Goal: Task Accomplishment & Management: Manage account settings

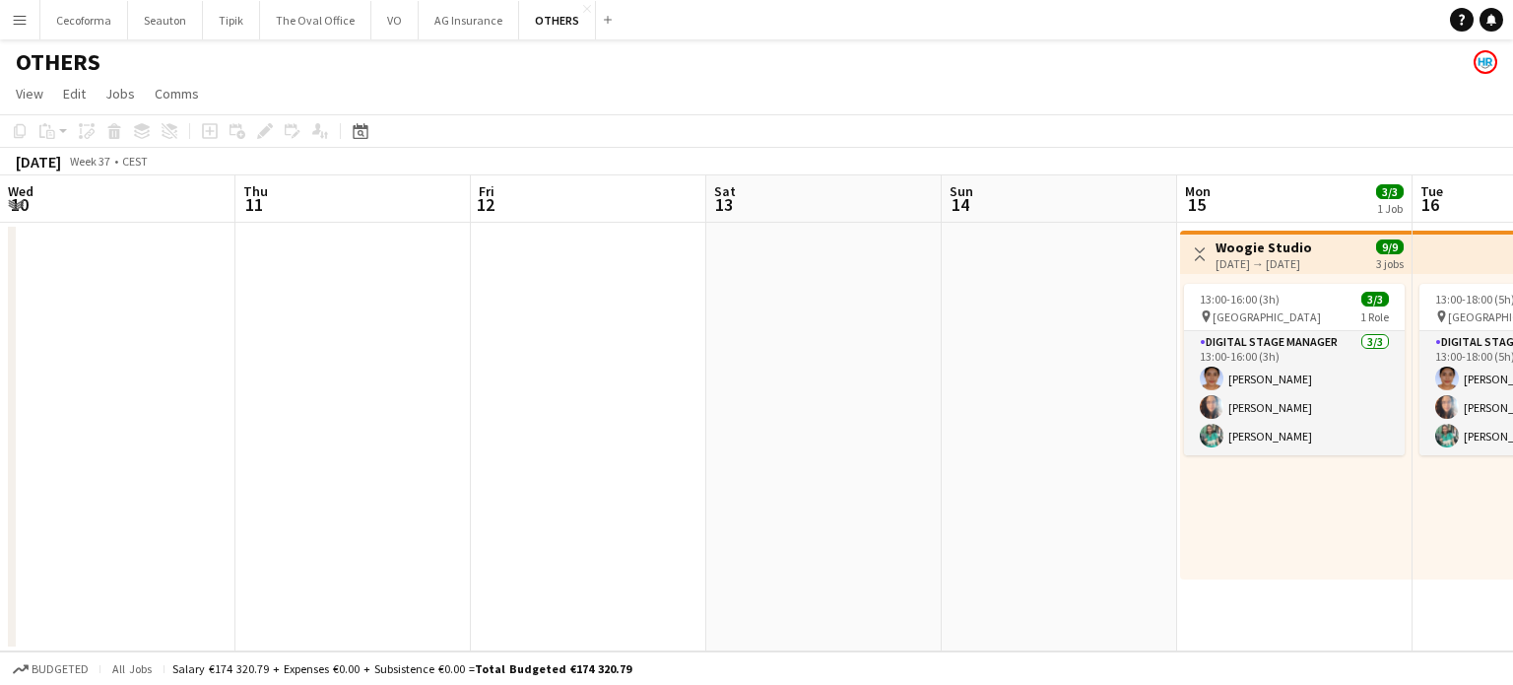
scroll to position [0, 847]
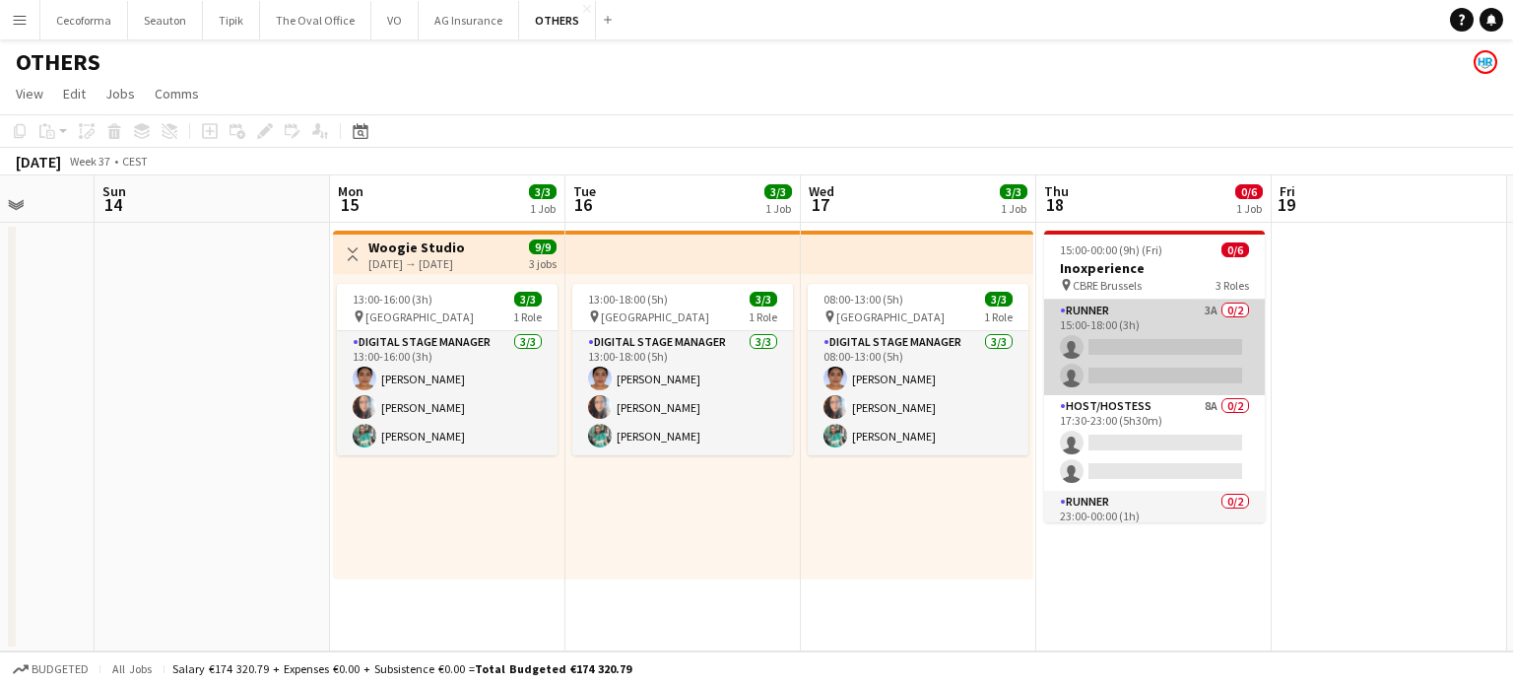
click at [1133, 358] on app-card-role "Runner 3A 0/2 15:00-18:00 (3h) single-neutral-actions single-neutral-actions" at bounding box center [1154, 347] width 221 height 96
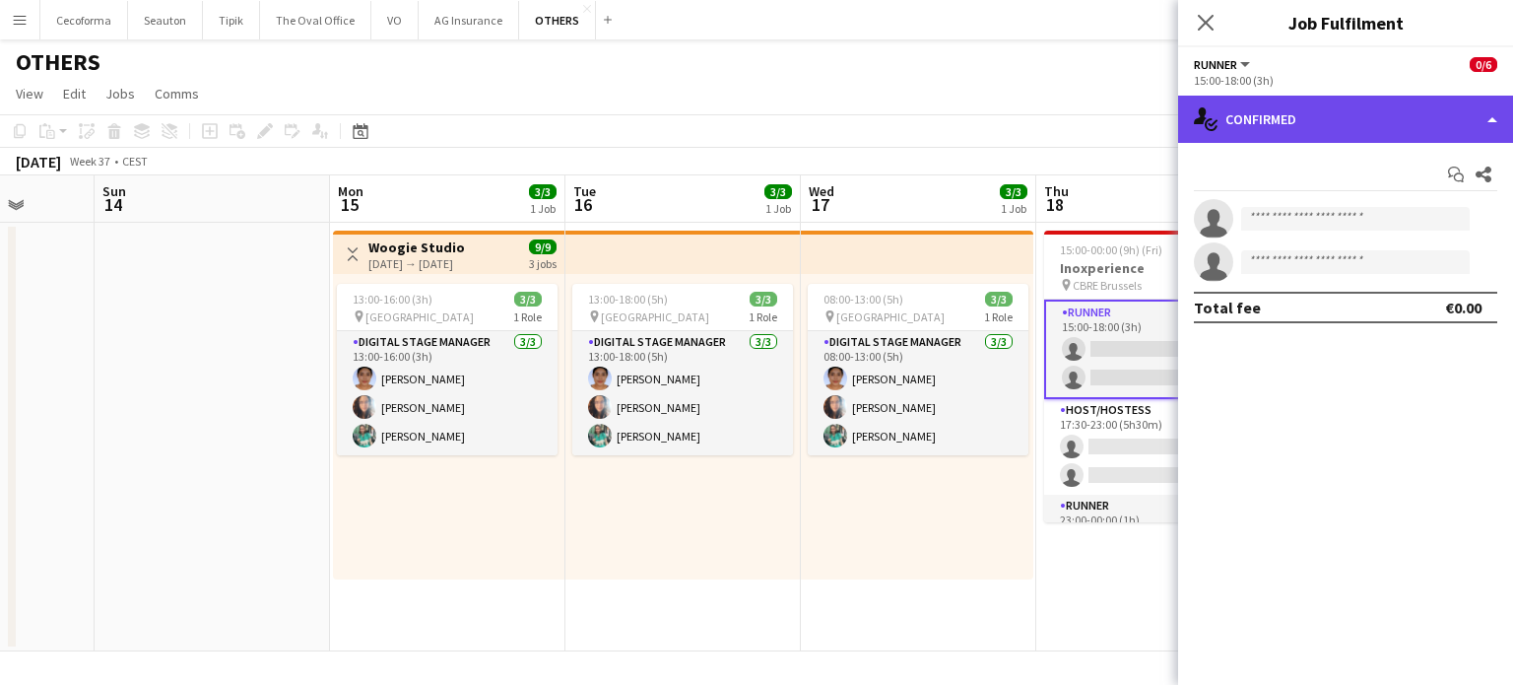
click at [1493, 122] on div "single-neutral-actions-check-2 Confirmed" at bounding box center [1345, 119] width 335 height 47
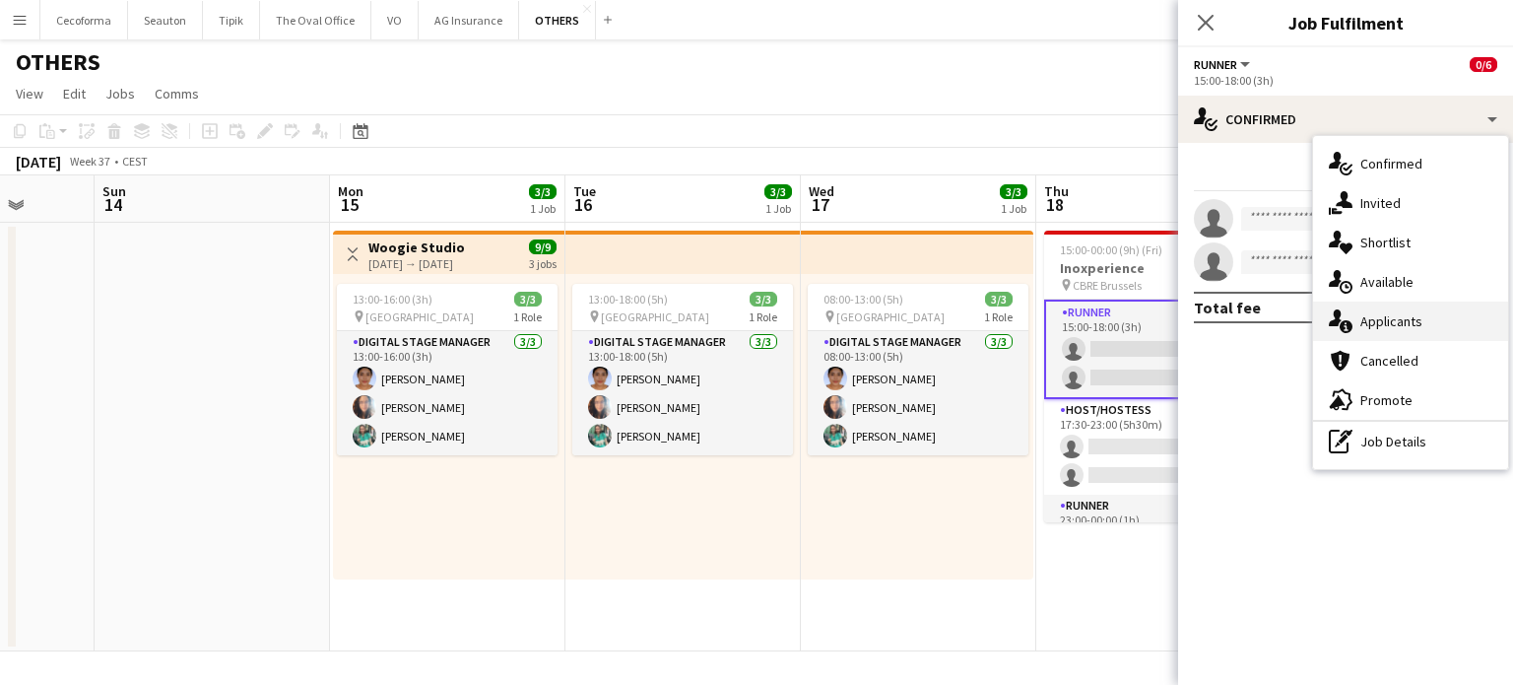
click at [1386, 317] on span "Applicants" at bounding box center [1391, 321] width 62 height 18
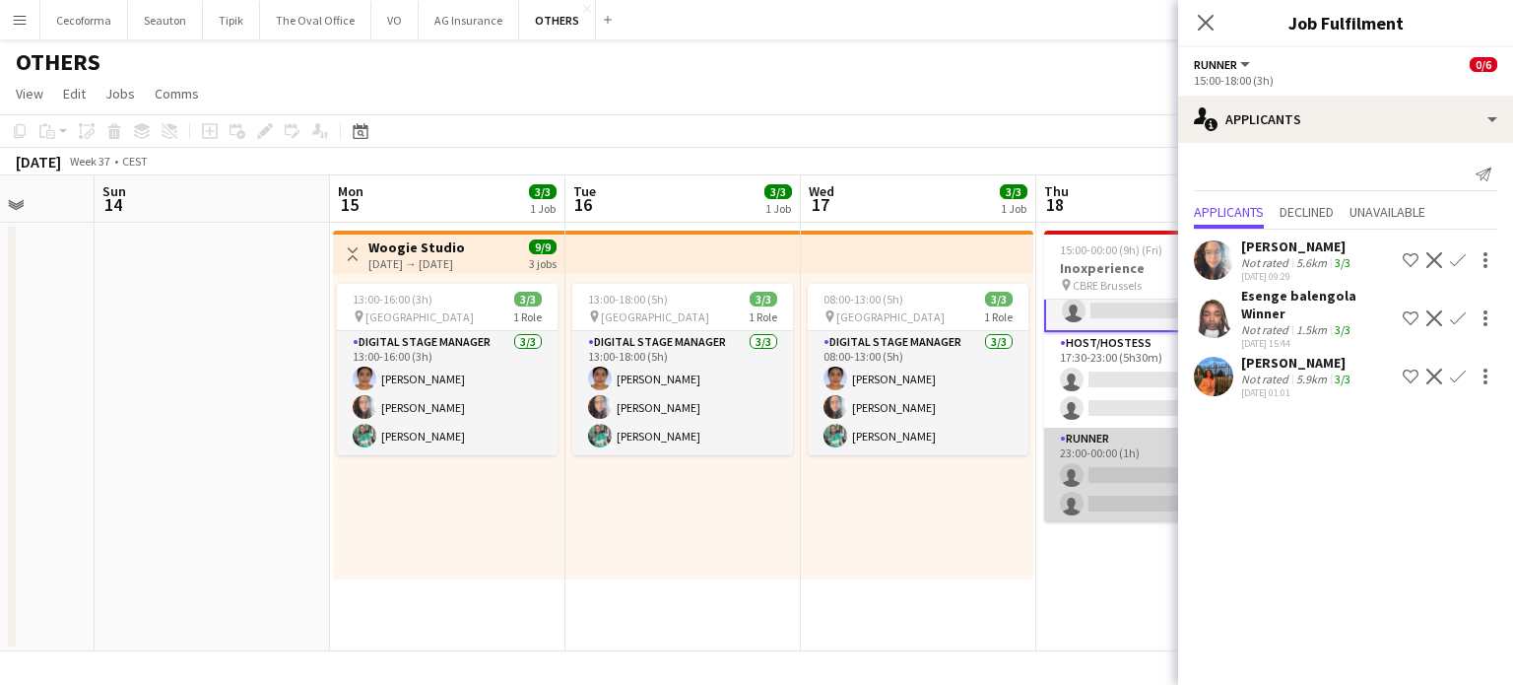
click at [1130, 477] on app-card-role "Runner 0/2 23:00-00:00 (1h) single-neutral-actions single-neutral-actions" at bounding box center [1154, 475] width 221 height 96
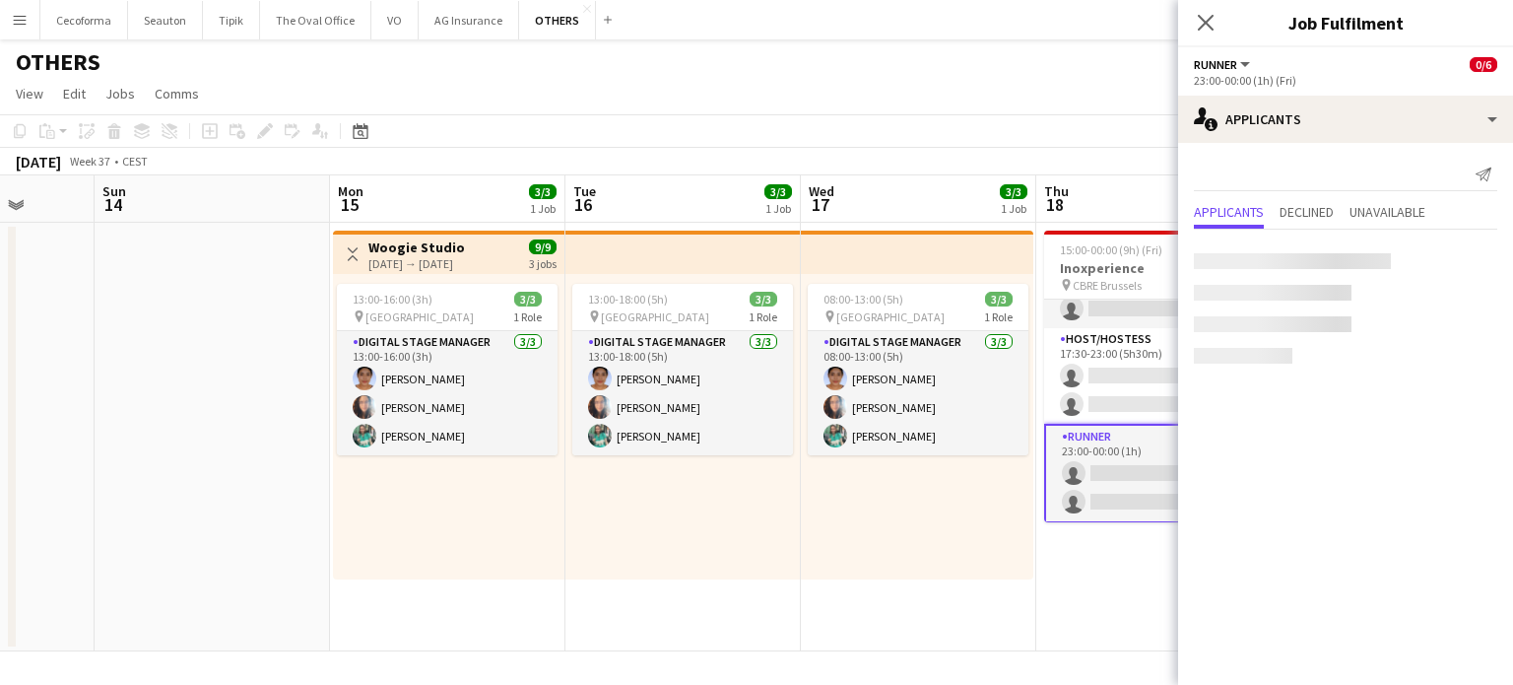
scroll to position [65, 0]
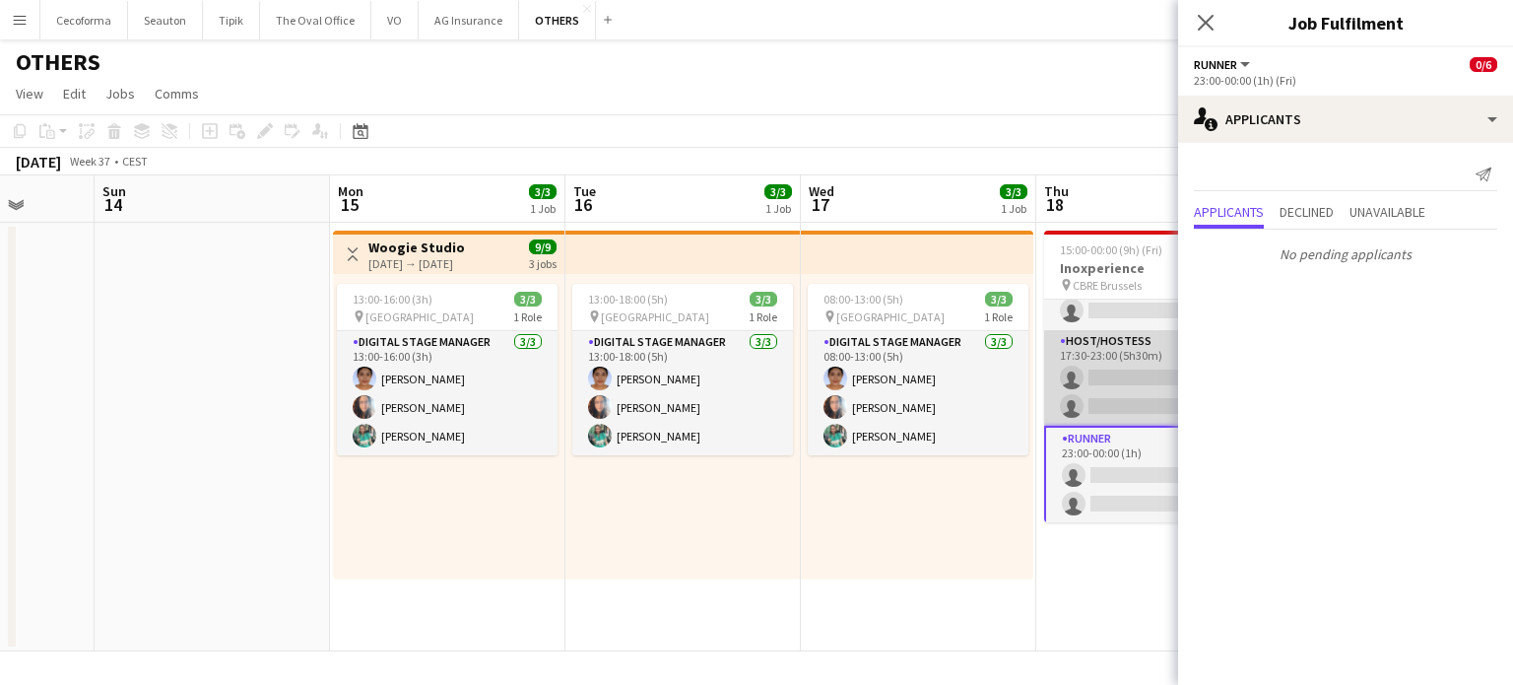
click at [1112, 391] on app-card-role "Host/Hostess 8A 0/2 17:30-23:00 (5h30m) single-neutral-actions single-neutral-a…" at bounding box center [1154, 378] width 221 height 96
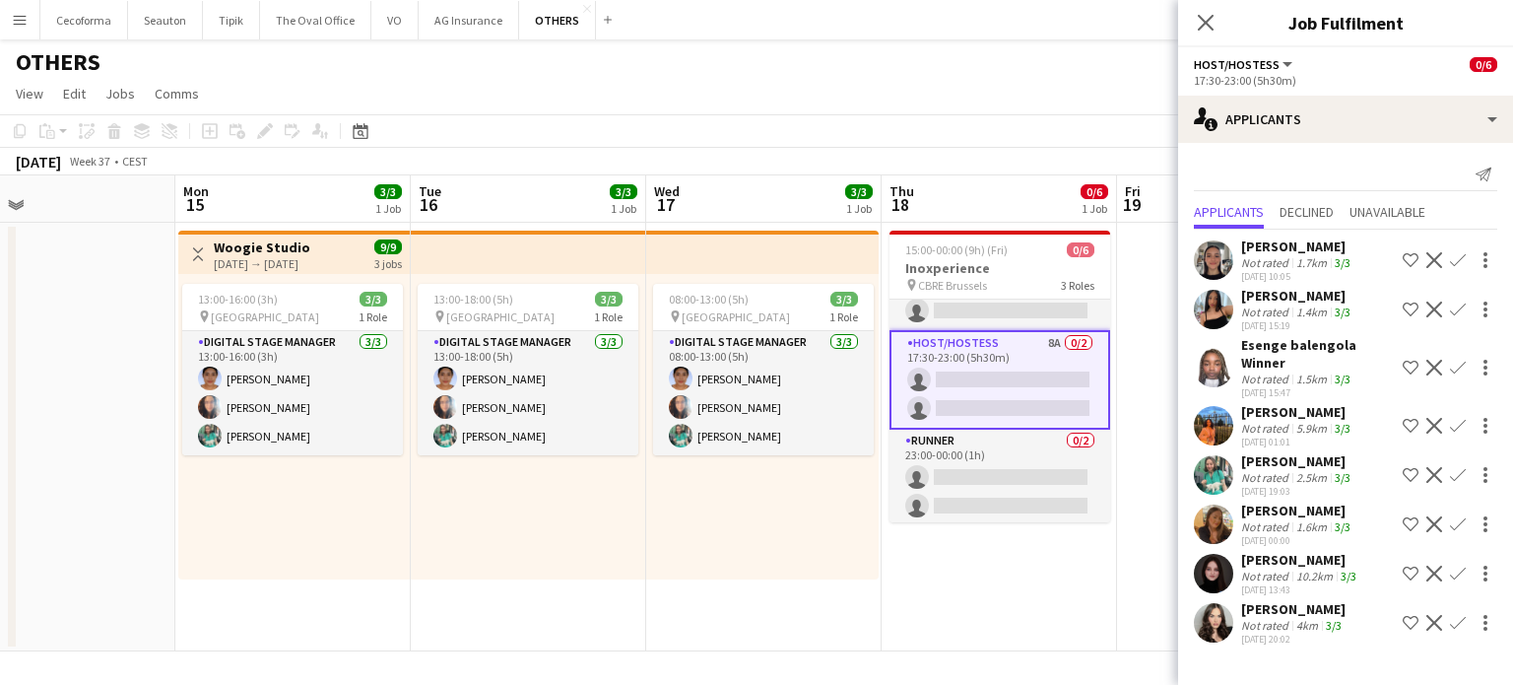
scroll to position [0, 611]
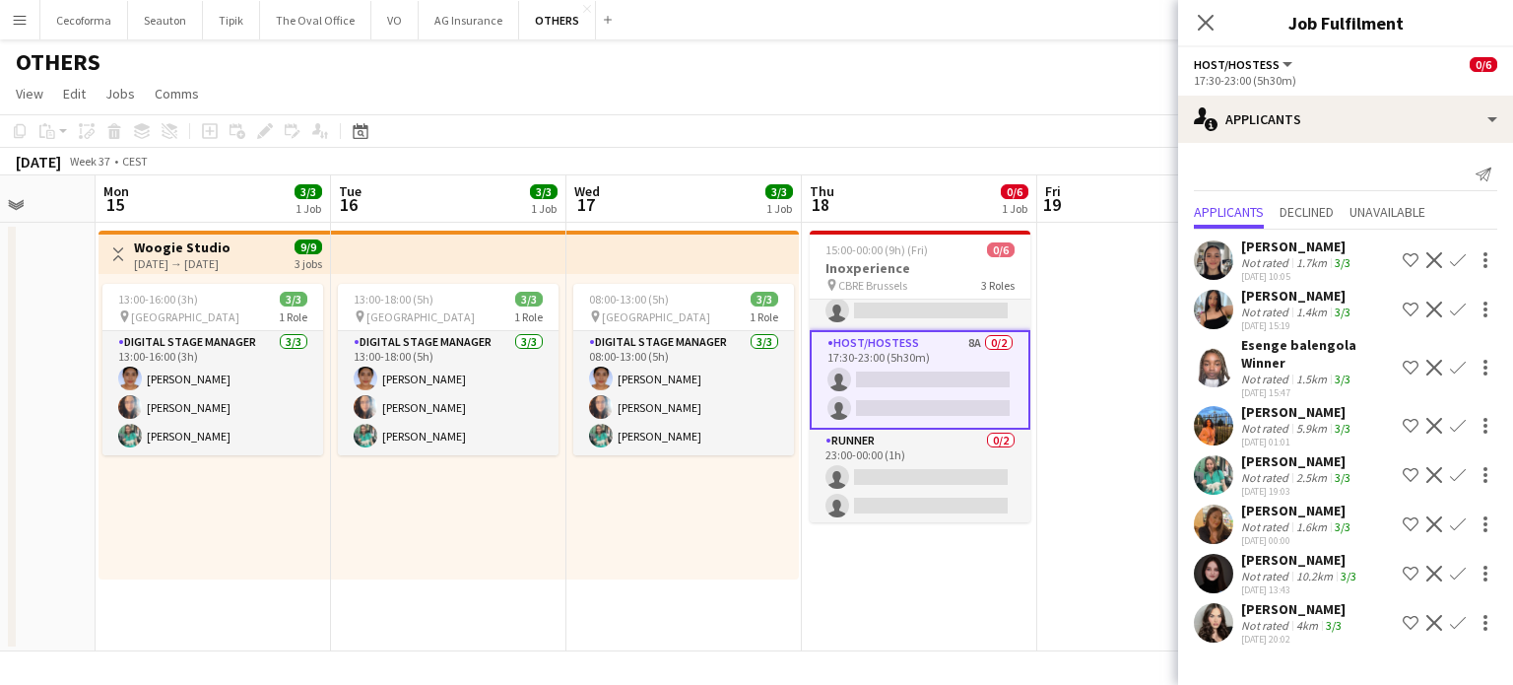
drag, startPoint x: 841, startPoint y: 575, endPoint x: 787, endPoint y: 568, distance: 54.6
click at [787, 570] on app-calendar-viewport "Fri 12 Sat 13 Sun 14 Mon 15 3/3 1 Job Tue 16 3/3 1 Job Wed 17 3/3 1 Job Thu 18 …" at bounding box center [756, 413] width 1513 height 476
click at [1053, 559] on app-date-cell at bounding box center [1154, 437] width 235 height 428
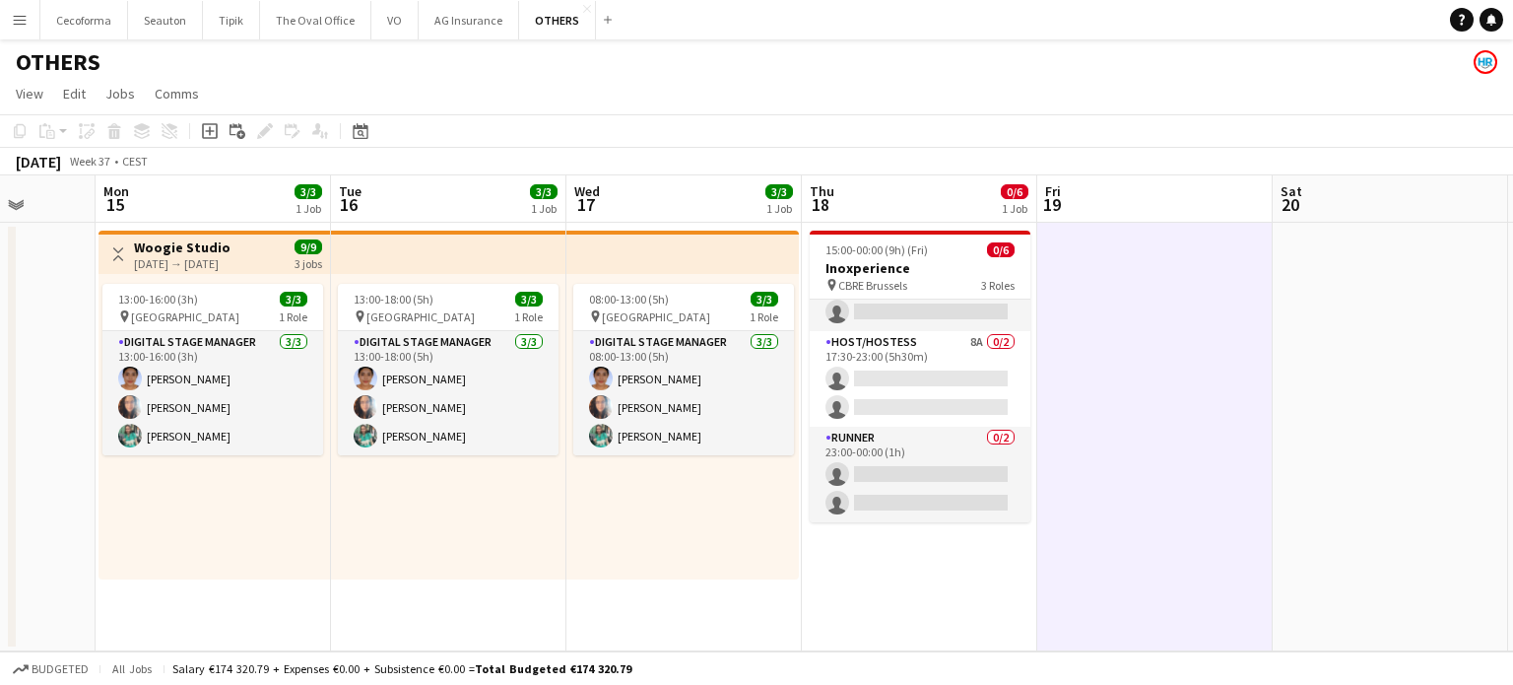
scroll to position [63, 0]
click at [1491, 22] on icon at bounding box center [1491, 19] width 10 height 10
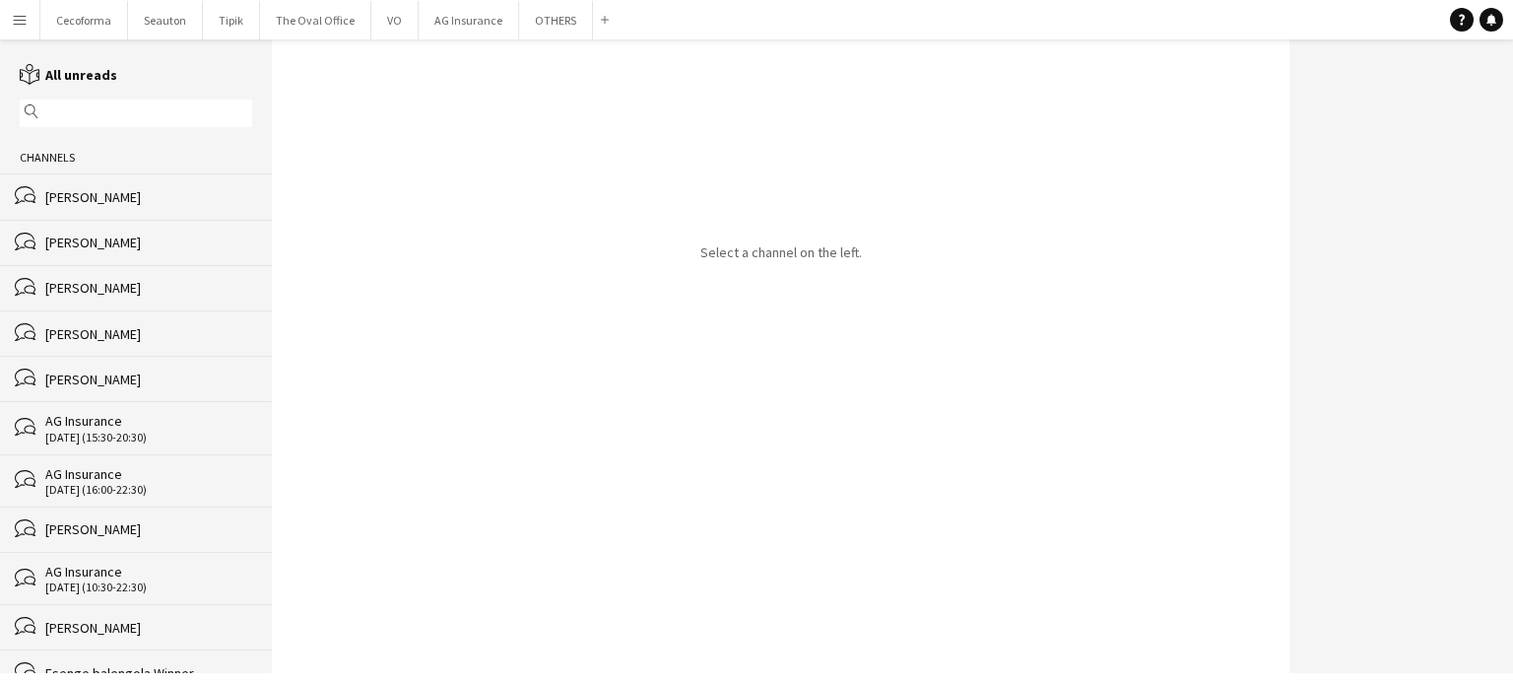
click at [91, 192] on div "[PERSON_NAME]" at bounding box center [148, 197] width 207 height 18
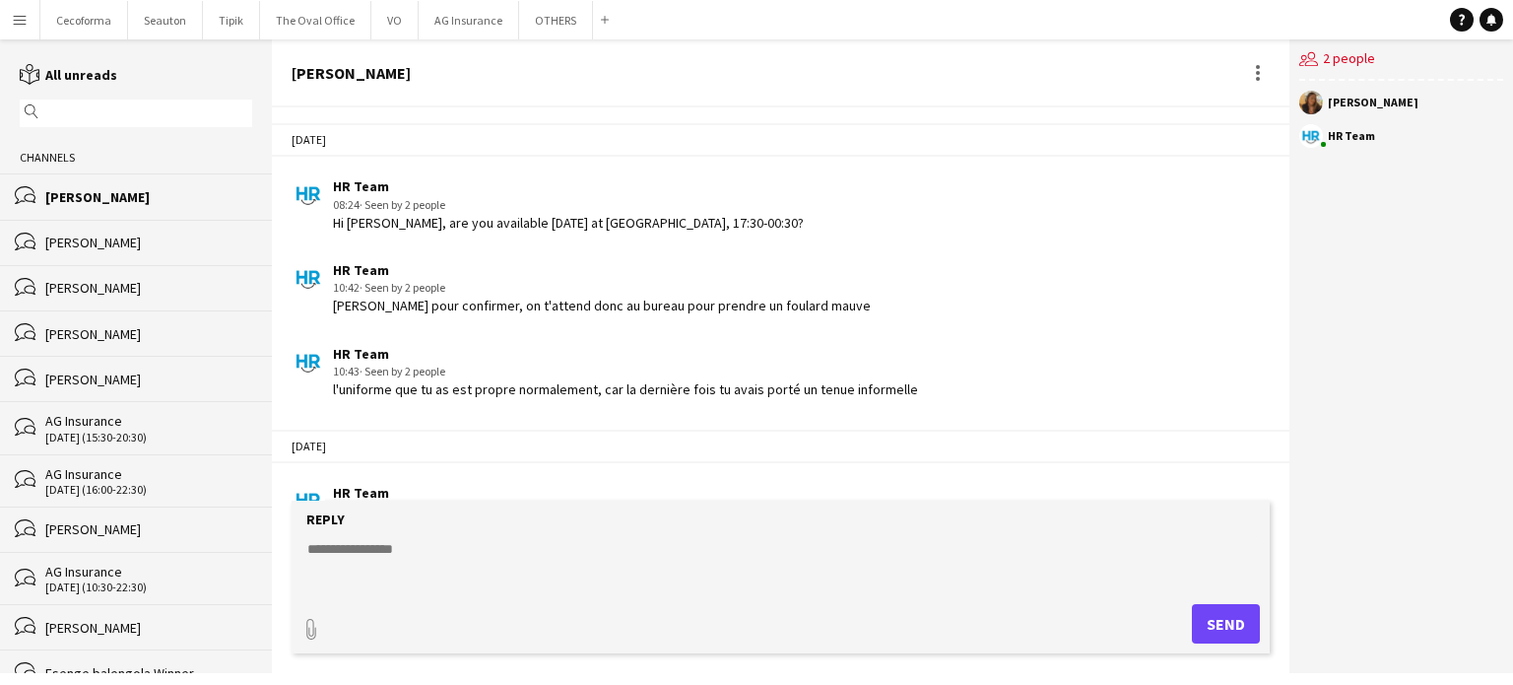
scroll to position [2329, 0]
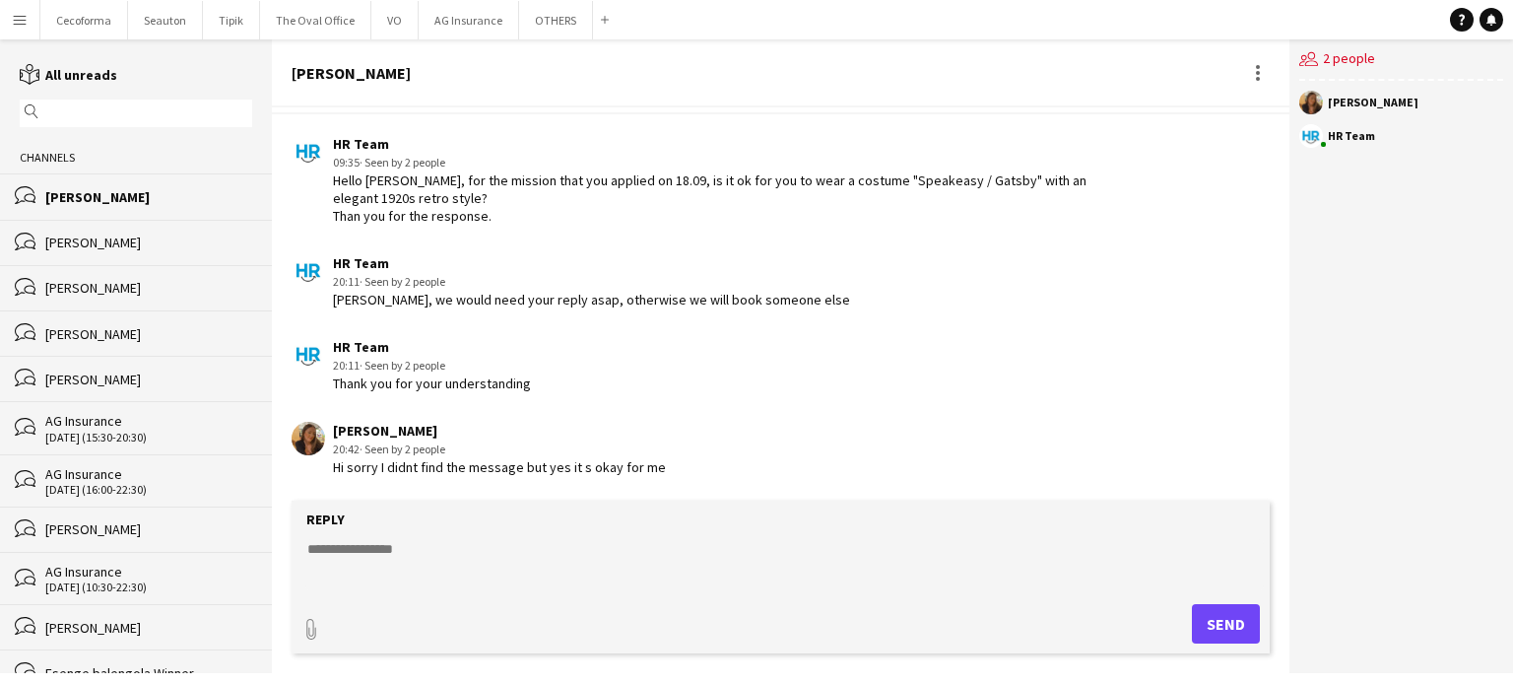
click at [343, 543] on textarea at bounding box center [784, 564] width 958 height 51
type textarea "*"
type textarea "**********"
click at [1226, 615] on button "Send" at bounding box center [1226, 623] width 68 height 39
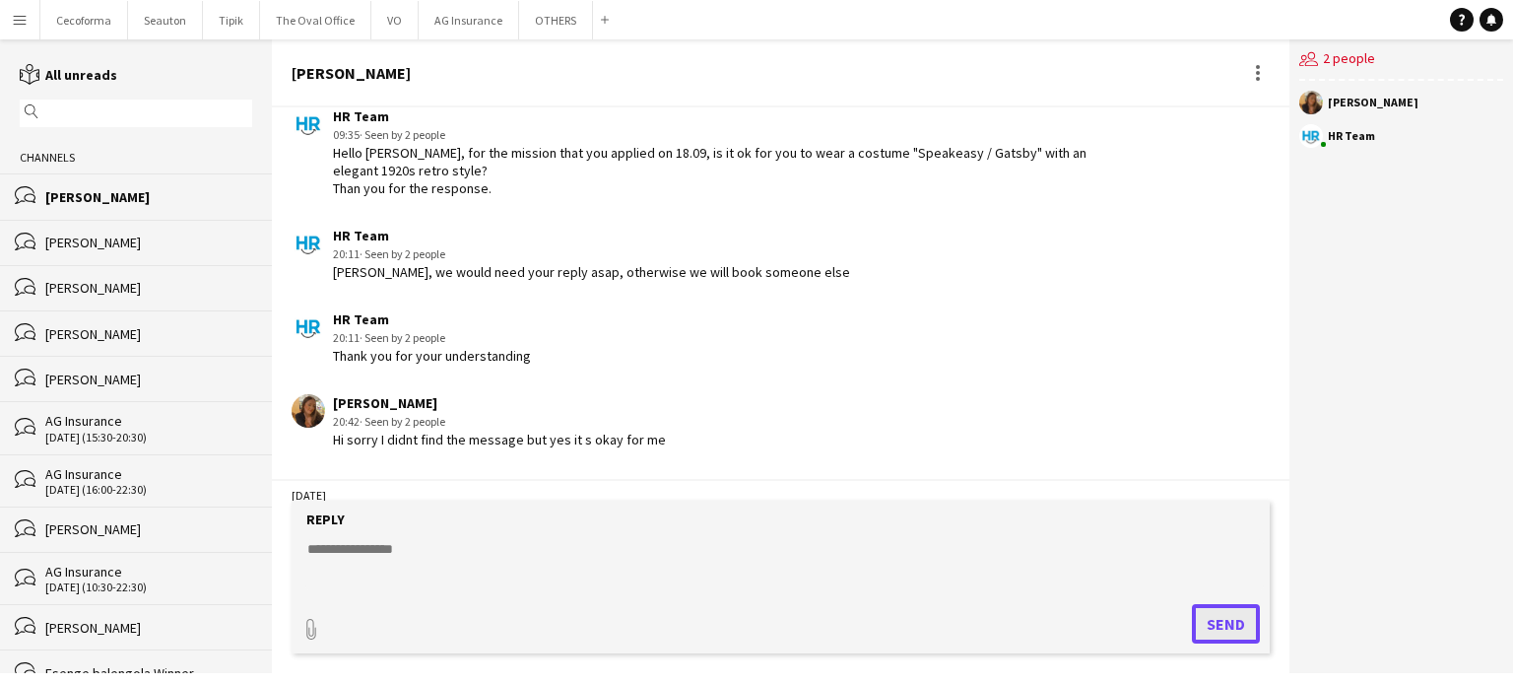
scroll to position [2449, 0]
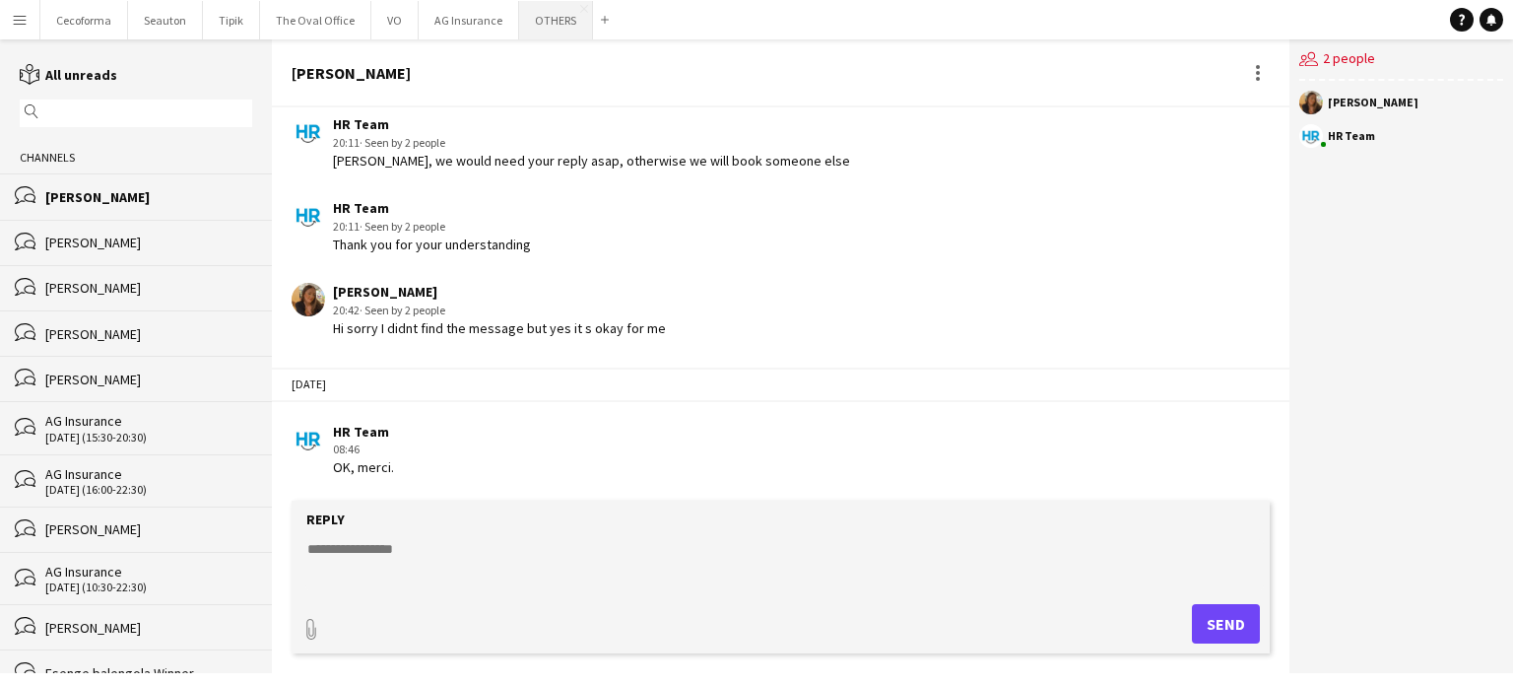
click at [534, 21] on button "OTHERS Close" at bounding box center [556, 20] width 74 height 38
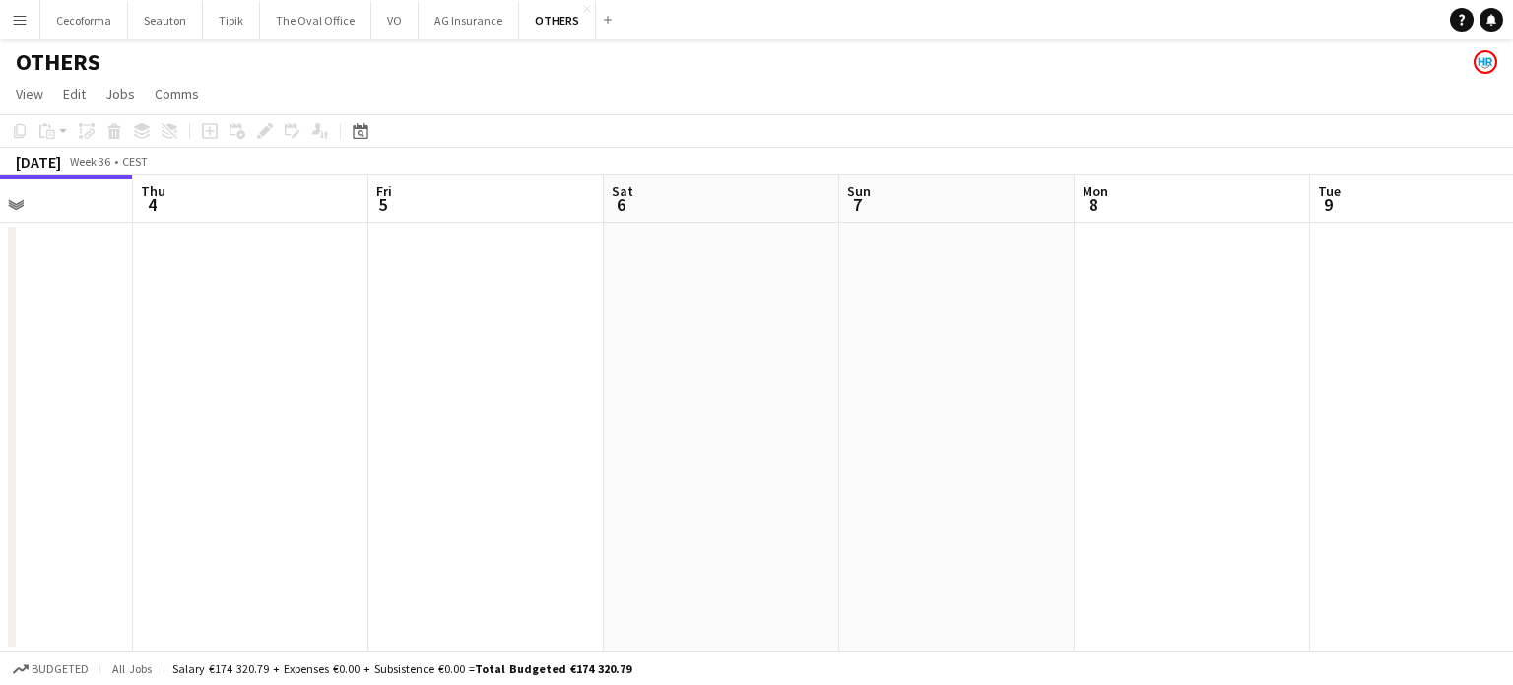
drag, startPoint x: 1211, startPoint y: 432, endPoint x: 329, endPoint y: 401, distance: 882.2
click at [324, 404] on app-calendar-viewport "Sun 31 Mon 1 Tue 2 Wed 3 Thu 4 Fri 5 Sat 6 Sun 7 Mon 8 Tue 9 Wed 10 Thu 11" at bounding box center [756, 413] width 1513 height 476
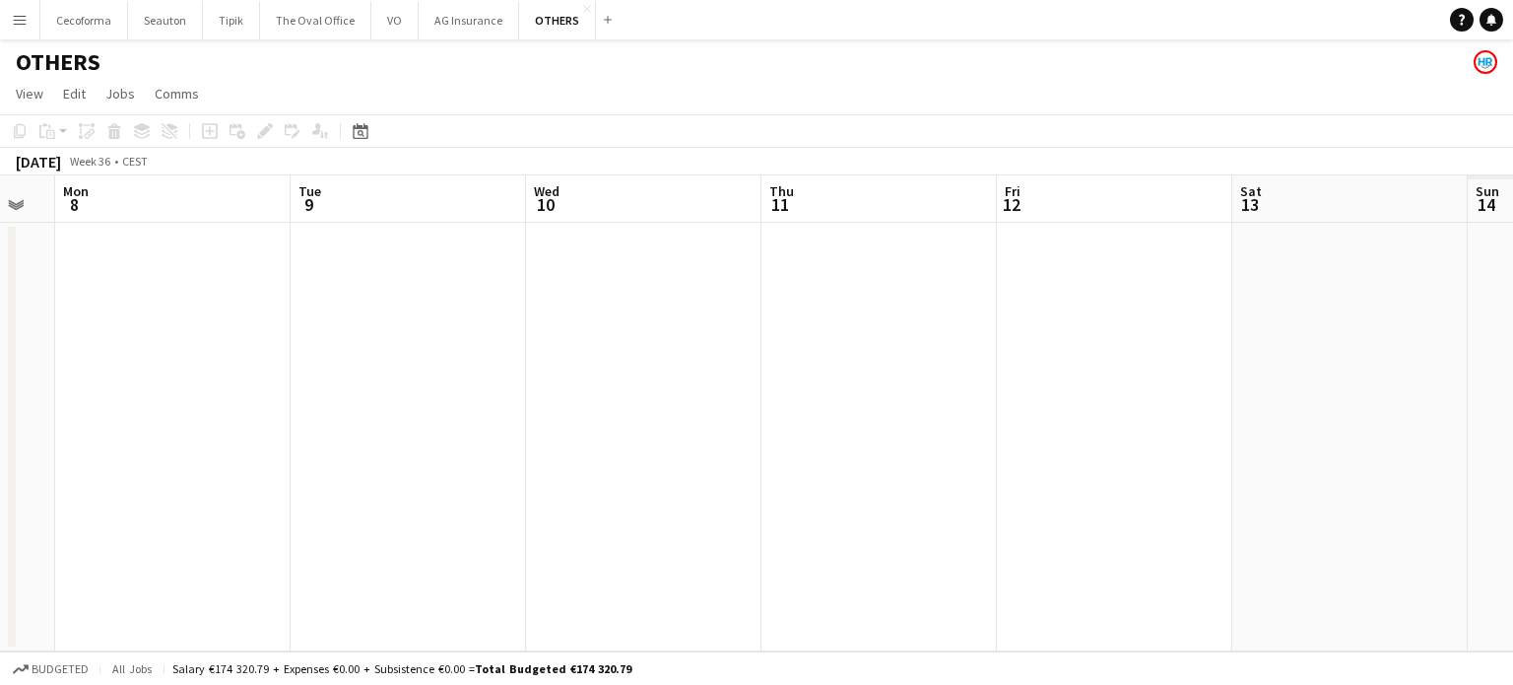
drag, startPoint x: 731, startPoint y: 476, endPoint x: 882, endPoint y: 466, distance: 151.0
click at [664, 468] on app-calendar-viewport "Thu 4 Fri 5 Sat 6 Sun 7 Mon 8 Tue 9 Wed 10 Thu 11 Fri 12 Sat 13 Sun 14 Mon 15" at bounding box center [756, 413] width 1513 height 476
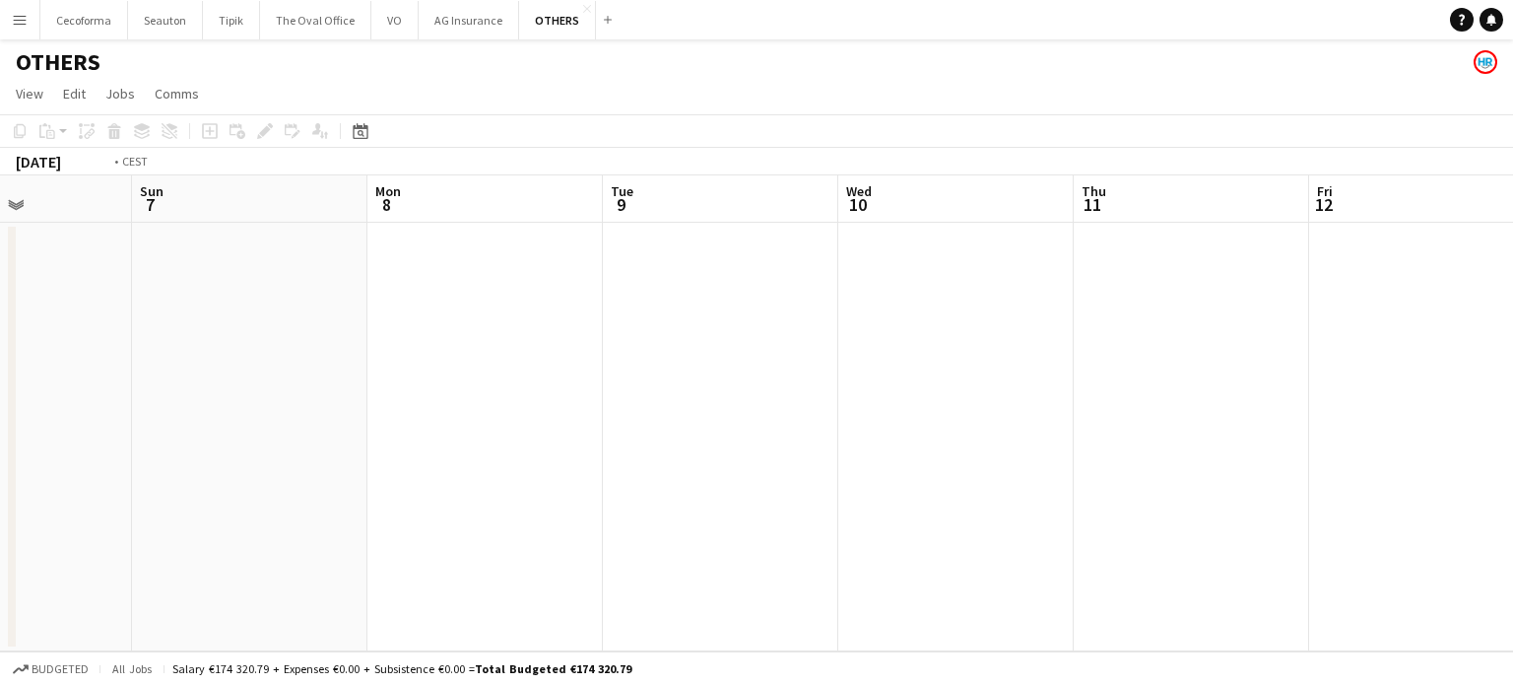
drag, startPoint x: 764, startPoint y: 454, endPoint x: 332, endPoint y: 379, distance: 438.9
click at [327, 381] on app-calendar-viewport "Thu 4 Fri 5 Sat 6 Sun 7 Mon 8 Tue 9 Wed 10 Thu 11 Fri 12 Sat 13 Sun 14 Mon 15 3…" at bounding box center [756, 413] width 1513 height 476
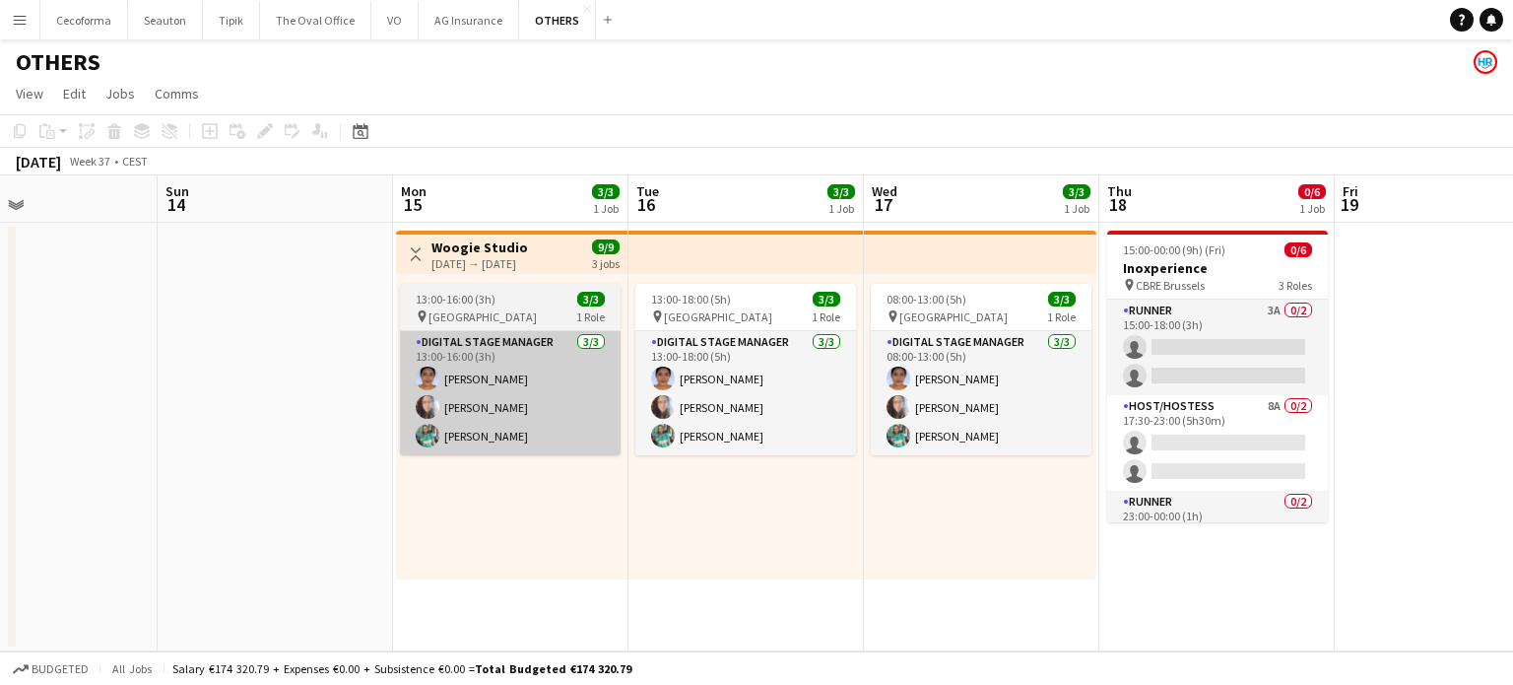
drag, startPoint x: 872, startPoint y: 480, endPoint x: 593, endPoint y: 408, distance: 287.9
click at [453, 410] on app-calendar-viewport "Wed 10 Thu 11 Fri 12 Sat 13 Sun 14 Mon 15 3/3 1 Job Tue 16 3/3 1 Job Wed 17 3/3…" at bounding box center [756, 413] width 1513 height 476
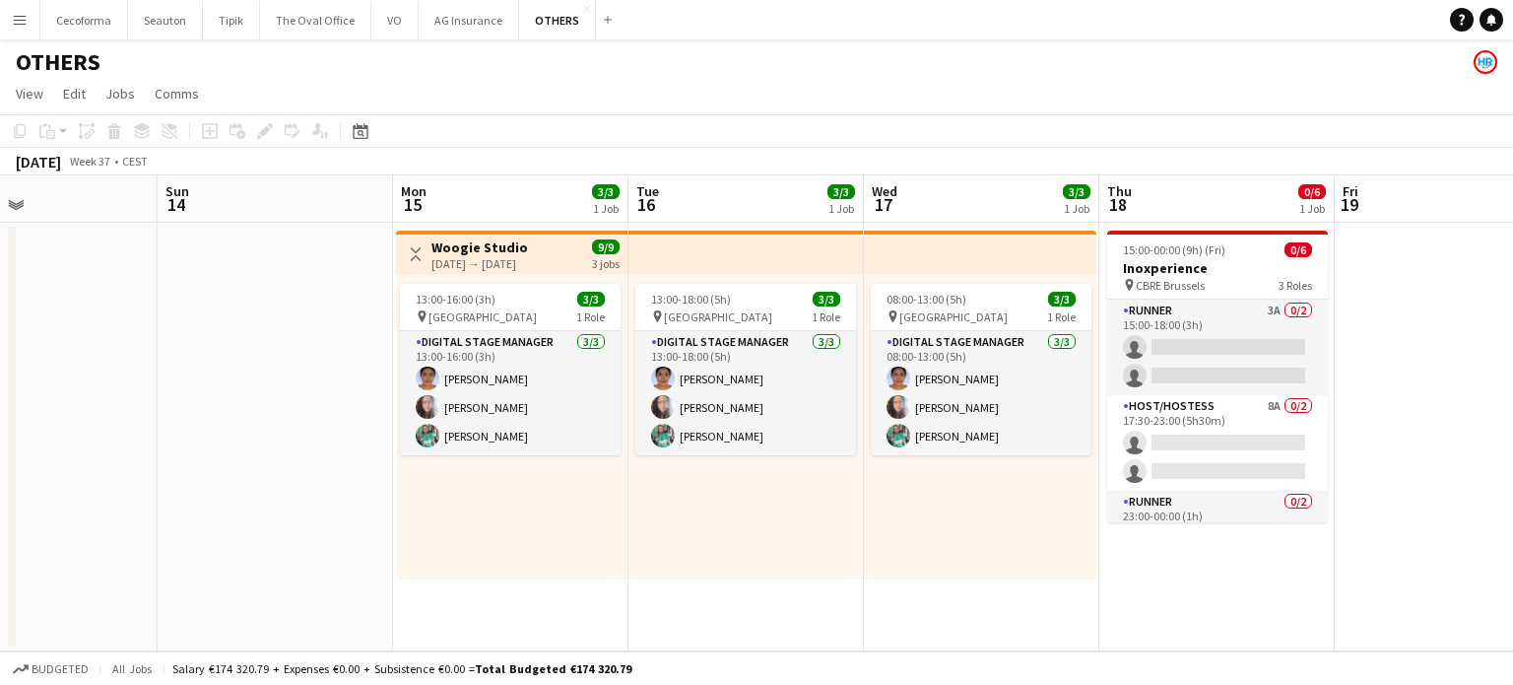
scroll to position [0, 808]
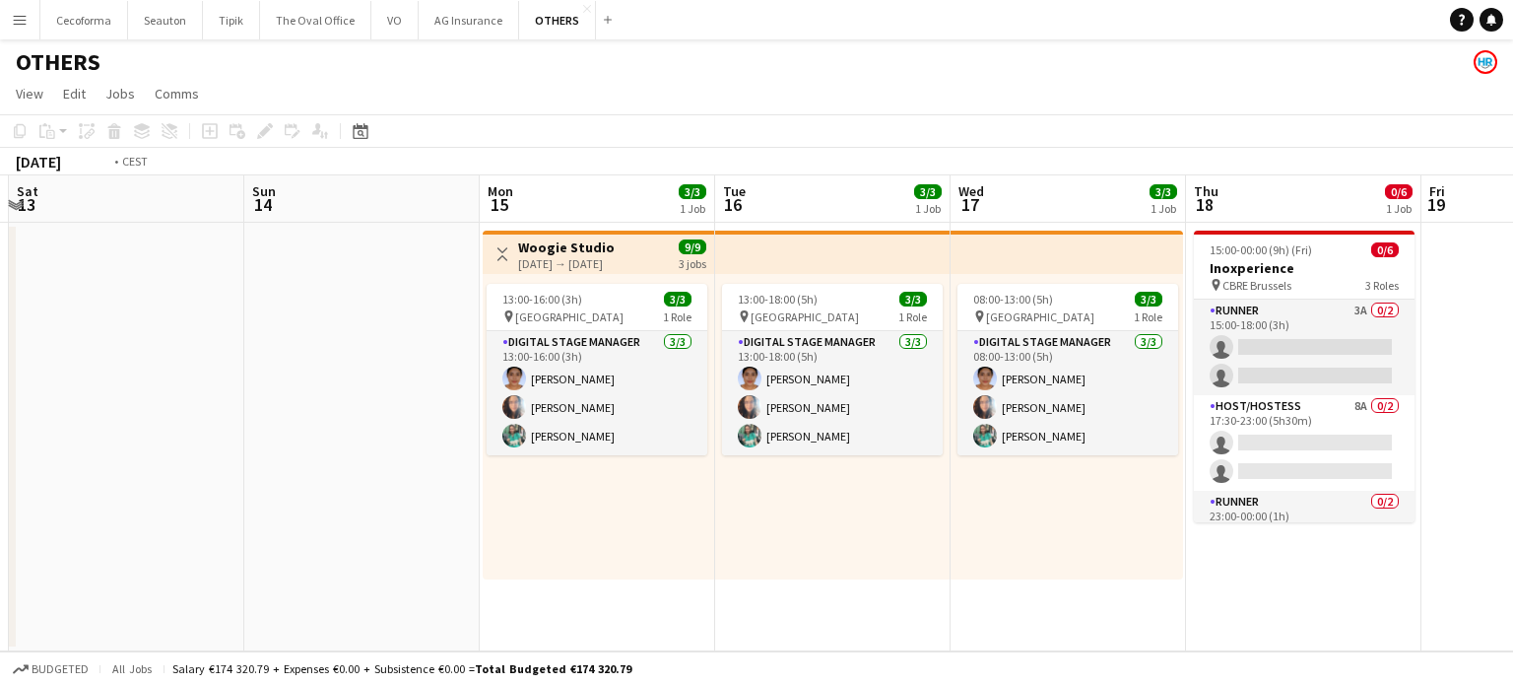
drag, startPoint x: 1404, startPoint y: 524, endPoint x: 810, endPoint y: 515, distance: 594.0
click at [804, 524] on app-calendar-viewport "Wed 10 Thu 11 Fri 12 Sat 13 Sun 14 Mon 15 3/3 1 Job Tue 16 3/3 1 Job Wed 17 3/3…" at bounding box center [756, 413] width 1513 height 476
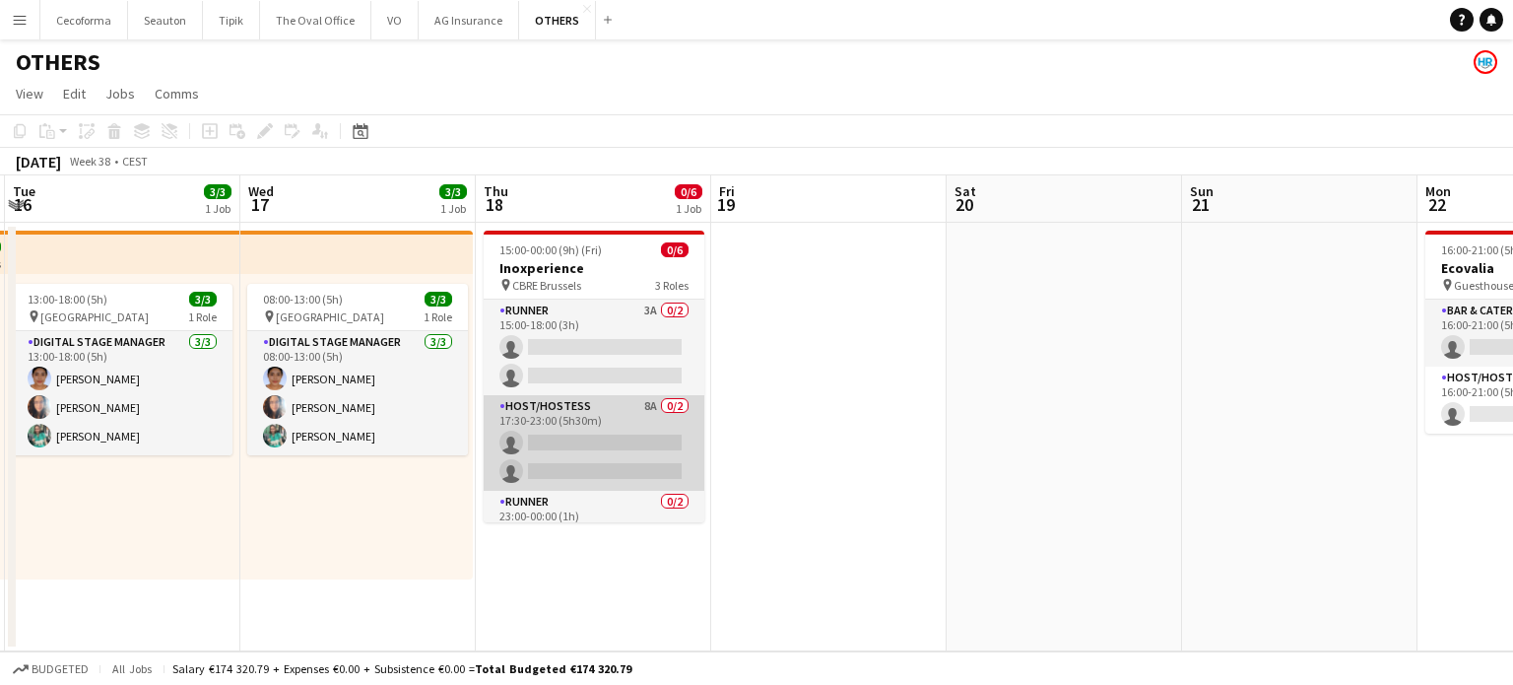
click at [636, 445] on app-card-role "Host/Hostess 8A 0/2 17:30-23:00 (5h30m) single-neutral-actions single-neutral-a…" at bounding box center [594, 443] width 221 height 96
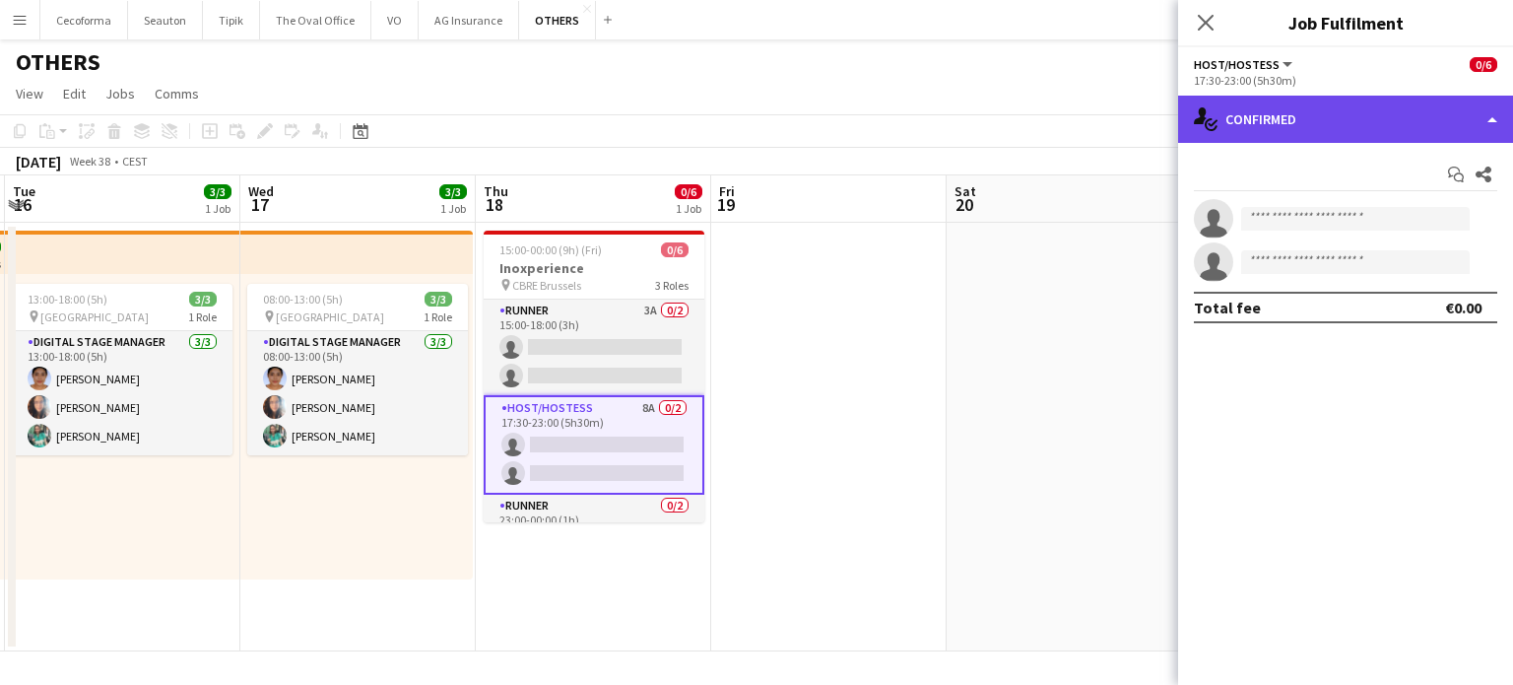
click at [1489, 119] on div "single-neutral-actions-check-2 Confirmed" at bounding box center [1345, 119] width 335 height 47
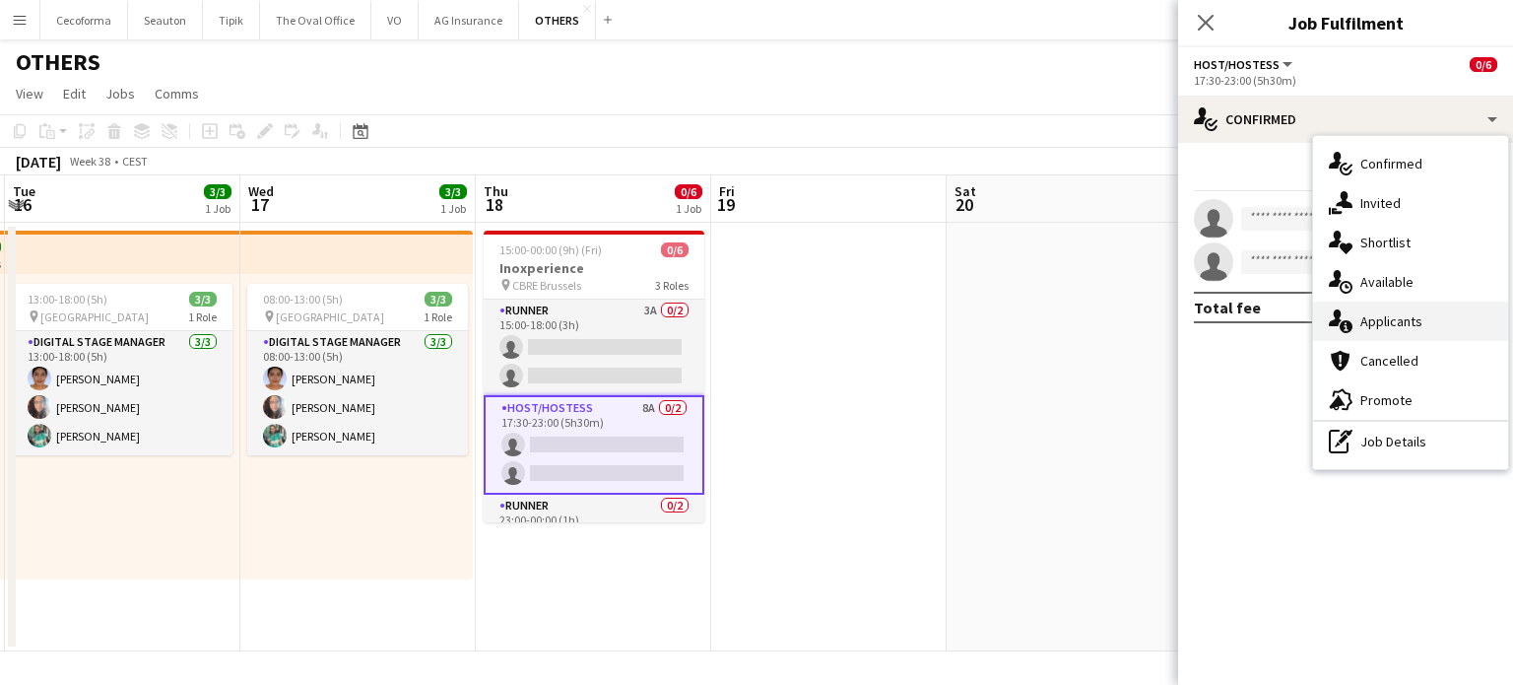
click at [1379, 322] on span "Applicants" at bounding box center [1391, 321] width 62 height 18
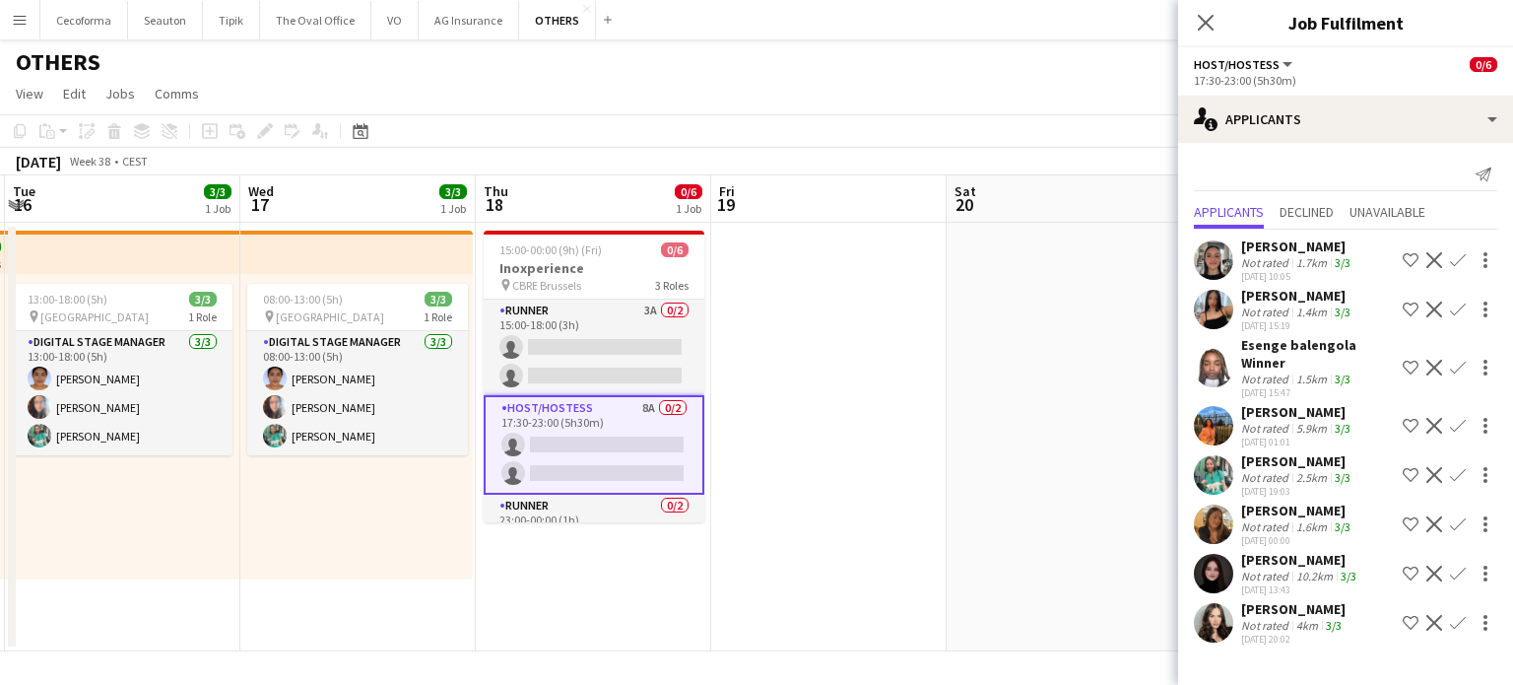
scroll to position [17, 0]
click at [911, 465] on app-date-cell at bounding box center [828, 437] width 235 height 428
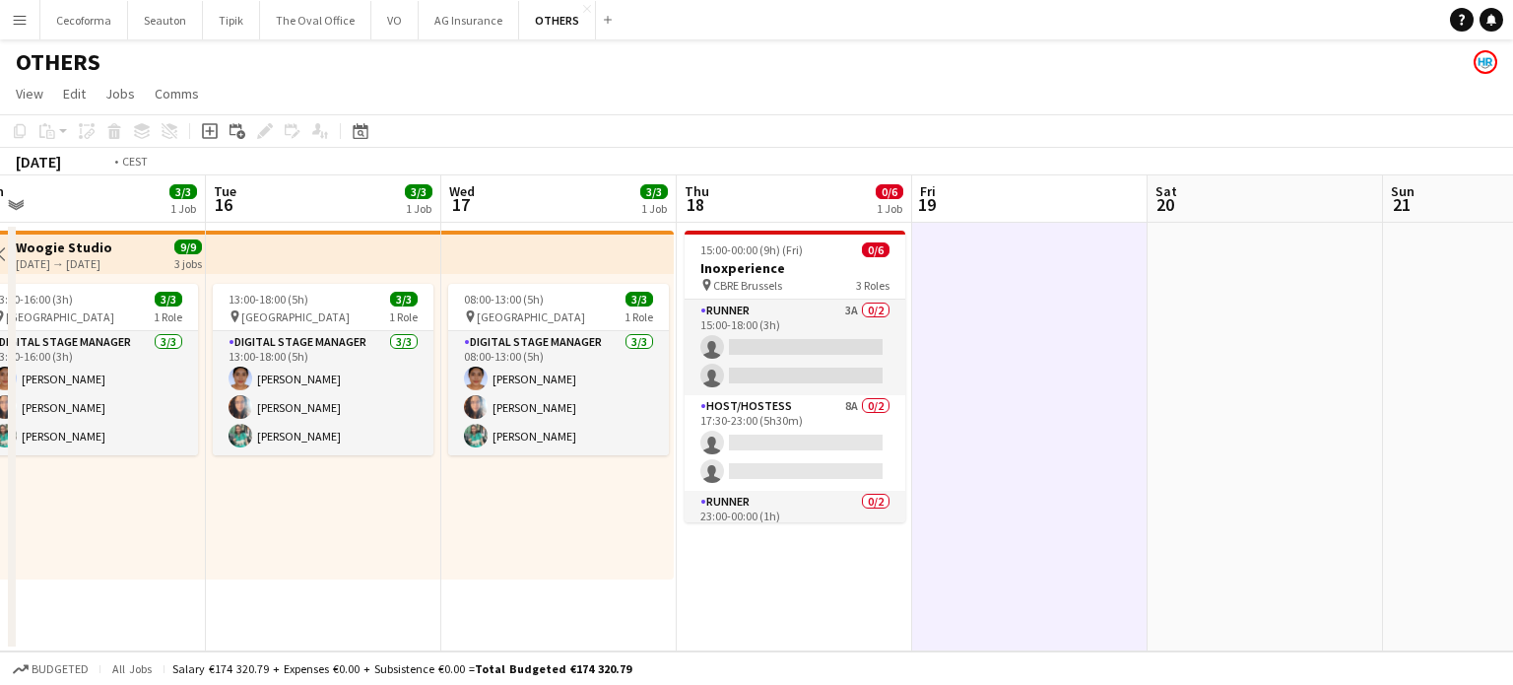
drag, startPoint x: 377, startPoint y: 531, endPoint x: 1053, endPoint y: 541, distance: 675.8
click at [1053, 541] on app-calendar-viewport "Sat 13 Sun 14 Mon 15 3/3 1 Job Tue 16 3/3 1 Job Wed 17 3/3 1 Job Thu 18 0/6 1 J…" at bounding box center [756, 413] width 1513 height 476
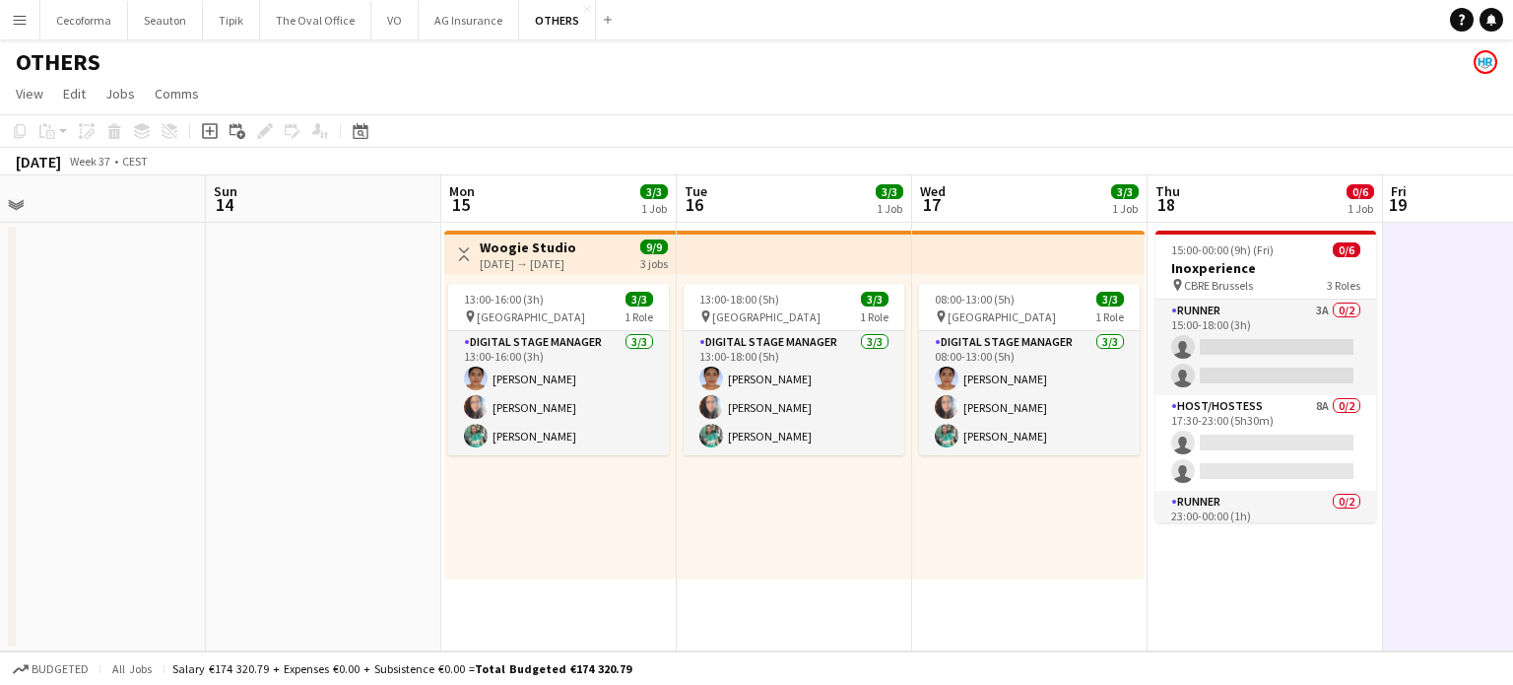
scroll to position [0, 496]
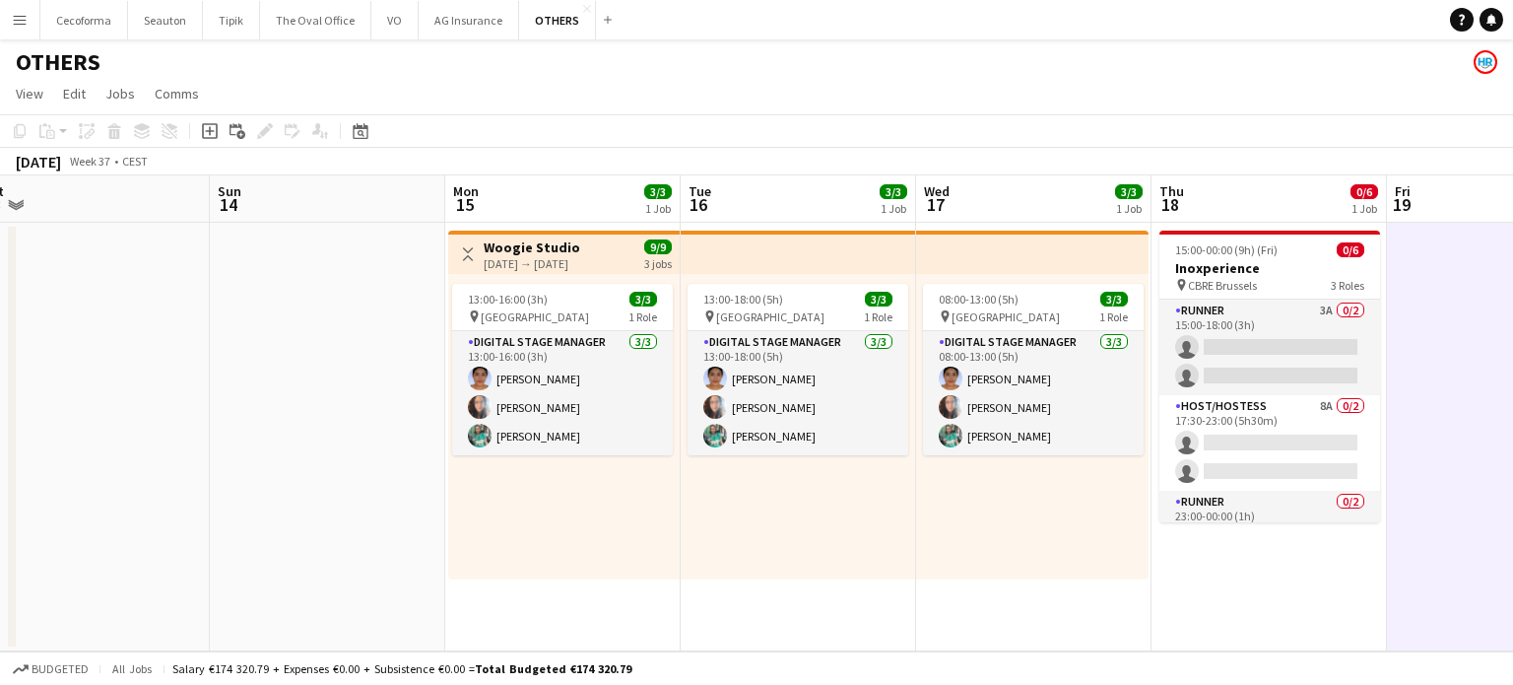
click at [548, 251] on h3 "Woogie Studio" at bounding box center [532, 247] width 97 height 18
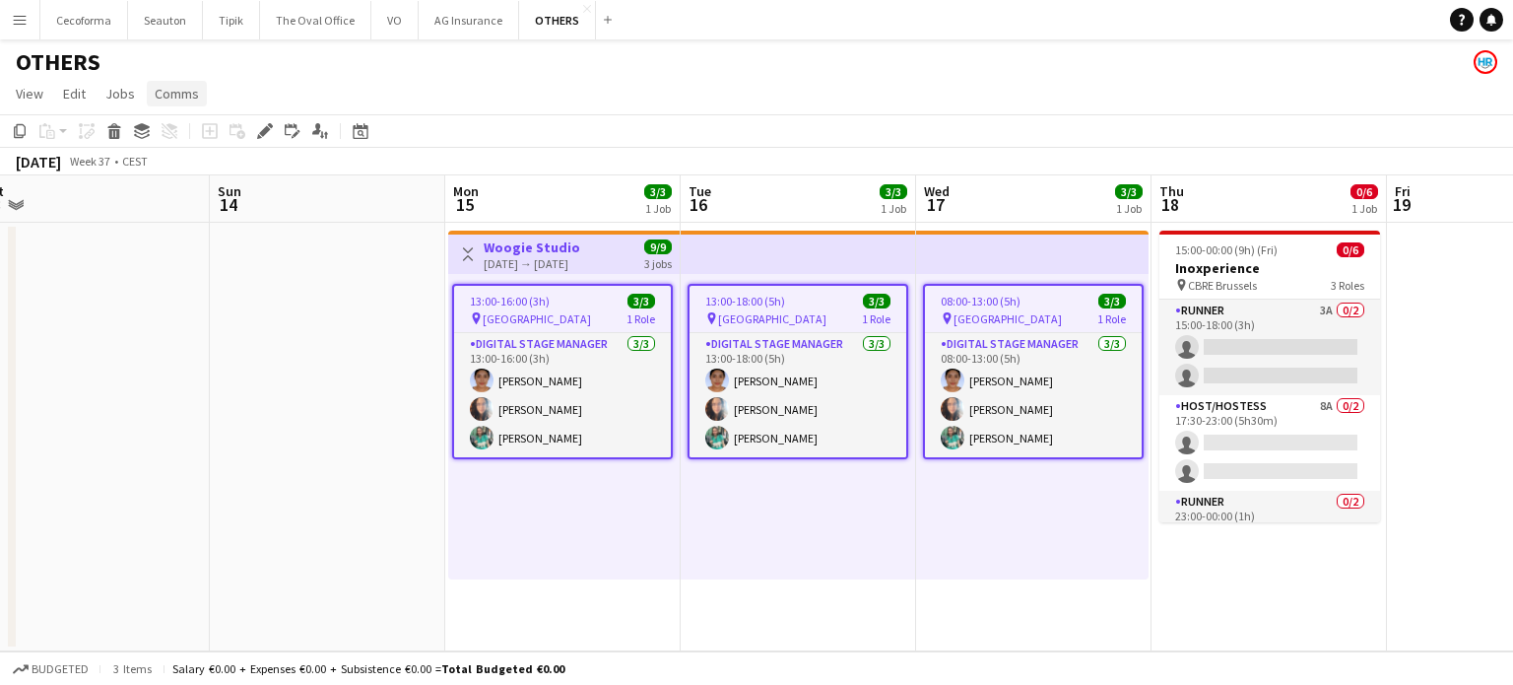
click at [182, 97] on span "Comms" at bounding box center [177, 94] width 44 height 18
click at [181, 177] on span "Create chat" at bounding box center [196, 177] width 69 height 18
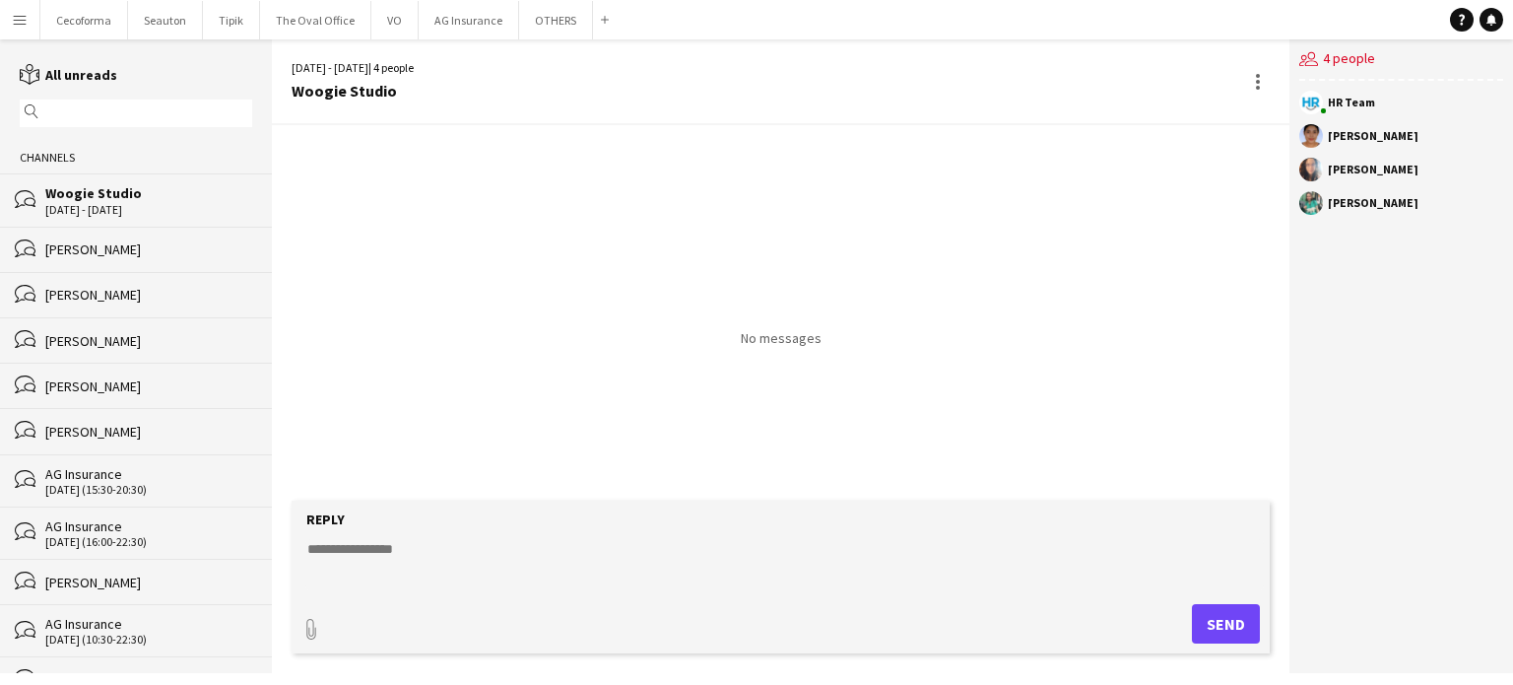
paste textarea "**********"
type textarea "**********"
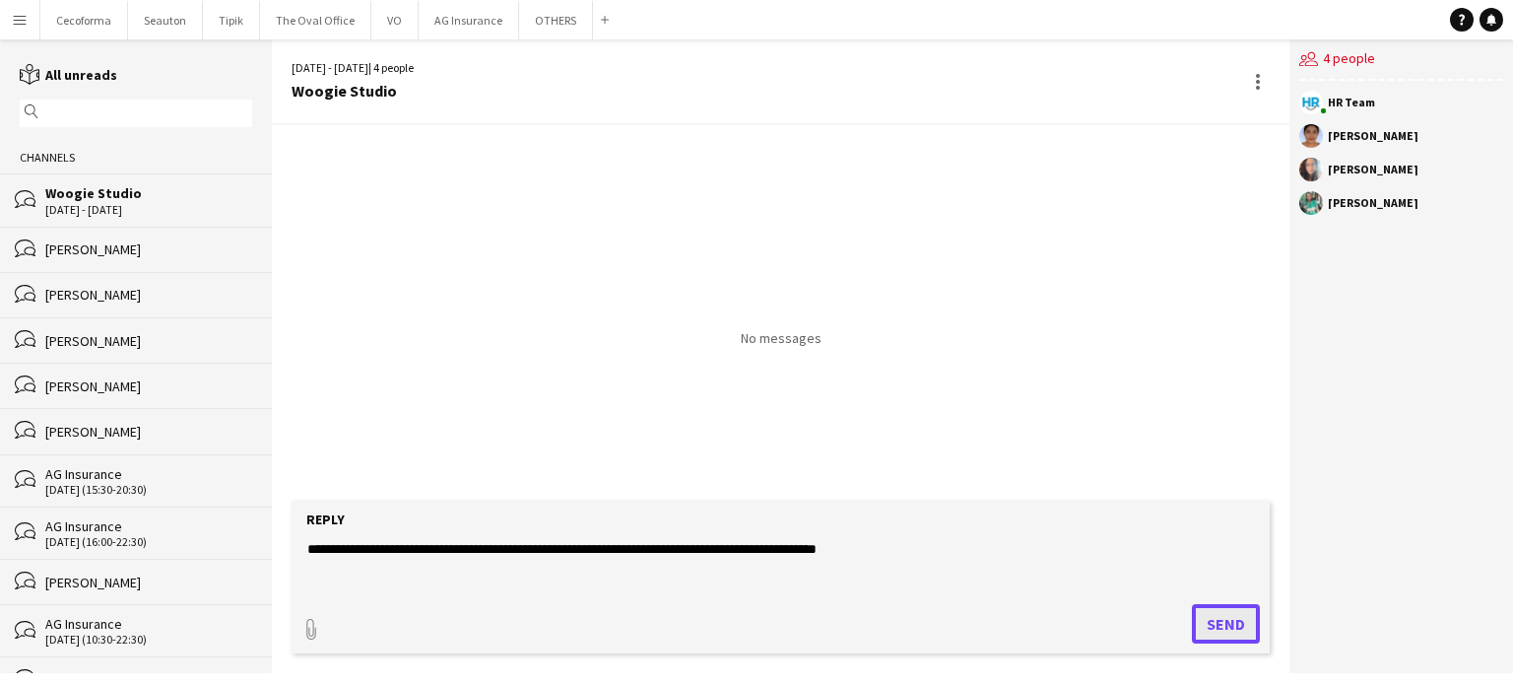
click at [1233, 625] on button "Send" at bounding box center [1226, 623] width 68 height 39
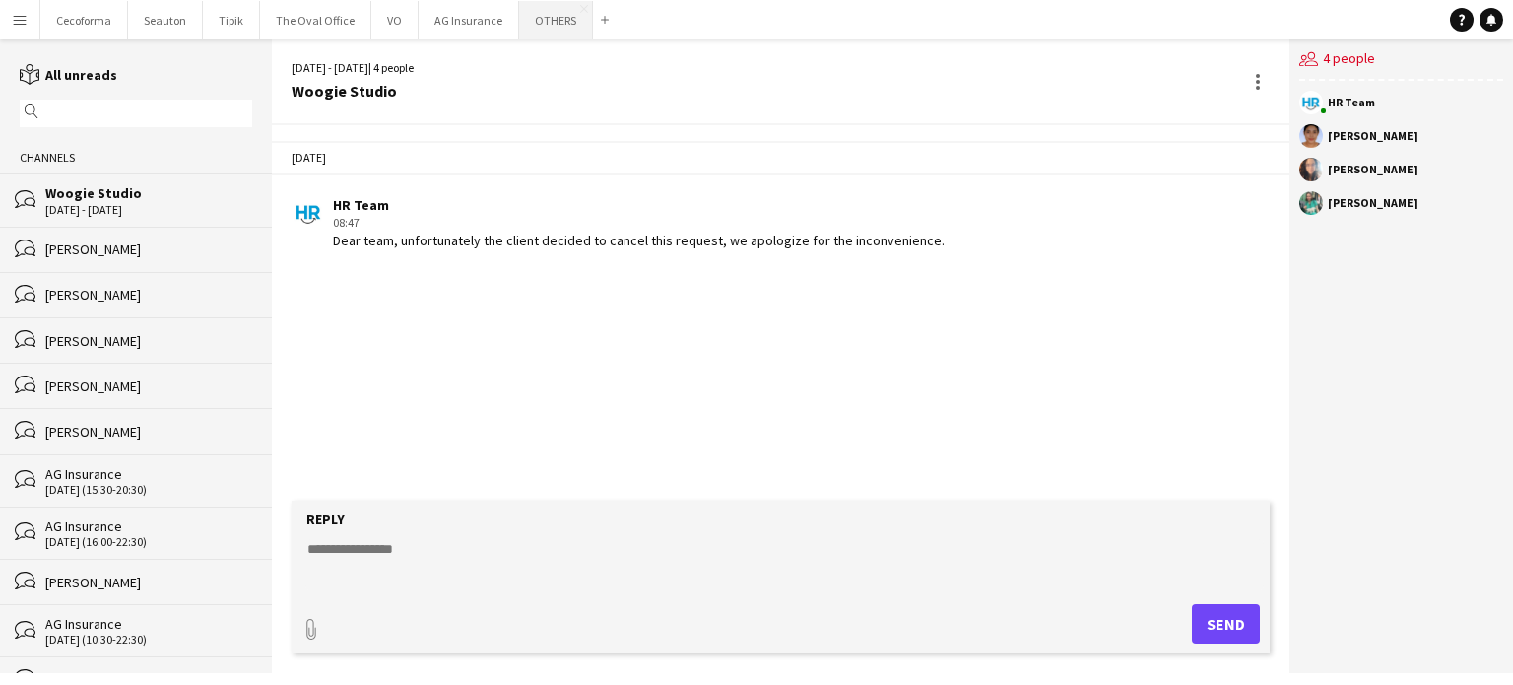
click at [528, 19] on button "OTHERS Close" at bounding box center [556, 20] width 74 height 38
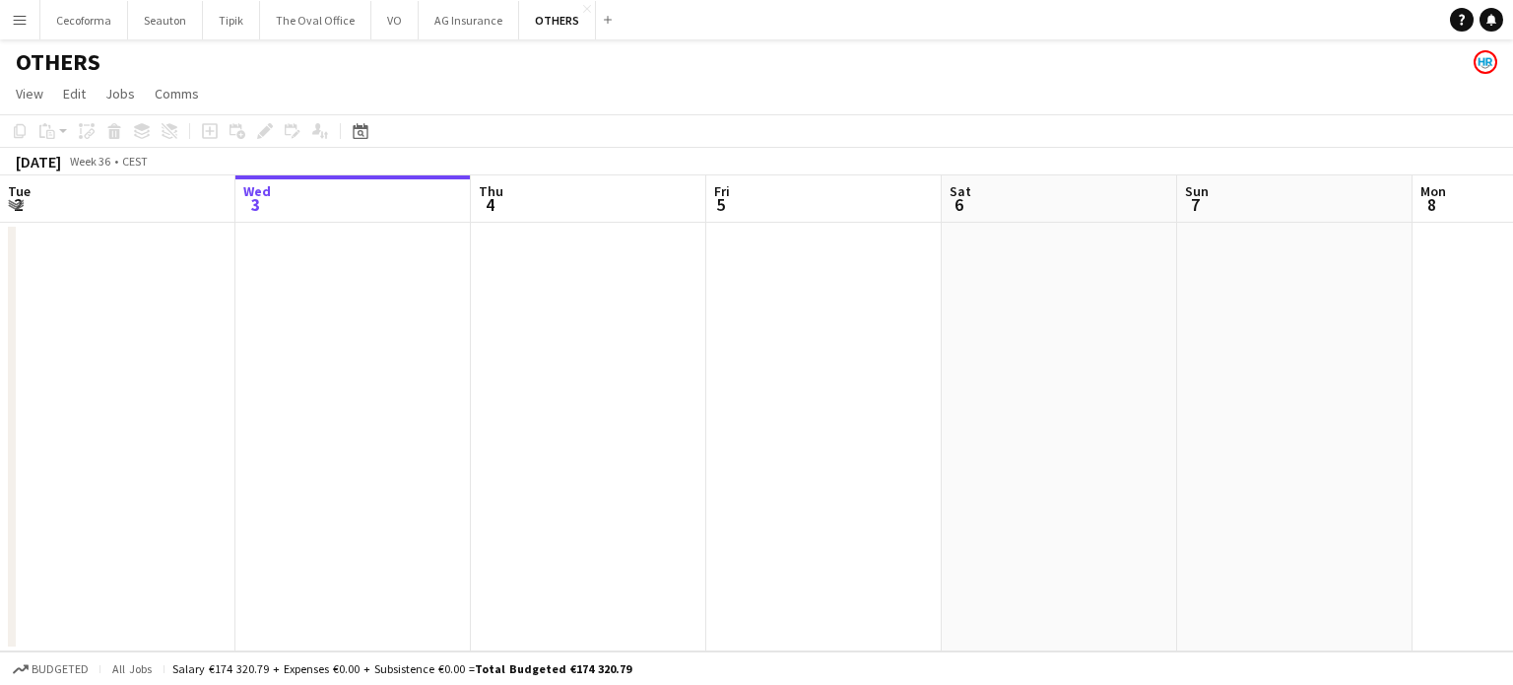
click at [378, 494] on app-calendar-viewport "Sun 31 Mon 1 Tue 2 Wed 3 Thu 4 Fri 5 Sat 6 Sun 7 Mon 8 Tue 9 Wed 10 Thu 11" at bounding box center [756, 413] width 1513 height 476
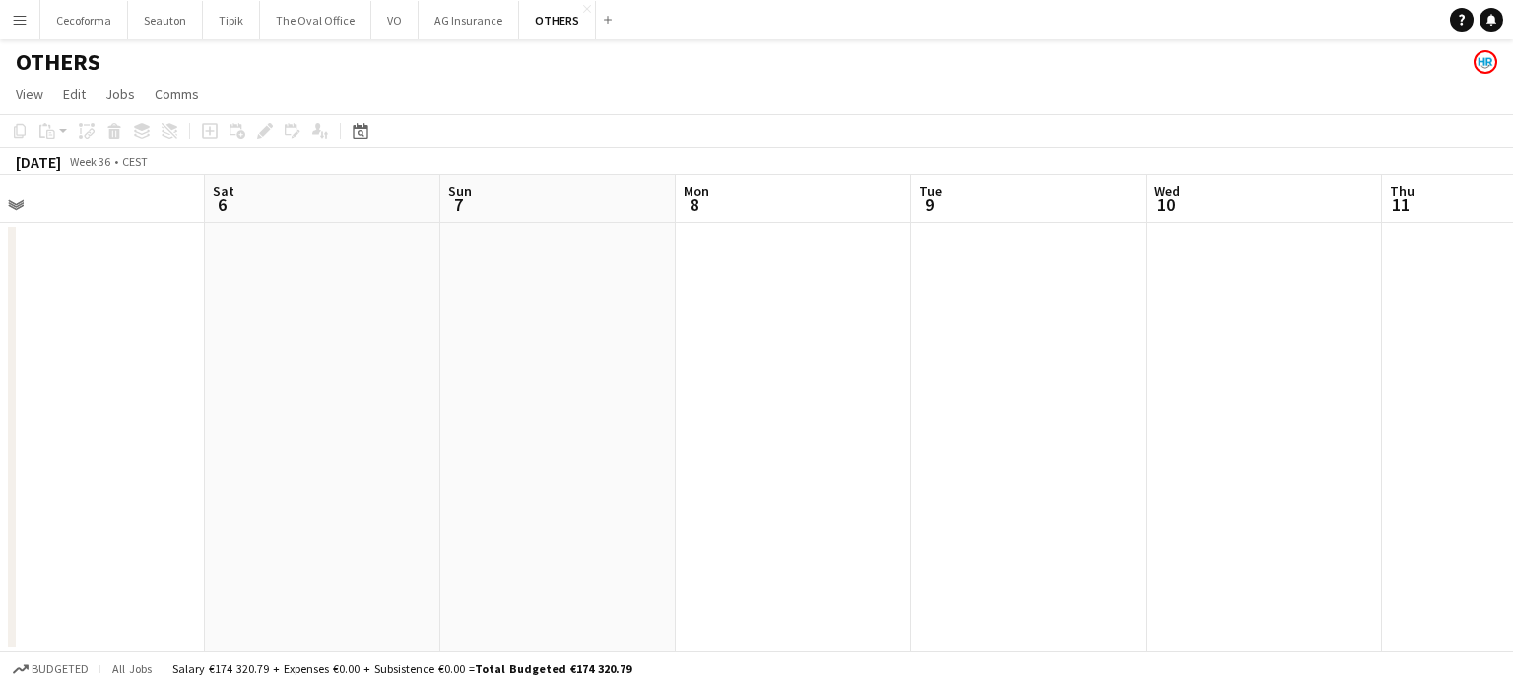
click at [498, 461] on app-calendar-viewport "Wed 3 Thu 4 Fri 5 Sat 6 Sun 7 Mon 8 Tue 9 Wed 10 Thu 11 Fri 12 Sat 13 Sun 14" at bounding box center [756, 413] width 1513 height 476
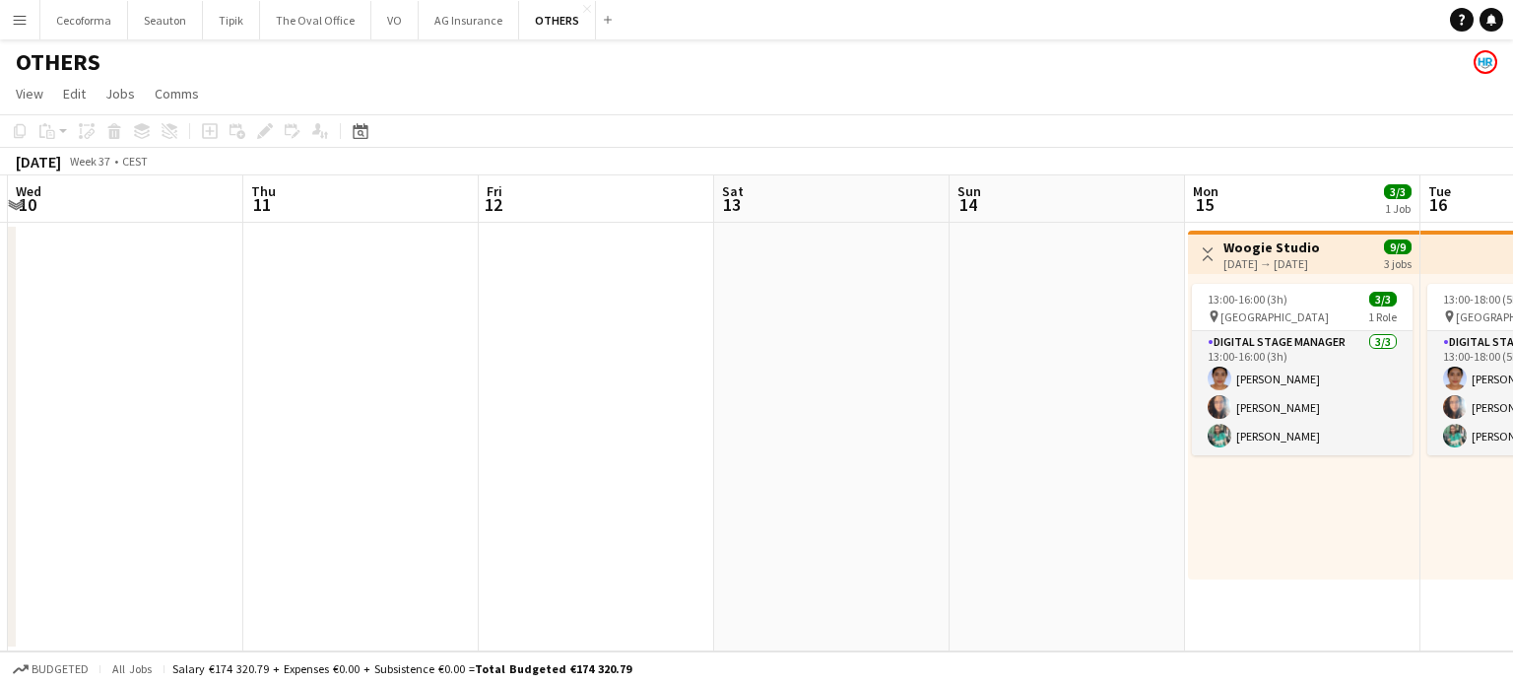
drag, startPoint x: 1103, startPoint y: 467, endPoint x: 92, endPoint y: 335, distance: 1020.2
click at [69, 334] on app-calendar-viewport "Sun 7 Mon 8 Tue 9 Wed 10 Thu 11 Fri 12 Sat 13 Sun 14 Mon 15 3/3 1 Job Tue 16 3/…" at bounding box center [756, 413] width 1513 height 476
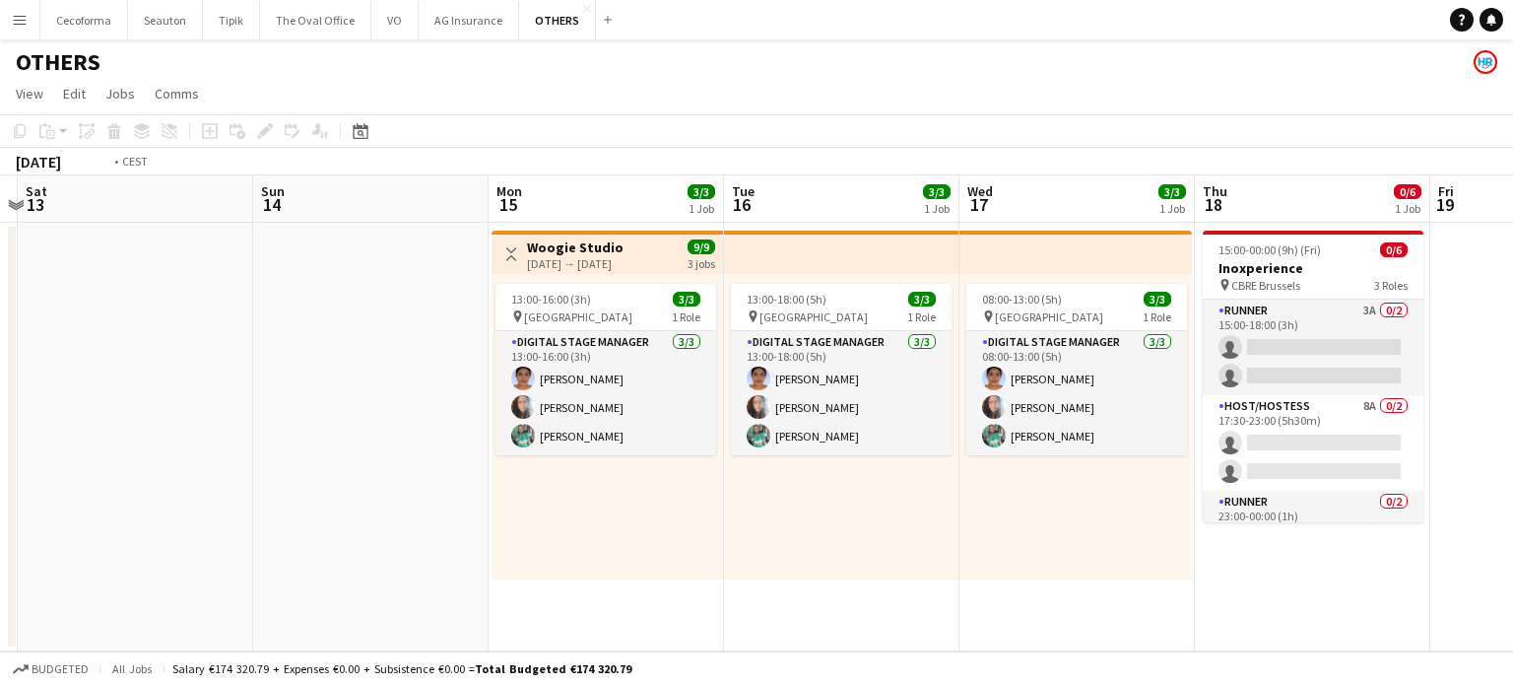
drag, startPoint x: 843, startPoint y: 425, endPoint x: 155, endPoint y: 350, distance: 692.6
click at [166, 353] on app-calendar-viewport "Tue 9 Wed 10 Thu 11 Fri 12 Sat 13 Sun 14 Mon 15 3/3 1 Job Tue 16 3/3 1 Job Wed …" at bounding box center [756, 413] width 1513 height 476
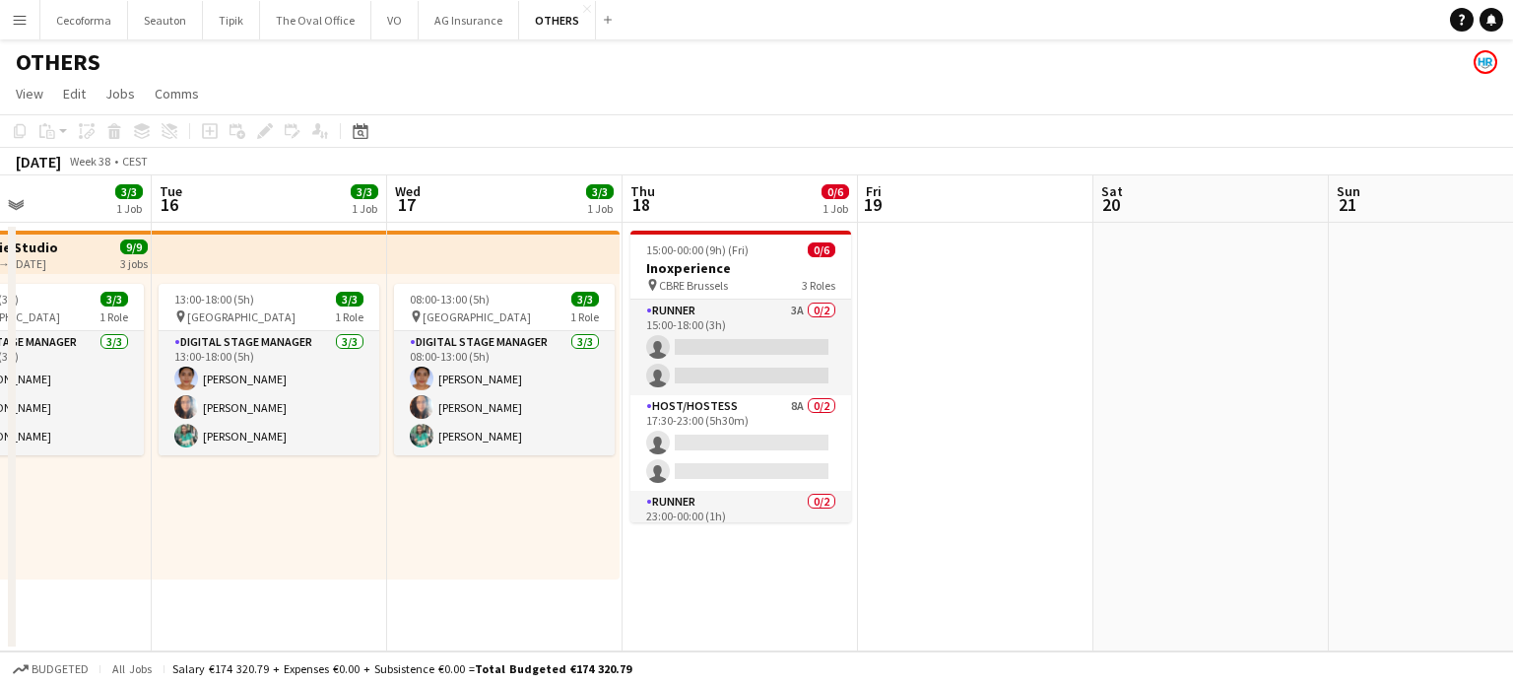
scroll to position [0, 550]
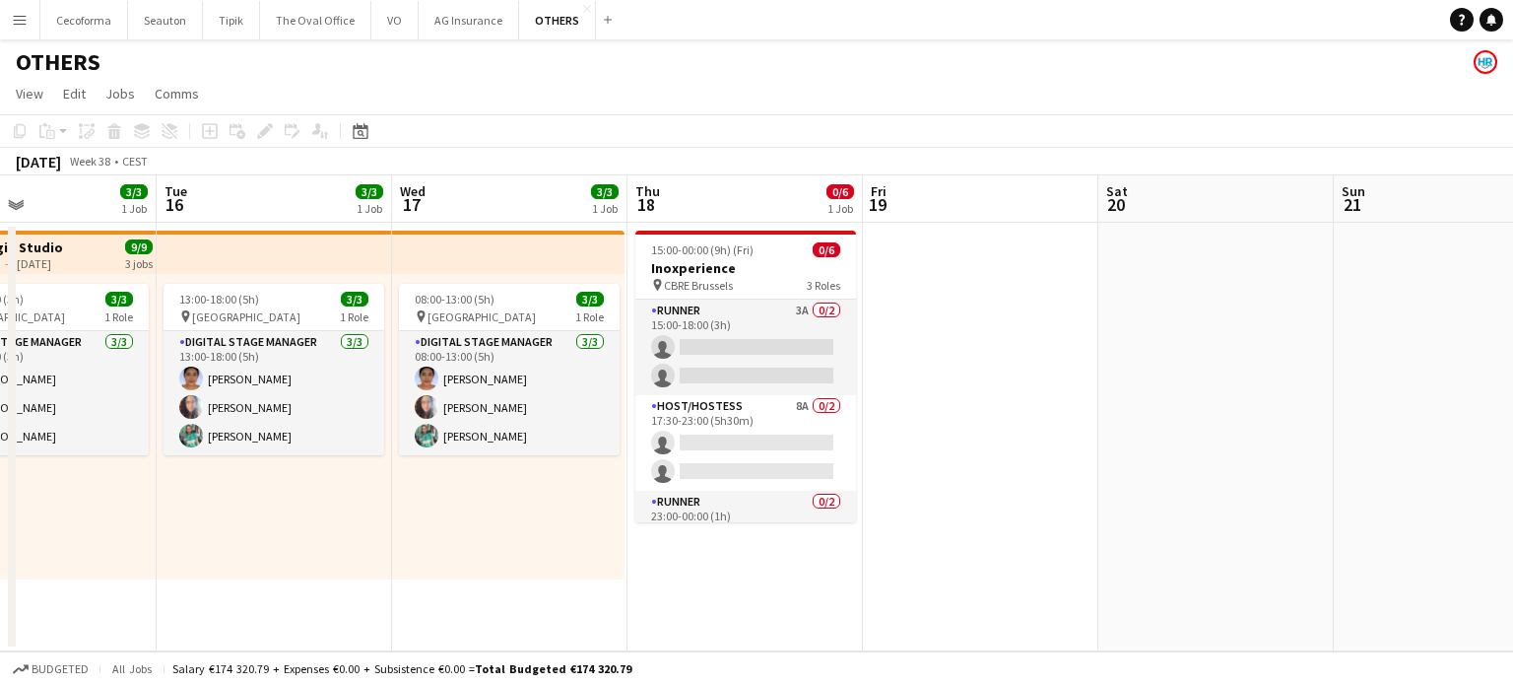
click at [998, 476] on app-date-cell at bounding box center [980, 437] width 235 height 428
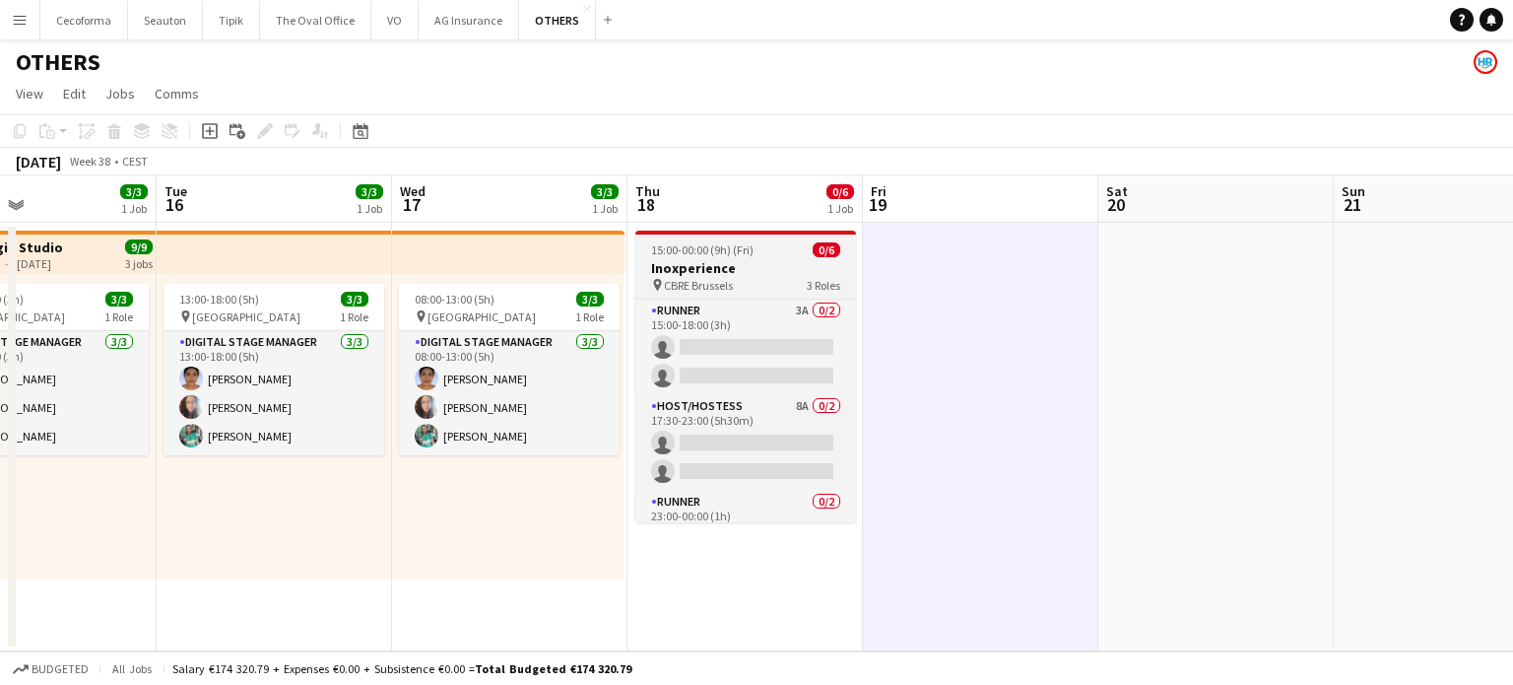
click at [667, 258] on app-job-card "15:00-00:00 (9h) (Fri) 0/6 Inoxperience pin CBRE Brussels 3 Roles Runner 3A 0/2…" at bounding box center [745, 376] width 221 height 292
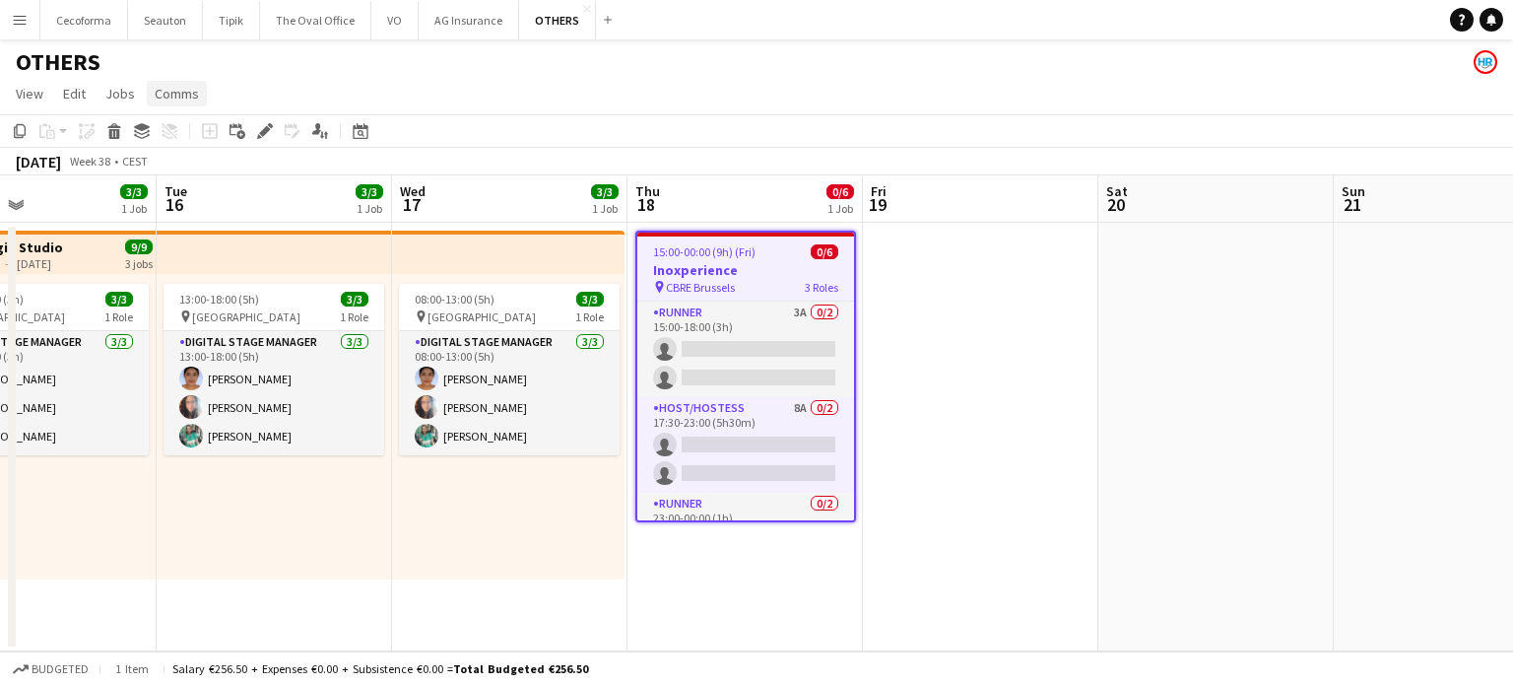
click at [175, 93] on span "Comms" at bounding box center [177, 94] width 44 height 18
click at [182, 178] on span "Create chat" at bounding box center [196, 177] width 69 height 18
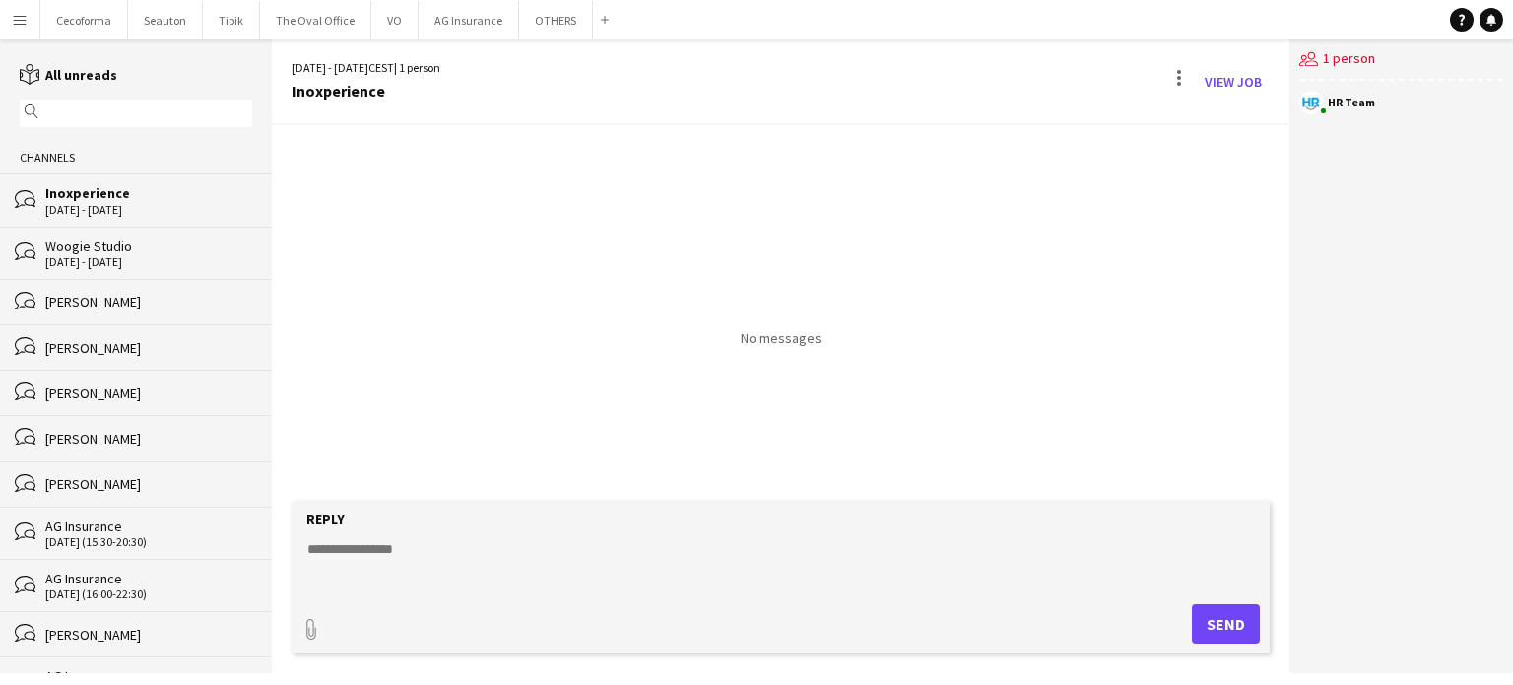
click at [344, 553] on textarea at bounding box center [784, 564] width 958 height 51
click at [95, 302] on div "[PERSON_NAME]" at bounding box center [148, 302] width 207 height 18
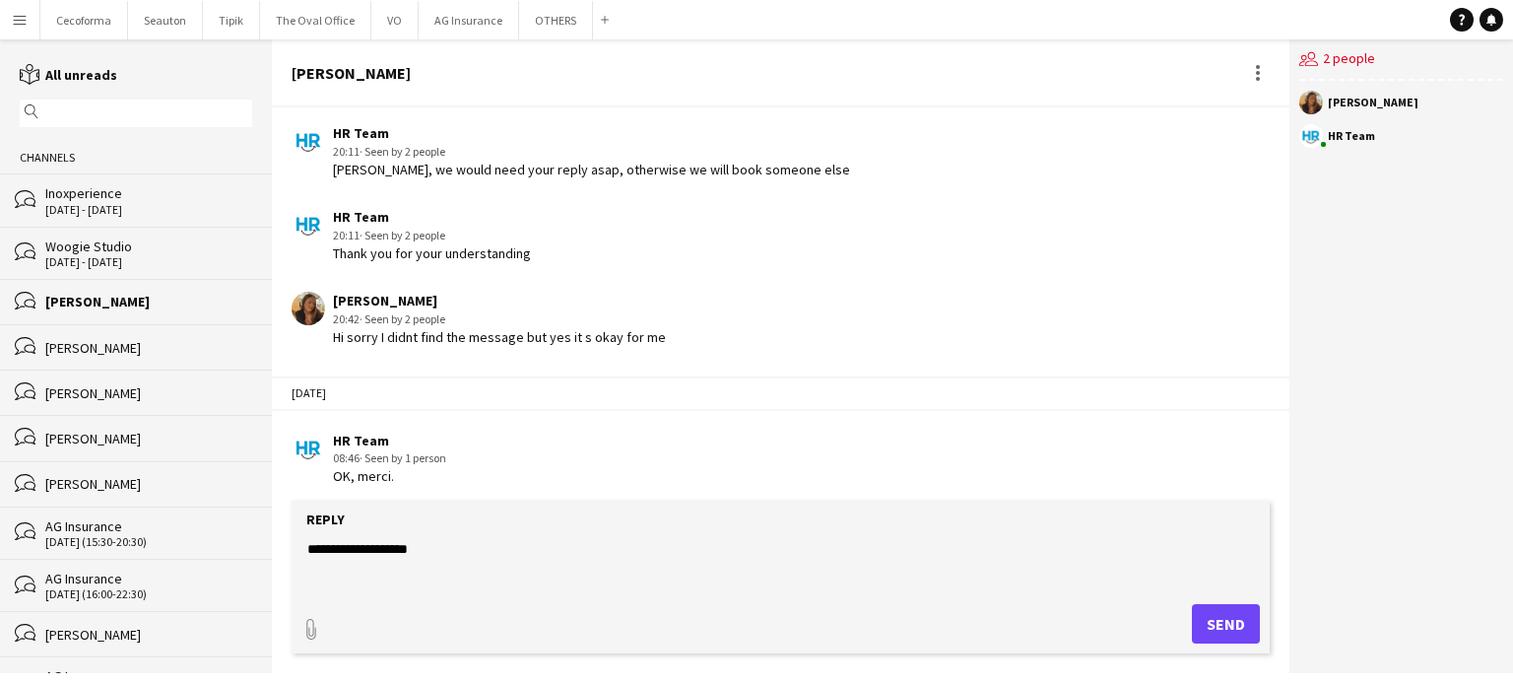
scroll to position [2466, 0]
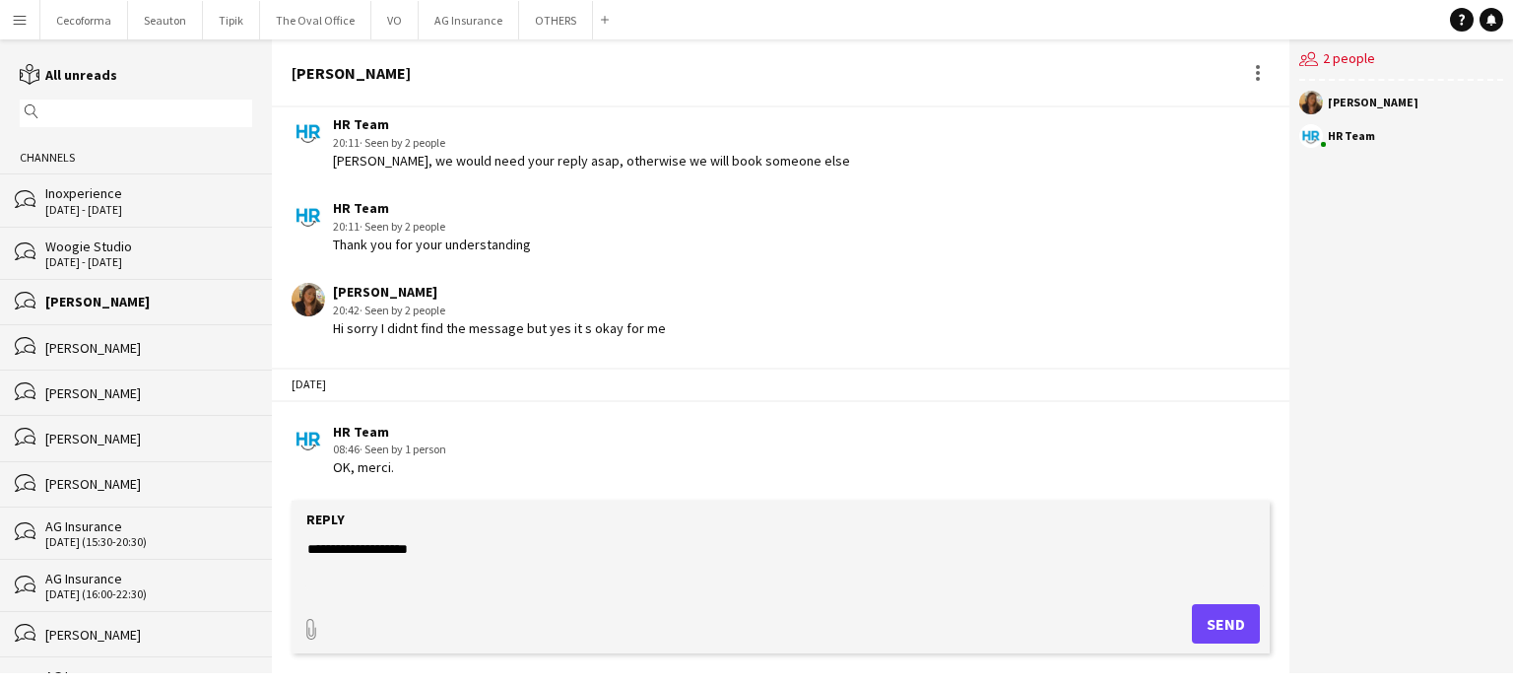
click at [436, 549] on textarea "**********" at bounding box center [784, 564] width 958 height 51
click at [479, 549] on textarea "**********" at bounding box center [784, 564] width 958 height 51
click at [522, 555] on textarea "**********" at bounding box center [784, 564] width 958 height 51
click at [534, 549] on textarea "**********" at bounding box center [784, 564] width 958 height 51
click at [816, 549] on textarea "**********" at bounding box center [784, 564] width 958 height 51
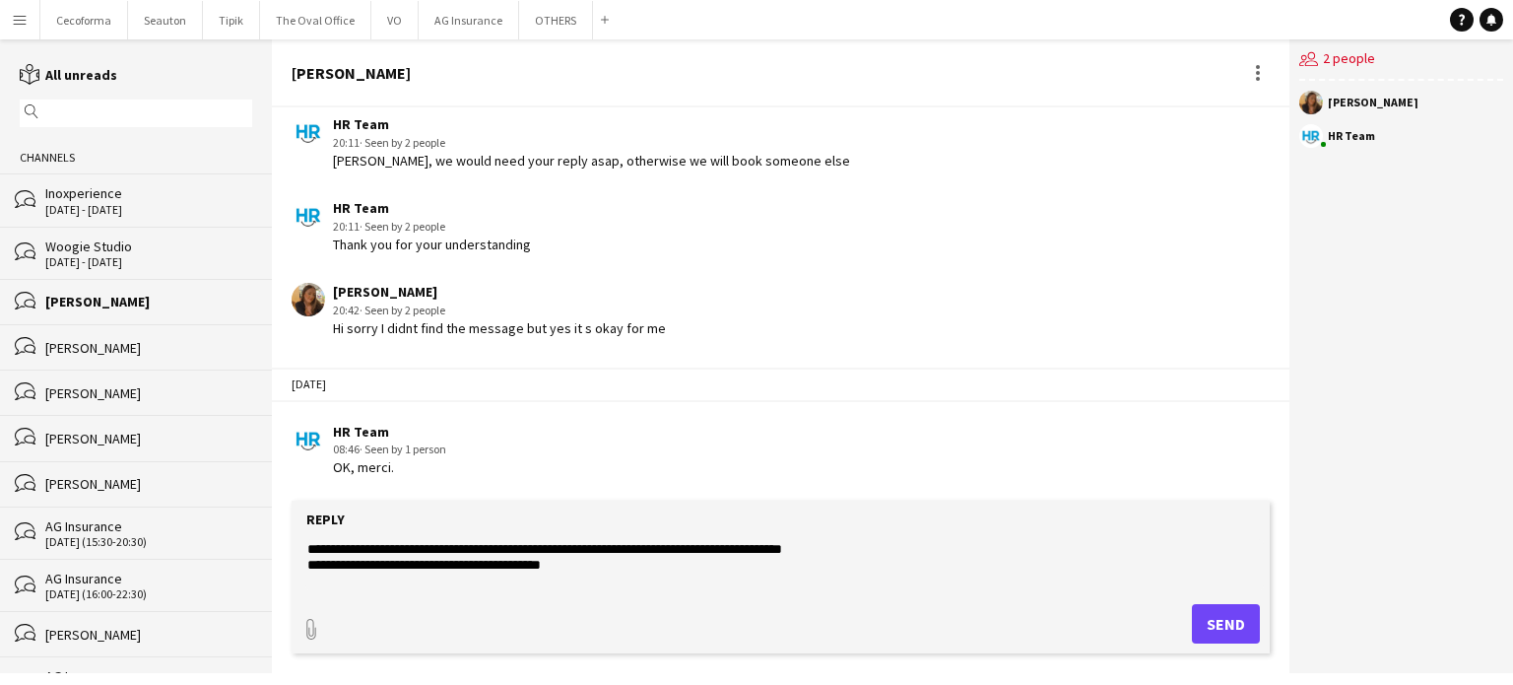
drag, startPoint x: 308, startPoint y: 548, endPoint x: 663, endPoint y: 562, distance: 354.9
click at [663, 562] on textarea "**********" at bounding box center [784, 564] width 958 height 51
drag, startPoint x: 309, startPoint y: 552, endPoint x: 644, endPoint y: 563, distance: 335.1
click at [644, 563] on textarea "**********" at bounding box center [784, 564] width 958 height 51
paste textarea "**"
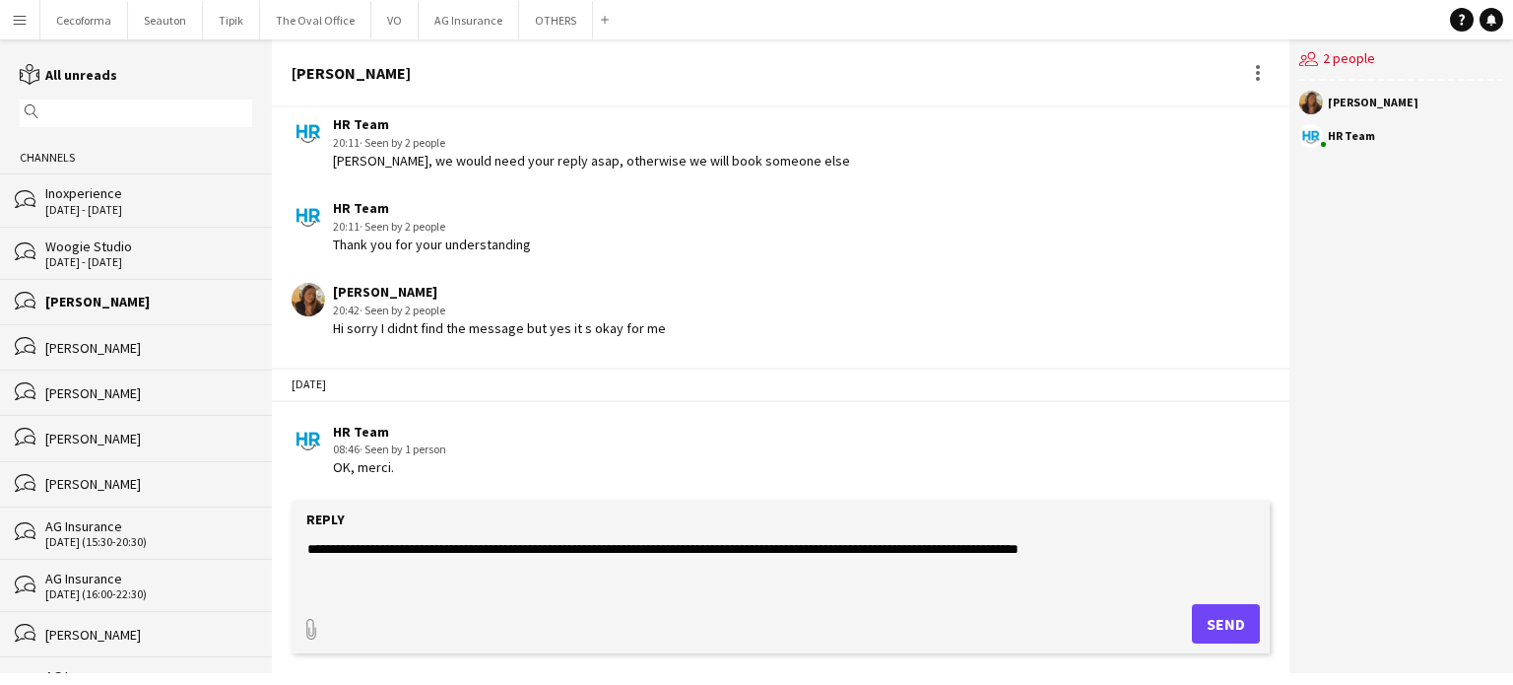
click at [603, 547] on textarea "**********" at bounding box center [784, 564] width 958 height 51
click at [839, 547] on textarea "**********" at bounding box center [784, 564] width 958 height 51
click at [604, 563] on textarea "**********" at bounding box center [784, 564] width 958 height 51
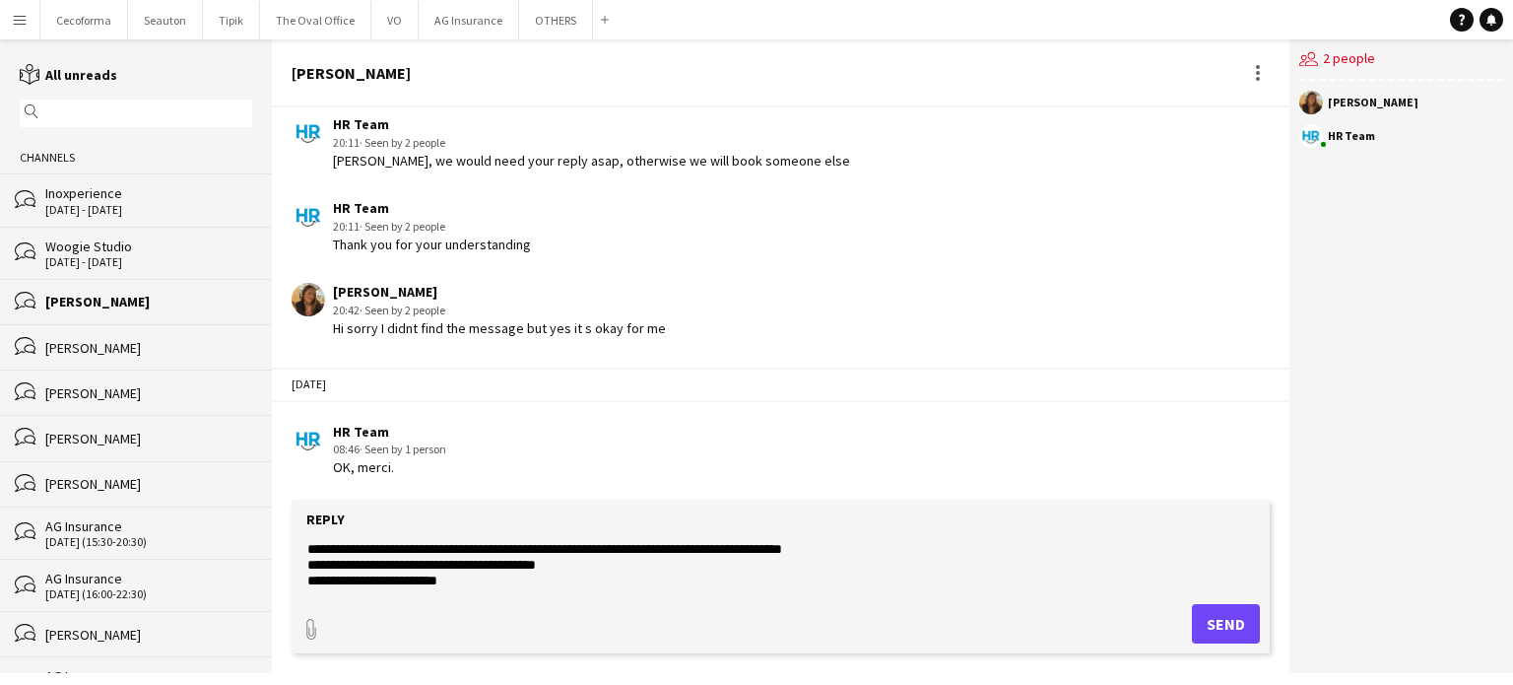
click at [414, 580] on textarea "**********" at bounding box center [784, 564] width 958 height 51
click at [491, 577] on textarea "**********" at bounding box center [784, 564] width 958 height 51
type textarea "**********"
click at [1217, 624] on button "Send" at bounding box center [1226, 623] width 68 height 39
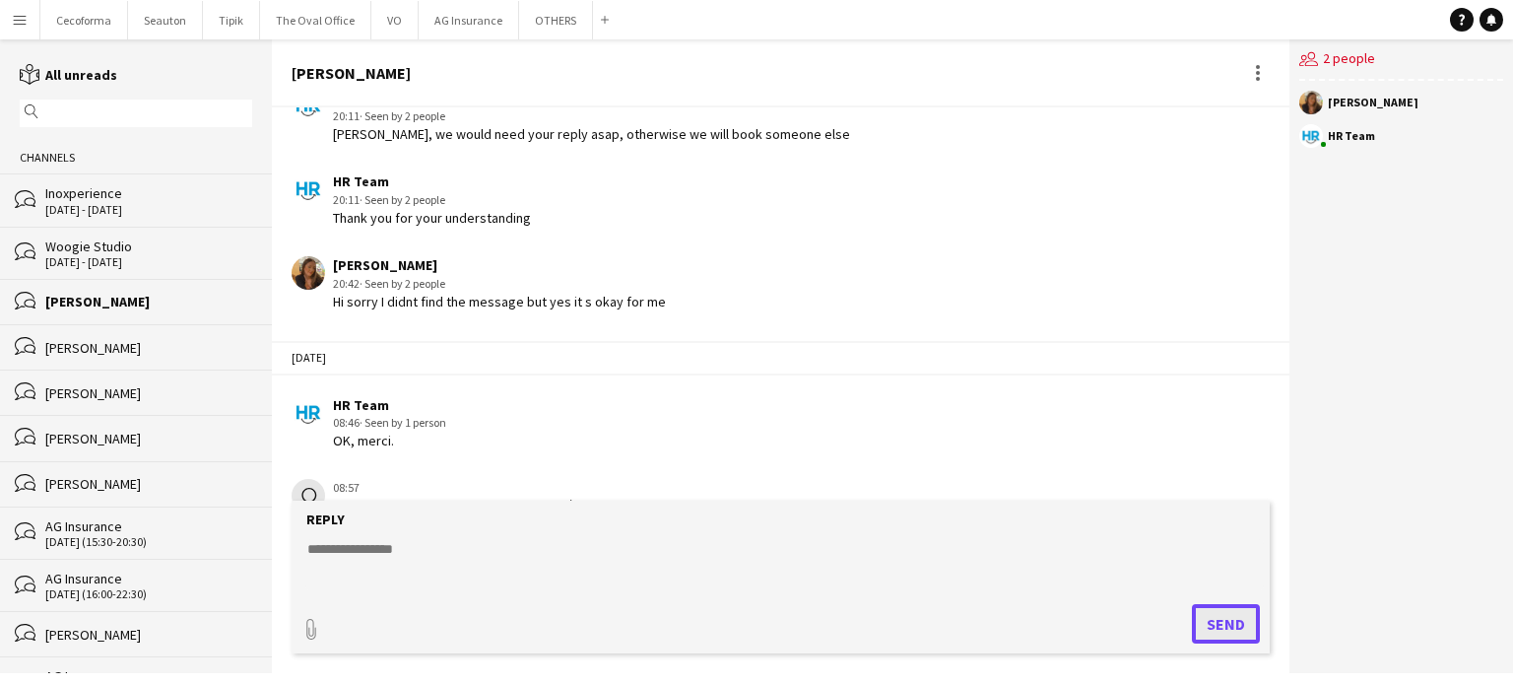
scroll to position [2568, 0]
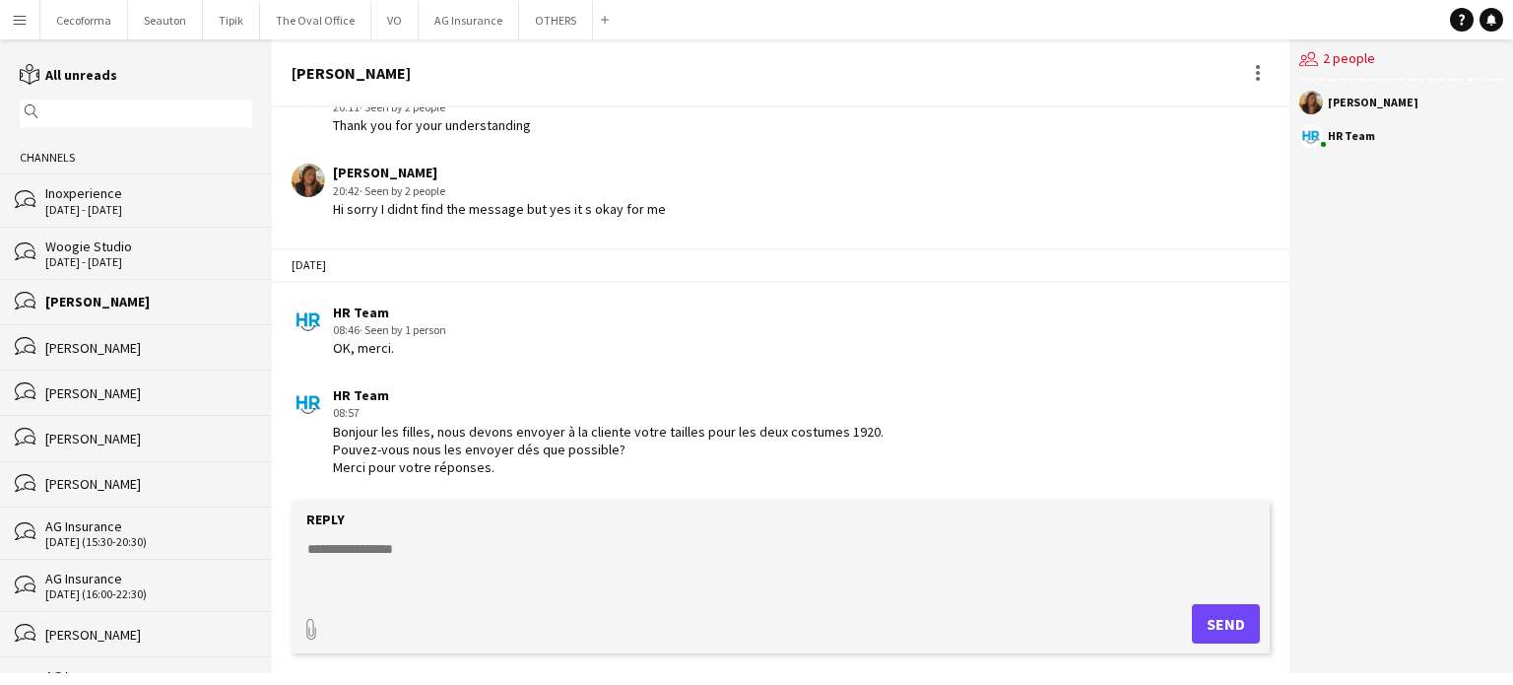
drag, startPoint x: 335, startPoint y: 448, endPoint x: 579, endPoint y: 485, distance: 247.0
click at [579, 477] on div "Bonjour les filles, nous devons envoyer à la cliente votre tailles pour les deu…" at bounding box center [608, 450] width 551 height 54
copy div "Bonjour les filles, nous devons envoyer à la cliente votre tailles pour les deu…"
click at [72, 197] on div "Inoxperience" at bounding box center [148, 193] width 207 height 18
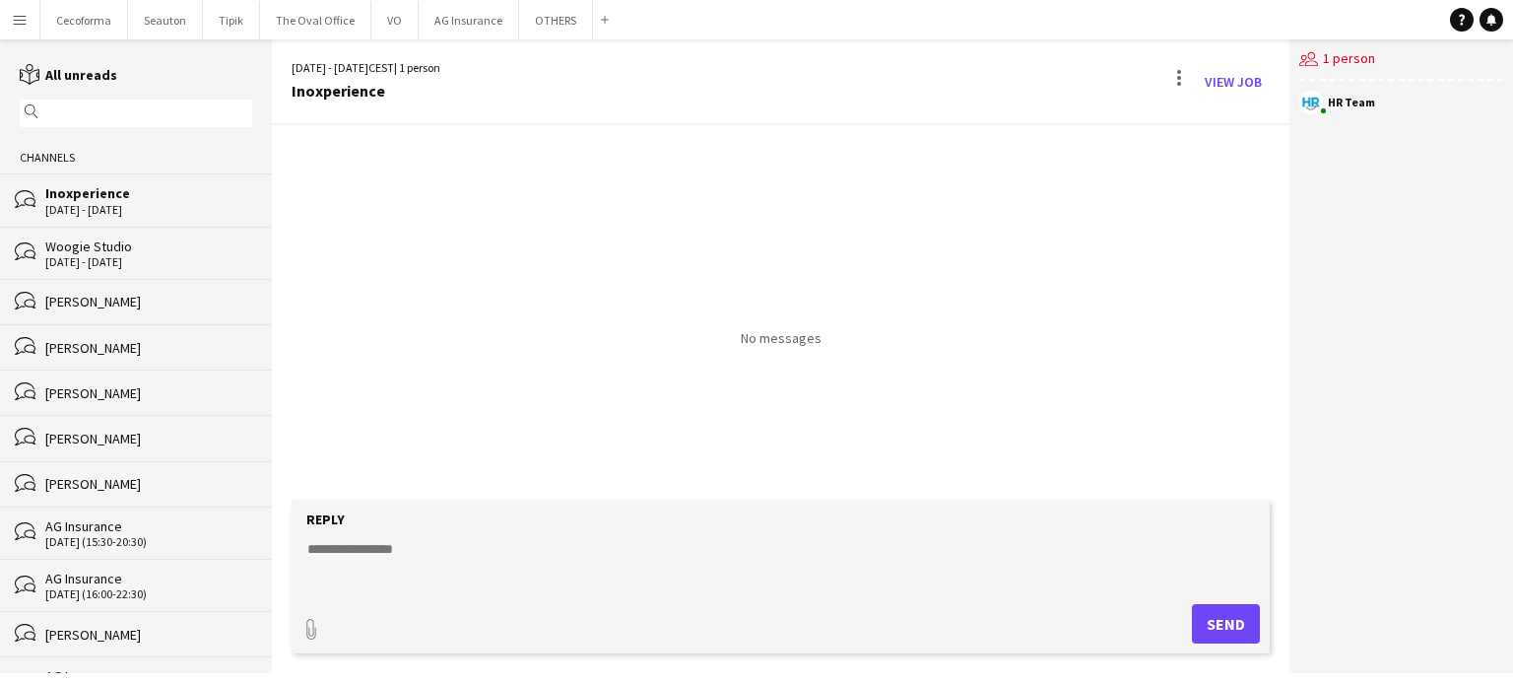
click at [312, 548] on textarea at bounding box center [784, 564] width 958 height 51
paste textarea "**********"
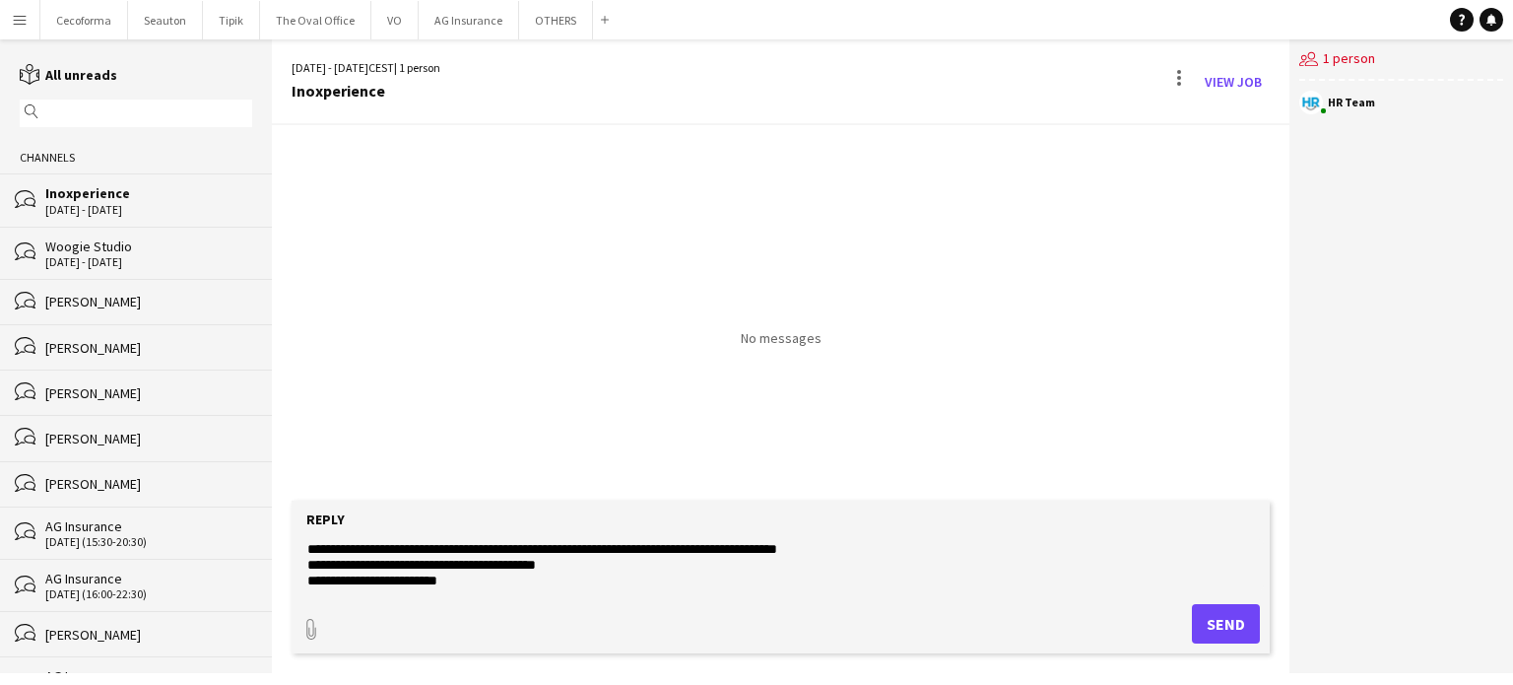
type textarea "**********"
click at [1217, 626] on button "Send" at bounding box center [1226, 623] width 68 height 39
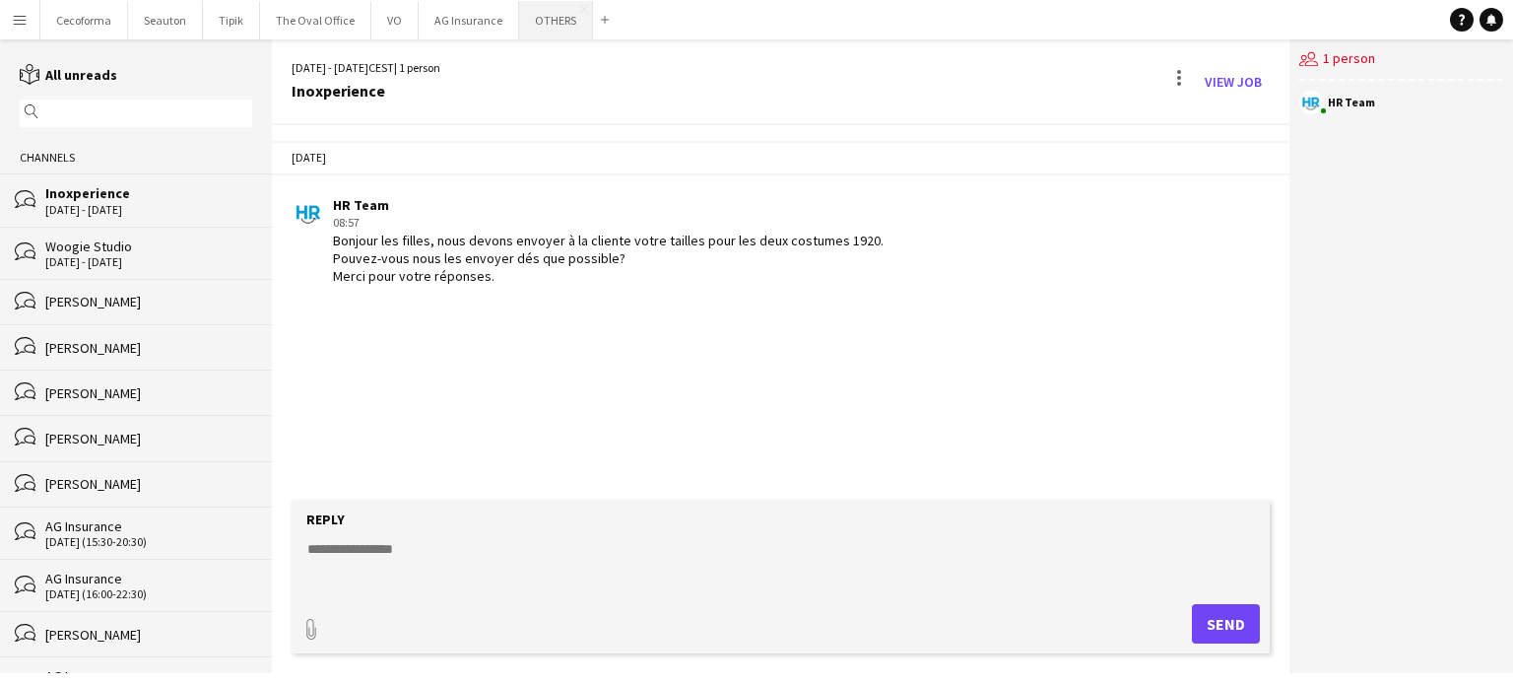
click at [543, 27] on button "OTHERS Close" at bounding box center [556, 20] width 74 height 38
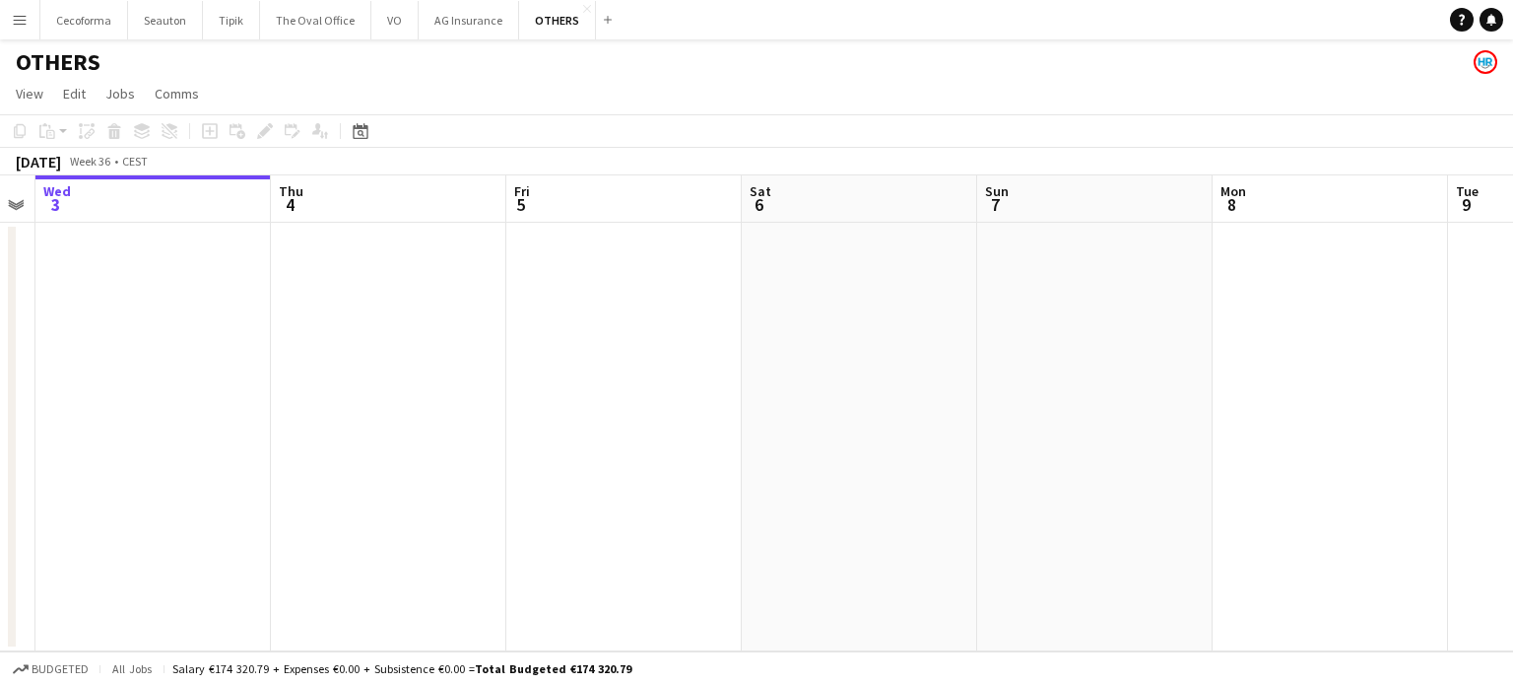
drag, startPoint x: 1044, startPoint y: 408, endPoint x: 524, endPoint y: 405, distance: 520.1
click at [532, 406] on app-calendar-viewport "Sun 31 Mon 1 Tue 2 Wed 3 Thu 4 Fri 5 Sat 6 Sun 7 Mon 8 Tue 9 Wed 10 Thu 11" at bounding box center [756, 413] width 1513 height 476
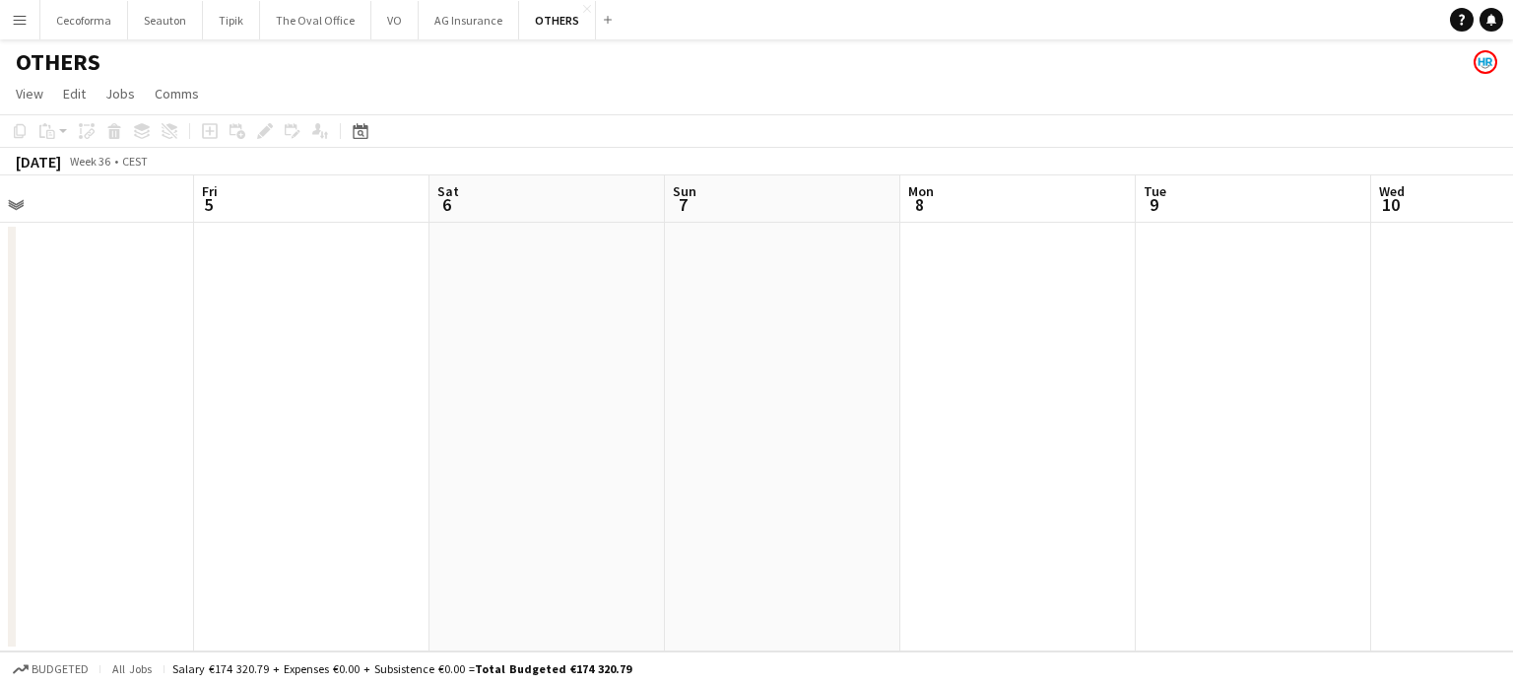
click at [296, 351] on app-calendar-viewport "Tue 2 Wed 3 Thu 4 Fri 5 Sat 6 Sun 7 Mon 8 Tue 9 Wed 10 Thu 11 Fri 12 Sat 13" at bounding box center [756, 413] width 1513 height 476
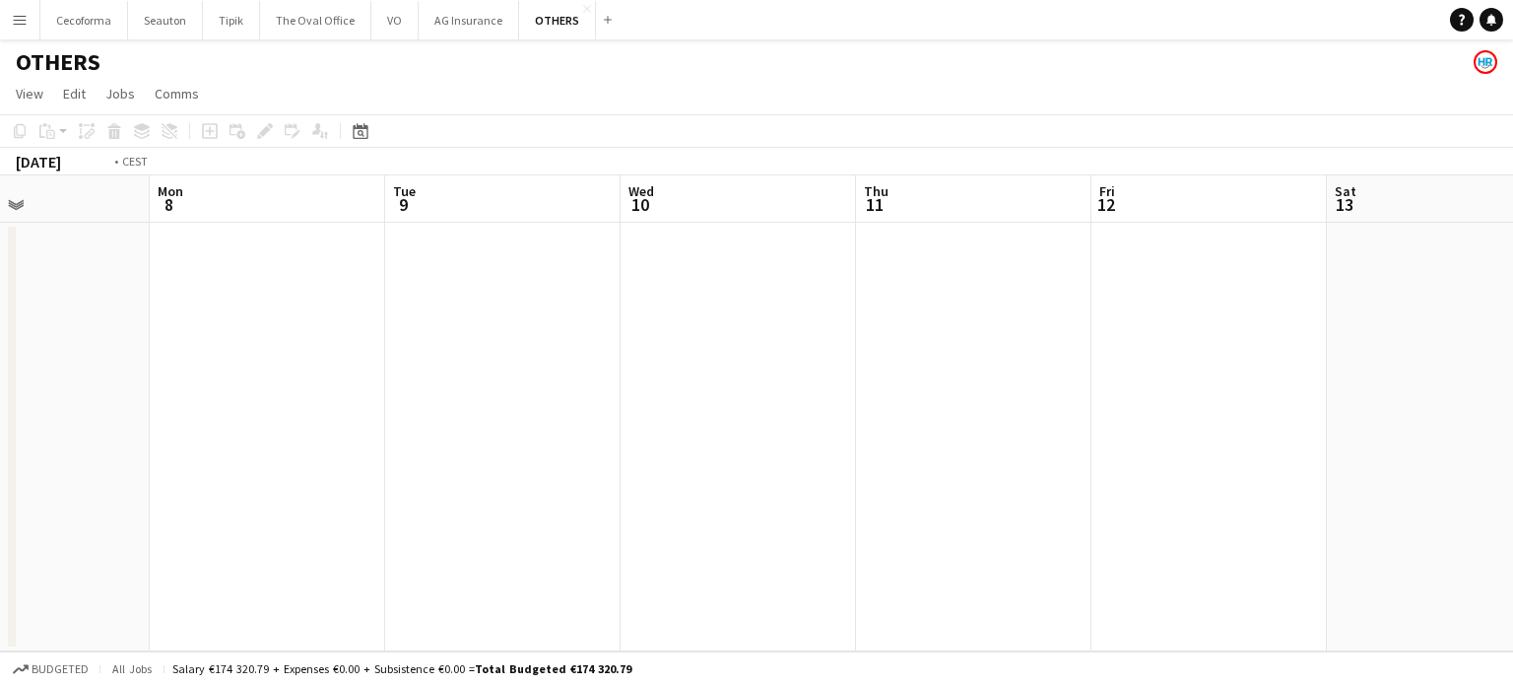
click at [452, 366] on app-calendar-viewport "Thu 4 Fri 5 Sat 6 Sun 7 Mon 8 Tue 9 Wed 10 Thu 11 Fri 12 Sat 13 Sun 14 Mon 15 3…" at bounding box center [756, 413] width 1513 height 476
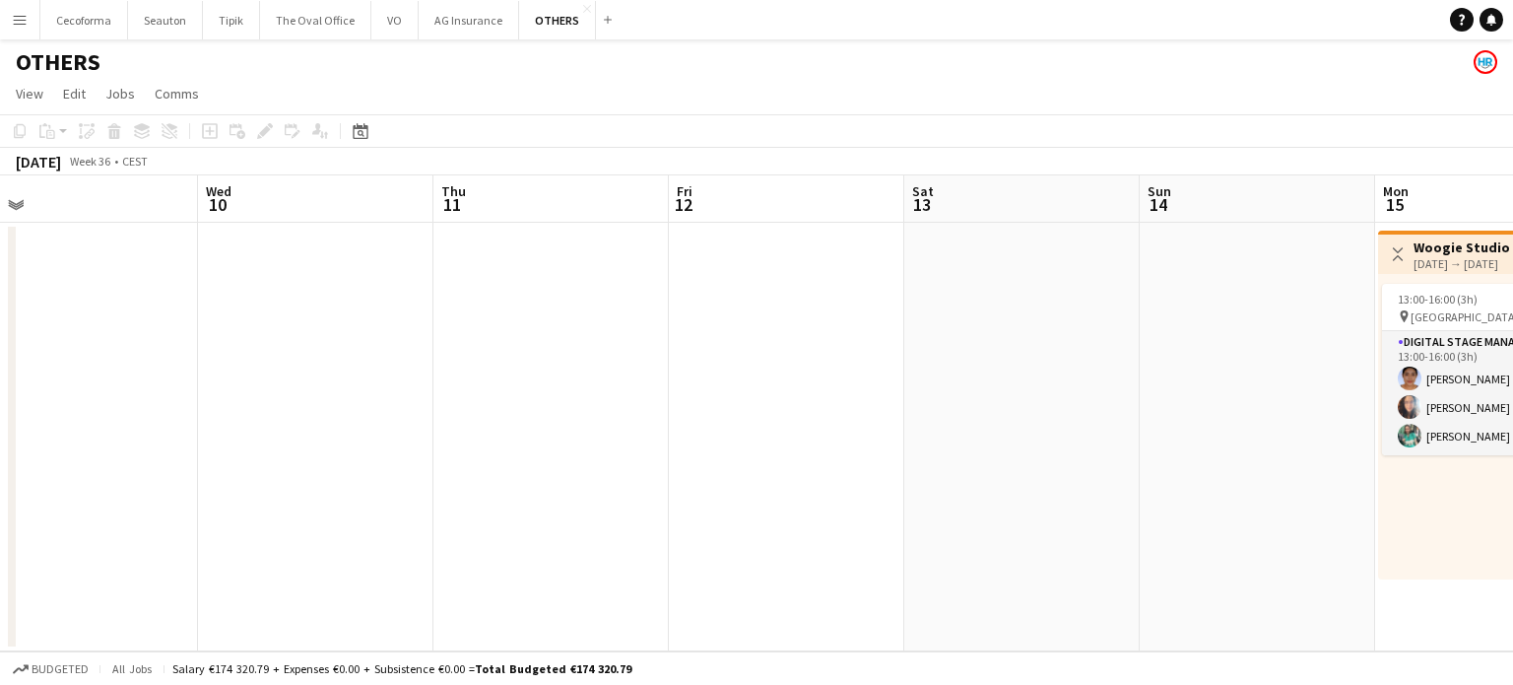
drag, startPoint x: 498, startPoint y: 373, endPoint x: 370, endPoint y: 346, distance: 131.0
click at [368, 351] on app-calendar-viewport "Sat 6 Sun 7 Mon 8 Tue 9 Wed 10 Thu 11 Fri 12 Sat 13 Sun 14 Mon 15 3/3 1 Job Tue…" at bounding box center [756, 413] width 1513 height 476
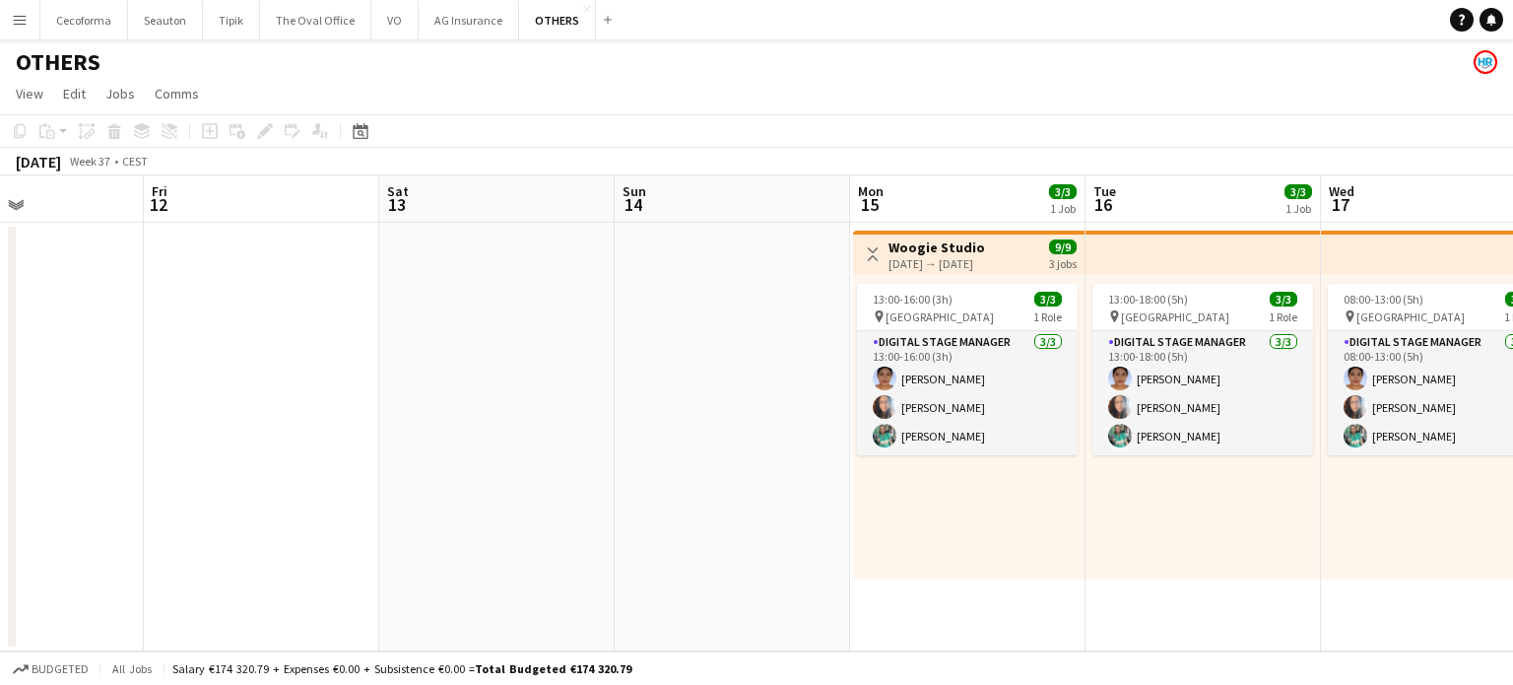
drag, startPoint x: 498, startPoint y: 350, endPoint x: 55, endPoint y: 278, distance: 449.1
click at [66, 279] on app-calendar-viewport "Mon 8 Tue 9 Wed 10 Thu 11 Fri 12 Sat 13 Sun 14 Mon 15 3/3 1 Job Tue 16 3/3 1 Jo…" at bounding box center [756, 413] width 1513 height 476
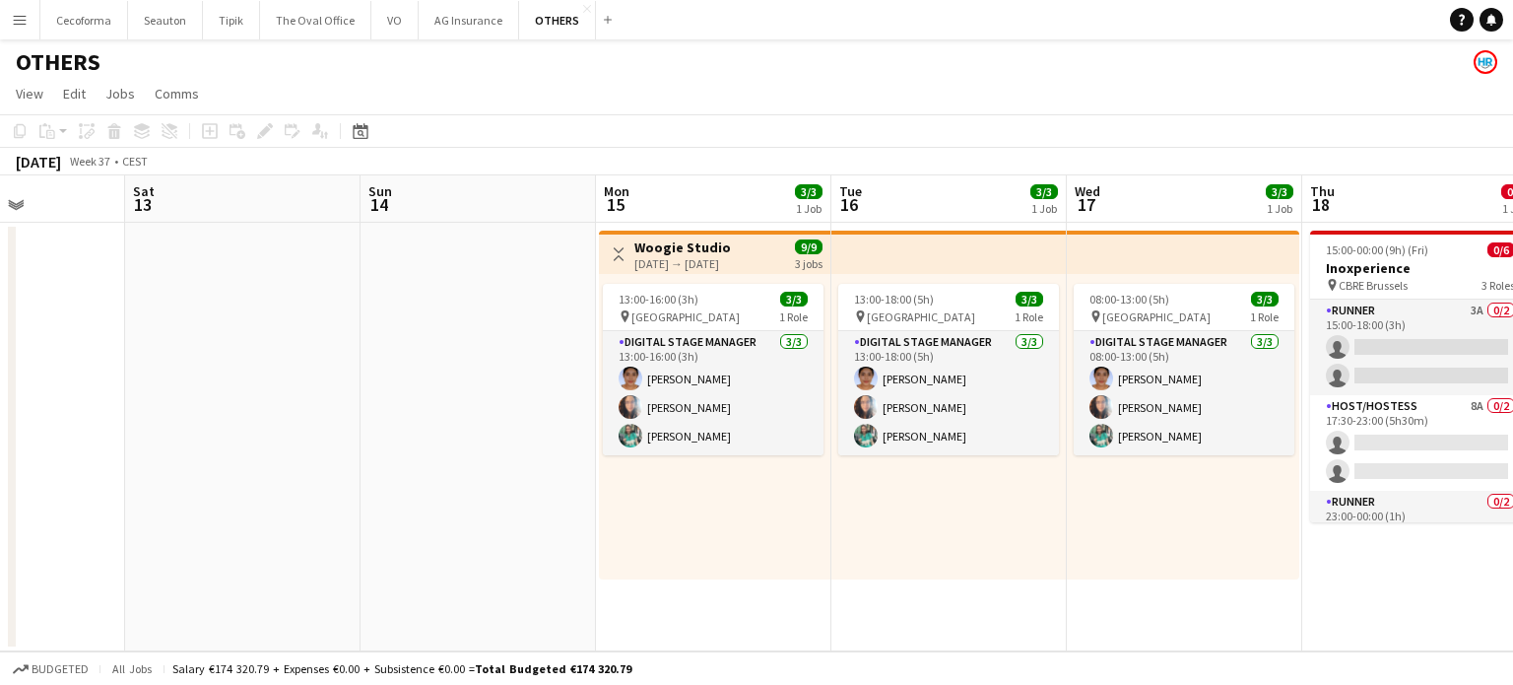
drag, startPoint x: 1361, startPoint y: 441, endPoint x: 1170, endPoint y: 433, distance: 191.3
click at [1170, 433] on app-calendar-viewport "Wed 10 Thu 11 Fri 12 Sat 13 Sun 14 Mon 15 3/3 1 Job Tue 16 3/3 1 Job Wed 17 3/3…" at bounding box center [756, 413] width 1513 height 476
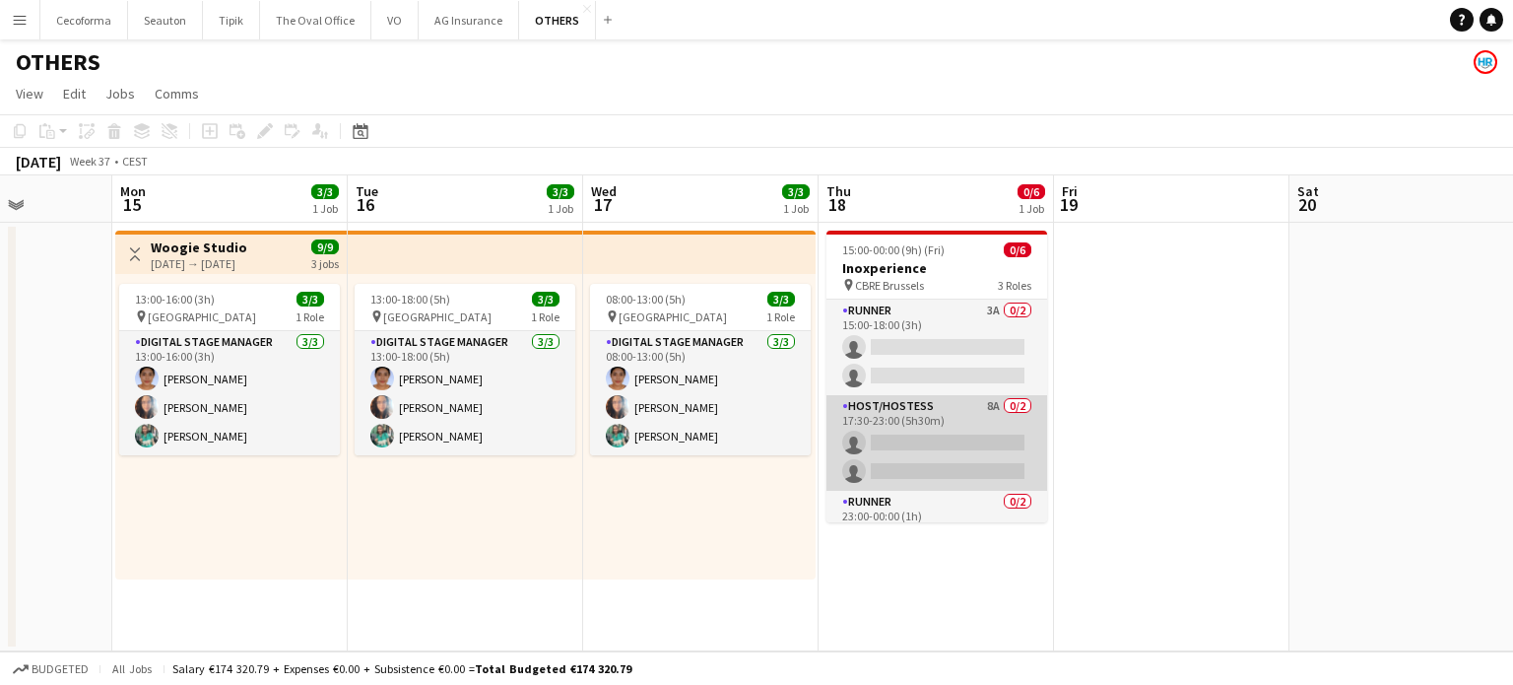
click at [924, 452] on app-card-role "Host/Hostess 8A 0/2 17:30-23:00 (5h30m) single-neutral-actions single-neutral-a…" at bounding box center [936, 443] width 221 height 96
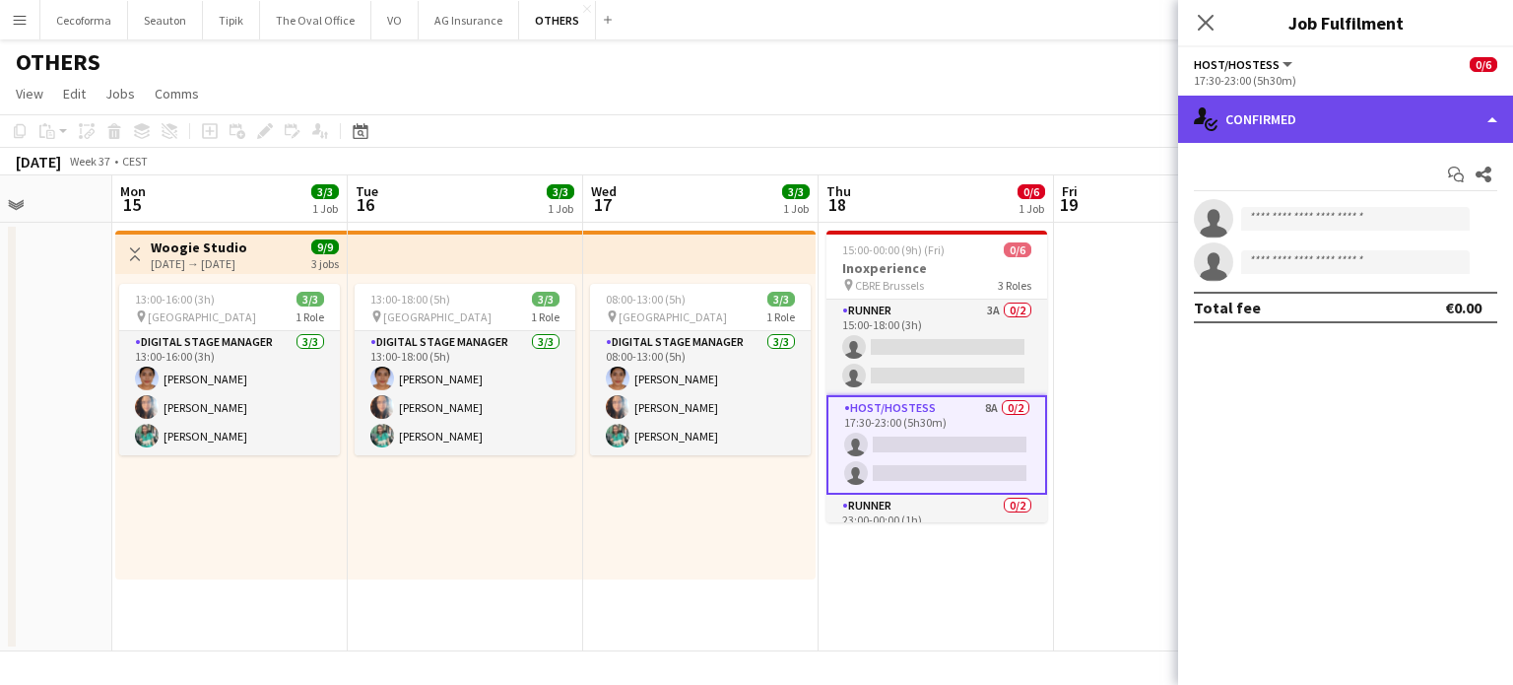
click at [1495, 120] on div "single-neutral-actions-check-2 Confirmed" at bounding box center [1345, 119] width 335 height 47
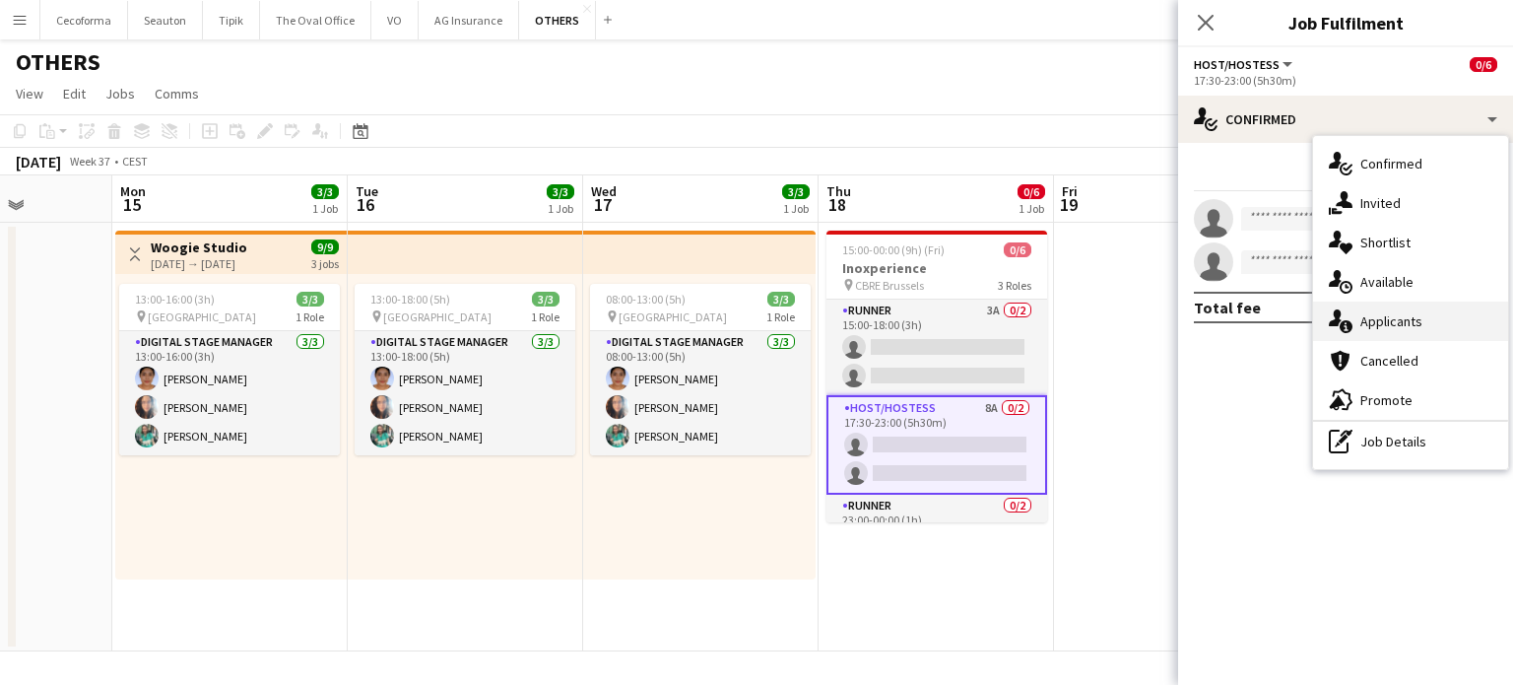
click at [1397, 324] on span "Applicants" at bounding box center [1391, 321] width 62 height 18
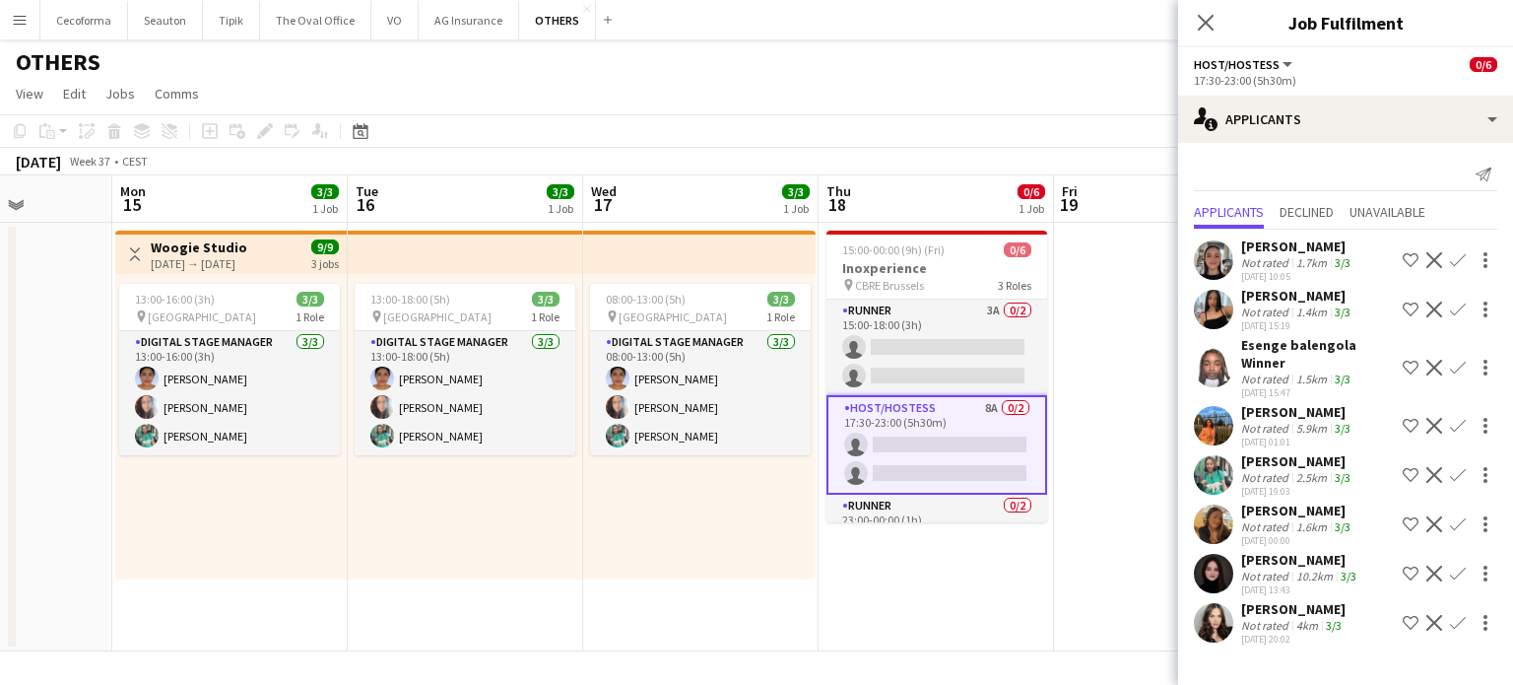
click at [1450, 260] on app-icon "Confirm" at bounding box center [1458, 260] width 16 height 16
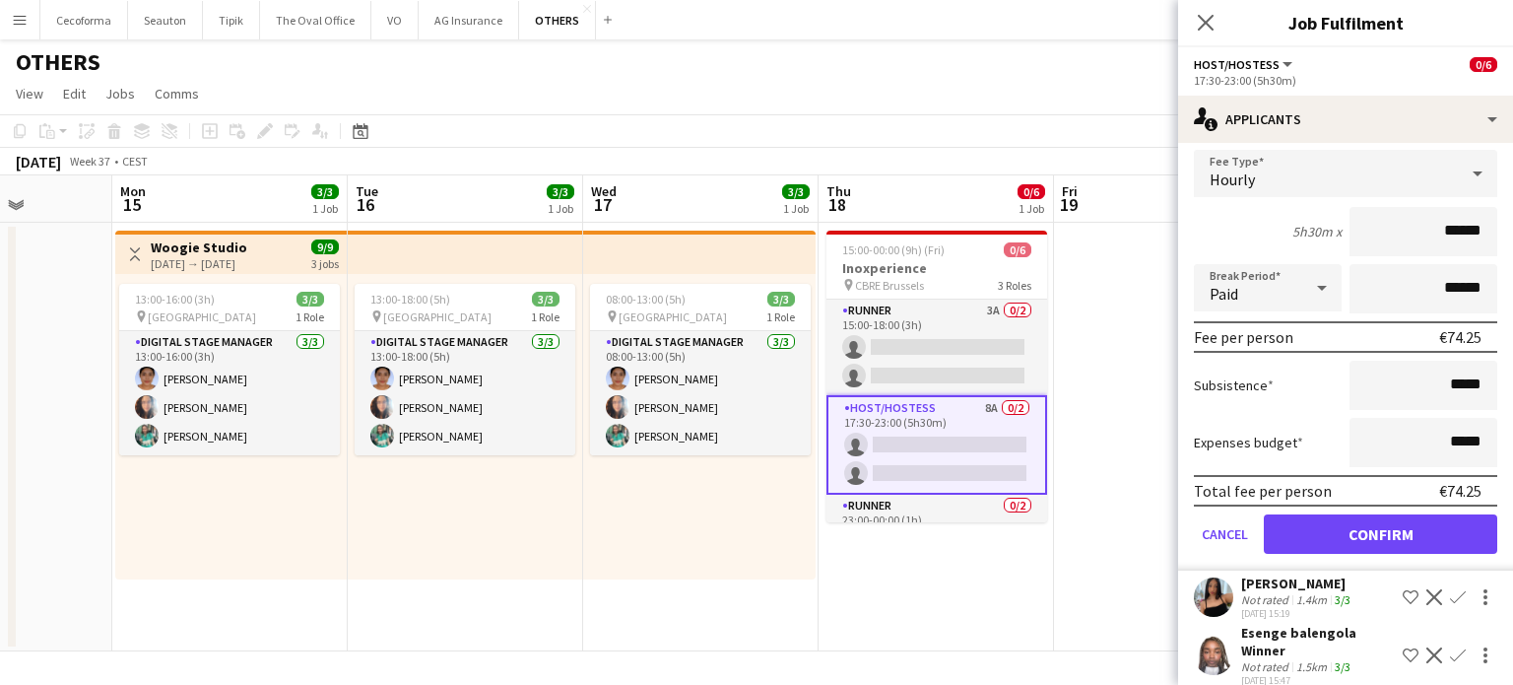
scroll to position [296, 0]
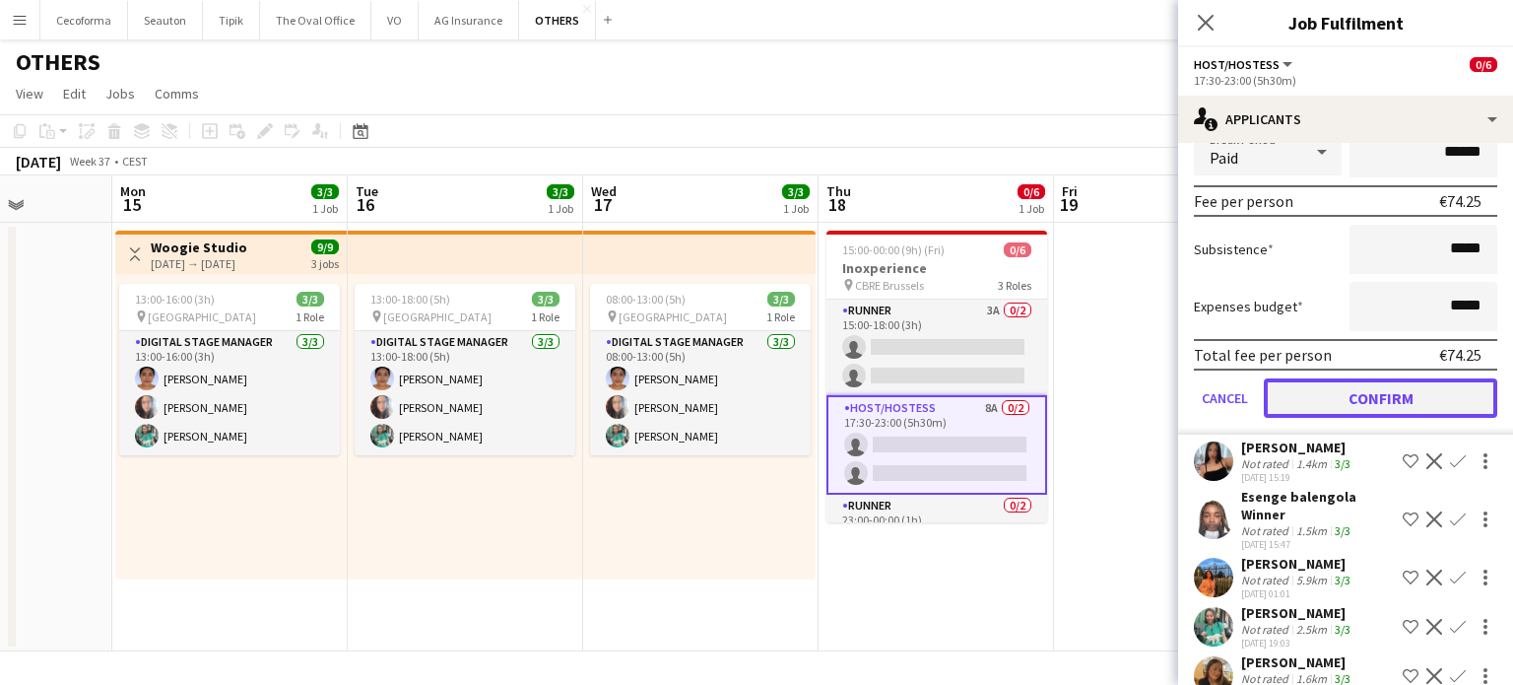
click at [1359, 401] on button "Confirm" at bounding box center [1380, 397] width 233 height 39
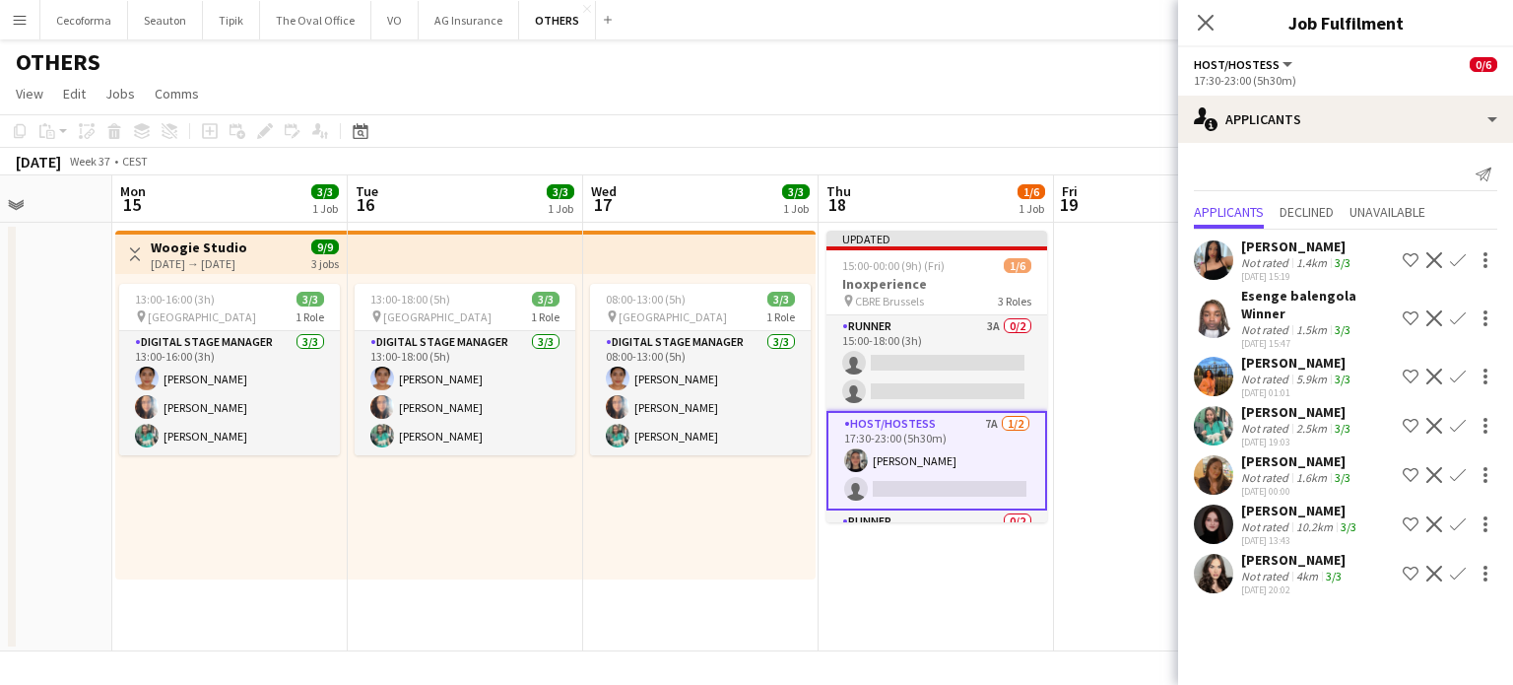
scroll to position [0, 0]
click at [1454, 467] on app-icon "Confirm" at bounding box center [1458, 475] width 16 height 16
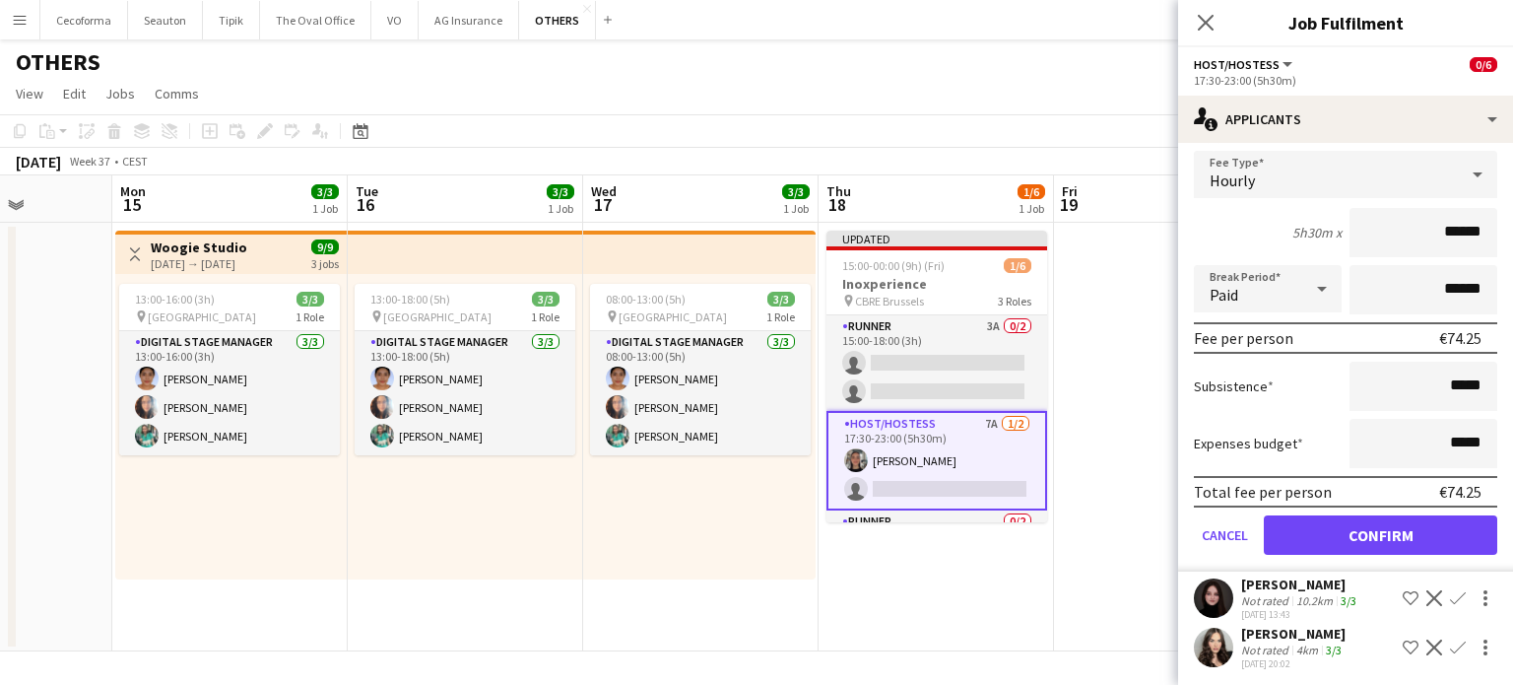
scroll to position [374, 0]
click at [1359, 529] on button "Confirm" at bounding box center [1380, 533] width 233 height 39
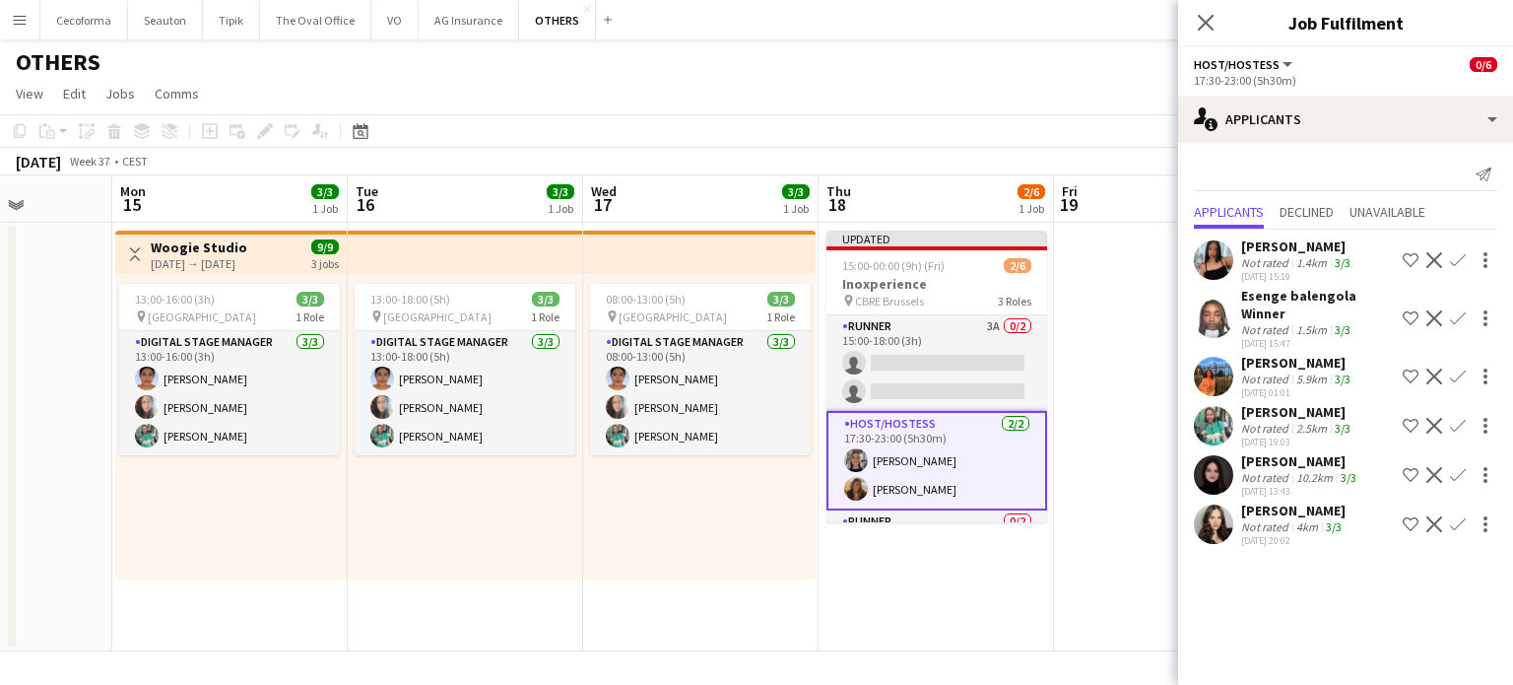
scroll to position [0, 0]
click at [1040, 590] on app-date-cell "Updated 15:00-00:00 (9h) (Fri) 2/6 Inoxperience pin CBRE Brussels 3 Roles Runne…" at bounding box center [936, 437] width 235 height 428
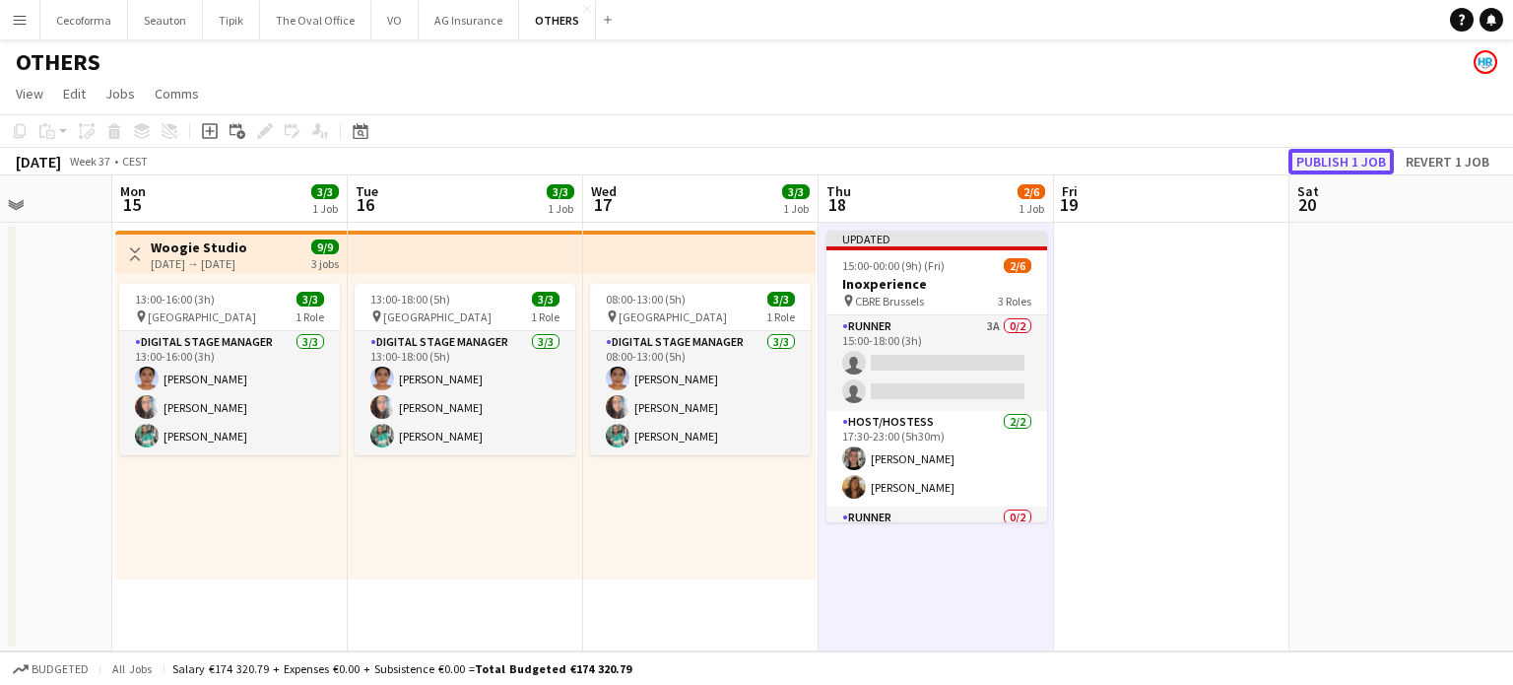
click at [1341, 161] on button "Publish 1 job" at bounding box center [1340, 162] width 105 height 26
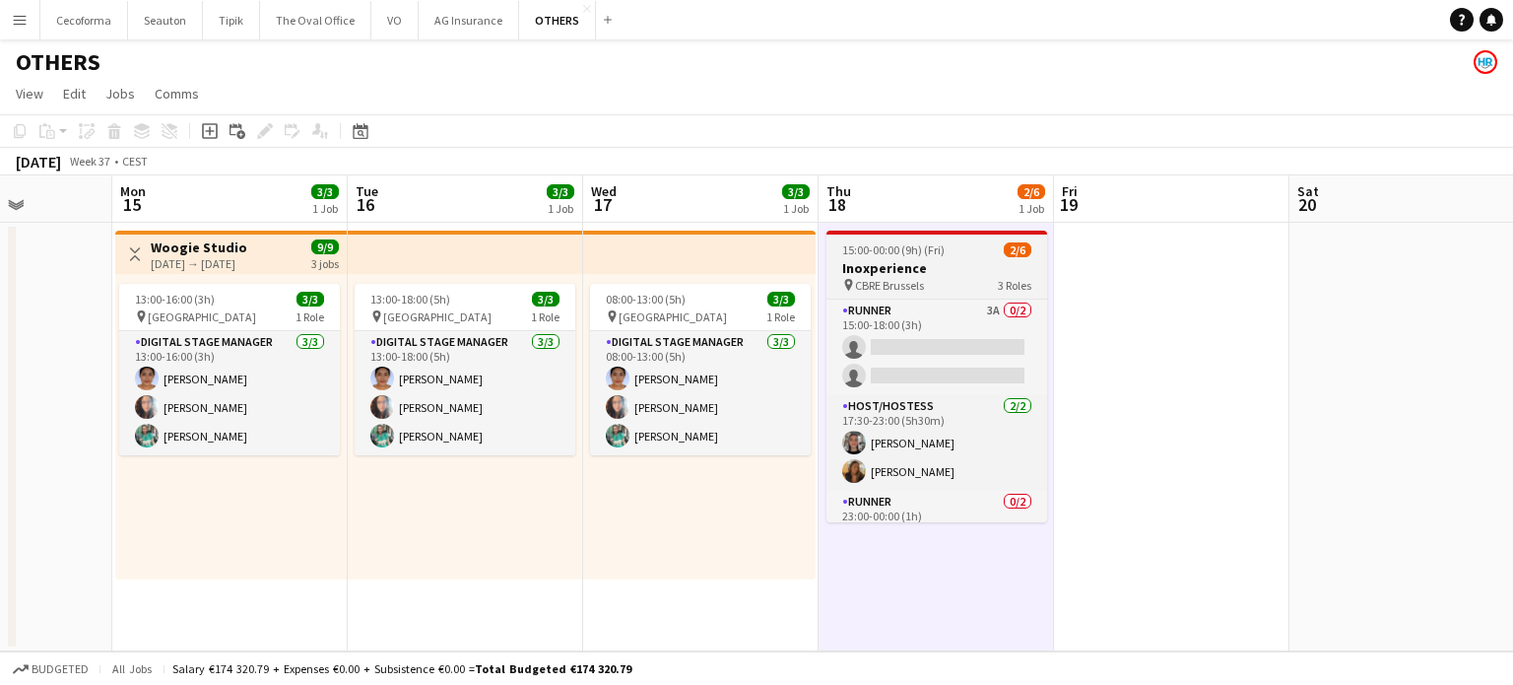
click at [852, 253] on span "15:00-00:00 (9h) (Fri)" at bounding box center [893, 249] width 102 height 15
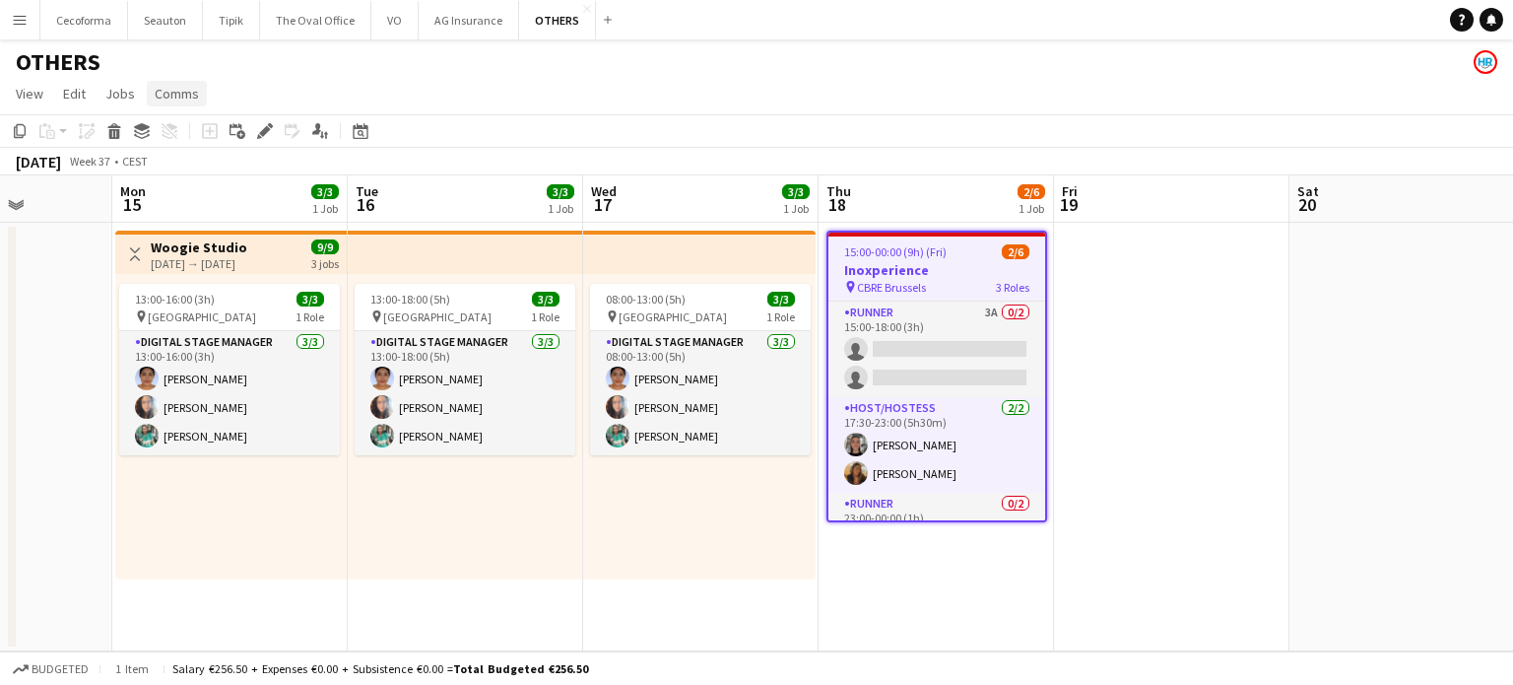
click at [169, 94] on span "Comms" at bounding box center [177, 94] width 44 height 18
click at [176, 174] on span "Create chat" at bounding box center [196, 177] width 69 height 18
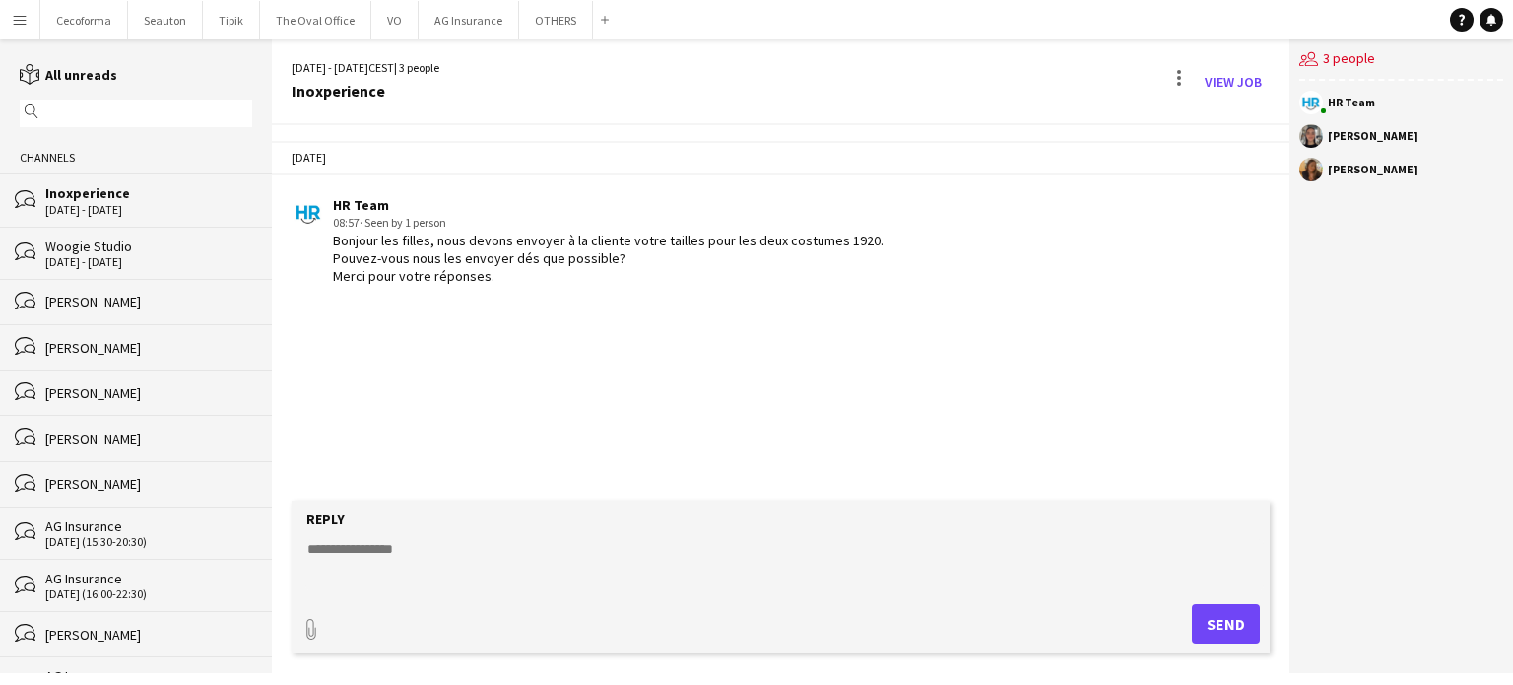
click at [93, 300] on div "[PERSON_NAME]" at bounding box center [148, 302] width 207 height 18
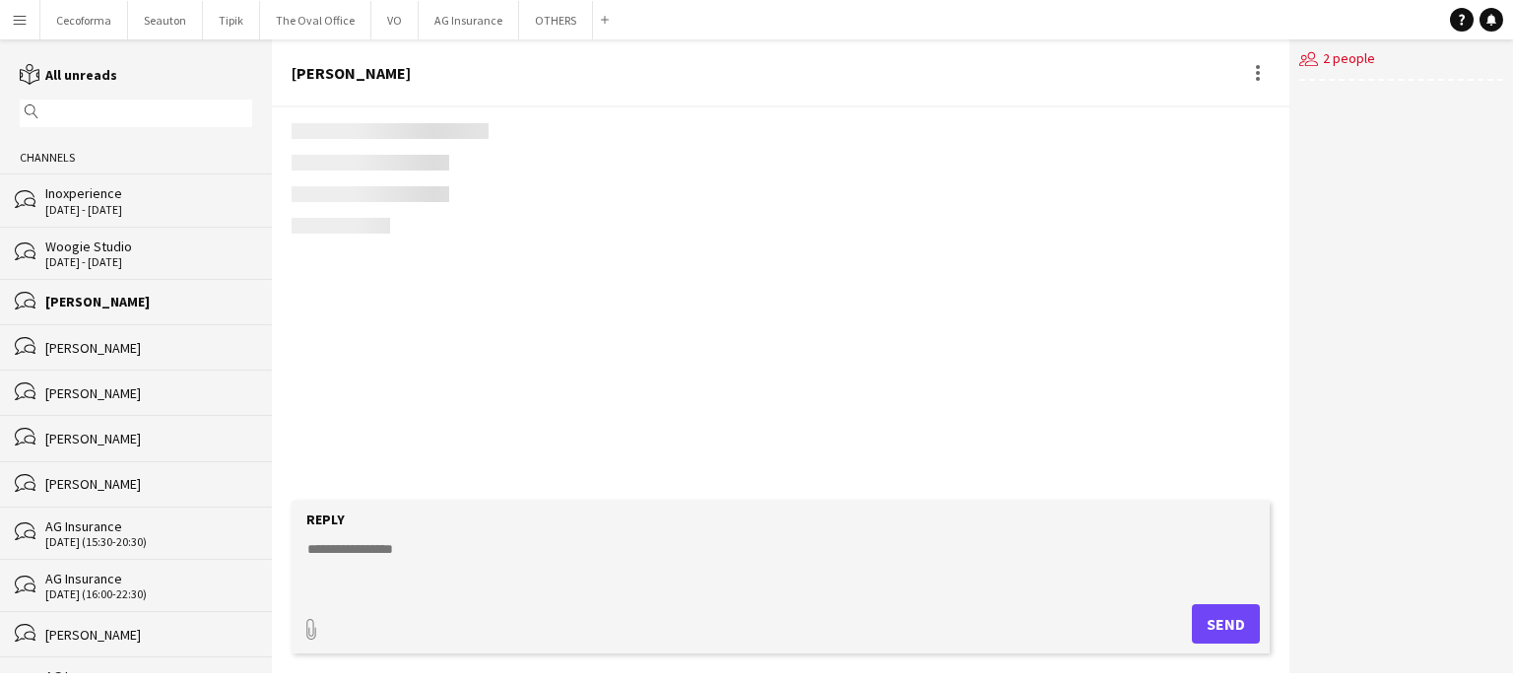
scroll to position [2586, 0]
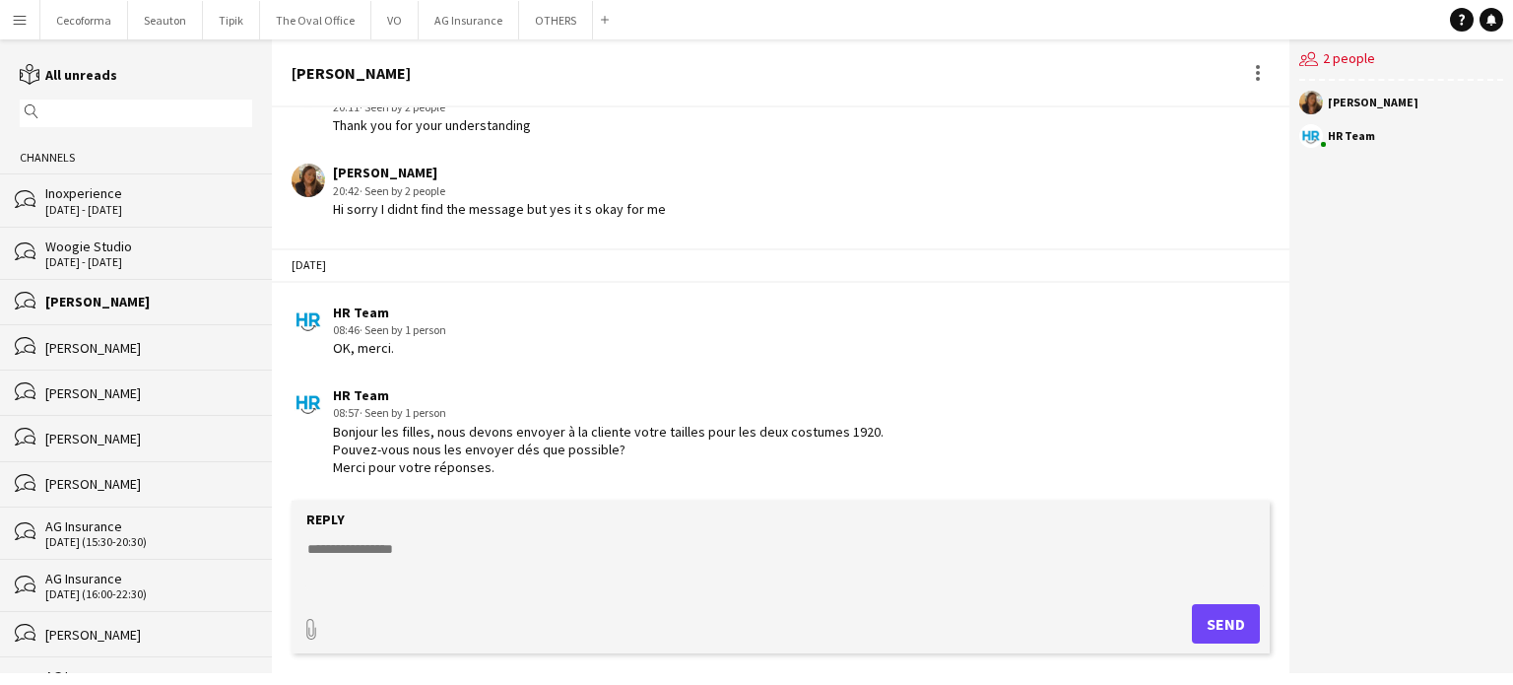
click at [403, 436] on div "Bonjour les filles, nous devons envoyer à la cliente votre tailles pour les deu…" at bounding box center [608, 450] width 551 height 54
drag, startPoint x: 334, startPoint y: 390, endPoint x: 554, endPoint y: 468, distance: 233.0
click at [554, 468] on div "HR Team 08:57 · Seen by 1 person Bonjour les filles, nous devons envoyer à la c…" at bounding box center [608, 431] width 551 height 90
drag, startPoint x: 427, startPoint y: 455, endPoint x: 1260, endPoint y: 74, distance: 915.5
click at [1260, 74] on div at bounding box center [1258, 73] width 24 height 24
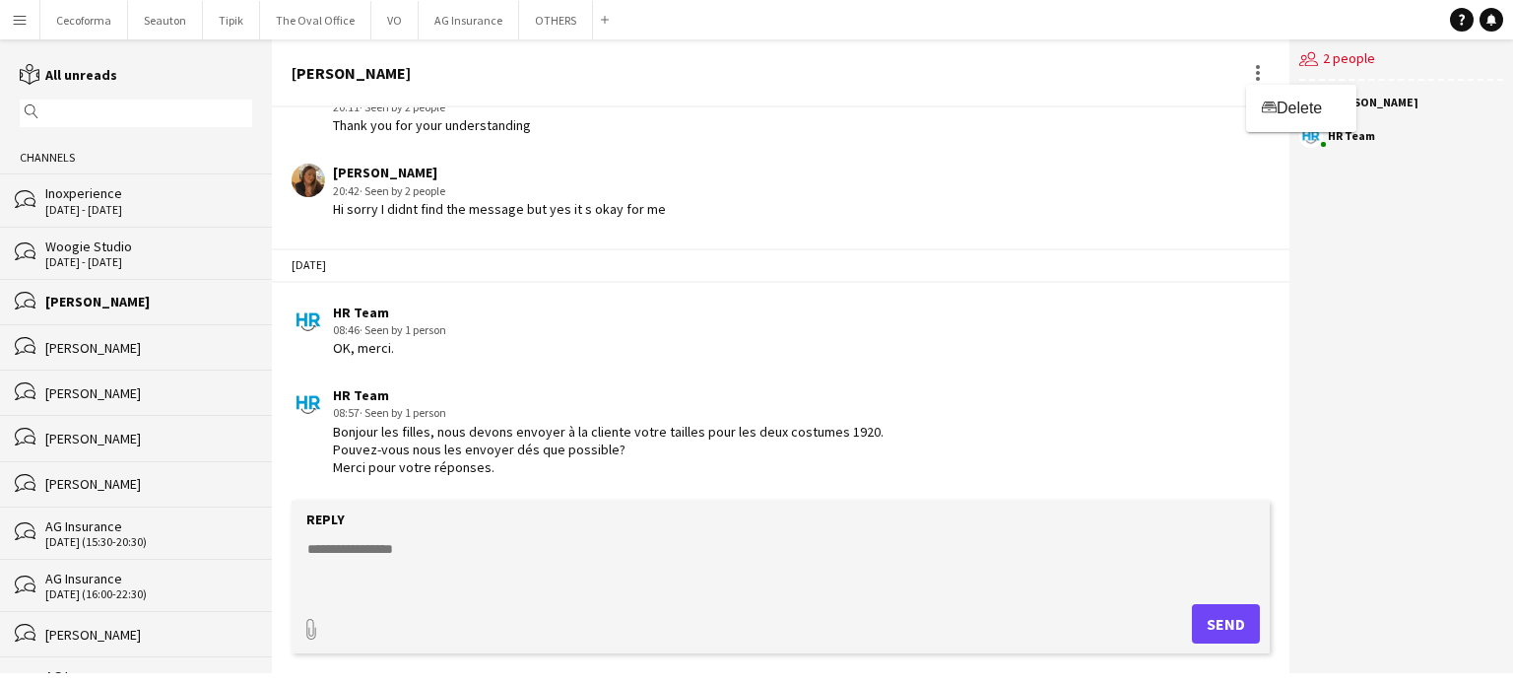
click at [382, 421] on div at bounding box center [756, 342] width 1513 height 685
click at [382, 421] on div "08:57 · Seen by 1 person" at bounding box center [608, 413] width 551 height 18
click at [1257, 71] on div at bounding box center [1258, 73] width 4 height 4
click at [333, 430] on div at bounding box center [756, 342] width 1513 height 685
drag, startPoint x: 335, startPoint y: 391, endPoint x: 639, endPoint y: 497, distance: 322.4
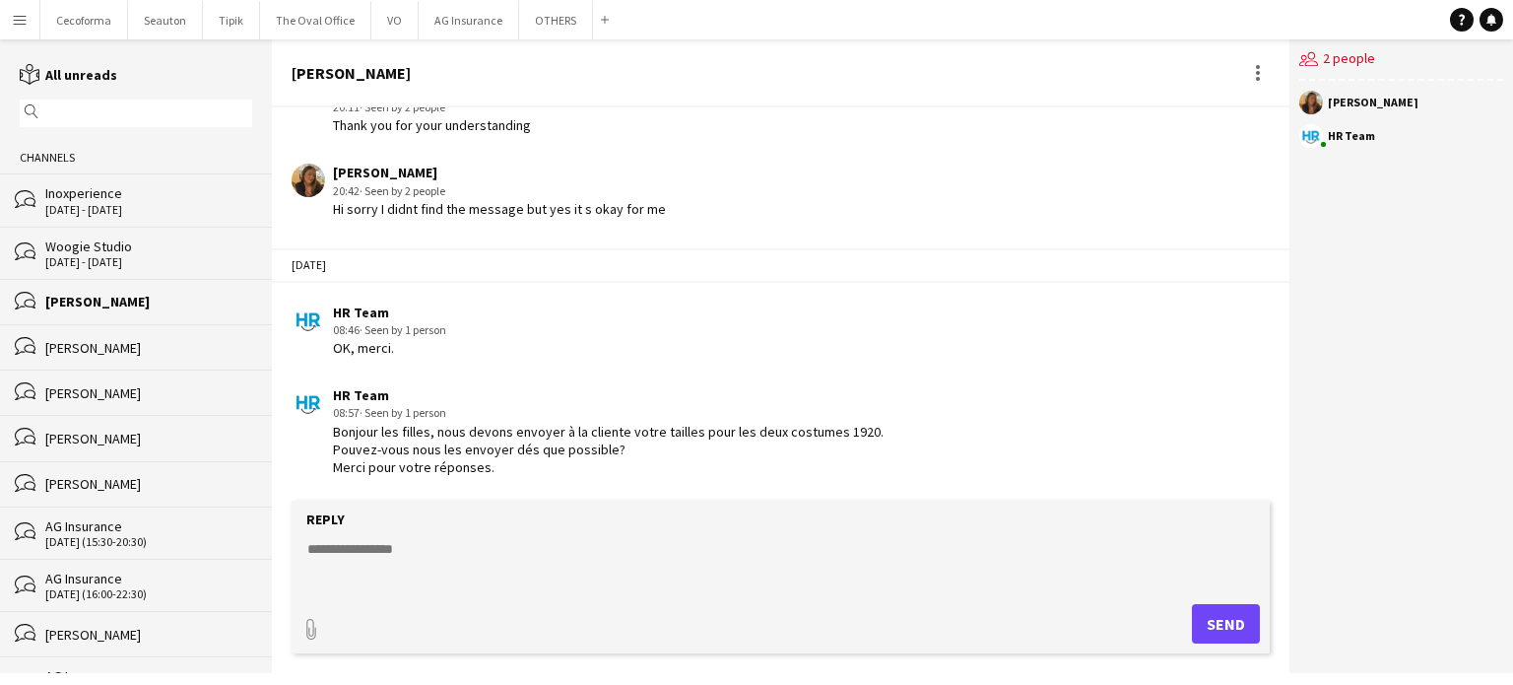
click at [639, 497] on div "[DATE] HR Team 08:24 · Seen by 2 people Hi [PERSON_NAME], are you available [DA…" at bounding box center [781, 303] width 1018 height 393
click at [1260, 78] on div at bounding box center [1258, 73] width 24 height 24
drag, startPoint x: 1289, startPoint y: 469, endPoint x: 1270, endPoint y: 225, distance: 245.1
click at [1305, 137] on div at bounding box center [756, 342] width 1513 height 685
click at [68, 196] on div "Inoxperience" at bounding box center [148, 193] width 207 height 18
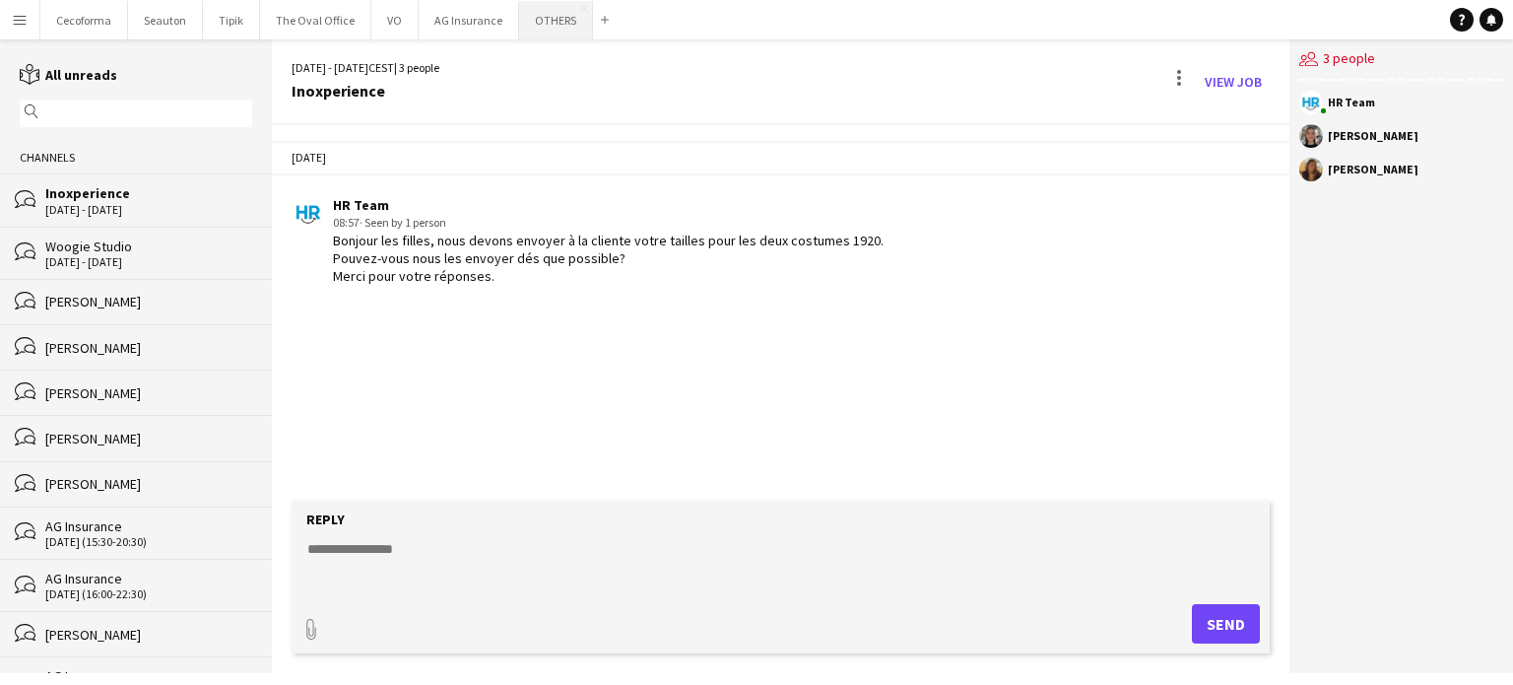
click at [535, 16] on button "OTHERS Close" at bounding box center [556, 20] width 74 height 38
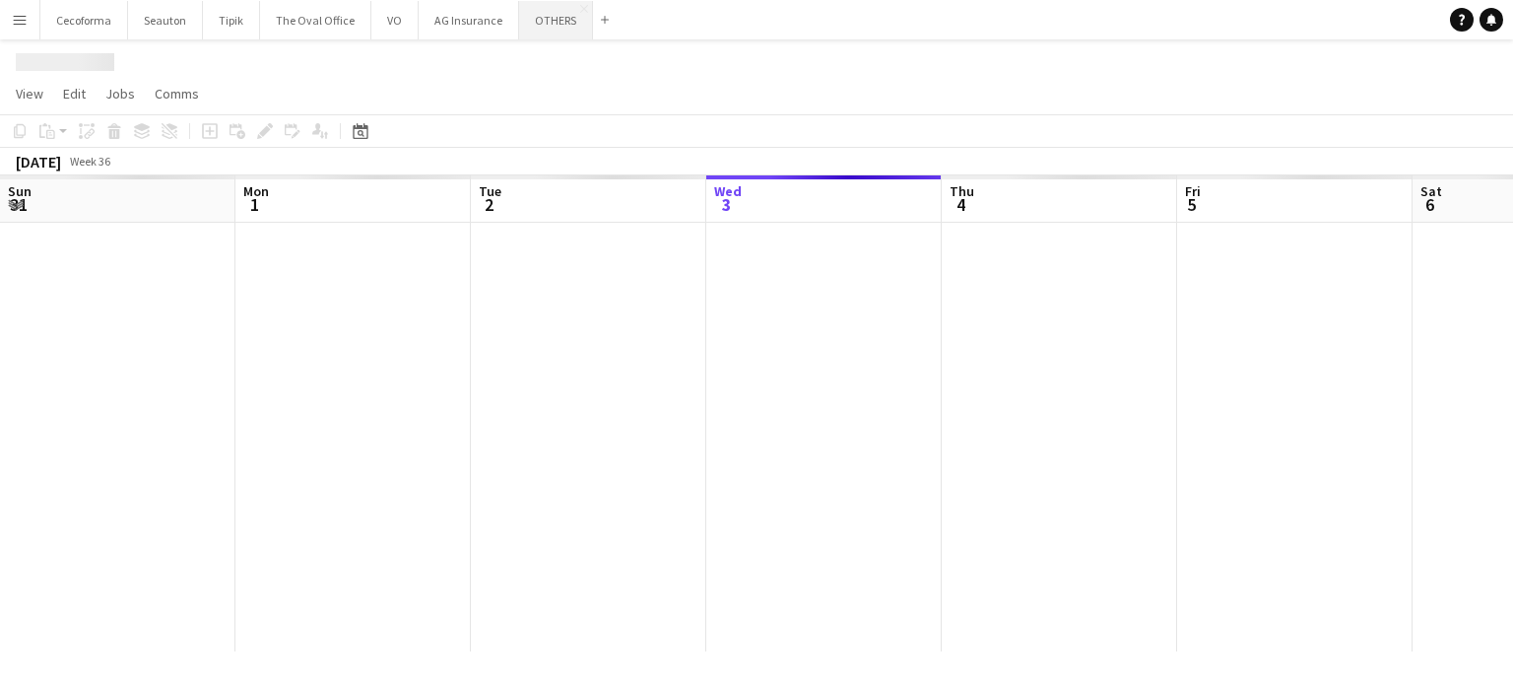
scroll to position [0, 471]
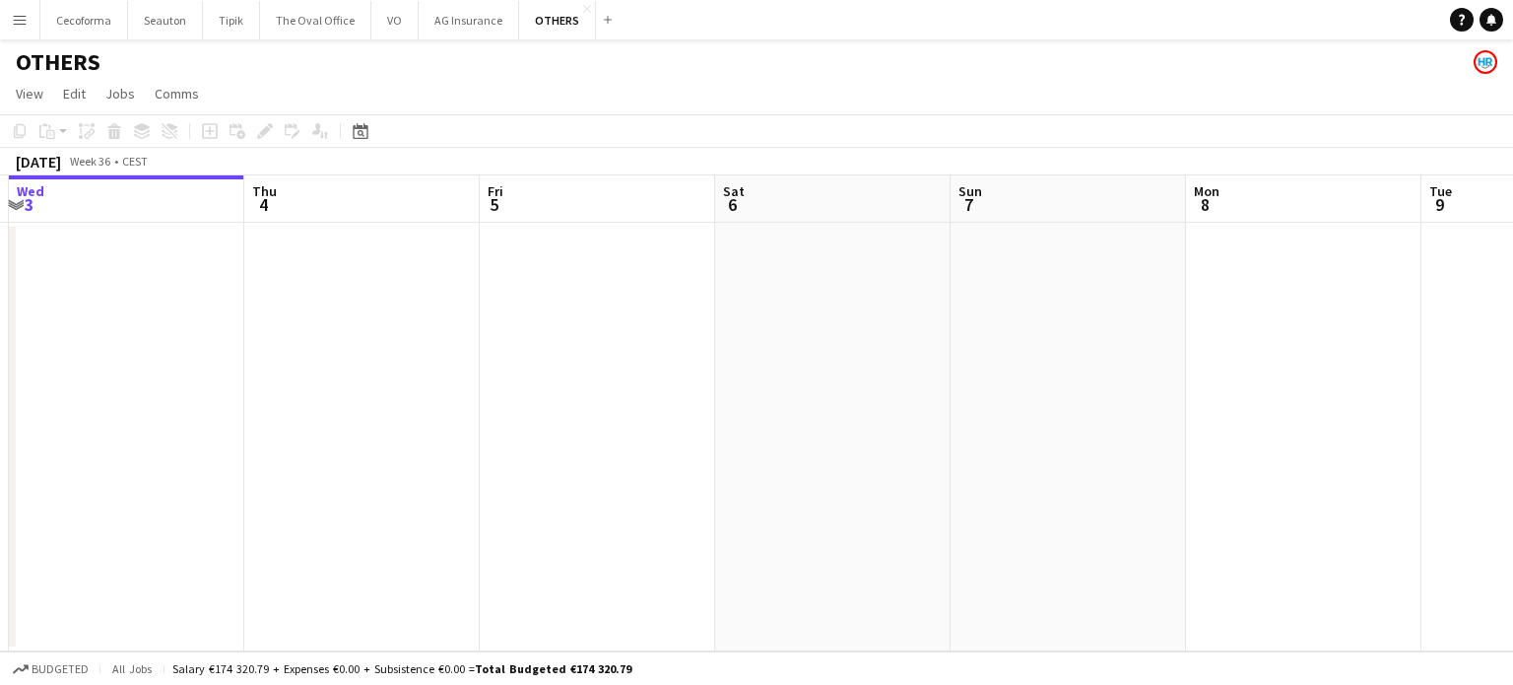
drag, startPoint x: 1200, startPoint y: 357, endPoint x: 460, endPoint y: 384, distance: 740.3
click at [474, 385] on app-calendar-viewport "Sun 31 Mon 1 Tue 2 Wed 3 Thu 4 Fri 5 Sat 6 Sun 7 Mon 8 Tue 9 Wed 10 Thu 11" at bounding box center [756, 413] width 1513 height 476
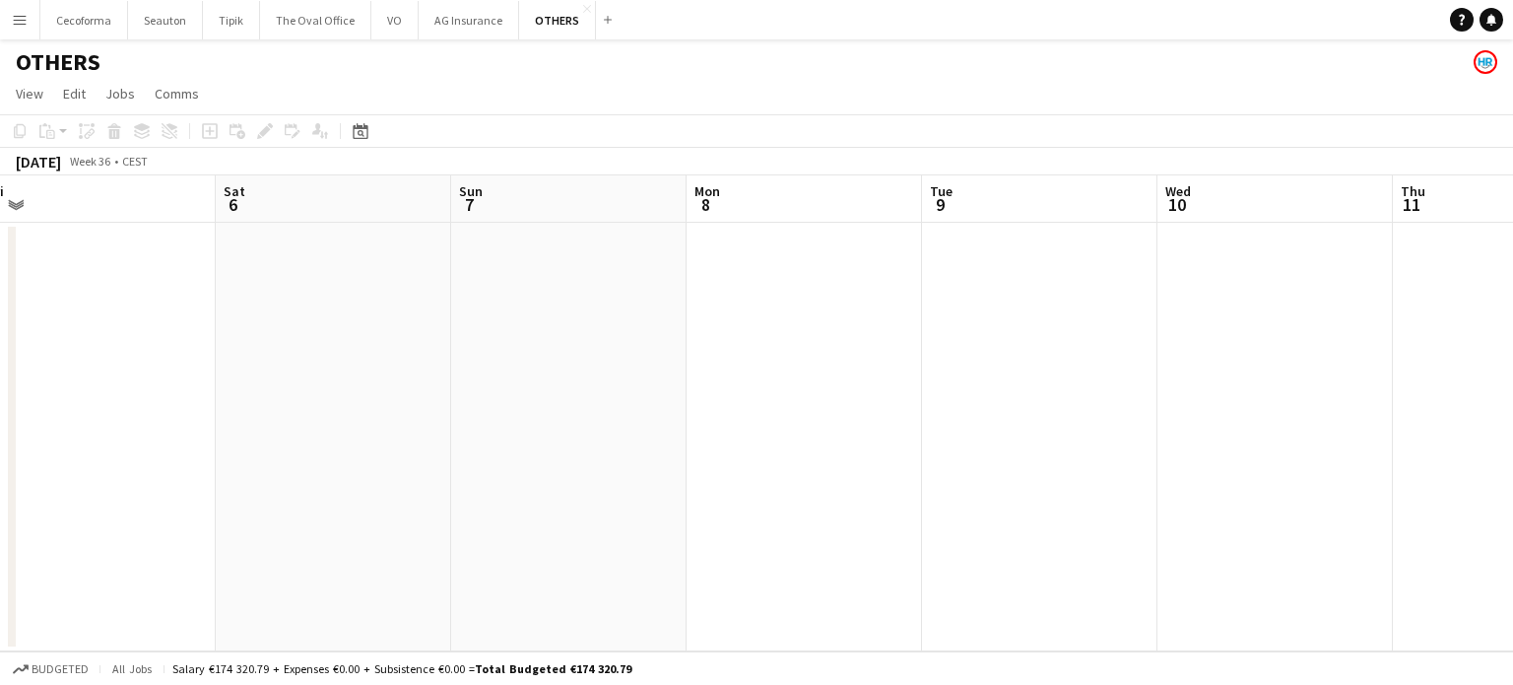
click at [437, 457] on app-calendar-viewport "Tue 2 Wed 3 Thu 4 Fri 5 Sat 6 Sun 7 Mon 8 Tue 9 Wed 10 Thu 11 Fri 12 Sat 13" at bounding box center [756, 413] width 1513 height 476
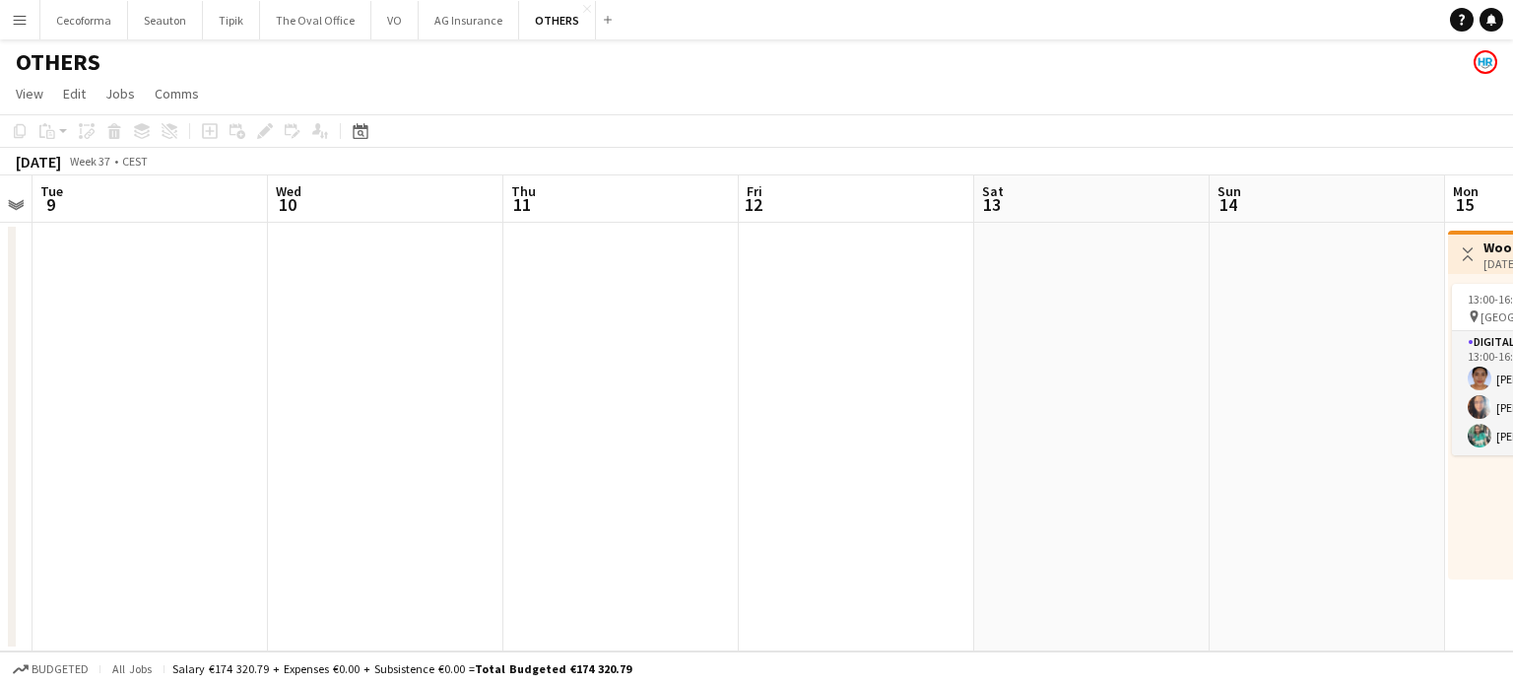
drag, startPoint x: 1290, startPoint y: 487, endPoint x: 722, endPoint y: 483, distance: 568.4
click at [275, 489] on app-calendar-viewport "Sat 6 Sun 7 Mon 8 Tue 9 Wed 10 Thu 11 Fri 12 Sat 13 Sun 14 Mon 15 3/3 1 Job Tue…" at bounding box center [756, 413] width 1513 height 476
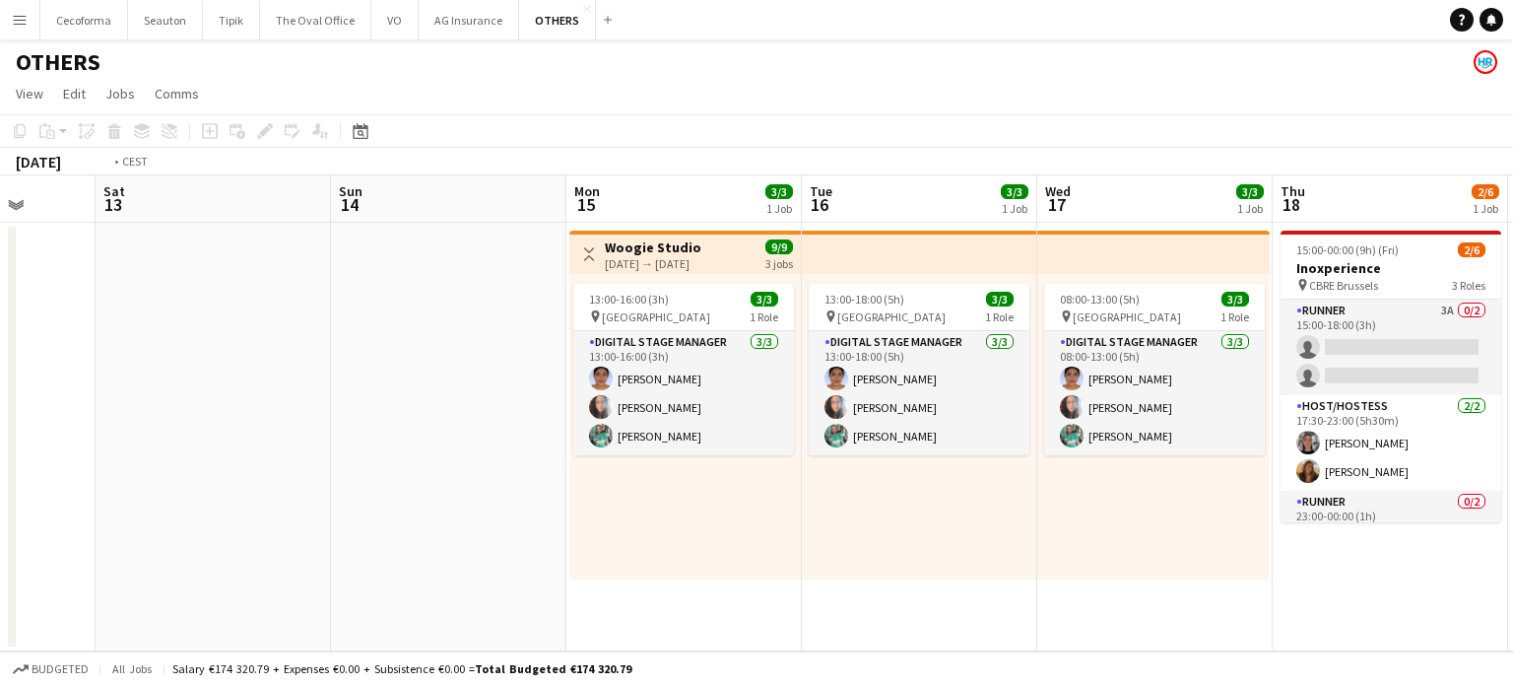
drag, startPoint x: 1051, startPoint y: 558, endPoint x: 347, endPoint y: 484, distance: 708.1
click at [347, 484] on app-calendar-viewport "Wed 10 Thu 11 Fri 12 Sat 13 Sun 14 Mon 15 3/3 1 Job Tue 16 3/3 1 Job Wed 17 3/3…" at bounding box center [756, 413] width 1513 height 476
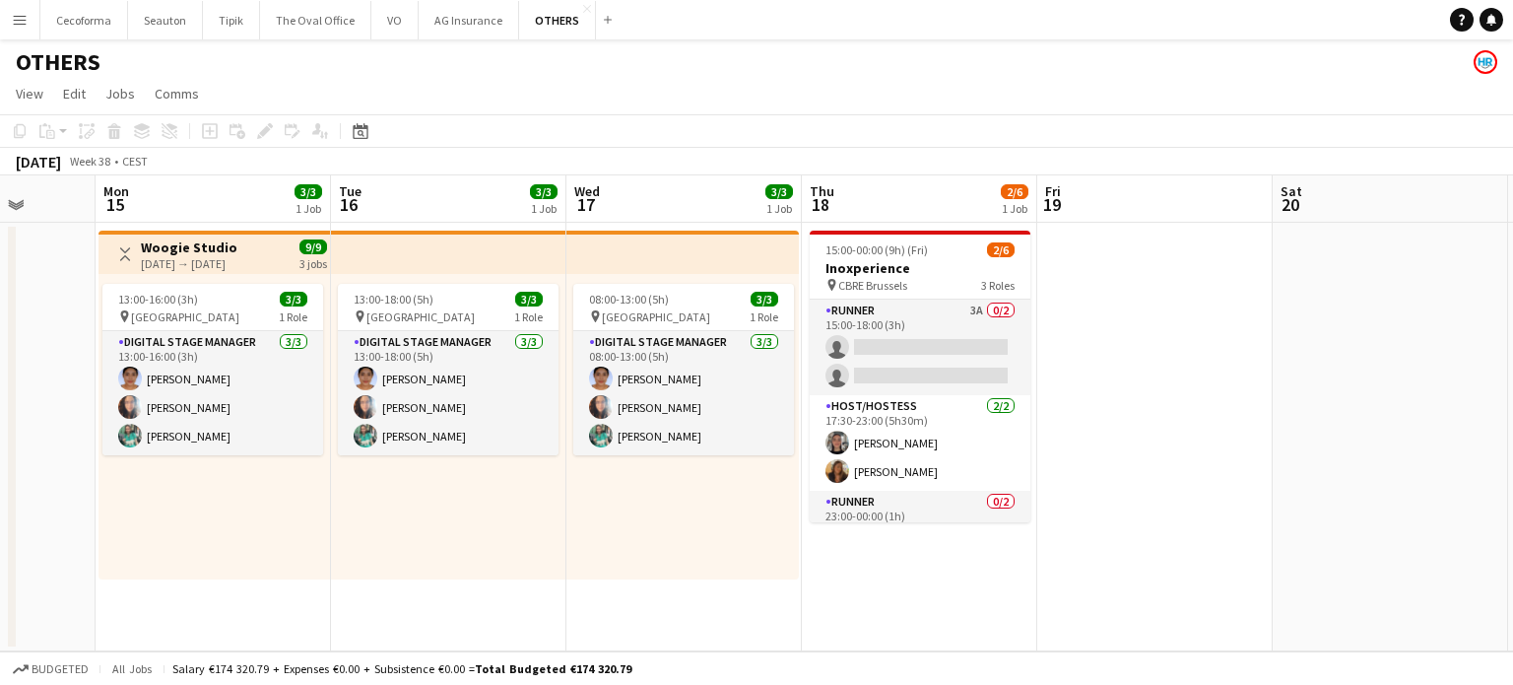
scroll to position [0, 752]
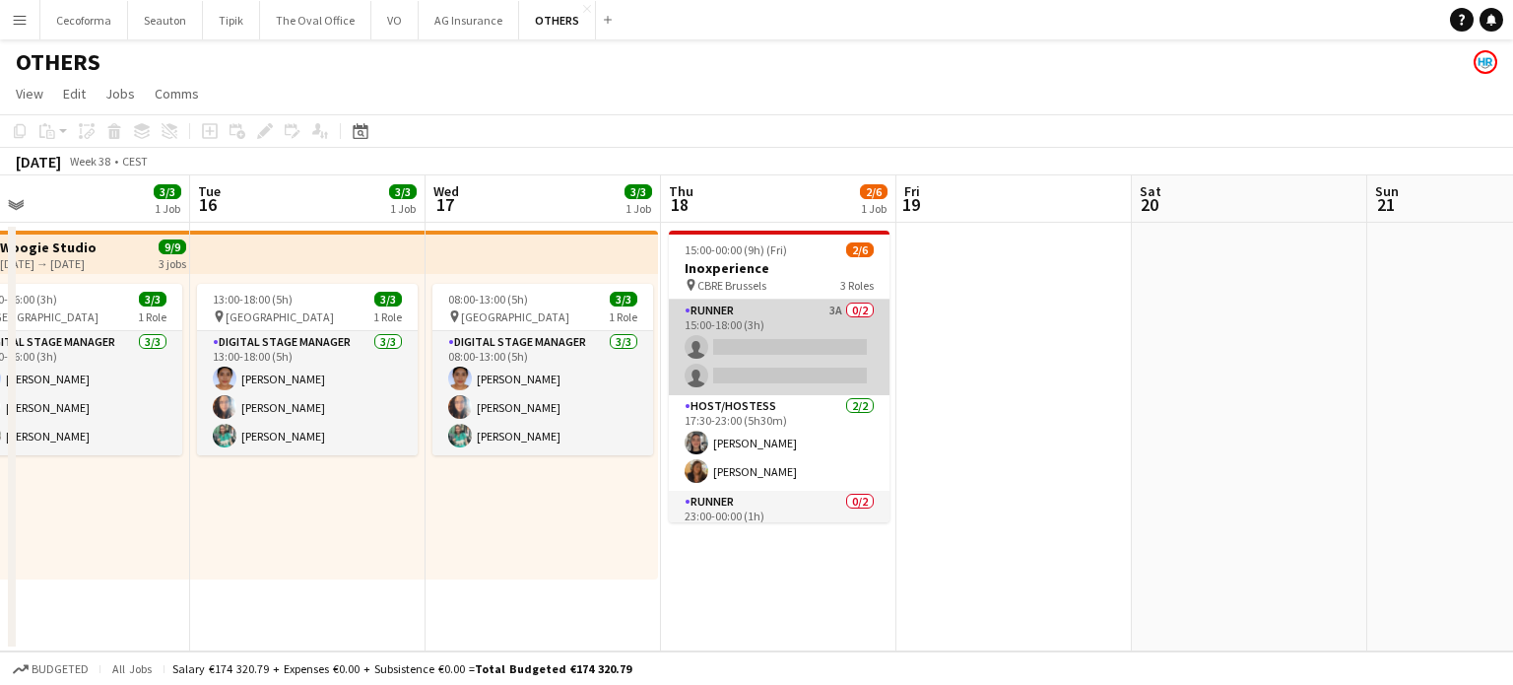
click at [760, 346] on app-card-role "Runner 3A 0/2 15:00-18:00 (3h) single-neutral-actions single-neutral-actions" at bounding box center [779, 347] width 221 height 96
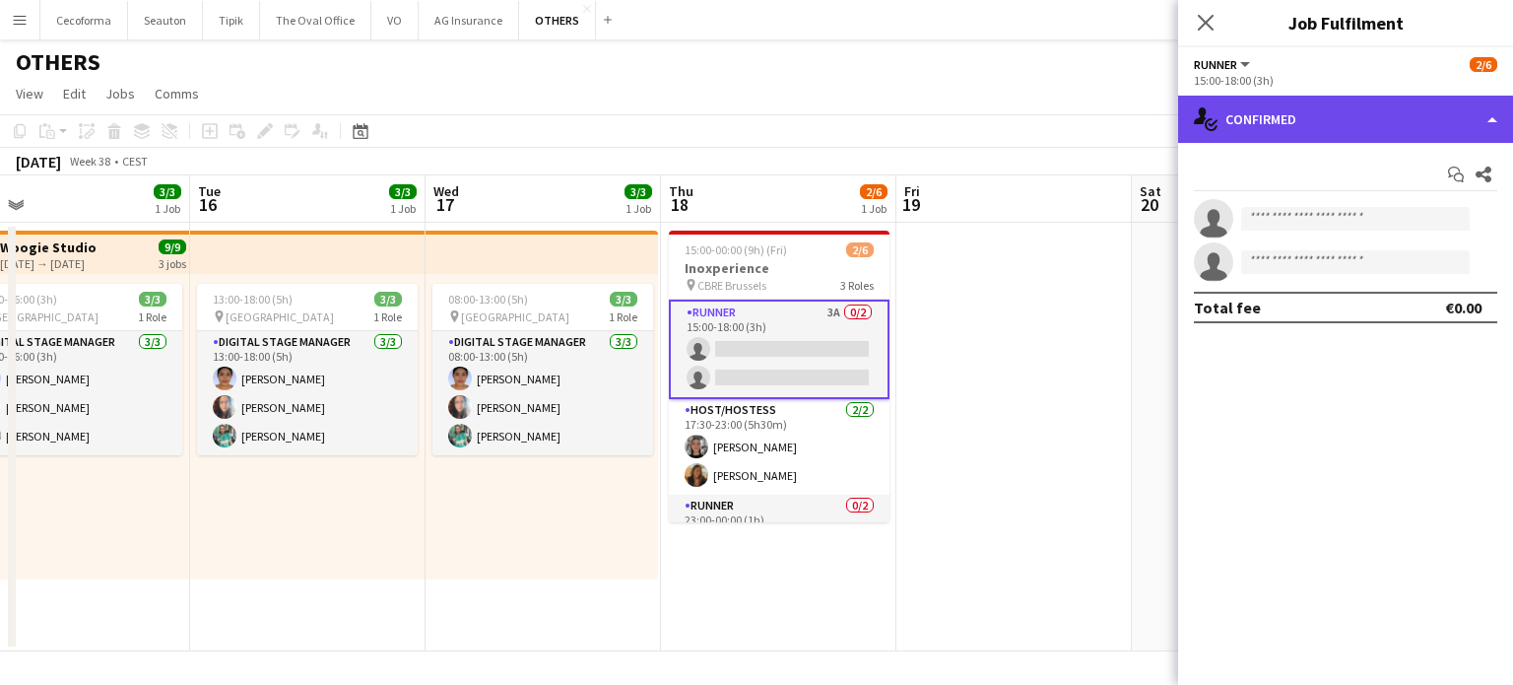
click at [1493, 120] on div "single-neutral-actions-check-2 Confirmed" at bounding box center [1345, 119] width 335 height 47
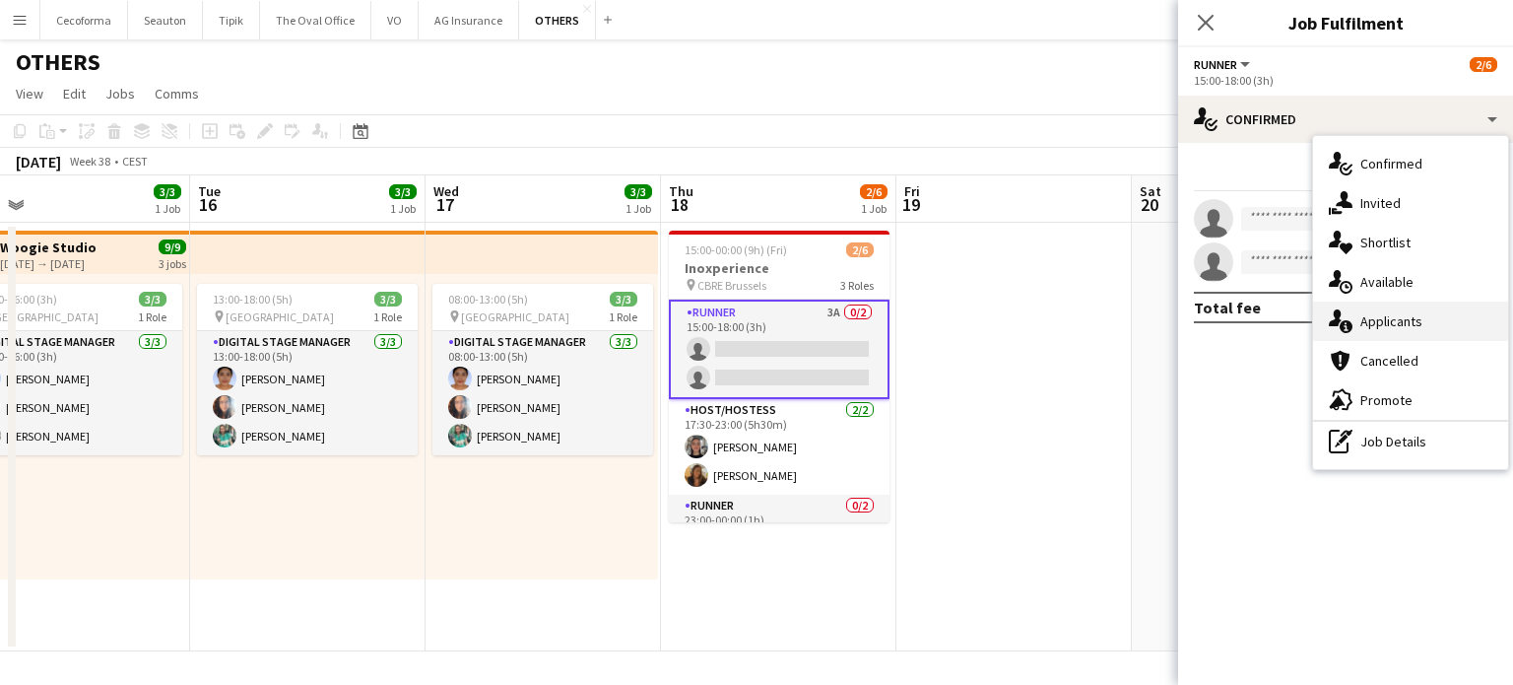
click at [1384, 314] on span "Applicants" at bounding box center [1391, 321] width 62 height 18
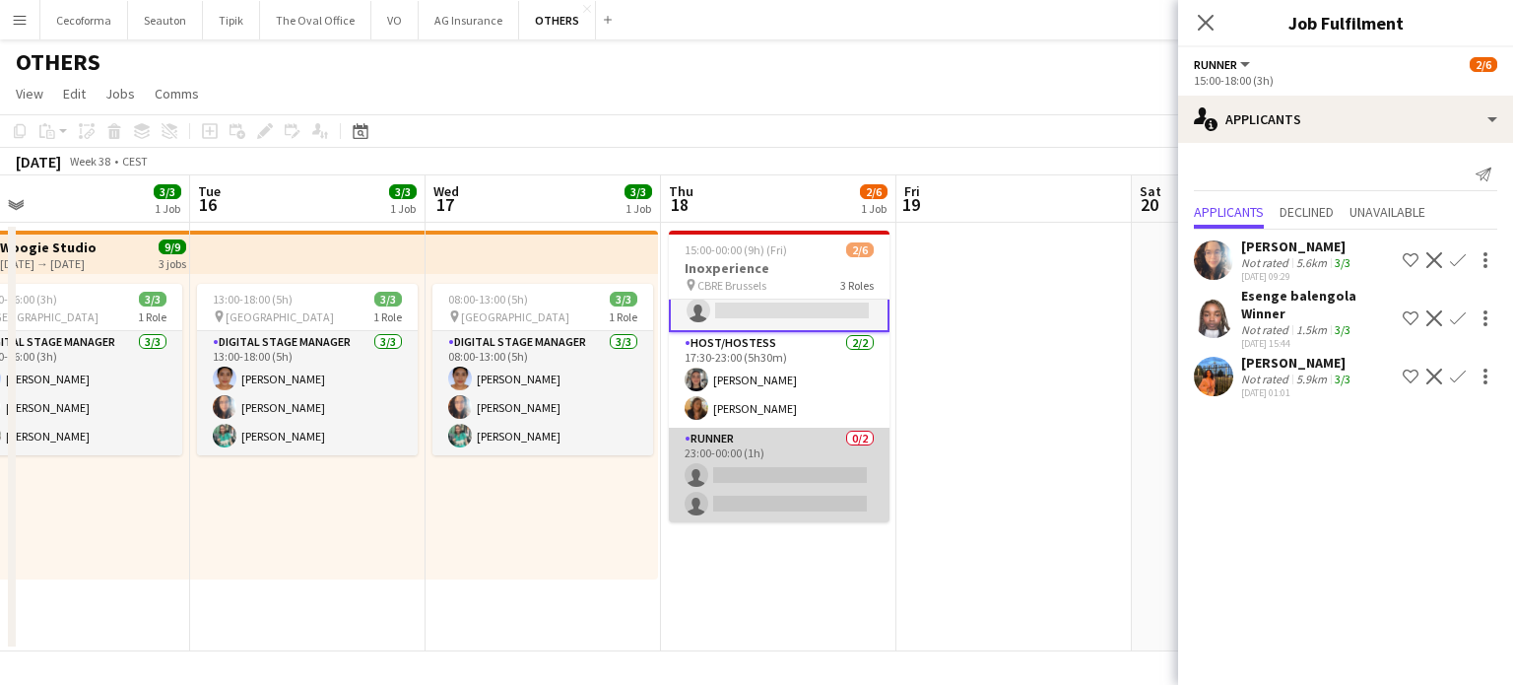
click at [749, 489] on app-card-role "Runner 0/2 23:00-00:00 (1h) single-neutral-actions single-neutral-actions" at bounding box center [779, 475] width 221 height 96
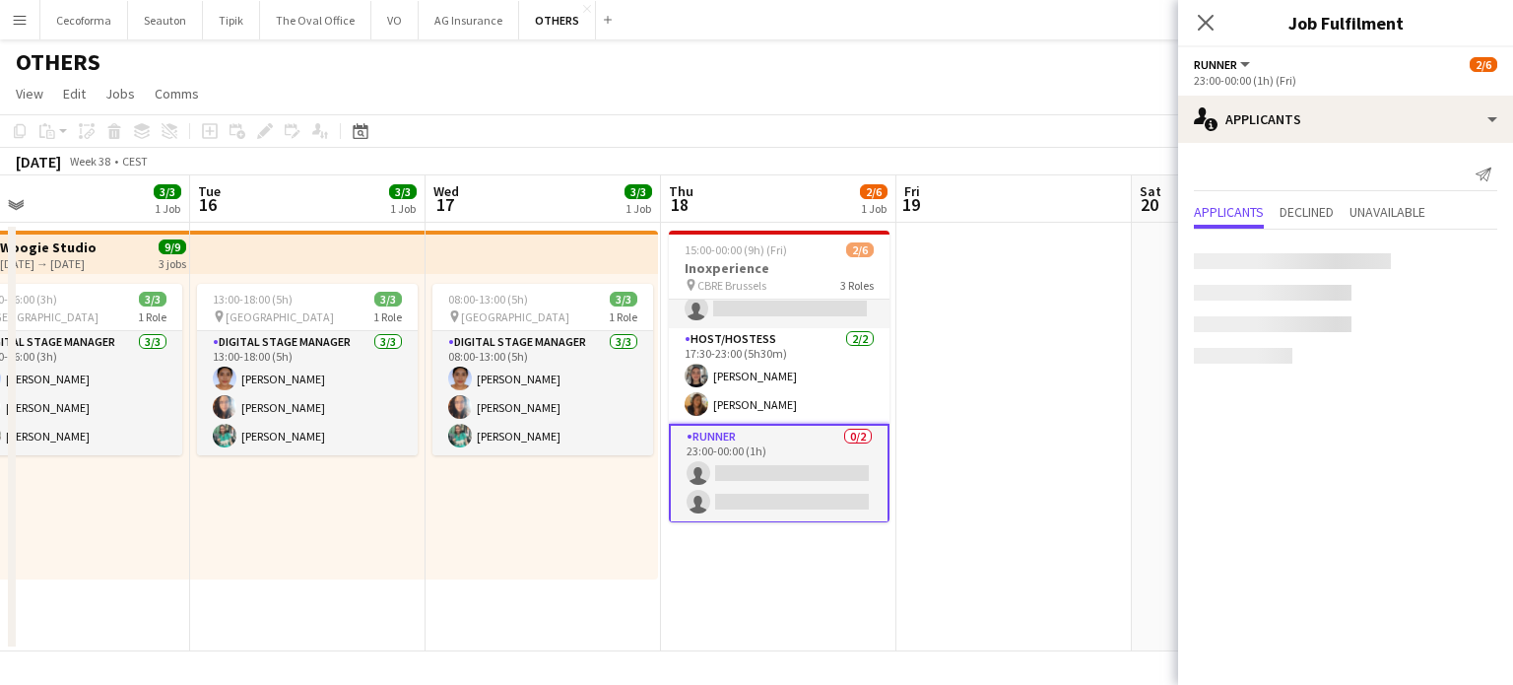
scroll to position [65, 0]
click at [749, 489] on app-card-role "Runner 0/2 23:00-00:00 (1h) single-neutral-actions single-neutral-actions" at bounding box center [779, 475] width 221 height 99
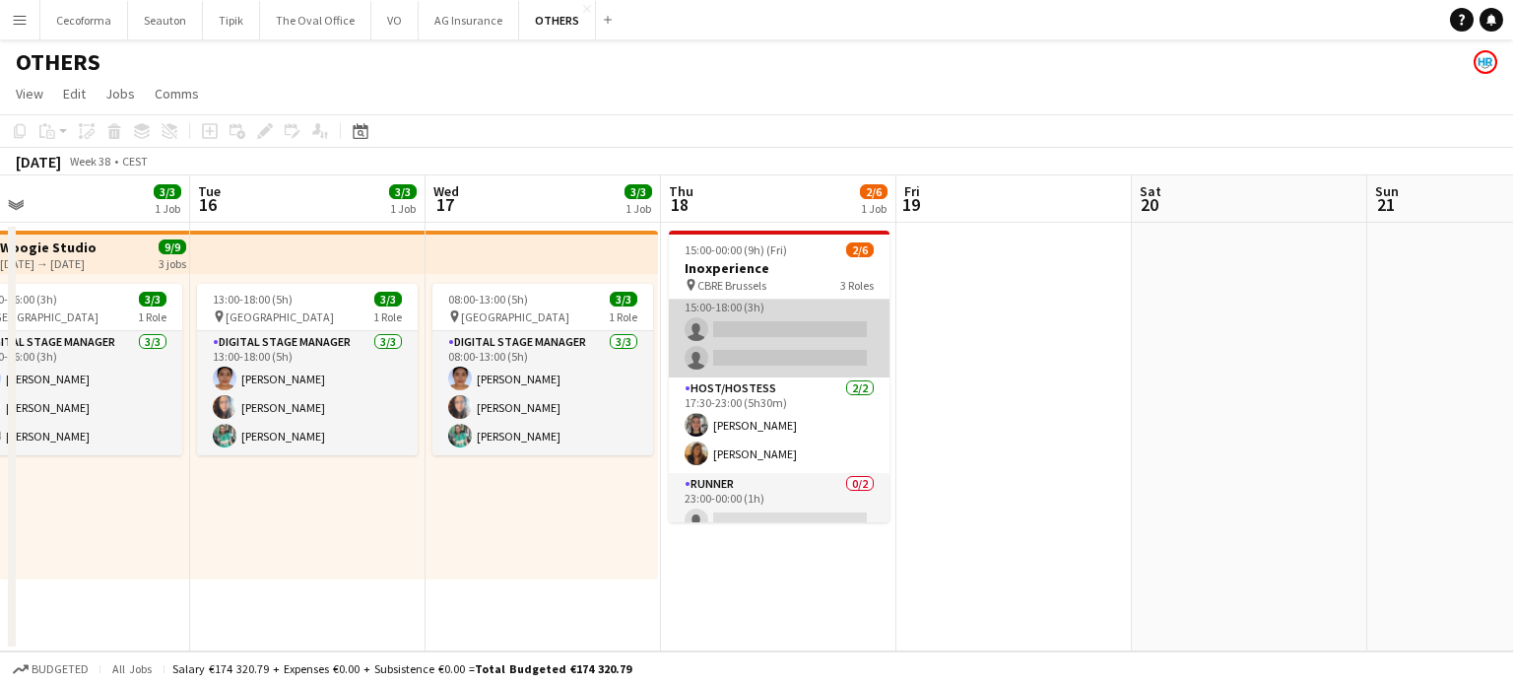
scroll to position [0, 0]
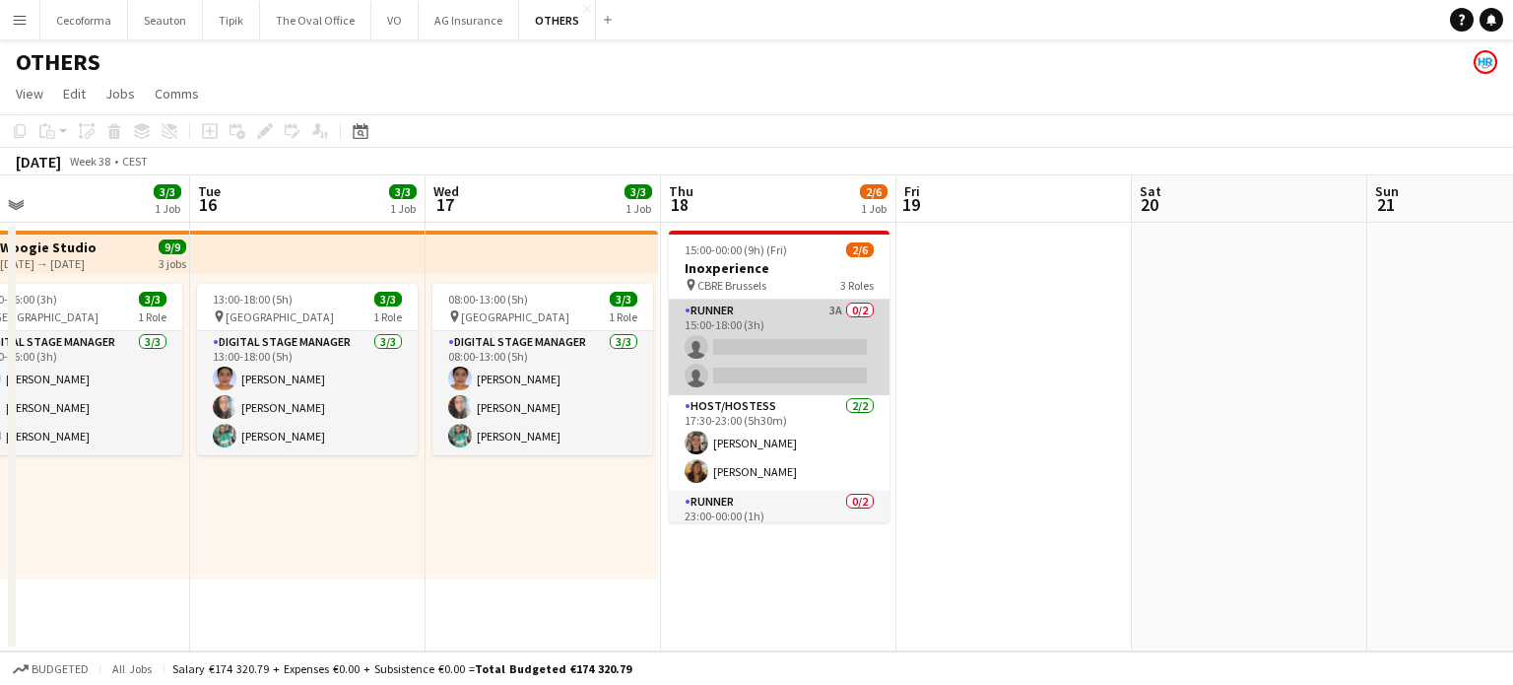
click at [764, 357] on app-card-role "Runner 3A 0/2 15:00-18:00 (3h) single-neutral-actions single-neutral-actions" at bounding box center [779, 347] width 221 height 96
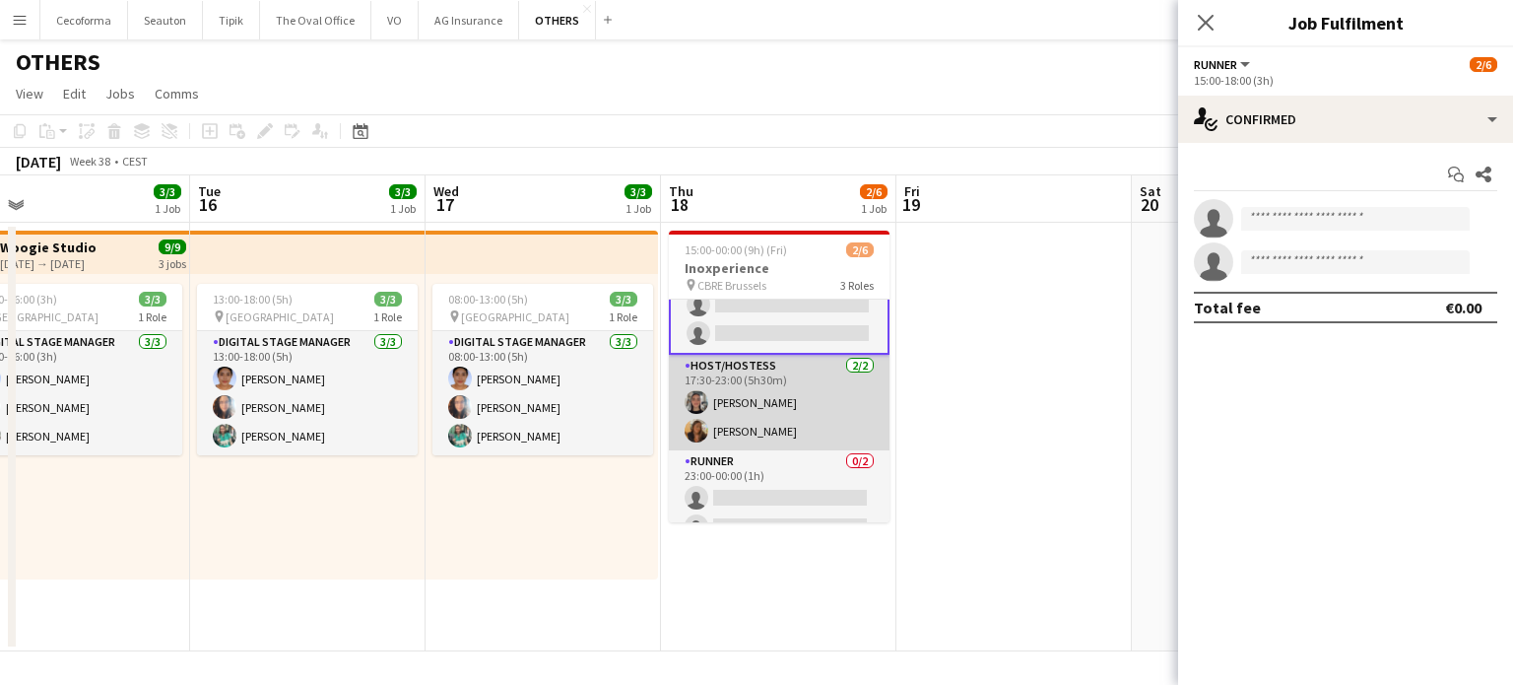
scroll to position [67, 0]
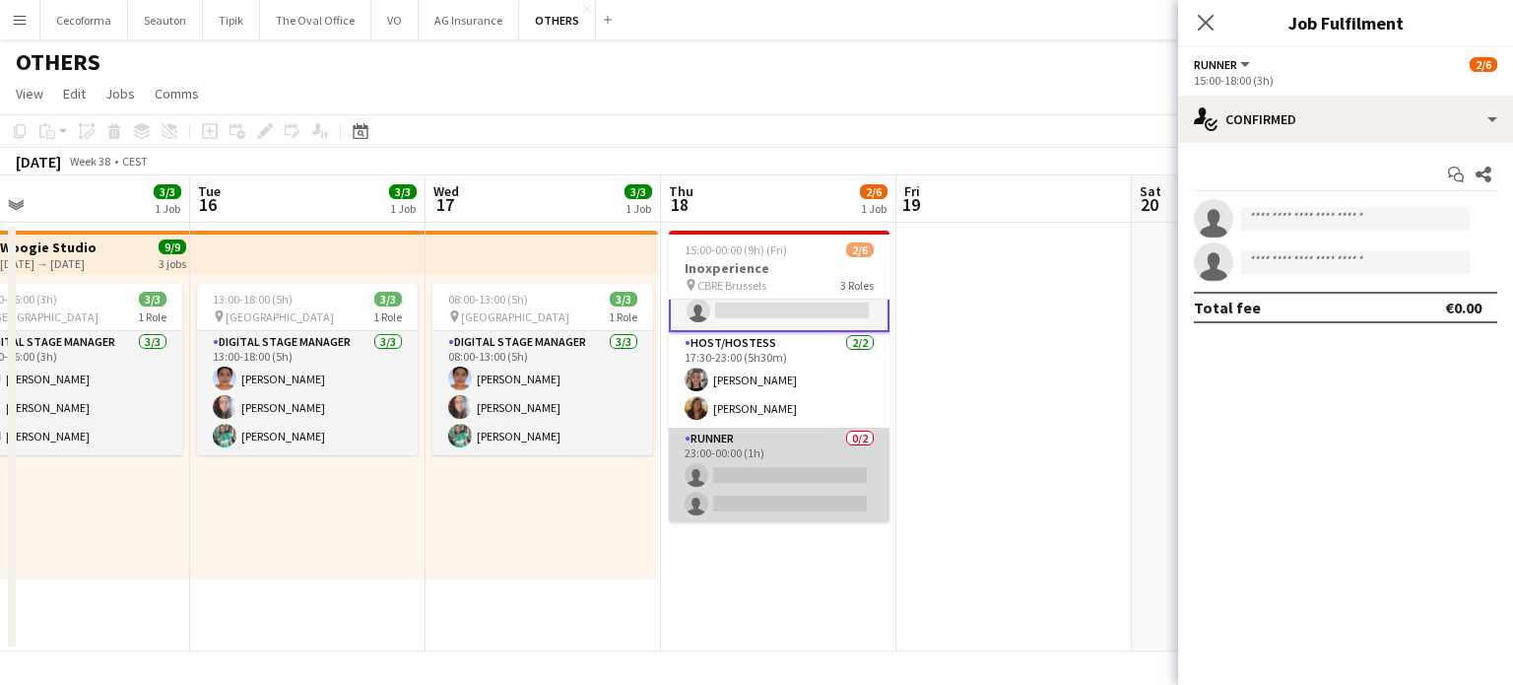
click at [782, 495] on app-card-role "Runner 0/2 23:00-00:00 (1h) single-neutral-actions single-neutral-actions" at bounding box center [779, 475] width 221 height 96
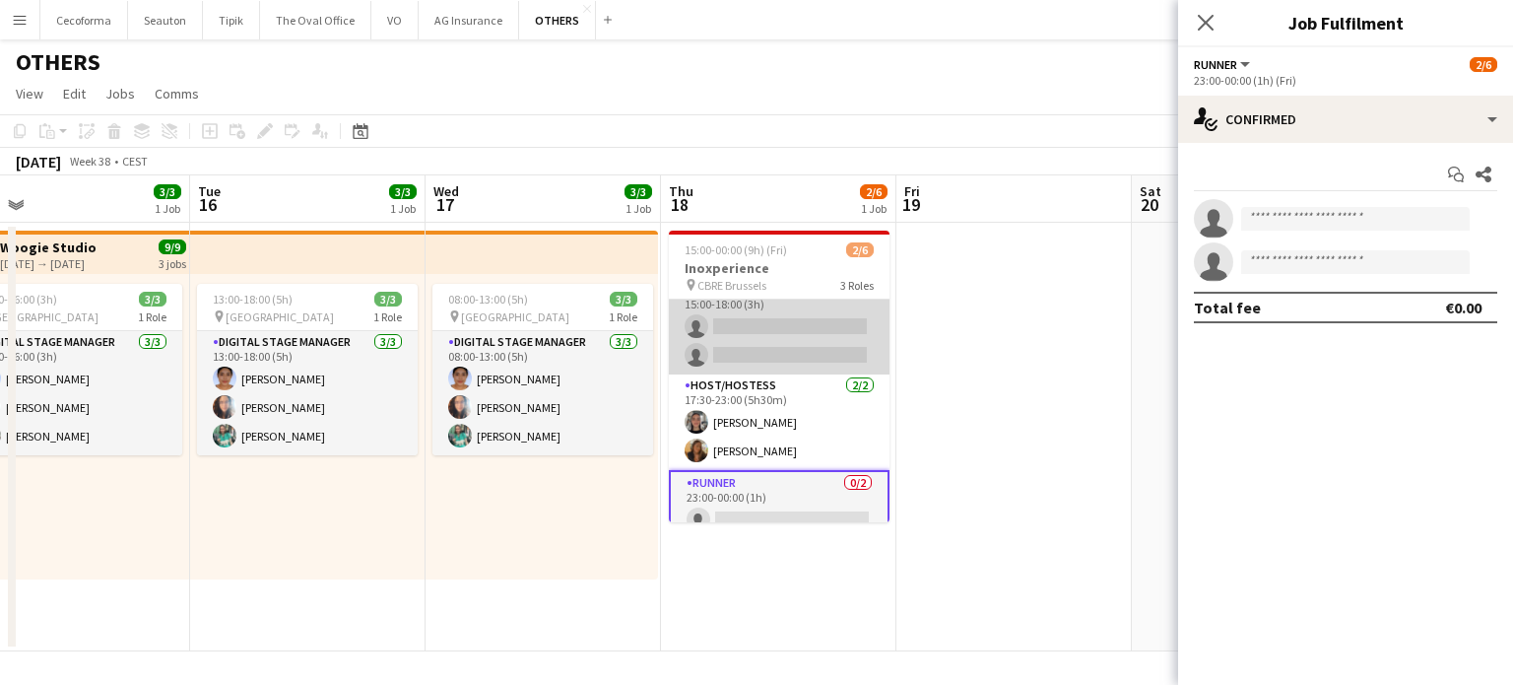
scroll to position [0, 0]
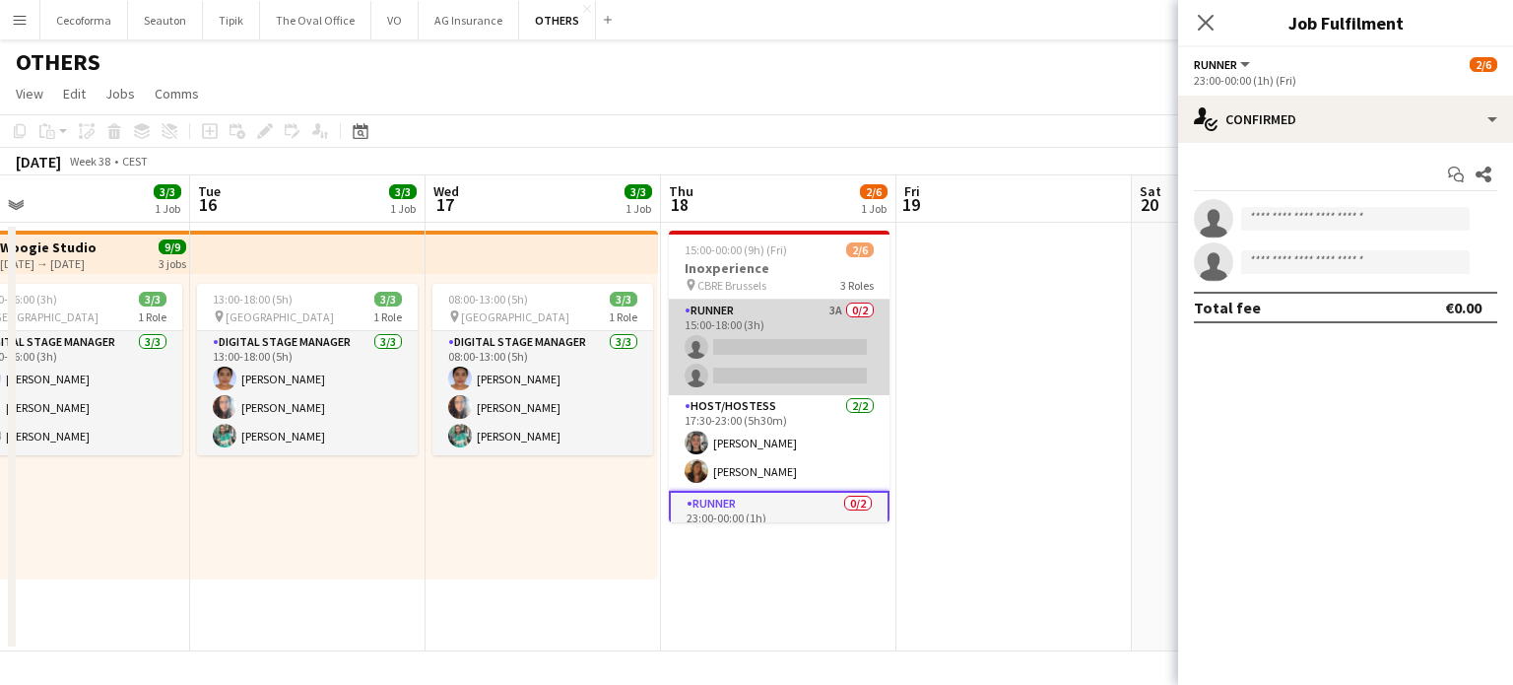
click at [758, 362] on app-card-role "Runner 3A 0/2 15:00-18:00 (3h) single-neutral-actions single-neutral-actions" at bounding box center [779, 347] width 221 height 96
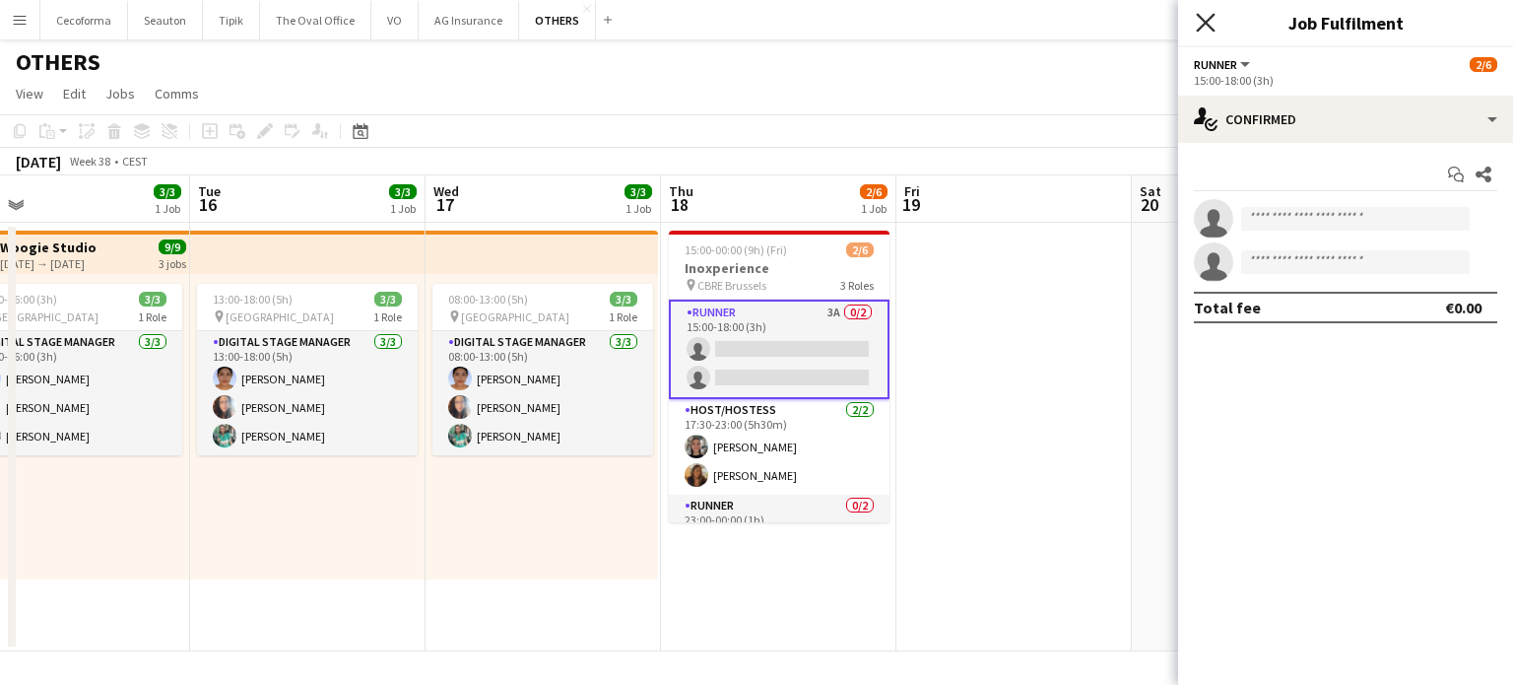
click at [1204, 21] on icon at bounding box center [1205, 22] width 19 height 19
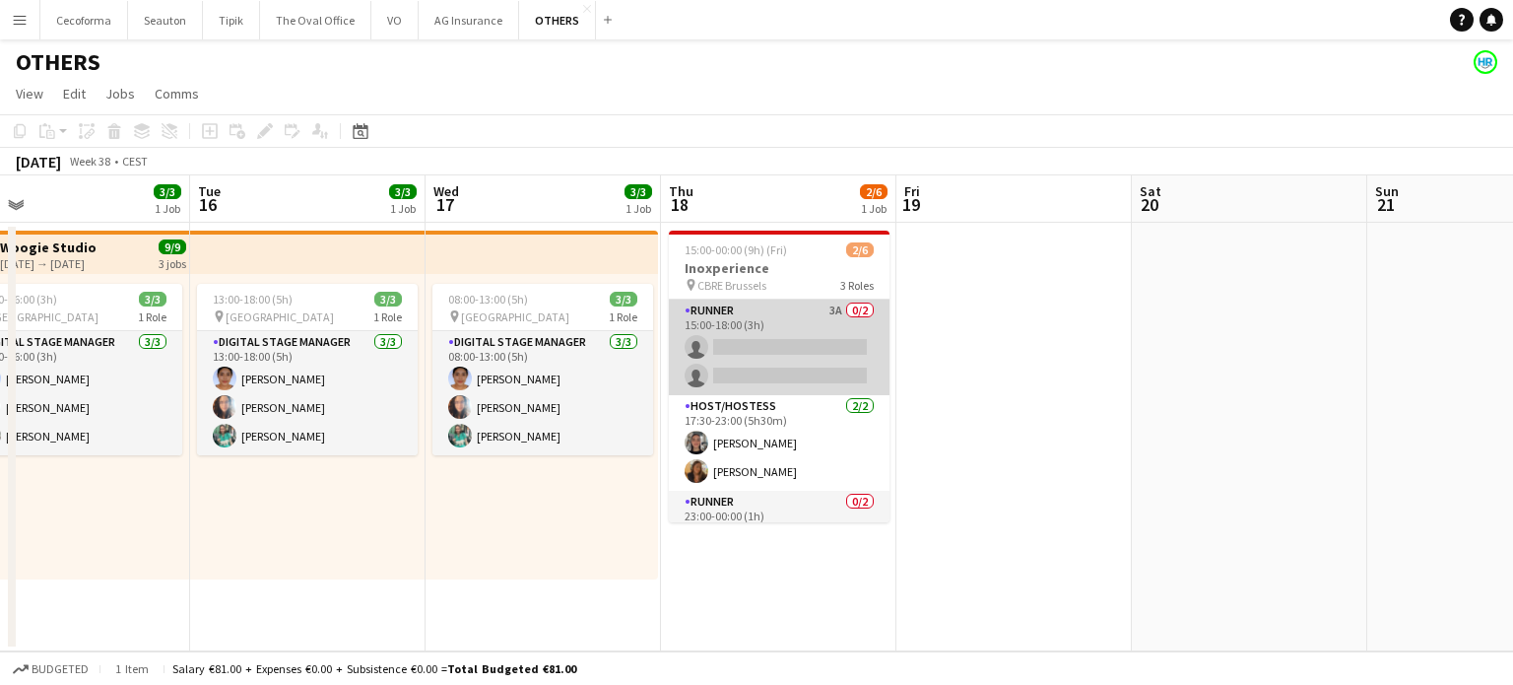
click at [802, 376] on app-card-role "Runner 3A 0/2 15:00-18:00 (3h) single-neutral-actions single-neutral-actions" at bounding box center [779, 347] width 221 height 96
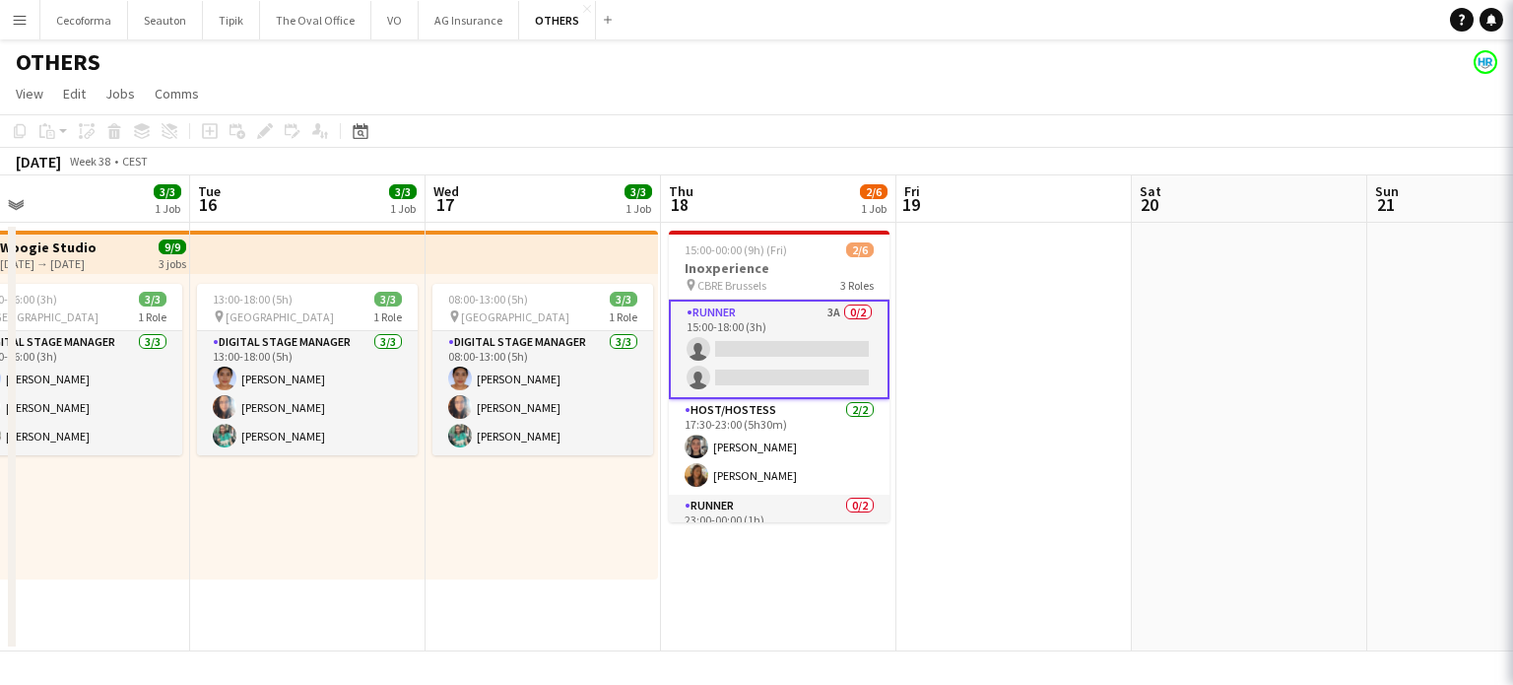
scroll to position [0, 751]
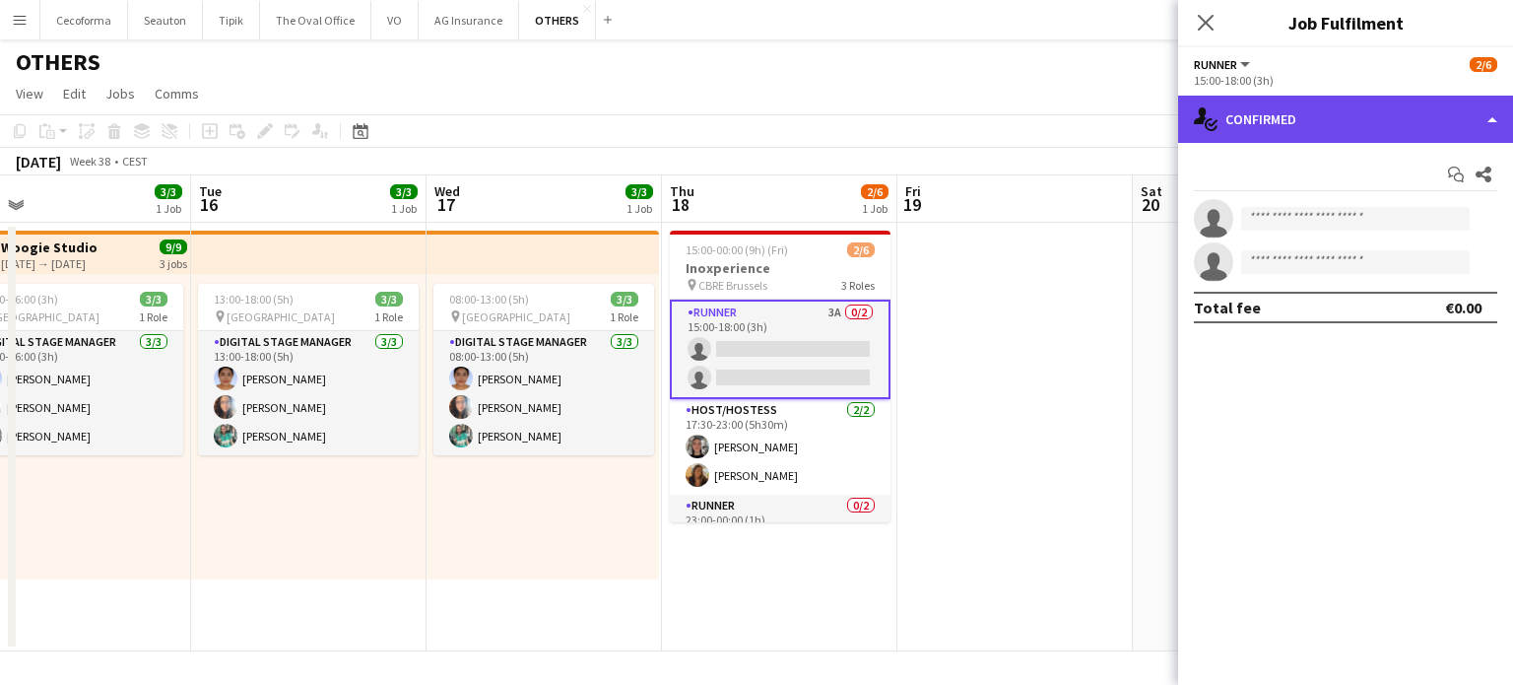
click at [1497, 118] on div "single-neutral-actions-check-2 Confirmed" at bounding box center [1345, 119] width 335 height 47
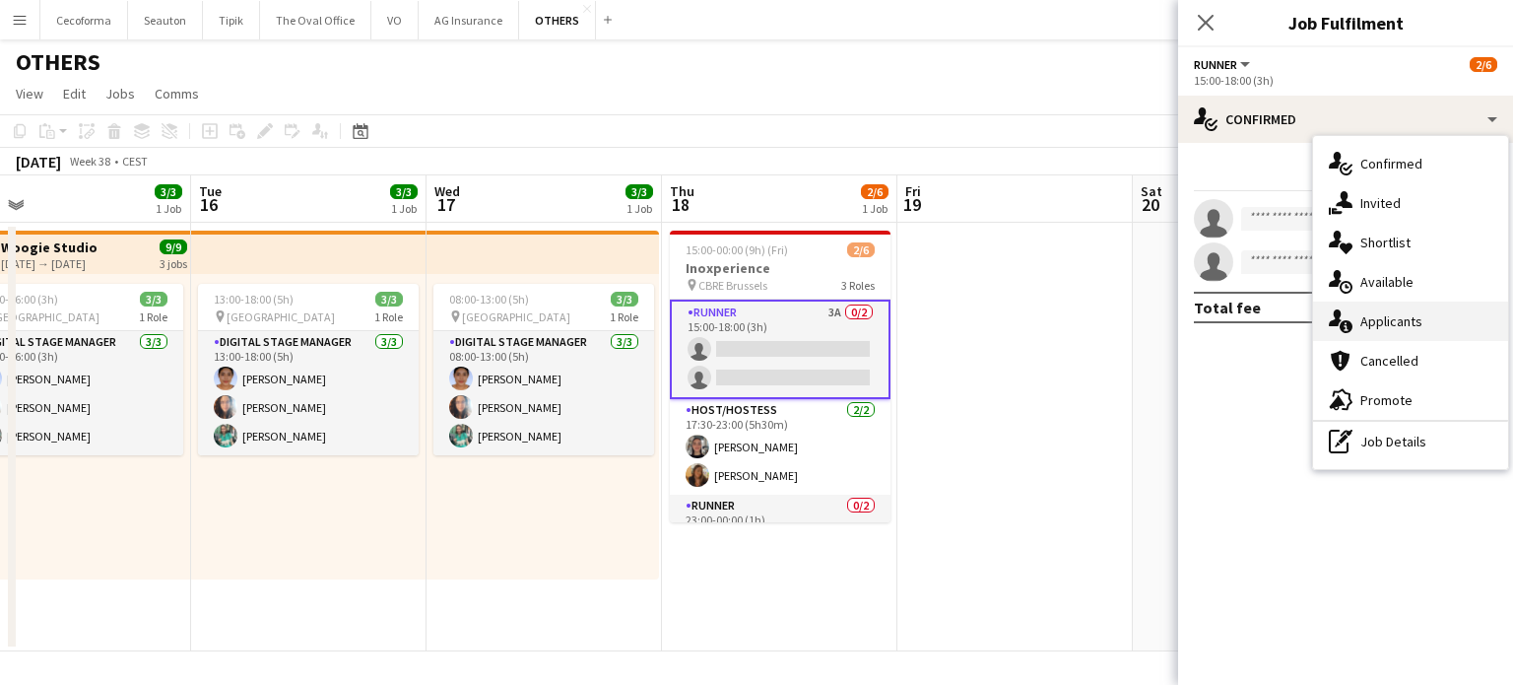
click at [1392, 313] on span "Applicants" at bounding box center [1391, 321] width 62 height 18
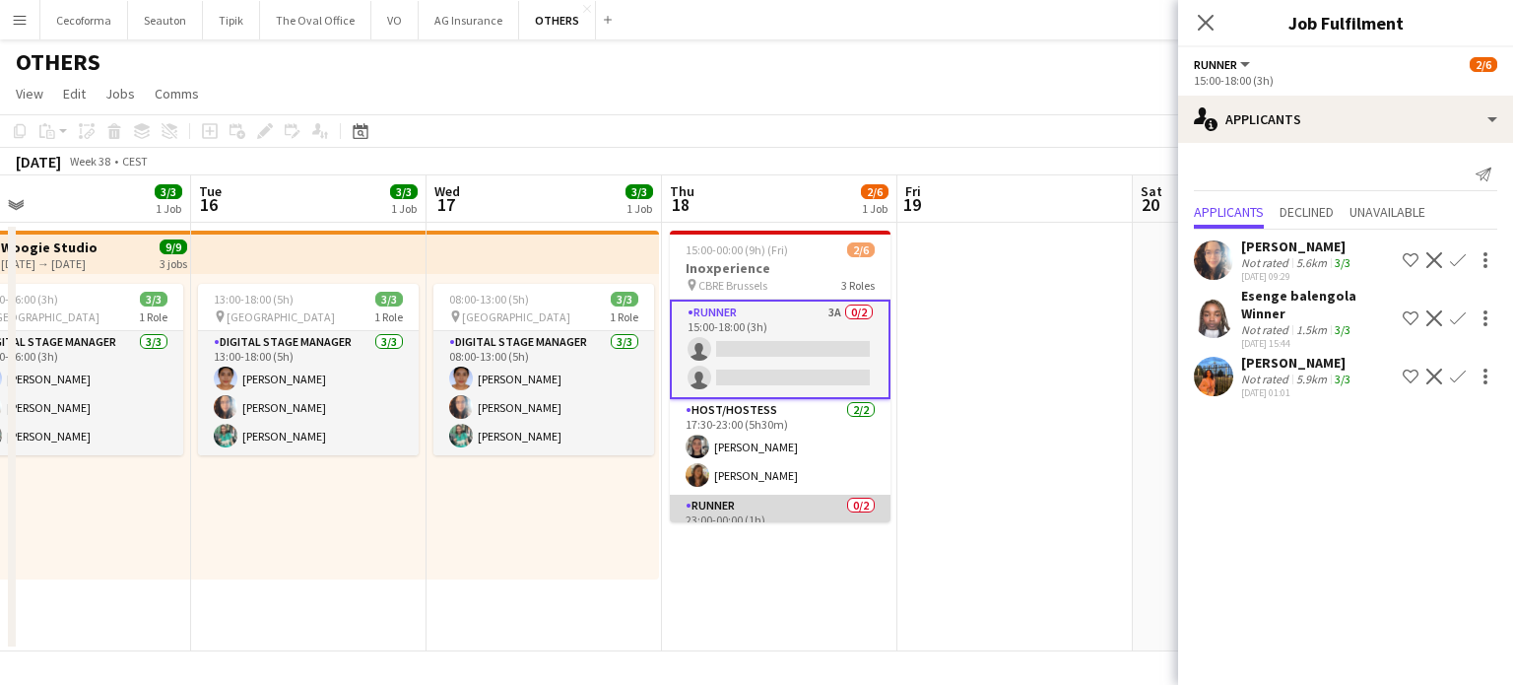
scroll to position [67, 0]
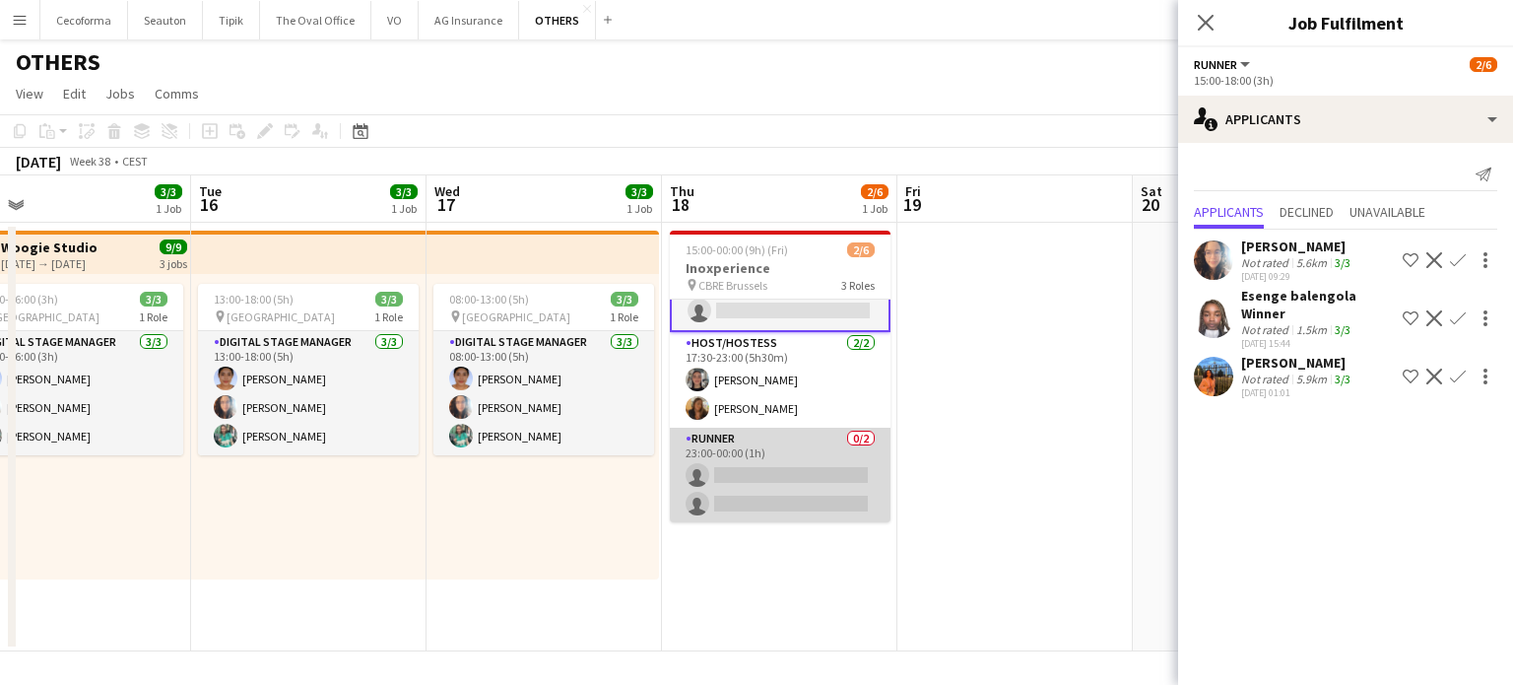
click at [786, 473] on app-card-role "Runner 0/2 23:00-00:00 (1h) single-neutral-actions single-neutral-actions" at bounding box center [780, 475] width 221 height 96
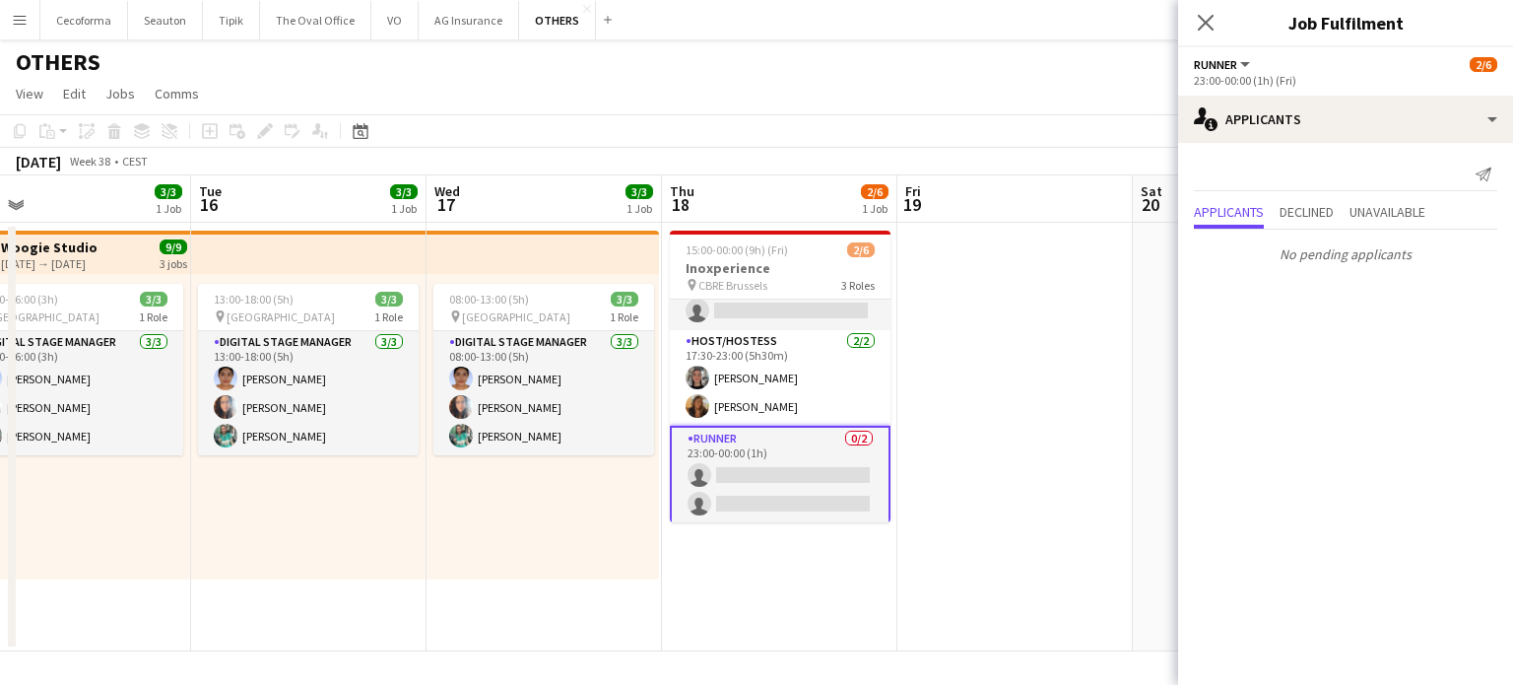
scroll to position [0, 750]
click at [1019, 436] on app-date-cell at bounding box center [1015, 437] width 235 height 428
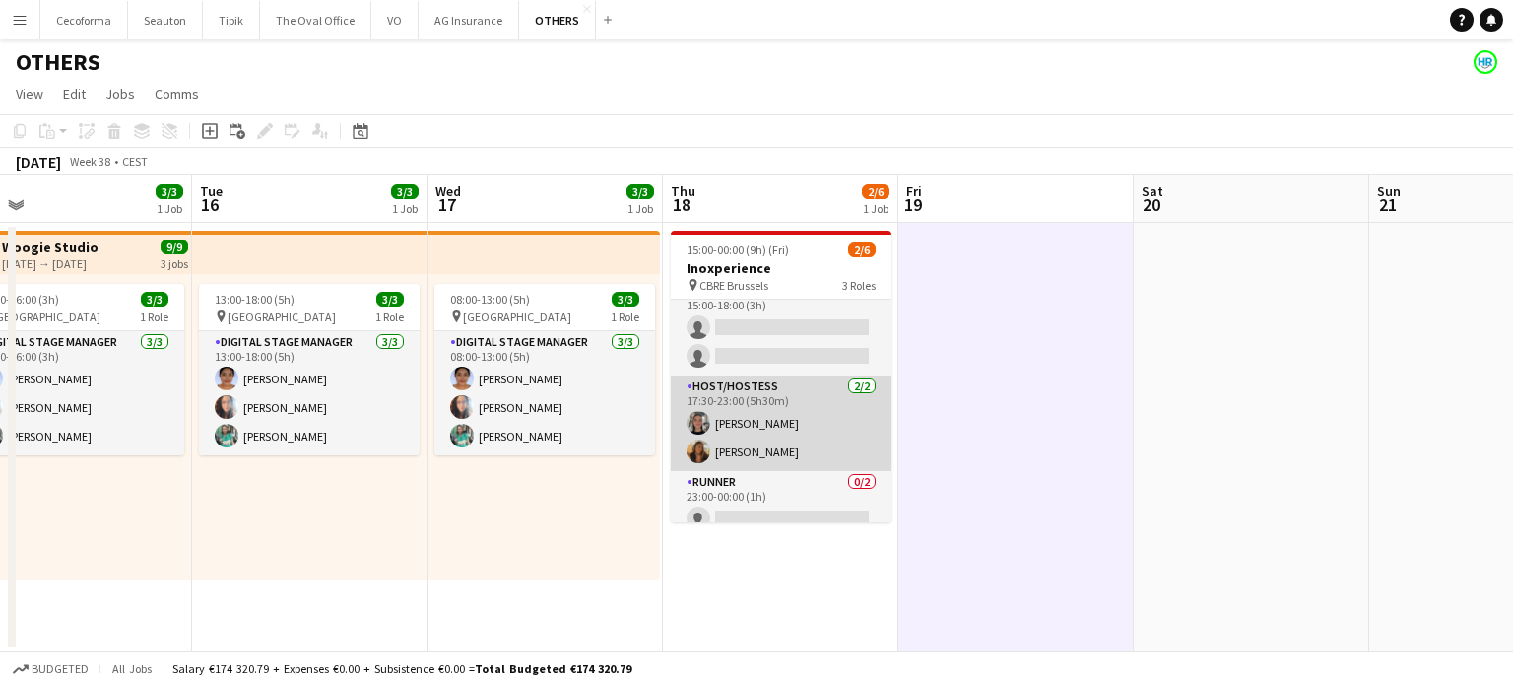
scroll to position [0, 0]
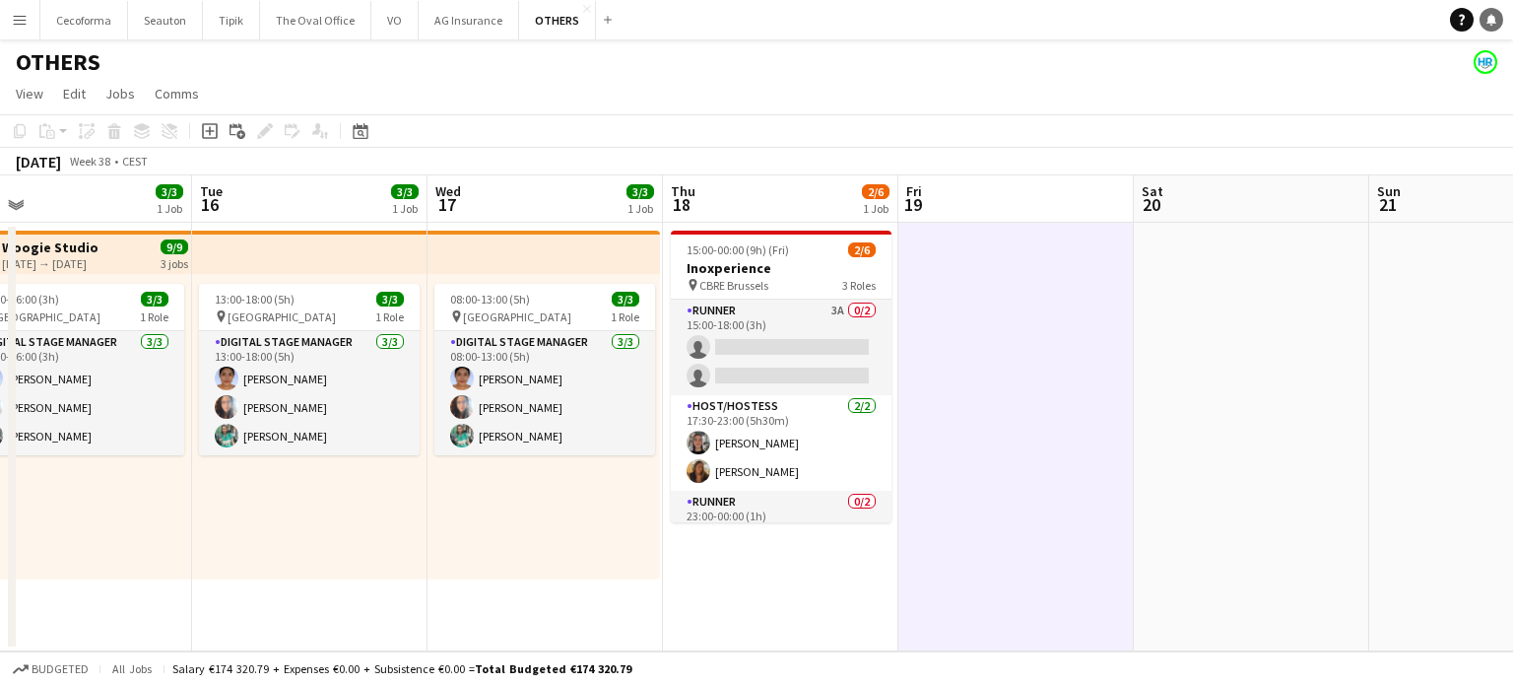
click at [1497, 24] on link "Notifications" at bounding box center [1491, 20] width 24 height 24
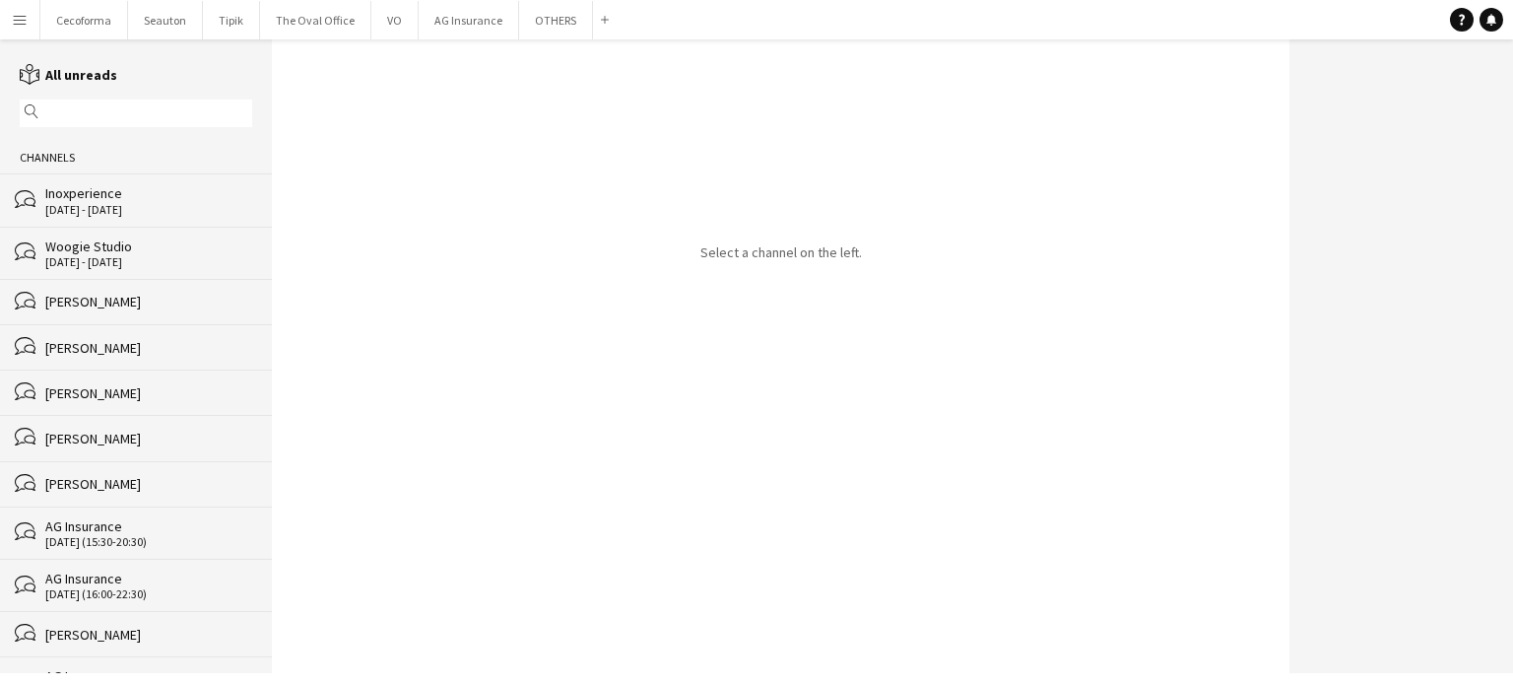
click at [82, 197] on div "Inoxperience" at bounding box center [148, 193] width 207 height 18
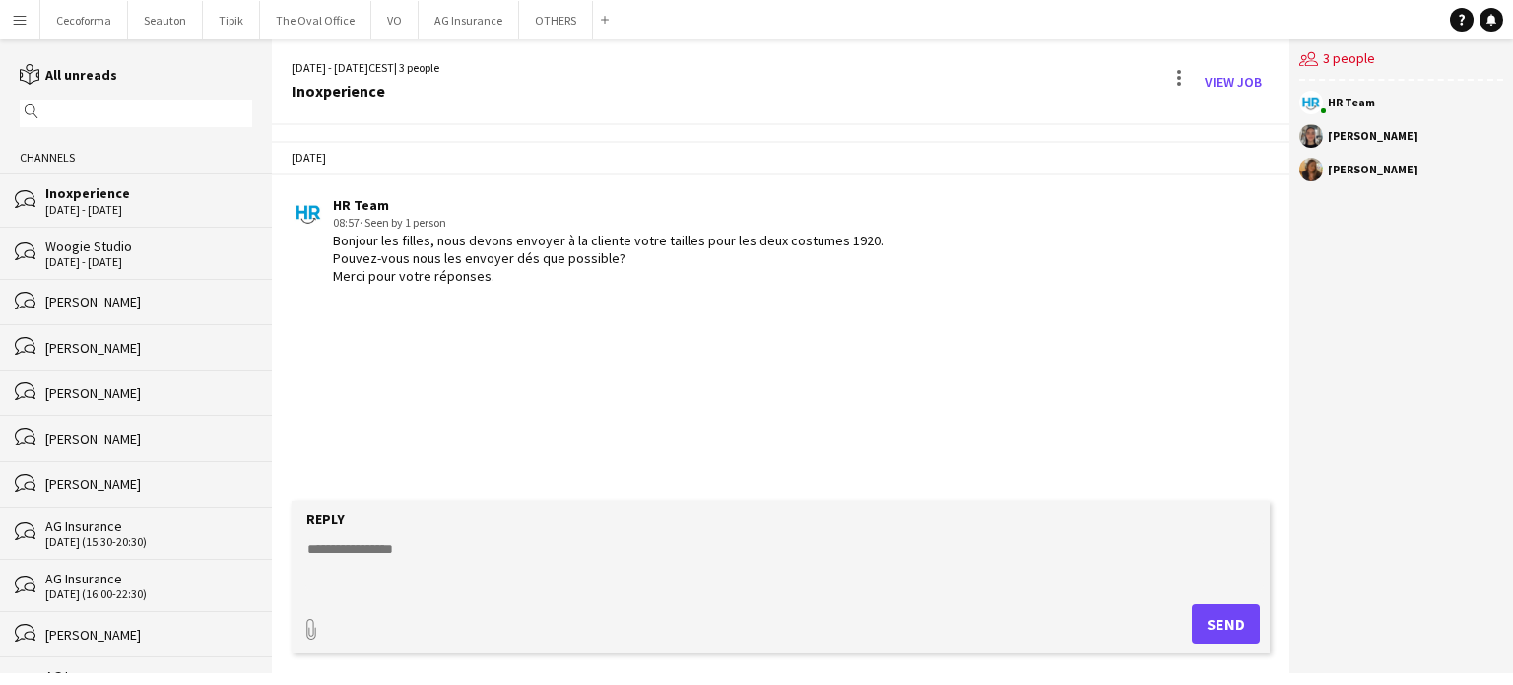
click at [77, 298] on div "[PERSON_NAME]" at bounding box center [148, 302] width 207 height 18
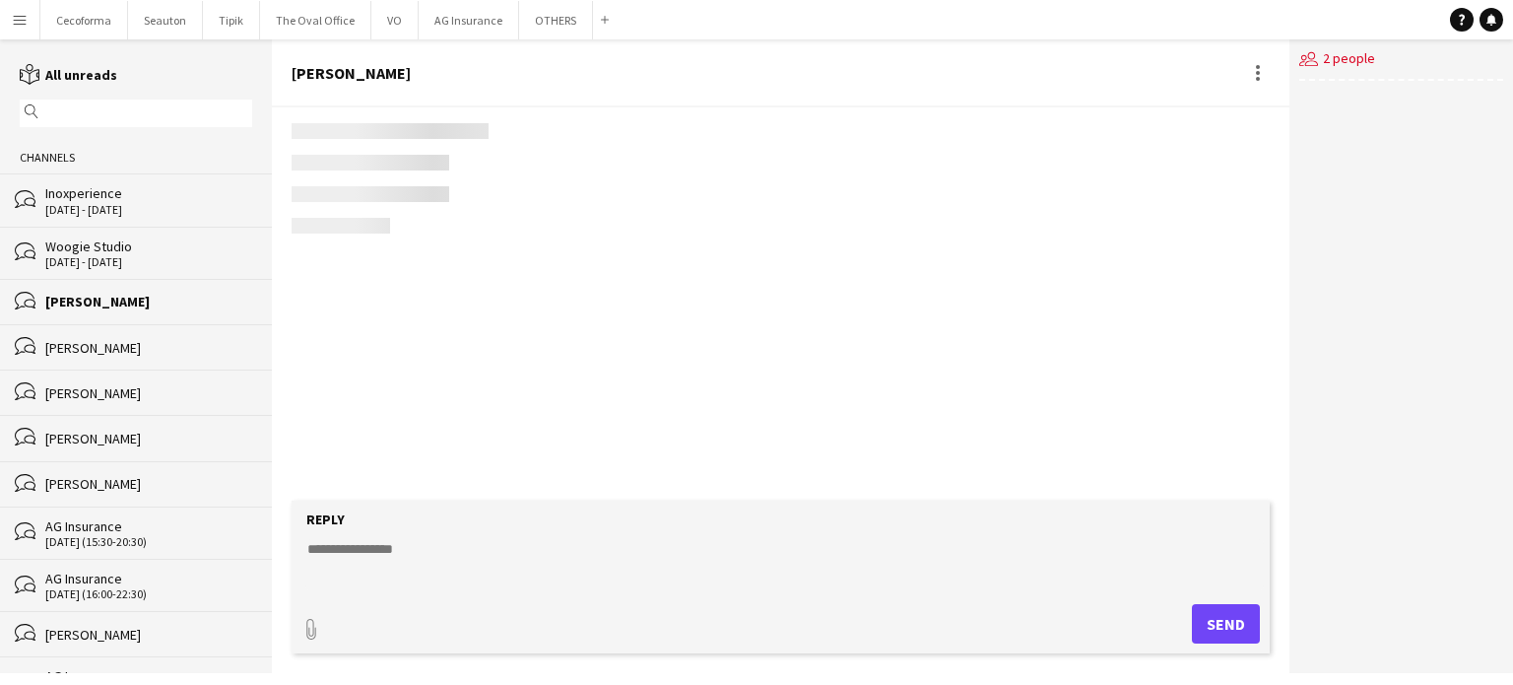
scroll to position [2586, 0]
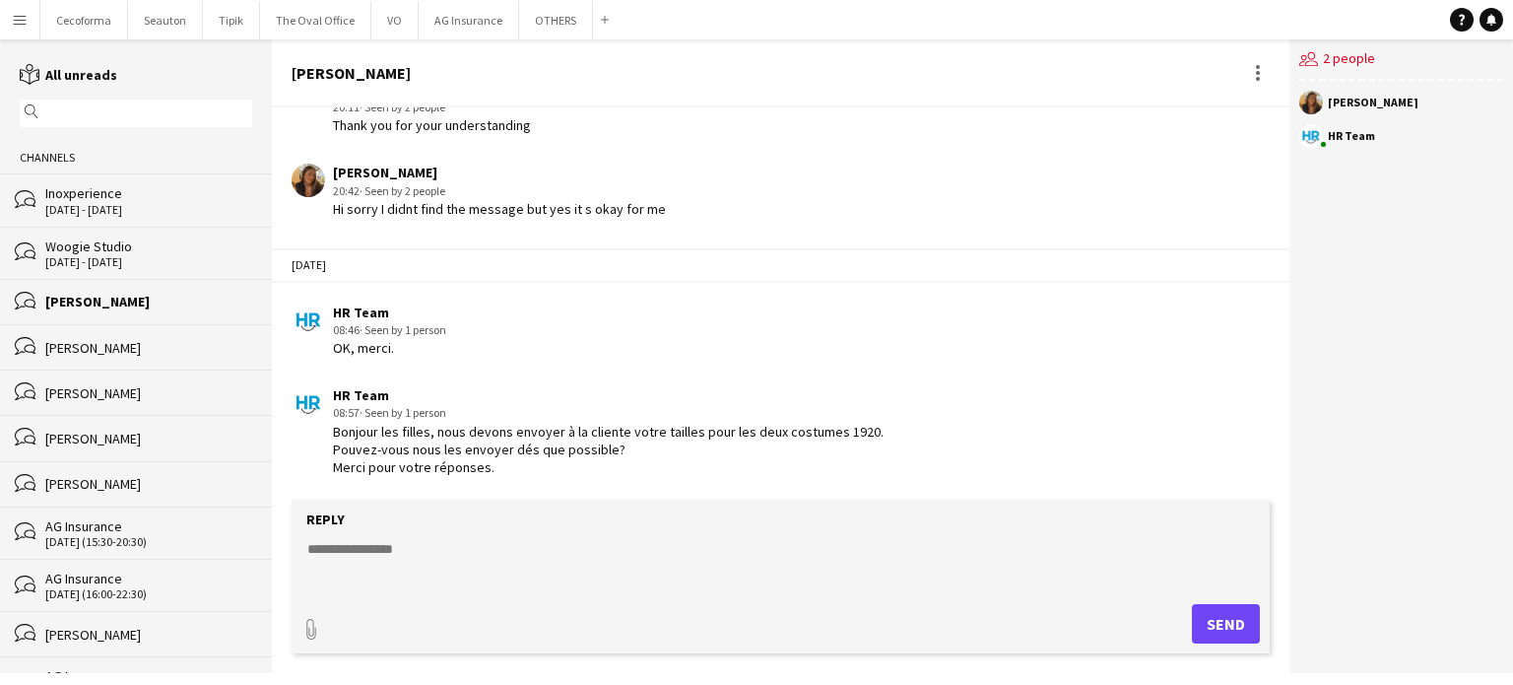
click at [75, 196] on div "Inoxperience" at bounding box center [148, 193] width 207 height 18
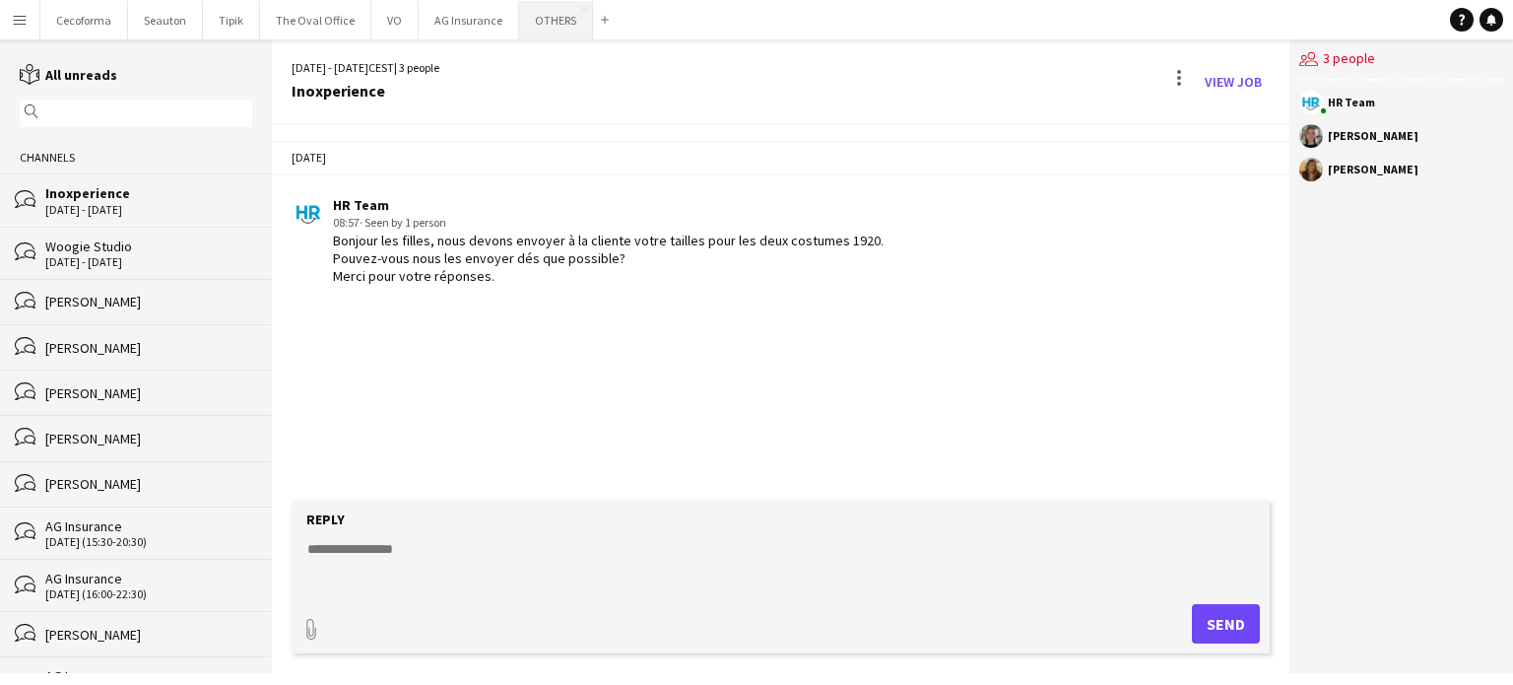
click at [550, 19] on button "OTHERS Close" at bounding box center [556, 20] width 74 height 38
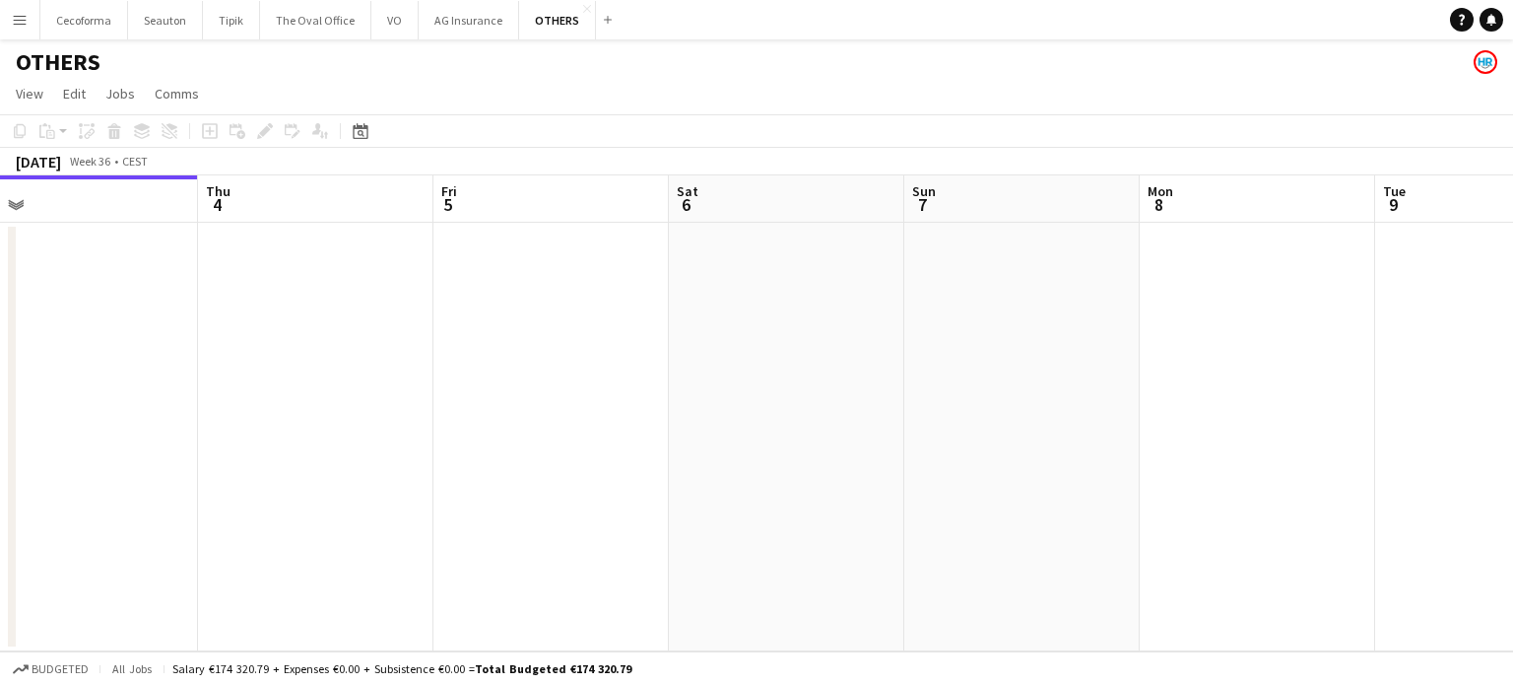
drag, startPoint x: 1025, startPoint y: 522, endPoint x: 512, endPoint y: 526, distance: 513.2
click at [500, 524] on app-calendar-viewport "Sun 31 Mon 1 Tue 2 Wed 3 Thu 4 Fri 5 Sat 6 Sun 7 Mon 8 Tue 9 Wed 10 Thu 11" at bounding box center [756, 413] width 1513 height 476
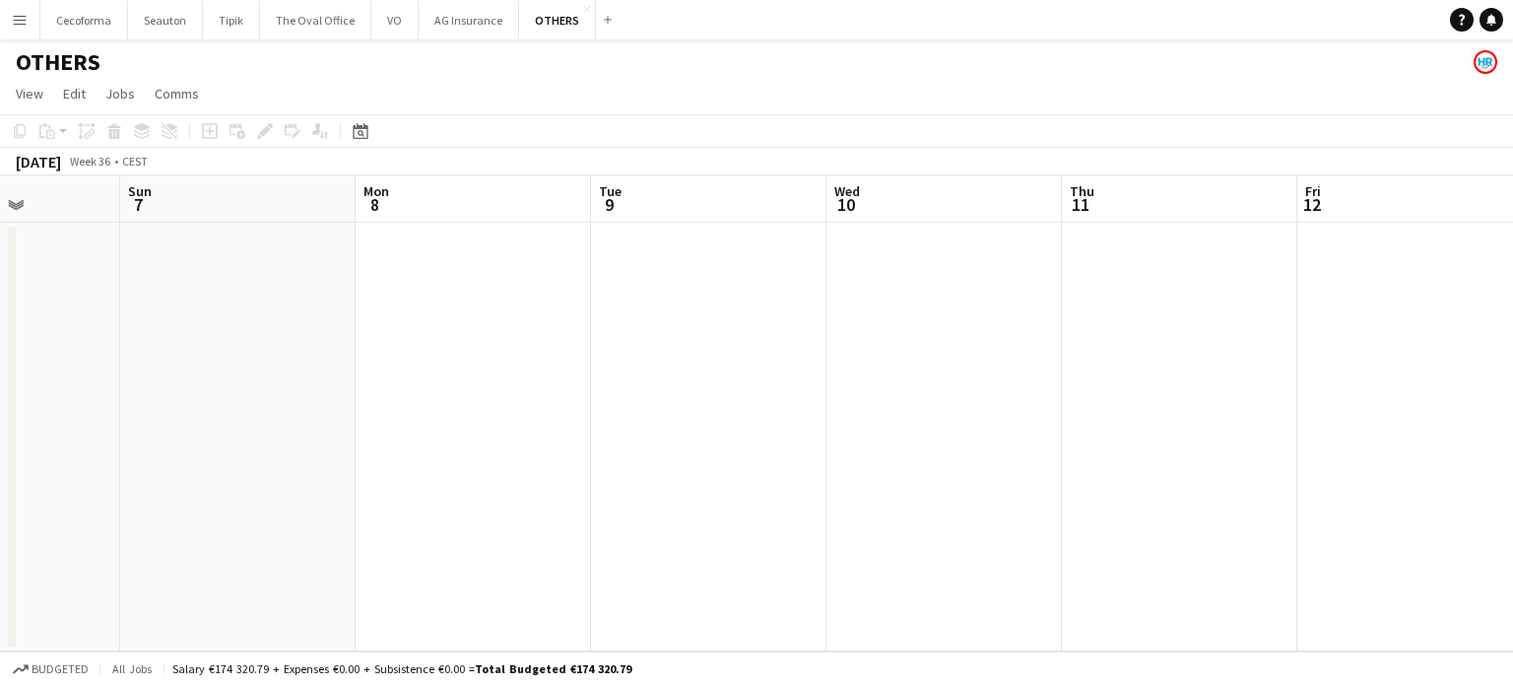
drag, startPoint x: 657, startPoint y: 555, endPoint x: 461, endPoint y: 519, distance: 199.2
click at [454, 523] on app-calendar-viewport "Wed 3 Thu 4 Fri 5 Sat 6 Sun 7 Mon 8 Tue 9 Wed 10 Thu 11 Fri 12 Sat 13 Sun 14" at bounding box center [756, 413] width 1513 height 476
click at [601, 484] on app-calendar-viewport "Wed 3 Thu 4 Fri 5 Sat 6 Sun 7 Mon 8 Tue 9 Wed 10 Thu 11 Fri 12 Sat 13 Sun 14" at bounding box center [756, 413] width 1513 height 476
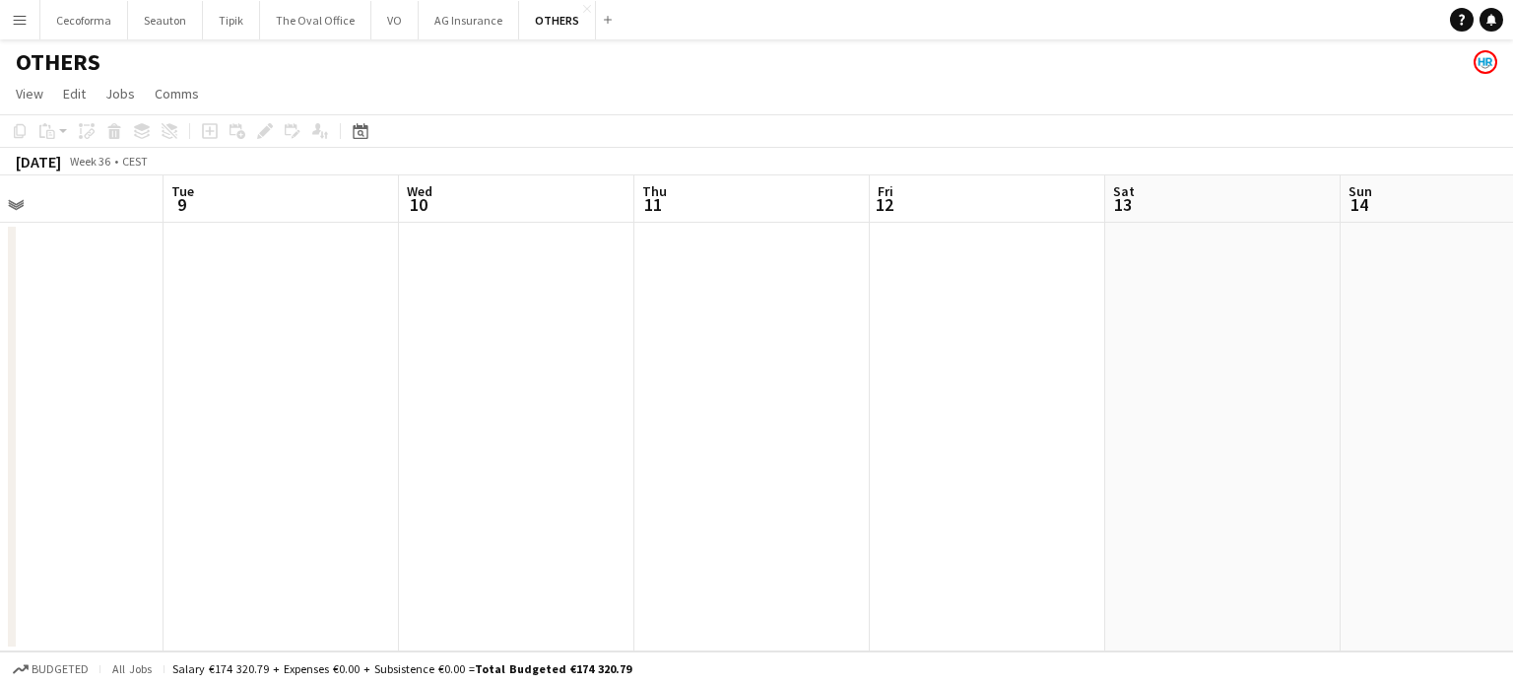
click at [386, 405] on app-calendar-viewport "Fri 5 Sat 6 Sun 7 Mon 8 Tue 9 Wed 10 Thu 11 Fri 12 Sat 13 Sun 14 Mon 15 3/3 1 J…" at bounding box center [756, 413] width 1513 height 476
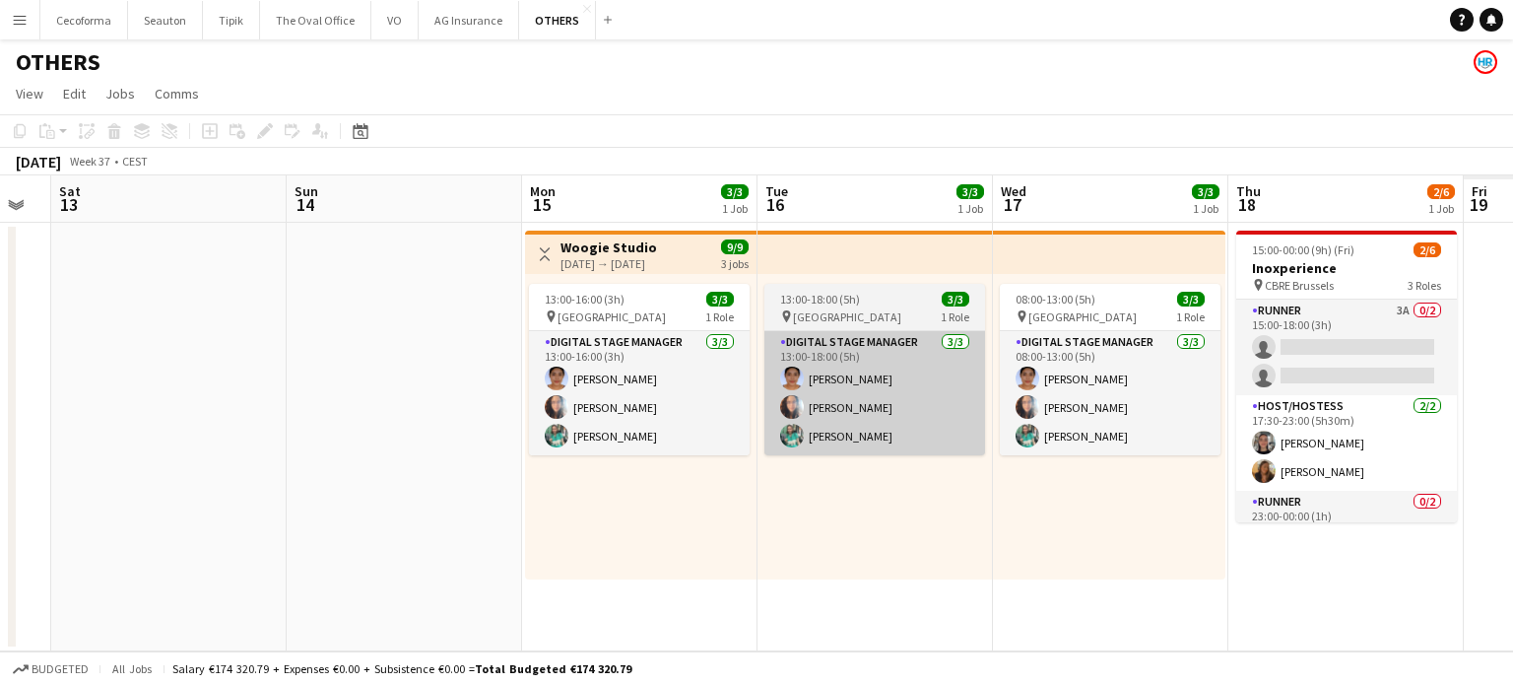
drag, startPoint x: 904, startPoint y: 467, endPoint x: 621, endPoint y: 439, distance: 285.0
click at [304, 403] on app-calendar-viewport "Tue 9 Wed 10 Thu 11 Fri 12 Sat 13 Sun 14 Mon 15 3/3 1 Job Tue 16 3/3 1 Job Wed …" at bounding box center [756, 413] width 1513 height 476
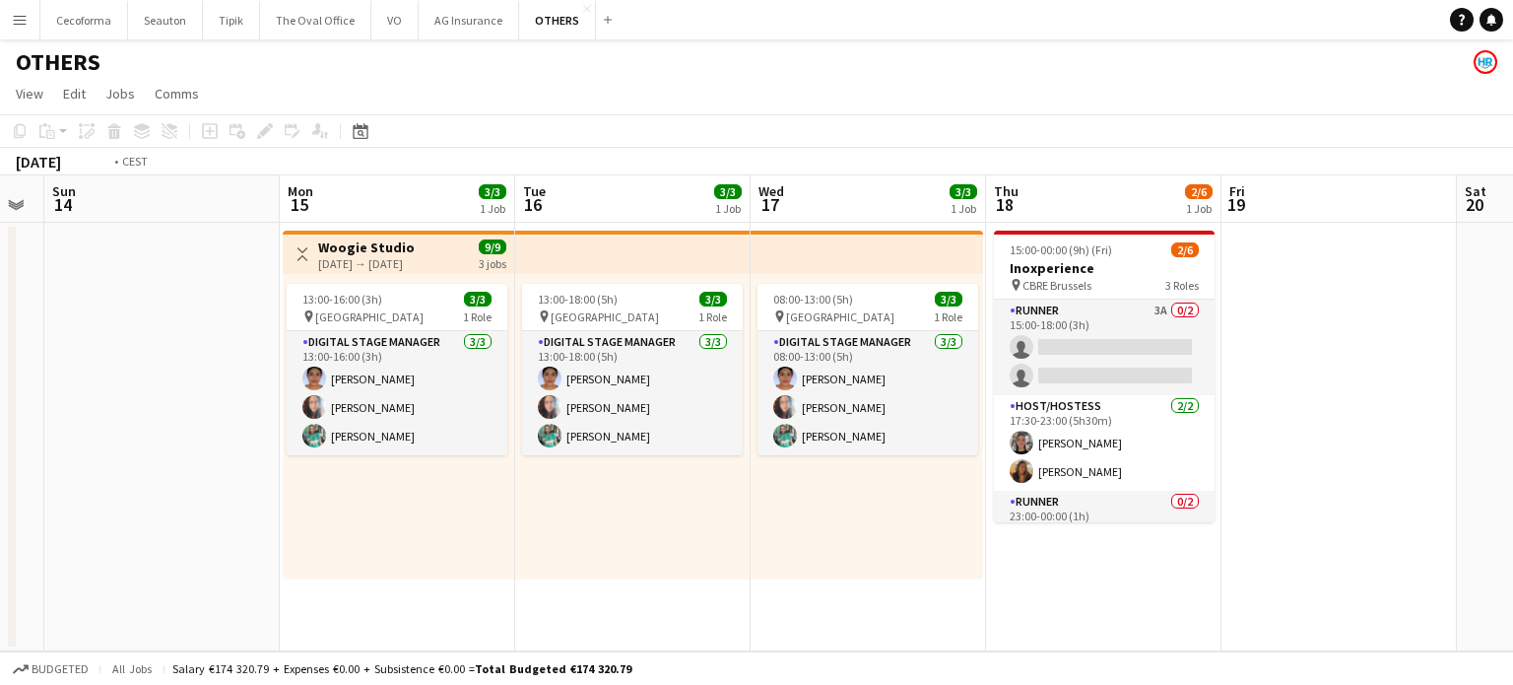
drag, startPoint x: 1324, startPoint y: 440, endPoint x: 543, endPoint y: 444, distance: 781.1
click at [548, 446] on app-calendar-viewport "Thu 11 Fri 12 Sat 13 Sun 14 Mon 15 3/3 1 Job Tue 16 3/3 1 Job Wed 17 3/3 1 Job …" at bounding box center [756, 413] width 1513 height 476
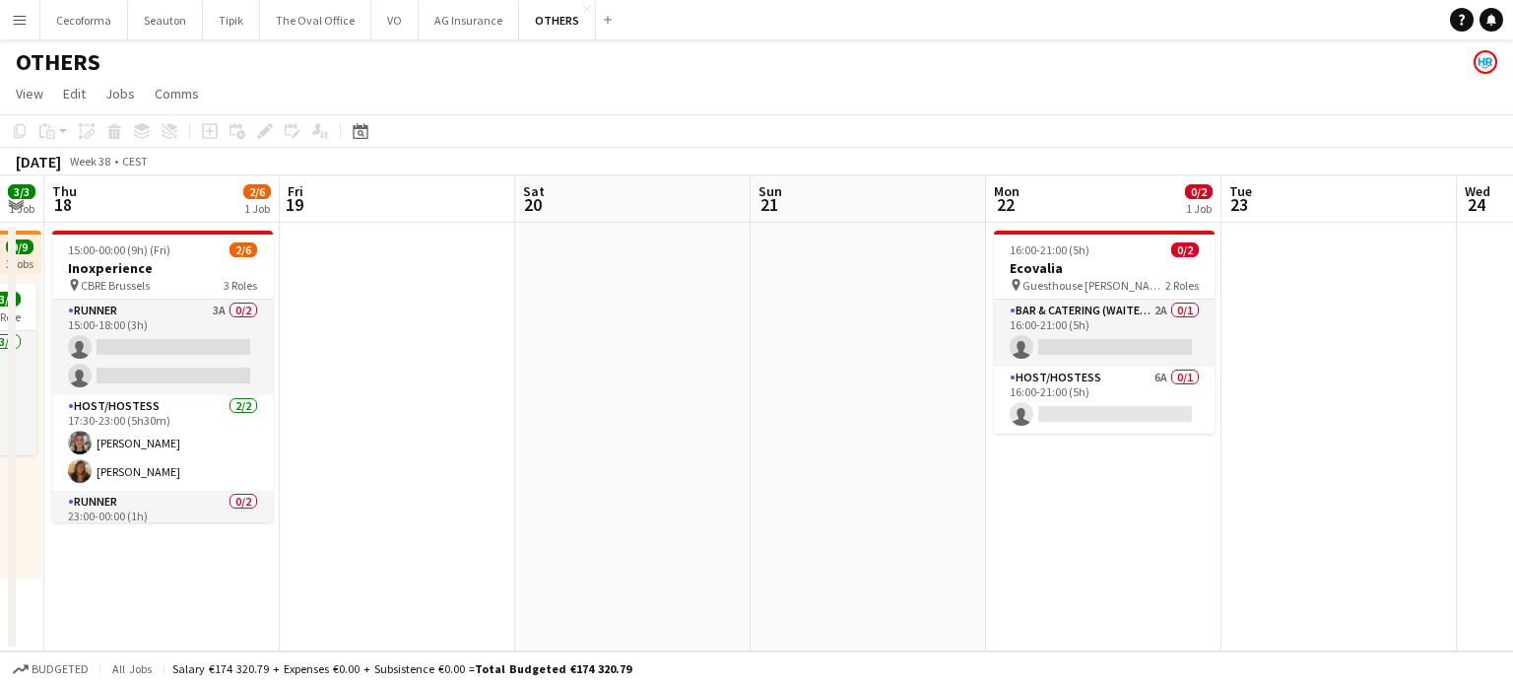
scroll to position [0, 478]
drag, startPoint x: 953, startPoint y: 421, endPoint x: 585, endPoint y: 419, distance: 368.4
click at [585, 419] on app-calendar-viewport "Mon 15 3/3 1 Job Tue 16 3/3 1 Job Wed 17 3/3 1 Job Thu 18 2/6 1 Job Fri 19 Sat …" at bounding box center [756, 413] width 1513 height 476
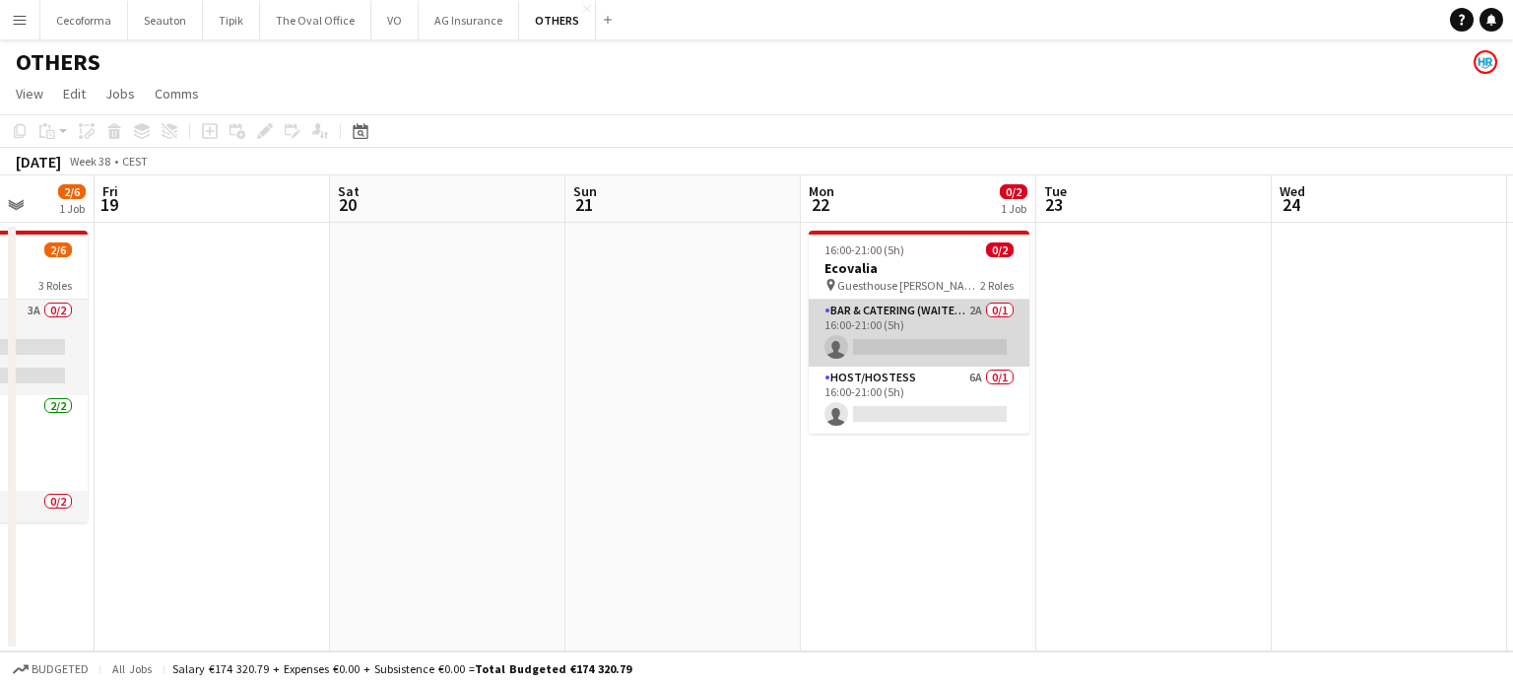
click at [926, 317] on app-card-role "Bar & Catering (Waiter / waitress) 2A 0/1 16:00-21:00 (5h) single-neutral-actio…" at bounding box center [919, 332] width 221 height 67
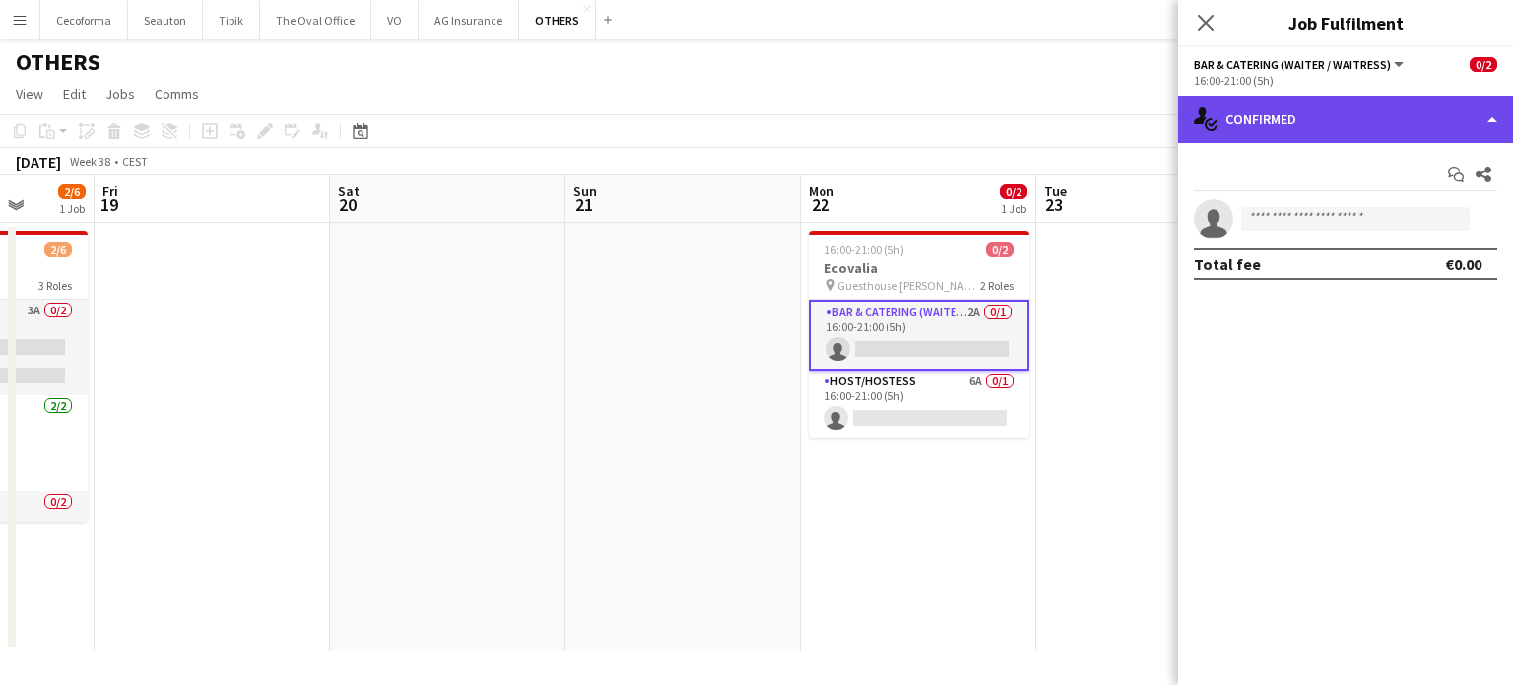
click at [1492, 125] on div "single-neutral-actions-check-2 Confirmed" at bounding box center [1345, 119] width 335 height 47
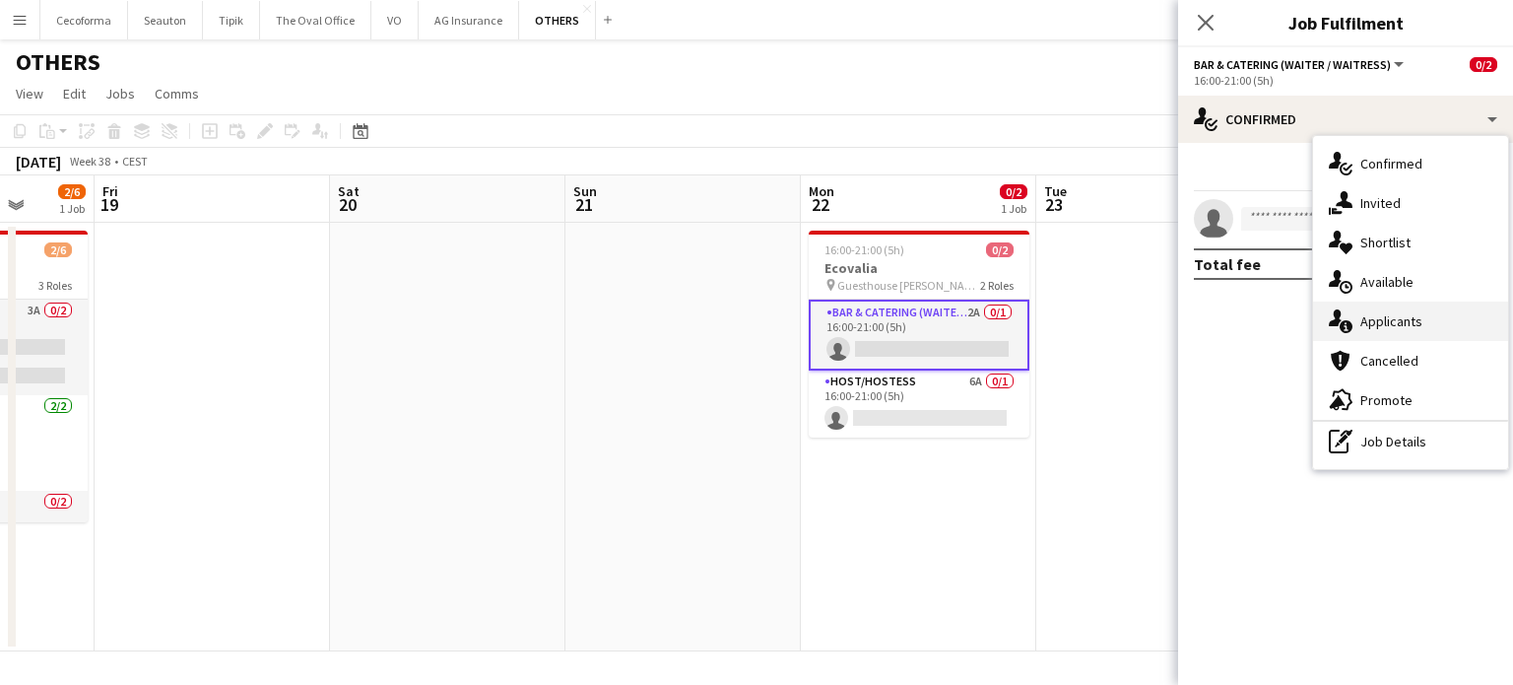
click at [1392, 324] on span "Applicants" at bounding box center [1391, 321] width 62 height 18
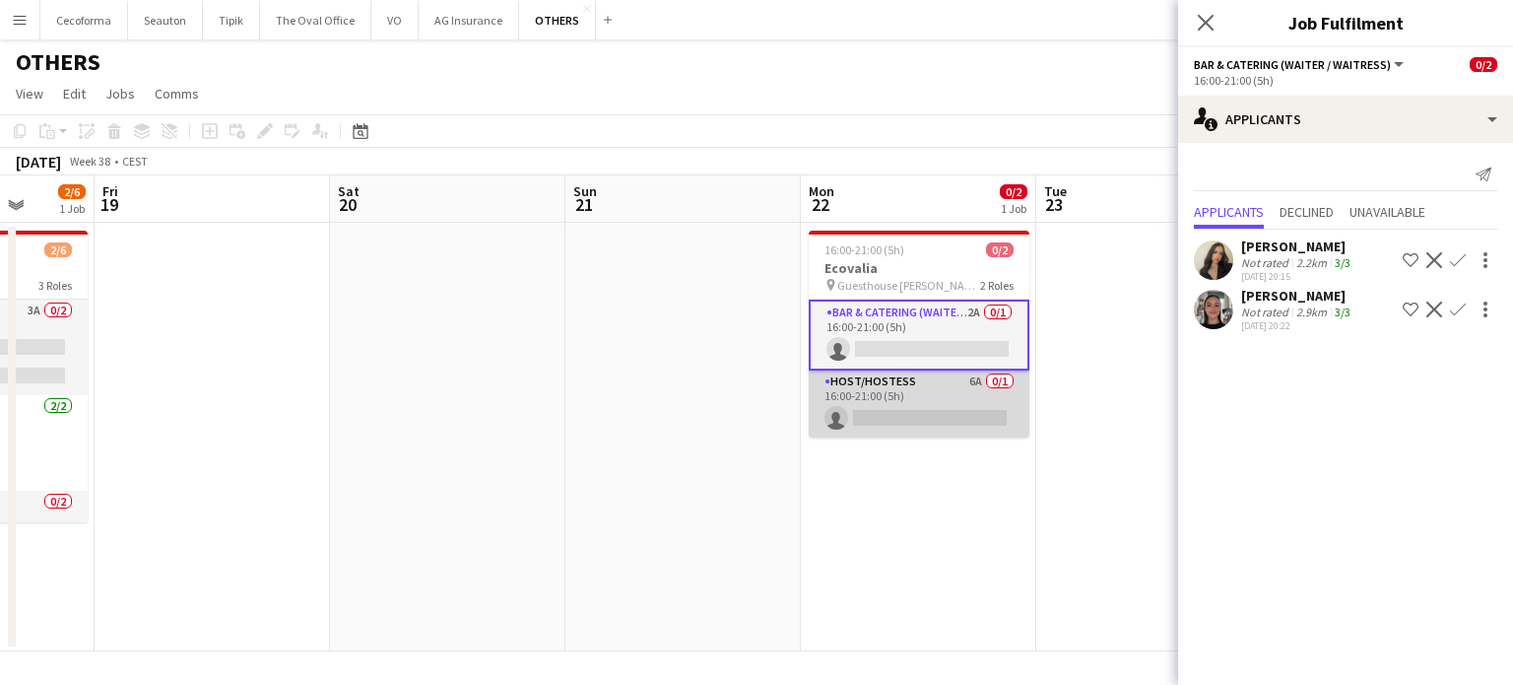
click at [887, 406] on app-card-role "Host/Hostess 6A 0/1 16:00-21:00 (5h) single-neutral-actions" at bounding box center [919, 403] width 221 height 67
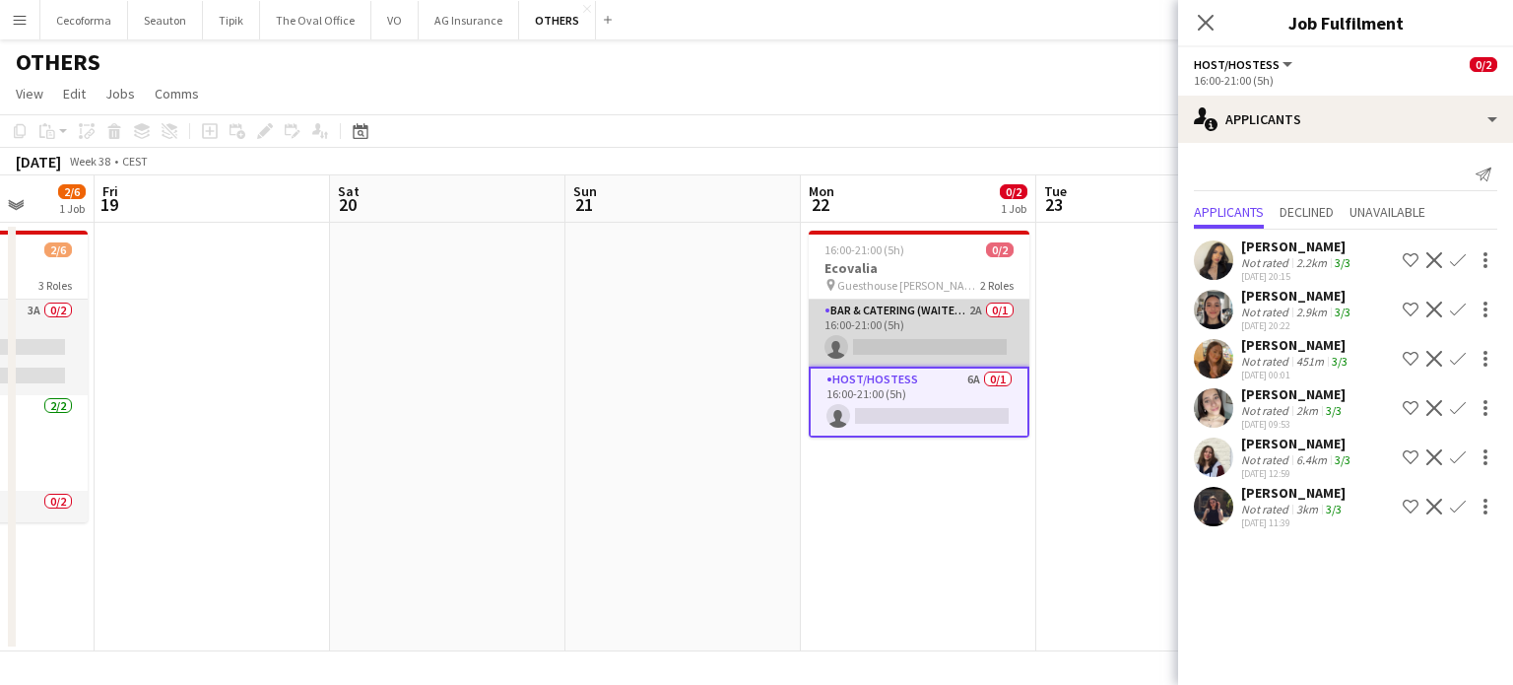
click at [917, 329] on app-card-role "Bar & Catering (Waiter / waitress) 2A 0/1 16:00-21:00 (5h) single-neutral-actio…" at bounding box center [919, 332] width 221 height 67
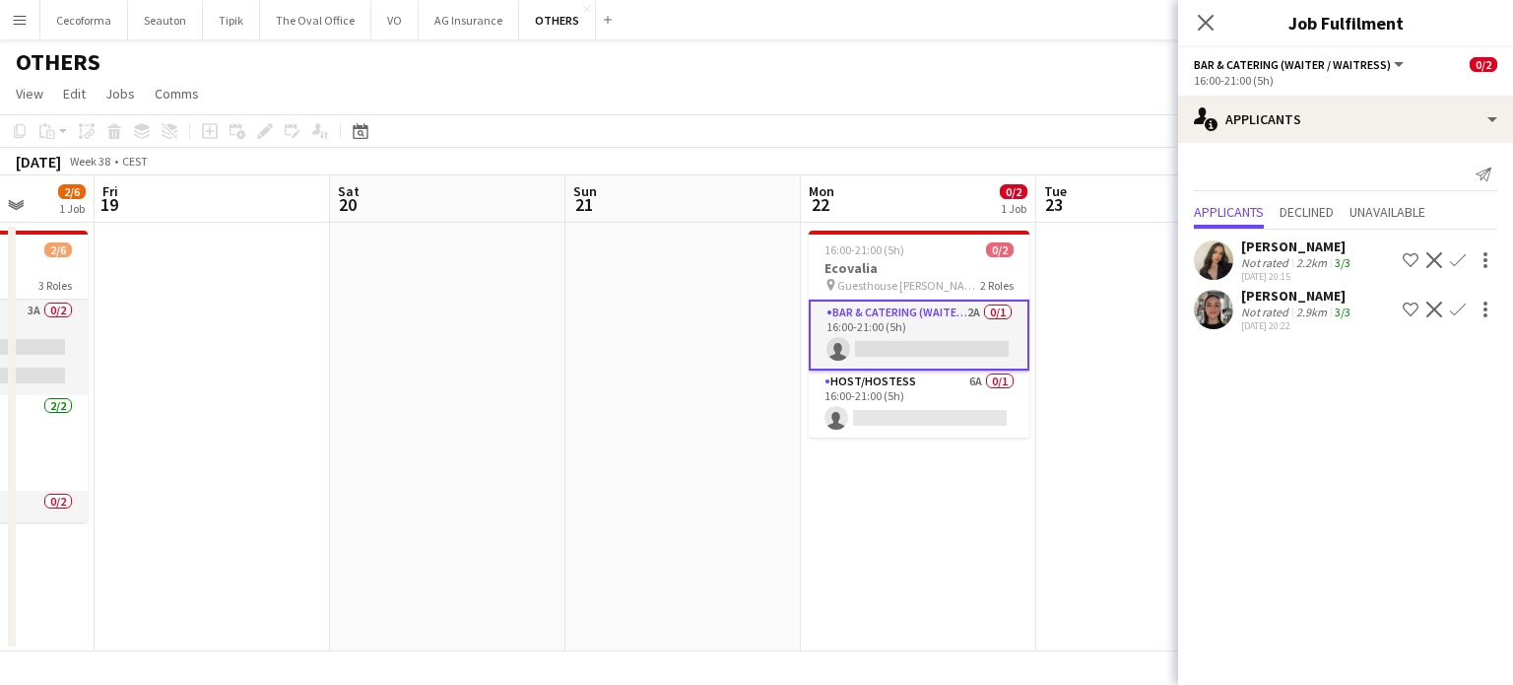
click at [1457, 309] on app-icon "Confirm" at bounding box center [1458, 309] width 16 height 16
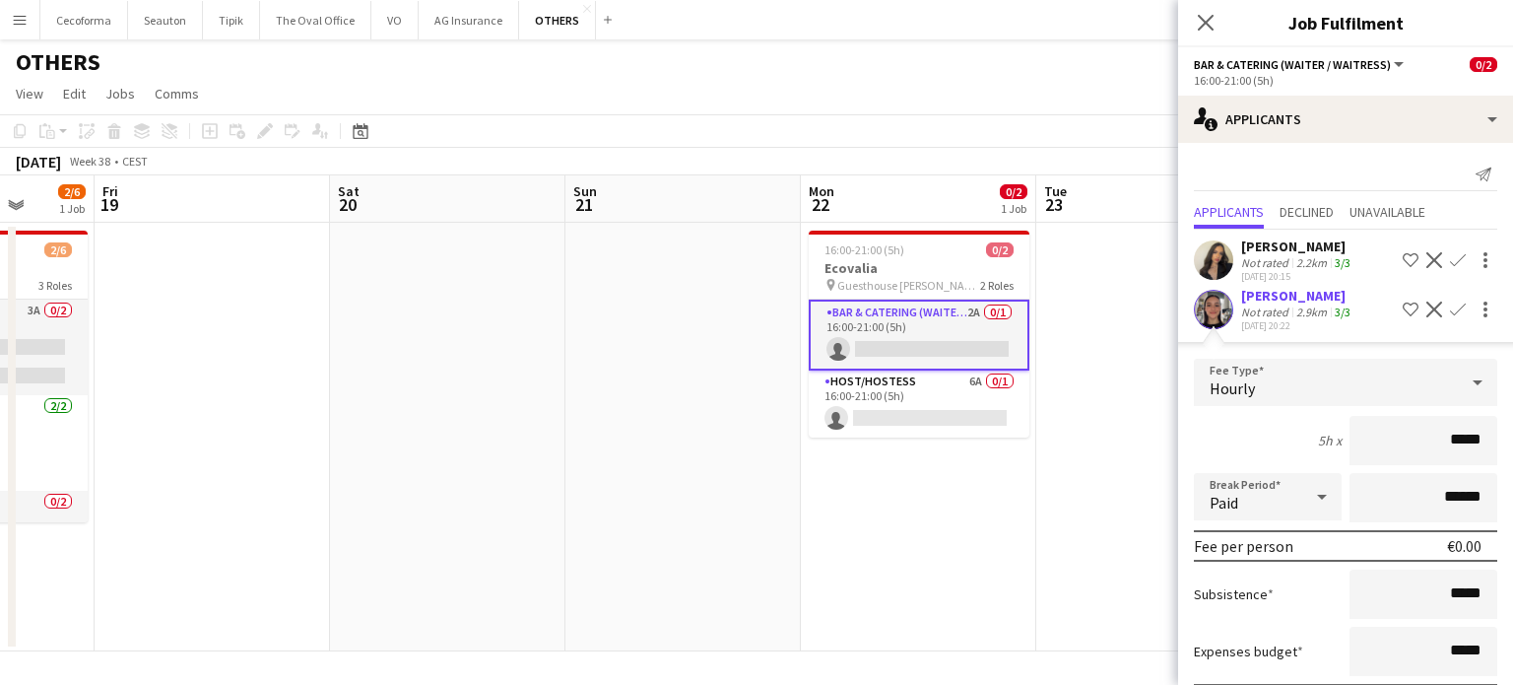
scroll to position [110, 0]
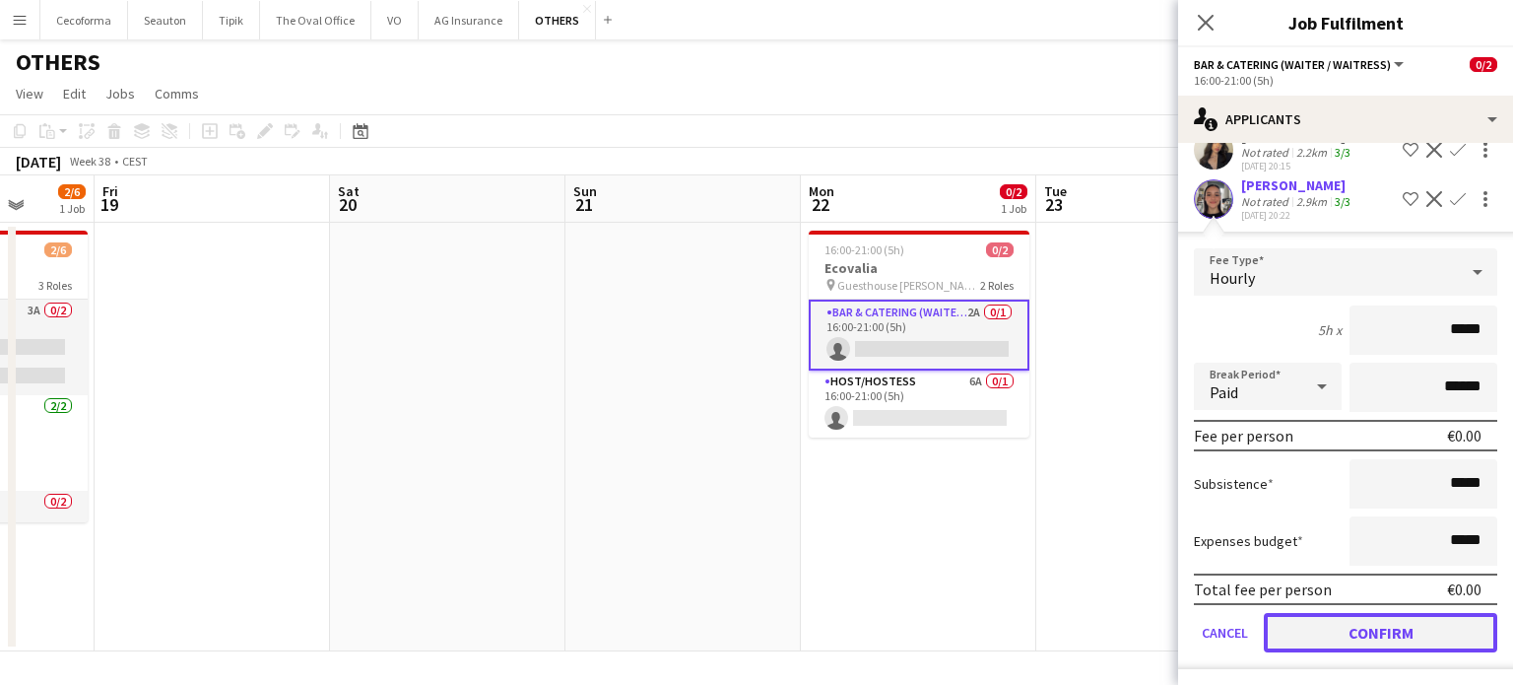
click at [1374, 629] on button "Confirm" at bounding box center [1380, 632] width 233 height 39
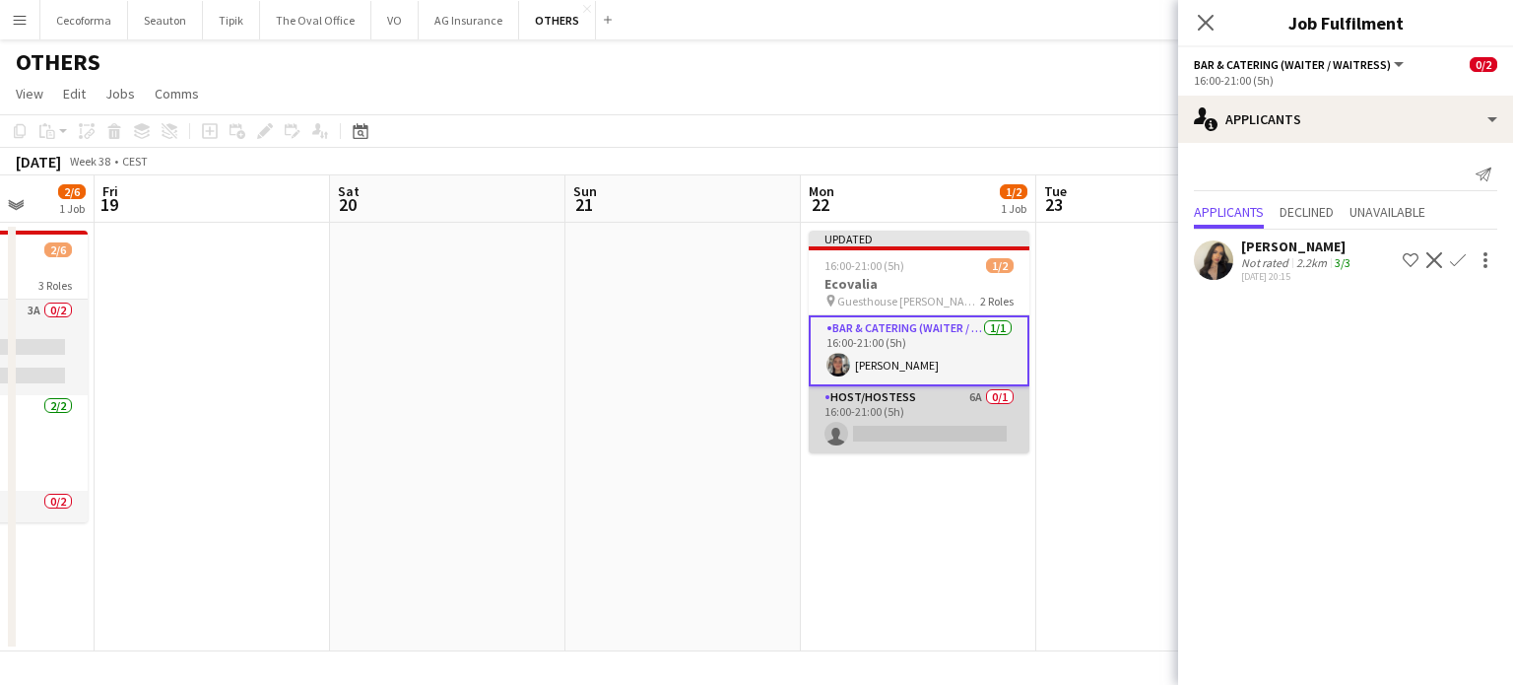
click at [924, 432] on app-card-role "Host/Hostess 6A 0/1 16:00-21:00 (5h) single-neutral-actions" at bounding box center [919, 419] width 221 height 67
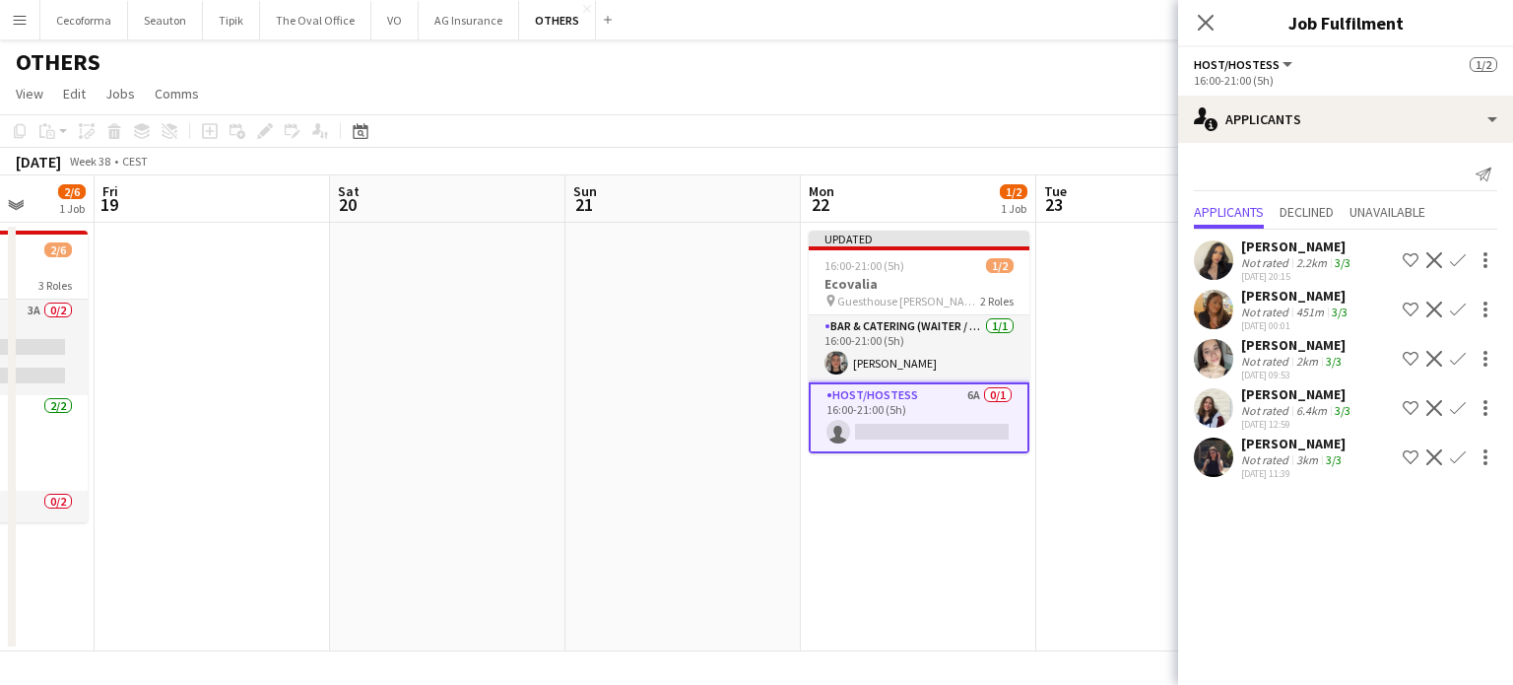
click at [1458, 454] on app-icon "Confirm" at bounding box center [1458, 457] width 16 height 16
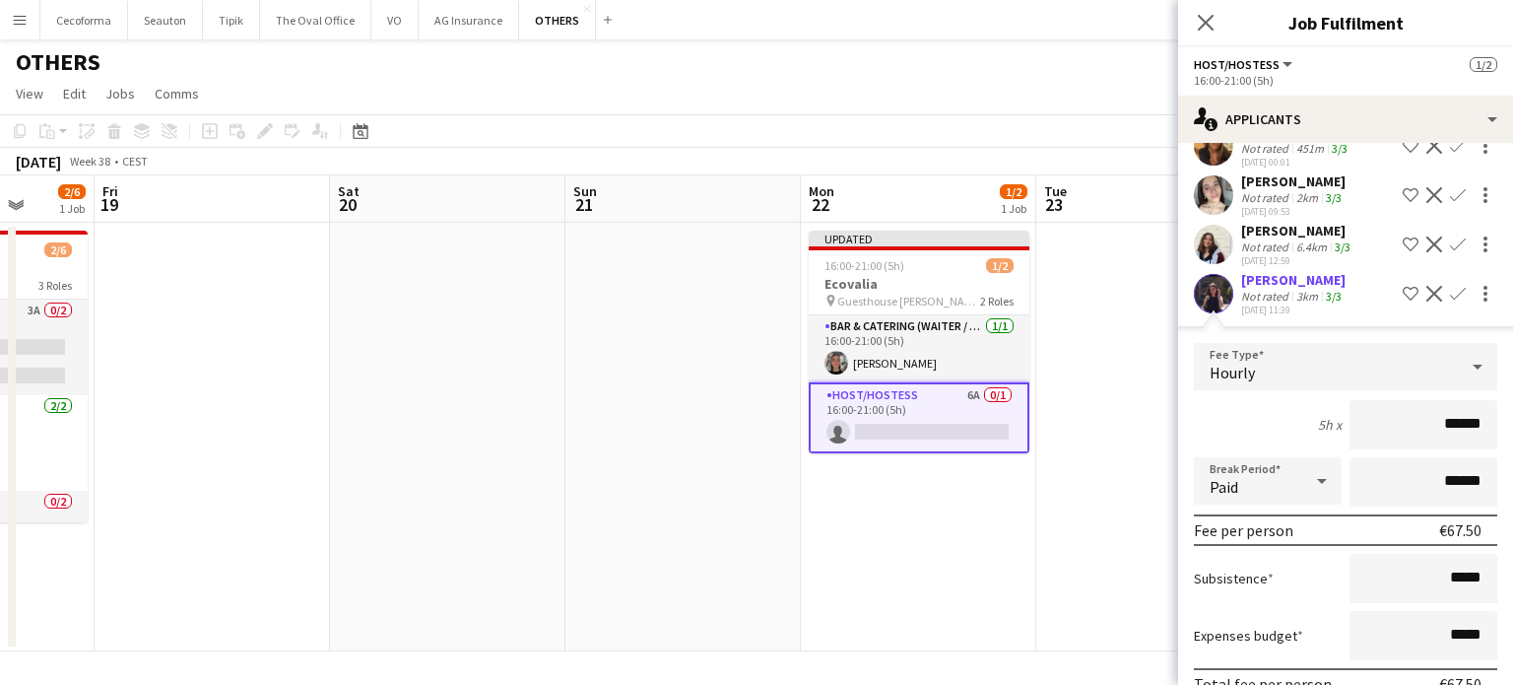
scroll to position [259, 0]
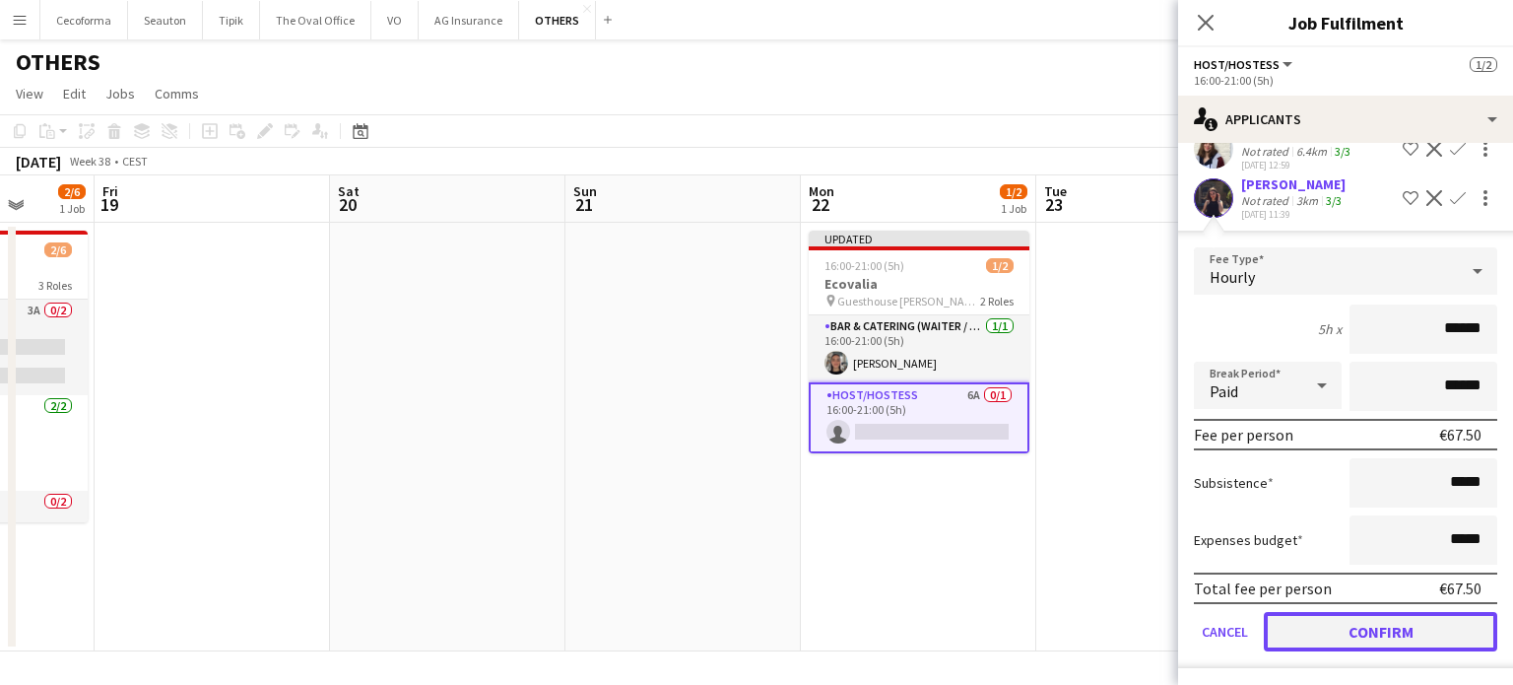
click at [1373, 625] on button "Confirm" at bounding box center [1380, 631] width 233 height 39
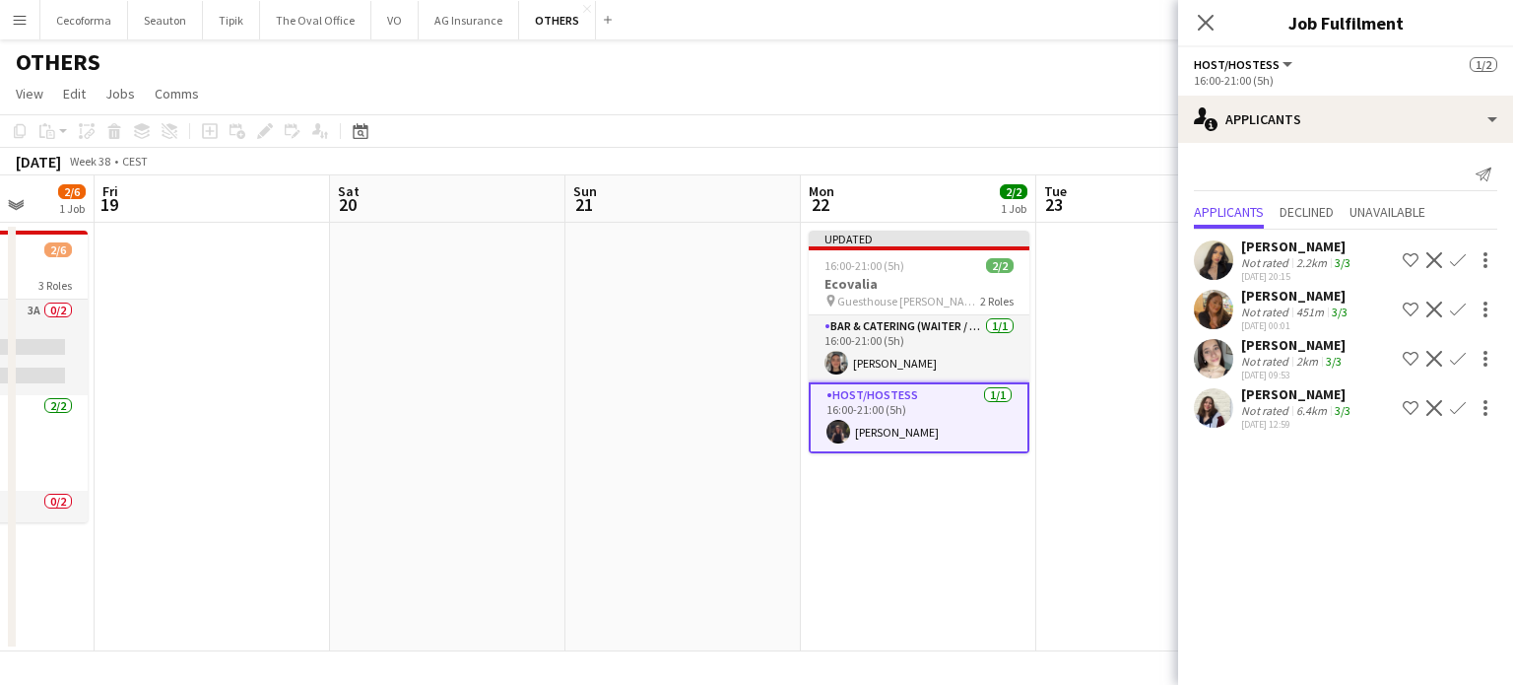
click at [881, 550] on app-date-cell "Updated 16:00-21:00 (5h) 2/2 Ecovalia pin Guesthouse [PERSON_NAME] [PERSON_NAME…" at bounding box center [918, 437] width 235 height 428
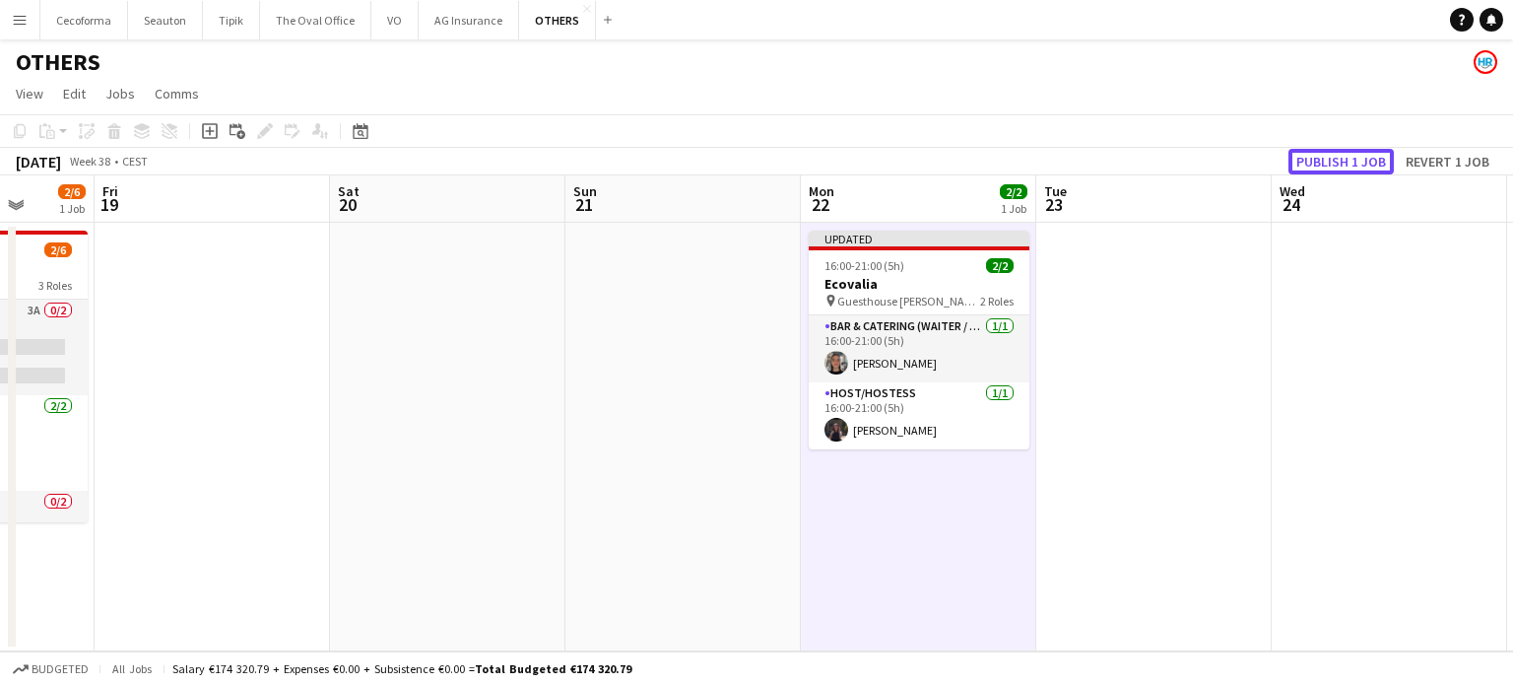
click at [1339, 161] on button "Publish 1 job" at bounding box center [1340, 162] width 105 height 26
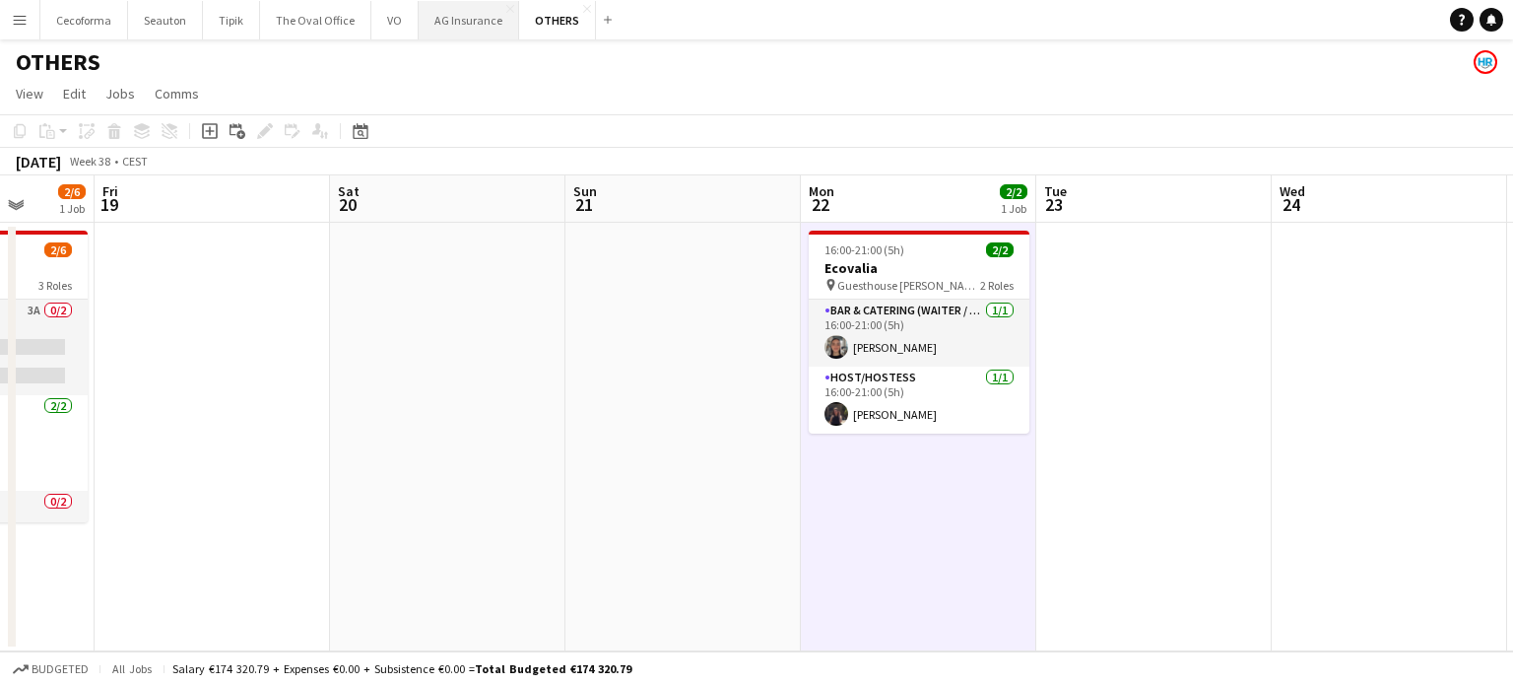
click at [457, 25] on button "AG Insurance Close" at bounding box center [469, 20] width 100 height 38
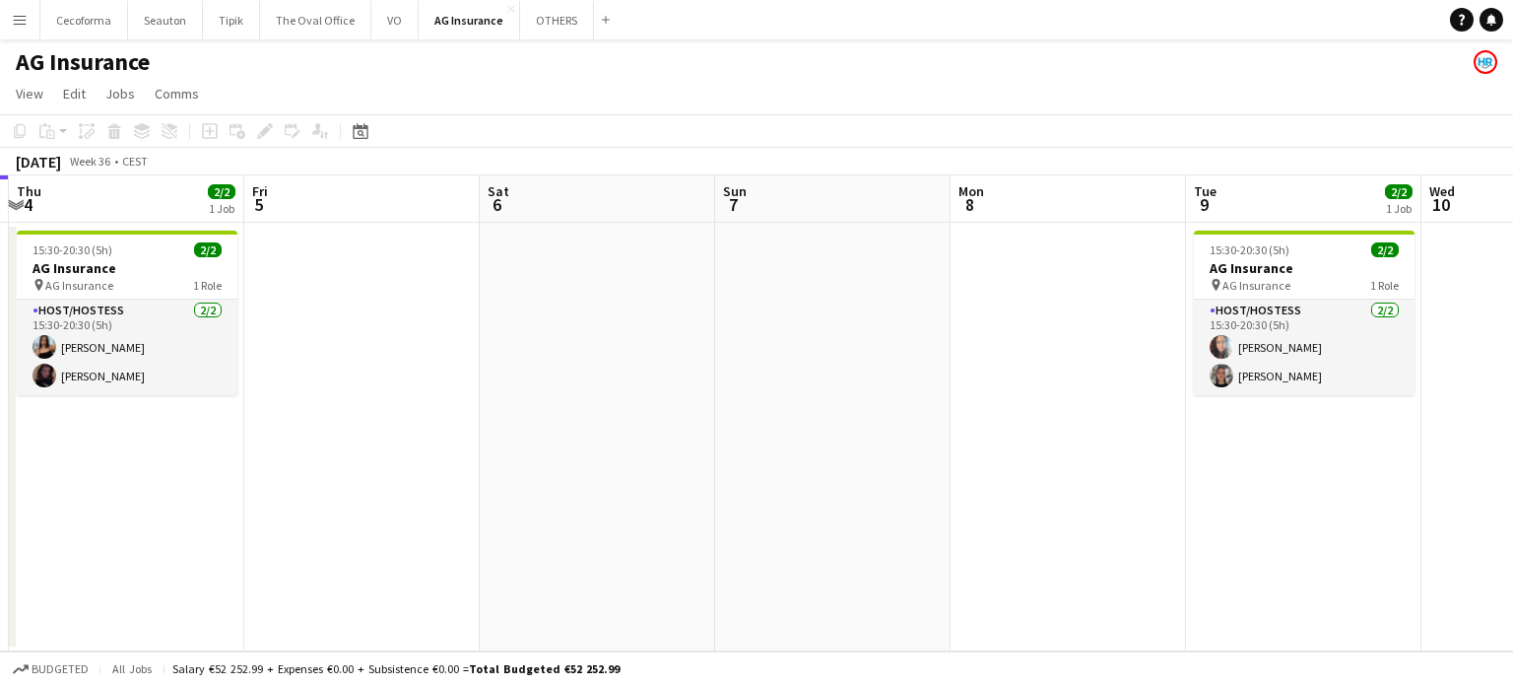
drag, startPoint x: 612, startPoint y: 373, endPoint x: 1348, endPoint y: 427, distance: 737.7
click at [512, 373] on app-calendar-viewport "Mon 1 Tue 2 3/3 1 Job Wed 3 Thu 4 2/2 1 Job Fri 5 Sat 6 Sun 7 Mon 8 Tue 9 2/2 1…" at bounding box center [756, 413] width 1513 height 476
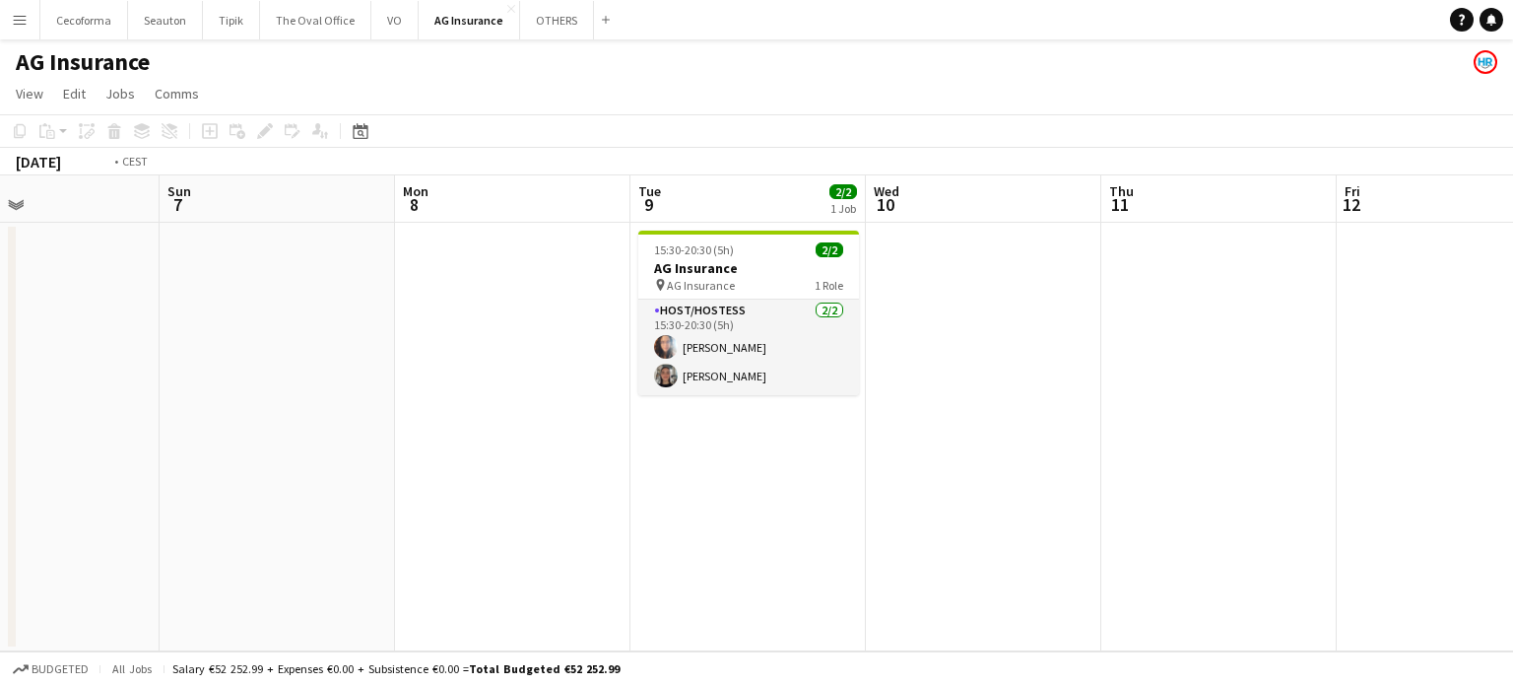
drag, startPoint x: 1120, startPoint y: 451, endPoint x: 1147, endPoint y: 444, distance: 27.5
click at [343, 404] on app-calendar-viewport "Wed 3 Thu 4 2/2 1 Job Fri 5 Sat 6 Sun 7 Mon 8 Tue 9 2/2 1 Job Wed 10 Thu 11 Fri…" at bounding box center [756, 413] width 1513 height 476
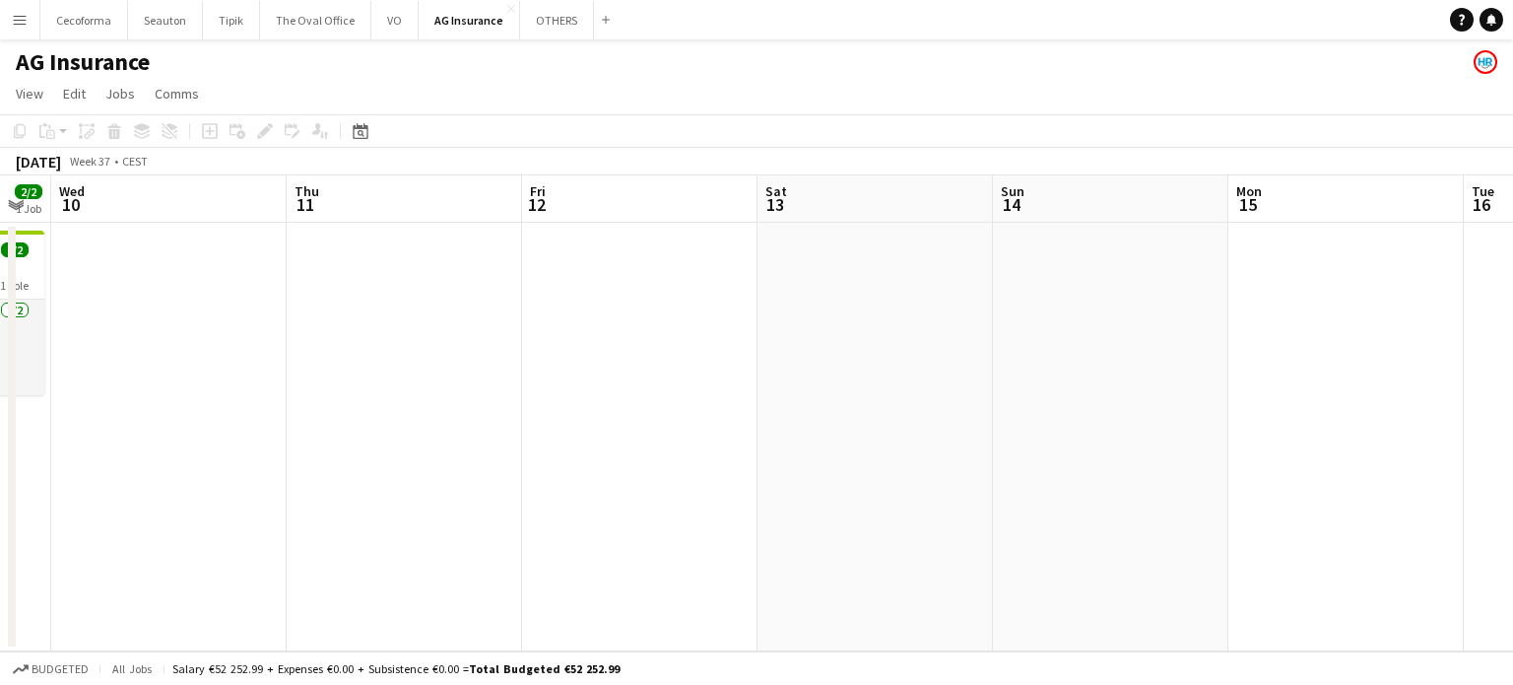
drag, startPoint x: 1261, startPoint y: 439, endPoint x: 237, endPoint y: 338, distance: 1028.4
click at [206, 349] on app-calendar-viewport "Sun 7 Mon 8 Tue 9 2/2 1 Job Wed 10 Thu 11 Fri 12 Sat 13 Sun 14 Mon 15 Tue 16 We…" at bounding box center [756, 413] width 1513 height 476
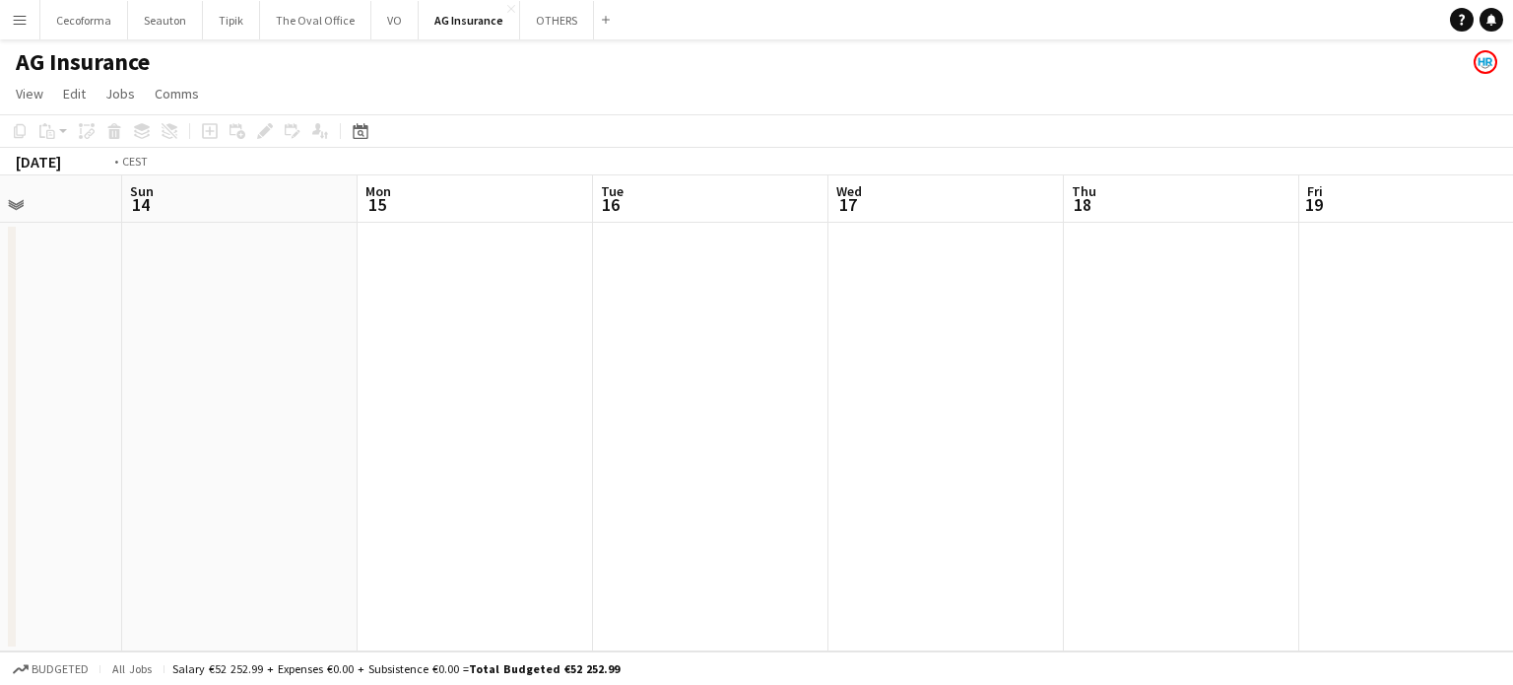
click at [55, 353] on app-calendar-viewport "Wed 10 Thu 11 Fri 12 Sat 13 Sun 14 Mon 15 Tue 16 Wed 17 Thu 18 Fri 19 Sat 20 Su…" at bounding box center [756, 413] width 1513 height 476
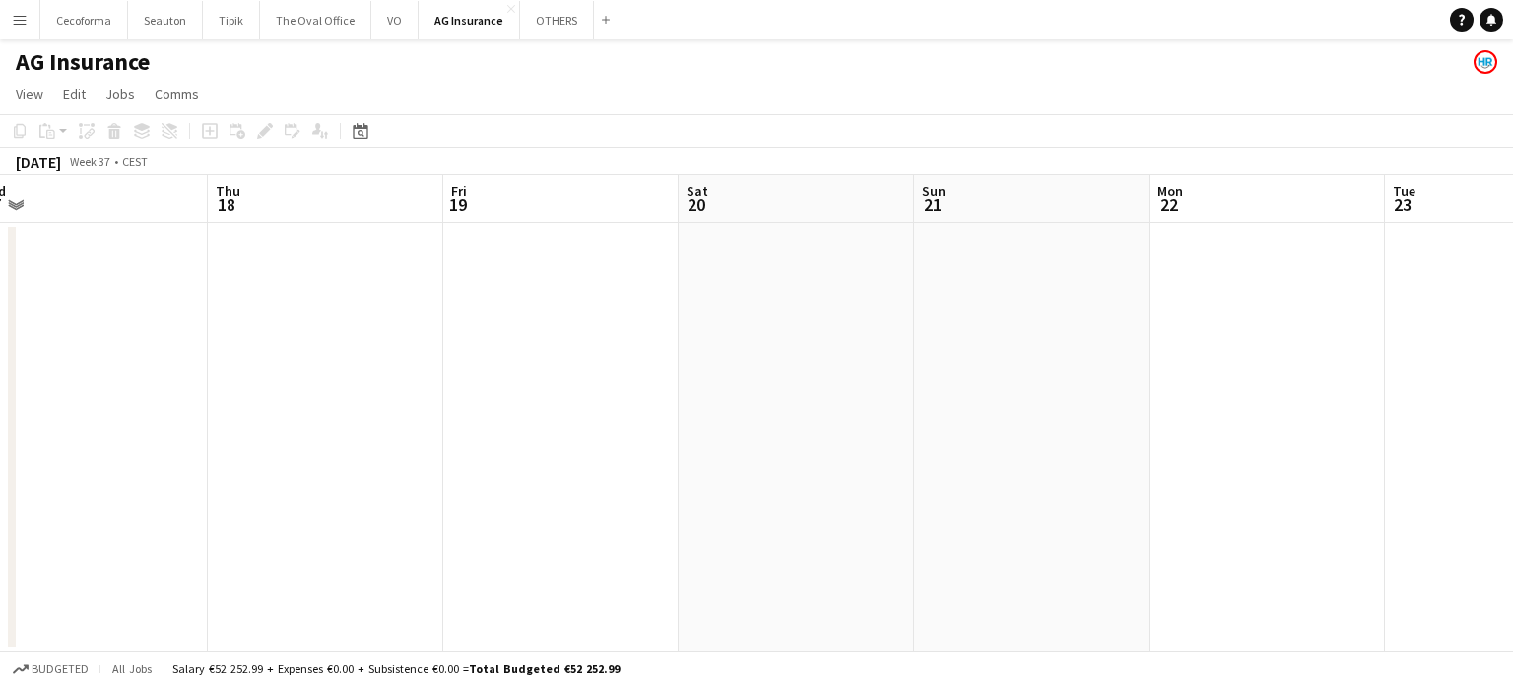
drag, startPoint x: 693, startPoint y: 405, endPoint x: 0, endPoint y: 348, distance: 695.8
click at [0, 350] on app-calendar-viewport "Mon 15 Tue 16 Wed 17 Thu 18 Fri 19 Sat 20 Sun 21 Mon 22 Tue 23 Wed 24 0/2 1 Job…" at bounding box center [756, 413] width 1513 height 476
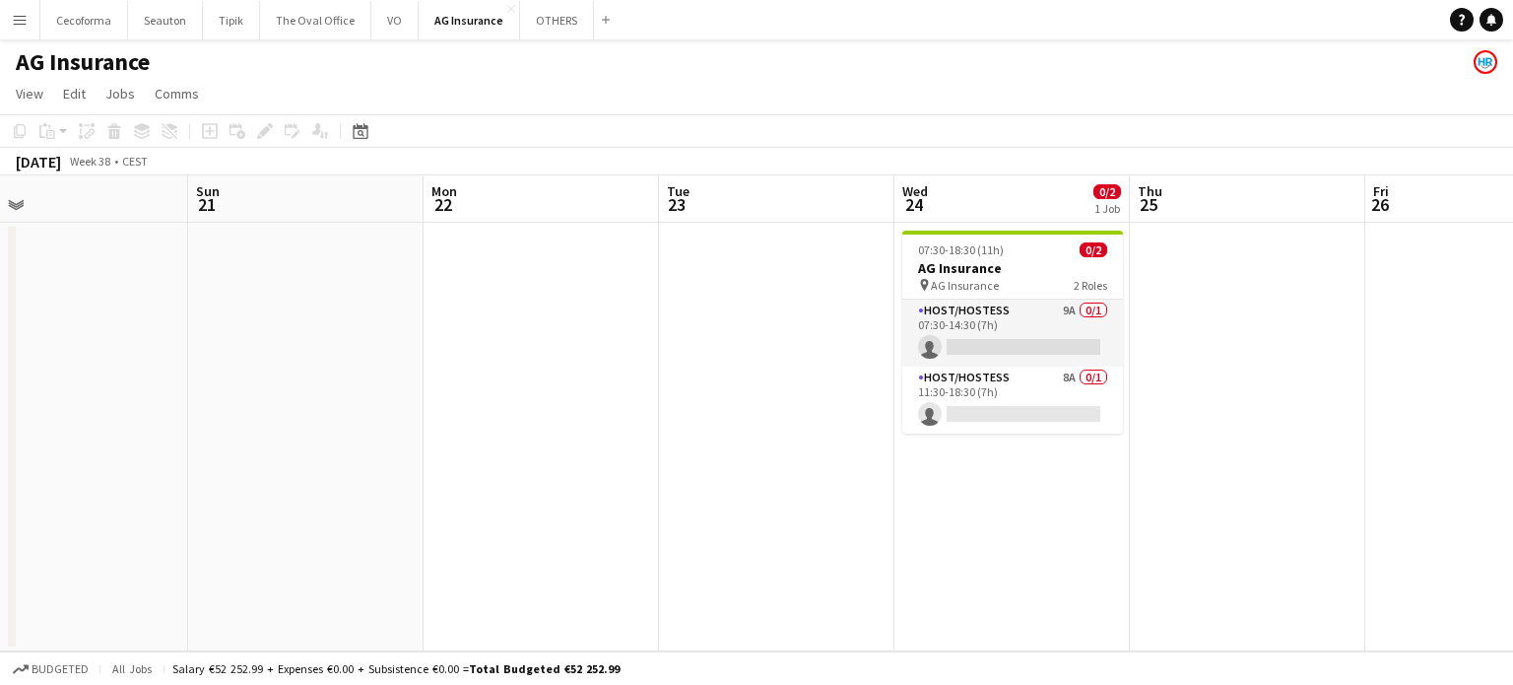
drag, startPoint x: 657, startPoint y: 395, endPoint x: 359, endPoint y: 361, distance: 300.4
click at [349, 362] on app-calendar-viewport "Wed 17 Thu 18 Fri 19 Sat 20 Sun 21 Mon 22 Tue 23 Wed 24 0/2 1 Job Thu 25 Fri 26…" at bounding box center [756, 413] width 1513 height 476
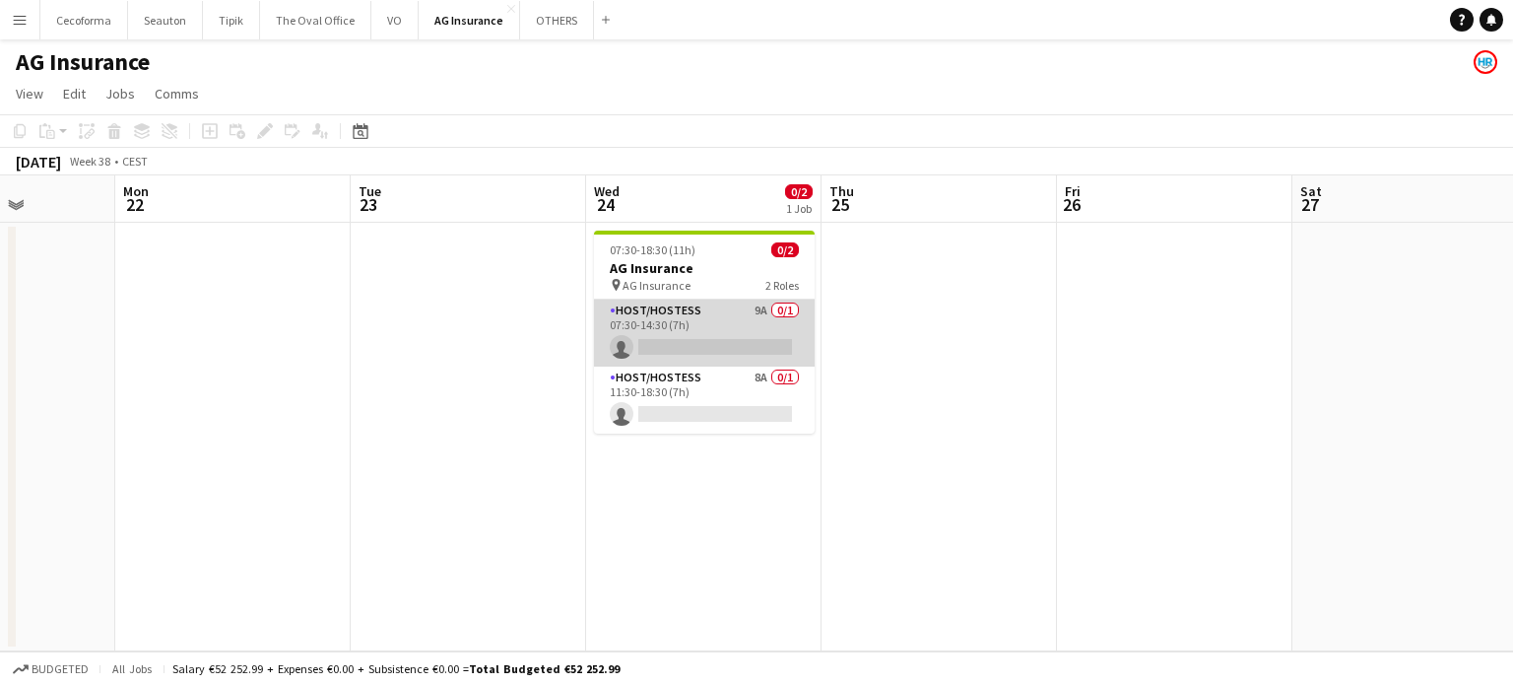
click at [713, 343] on app-card-role "Host/Hostess 9A 0/1 07:30-14:30 (7h) single-neutral-actions" at bounding box center [704, 332] width 221 height 67
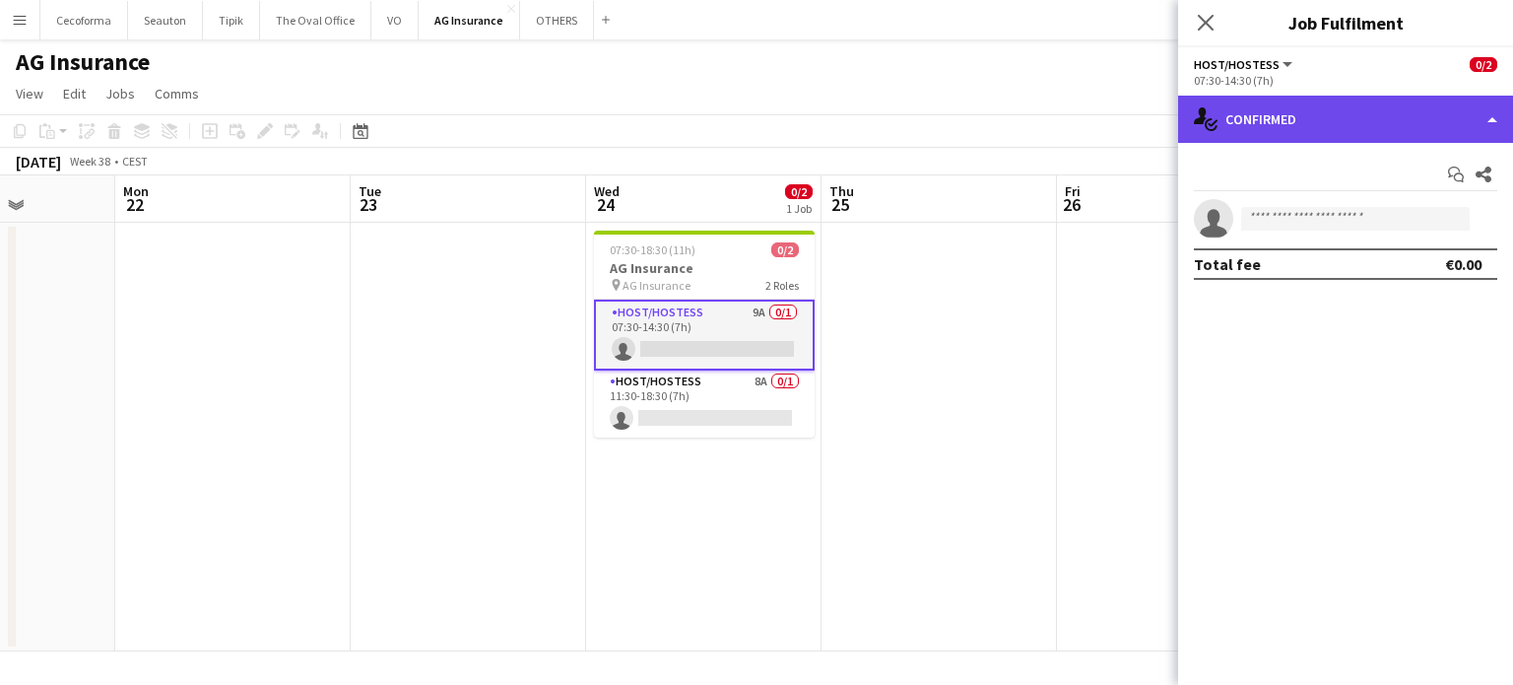
click at [1491, 124] on div "single-neutral-actions-check-2 Confirmed" at bounding box center [1345, 119] width 335 height 47
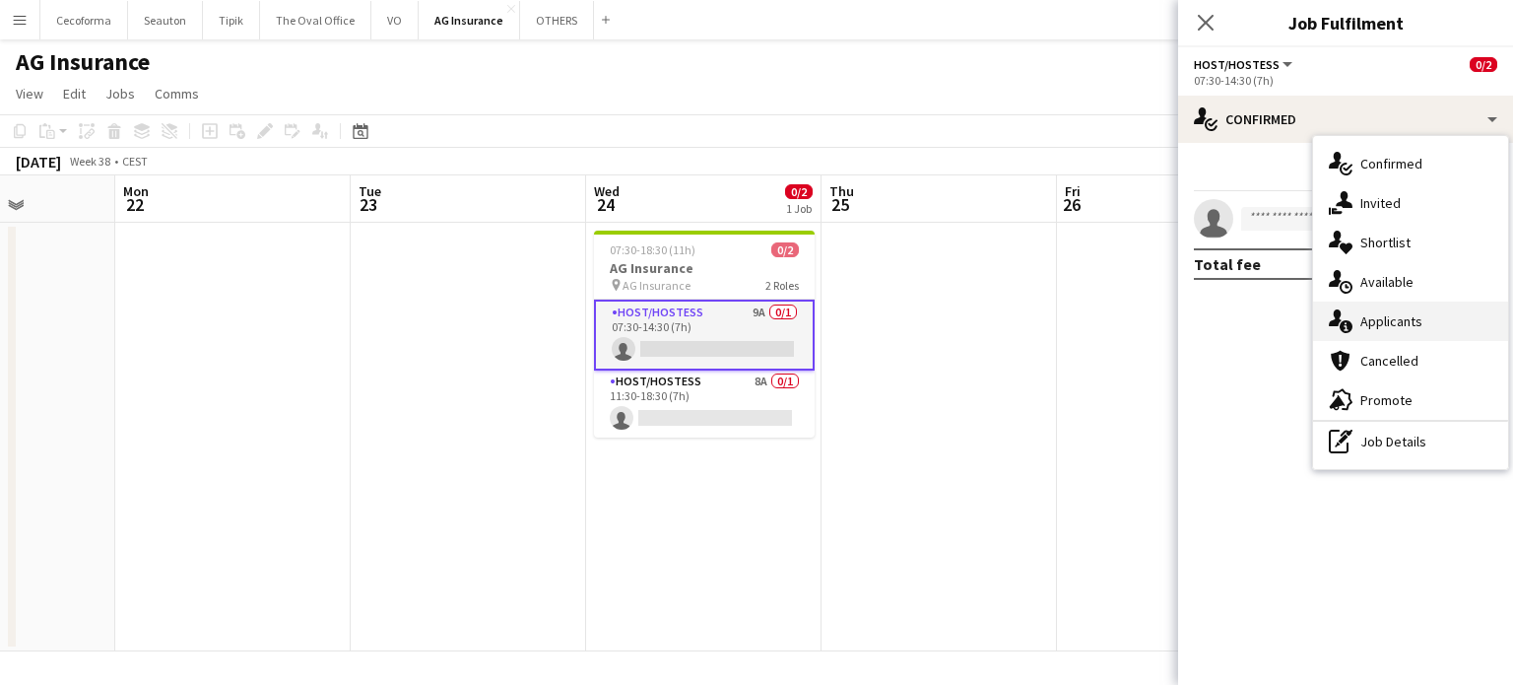
click at [1405, 325] on span "Applicants" at bounding box center [1391, 321] width 62 height 18
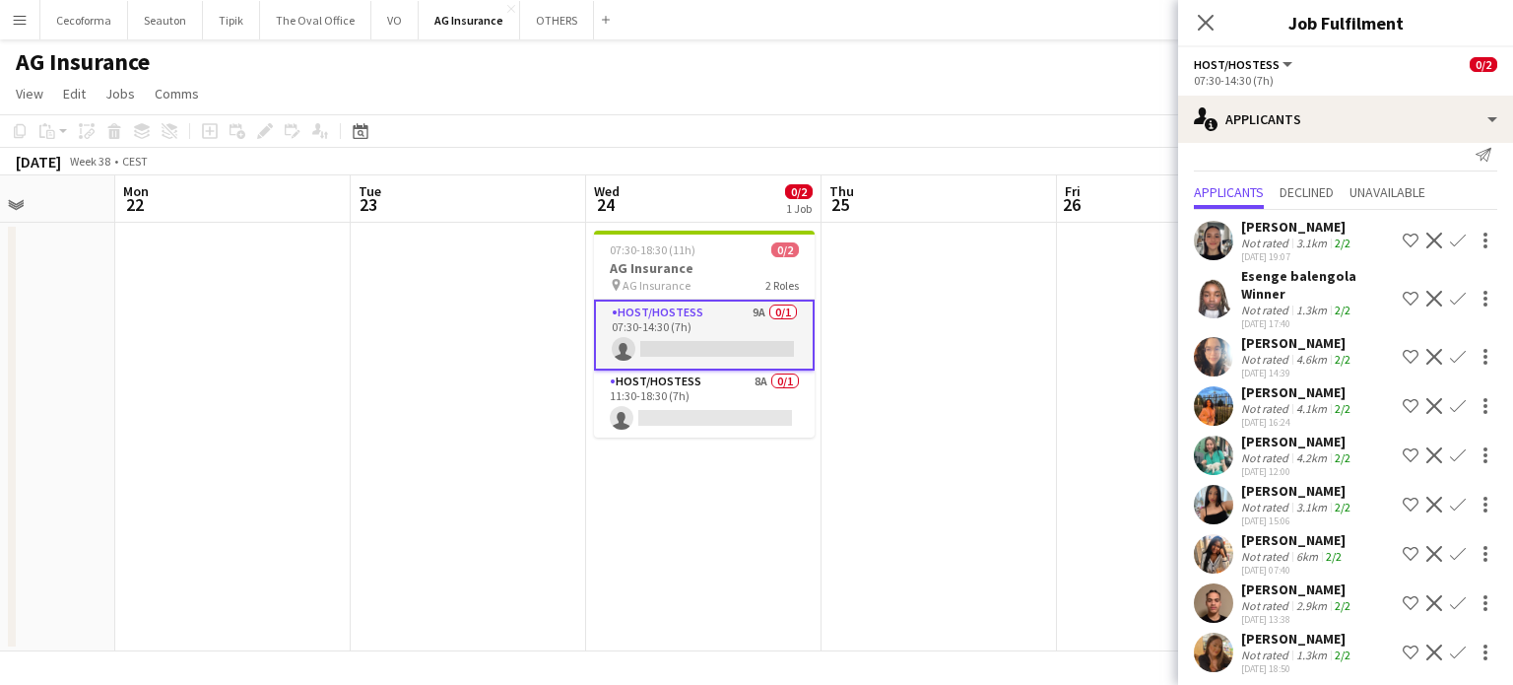
scroll to position [29, 0]
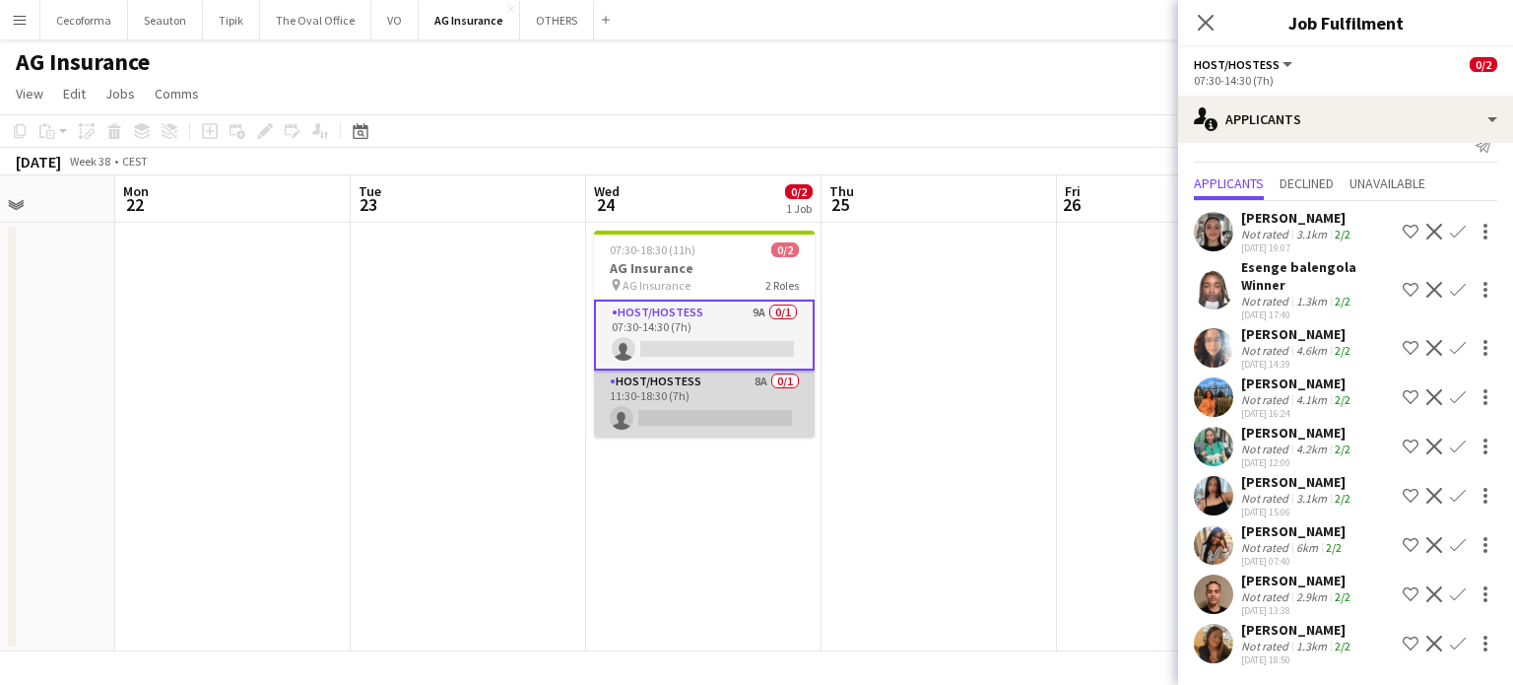
click at [684, 412] on app-card-role "Host/Hostess 8A 0/1 11:30-18:30 (7h) single-neutral-actions" at bounding box center [704, 403] width 221 height 67
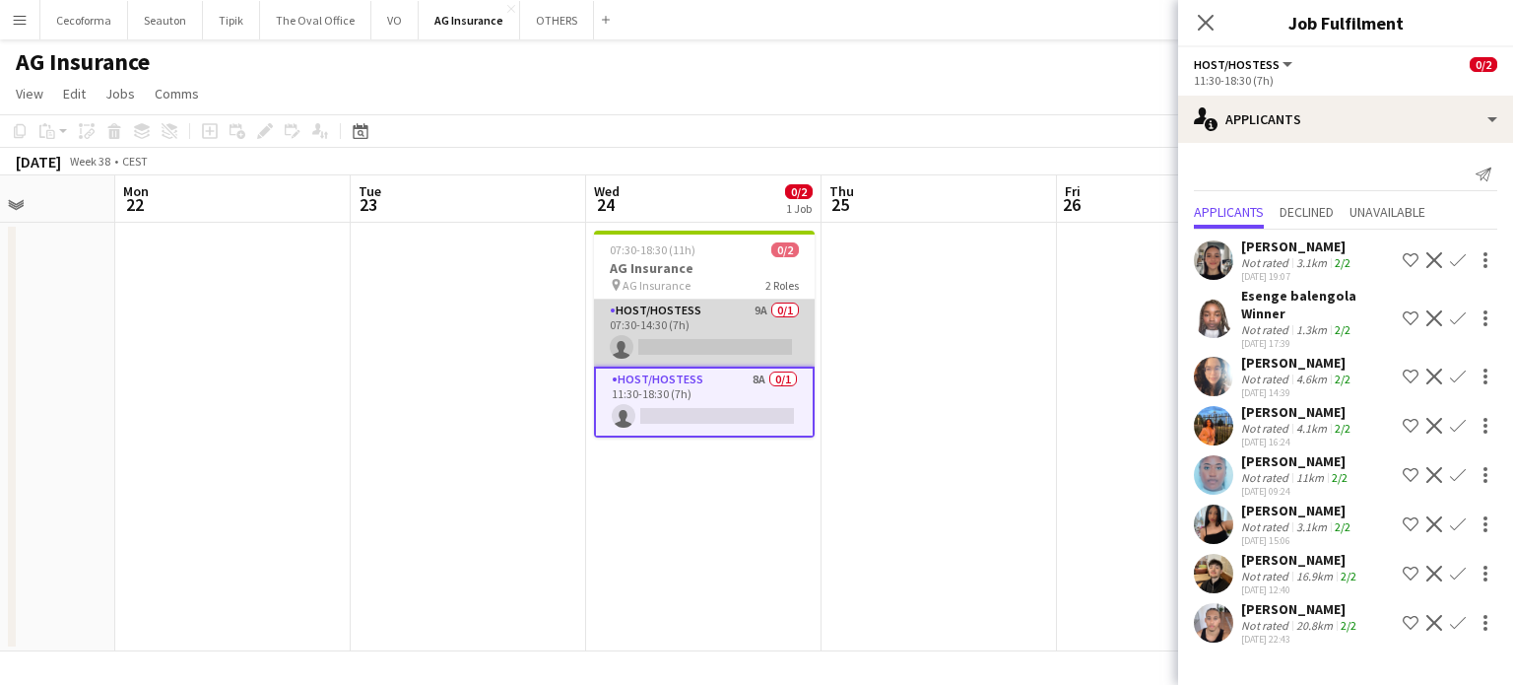
click at [699, 341] on app-card-role "Host/Hostess 9A 0/1 07:30-14:30 (7h) single-neutral-actions" at bounding box center [704, 332] width 221 height 67
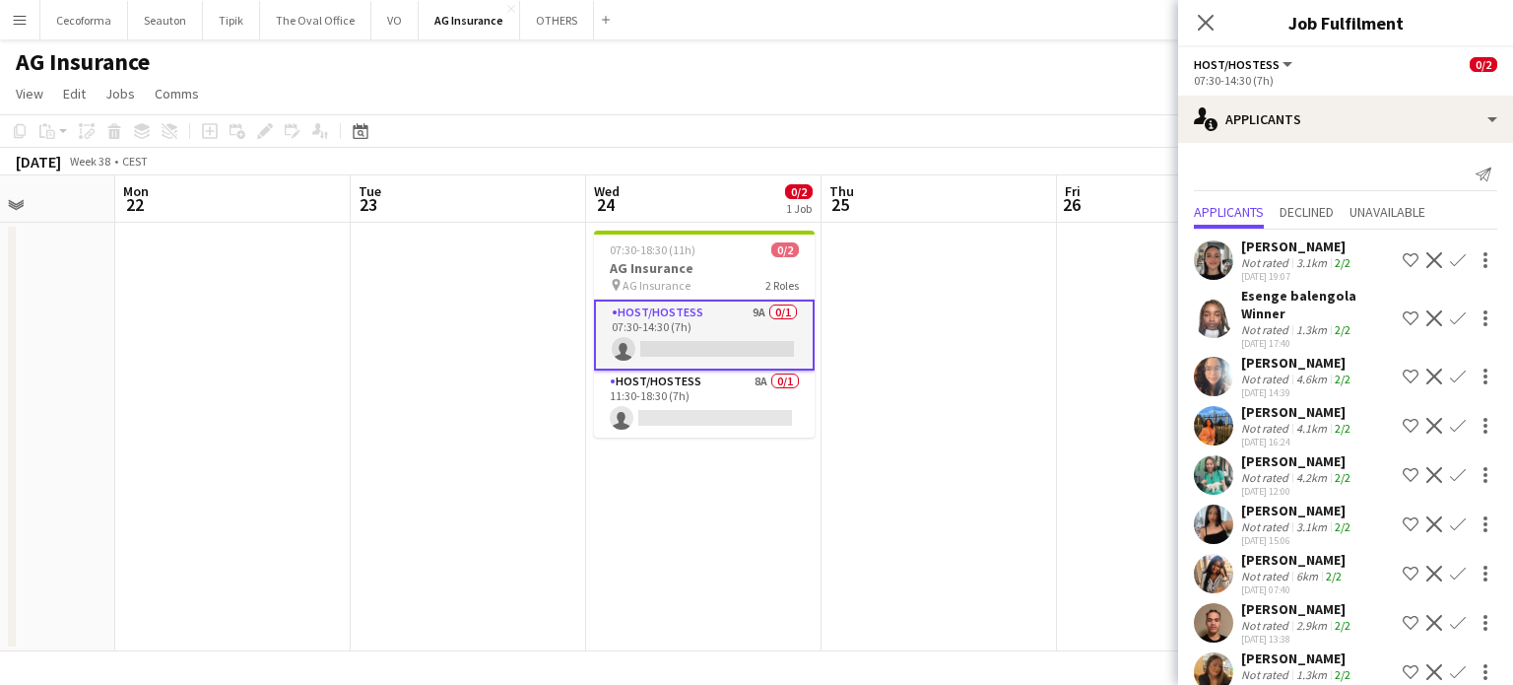
click at [822, 539] on app-date-cell at bounding box center [939, 437] width 235 height 428
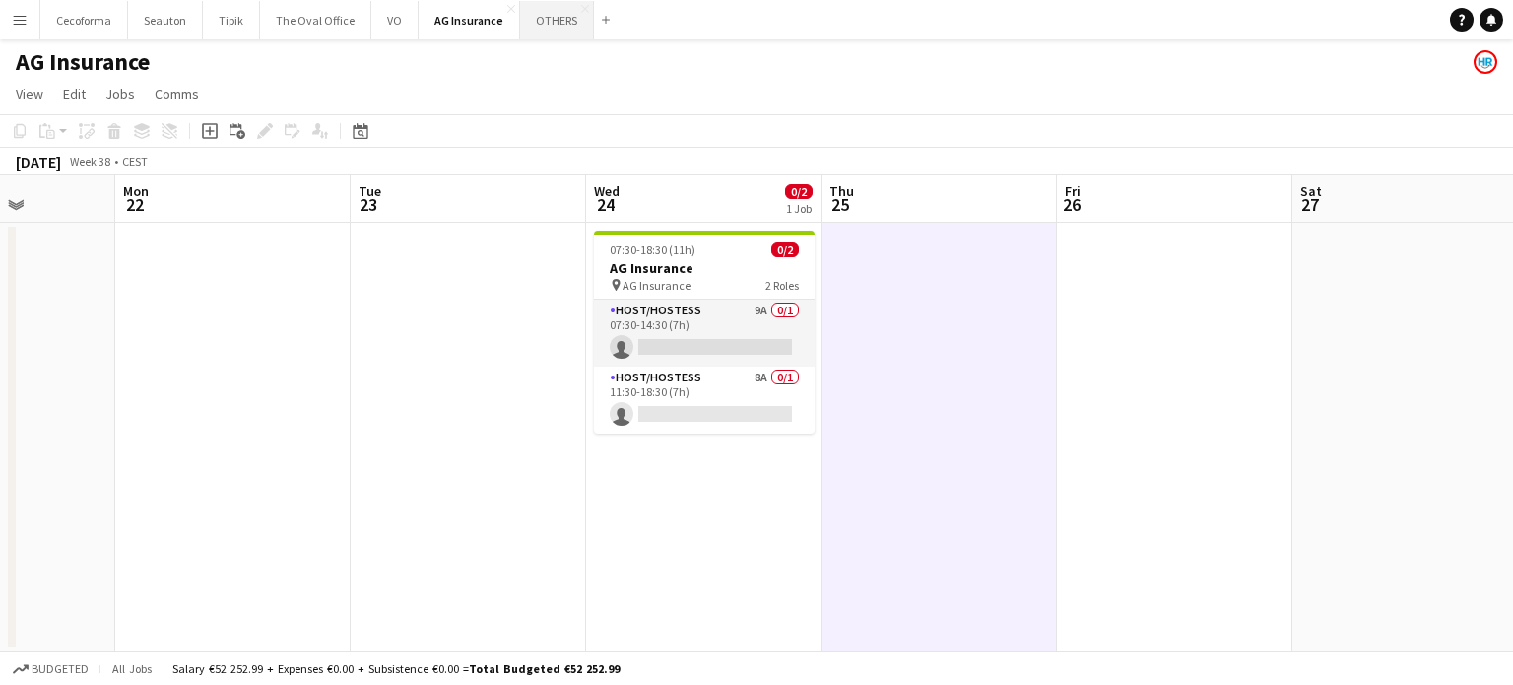
click at [548, 14] on button "OTHERS Close" at bounding box center [557, 20] width 74 height 38
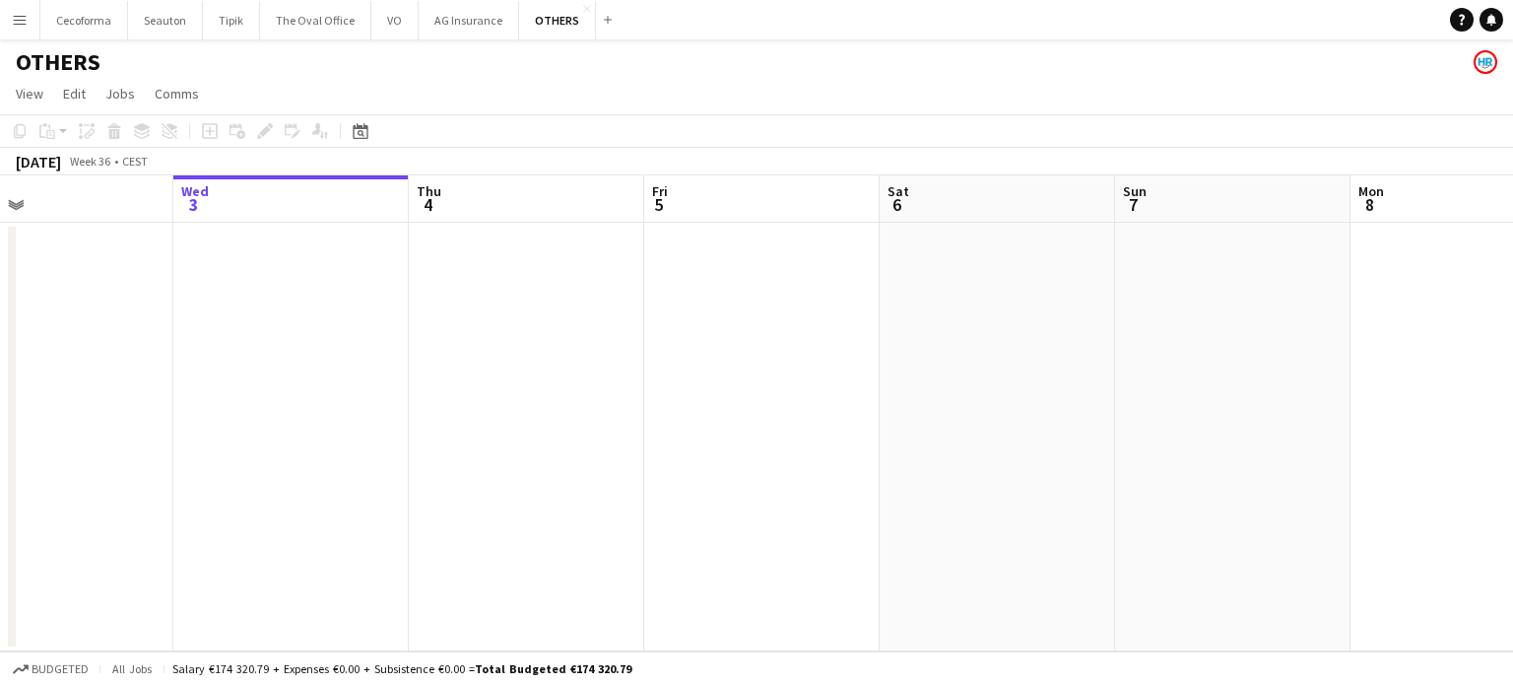
drag, startPoint x: 616, startPoint y: 449, endPoint x: 1041, endPoint y: 440, distance: 425.6
click at [359, 433] on app-calendar-viewport "Sun 31 Mon 1 Tue 2 Wed 3 Thu 4 Fri 5 Sat 6 Sun 7 Mon 8 Tue 9 Wed 10 Thu 11" at bounding box center [756, 413] width 1513 height 476
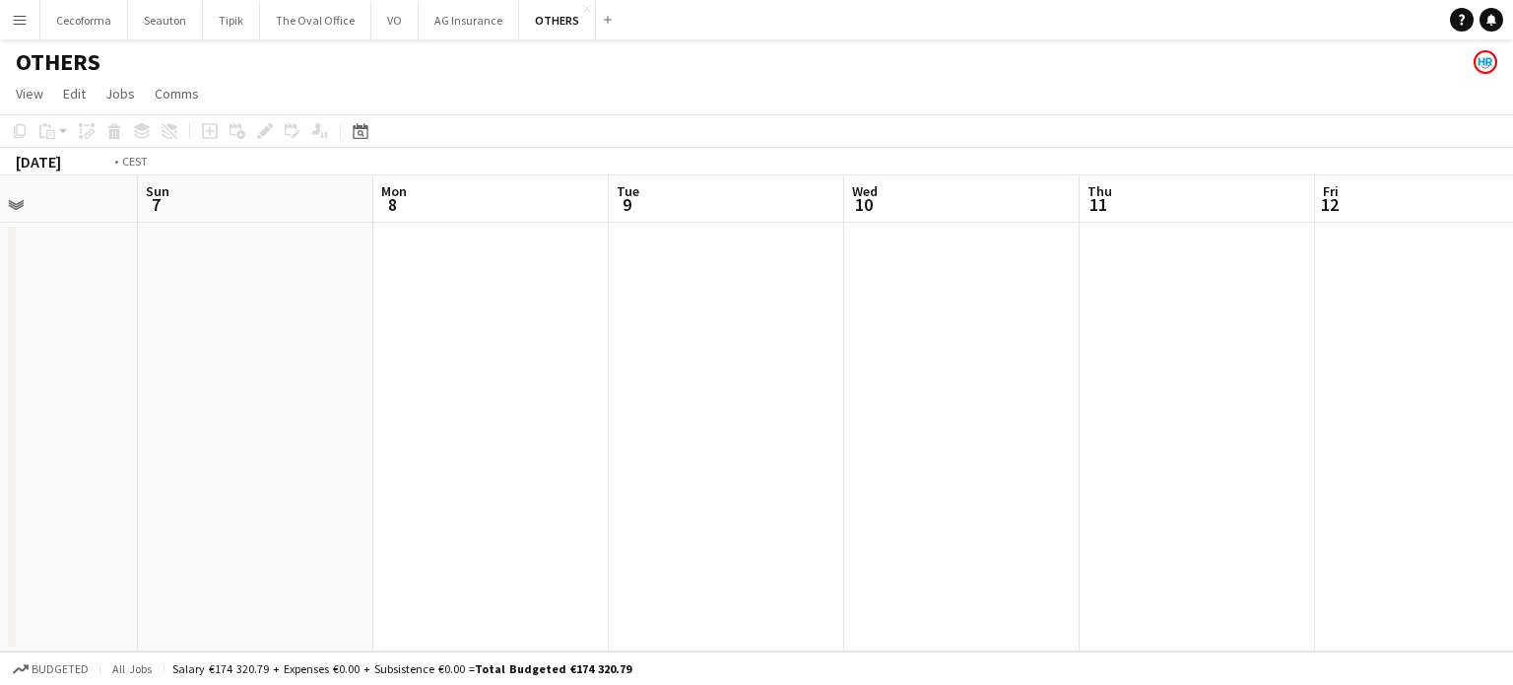
drag, startPoint x: 793, startPoint y: 507, endPoint x: 1096, endPoint y: 479, distance: 304.7
click at [200, 490] on app-calendar-viewport "Wed 3 Thu 4 Fri 5 Sat 6 Sun 7 Mon 8 Tue 9 Wed 10 Thu 11 Fri 12 Sat 13 Sun 14" at bounding box center [756, 413] width 1513 height 476
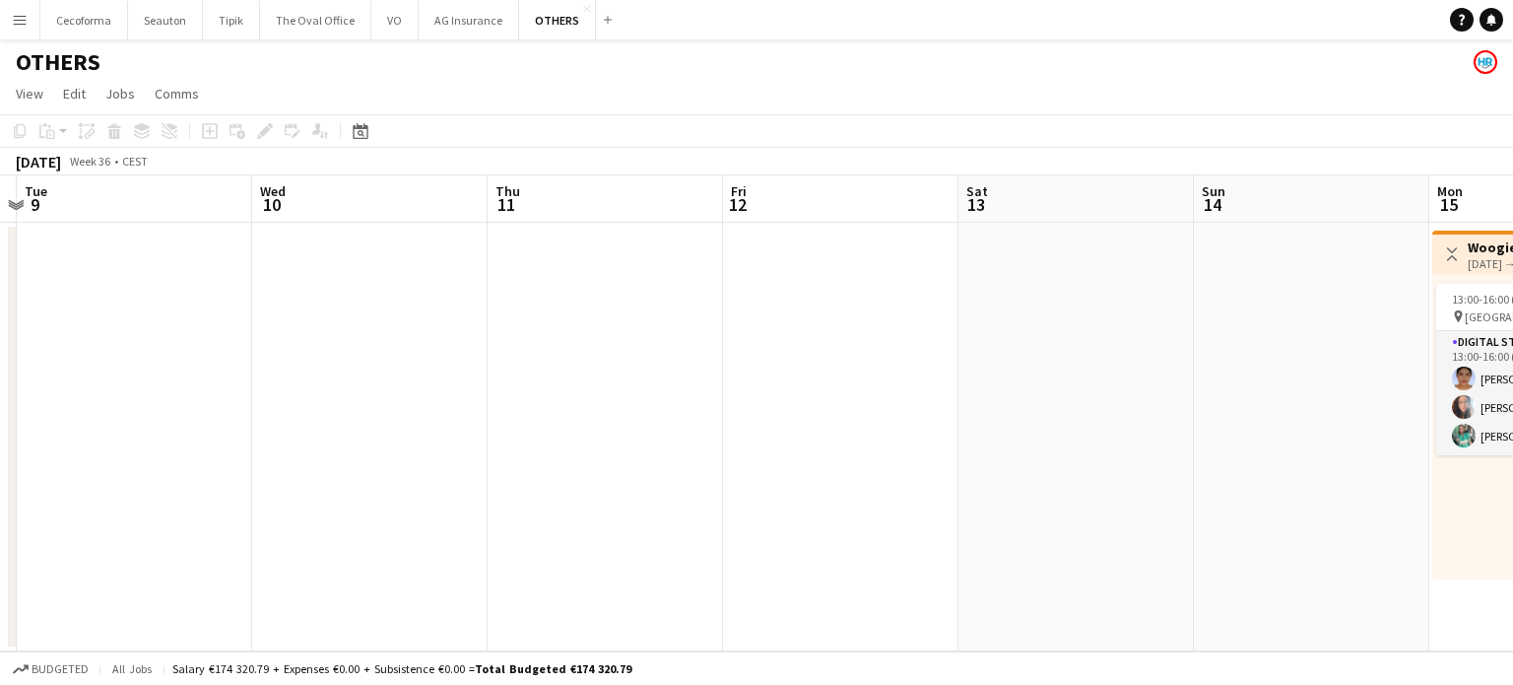
drag, startPoint x: 222, startPoint y: 458, endPoint x: 443, endPoint y: 427, distance: 223.7
click at [170, 431] on app-calendar-viewport "Fri 5 Sat 6 Sun 7 Mon 8 Tue 9 Wed 10 Thu 11 Fri 12 Sat 13 Sun 14 Mon 15 3/3 1 J…" at bounding box center [756, 413] width 1513 height 476
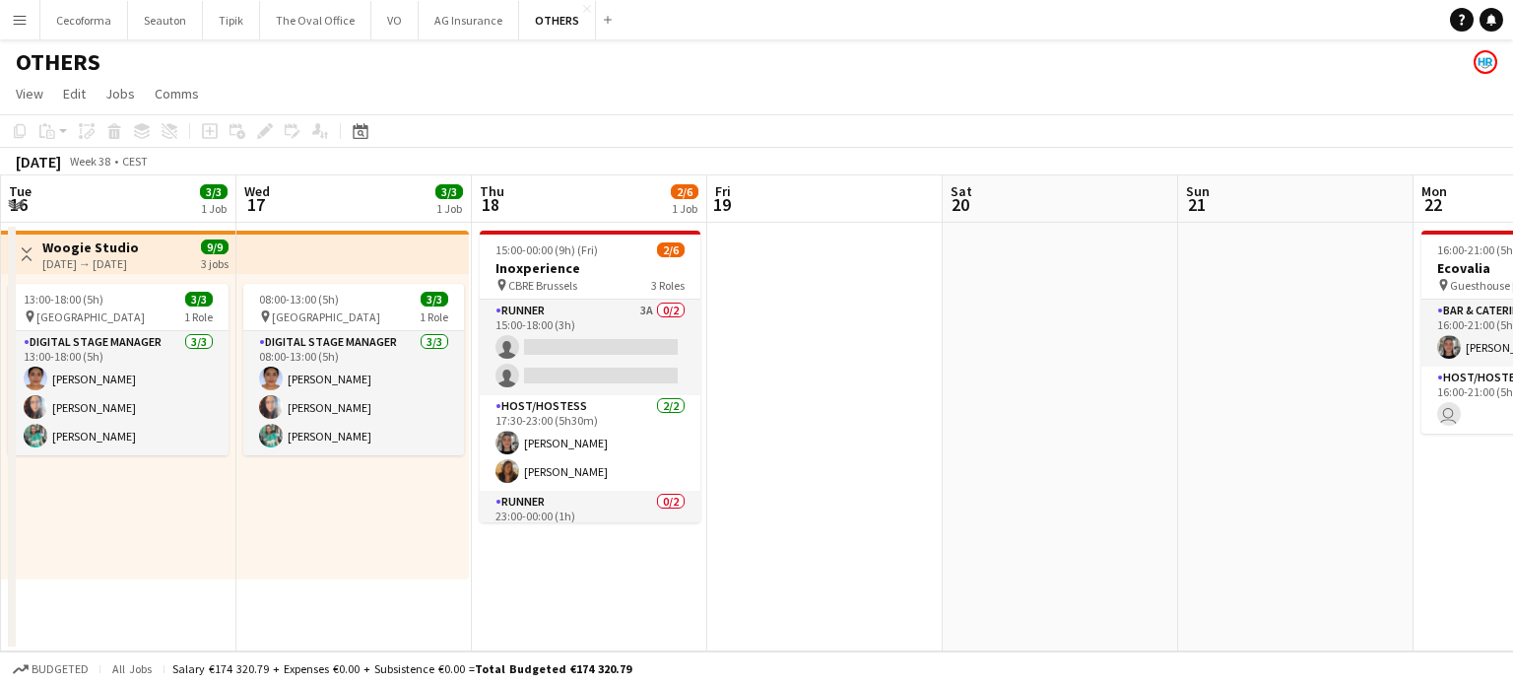
drag, startPoint x: 57, startPoint y: 437, endPoint x: 449, endPoint y: 427, distance: 392.2
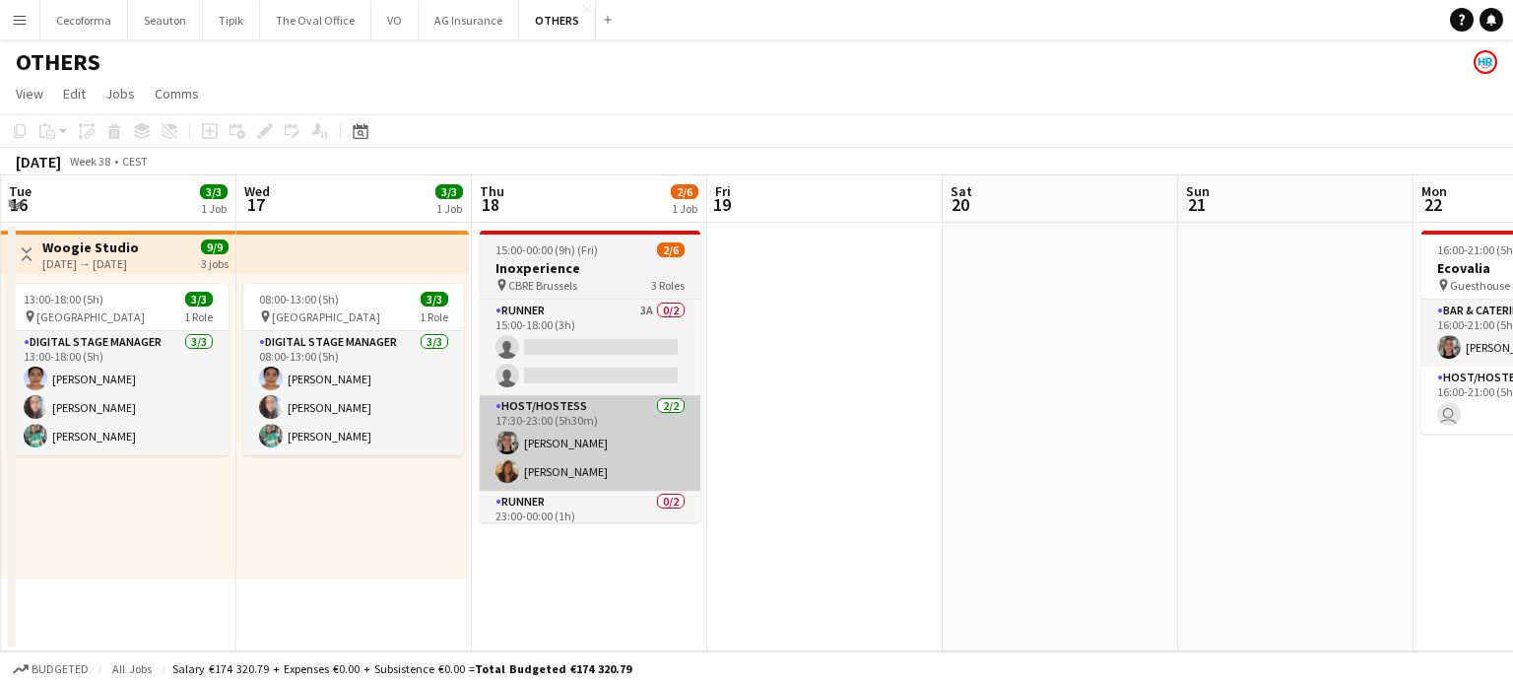
click at [0, 421] on app-calendar-viewport "Sat 13 Sun 14 Mon 15 3/3 1 Job Tue 16 3/3 1 Job Wed 17 3/3 1 Job Thu 18 2/6 1 J…" at bounding box center [756, 413] width 1513 height 476
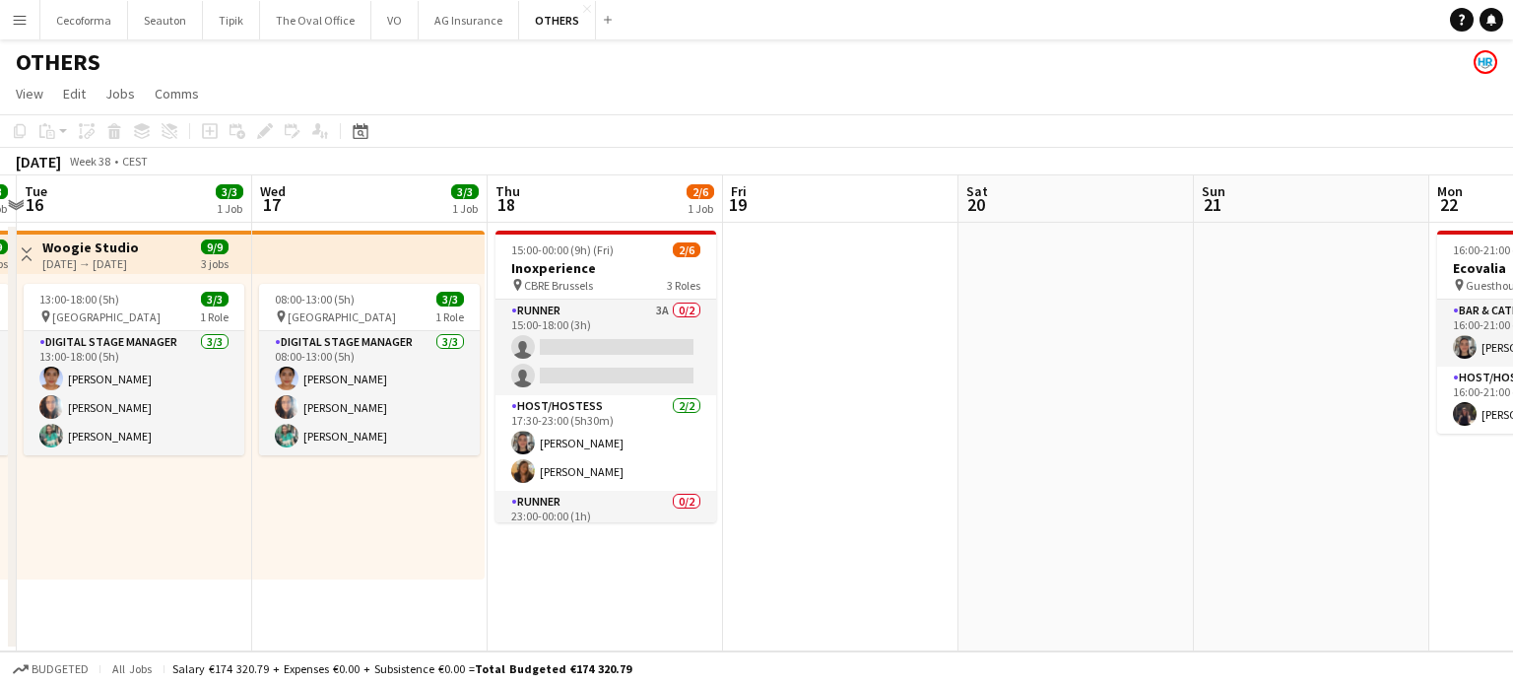
drag, startPoint x: 768, startPoint y: 453, endPoint x: 490, endPoint y: 433, distance: 279.5
click at [491, 435] on app-calendar-viewport "Sat 13 Sun 14 Mon 15 3/3 1 Job Tue 16 3/3 1 Job Wed 17 3/3 1 Job Thu 18 2/6 1 J…" at bounding box center [756, 413] width 1513 height 476
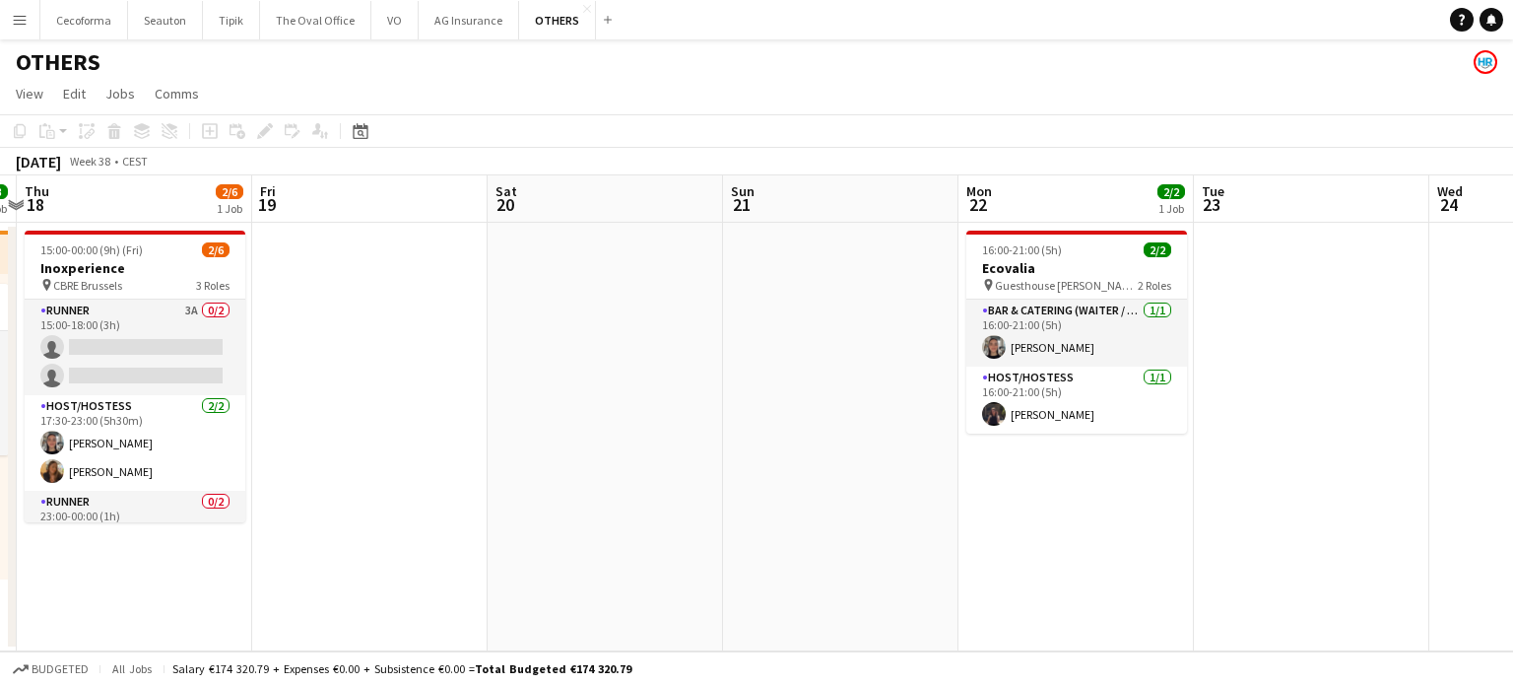
scroll to position [0, 717]
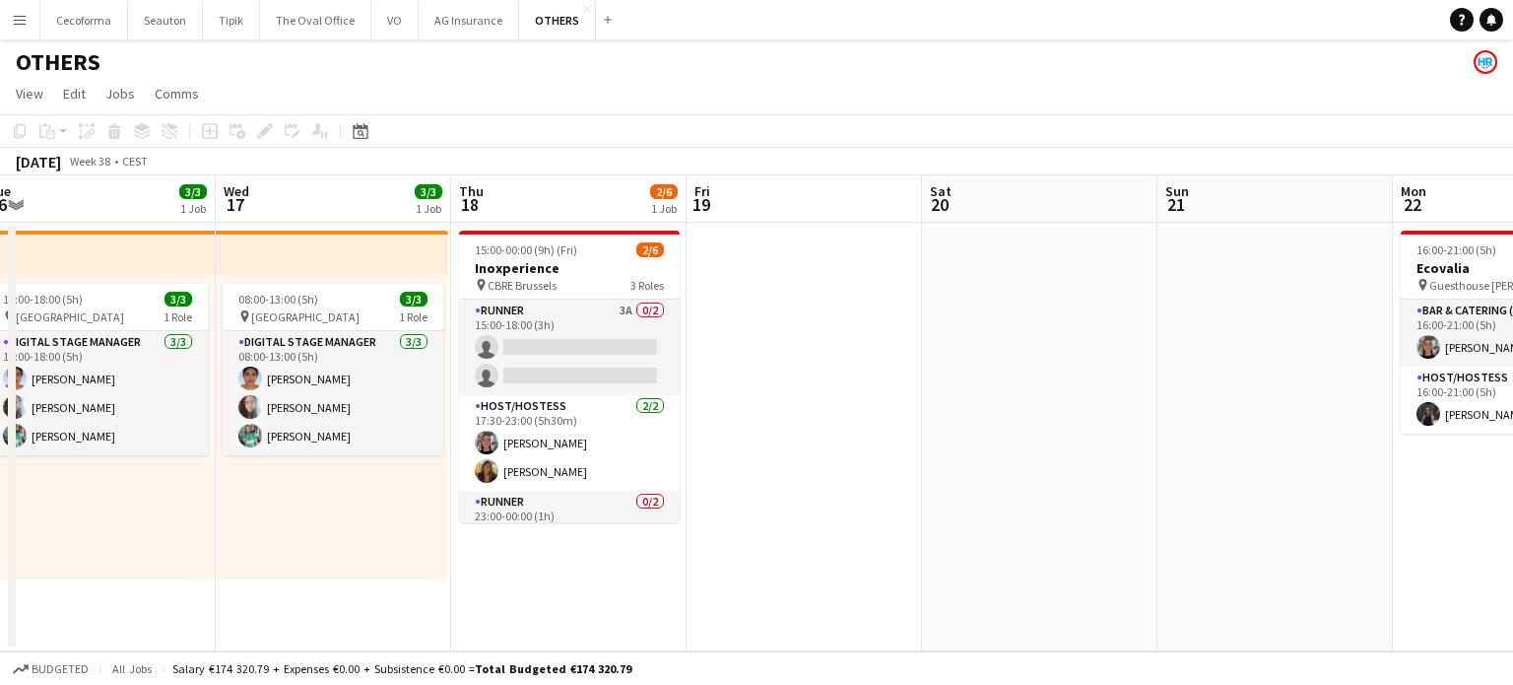
drag, startPoint x: 477, startPoint y: 462, endPoint x: 1005, endPoint y: 448, distance: 528.1
click at [1005, 448] on app-calendar-viewport "Sun 14 Mon 15 3/3 1 Job Tue 16 3/3 1 Job Wed 17 3/3 1 Job Thu 18 2/6 1 Job Fri …" at bounding box center [756, 413] width 1513 height 476
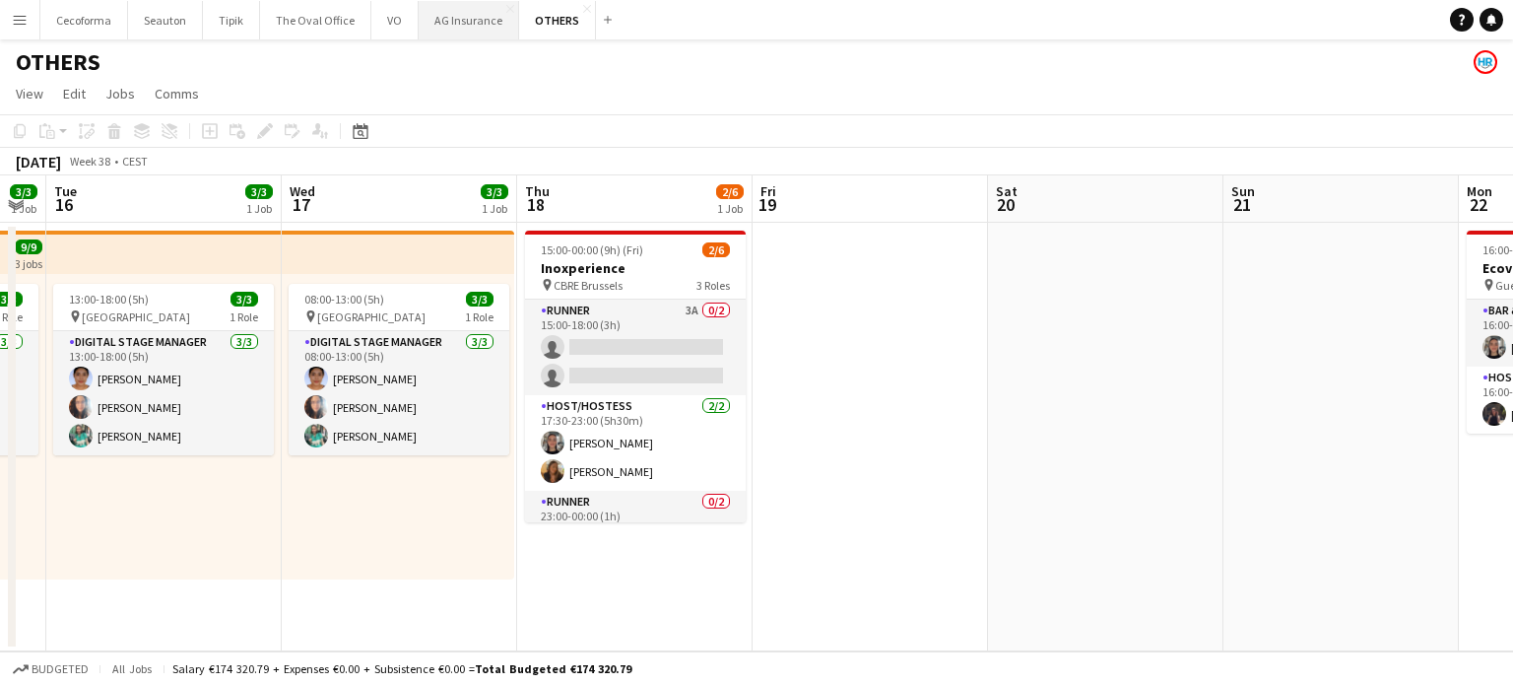
click at [441, 15] on button "AG Insurance Close" at bounding box center [469, 20] width 100 height 38
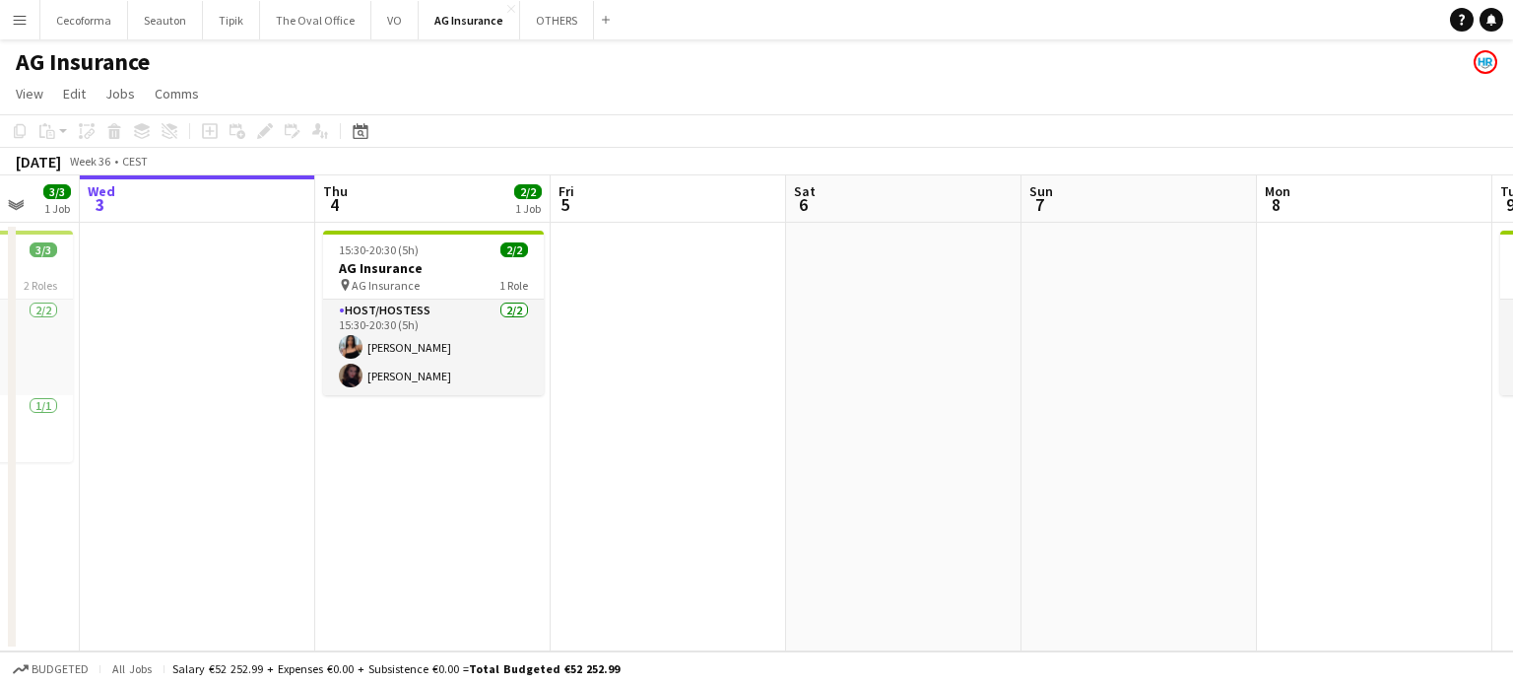
drag, startPoint x: 805, startPoint y: 430, endPoint x: 303, endPoint y: 425, distance: 501.4
click at [327, 426] on app-calendar-viewport "Sun 31 Mon 1 Tue 2 3/3 1 Job Wed 3 Thu 4 2/2 1 Job Fri 5 Sat 6 Sun 7 Mon 8 Tue …" at bounding box center [756, 413] width 1513 height 476
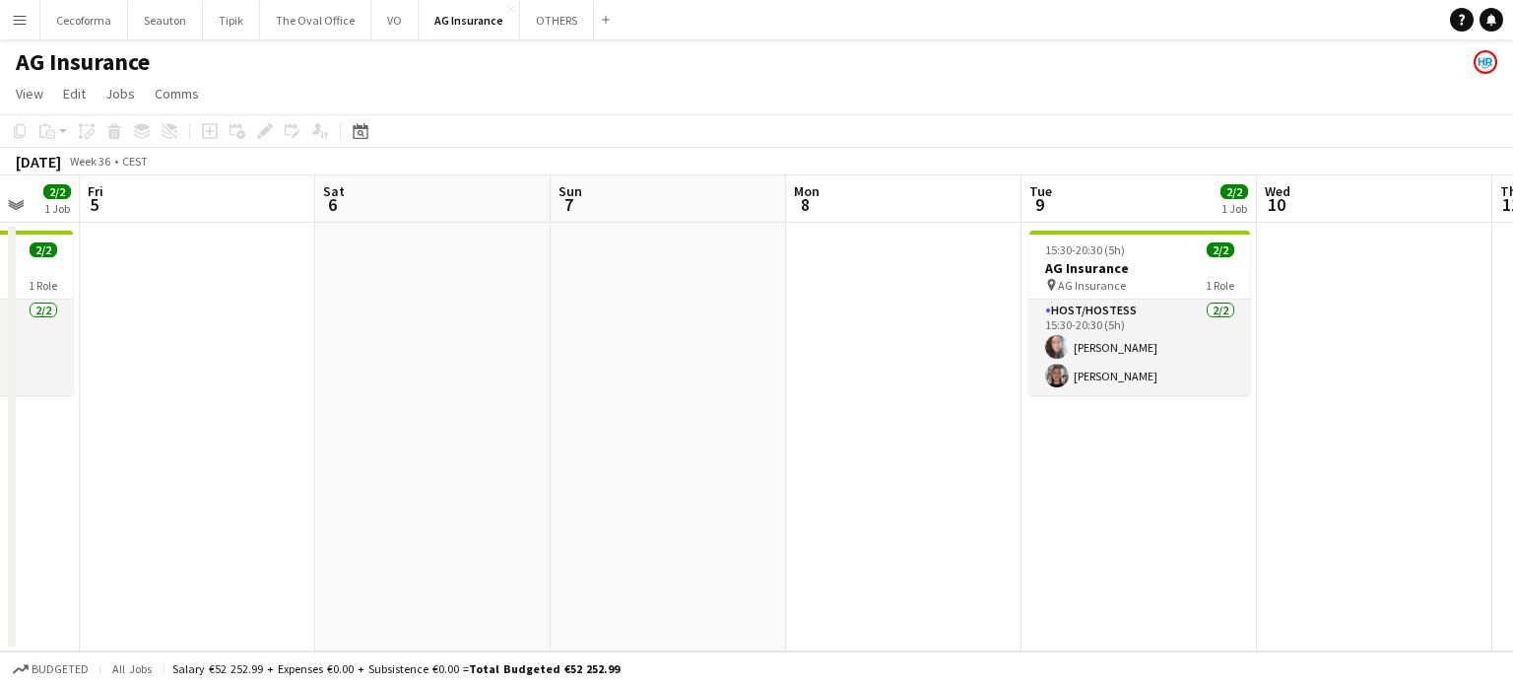
scroll to position [0, 815]
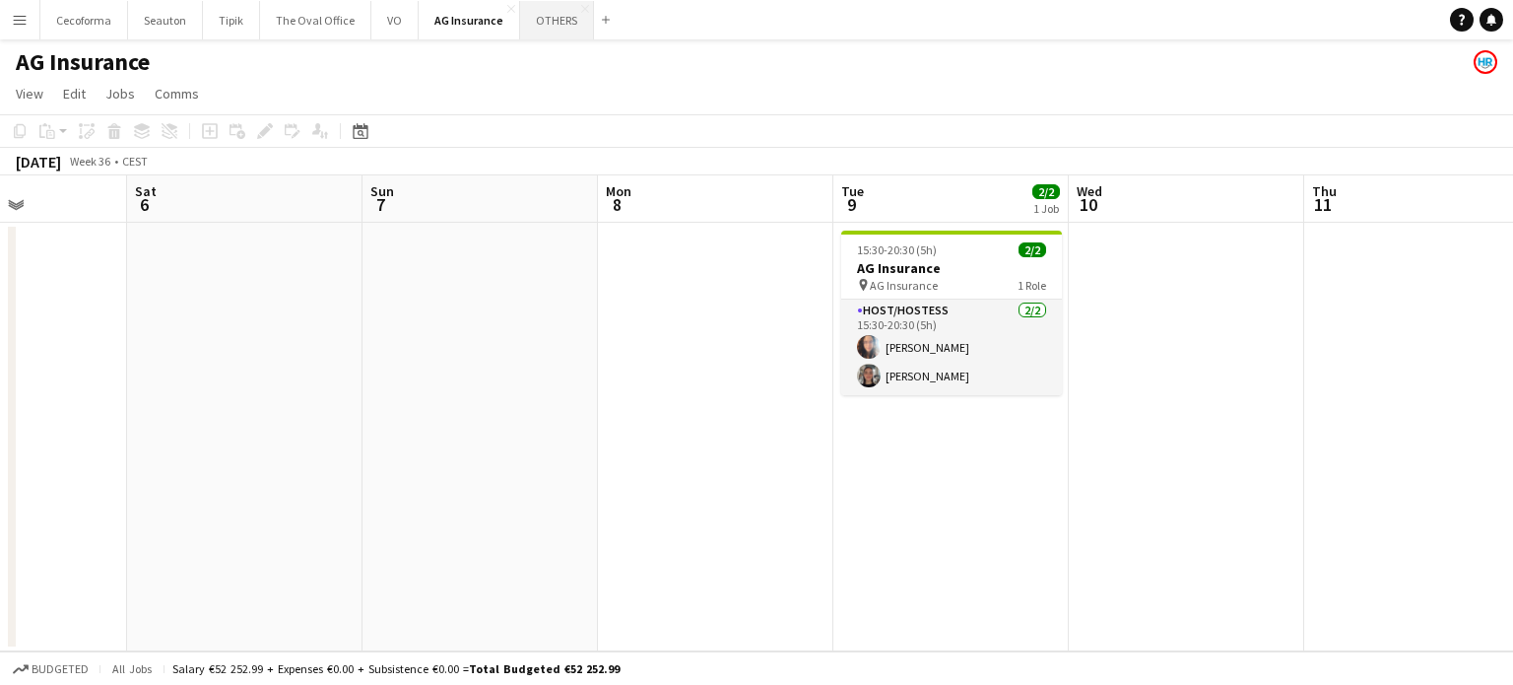
click at [543, 23] on button "OTHERS Close" at bounding box center [557, 20] width 74 height 38
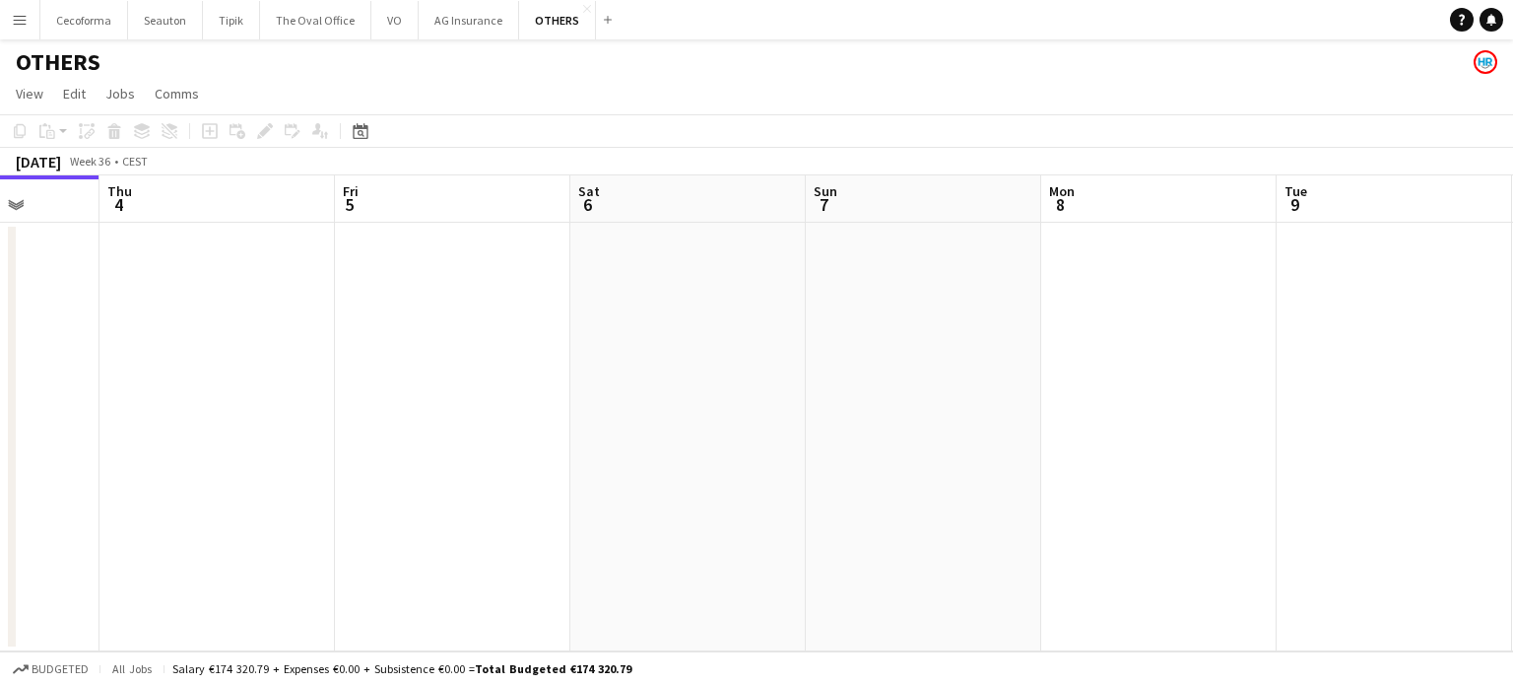
drag, startPoint x: 967, startPoint y: 374, endPoint x: 571, endPoint y: 374, distance: 396.0
click at [540, 378] on app-calendar-viewport "Sun 31 Mon 1 Tue 2 Wed 3 Thu 4 Fri 5 Sat 6 Sun 7 Mon 8 Tue 9 Wed 10 Thu 11" at bounding box center [756, 413] width 1513 height 476
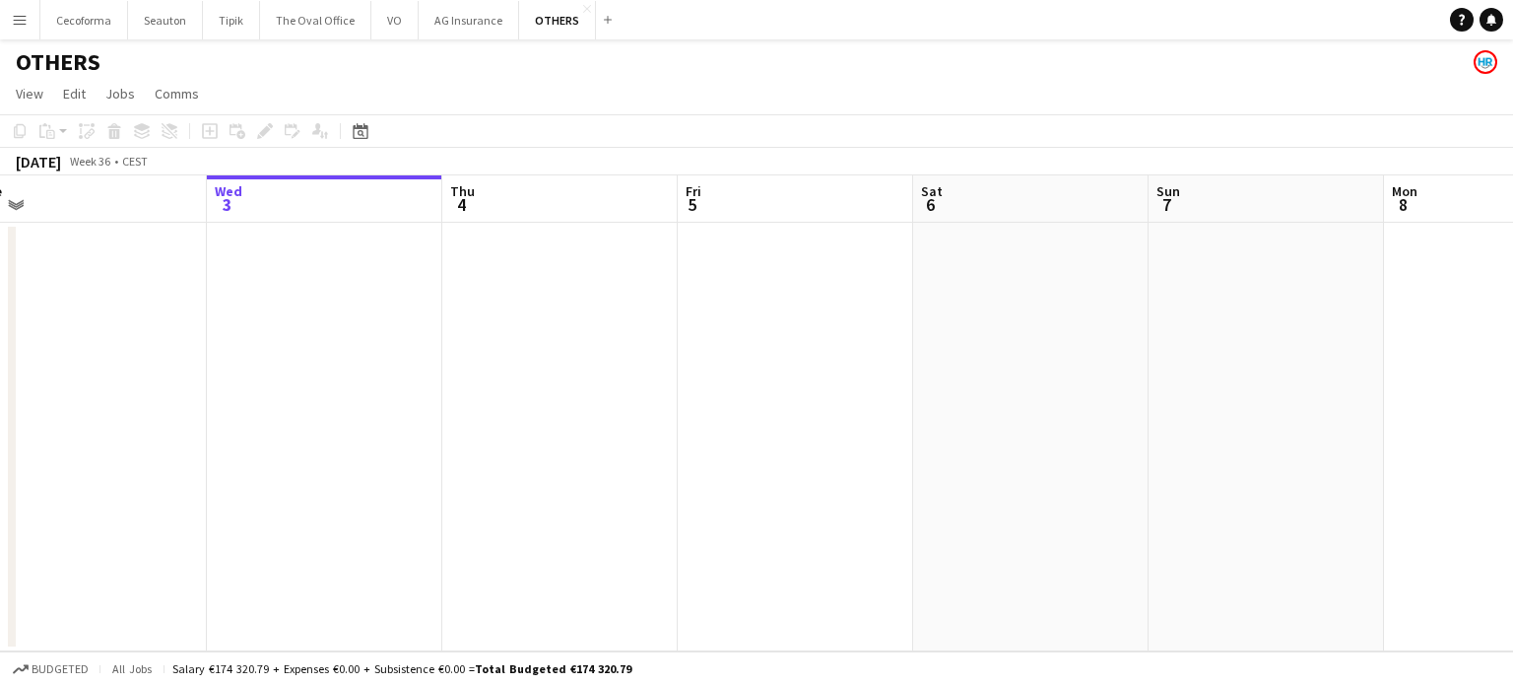
drag, startPoint x: 997, startPoint y: 423, endPoint x: 563, endPoint y: 457, distance: 434.8
click at [453, 474] on app-calendar-viewport "Sun 31 Mon 1 Tue 2 Wed 3 Thu 4 Fri 5 Sat 6 Sun 7 Mon 8 Tue 9 Wed 10 Thu 11" at bounding box center [756, 413] width 1513 height 476
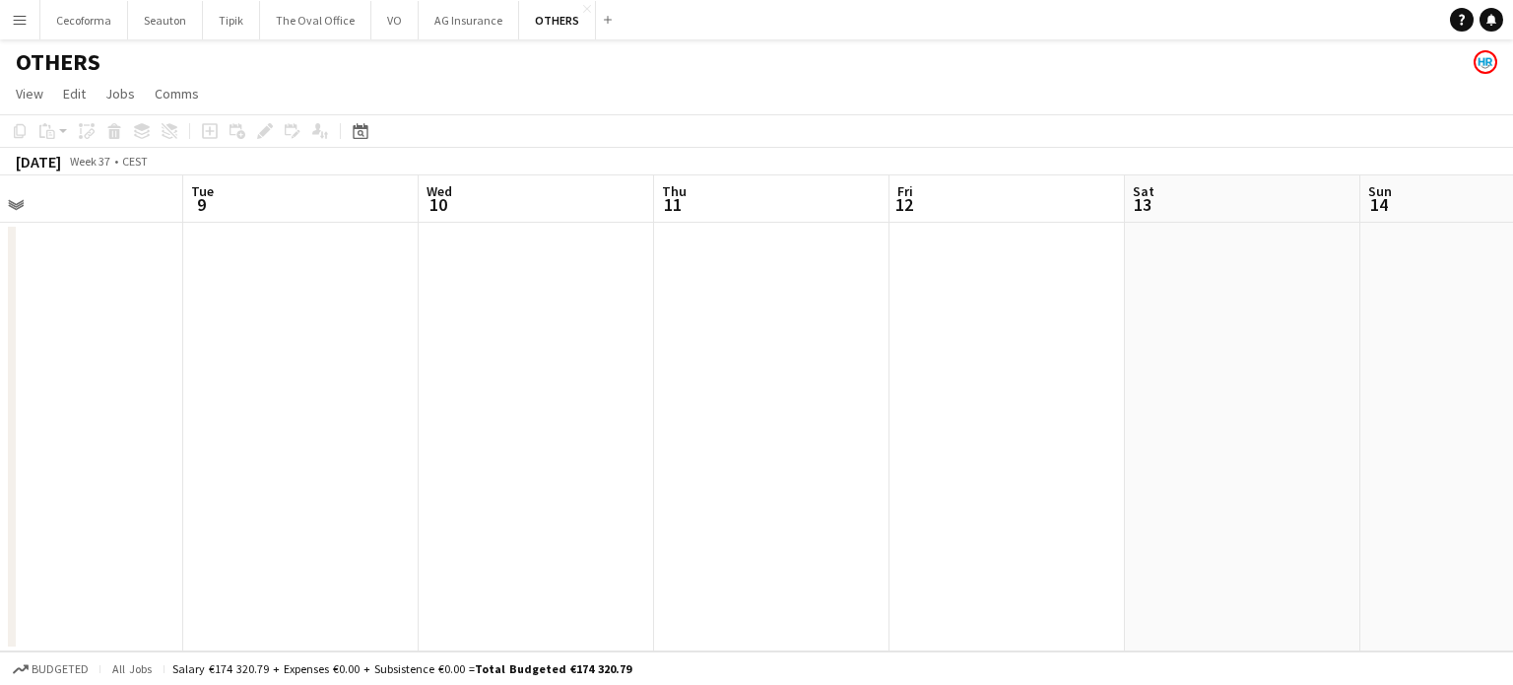
drag, startPoint x: 867, startPoint y: 523, endPoint x: 342, endPoint y: 470, distance: 527.7
click at [241, 481] on app-calendar-viewport "Sat 6 Sun 7 Mon 8 Tue 9 Wed 10 Thu 11 Fri 12 Sat 13 Sun 14 Mon 15 3/3 1 Job Tue…" at bounding box center [756, 413] width 1513 height 476
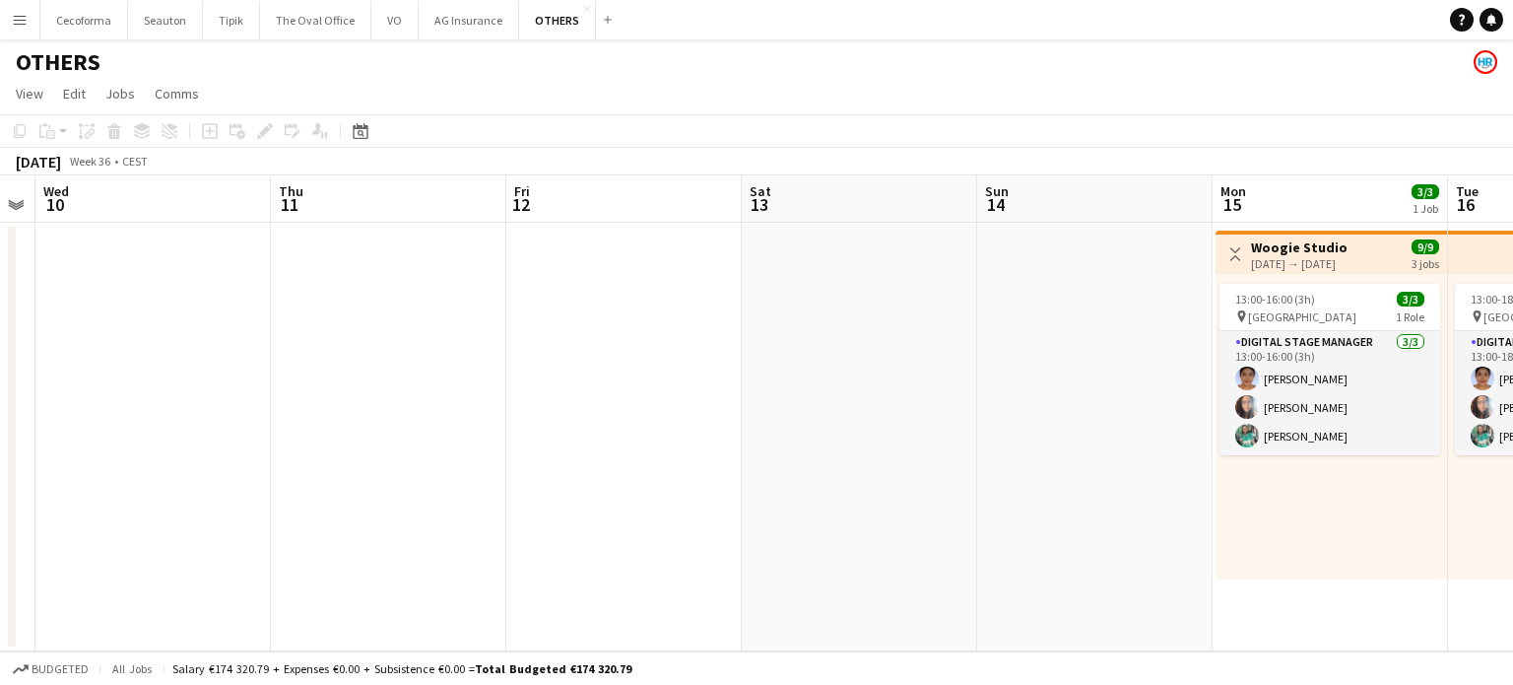
drag, startPoint x: 457, startPoint y: 500, endPoint x: 282, endPoint y: 444, distance: 184.1
click at [59, 440] on app-calendar-viewport "Sat 6 Sun 7 Mon 8 Tue 9 Wed 10 Thu 11 Fri 12 Sat 13 Sun 14 Mon 15 3/3 1 Job Tue…" at bounding box center [756, 413] width 1513 height 476
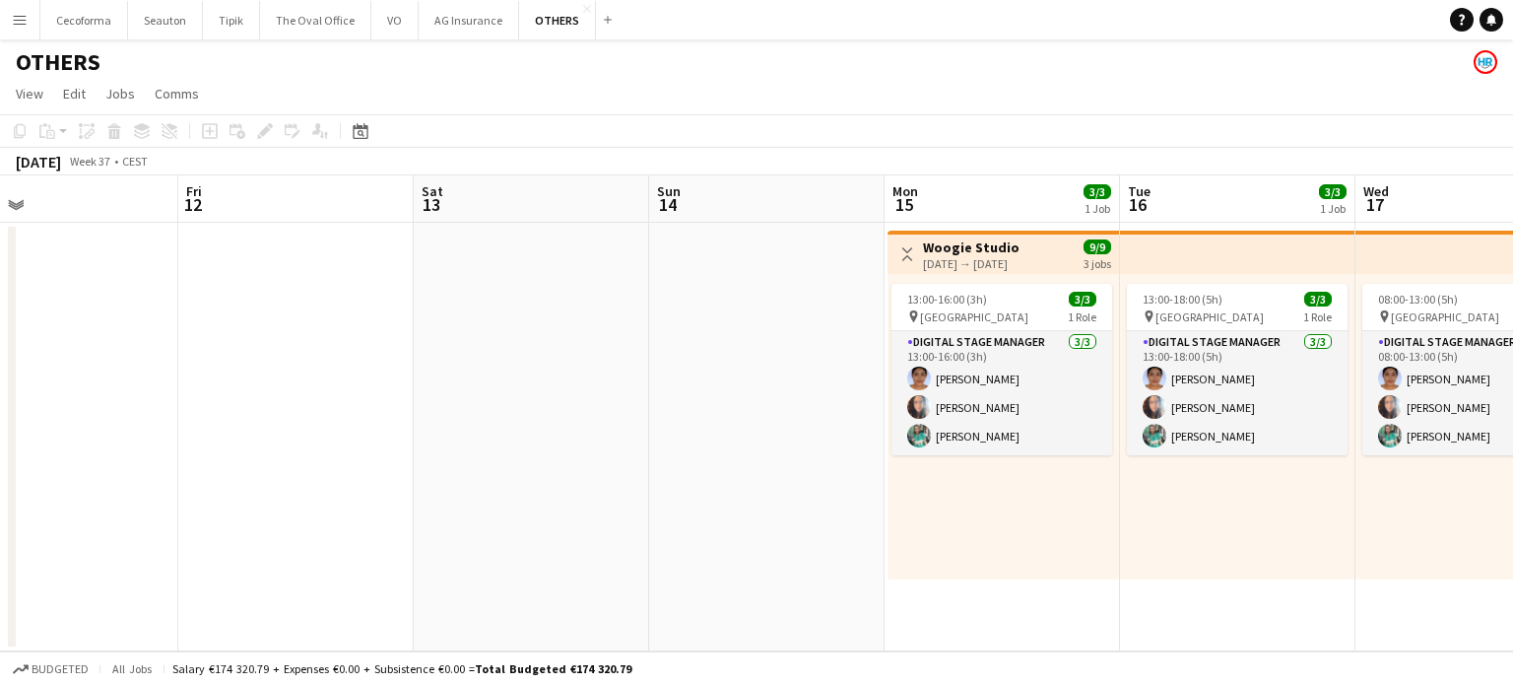
drag, startPoint x: 622, startPoint y: 500, endPoint x: 10, endPoint y: 416, distance: 617.5
click at [28, 423] on app-calendar-viewport "Tue 9 Wed 10 Thu 11 Fri 12 Sat 13 Sun 14 Mon 15 3/3 1 Job Tue 16 3/3 1 Job Wed …" at bounding box center [756, 413] width 1513 height 476
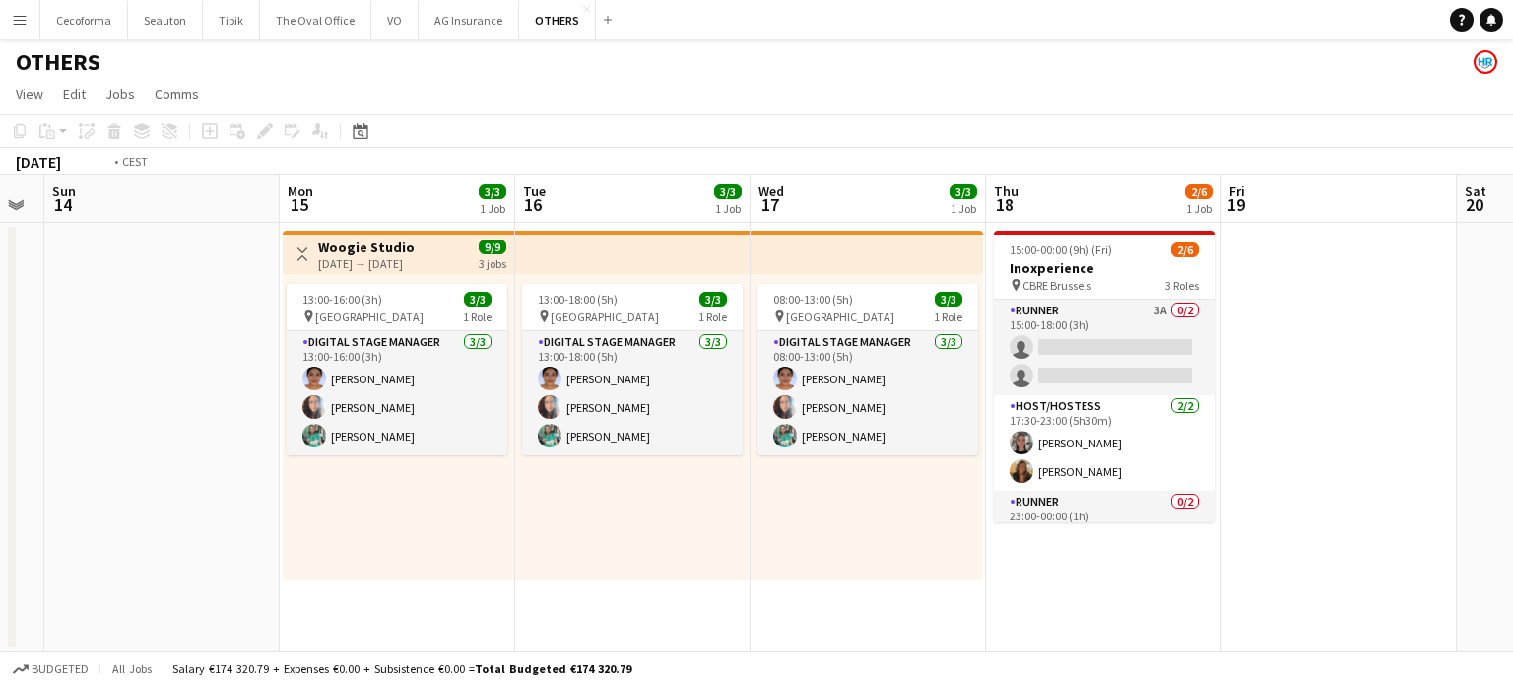
drag, startPoint x: 1321, startPoint y: 397, endPoint x: 890, endPoint y: 389, distance: 430.5
click at [908, 389] on app-calendar-viewport "Thu 11 Fri 12 Sat 13 Sun 14 Mon 15 3/3 1 Job Tue 16 3/3 1 Job Wed 17 3/3 1 Job …" at bounding box center [756, 413] width 1513 height 476
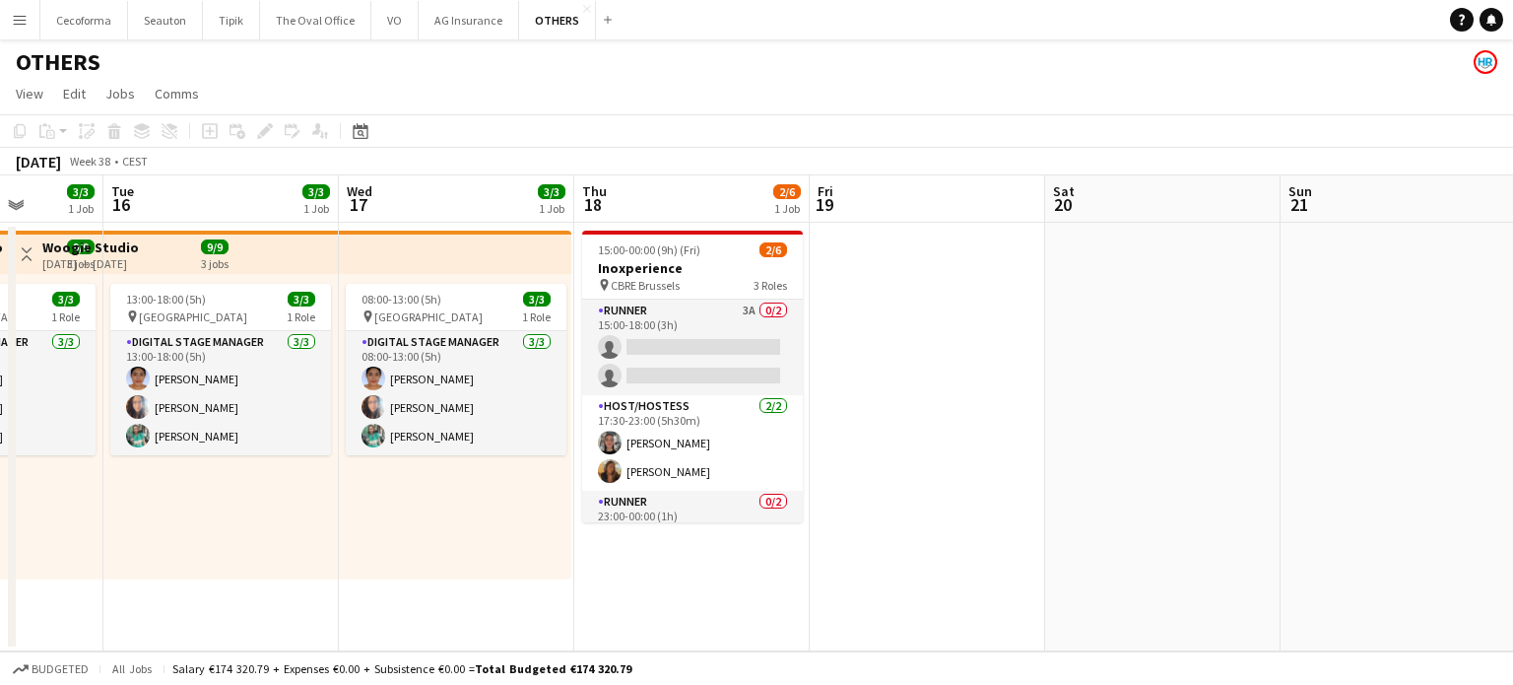
drag, startPoint x: 965, startPoint y: 440, endPoint x: 1202, endPoint y: 472, distance: 238.5
click at [950, 440] on app-calendar-viewport "Sat 13 Sun 14 Mon 15 3/3 1 Job Tue 16 3/3 1 Job Wed 17 3/3 1 Job Thu 18 2/6 1 J…" at bounding box center [756, 413] width 1513 height 476
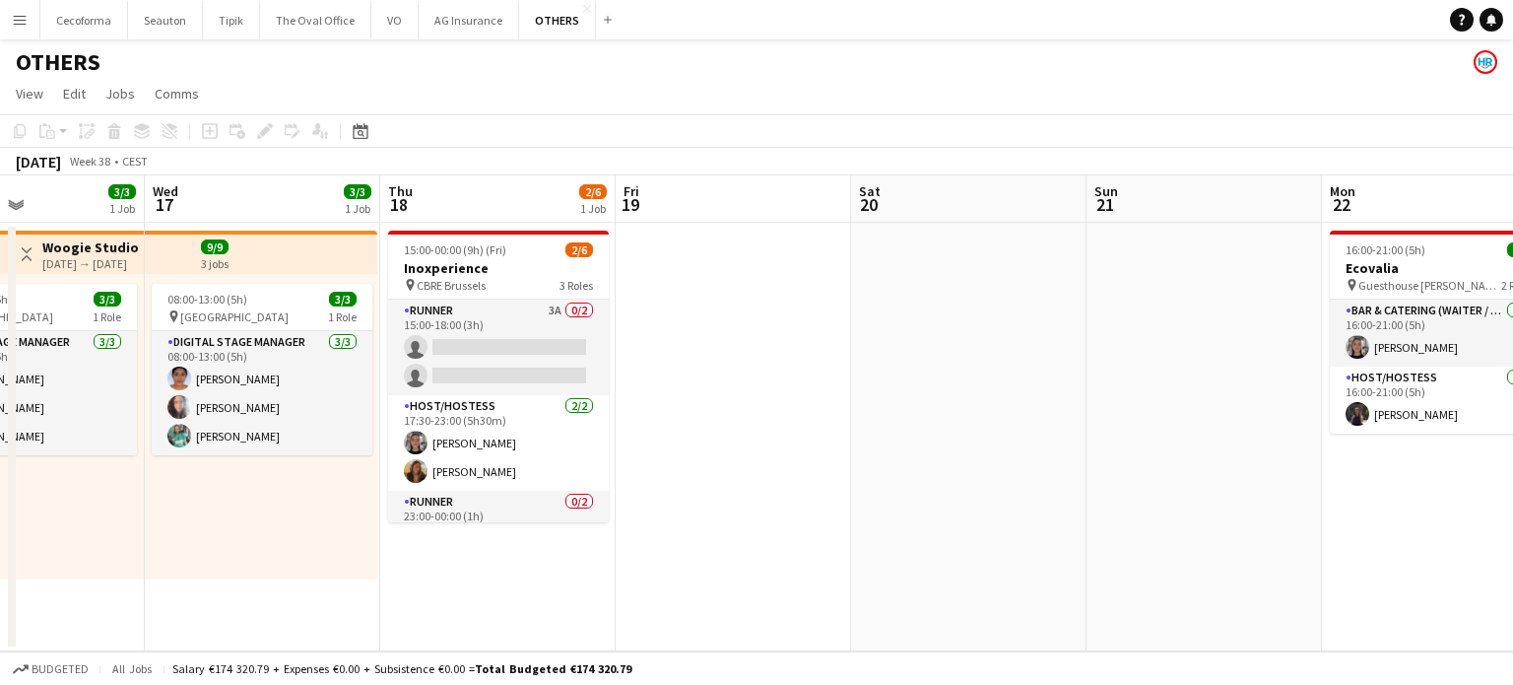
drag, startPoint x: 887, startPoint y: 444, endPoint x: 870, endPoint y: 442, distance: 16.9
click at [871, 442] on app-calendar-viewport "Sat 13 Sun 14 Mon 15 3/3 1 Job Tue 16 3/3 1 Job Wed 17 3/3 1 Job Thu 18 2/6 1 J…" at bounding box center [756, 413] width 1513 height 476
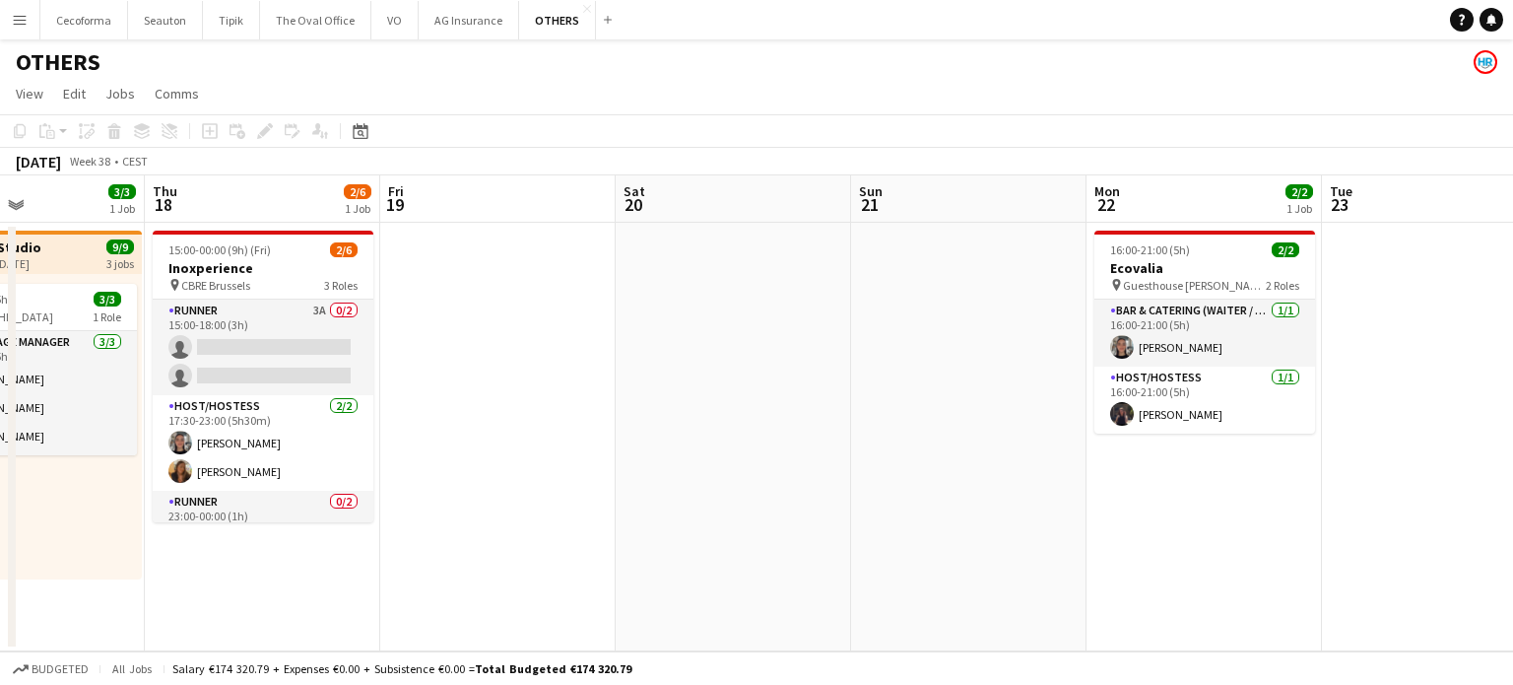
scroll to position [0, 856]
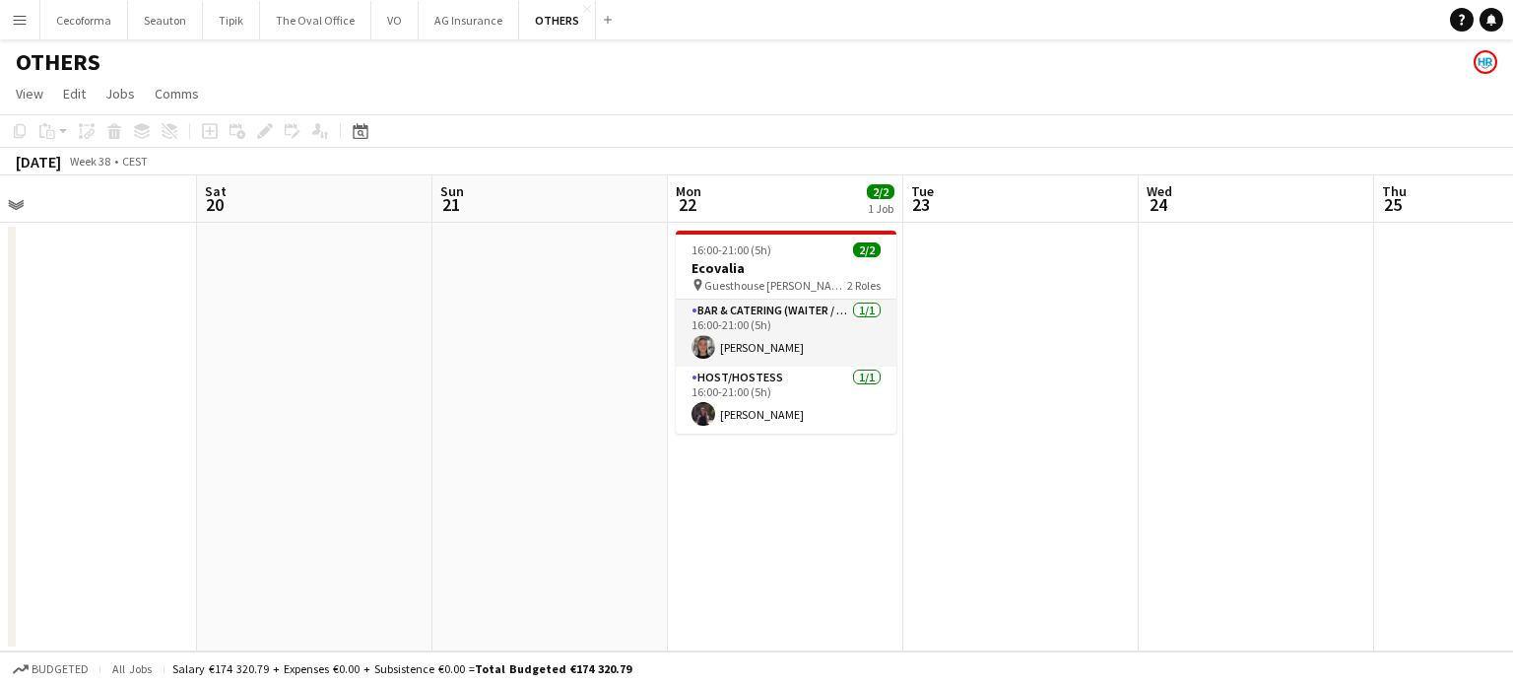
drag, startPoint x: 986, startPoint y: 569, endPoint x: 422, endPoint y: 505, distance: 568.0
click at [420, 510] on app-calendar-viewport "Tue 16 3/3 1 Job Wed 17 3/3 1 Job Thu 18 2/6 1 Job Fri 19 Sat 20 Sun 21 Mon 22 …" at bounding box center [756, 413] width 1513 height 476
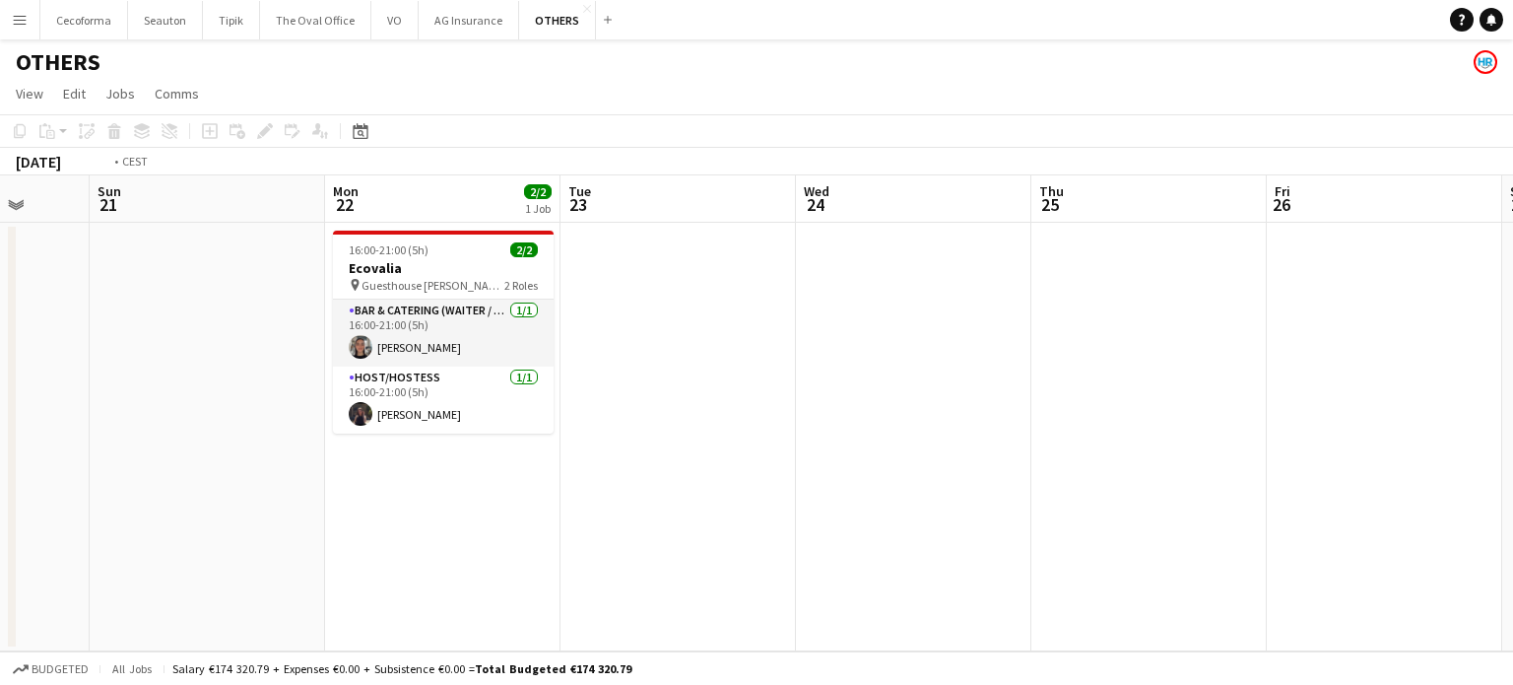
drag, startPoint x: 670, startPoint y: 499, endPoint x: 400, endPoint y: 476, distance: 270.9
click at [387, 468] on app-calendar-viewport "Thu 18 2/6 1 Job Fri 19 Sat 20 Sun 21 Mon 22 2/2 1 Job Tue 23 Wed 24 Thu 25 Fri…" at bounding box center [756, 413] width 1513 height 476
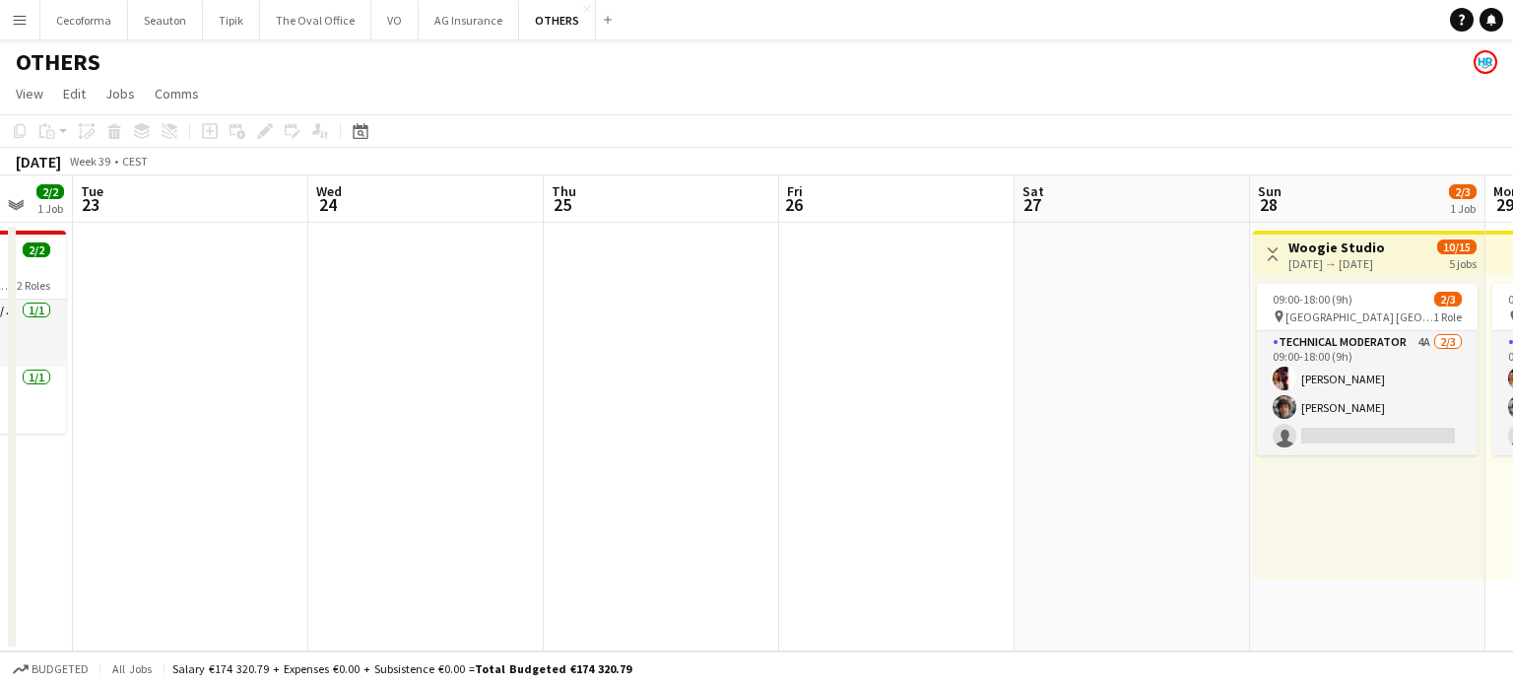
drag, startPoint x: 705, startPoint y: 482, endPoint x: 133, endPoint y: 449, distance: 573.2
click at [126, 456] on app-calendar-viewport "Sat 20 Sun 21 Mon 22 2/2 1 Job Tue 23 Wed 24 Thu 25 Fri 26 Sat 27 Sun 28 2/3 1 …" at bounding box center [756, 413] width 1513 height 476
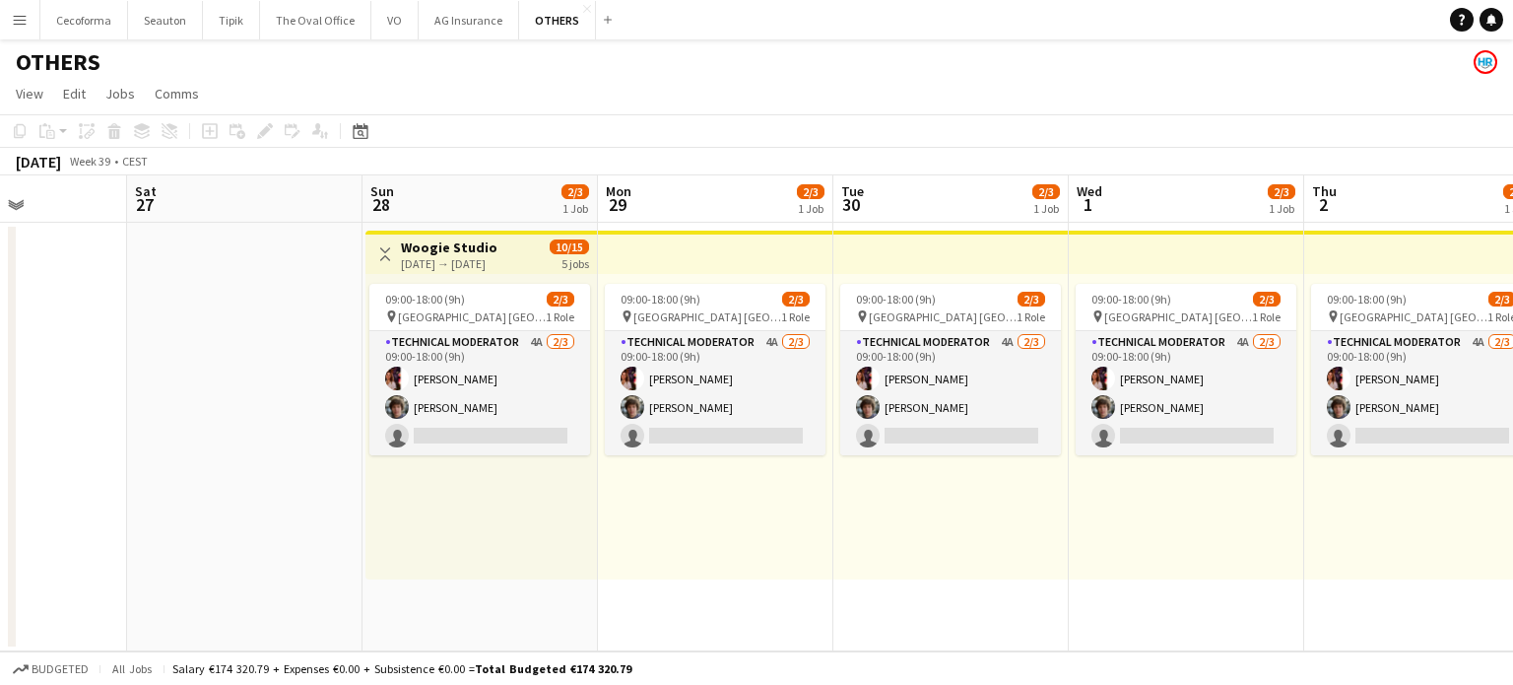
drag, startPoint x: 314, startPoint y: 498, endPoint x: 24, endPoint y: 485, distance: 290.9
click at [0, 491] on app-calendar-viewport "Wed 24 Thu 25 Fri 26 Sat 27 Sun 28 2/3 1 Job Mon 29 2/3 1 Job Tue 30 2/3 1 Job …" at bounding box center [756, 413] width 1513 height 476
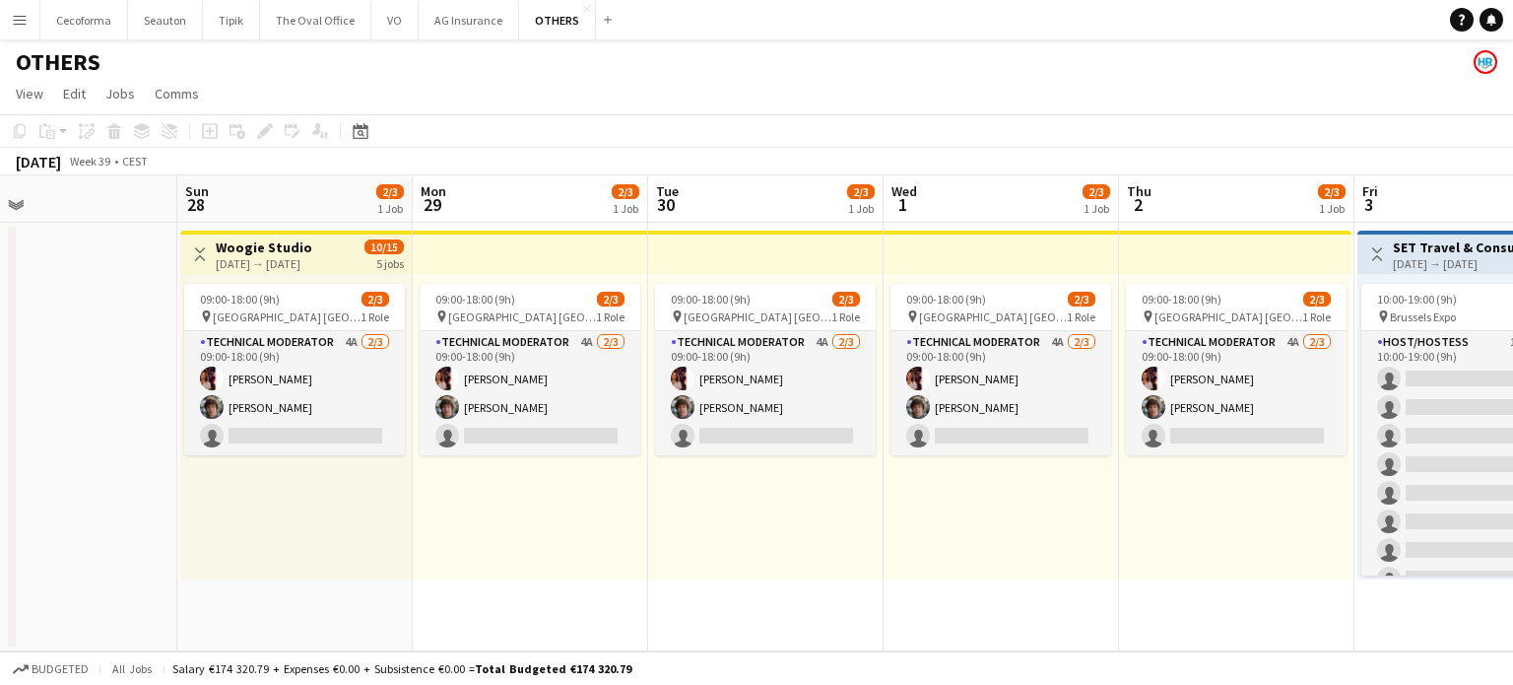
drag, startPoint x: 435, startPoint y: 561, endPoint x: 248, endPoint y: 535, distance: 189.0
click at [248, 535] on app-calendar-viewport "Wed 24 Thu 25 Fri 26 Sat 27 Sun 28 2/3 1 Job Mon 29 2/3 1 Job Tue 30 2/3 1 Job …" at bounding box center [756, 413] width 1513 height 476
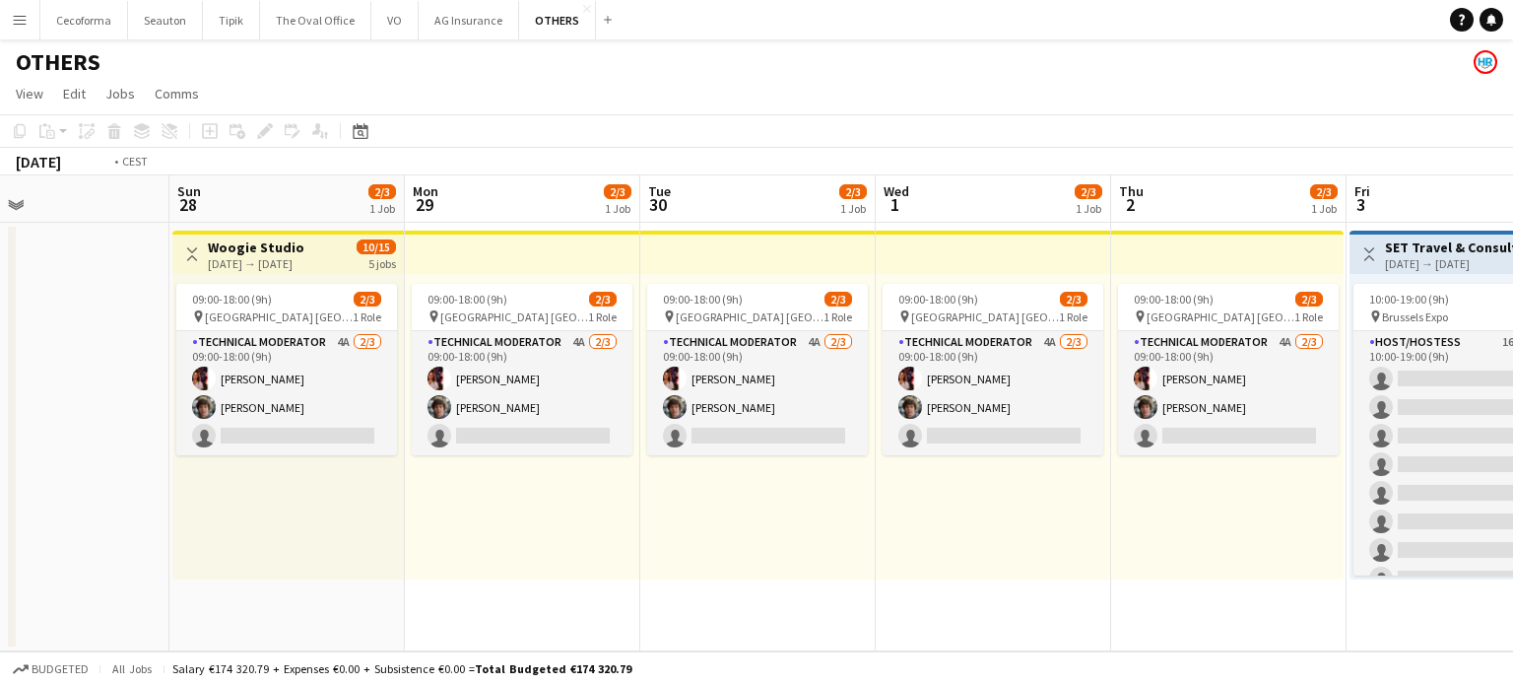
drag, startPoint x: 1124, startPoint y: 553, endPoint x: 675, endPoint y: 530, distance: 449.7
click at [676, 534] on app-calendar-viewport "Wed 24 Thu 25 Fri 26 Sat 27 Sun 28 2/3 1 Job Mon 29 2/3 1 Job Tue 30 2/3 1 Job …" at bounding box center [756, 413] width 1513 height 476
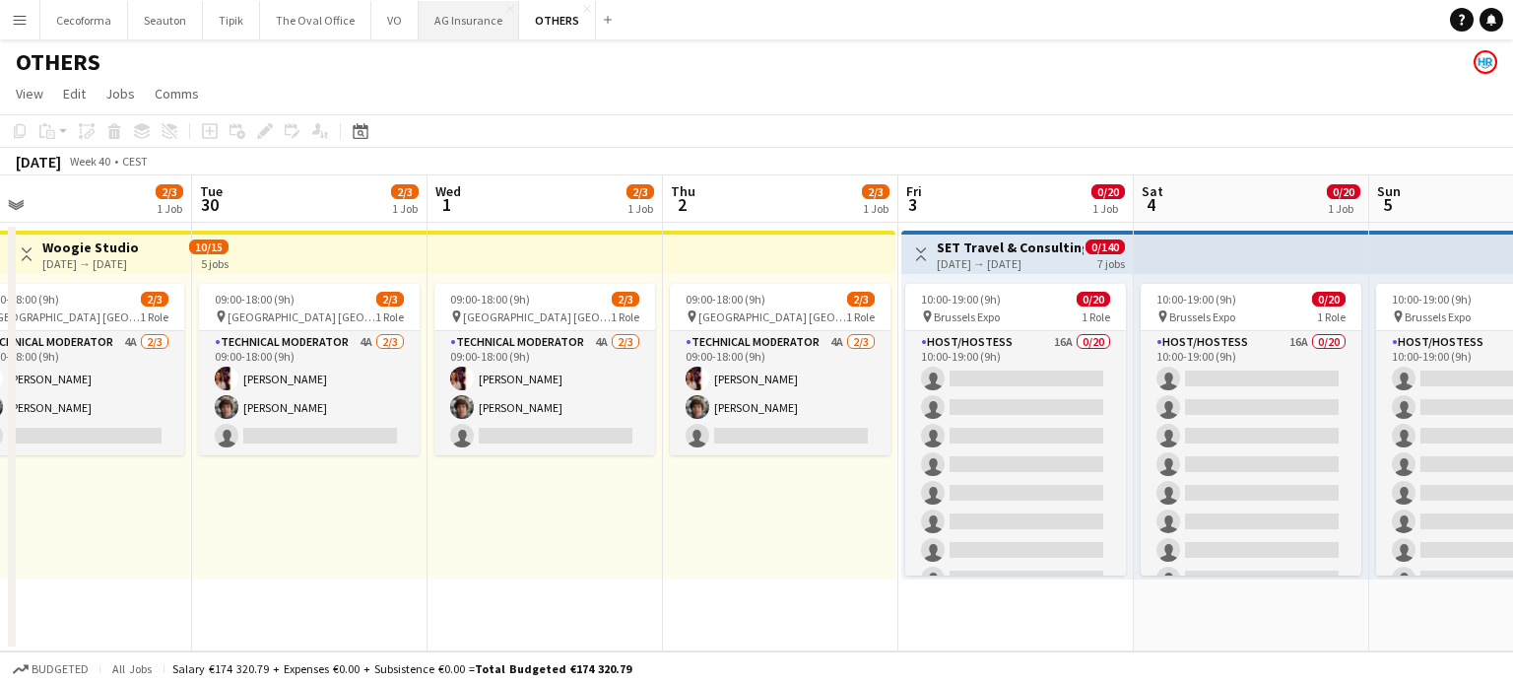
click at [453, 19] on button "AG Insurance Close" at bounding box center [469, 20] width 100 height 38
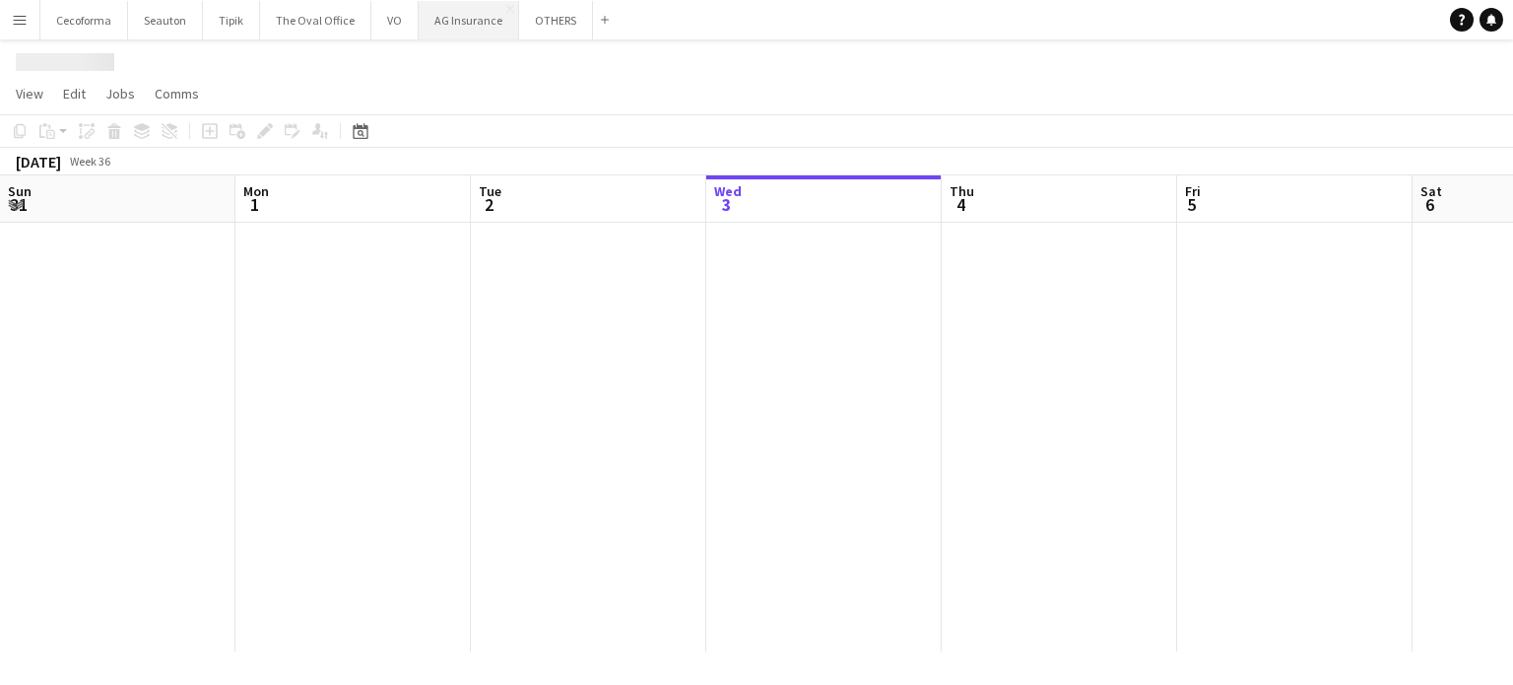
scroll to position [0, 471]
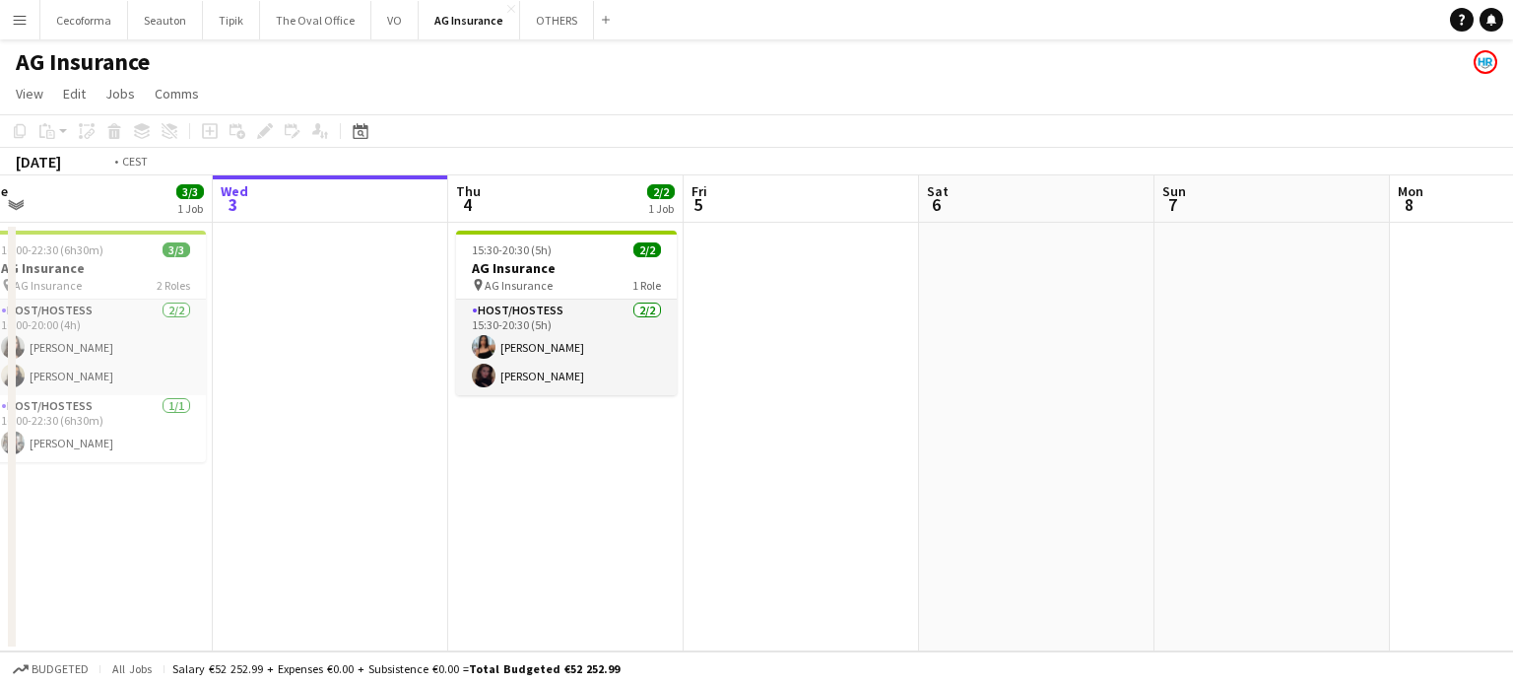
drag, startPoint x: 884, startPoint y: 554, endPoint x: 950, endPoint y: 552, distance: 66.0
click at [950, 552] on app-calendar-viewport "Sun 31 Mon 1 Tue 2 3/3 1 Job Wed 3 Thu 4 2/2 1 Job Fri 5 Sat 6 Sun 7 Mon 8 Tue …" at bounding box center [756, 413] width 1513 height 476
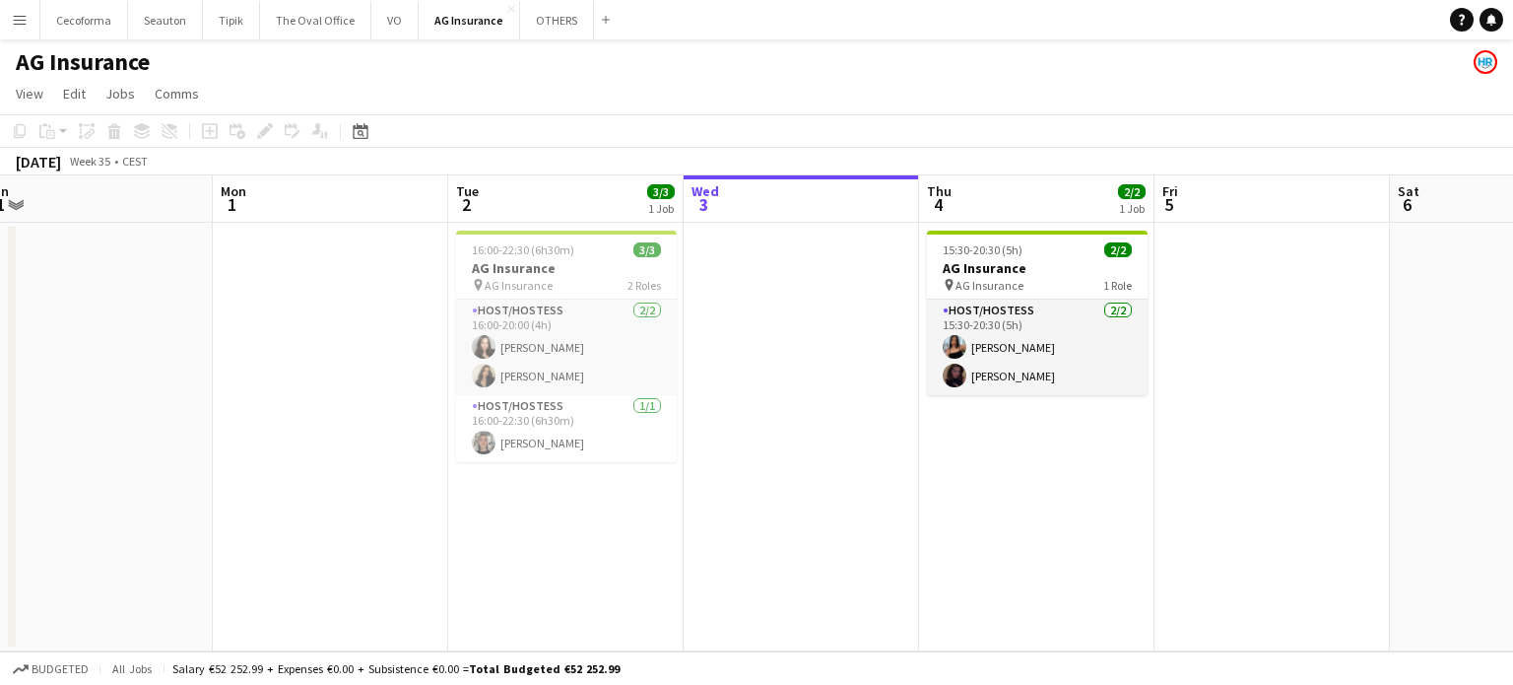
scroll to position [0, 427]
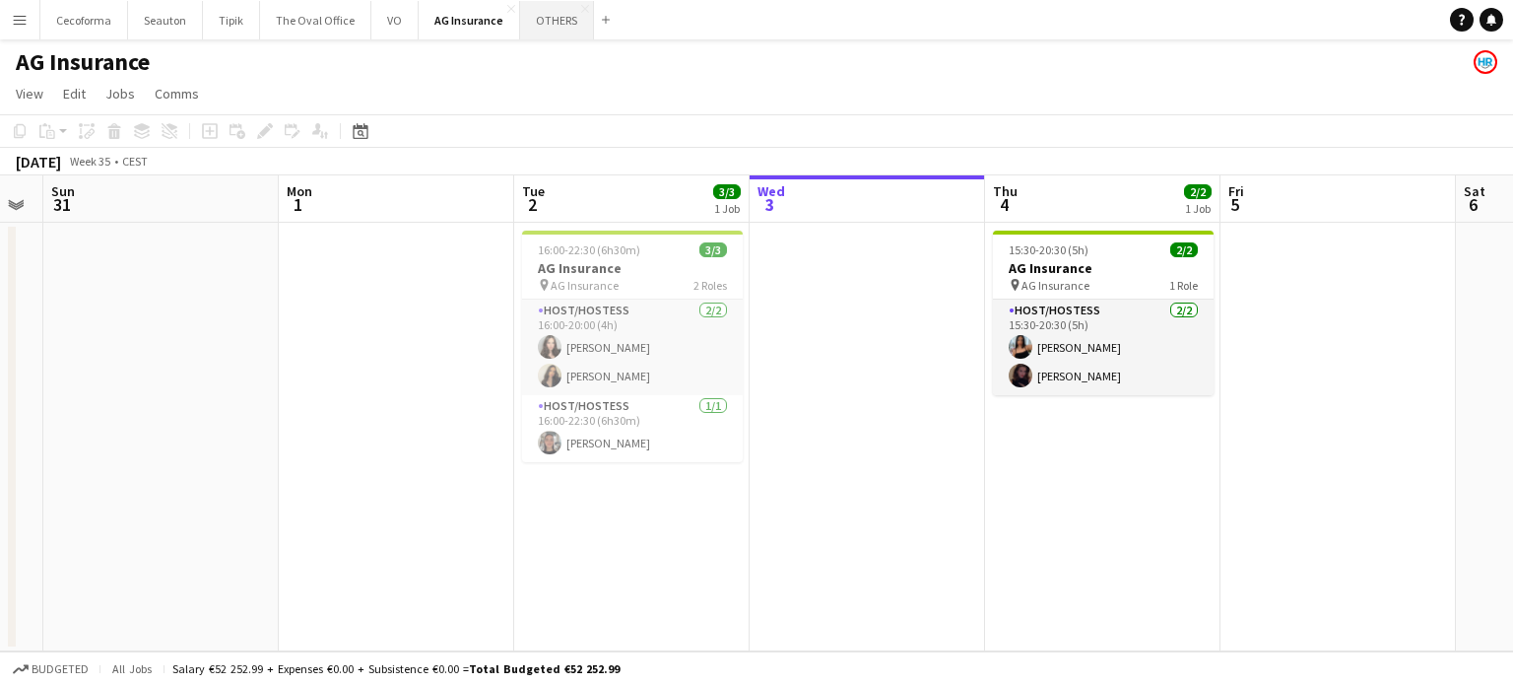
click at [537, 18] on button "OTHERS Close" at bounding box center [557, 20] width 74 height 38
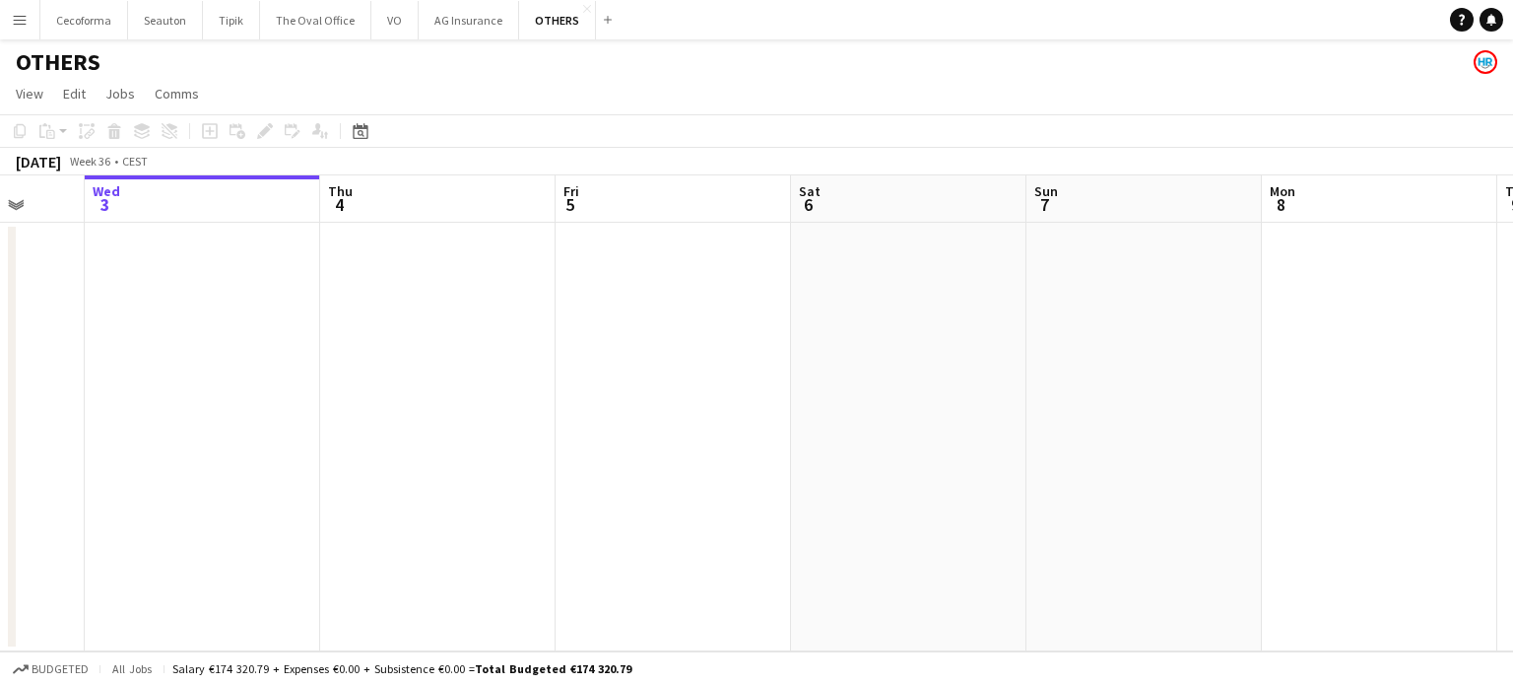
drag, startPoint x: 1275, startPoint y: 443, endPoint x: 526, endPoint y: 447, distance: 748.6
click at [526, 450] on app-calendar-viewport "Sun 31 Mon 1 Tue 2 Wed 3 Thu 4 Fri 5 Sat 6 Sun 7 Mon 8 Tue 9 Wed 10 Thu 11" at bounding box center [756, 413] width 1513 height 476
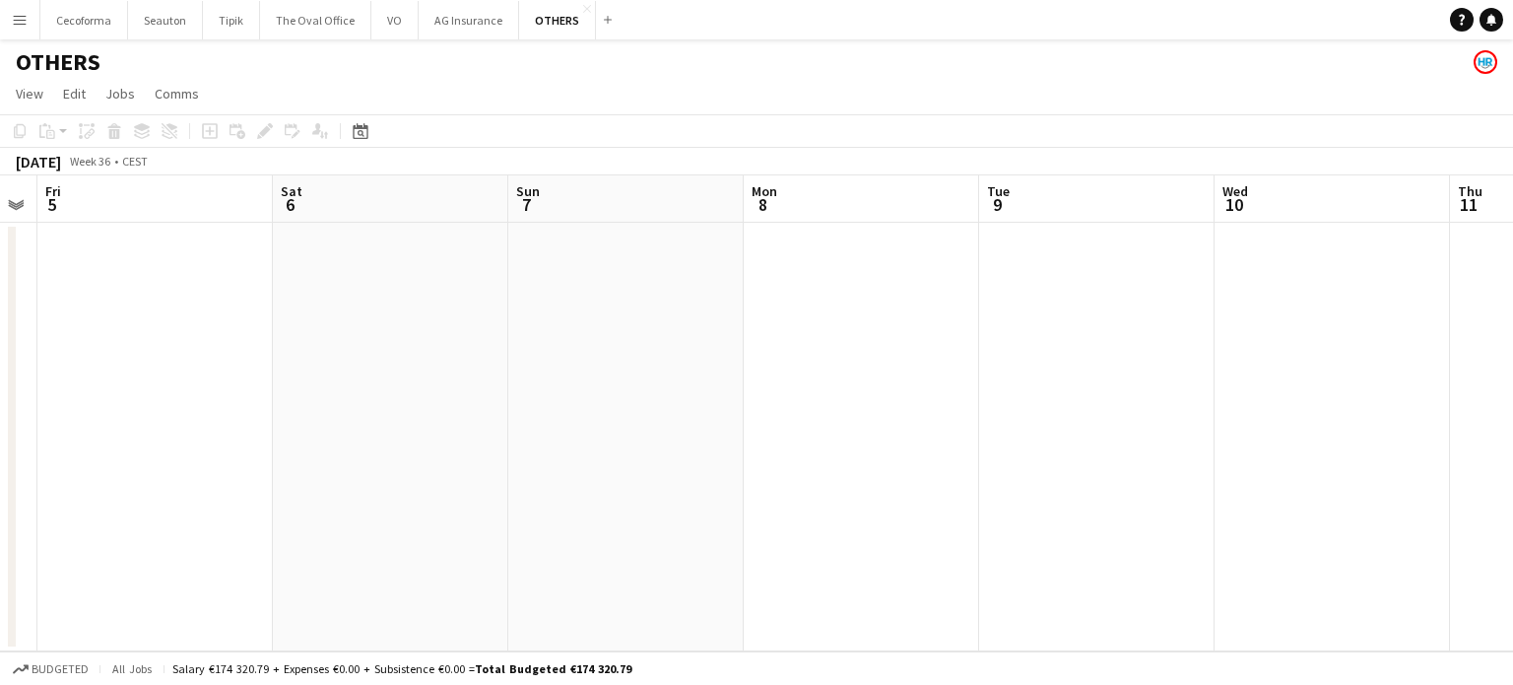
drag, startPoint x: 1173, startPoint y: 450, endPoint x: 996, endPoint y: 460, distance: 177.6
click at [756, 456] on app-calendar-viewport "Tue 2 Wed 3 Thu 4 Fri 5 Sat 6 Sun 7 Mon 8 Tue 9 Wed 10 Thu 11 Fri 12 Sat 13" at bounding box center [756, 413] width 1513 height 476
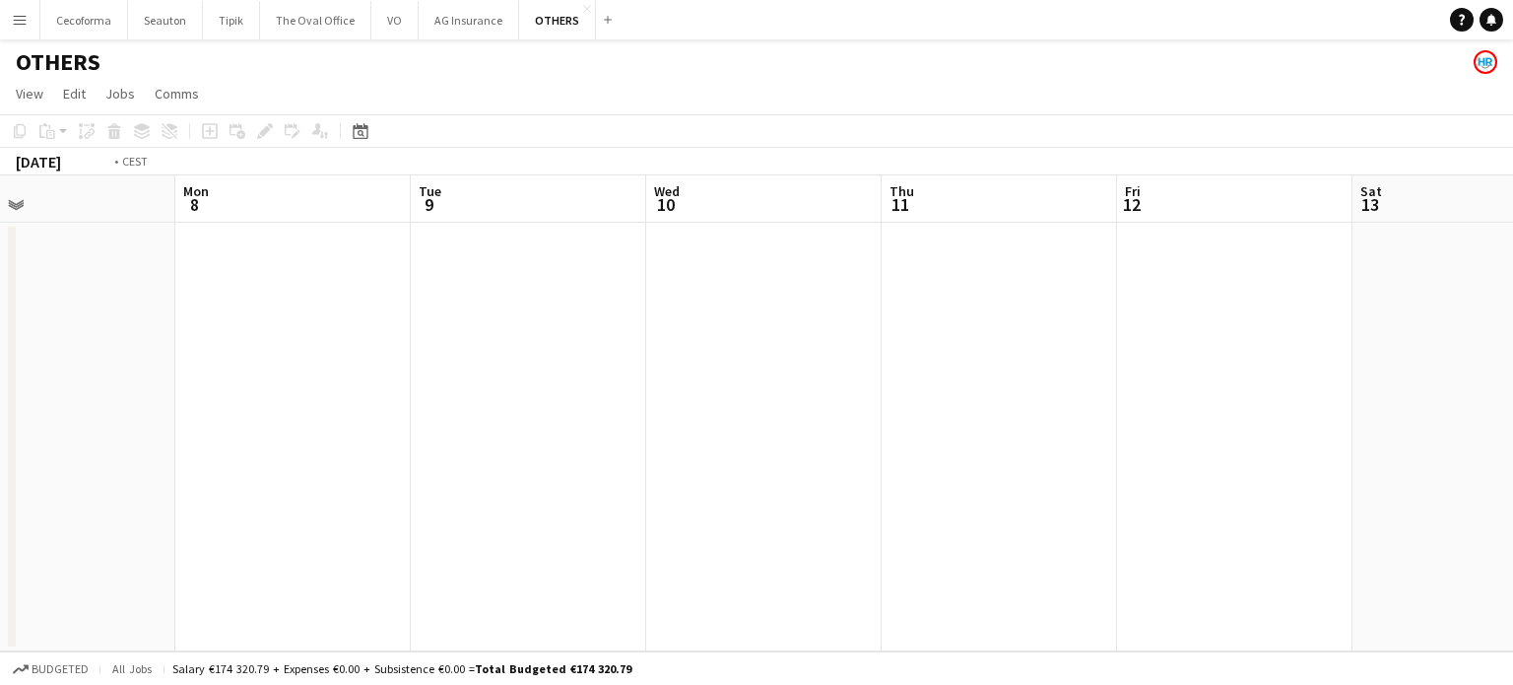
drag, startPoint x: 704, startPoint y: 507, endPoint x: 453, endPoint y: 470, distance: 254.0
click at [438, 480] on app-calendar-viewport "Thu 4 Fri 5 Sat 6 Sun 7 Mon 8 Tue 9 Wed 10 Thu 11 Fri 12 Sat 13 Sun 14 Mon 15 3…" at bounding box center [756, 413] width 1513 height 476
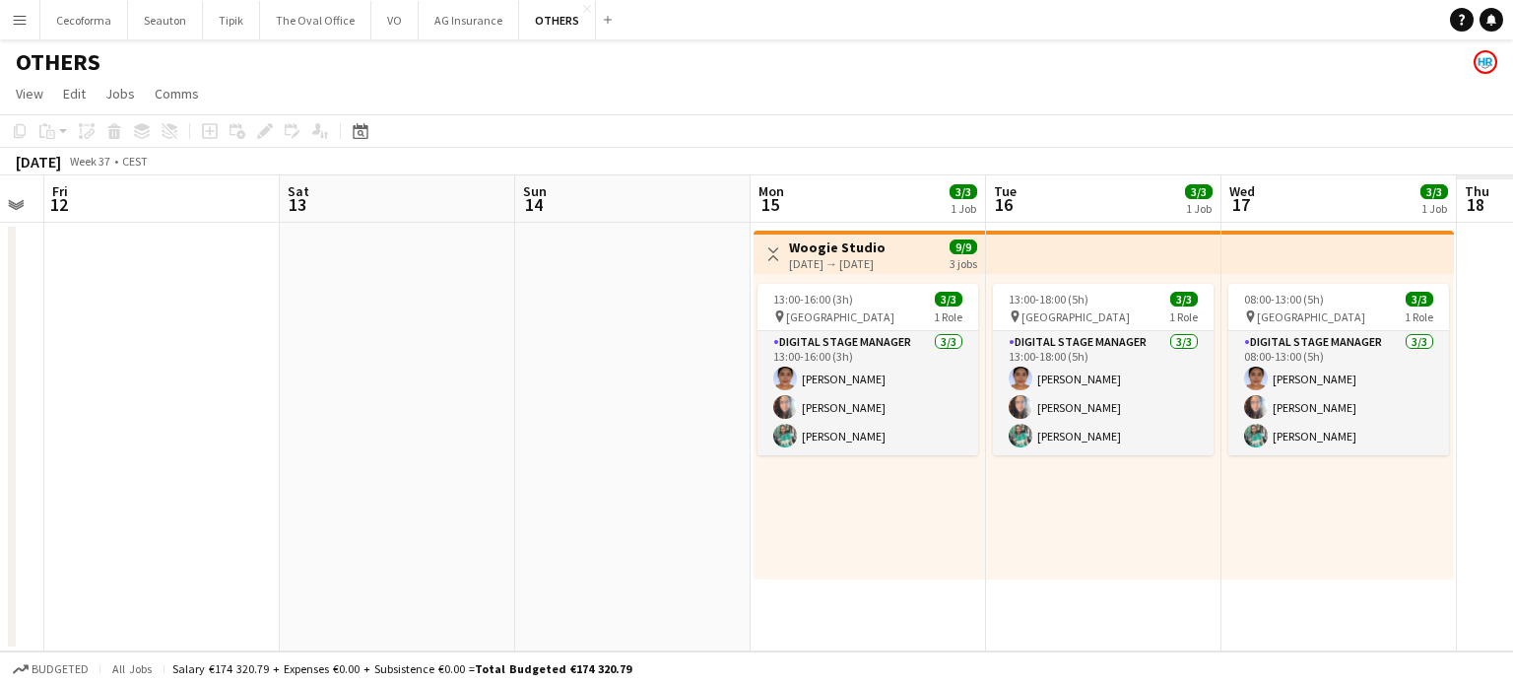
drag, startPoint x: 634, startPoint y: 447, endPoint x: 619, endPoint y: 385, distance: 64.0
click at [438, 407] on app-calendar-viewport "Mon 8 Tue 9 Wed 10 Thu 11 Fri 12 Sat 13 Sun 14 Mon 15 3/3 1 Job Tue 16 3/3 1 Jo…" at bounding box center [756, 413] width 1513 height 476
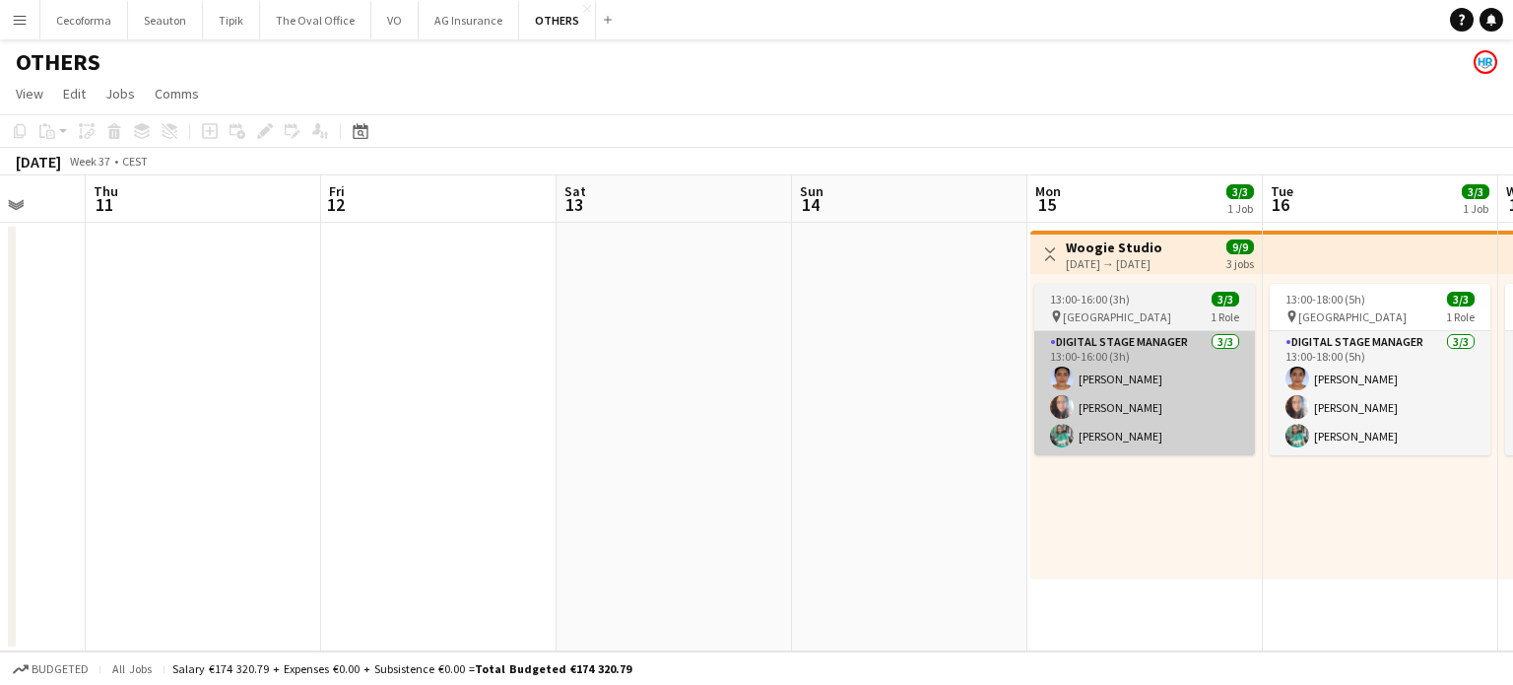
drag, startPoint x: 611, startPoint y: 435, endPoint x: 329, endPoint y: 399, distance: 284.1
click at [67, 369] on app-calendar-viewport "Mon 8 Tue 9 Wed 10 Thu 11 Fri 12 Sat 13 Sun 14 Mon 15 3/3 1 Job Tue 16 3/3 1 Jo…" at bounding box center [756, 413] width 1513 height 476
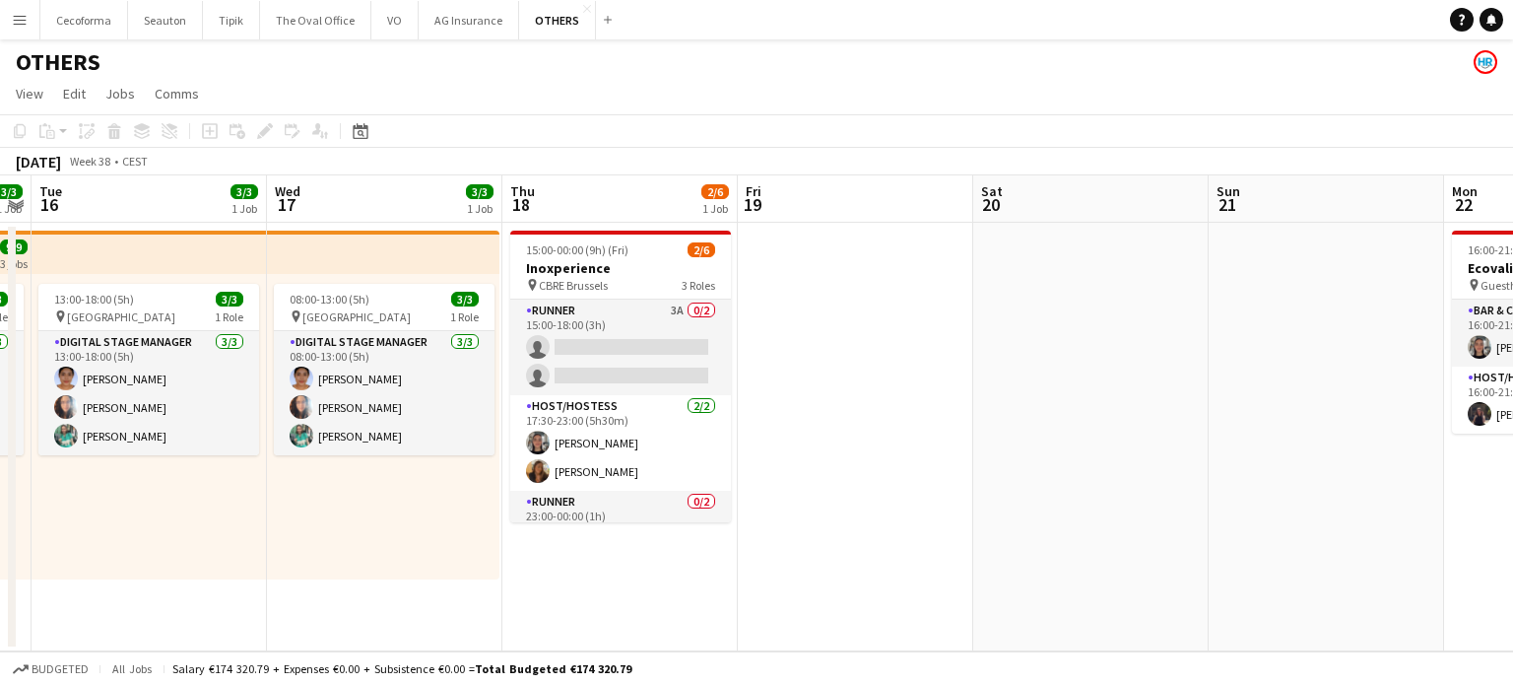
drag, startPoint x: 1302, startPoint y: 558, endPoint x: 1107, endPoint y: 515, distance: 199.6
click at [634, 532] on app-calendar-viewport "Fri 12 Sat 13 Sun 14 Mon 15 3/3 1 Job Tue 16 3/3 1 Job Wed 17 3/3 1 Job Thu 18 …" at bounding box center [756, 413] width 1513 height 476
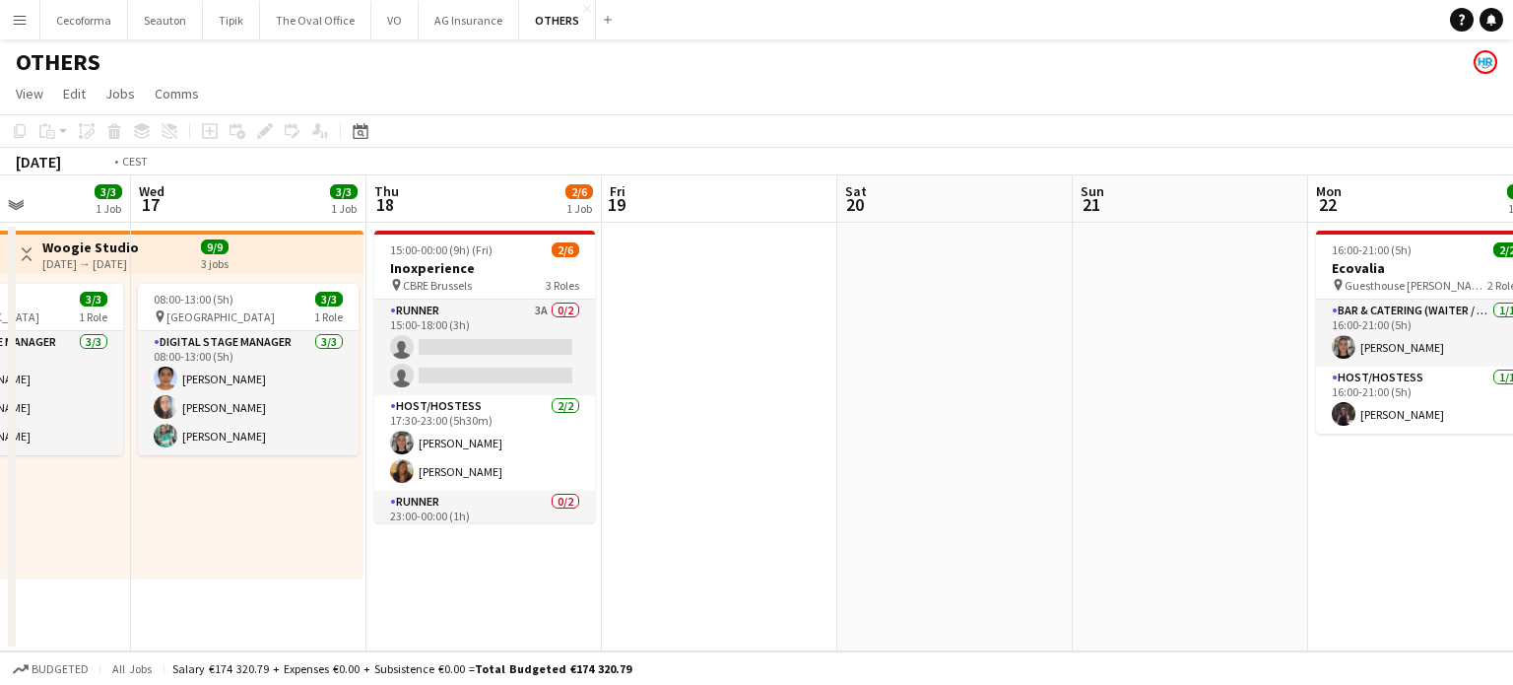
drag, startPoint x: 810, startPoint y: 472, endPoint x: 1498, endPoint y: 442, distance: 689.2
click at [1498, 442] on app-calendar-viewport "Sun 14 Mon 15 3/3 1 Job Tue 16 3/3 1 Job Wed 17 3/3 1 Job Thu 18 2/6 1 Job Fri …" at bounding box center [756, 413] width 1513 height 476
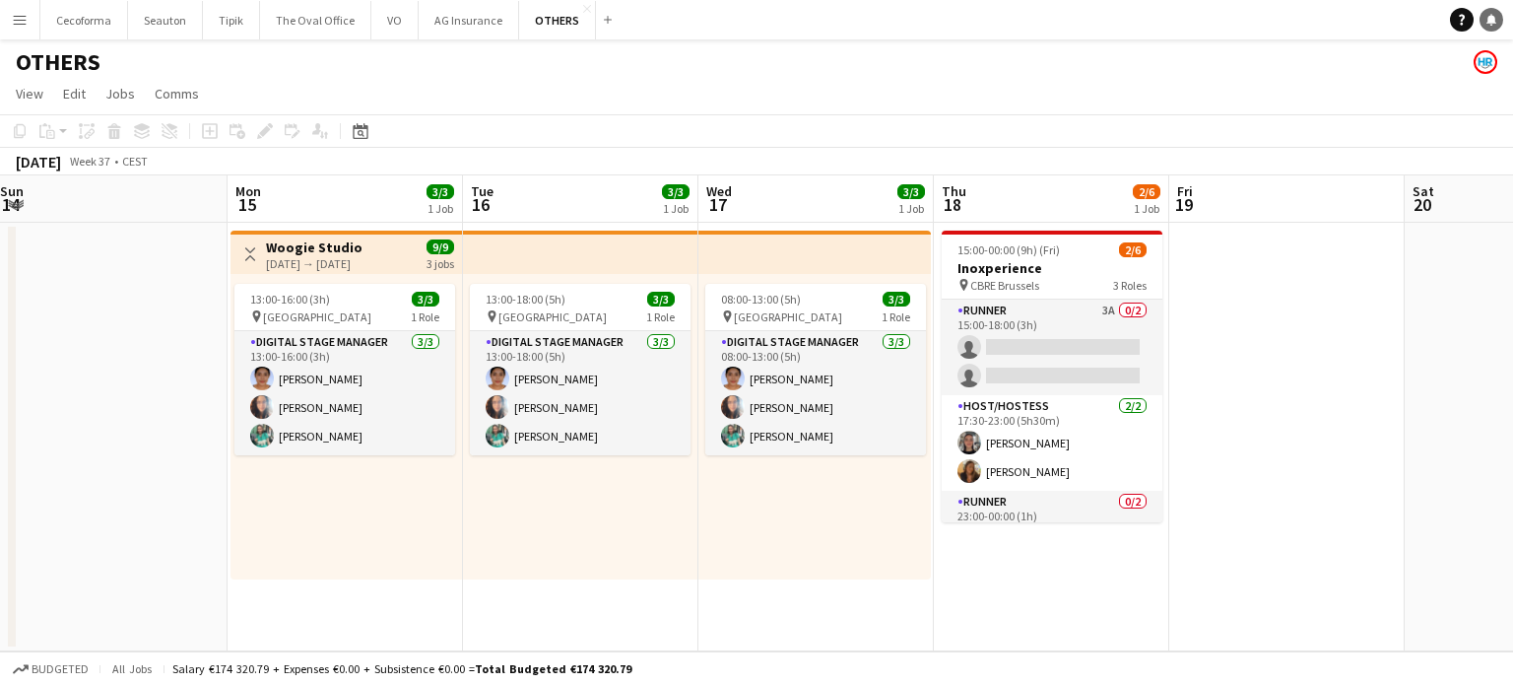
click at [1490, 22] on icon at bounding box center [1491, 19] width 10 height 10
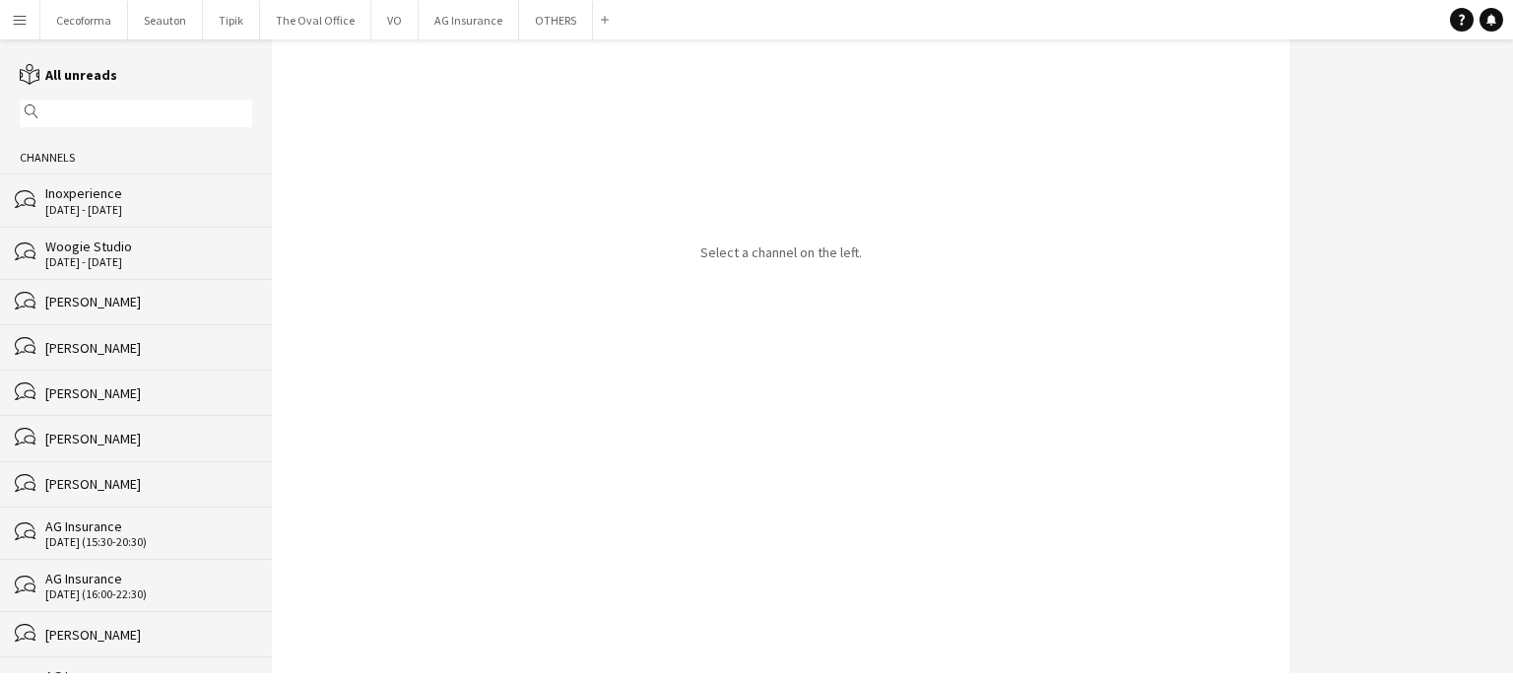
click at [121, 258] on div "[DATE] - [DATE]" at bounding box center [148, 262] width 207 height 14
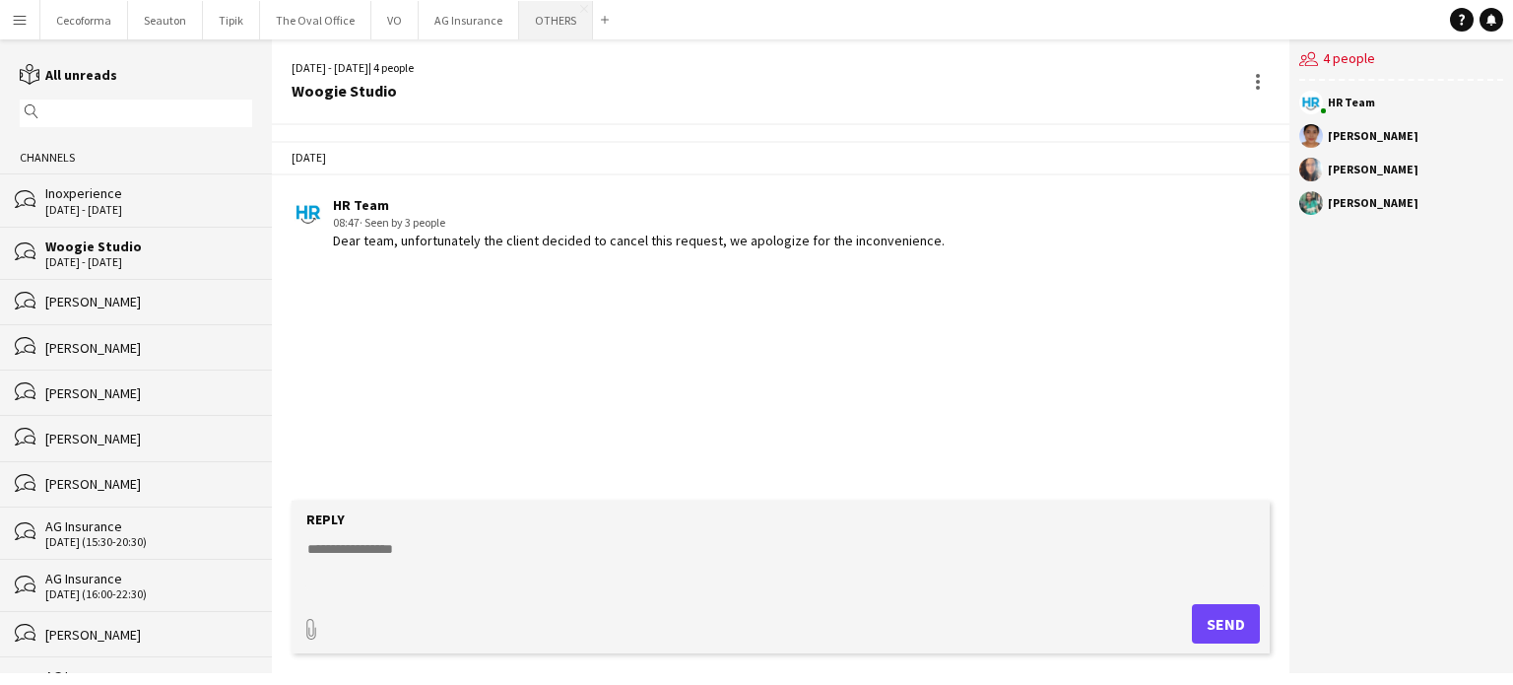
click at [548, 19] on button "OTHERS Close" at bounding box center [556, 20] width 74 height 38
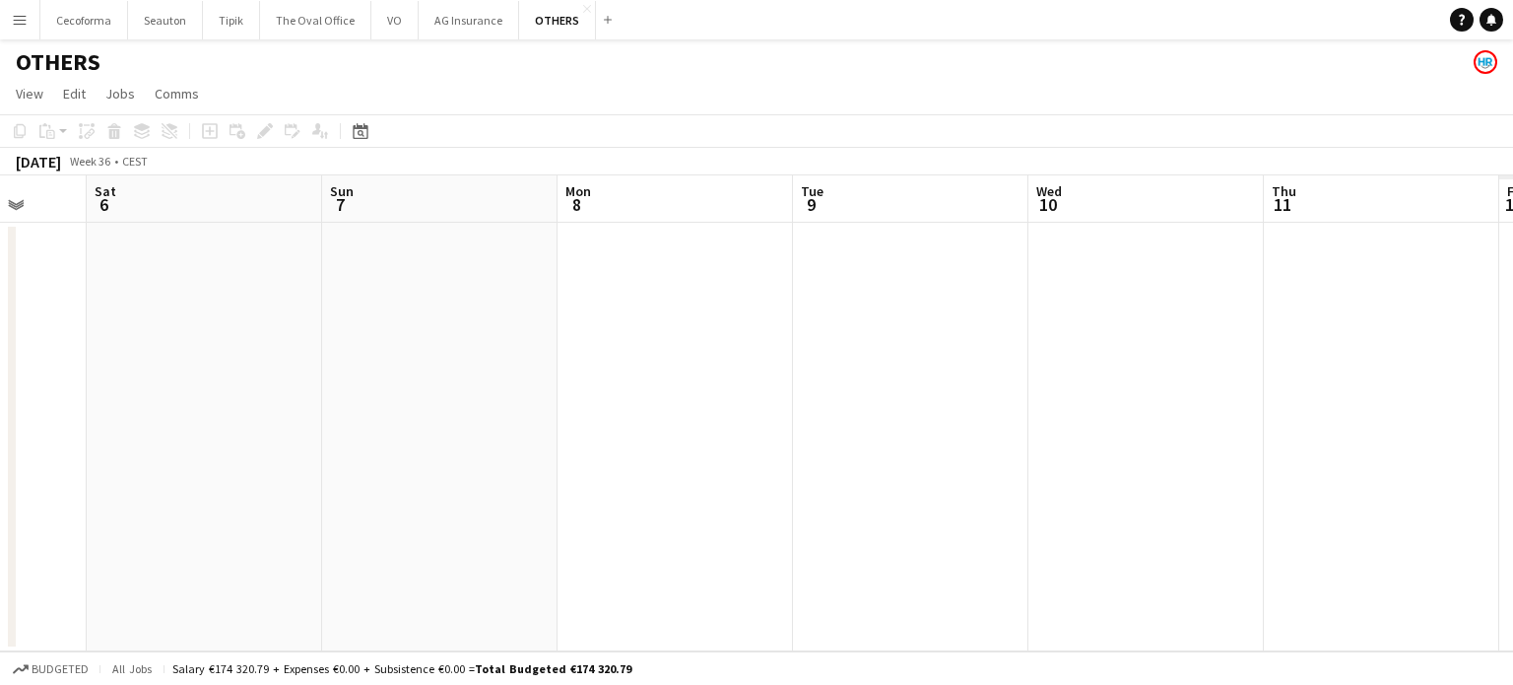
drag, startPoint x: 287, startPoint y: 403, endPoint x: 1016, endPoint y: 421, distance: 729.1
click at [254, 400] on app-calendar-viewport "Tue 2 Wed 3 Thu 4 Fri 5 Sat 6 Sun 7 Mon 8 Tue 9 Wed 10 Thu 11 Fri 12 Sat 13" at bounding box center [756, 413] width 1513 height 476
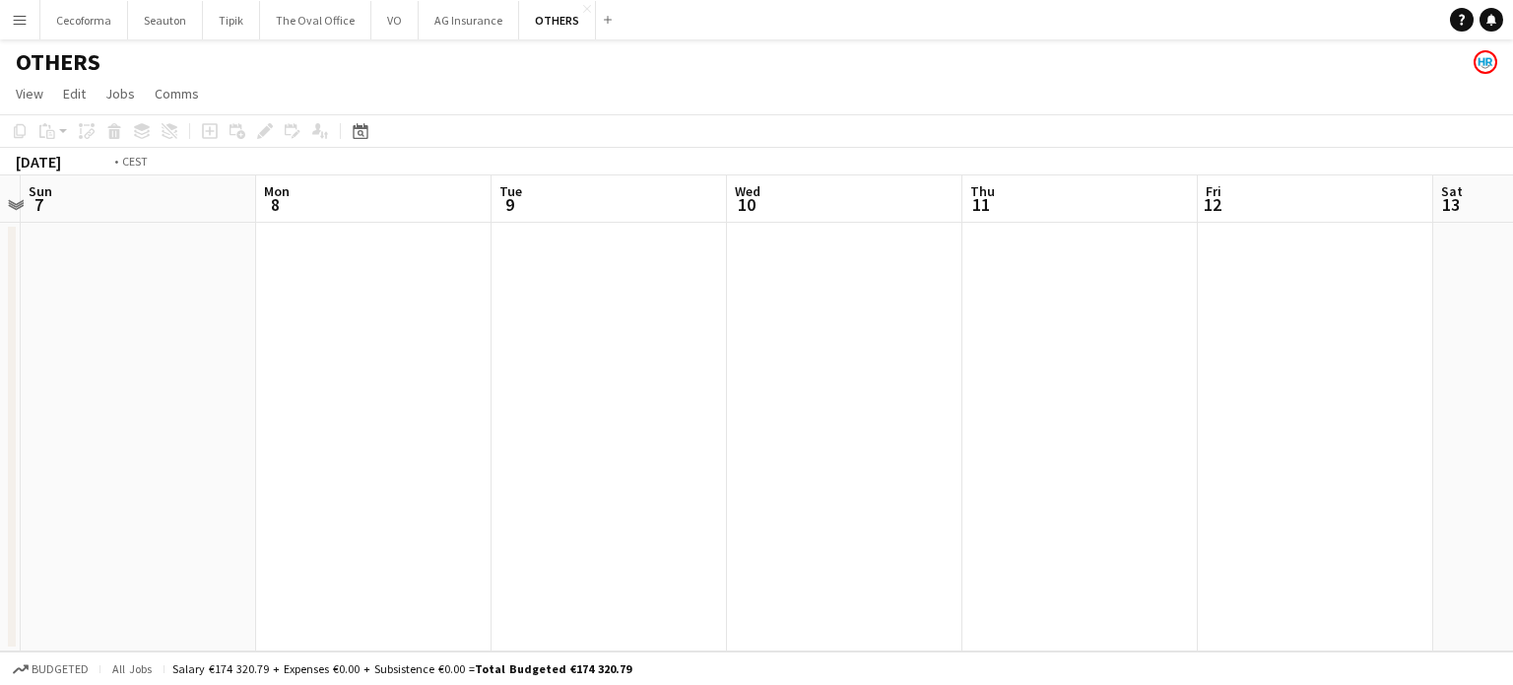
drag, startPoint x: 742, startPoint y: 454, endPoint x: 310, endPoint y: 402, distance: 434.6
click at [310, 402] on app-calendar-viewport "Thu 4 Fri 5 Sat 6 Sun 7 Mon 8 Tue 9 Wed 10 Thu 11 Fri 12 Sat 13 Sun 14 Mon 15 3…" at bounding box center [756, 413] width 1513 height 476
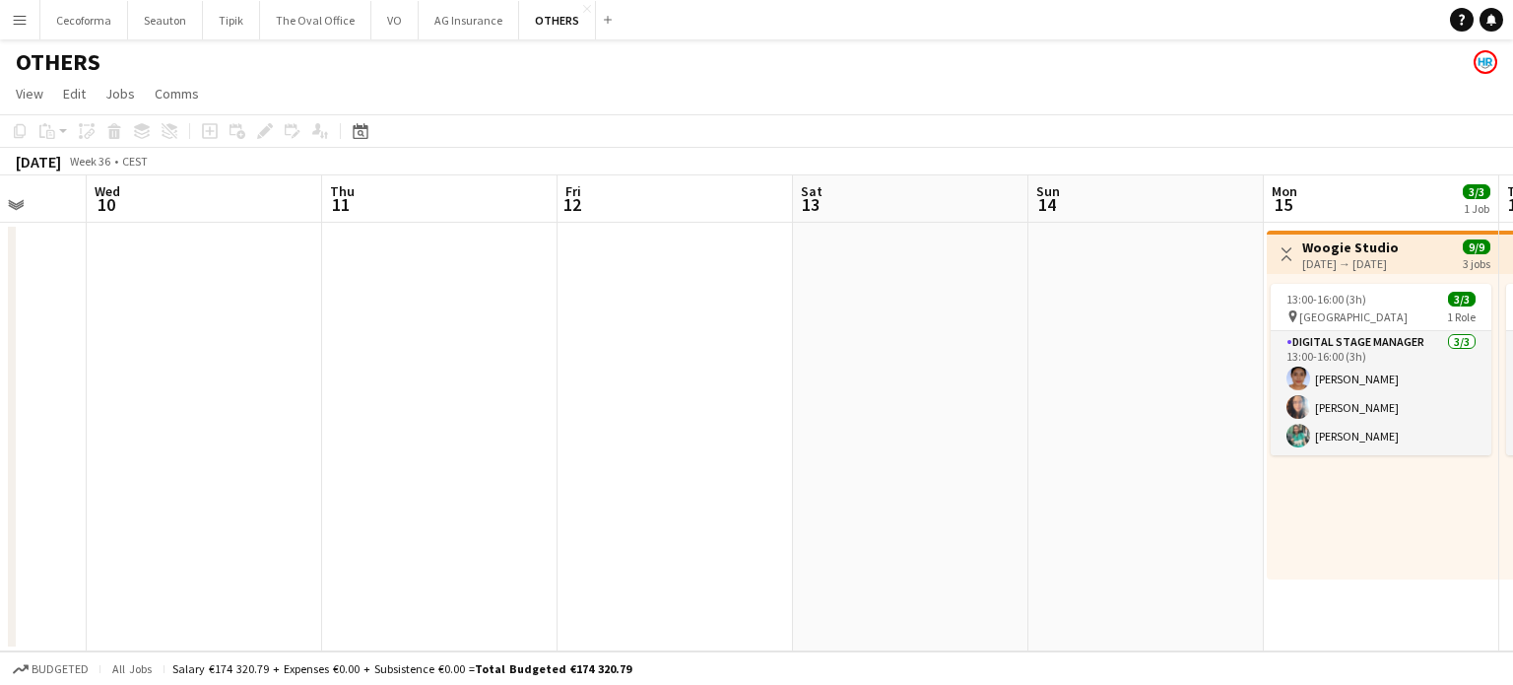
drag, startPoint x: 858, startPoint y: 452, endPoint x: 246, endPoint y: 416, distance: 612.8
click at [244, 419] on app-calendar-viewport "Sat 6 Sun 7 Mon 8 Tue 9 Wed 10 Thu 11 Fri 12 Sat 13 Sun 14 Mon 15 3/3 1 Job Tue…" at bounding box center [756, 413] width 1513 height 476
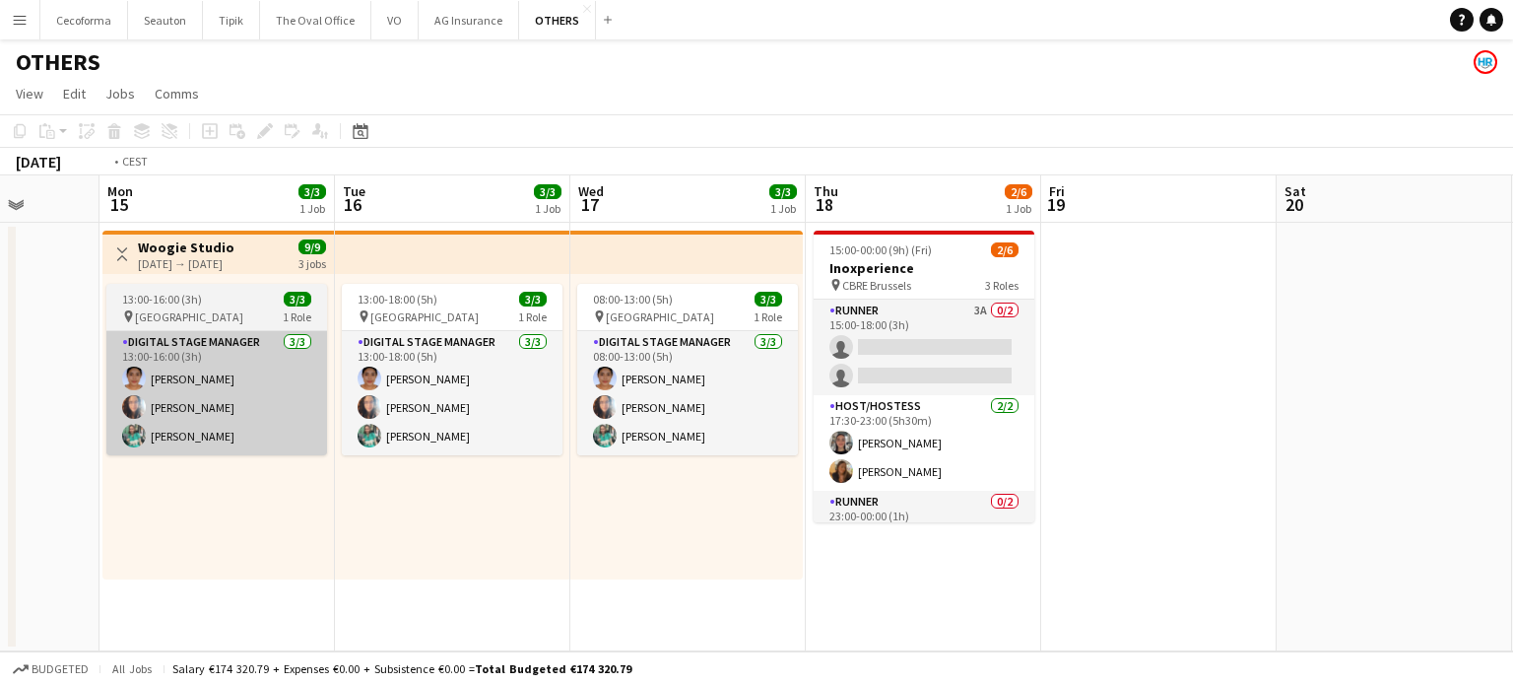
drag, startPoint x: 923, startPoint y: 496, endPoint x: 0, endPoint y: 400, distance: 928.0
click at [0, 401] on app-calendar-viewport "Fri 12 Sat 13 Sun 14 Mon 15 3/3 1 Job Tue 16 3/3 1 Job Wed 17 3/3 1 Job Thu 18 …" at bounding box center [756, 413] width 1513 height 476
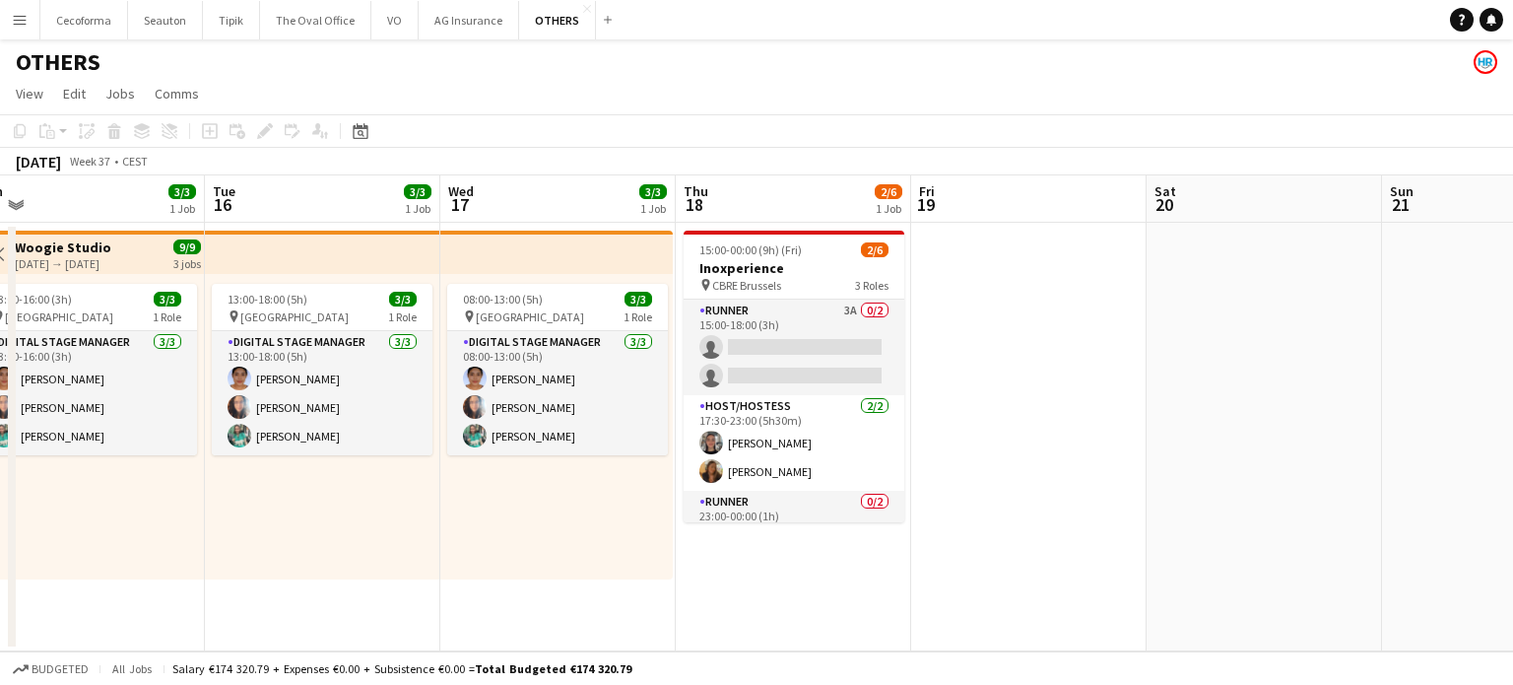
drag, startPoint x: 1034, startPoint y: 492, endPoint x: 319, endPoint y: 403, distance: 720.6
click at [319, 403] on app-calendar-viewport "Fri 12 Sat 13 Sun 14 Mon 15 3/3 1 Job Tue 16 3/3 1 Job Wed 17 3/3 1 Job Thu 18 …" at bounding box center [756, 413] width 1513 height 476
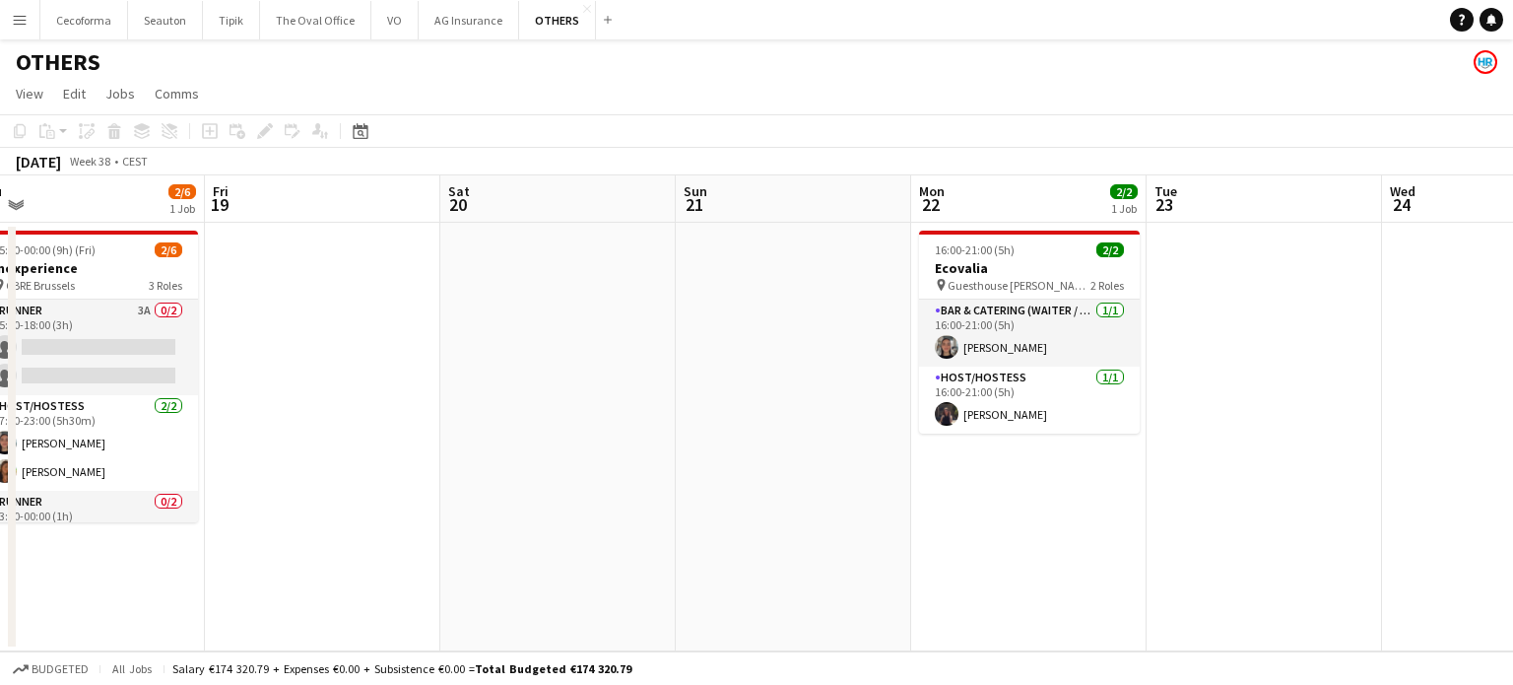
scroll to position [0, 904]
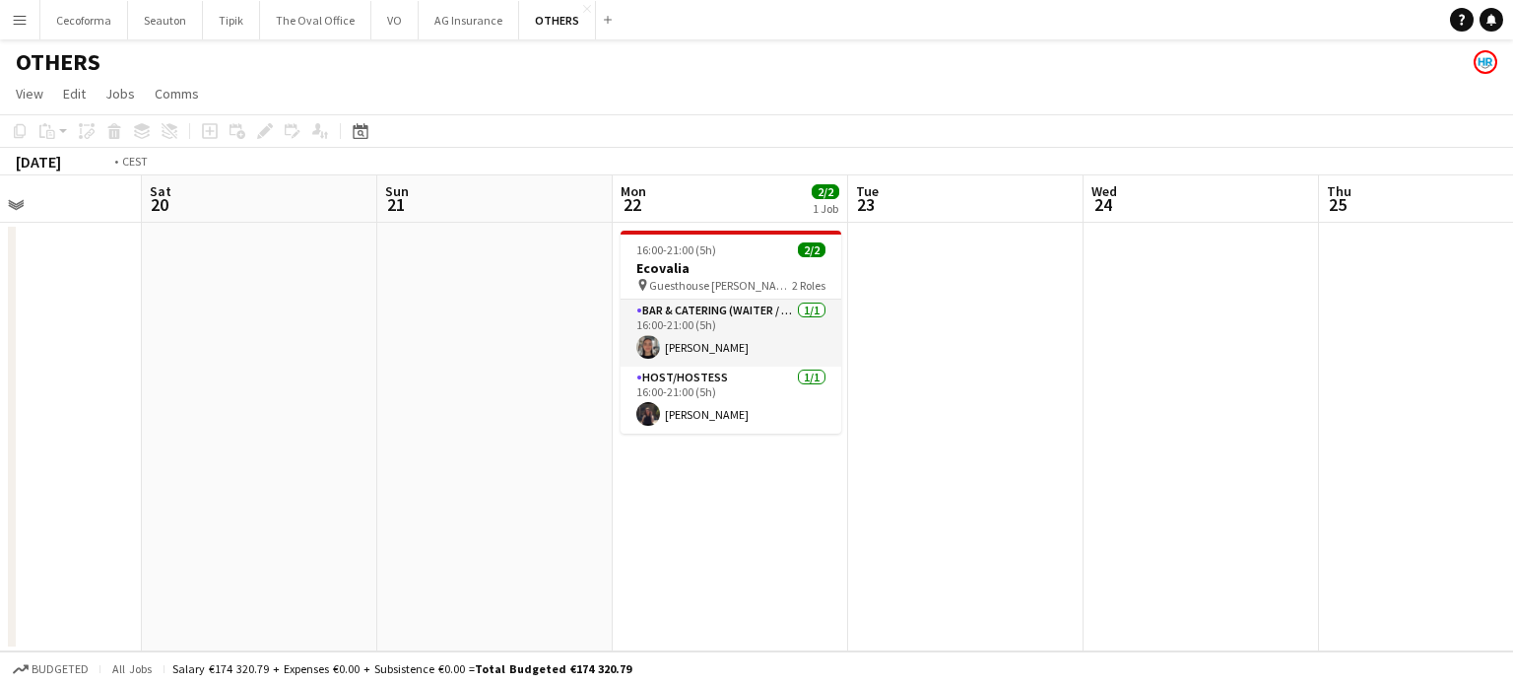
drag, startPoint x: 1170, startPoint y: 466, endPoint x: 436, endPoint y: 405, distance: 736.4
click at [407, 415] on app-calendar-viewport "Mon 15 3/3 1 Job Tue 16 3/3 1 Job Wed 17 3/3 1 Job Thu 18 2/6 1 Job Fri 19 Sat …" at bounding box center [756, 413] width 1513 height 476
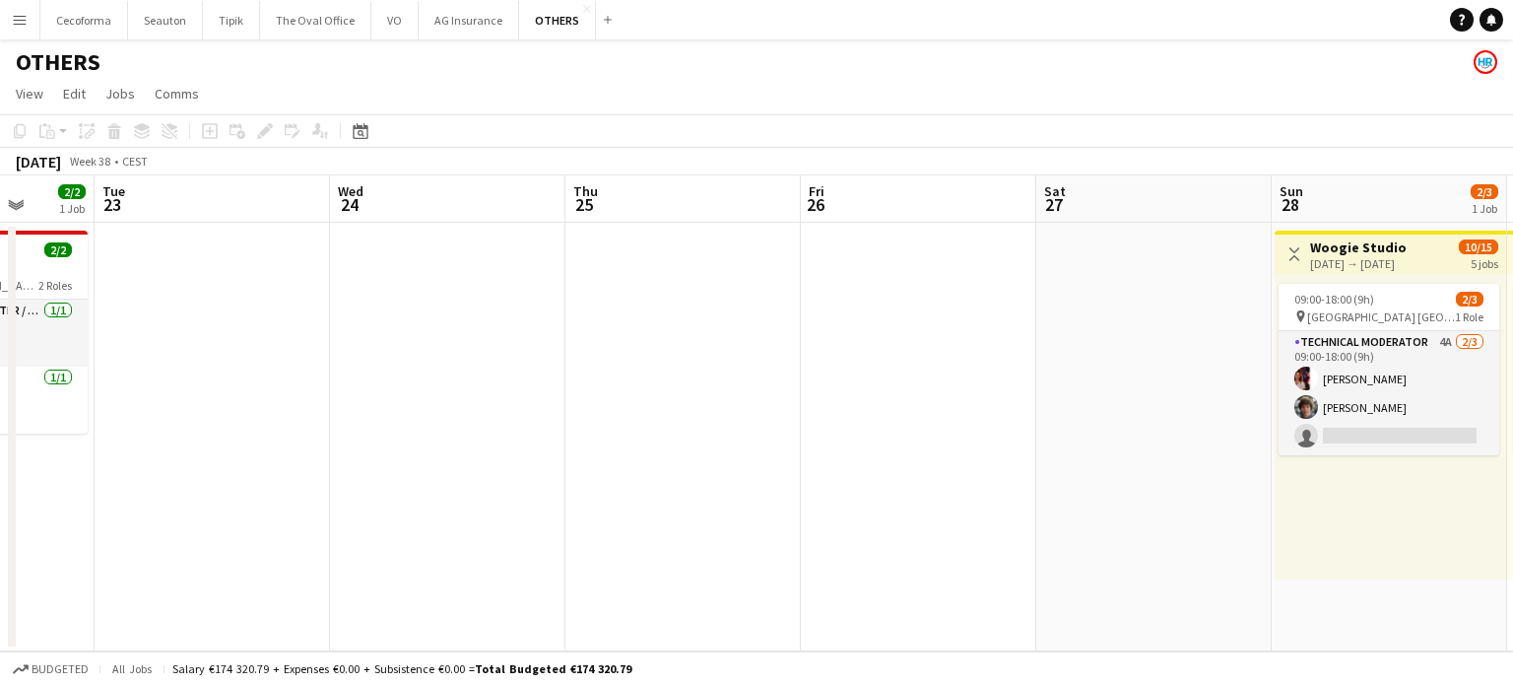
drag, startPoint x: 987, startPoint y: 438, endPoint x: 181, endPoint y: 338, distance: 812.0
click at [240, 359] on app-calendar-viewport "Fri 19 Sat 20 Sun 21 Mon 22 2/2 1 Job Tue 23 Wed 24 Thu 25 Fri 26 Sat 27 Sun 28…" at bounding box center [756, 413] width 1513 height 476
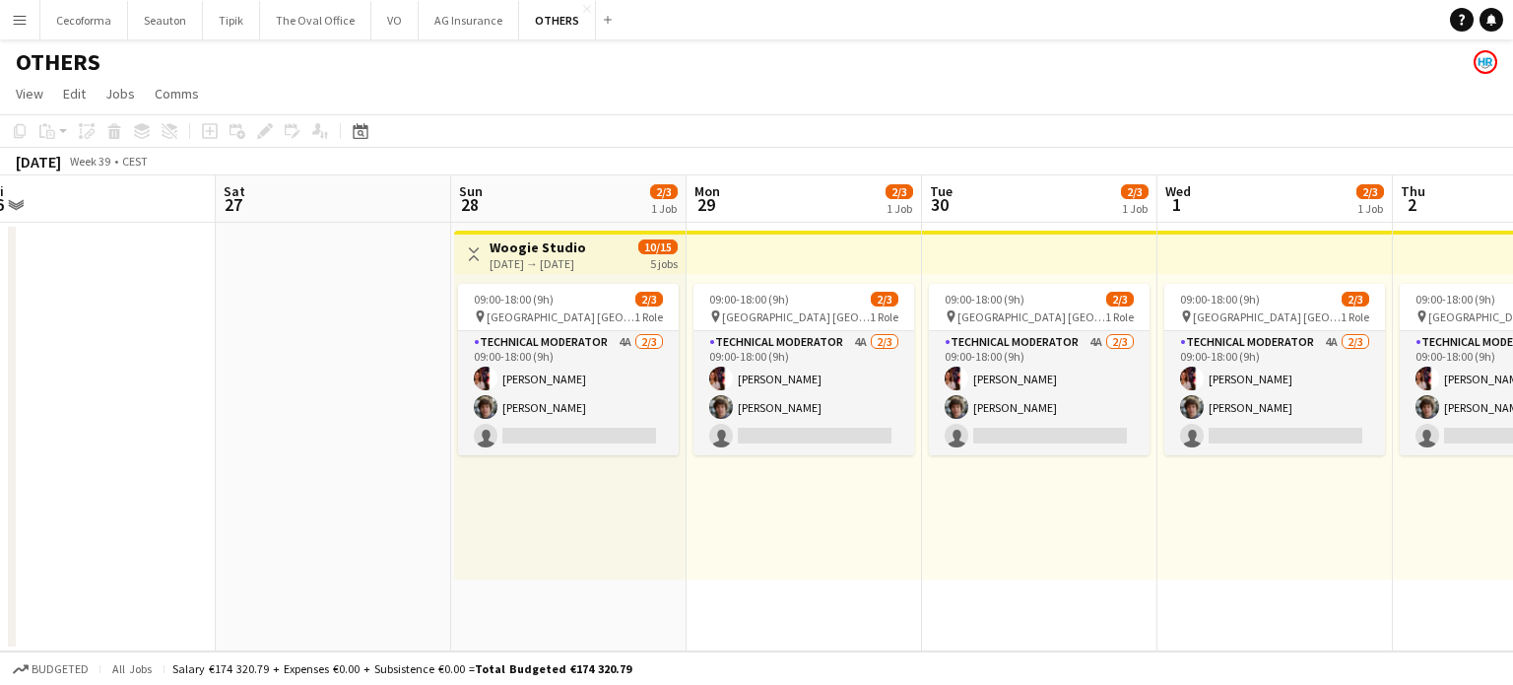
drag, startPoint x: 331, startPoint y: 354, endPoint x: 0, endPoint y: 334, distance: 331.6
click at [0, 334] on app-calendar-viewport "Tue 23 Wed 24 Thu 25 Fri 26 Sat 27 Sun 28 2/3 1 Job Mon 29 2/3 1 Job Tue 30 2/3…" at bounding box center [756, 413] width 1513 height 476
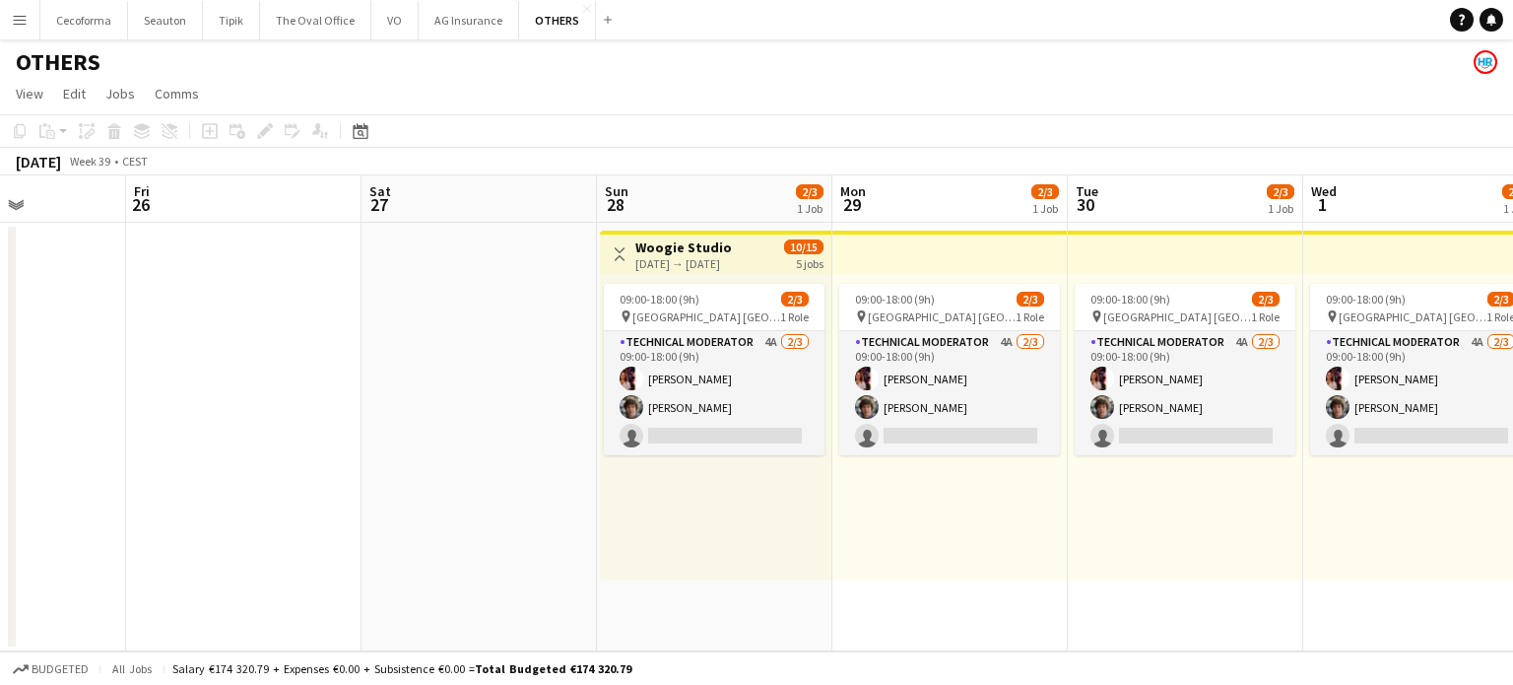
drag, startPoint x: 718, startPoint y: 609, endPoint x: 533, endPoint y: 597, distance: 185.6
click at [533, 597] on app-calendar-viewport "Tue 23 Wed 24 Thu 25 Fri 26 Sat 27 Sun 28 2/3 1 Job Mon 29 2/3 1 Job Tue 30 2/3…" at bounding box center [756, 413] width 1513 height 476
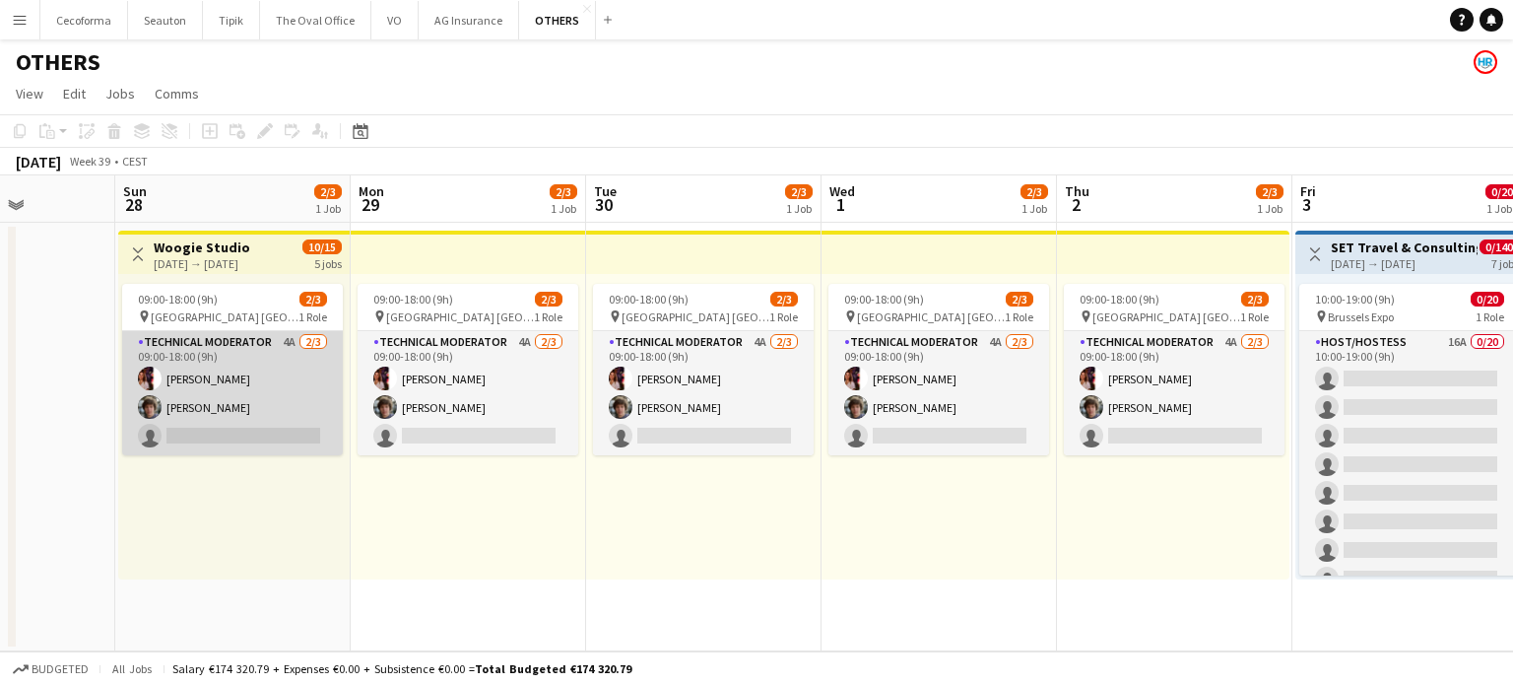
click at [213, 430] on app-card-role "Technical Moderator 4A [DATE] 09:00-18:00 (9h) [PERSON_NAME] [PERSON_NAME] sing…" at bounding box center [232, 393] width 221 height 124
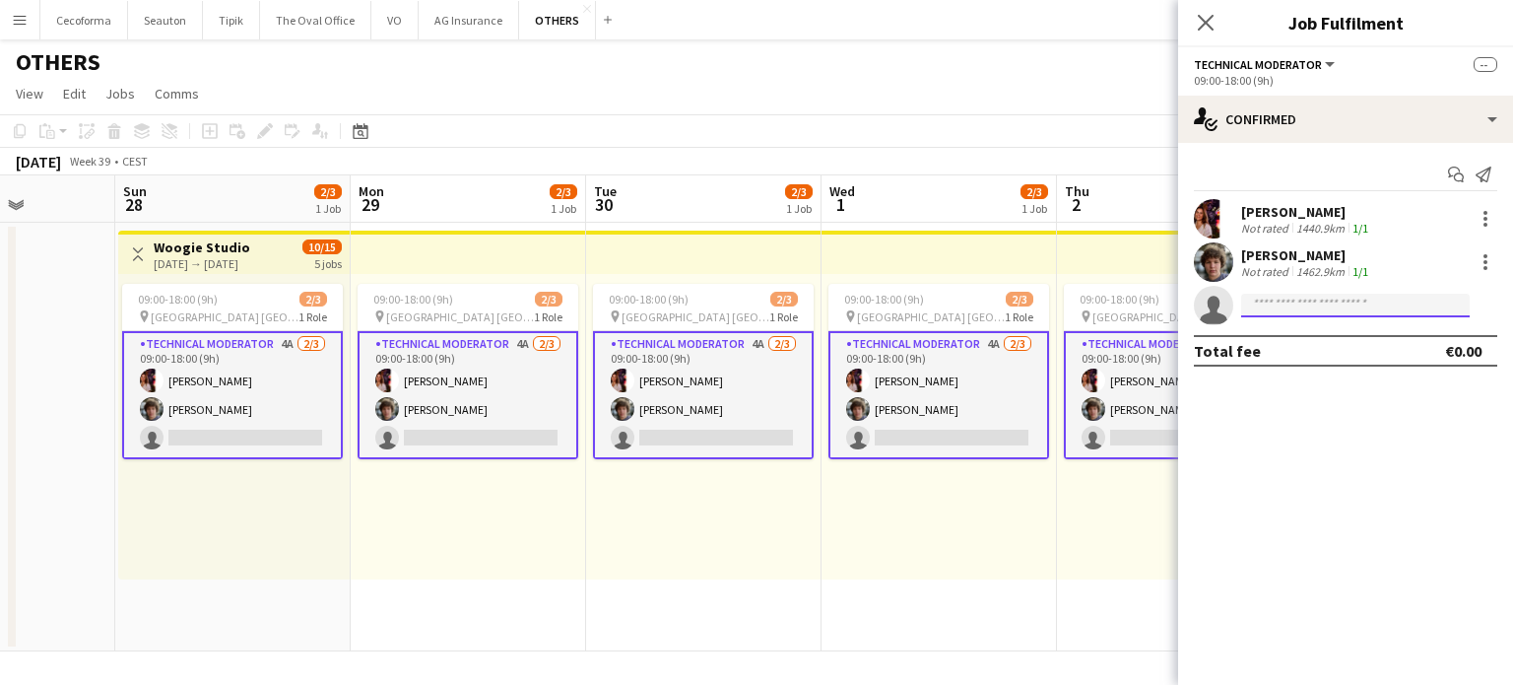
click at [1308, 306] on input at bounding box center [1355, 306] width 229 height 24
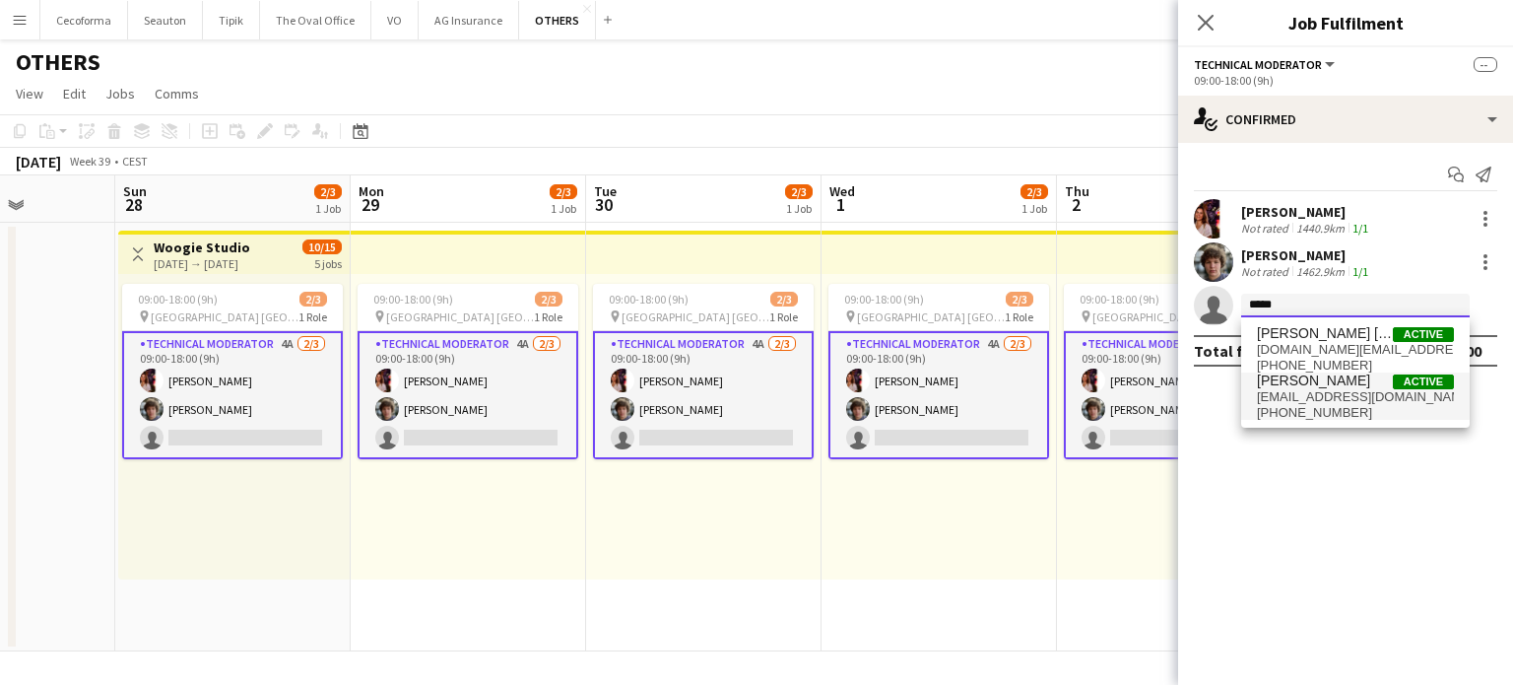
type input "*****"
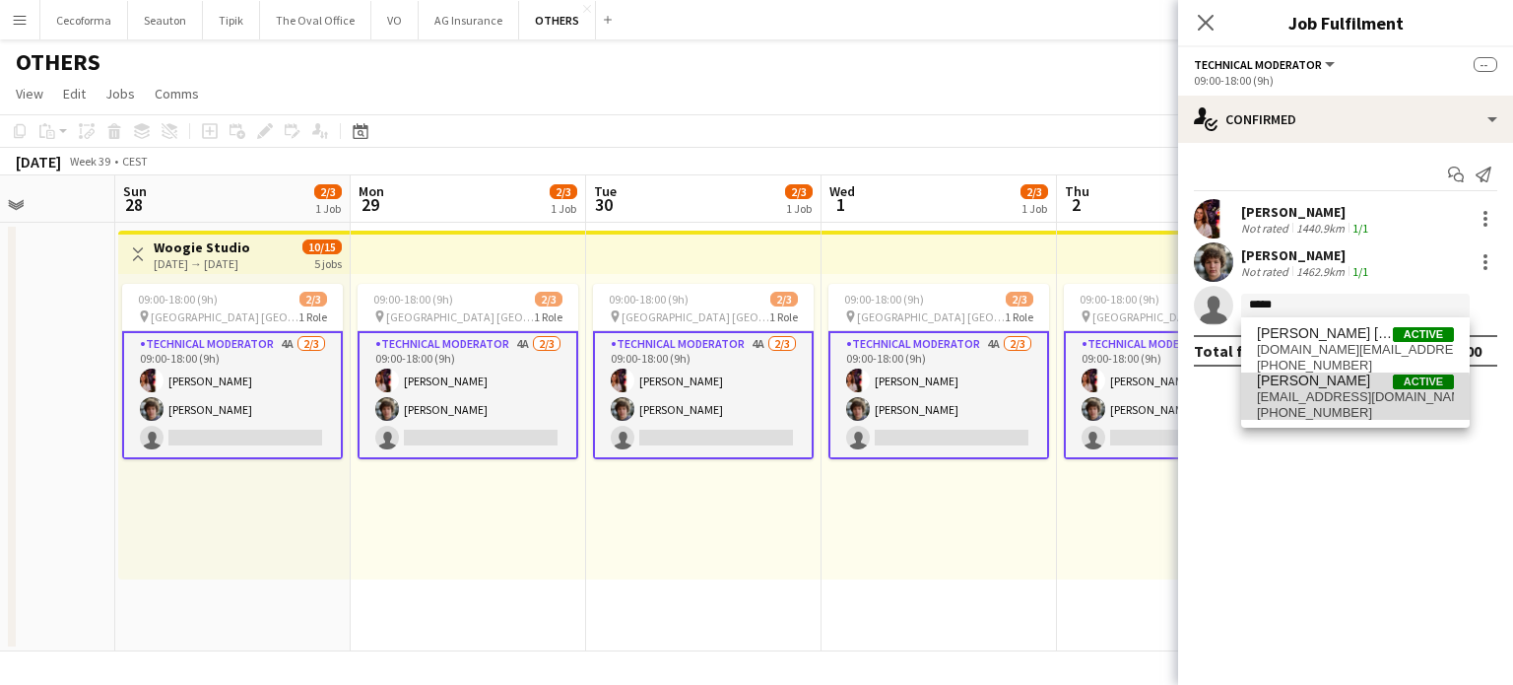
click at [1296, 401] on span "[EMAIL_ADDRESS][DOMAIN_NAME]" at bounding box center [1355, 397] width 197 height 16
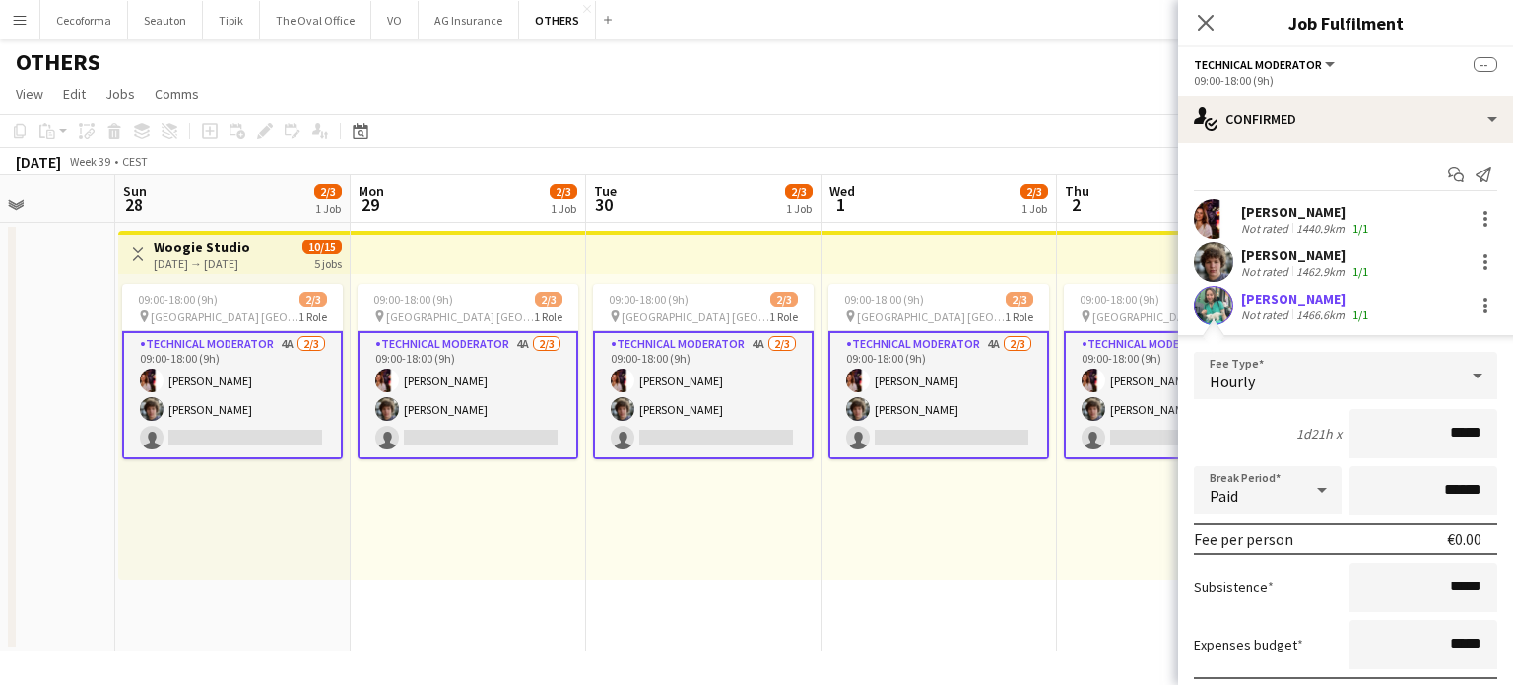
scroll to position [142, 0]
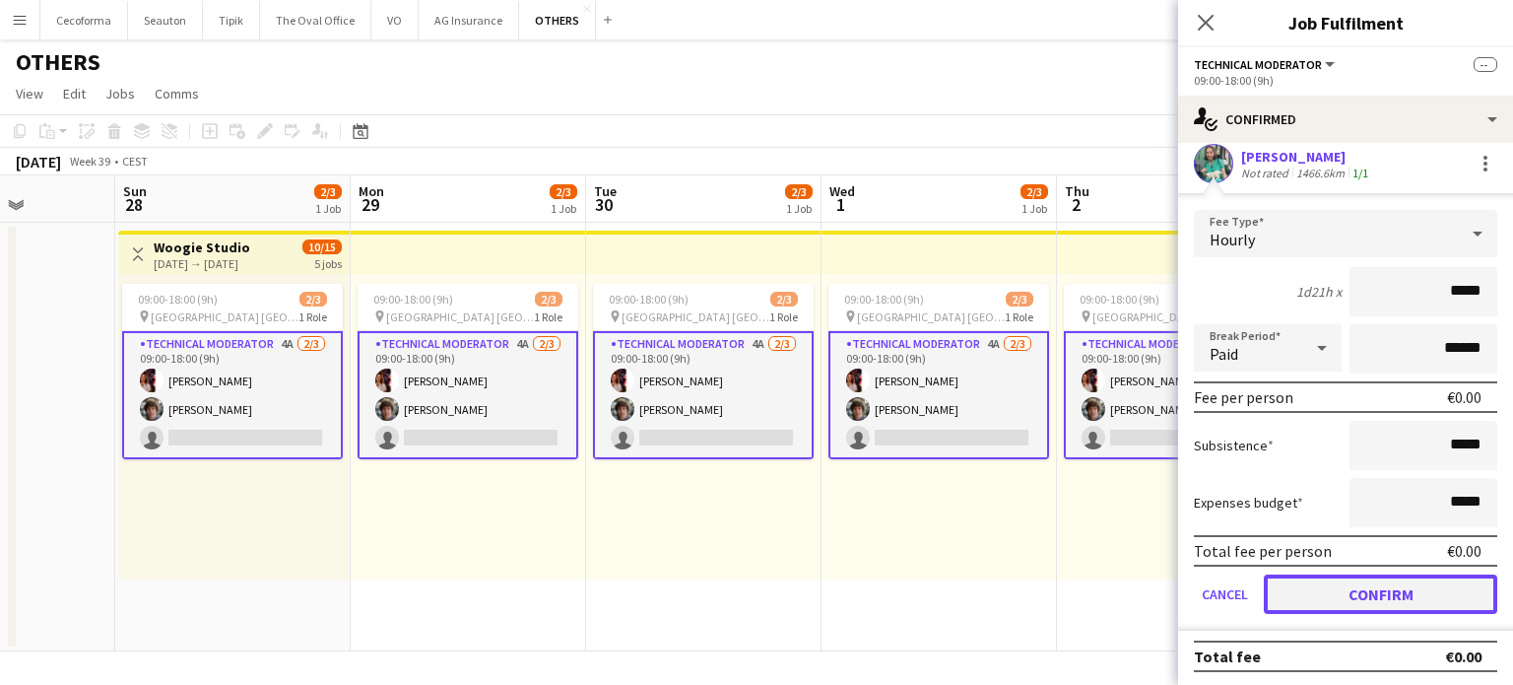
click at [1379, 594] on button "Confirm" at bounding box center [1380, 593] width 233 height 39
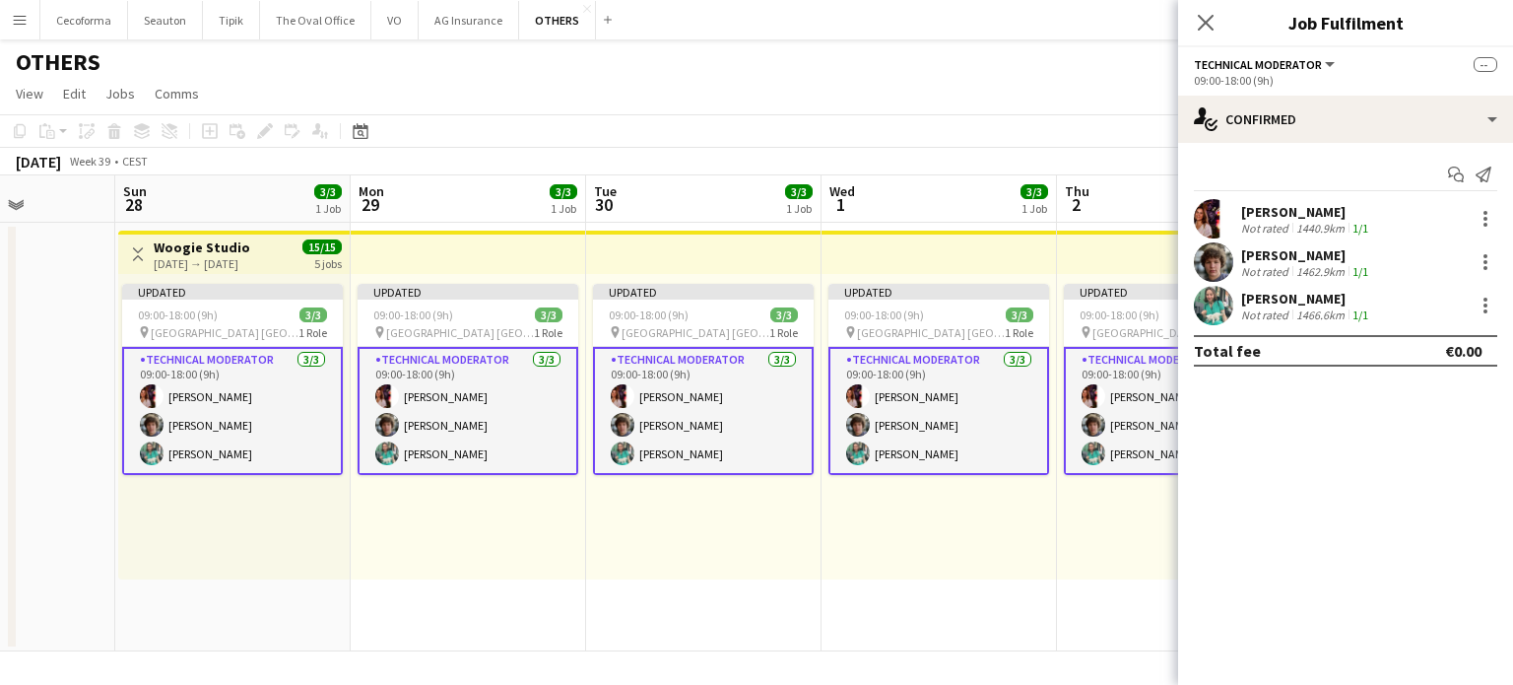
click at [1014, 602] on app-date-cell "Updated 09:00-18:00 (9h) 3/3 pin [GEOGRAPHIC_DATA] [GEOGRAPHIC_DATA] 1 Role Tec…" at bounding box center [939, 437] width 235 height 428
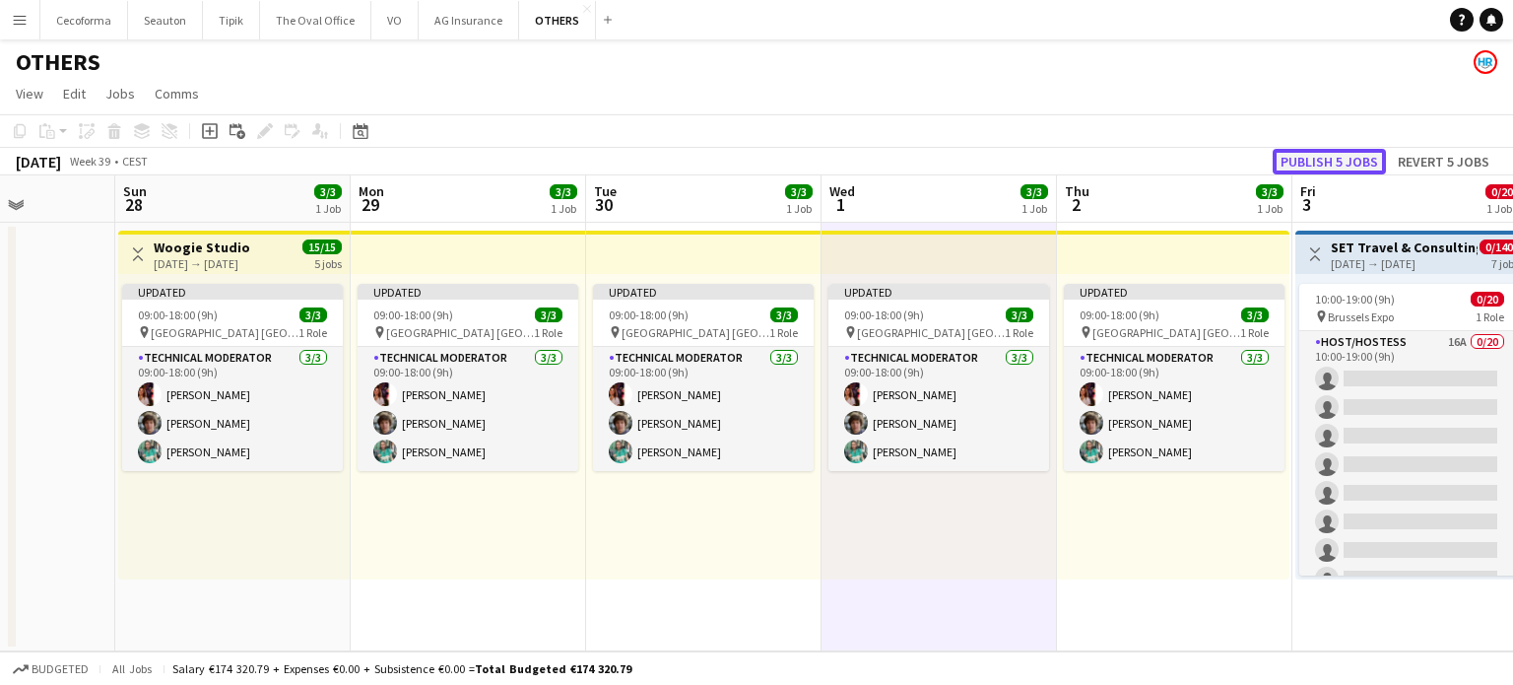
click at [1312, 164] on button "Publish 5 jobs" at bounding box center [1329, 162] width 113 height 26
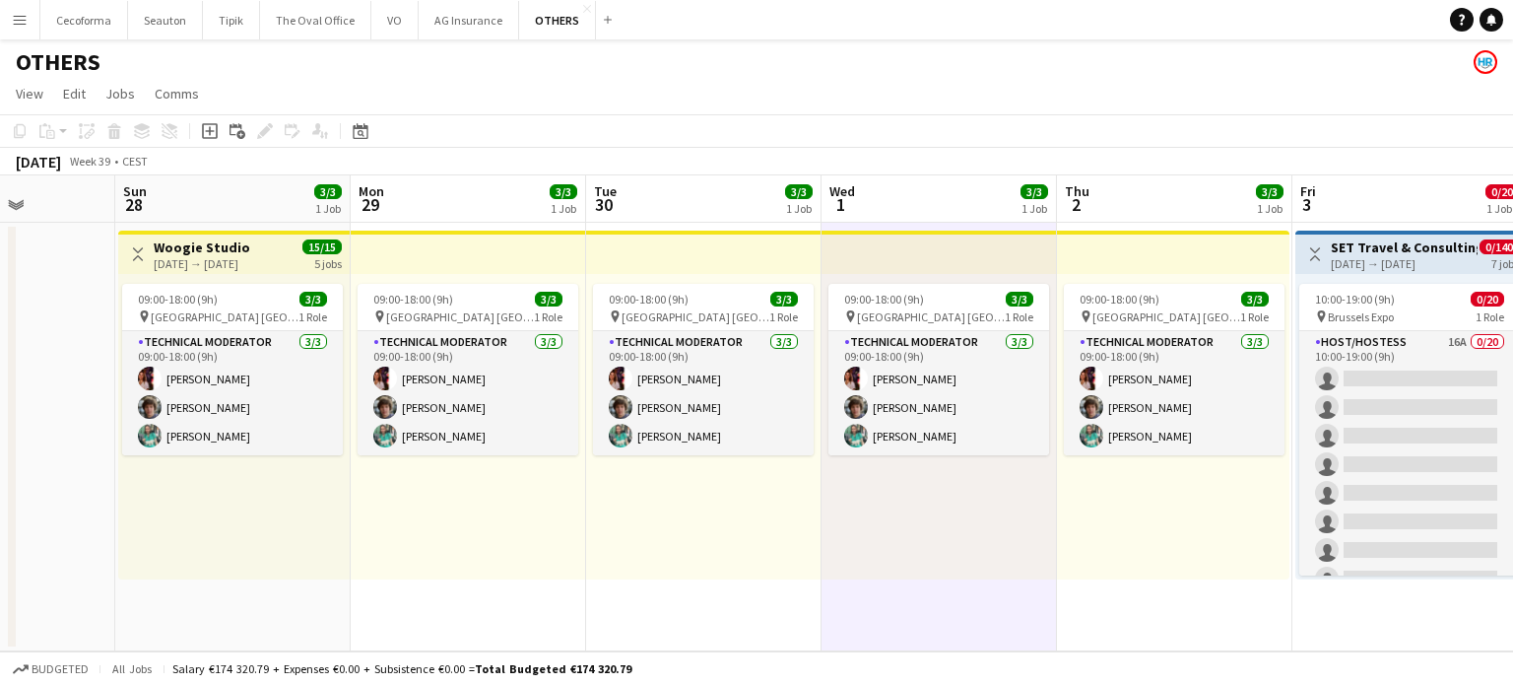
click at [1242, 622] on app-date-cell "09:00-18:00 (9h) 3/3 pin [GEOGRAPHIC_DATA] [GEOGRAPHIC_DATA] 1 Role Technical M…" at bounding box center [1174, 437] width 235 height 428
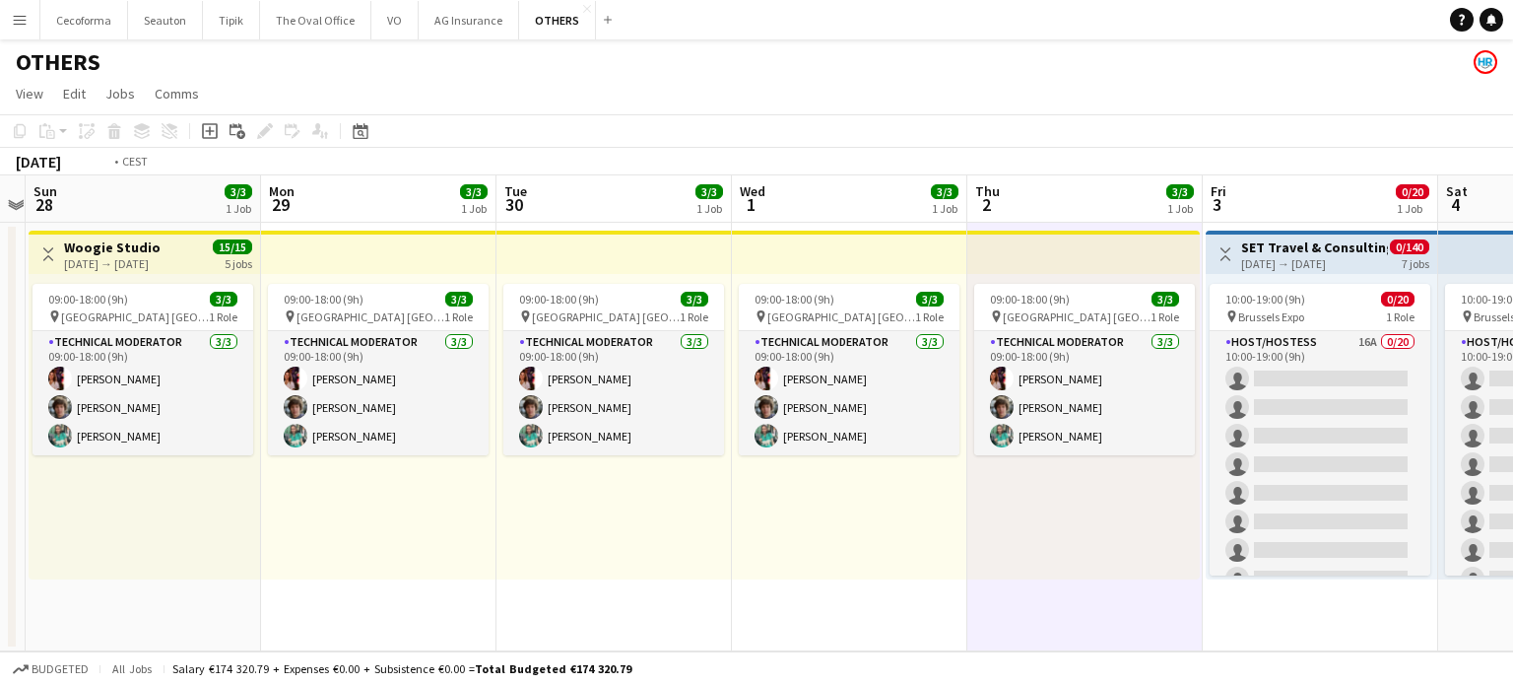
drag, startPoint x: 767, startPoint y: 602, endPoint x: 284, endPoint y: 531, distance: 488.8
click at [285, 534] on app-calendar-viewport "Thu 25 Fri 26 Sat 27 Sun 28 3/3 1 Job Mon 29 3/3 1 Job Tue 30 3/3 1 Job Wed 1 3…" at bounding box center [756, 413] width 1513 height 476
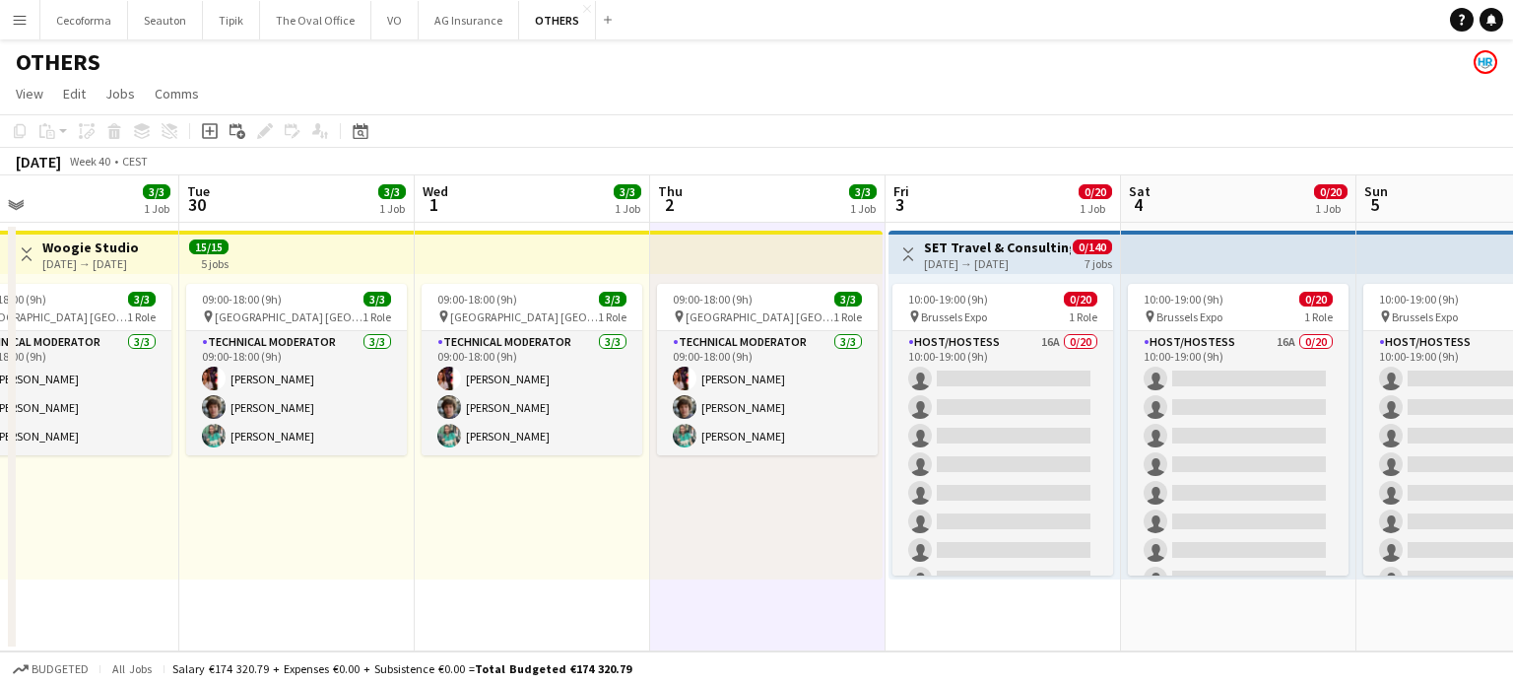
drag, startPoint x: 889, startPoint y: 608, endPoint x: 437, endPoint y: 558, distance: 454.9
click at [437, 558] on app-calendar-viewport "Sat 27 Sun 28 3/3 1 Job Mon 29 3/3 1 Job Tue 30 3/3 1 Job Wed 1 3/3 1 Job Thu 2…" at bounding box center [756, 413] width 1513 height 476
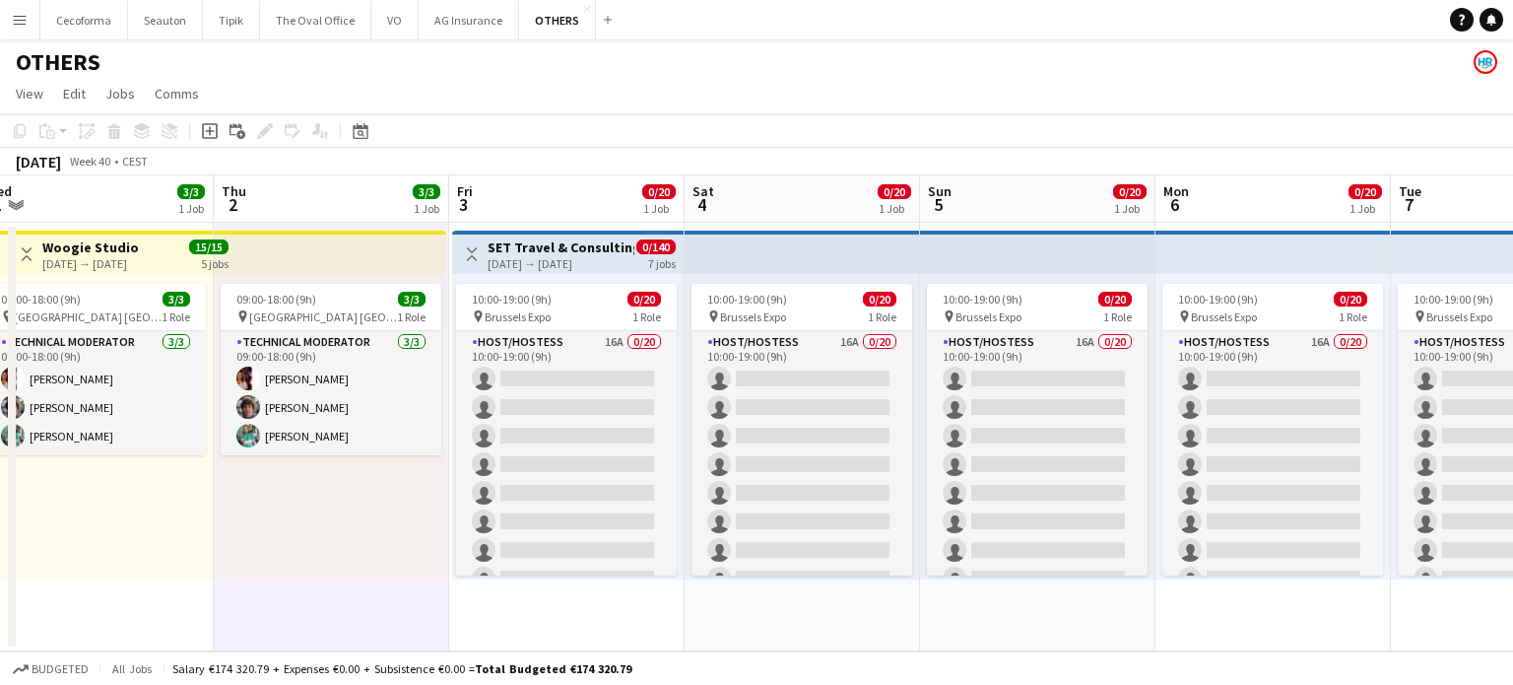
scroll to position [0, 469]
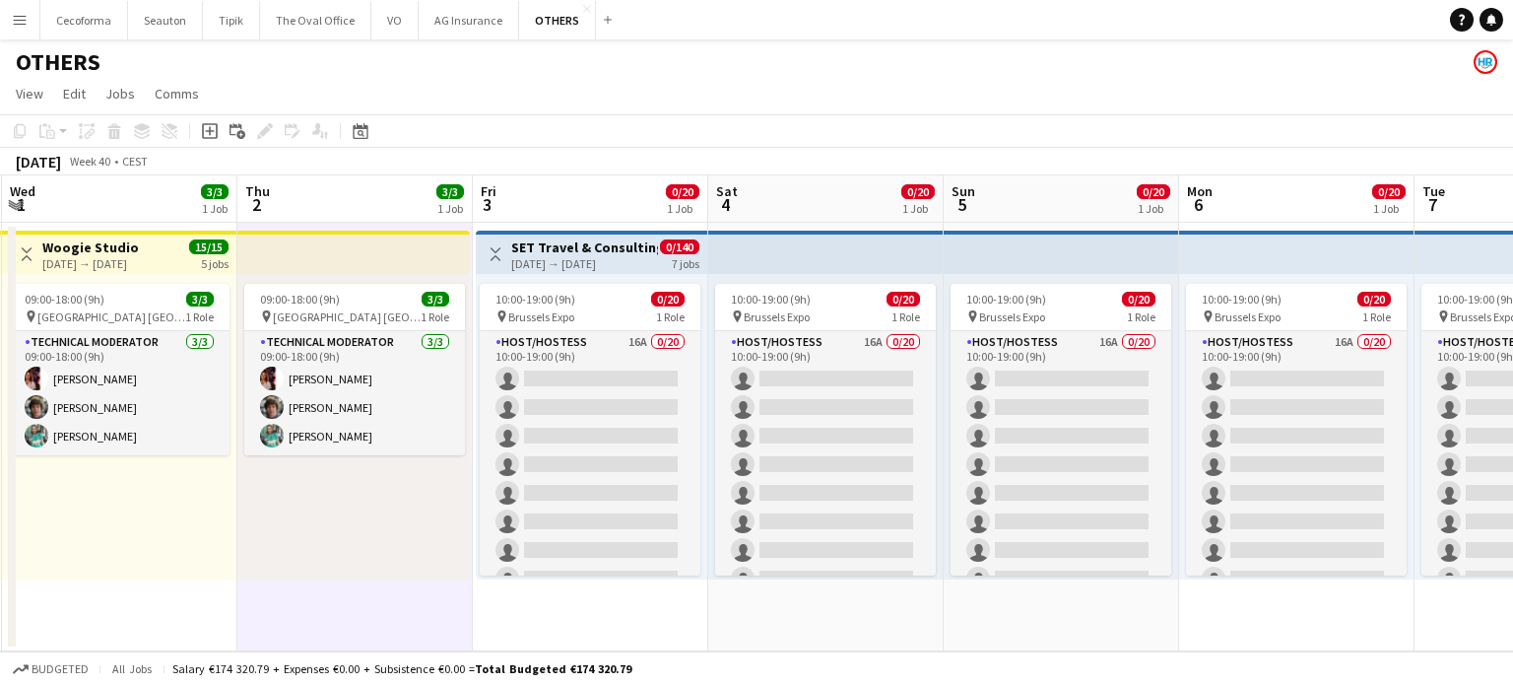
drag, startPoint x: 809, startPoint y: 622, endPoint x: 1102, endPoint y: 618, distance: 293.6
click at [1102, 618] on app-calendar-viewport "Mon 29 3/3 1 Job Tue 30 3/3 1 Job Wed 1 3/3 1 Job Thu 2 3/3 1 Job Fri 3 0/20 1 …" at bounding box center [756, 413] width 1513 height 476
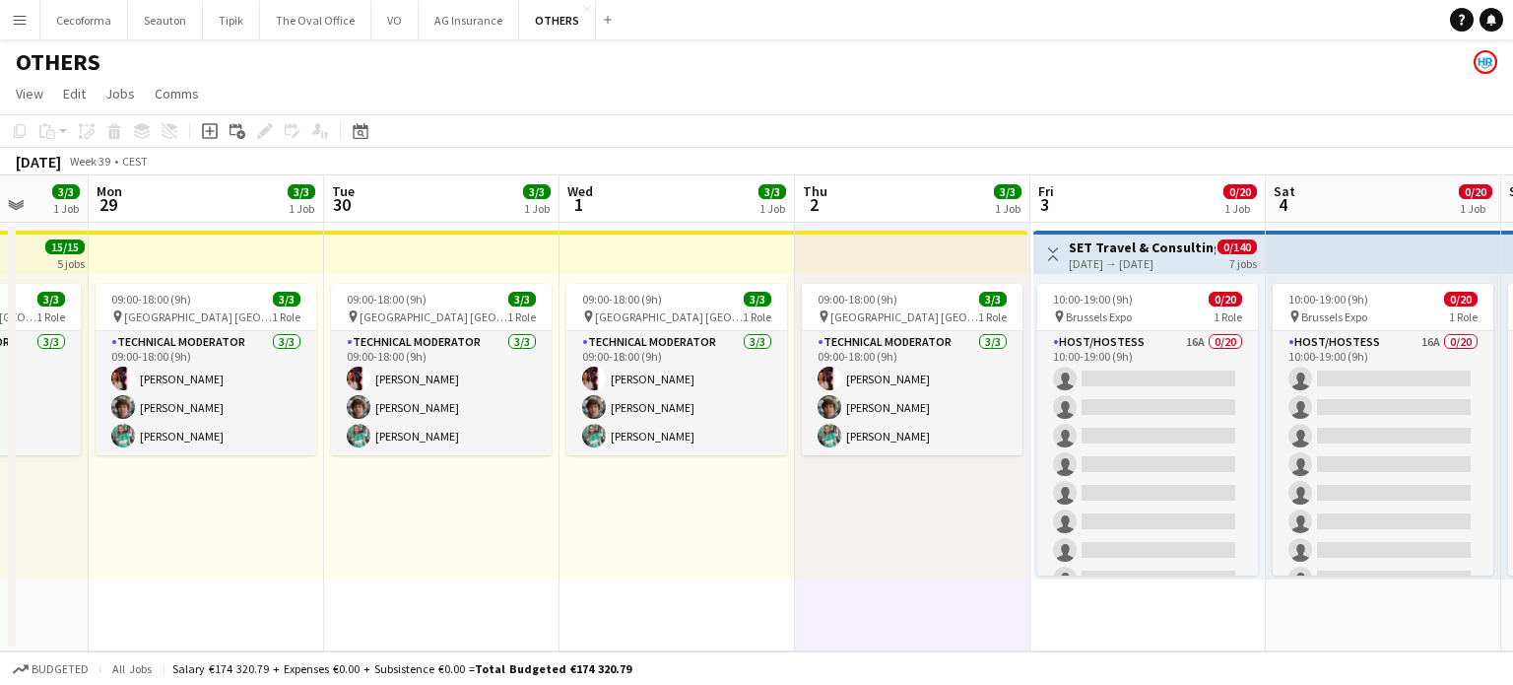
drag, startPoint x: 236, startPoint y: 612, endPoint x: 875, endPoint y: 602, distance: 638.4
click at [875, 602] on app-calendar-viewport "Fri 26 Sat 27 Sun 28 3/3 1 Job Mon 29 3/3 1 Job Tue 30 3/3 1 Job Wed 1 3/3 1 Jo…" at bounding box center [756, 413] width 1513 height 476
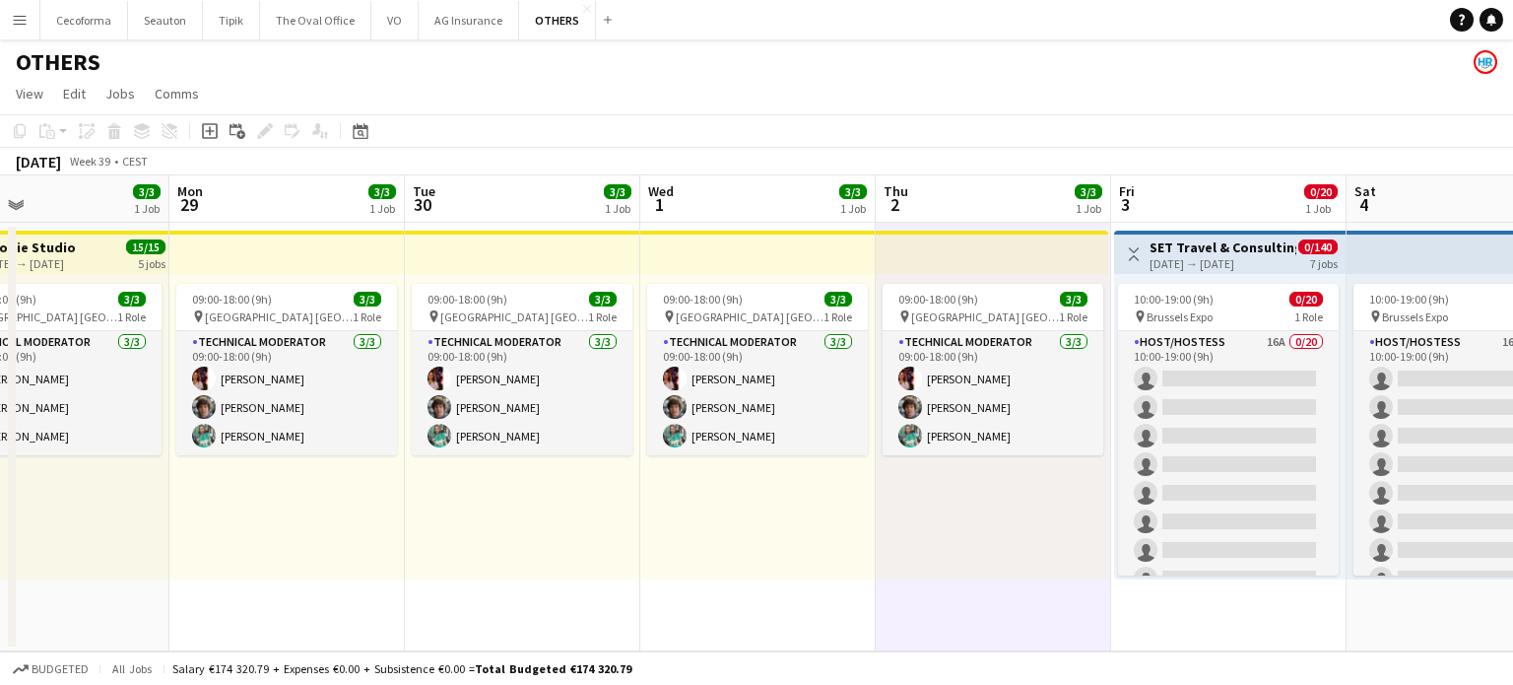
drag, startPoint x: 480, startPoint y: 629, endPoint x: 1154, endPoint y: 569, distance: 677.4
click at [1143, 570] on app-calendar-viewport "Fri 26 Sat 27 Sun 28 3/3 1 Job Mon 29 3/3 1 Job Tue 30 3/3 1 Job Wed 1 3/3 1 Jo…" at bounding box center [756, 413] width 1513 height 476
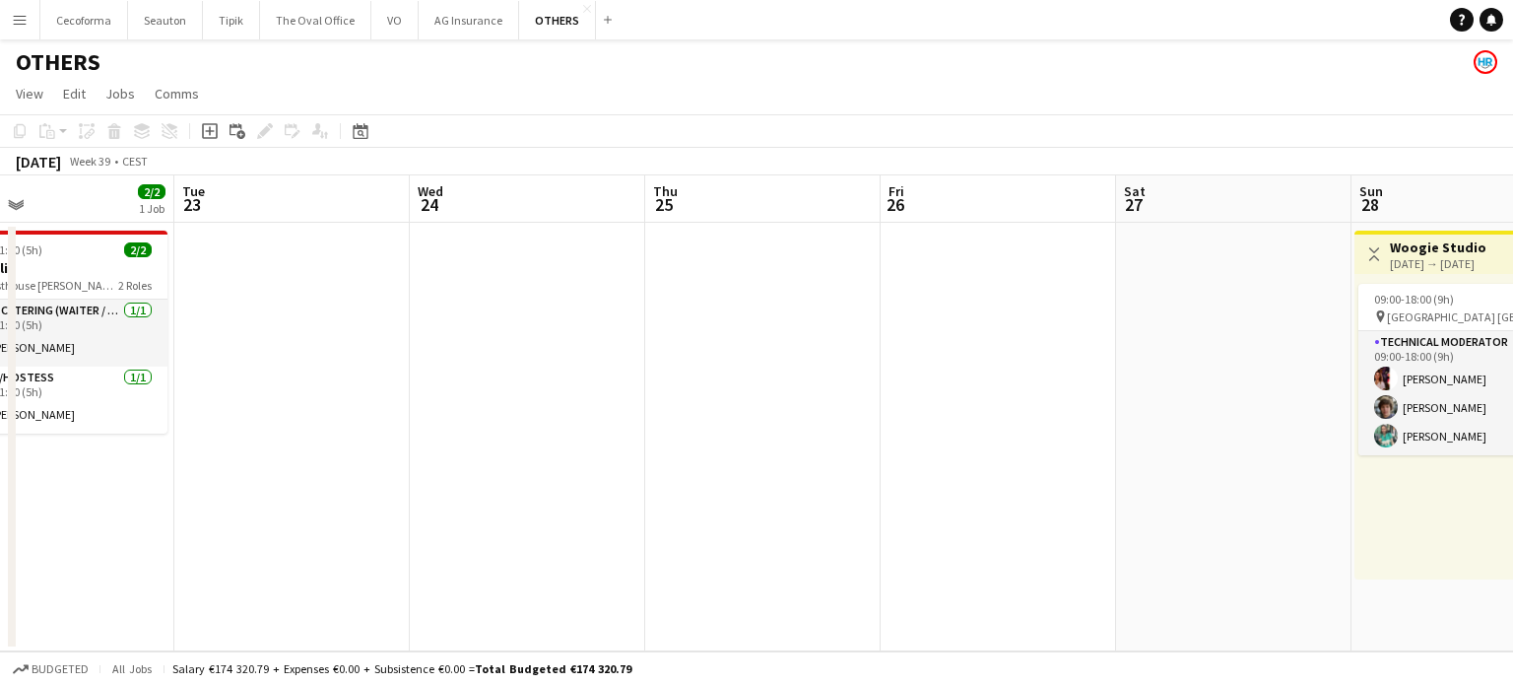
drag, startPoint x: 424, startPoint y: 543, endPoint x: 950, endPoint y: 503, distance: 527.5
click at [1292, 481] on app-calendar-viewport "Sat 20 Sun 21 Mon 22 2/2 1 Job Tue 23 Wed 24 Thu 25 Fri 26 Sat 27 Sun 28 3/3 1 …" at bounding box center [756, 413] width 1513 height 476
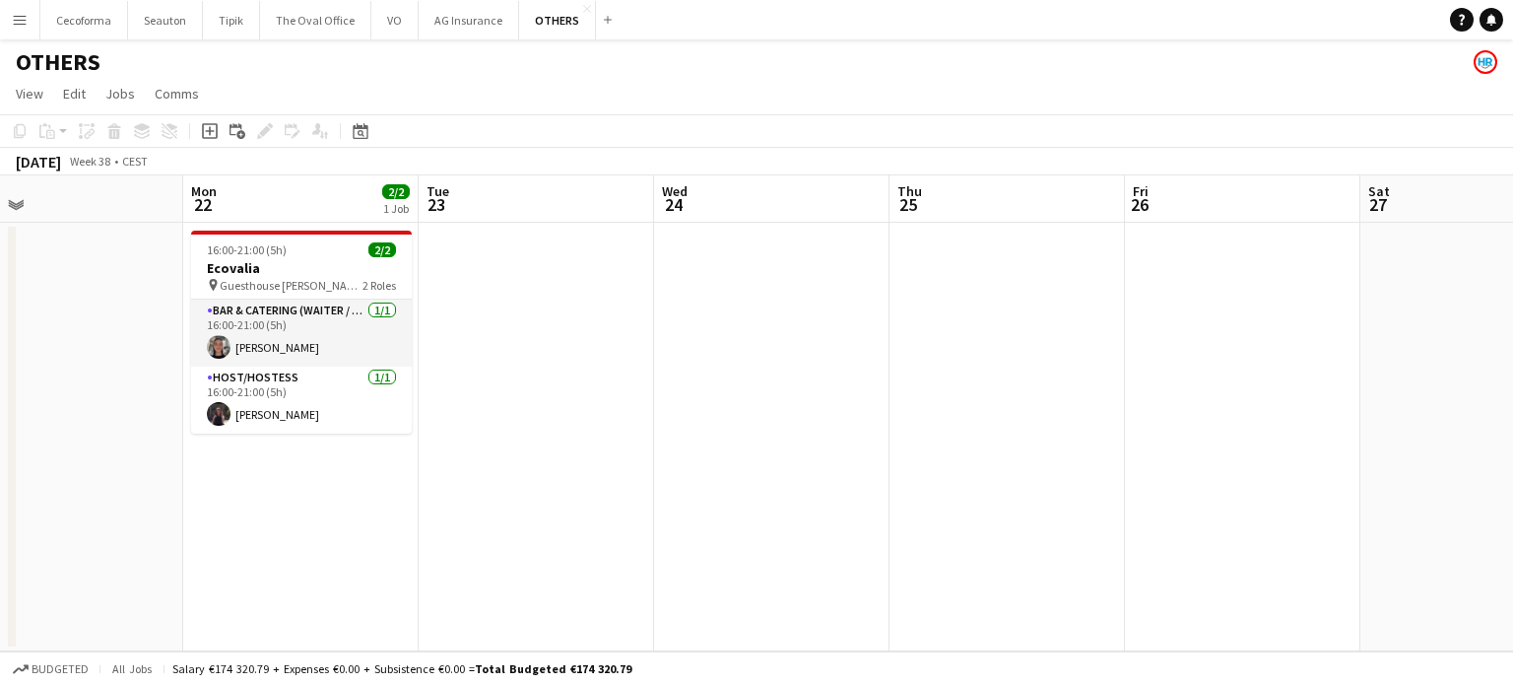
drag, startPoint x: 870, startPoint y: 481, endPoint x: 1338, endPoint y: 474, distance: 467.9
click at [1370, 458] on app-calendar-viewport "Fri 19 Sat 20 Sun 21 Mon 22 2/2 1 Job Tue 23 Wed 24 Thu 25 Fri 26 Sat 27 Sun 28…" at bounding box center [756, 413] width 1513 height 476
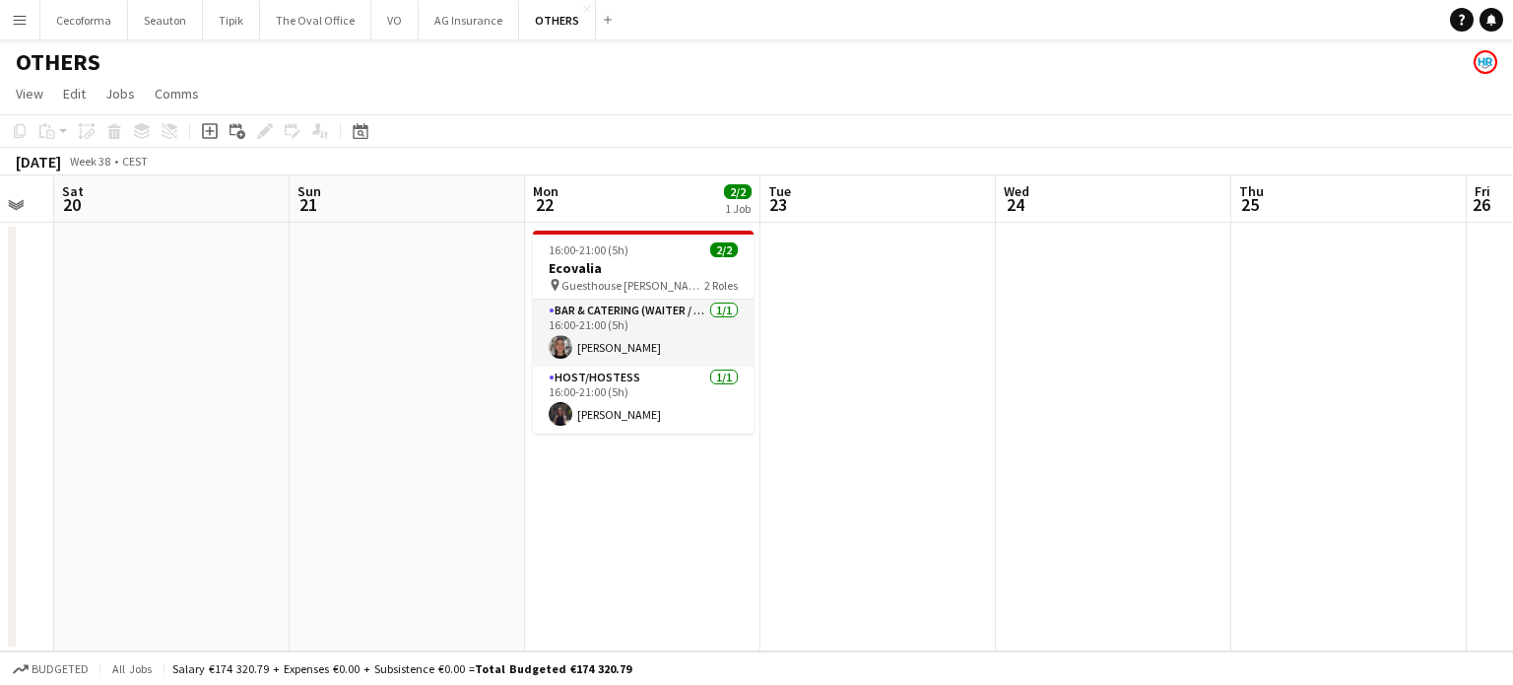
drag, startPoint x: 453, startPoint y: 508, endPoint x: 1348, endPoint y: 438, distance: 897.1
click at [1323, 438] on app-calendar-viewport "Wed 17 3/3 1 Job Thu 18 2/6 1 Job Fri 19 Sat 20 Sun 21 Mon 22 2/2 1 Job Tue 23 …" at bounding box center [756, 413] width 1513 height 476
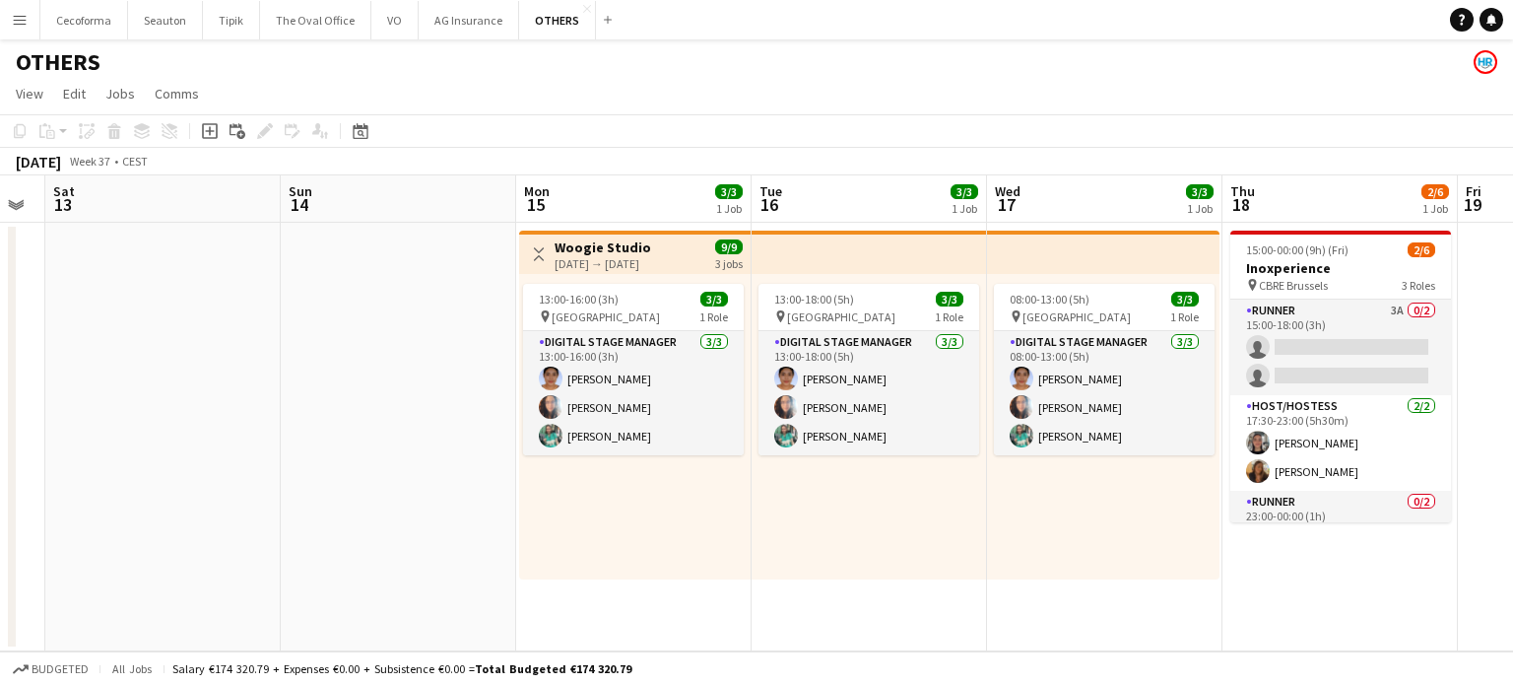
scroll to position [0, 603]
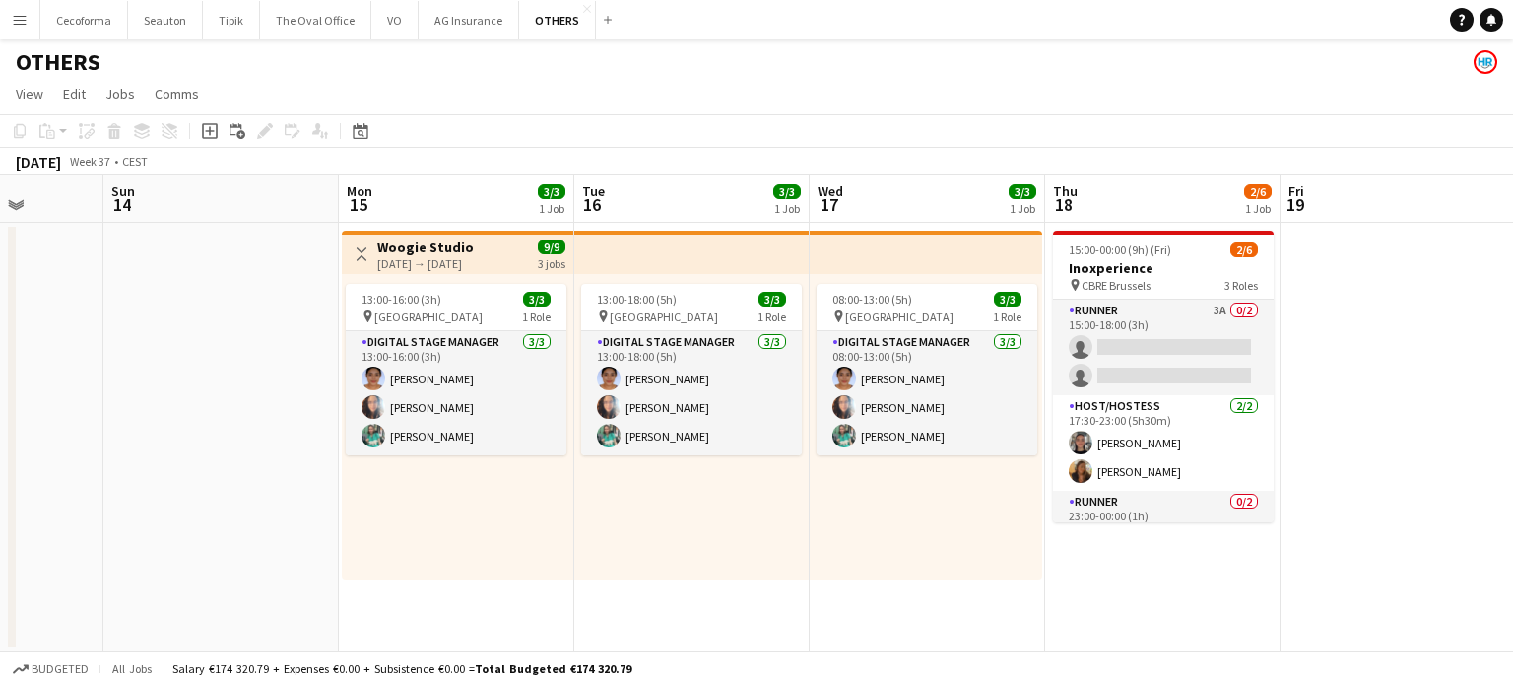
drag, startPoint x: 414, startPoint y: 590, endPoint x: 1040, endPoint y: 598, distance: 626.5
click at [1040, 598] on app-calendar-viewport "Thu 11 Fri 12 Sat 13 Sun 14 Mon 15 3/3 1 Job Tue 16 3/3 1 Job Wed 17 3/3 1 Job …" at bounding box center [756, 413] width 1513 height 476
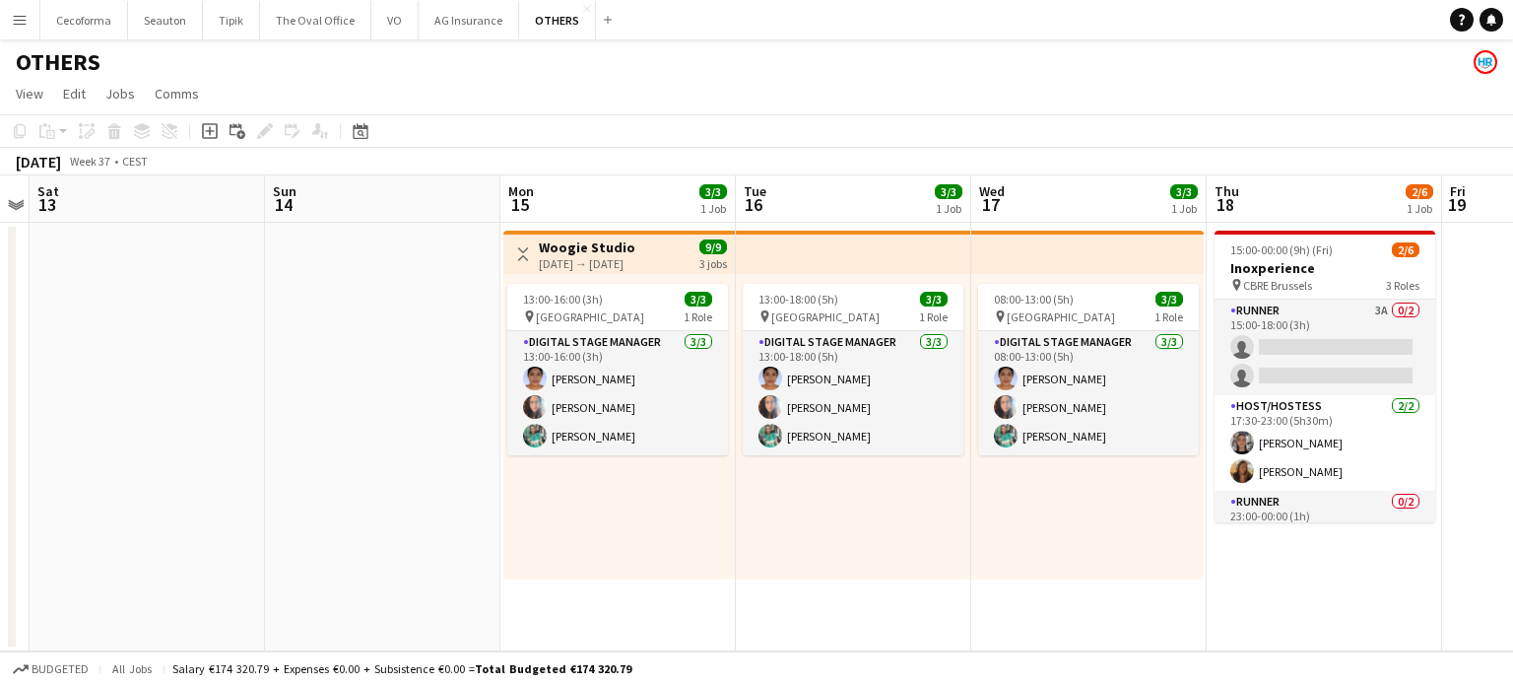
drag, startPoint x: 1125, startPoint y: 610, endPoint x: 1019, endPoint y: 610, distance: 105.4
click at [1019, 610] on app-calendar-viewport "Wed 10 Thu 11 Fri 12 Sat 13 Sun 14 Mon 15 3/3 1 Job Tue 16 3/3 1 Job Wed 17 3/3…" at bounding box center [756, 413] width 1513 height 476
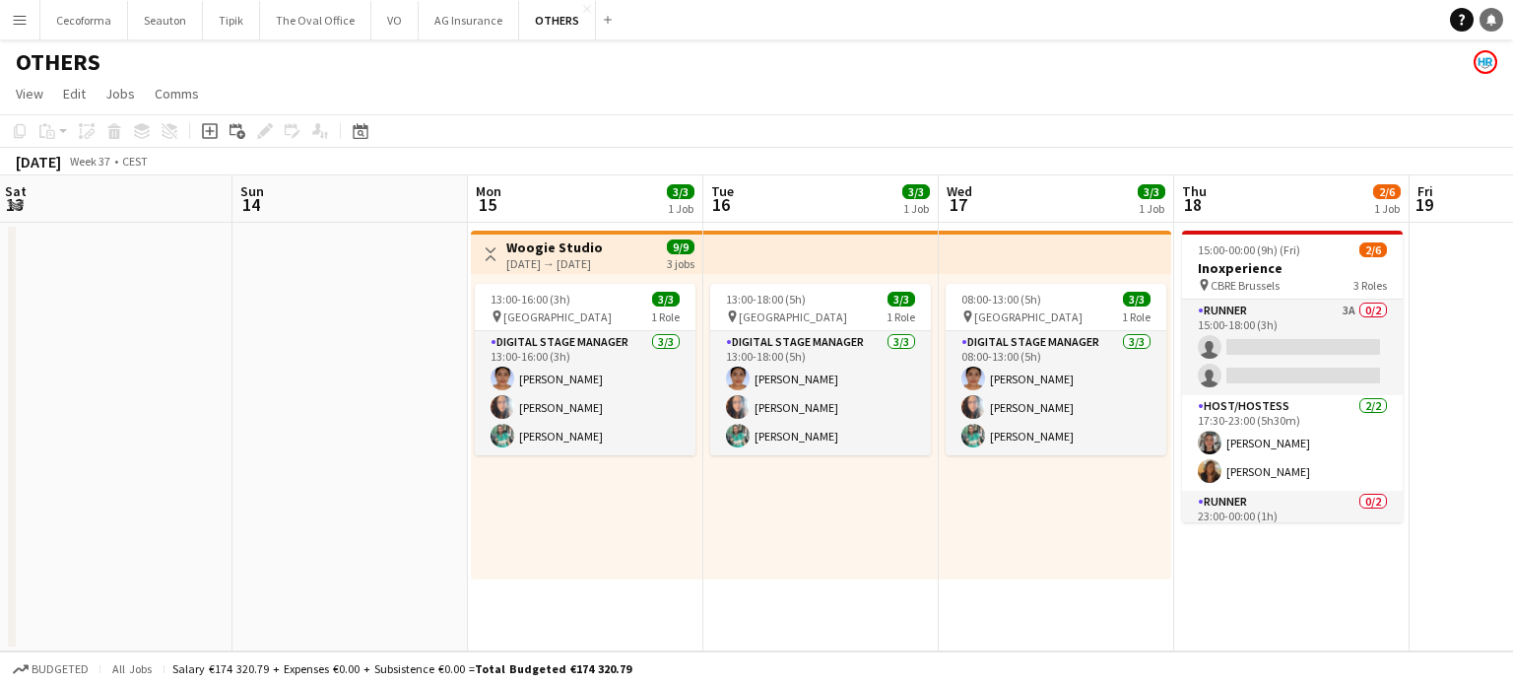
click at [1488, 17] on icon at bounding box center [1491, 19] width 10 height 10
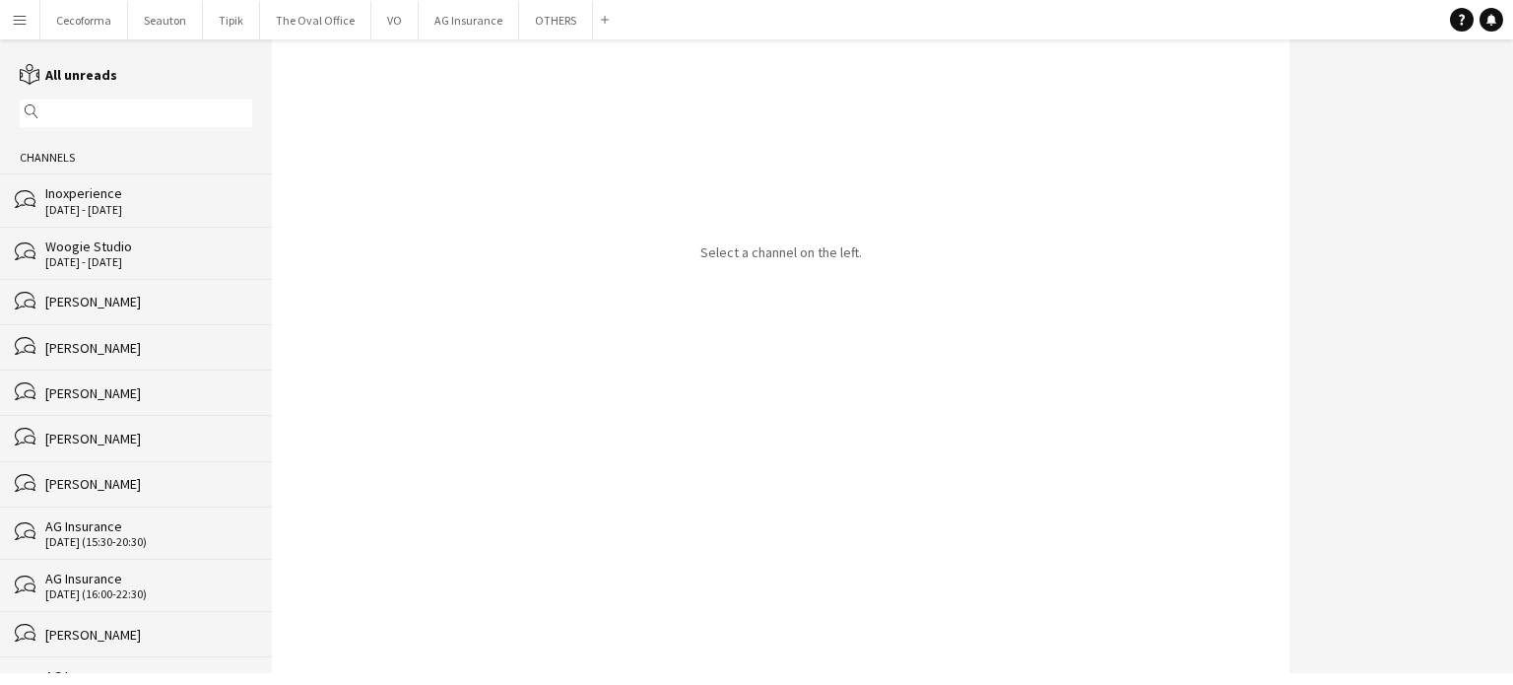
click at [102, 259] on div "[DATE] - [DATE]" at bounding box center [148, 262] width 207 height 14
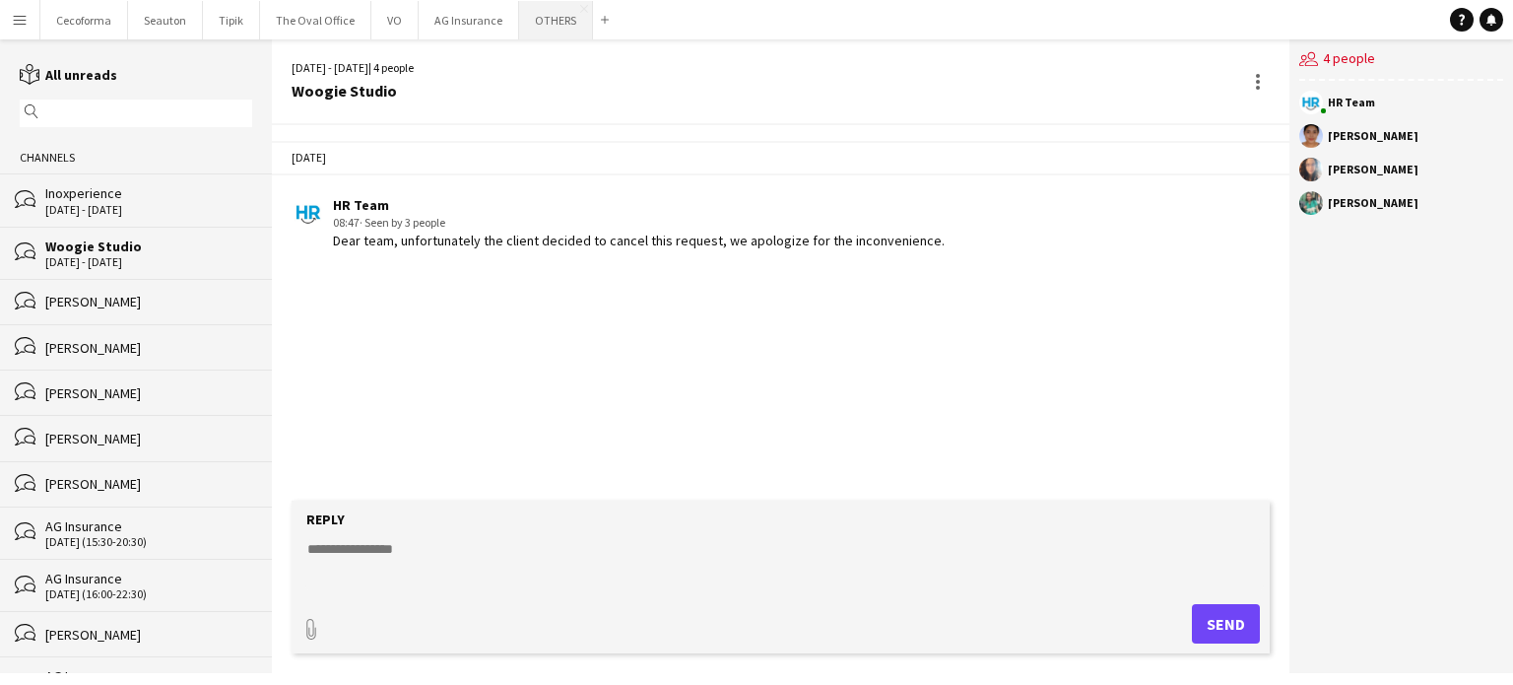
click at [535, 14] on button "OTHERS Close" at bounding box center [556, 20] width 74 height 38
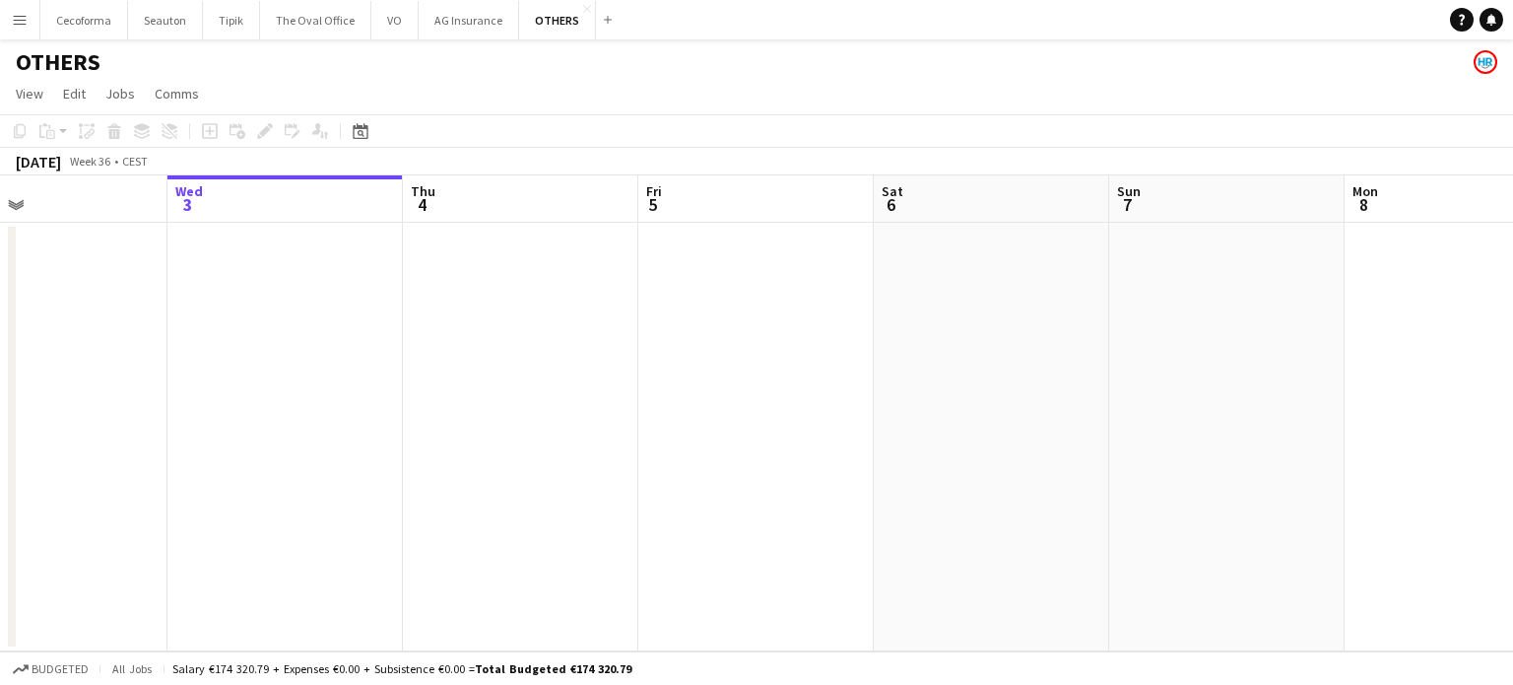
drag, startPoint x: 704, startPoint y: 432, endPoint x: 247, endPoint y: 416, distance: 457.4
click at [253, 420] on app-calendar-viewport "Sun 31 Mon 1 Tue 2 Wed 3 Thu 4 Fri 5 Sat 6 Sun 7 Mon 8 Tue 9 Wed 10 Thu 11" at bounding box center [756, 413] width 1513 height 476
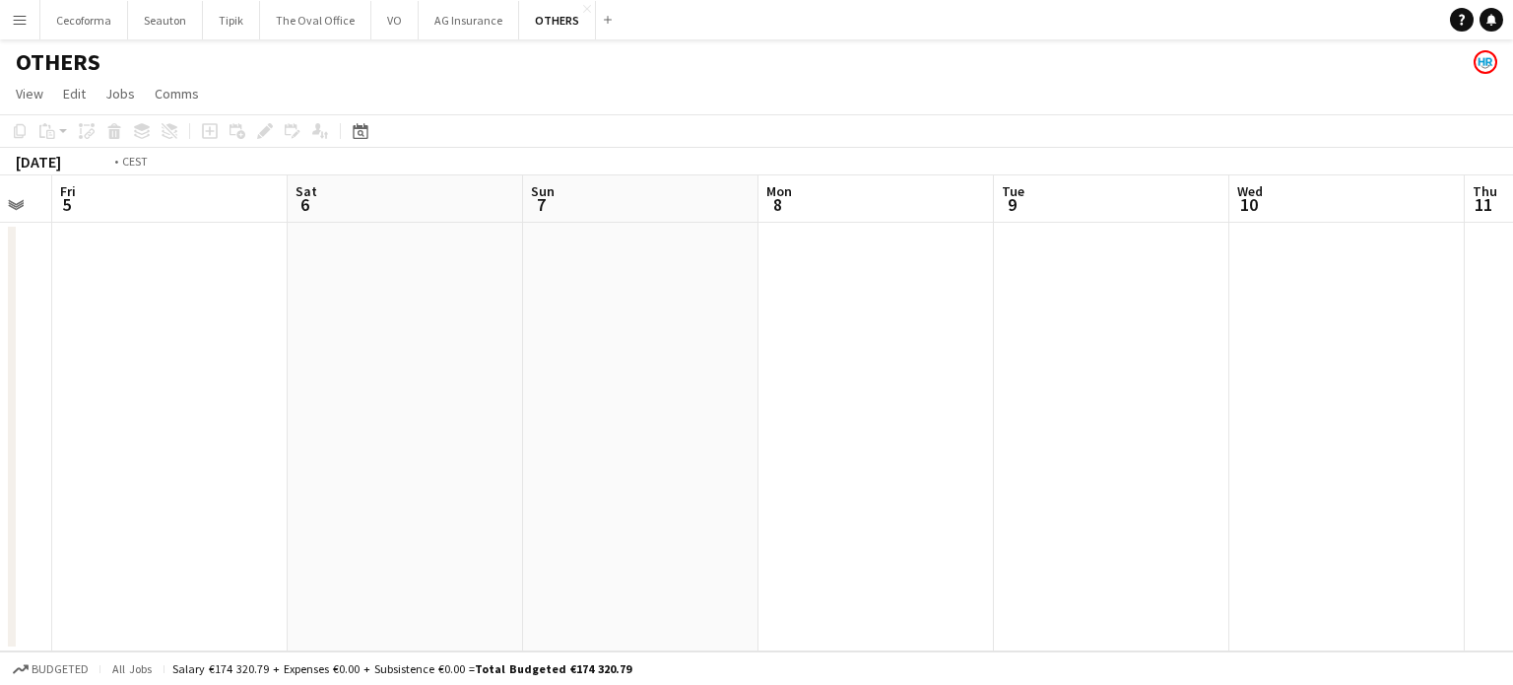
drag, startPoint x: 752, startPoint y: 469, endPoint x: 45, endPoint y: 335, distance: 718.8
click at [0, 370] on app-calendar-viewport "Tue 2 Wed 3 Thu 4 Fri 5 Sat 6 Sun 7 Mon 8 Tue 9 Wed 10 Thu 11 Fri 12 Sat 13" at bounding box center [756, 413] width 1513 height 476
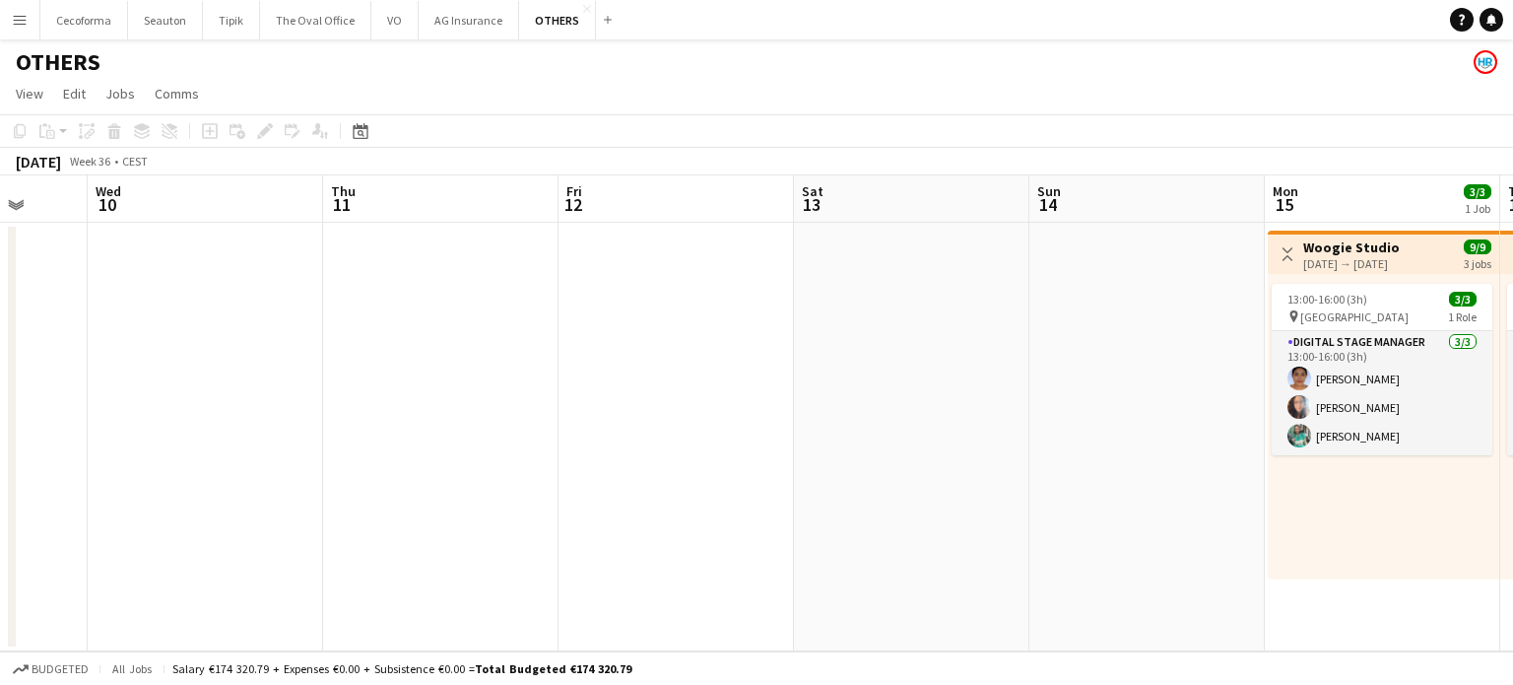
click at [0, 354] on app-calendar-viewport "Sat 6 Sun 7 Mon 8 Tue 9 Wed 10 Thu 11 Fri 12 Sat 13 Sun 14 Mon 15 3/3 1 Job Tue…" at bounding box center [756, 413] width 1513 height 476
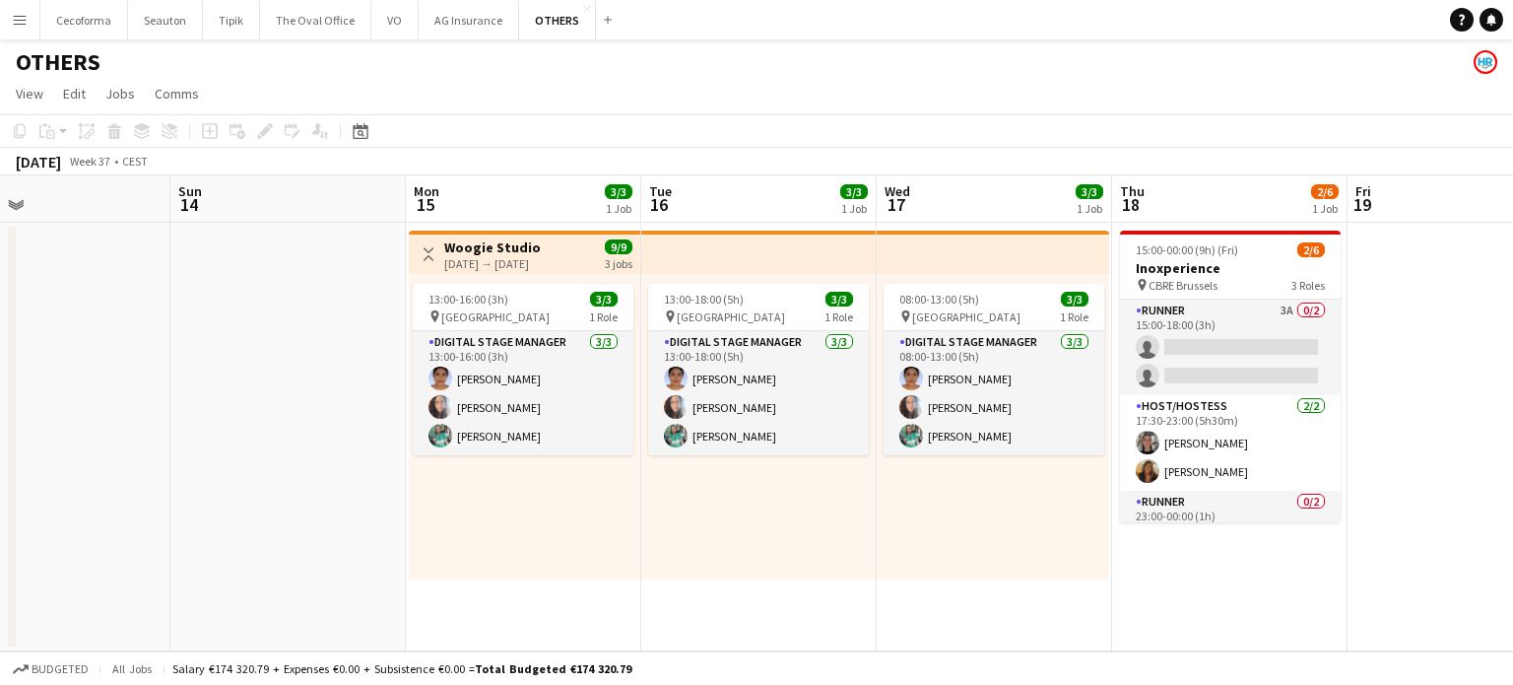
drag, startPoint x: 332, startPoint y: 363, endPoint x: 90, endPoint y: 355, distance: 242.5
click at [90, 355] on app-calendar-viewport "Wed 10 Thu 11 Fri 12 Sat 13 Sun 14 Mon 15 3/3 1 Job Tue 16 3/3 1 Job Wed 17 3/3…" at bounding box center [756, 413] width 1513 height 476
click at [496, 264] on div "[DATE] → [DATE]" at bounding box center [490, 263] width 97 height 15
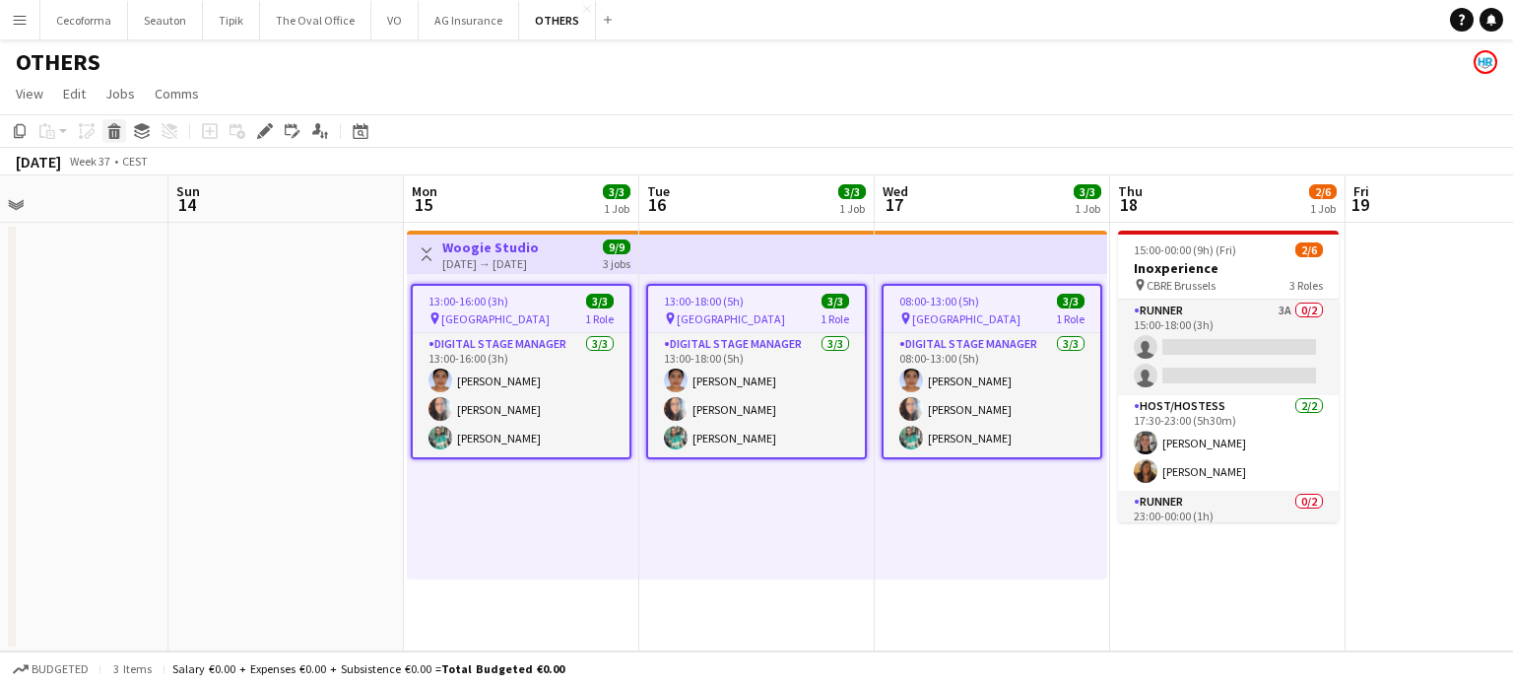
click at [110, 129] on icon at bounding box center [114, 134] width 11 height 10
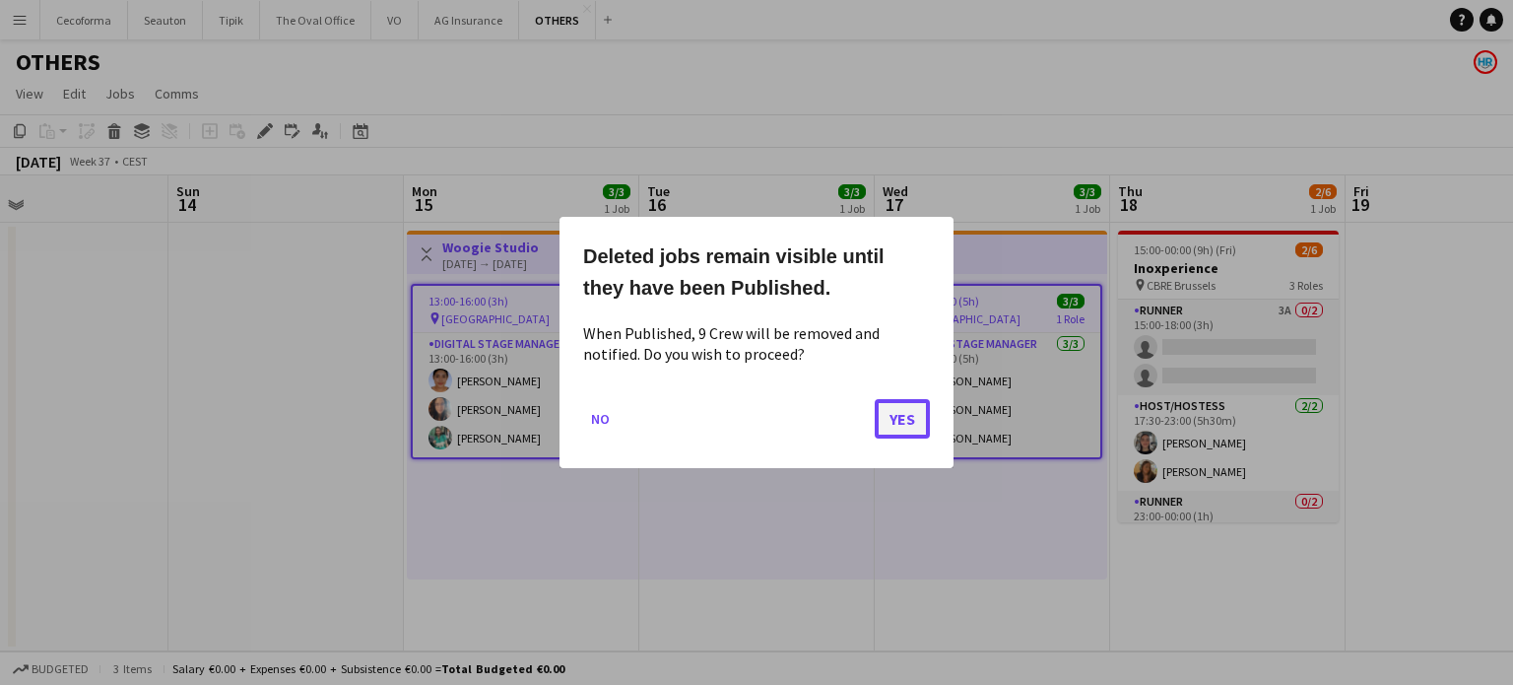
click at [887, 423] on button "Yes" at bounding box center [902, 418] width 55 height 39
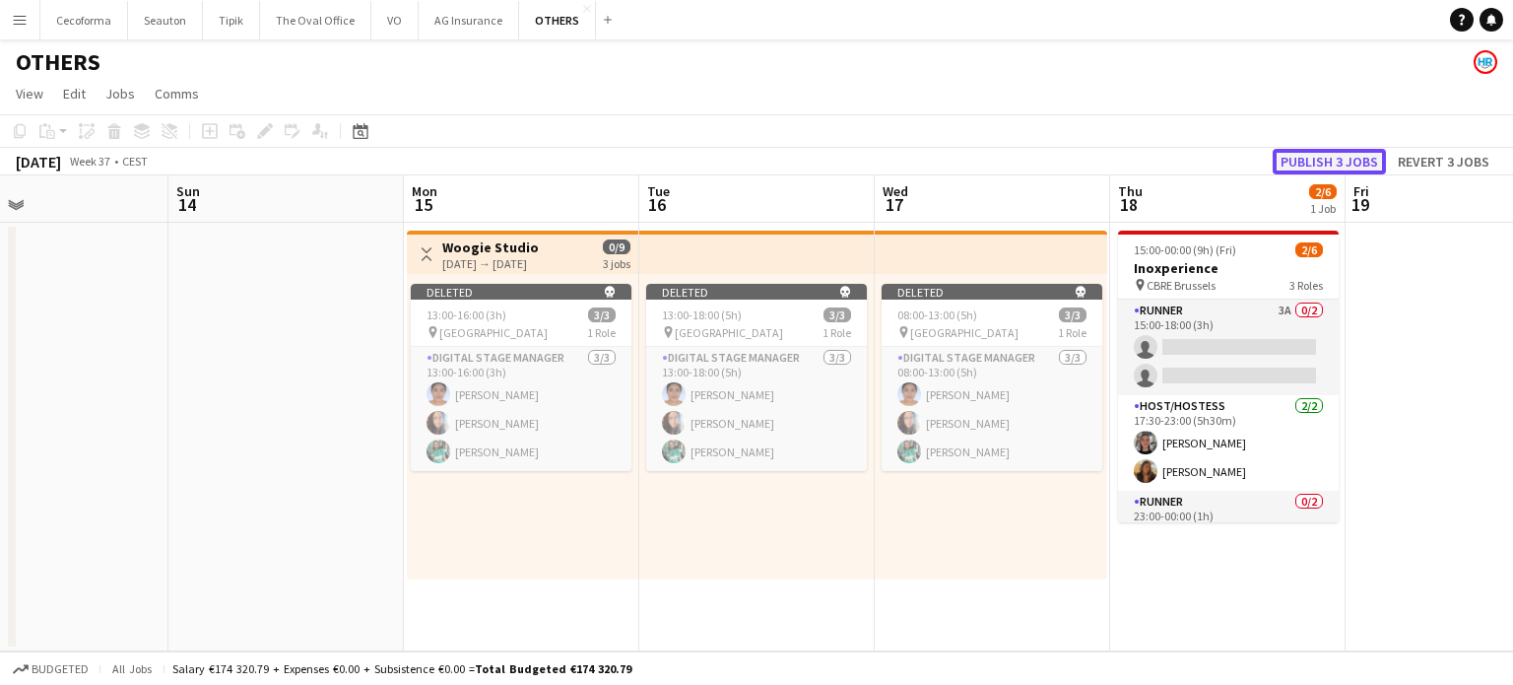
click at [1324, 158] on button "Publish 3 jobs" at bounding box center [1329, 162] width 113 height 26
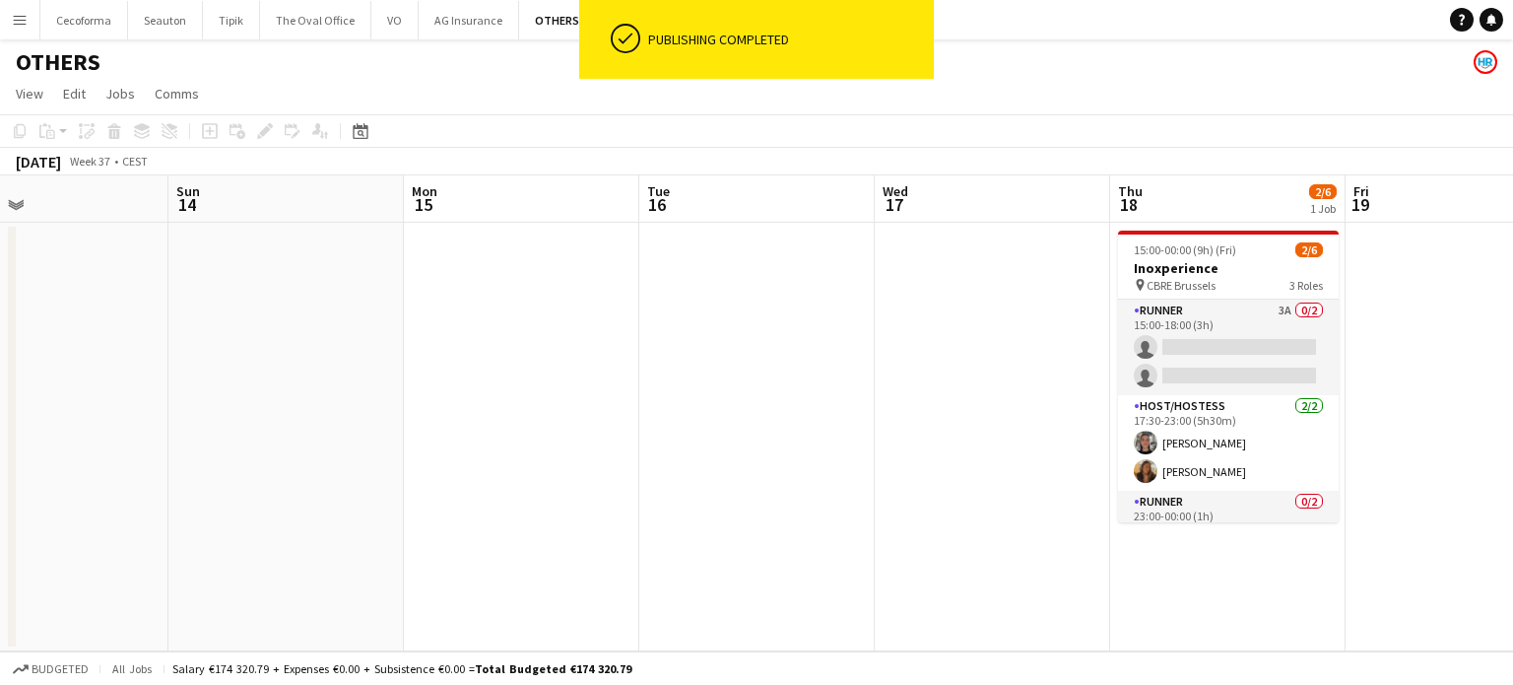
click at [652, 428] on app-date-cell at bounding box center [756, 437] width 235 height 428
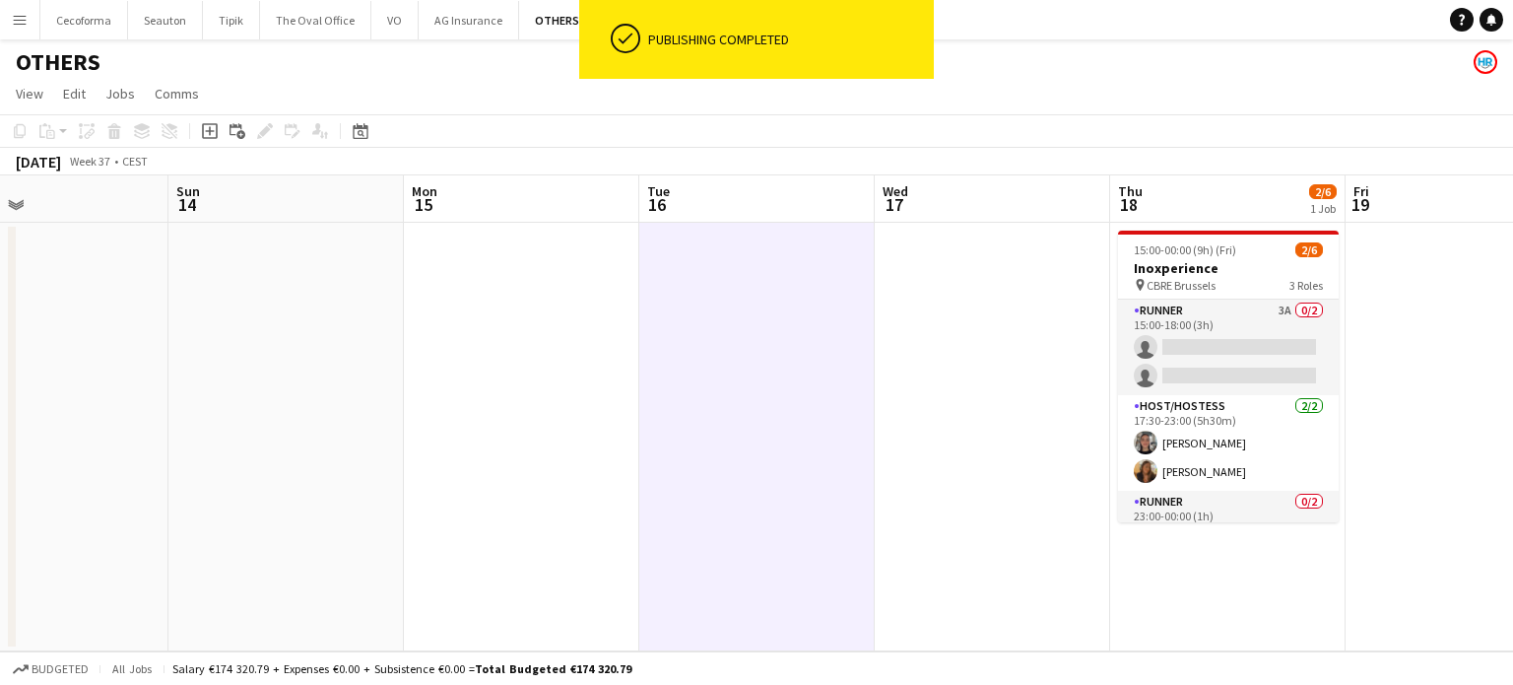
click at [419, 417] on app-date-cell at bounding box center [521, 437] width 235 height 428
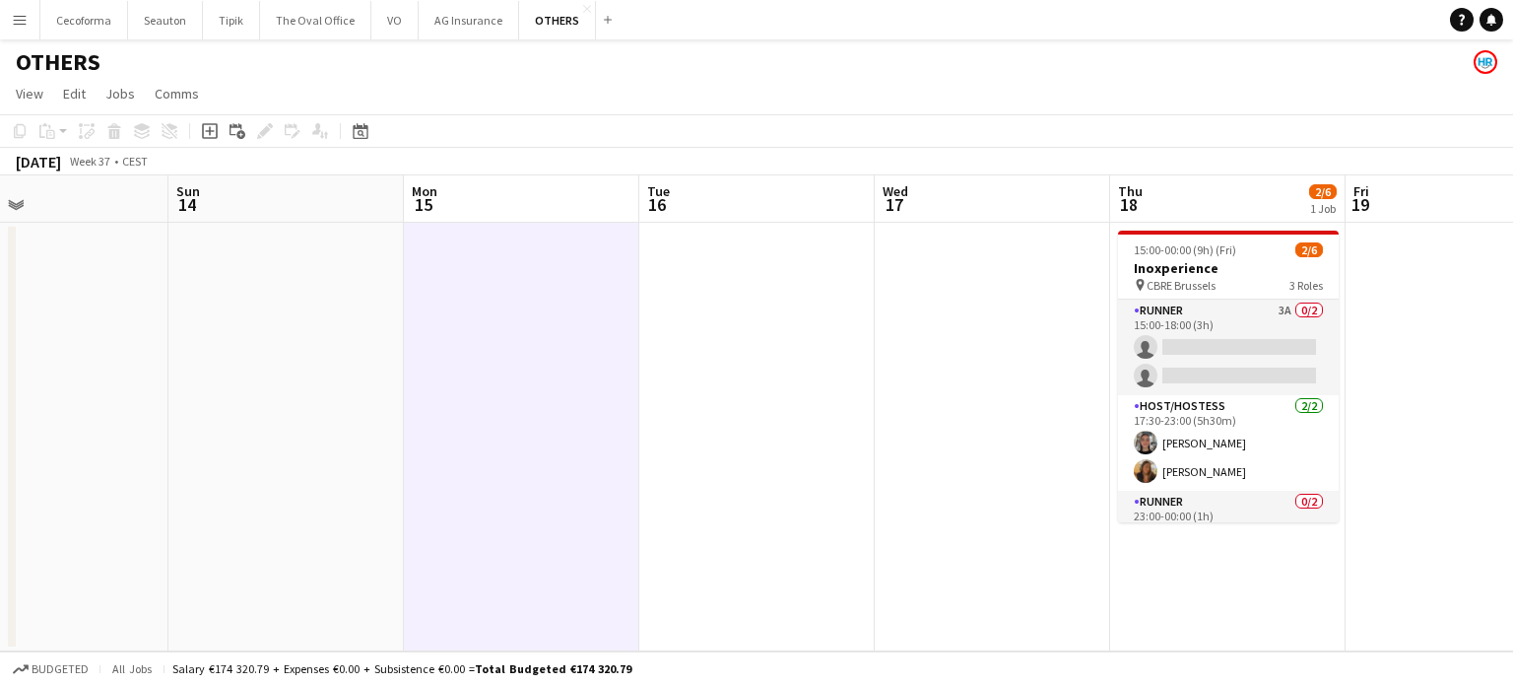
click at [772, 416] on app-date-cell at bounding box center [756, 437] width 235 height 428
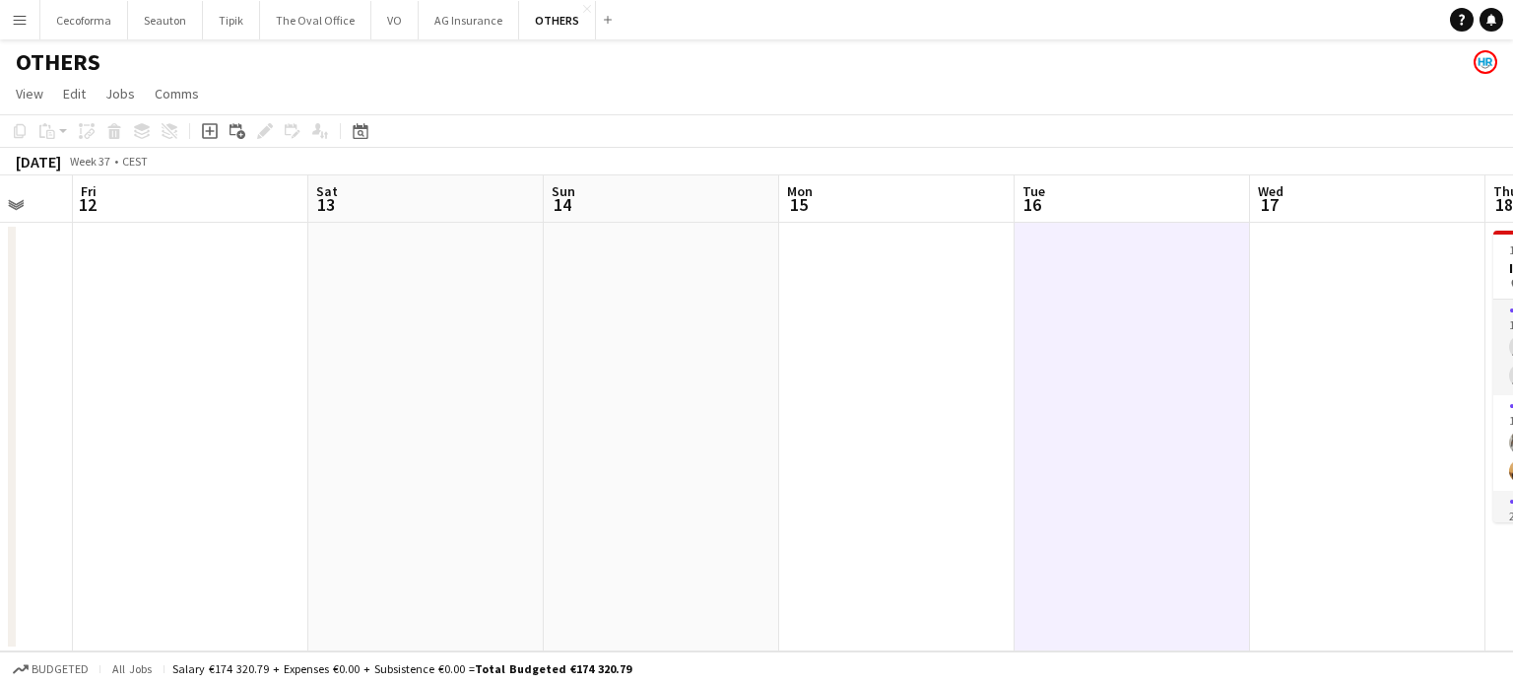
drag, startPoint x: 552, startPoint y: 411, endPoint x: 859, endPoint y: 389, distance: 308.1
click at [851, 380] on app-calendar-viewport "Wed 10 Thu 11 Fri 12 Sat 13 Sun 14 Mon 15 Tue 16 Wed 17 Thu 18 2/6 1 Job Fri 19…" at bounding box center [756, 413] width 1513 height 476
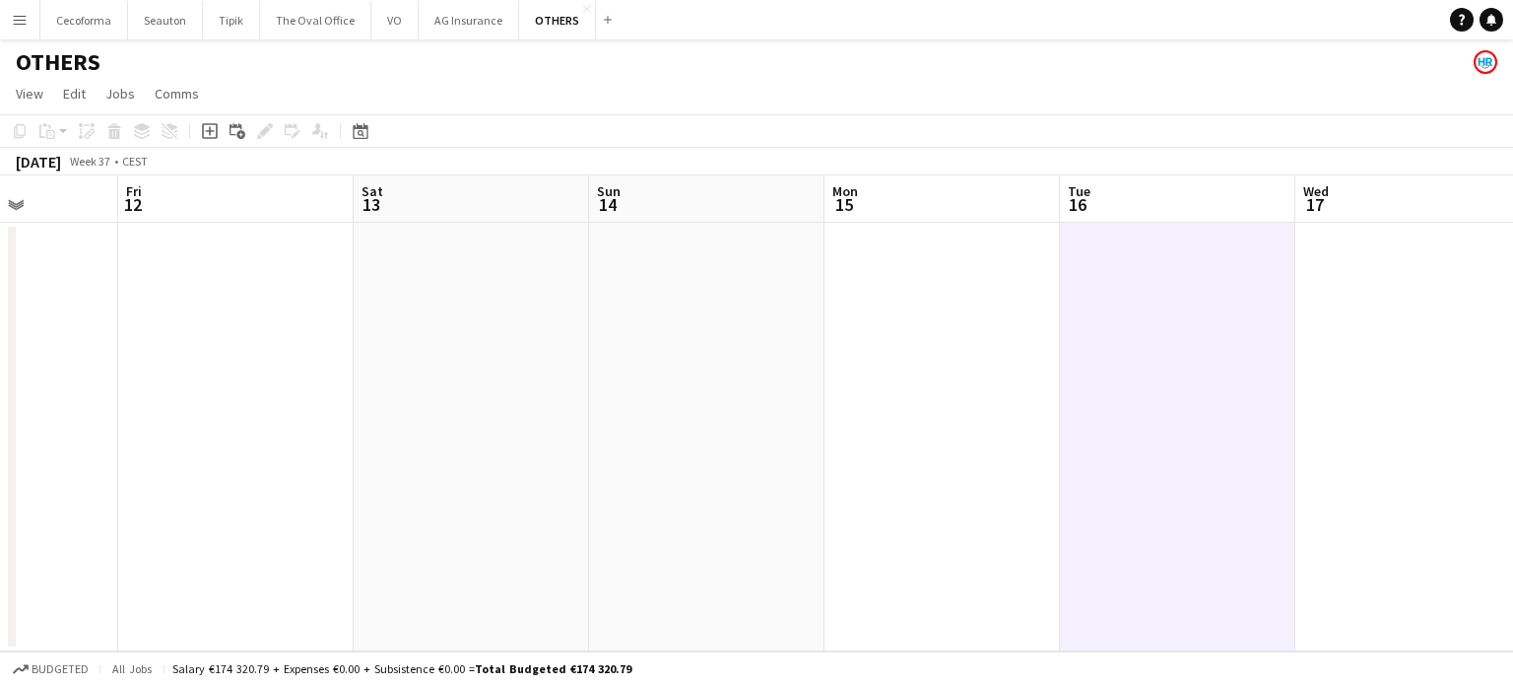
drag, startPoint x: 911, startPoint y: 414, endPoint x: 1082, endPoint y: 393, distance: 171.7
click at [1072, 396] on app-calendar-viewport "Tue 9 Wed 10 Thu 11 Fri 12 Sat 13 Sun 14 Mon 15 Tue 16 Wed 17 Thu 18 2/6 1 Job …" at bounding box center [756, 413] width 1513 height 476
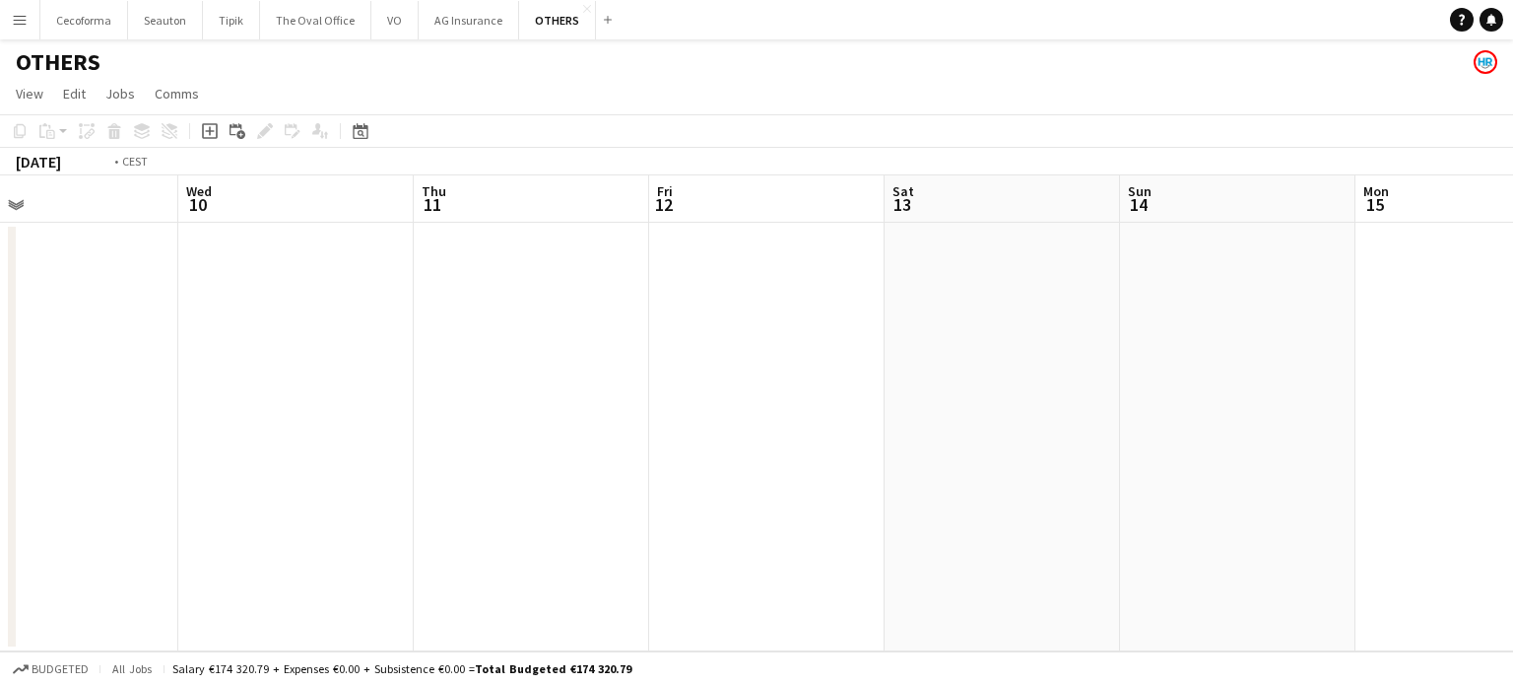
drag, startPoint x: 992, startPoint y: 410, endPoint x: 1059, endPoint y: 406, distance: 67.1
click at [1059, 406] on app-calendar-viewport "Sun 7 Mon 8 Tue 9 Wed 10 Thu 11 Fri 12 Sat 13 Sun 14 Mon 15 Tue 16 Wed 17 Thu 1…" at bounding box center [756, 413] width 1513 height 476
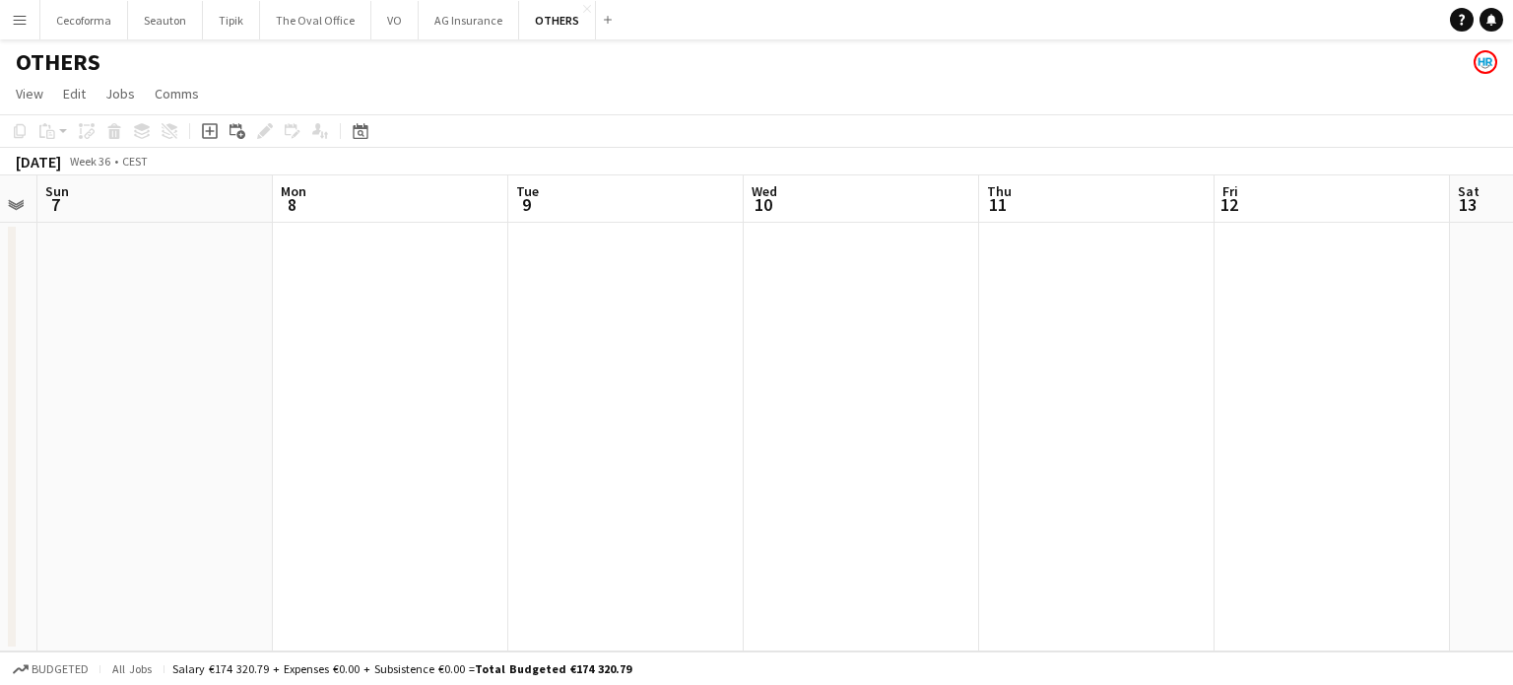
drag, startPoint x: 679, startPoint y: 421, endPoint x: 1225, endPoint y: 389, distance: 547.6
click at [1227, 389] on app-calendar-viewport "Fri 5 Sat 6 Sun 7 Mon 8 Tue 9 Wed 10 Thu 11 Fri 12 Sat 13 Sun 14 Mon 15 Tue 16" at bounding box center [756, 413] width 1513 height 476
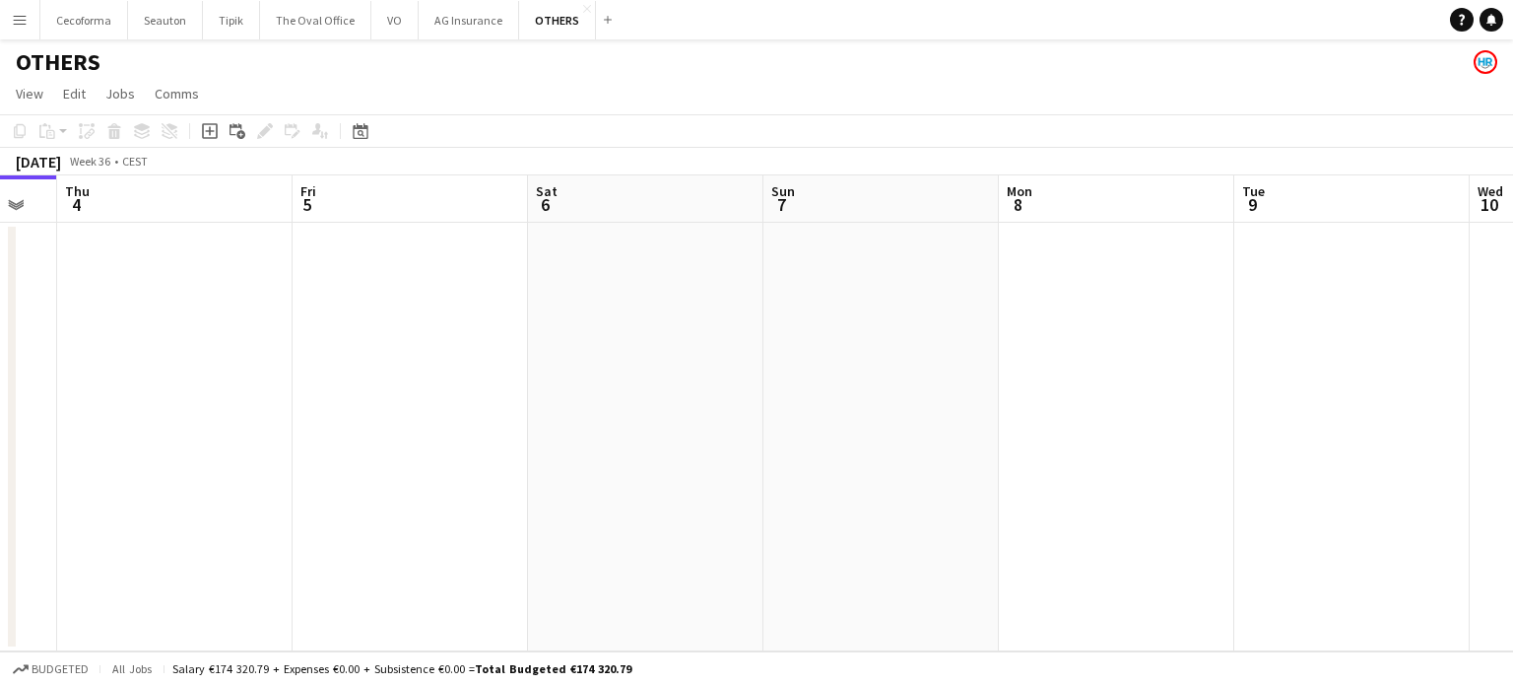
drag, startPoint x: 958, startPoint y: 403, endPoint x: 1143, endPoint y: 397, distance: 184.3
click at [1141, 397] on app-calendar-viewport "Tue 2 Wed 3 Thu 4 Fri 5 Sat 6 Sun 7 Mon 8 Tue 9 Wed 10 Thu 11 Fri 12 Sat 13" at bounding box center [756, 413] width 1513 height 476
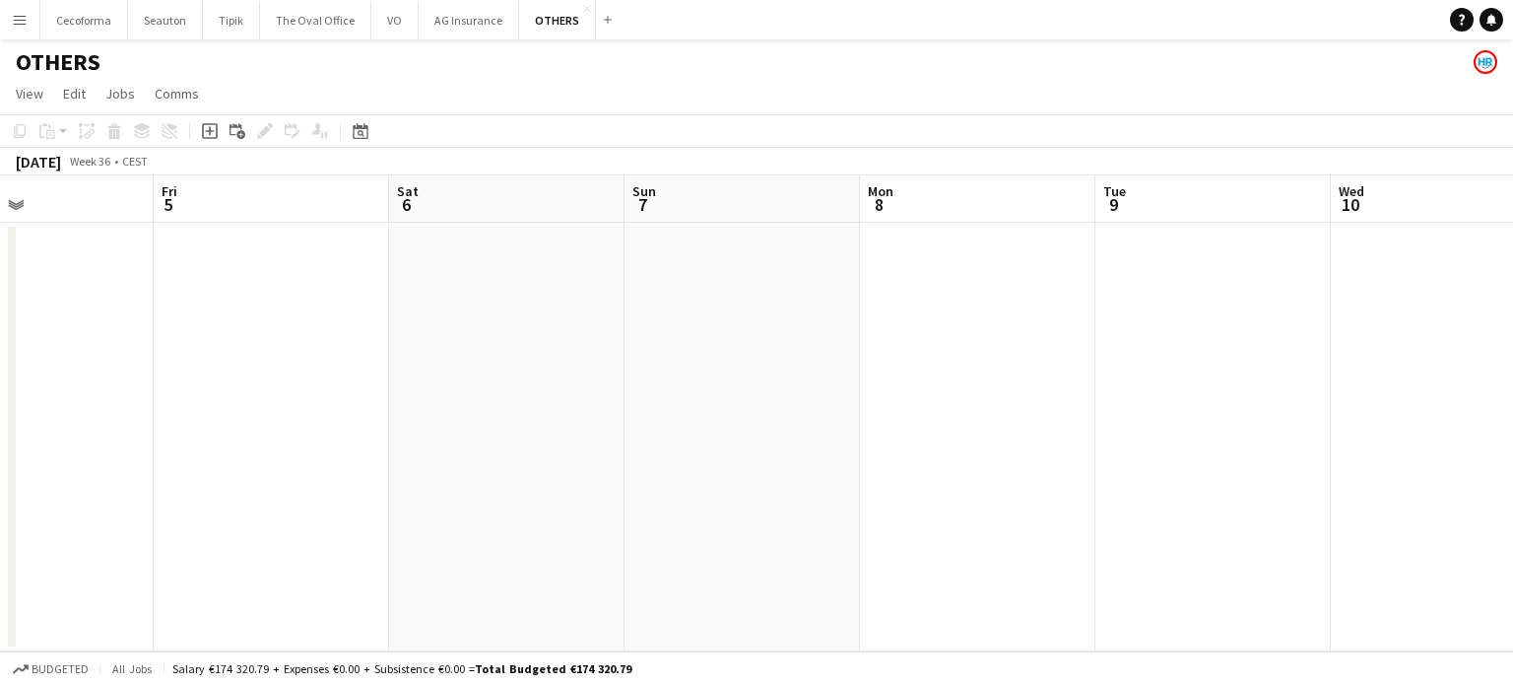
click at [201, 389] on app-calendar-viewport "Mon 1 Tue 2 Wed 3 Thu 4 Fri 5 Sat 6 Sun 7 Mon 8 Tue 9 Wed 10 Thu 11 Fri 12" at bounding box center [756, 413] width 1513 height 476
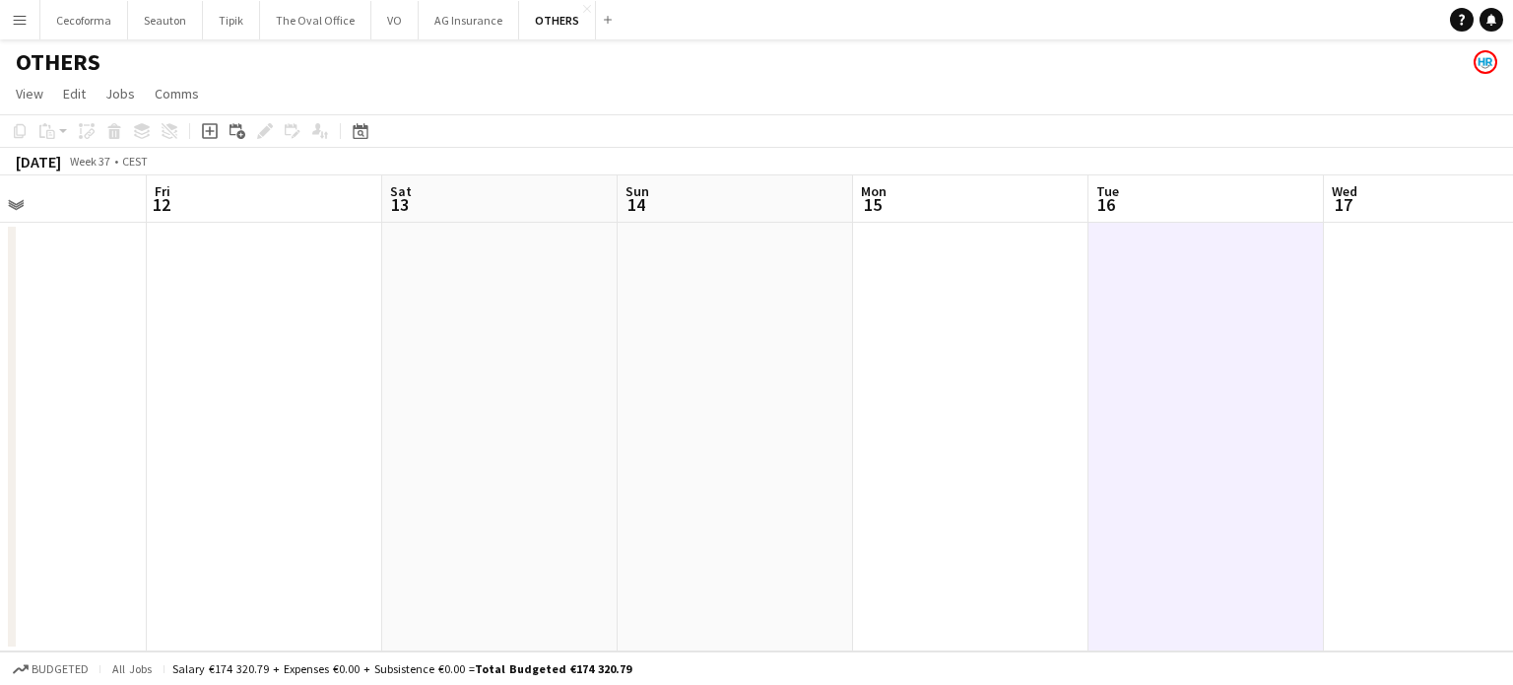
drag, startPoint x: 195, startPoint y: 393, endPoint x: 587, endPoint y: 379, distance: 392.3
click at [184, 392] on app-calendar-viewport "Mon 8 Tue 9 Wed 10 Thu 11 Fri 12 Sat 13 Sun 14 Mon 15 Tue 16 Wed 17 Thu 18 2/6 …" at bounding box center [756, 413] width 1513 height 476
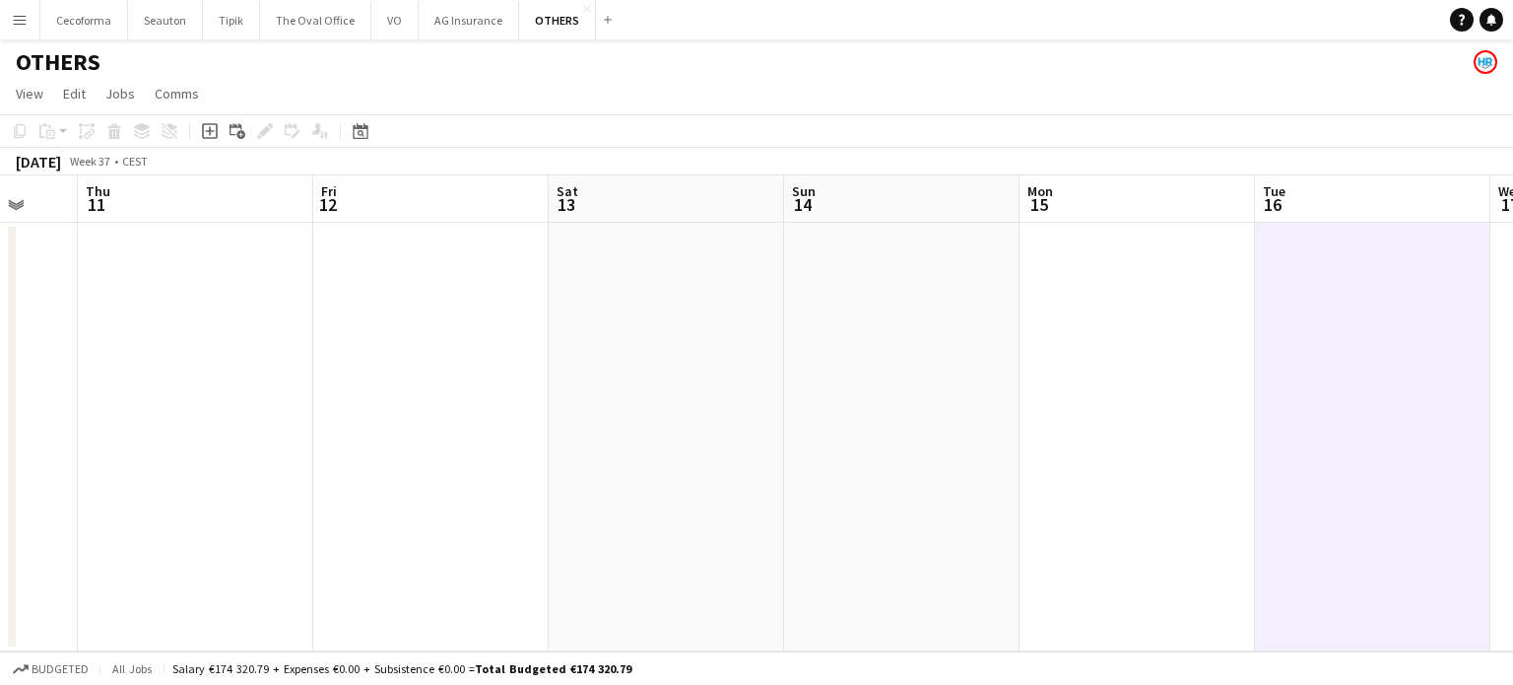
drag, startPoint x: 758, startPoint y: 420, endPoint x: 69, endPoint y: 331, distance: 695.2
click at [0, 351] on app-calendar-viewport "Mon 8 Tue 9 Wed 10 Thu 11 Fri 12 Sat 13 Sun 14 Mon 15 Tue 16 Wed 17 Thu 18 2/6 …" at bounding box center [756, 413] width 1513 height 476
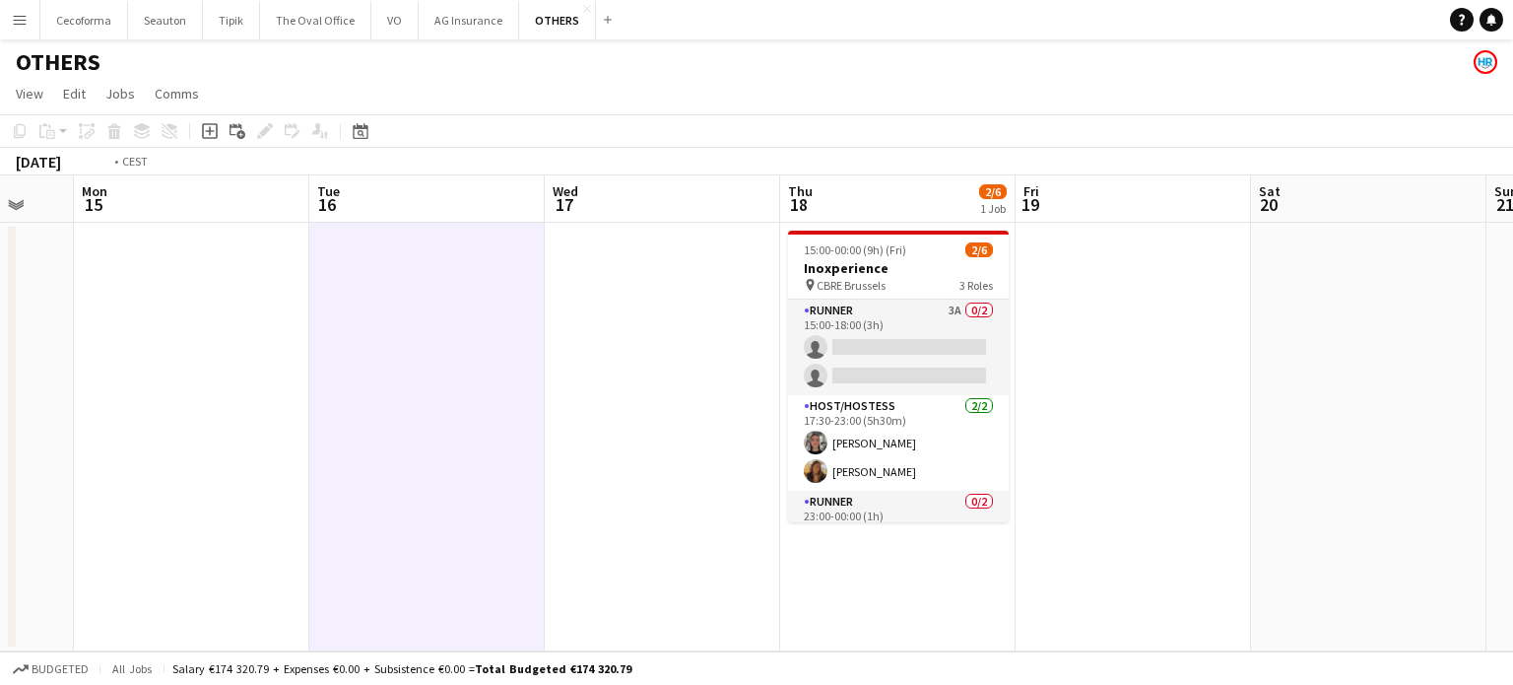
drag, startPoint x: 690, startPoint y: 399, endPoint x: 398, endPoint y: 398, distance: 291.6
click at [443, 401] on app-calendar-viewport "Fri 12 Sat 13 Sun 14 Mon 15 Tue 16 Wed 17 Thu 18 2/6 1 Job Fri 19 Sat 20 Sun 21…" at bounding box center [756, 413] width 1513 height 476
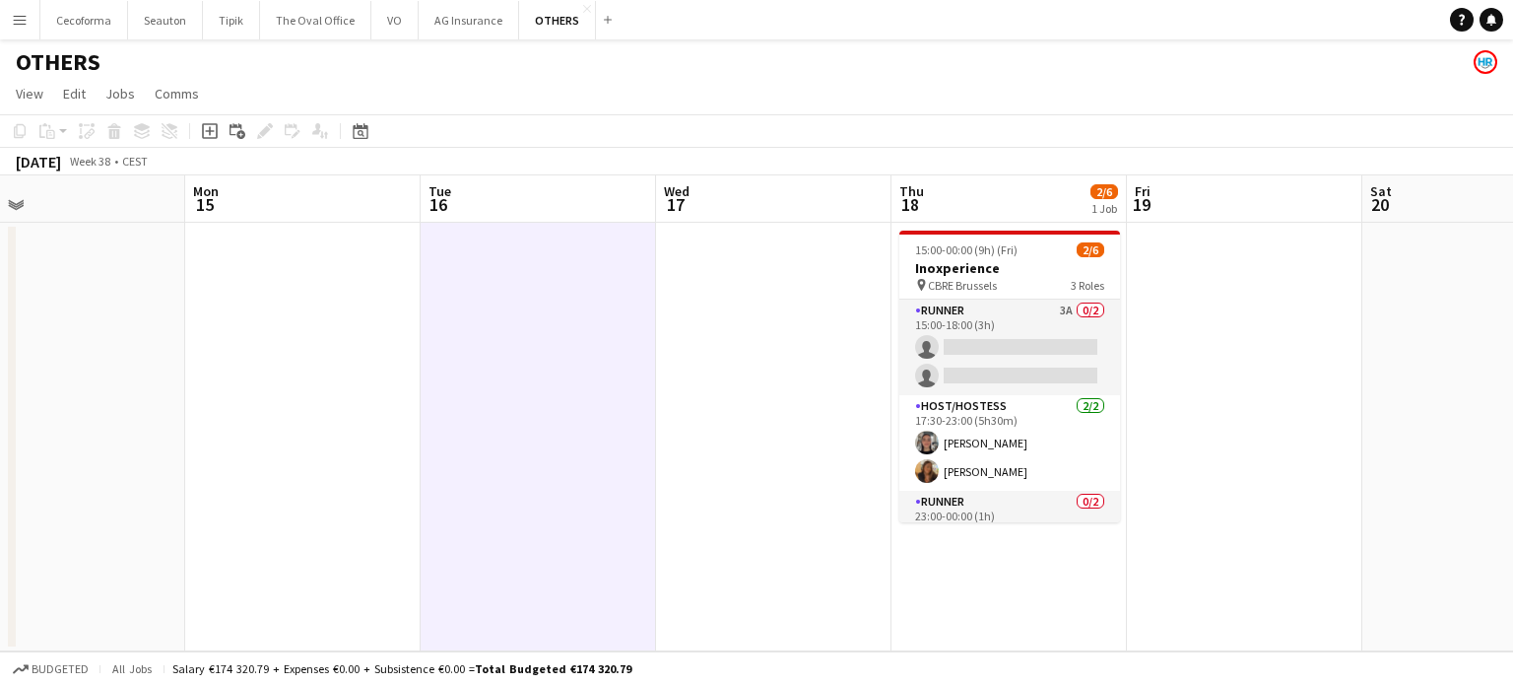
drag, startPoint x: 1021, startPoint y: 432, endPoint x: 586, endPoint y: 407, distance: 436.1
click at [591, 421] on app-calendar-viewport "Fri 12 Sat 13 Sun 14 Mon 15 Tue 16 Wed 17 Thu 18 2/6 1 Job Fri 19 Sat 20 Sun 21…" at bounding box center [756, 413] width 1513 height 476
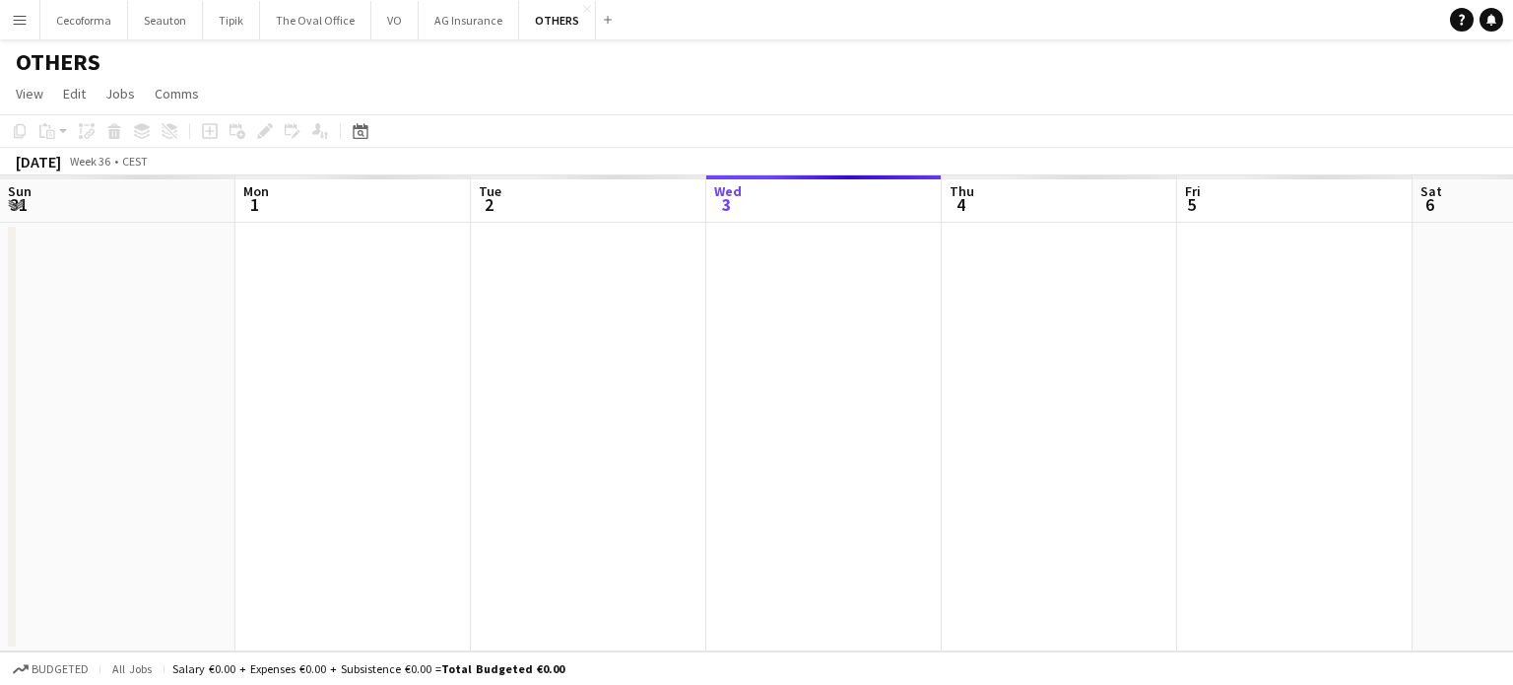
scroll to position [0, 471]
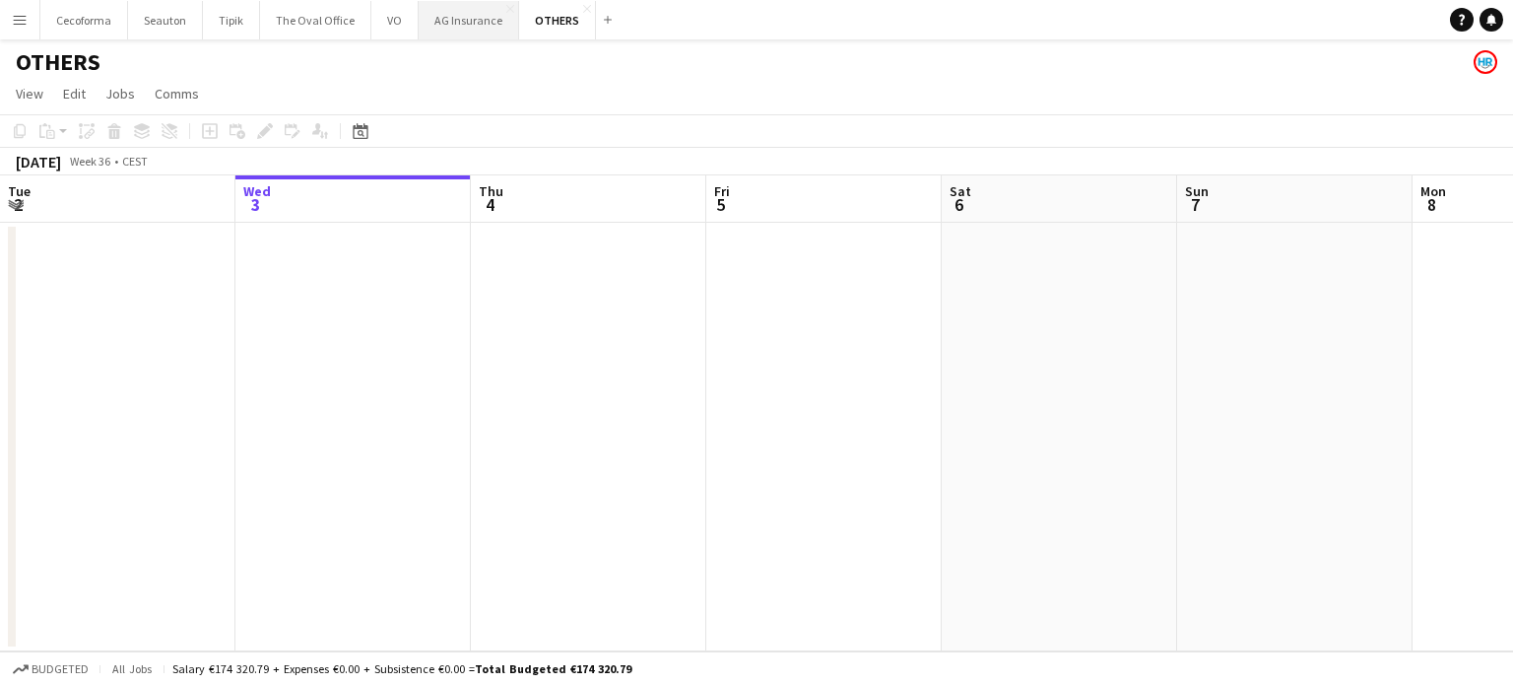
click at [433, 16] on button "AG Insurance Close" at bounding box center [469, 20] width 100 height 38
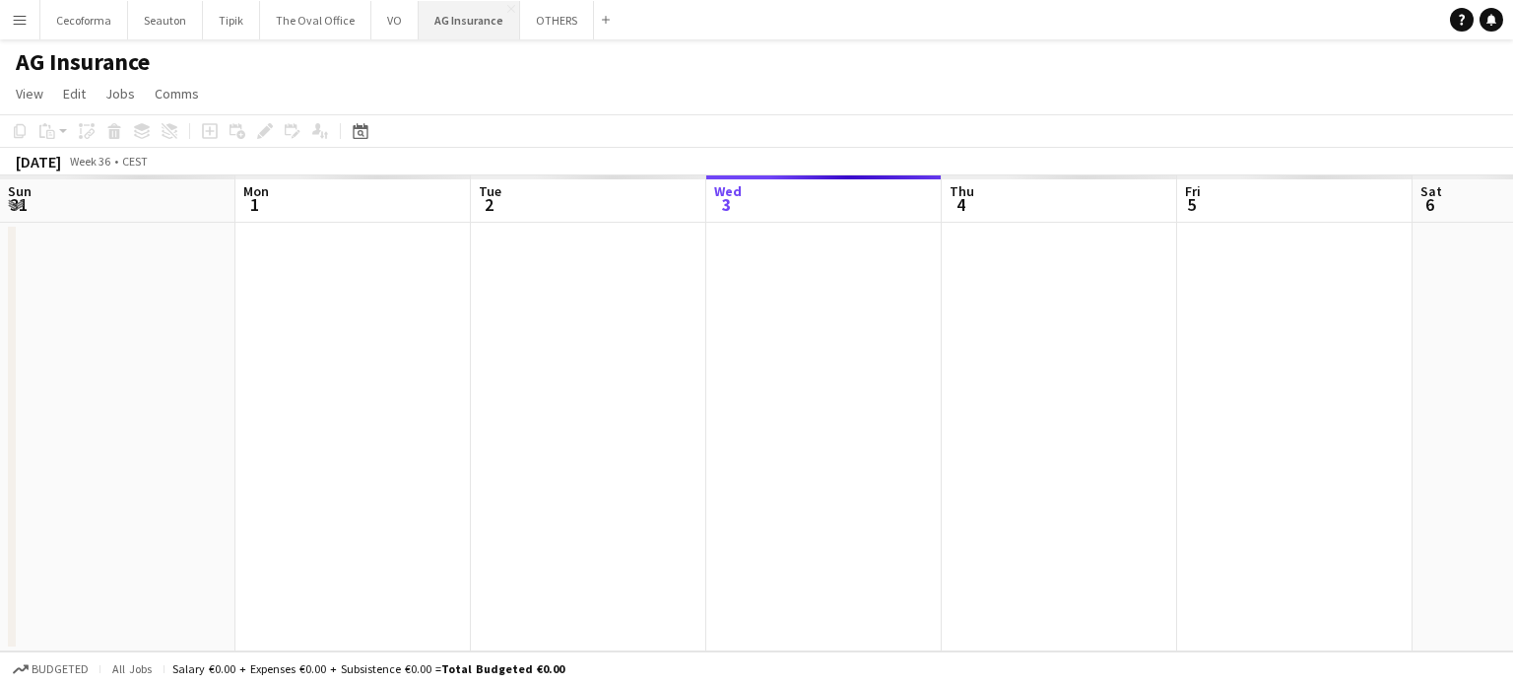
scroll to position [0, 471]
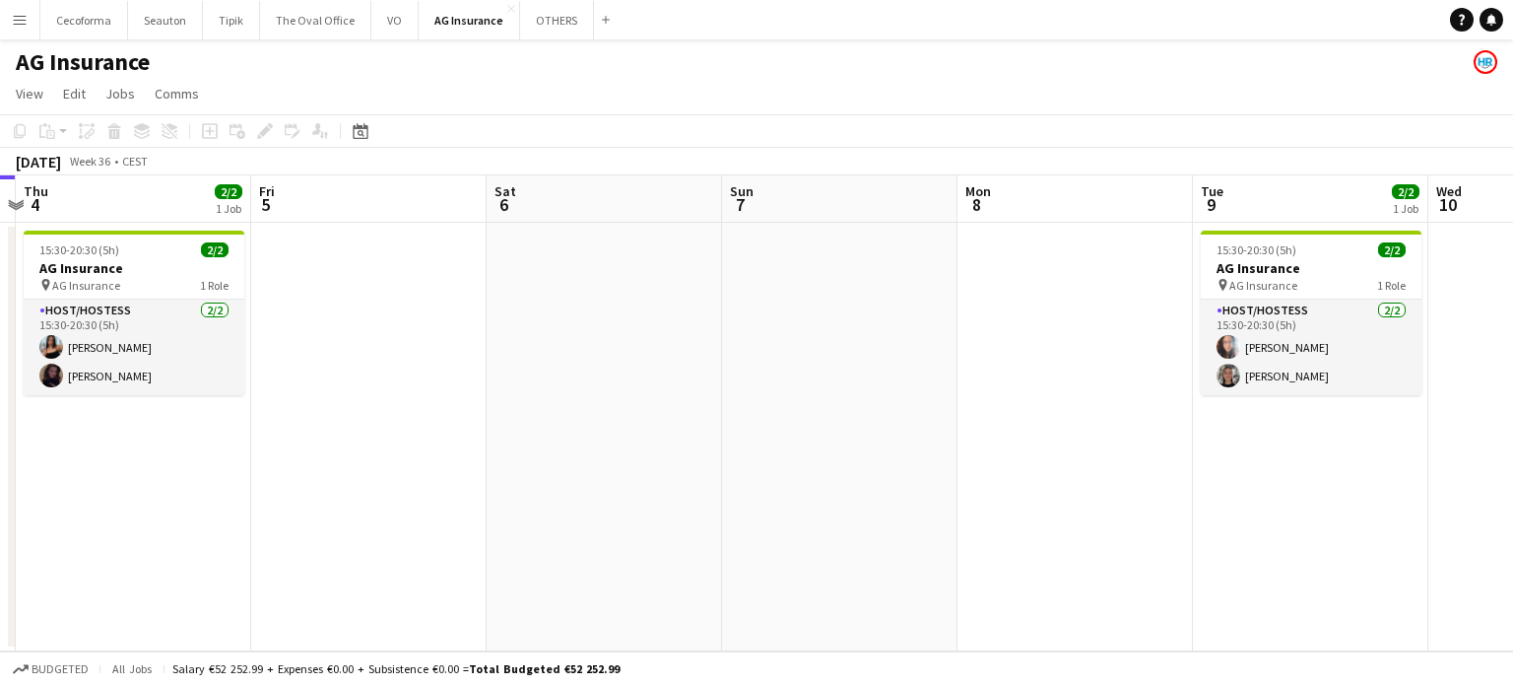
drag, startPoint x: 1044, startPoint y: 458, endPoint x: 477, endPoint y: 470, distance: 567.5
click at [483, 471] on app-calendar-viewport "Sun 31 Mon 1 Tue 2 3/3 1 Job Wed 3 Thu 4 2/2 1 Job Fri 5 Sat 6 Sun 7 Mon 8 Tue …" at bounding box center [756, 413] width 1513 height 476
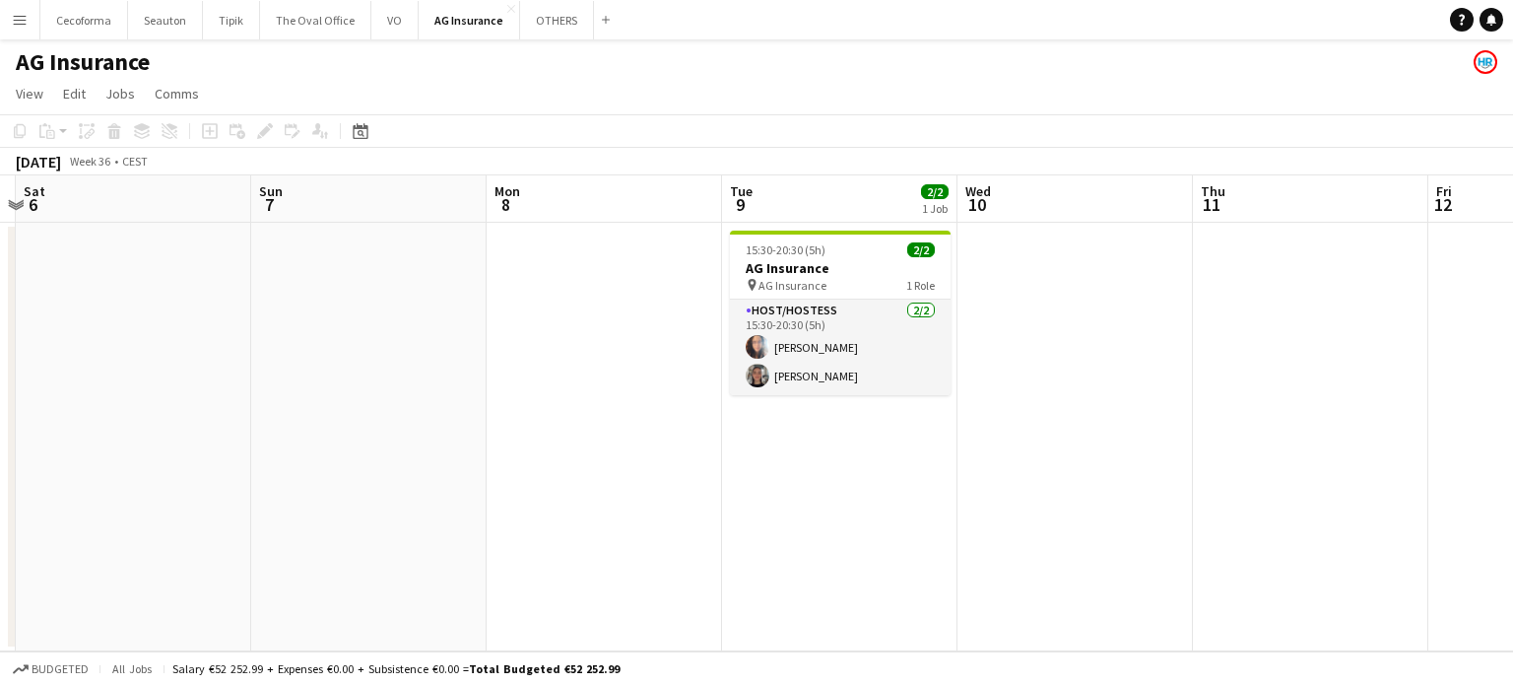
scroll to position [0, 562]
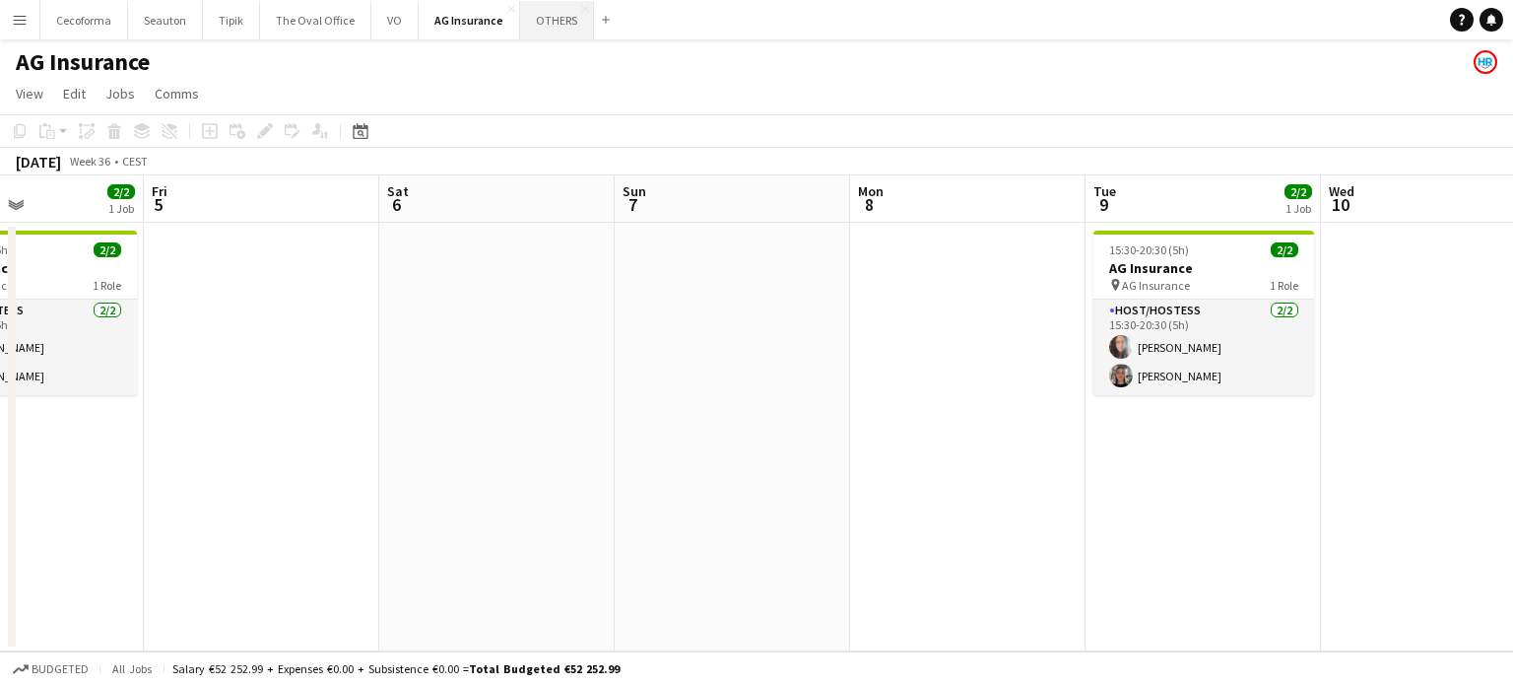
click at [552, 20] on button "OTHERS Close" at bounding box center [557, 20] width 74 height 38
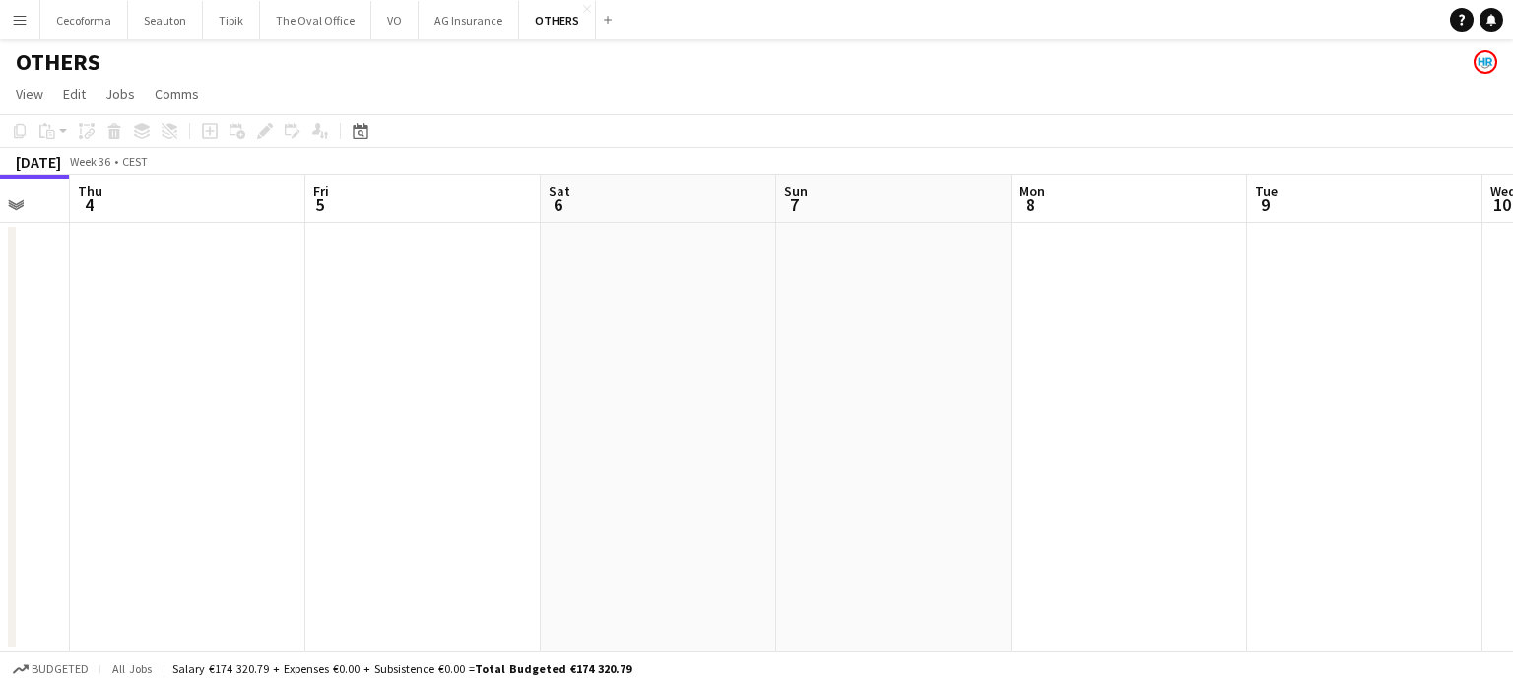
drag, startPoint x: 1153, startPoint y: 488, endPoint x: 620, endPoint y: 550, distance: 537.5
click at [620, 550] on app-calendar-viewport "Sun 31 Mon 1 Tue 2 Wed 3 Thu 4 Fri 5 Sat 6 Sun 7 Mon 8 Tue 9 Wed 10 Thu 11" at bounding box center [756, 413] width 1513 height 476
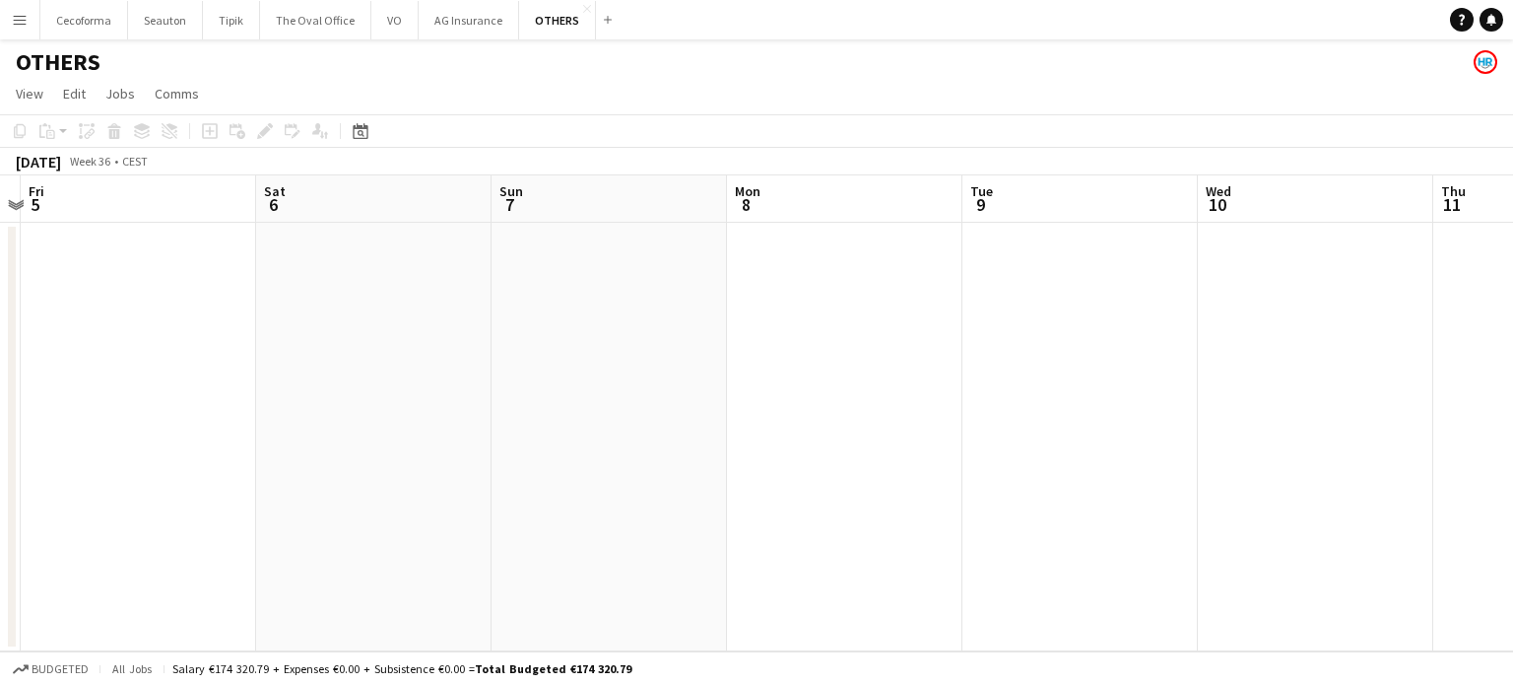
drag, startPoint x: 1285, startPoint y: 524, endPoint x: 394, endPoint y: 550, distance: 891.8
click at [382, 559] on app-calendar-viewport "Tue 2 Wed 3 Thu 4 Fri 5 Sat 6 Sun 7 Mon 8 Tue 9 Wed 10 Thu 11 Fri 12 Sat 13" at bounding box center [756, 413] width 1513 height 476
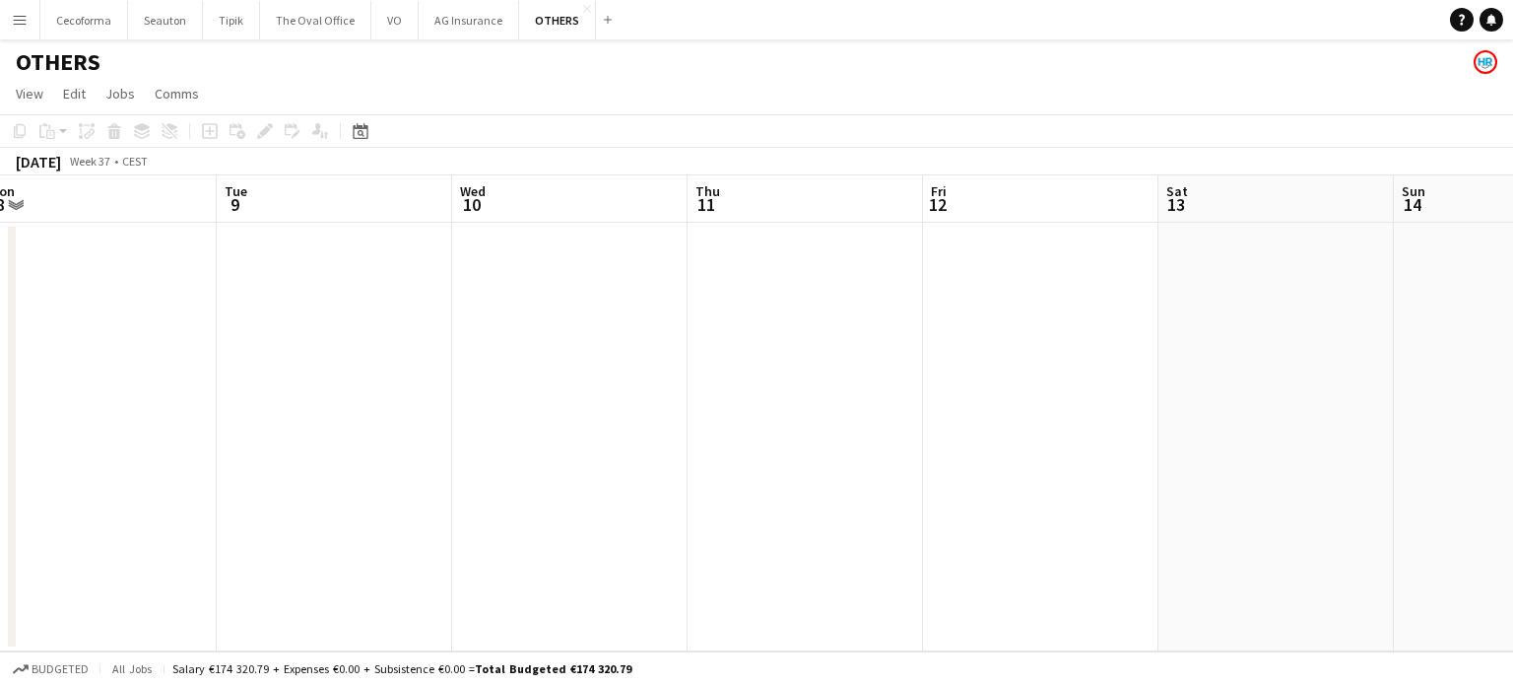
drag, startPoint x: 837, startPoint y: 531, endPoint x: 493, endPoint y: 518, distance: 345.0
click at [375, 519] on app-calendar-viewport "Fri 5 Sat 6 Sun 7 Mon 8 Tue 9 Wed 10 Thu 11 Fri 12 Sat 13 Sun 14 Mon 15 Tue 16" at bounding box center [756, 413] width 1513 height 476
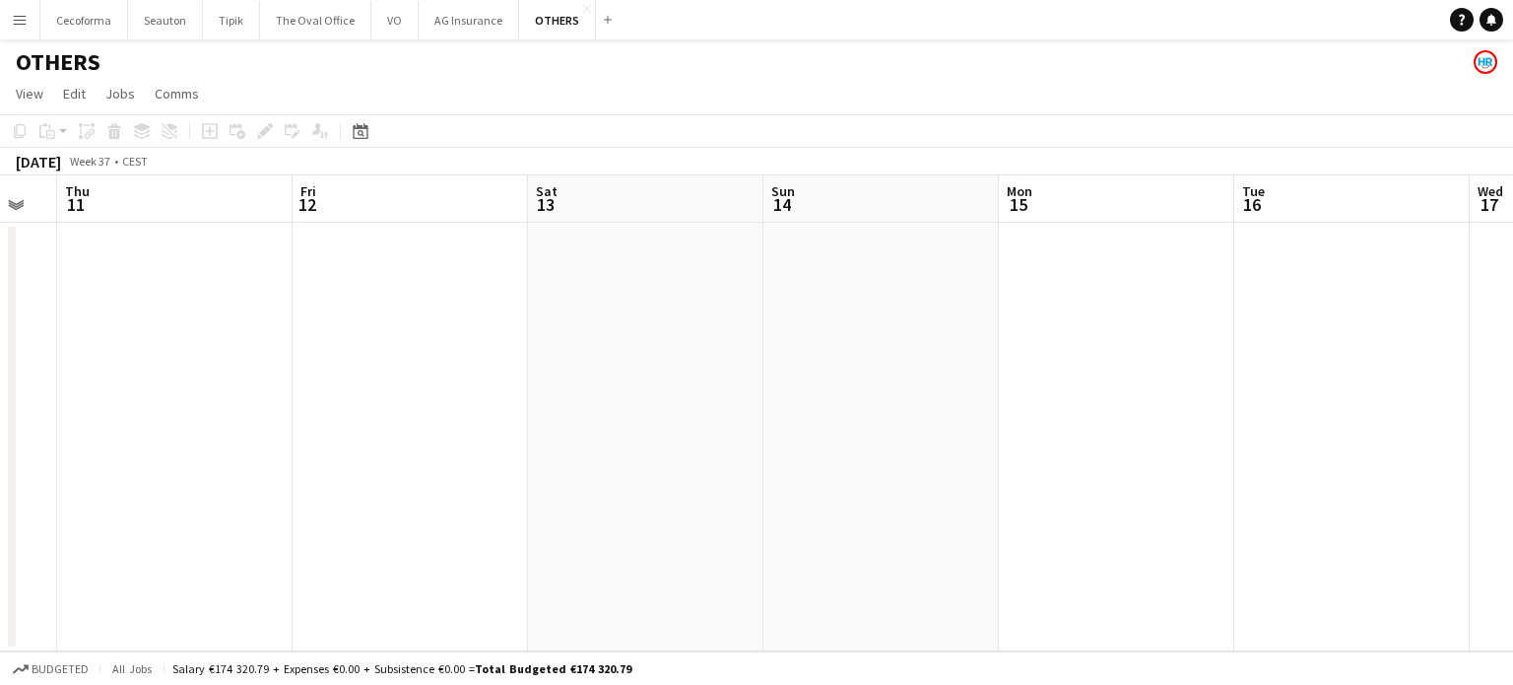
drag, startPoint x: 930, startPoint y: 547, endPoint x: 438, endPoint y: 454, distance: 500.2
click at [388, 471] on app-calendar-viewport "Sun 7 Mon 8 Tue 9 Wed 10 Thu 11 Fri 12 Sat 13 Sun 14 Mon 15 Tue 16 Wed 17 Thu 1…" at bounding box center [756, 413] width 1513 height 476
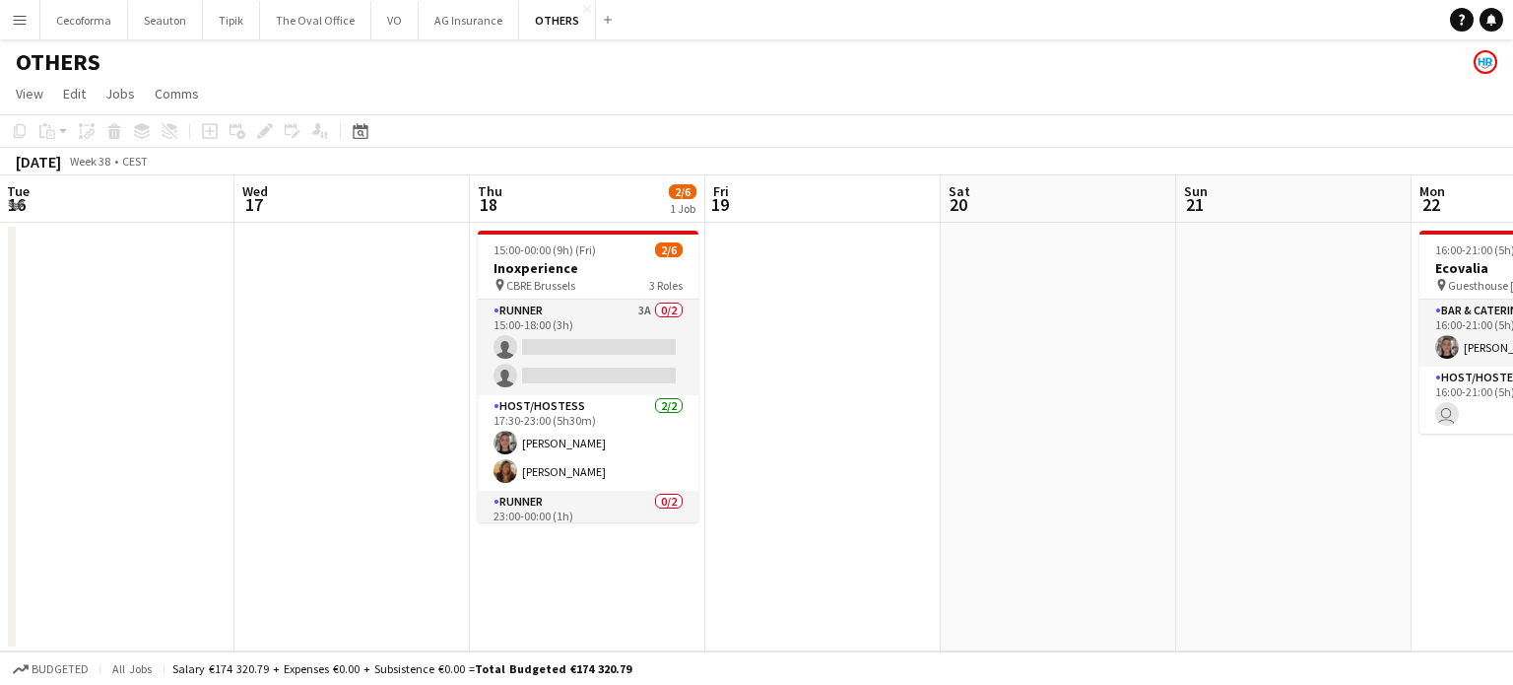
drag, startPoint x: 664, startPoint y: 468, endPoint x: 32, endPoint y: 425, distance: 633.9
click at [1, 429] on app-calendar-viewport "Sat 13 Sun 14 Mon 15 Tue 16 Wed 17 Thu 18 2/6 1 Job Fri 19 Sat 20 Sun 21 Mon 22…" at bounding box center [756, 413] width 1513 height 476
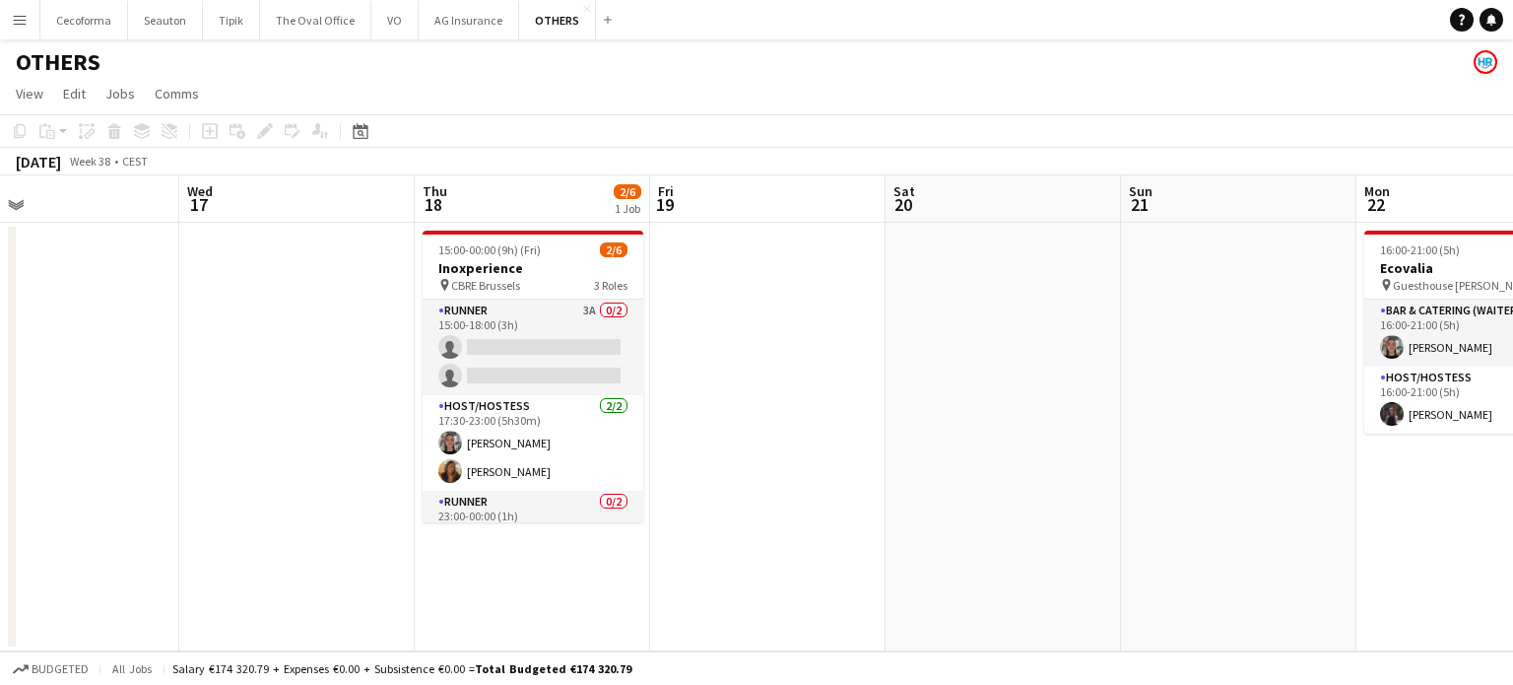
drag, startPoint x: 672, startPoint y: 499, endPoint x: 880, endPoint y: 473, distance: 209.5
click at [359, 472] on app-calendar-viewport "Sat 13 Sun 14 Mon 15 Tue 16 Wed 17 Thu 18 2/6 1 Job Fri 19 Sat 20 Sun 21 Mon 22…" at bounding box center [756, 413] width 1513 height 476
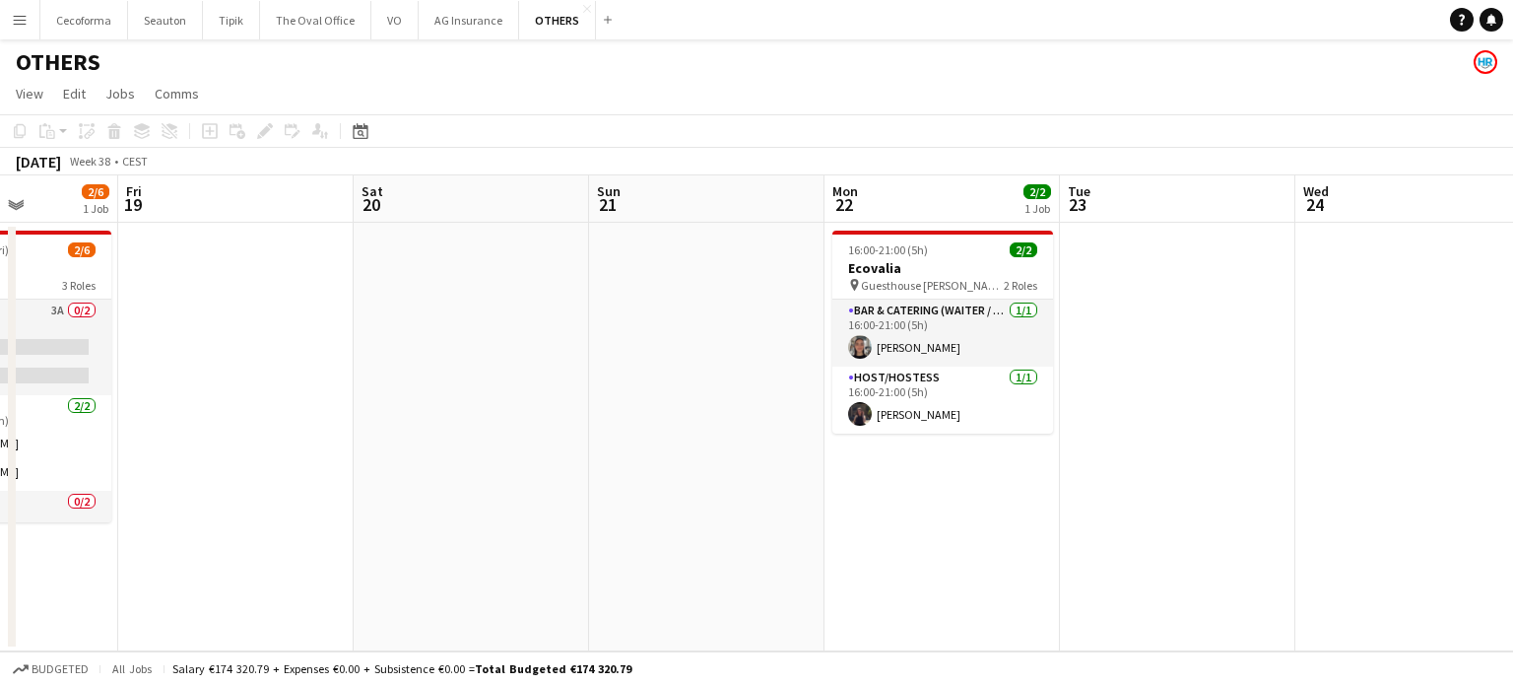
drag, startPoint x: 876, startPoint y: 487, endPoint x: 242, endPoint y: 444, distance: 634.8
click at [242, 444] on app-calendar-viewport "Mon 15 Tue 16 Wed 17 Thu 18 2/6 1 Job Fri 19 Sat 20 Sun 21 Mon 22 2/2 1 Job Tue…" at bounding box center [756, 413] width 1513 height 476
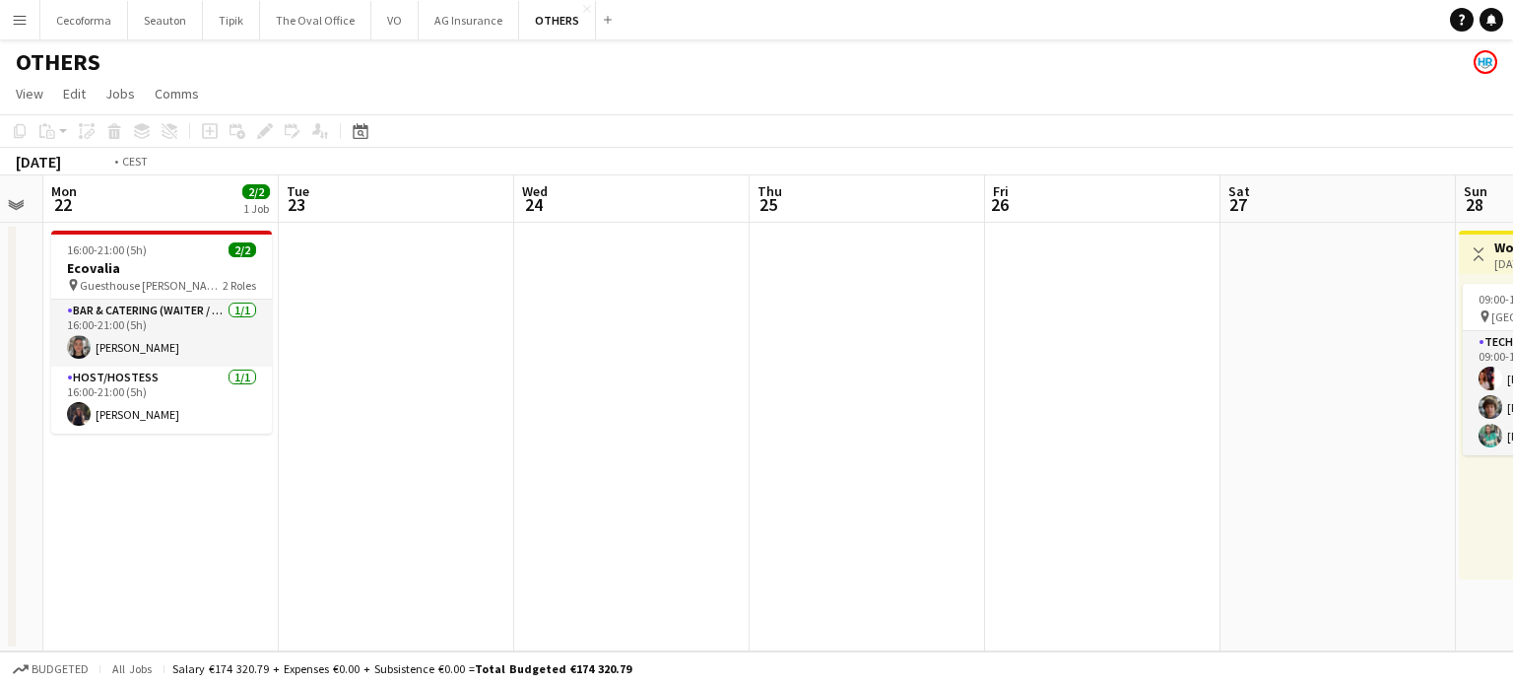
drag, startPoint x: 1001, startPoint y: 468, endPoint x: 407, endPoint y: 395, distance: 598.4
click at [399, 400] on app-calendar-viewport "Fri 19 Sat 20 Sun 21 Mon 22 2/2 1 Job Tue 23 Wed 24 Thu 25 Fri 26 Sat 27 Sun 28…" at bounding box center [756, 413] width 1513 height 476
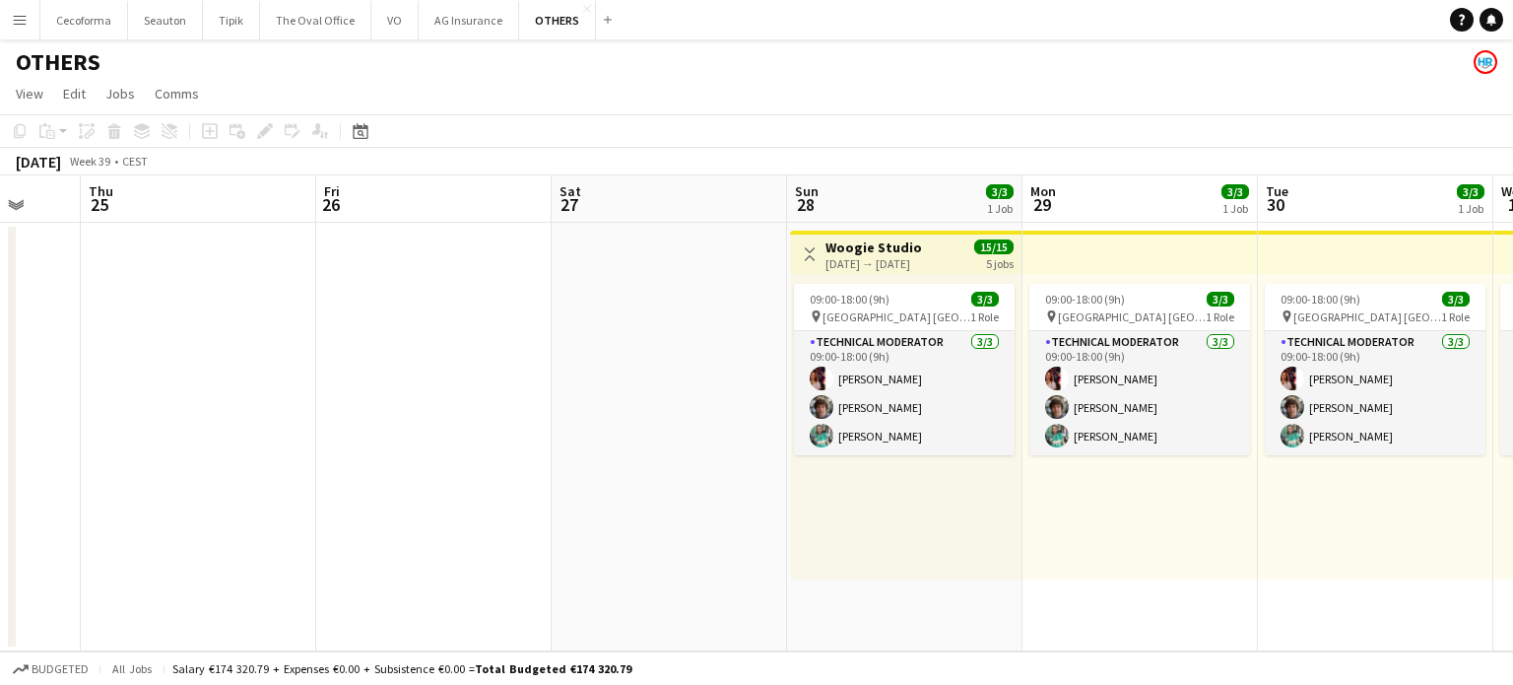
drag, startPoint x: 524, startPoint y: 423, endPoint x: 457, endPoint y: 419, distance: 67.1
click at [461, 419] on app-calendar-viewport "Sun 21 Mon 22 2/2 1 Job Tue 23 Wed 24 Thu 25 Fri 26 Sat 27 Sun 28 3/3 1 Job Mon…" at bounding box center [756, 413] width 1513 height 476
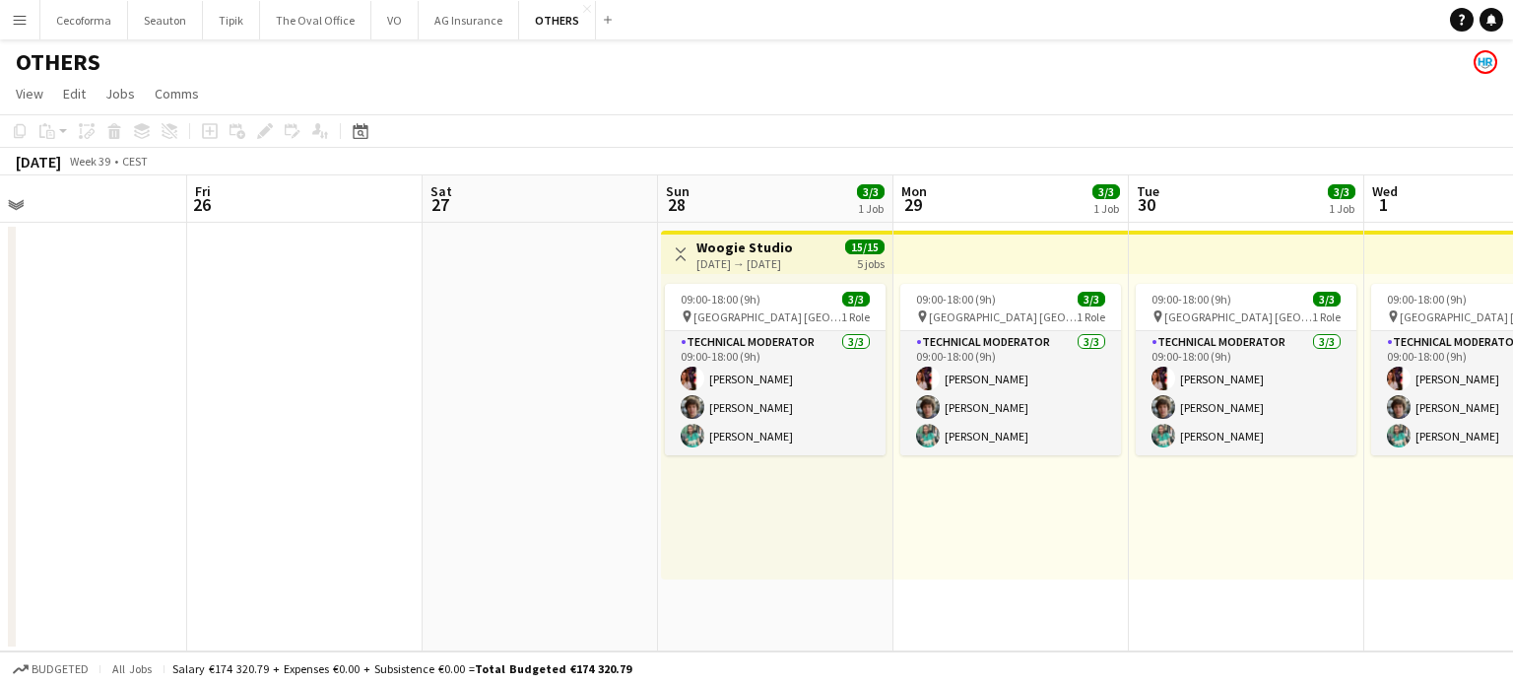
drag, startPoint x: 559, startPoint y: 437, endPoint x: 11, endPoint y: 413, distance: 548.2
click at [11, 413] on div "Sun 21 Mon 22 2/2 1 Job Tue 23 Wed 24 Thu 25 Fri 26 Sat 27 Sun 28 3/3 1 Job Mon…" at bounding box center [756, 413] width 1513 height 476
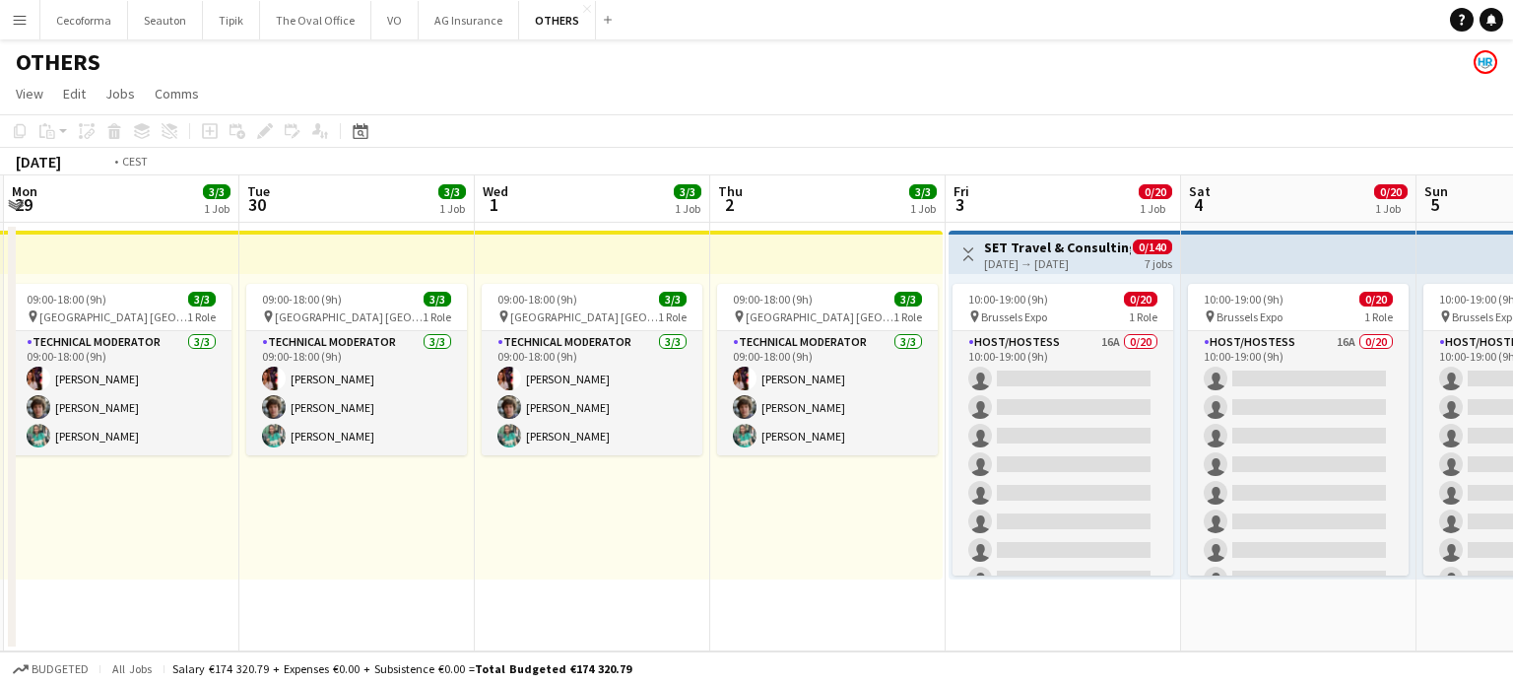
drag, startPoint x: 709, startPoint y: 614, endPoint x: 0, endPoint y: 507, distance: 717.1
click at [0, 507] on app-calendar-viewport "Thu 25 Fri 26 Sat 27 Sun 28 3/3 1 Job Mon 29 3/3 1 Job Tue 30 3/3 1 Job Wed 1 3…" at bounding box center [756, 413] width 1513 height 476
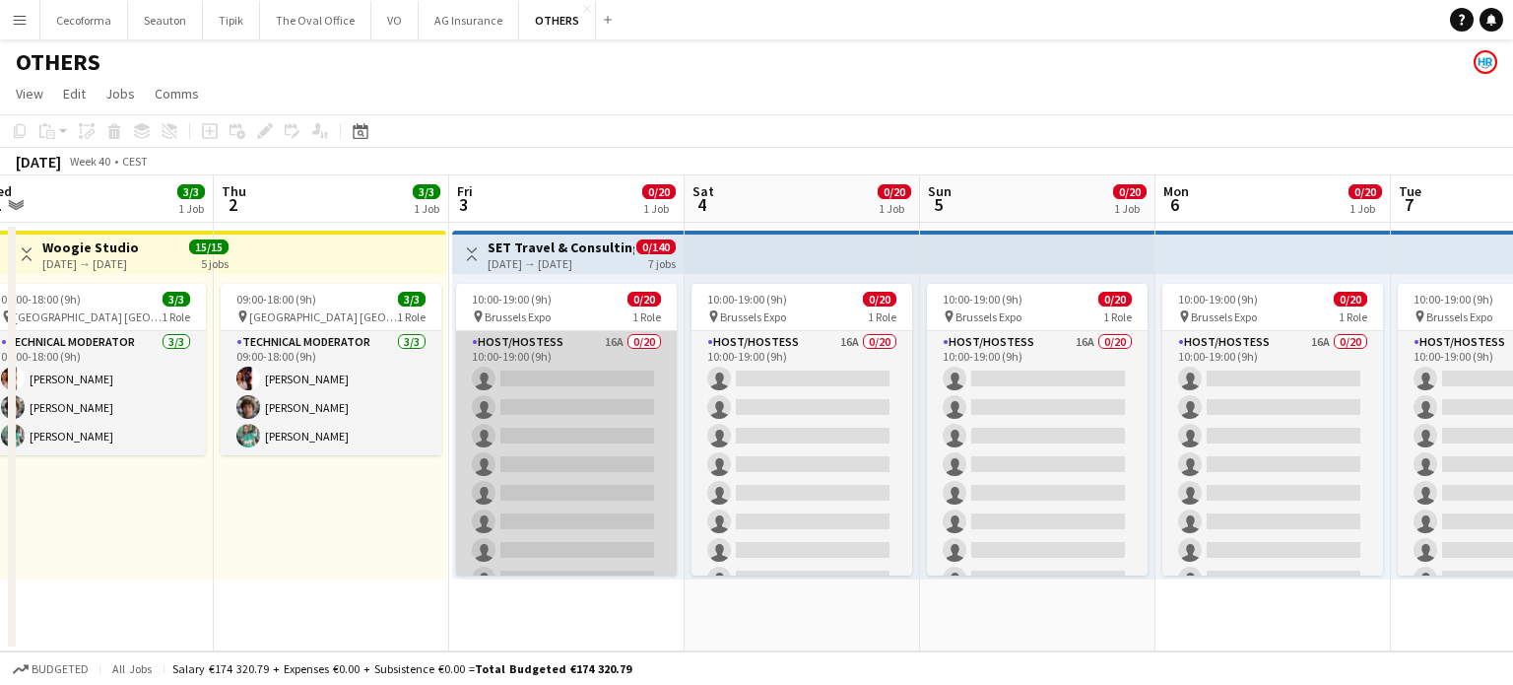
click at [596, 419] on app-card-role "Host/Hostess 16A 0/20 10:00-19:00 (9h) single-neutral-actions single-neutral-ac…" at bounding box center [566, 636] width 221 height 610
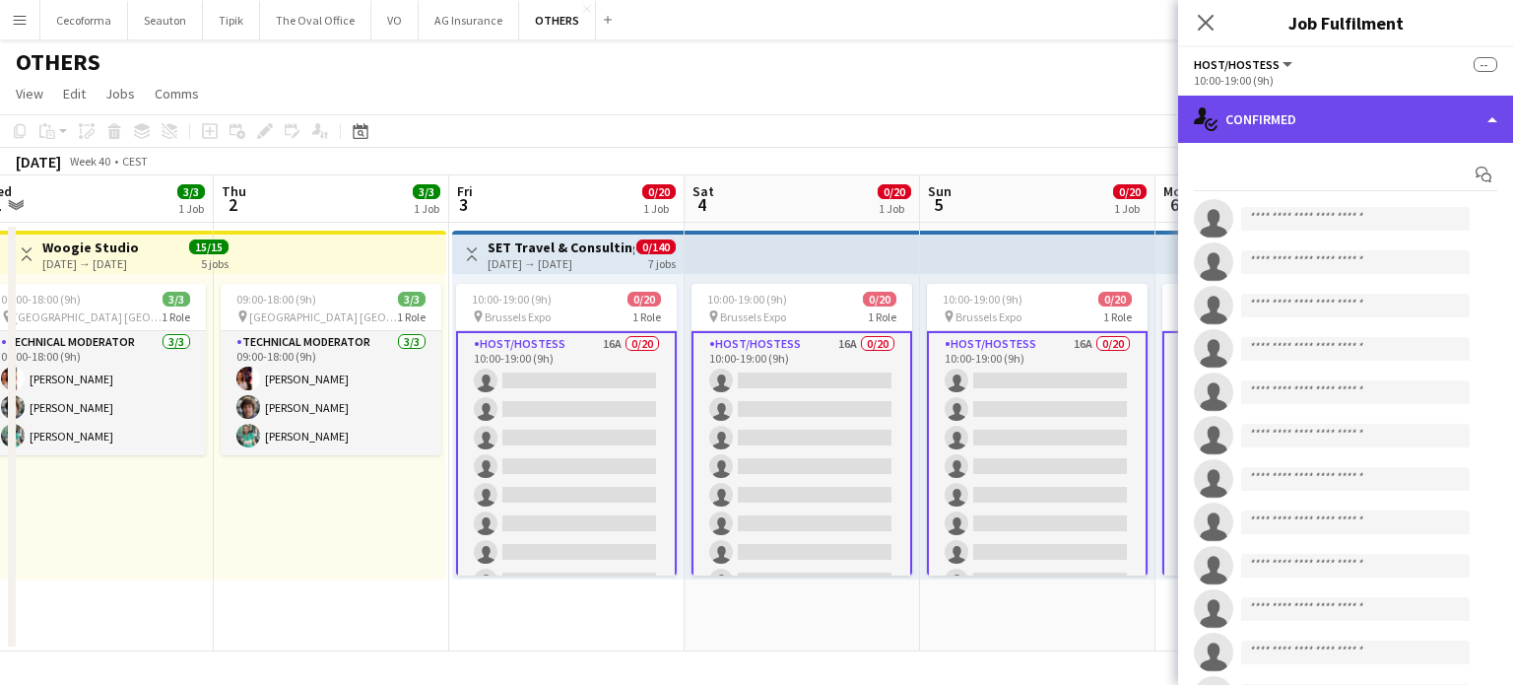
click at [1497, 117] on div "single-neutral-actions-check-2 Confirmed" at bounding box center [1345, 119] width 335 height 47
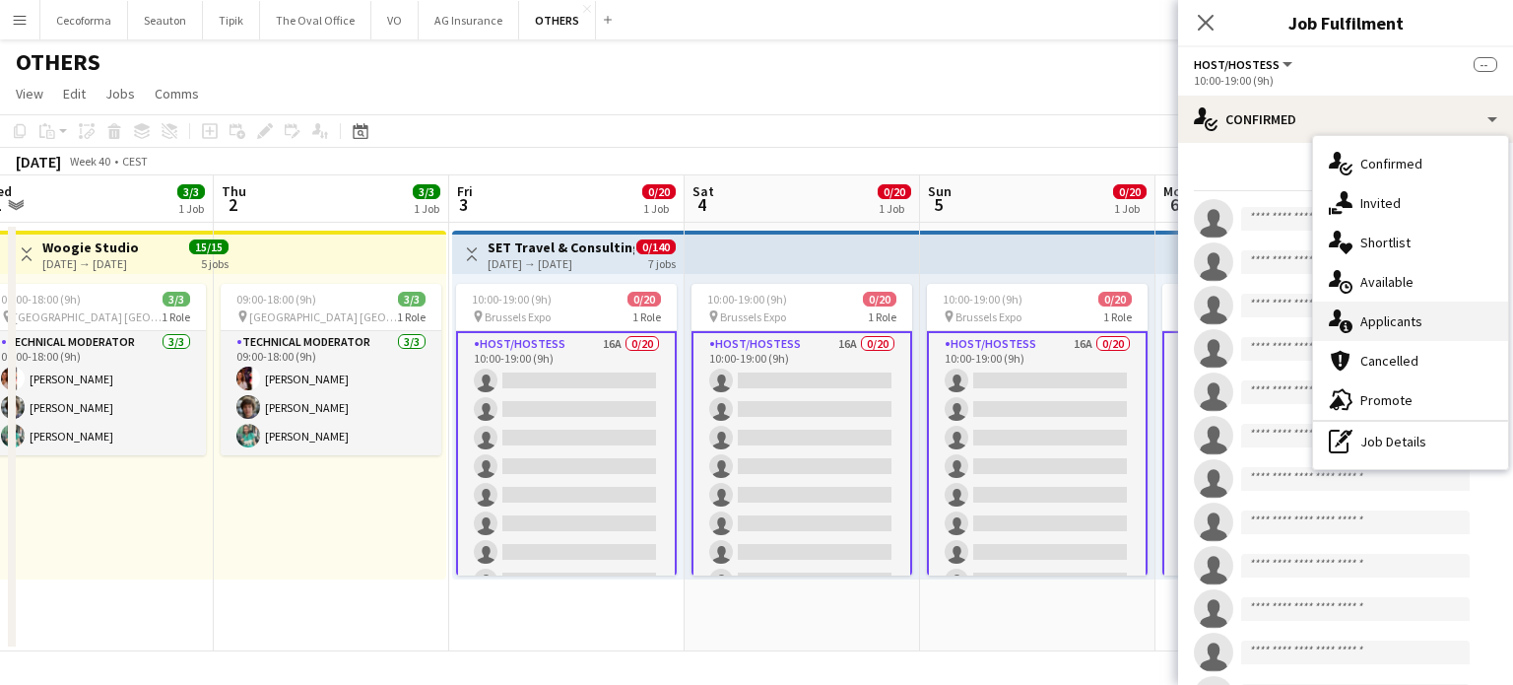
click at [1399, 321] on span "Applicants" at bounding box center [1391, 321] width 62 height 18
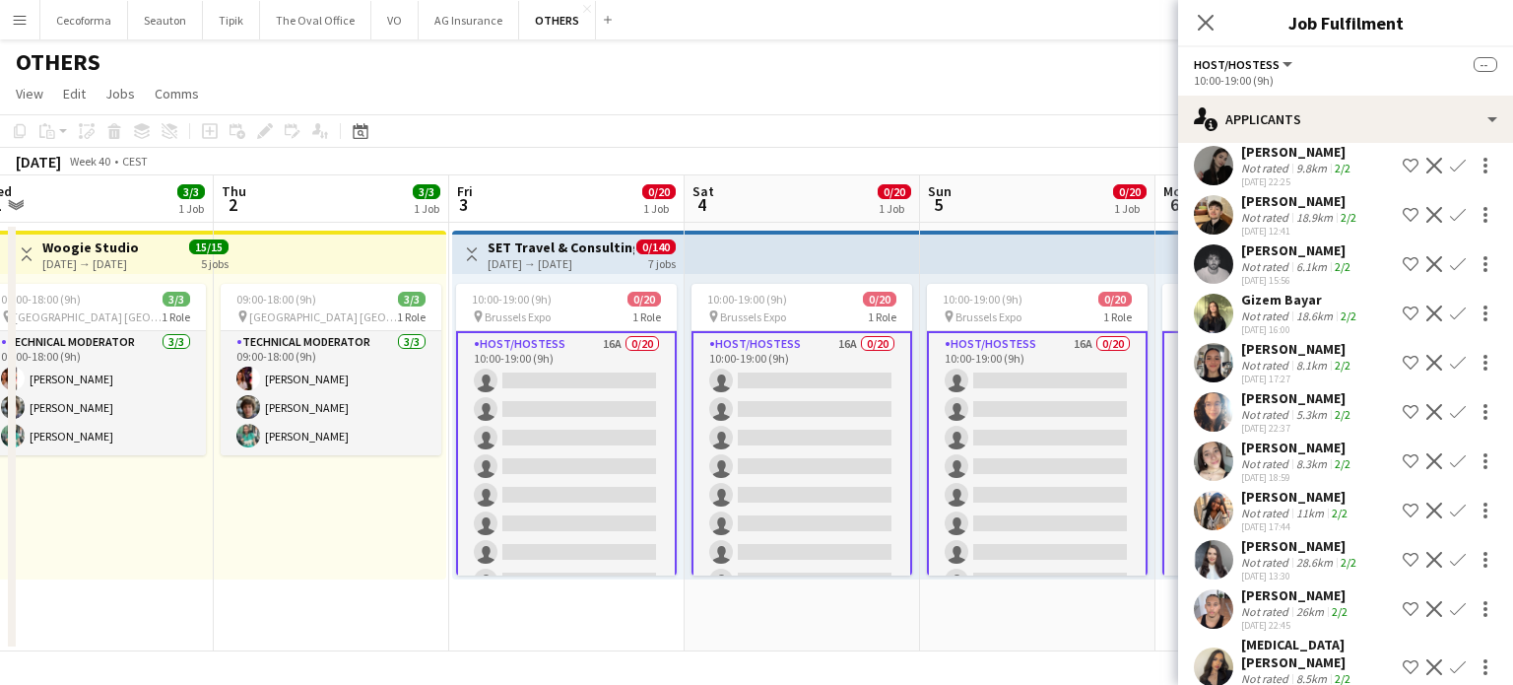
scroll to position [391, 0]
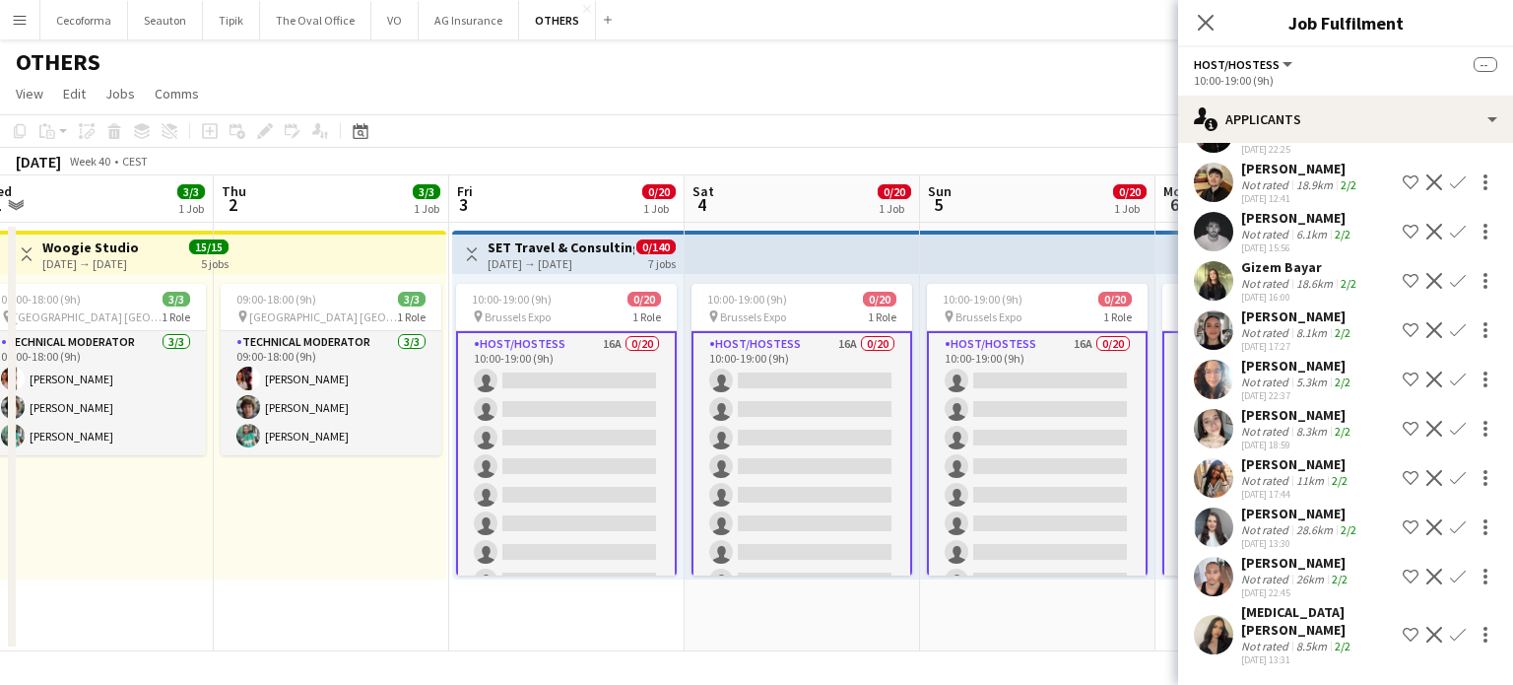
click at [1076, 633] on app-date-cell "10:00-19:00 (9h) 0/20 pin Brussels Expo 1 Role Host/Hostess 16A 0/20 10:00-19:0…" at bounding box center [1037, 437] width 235 height 428
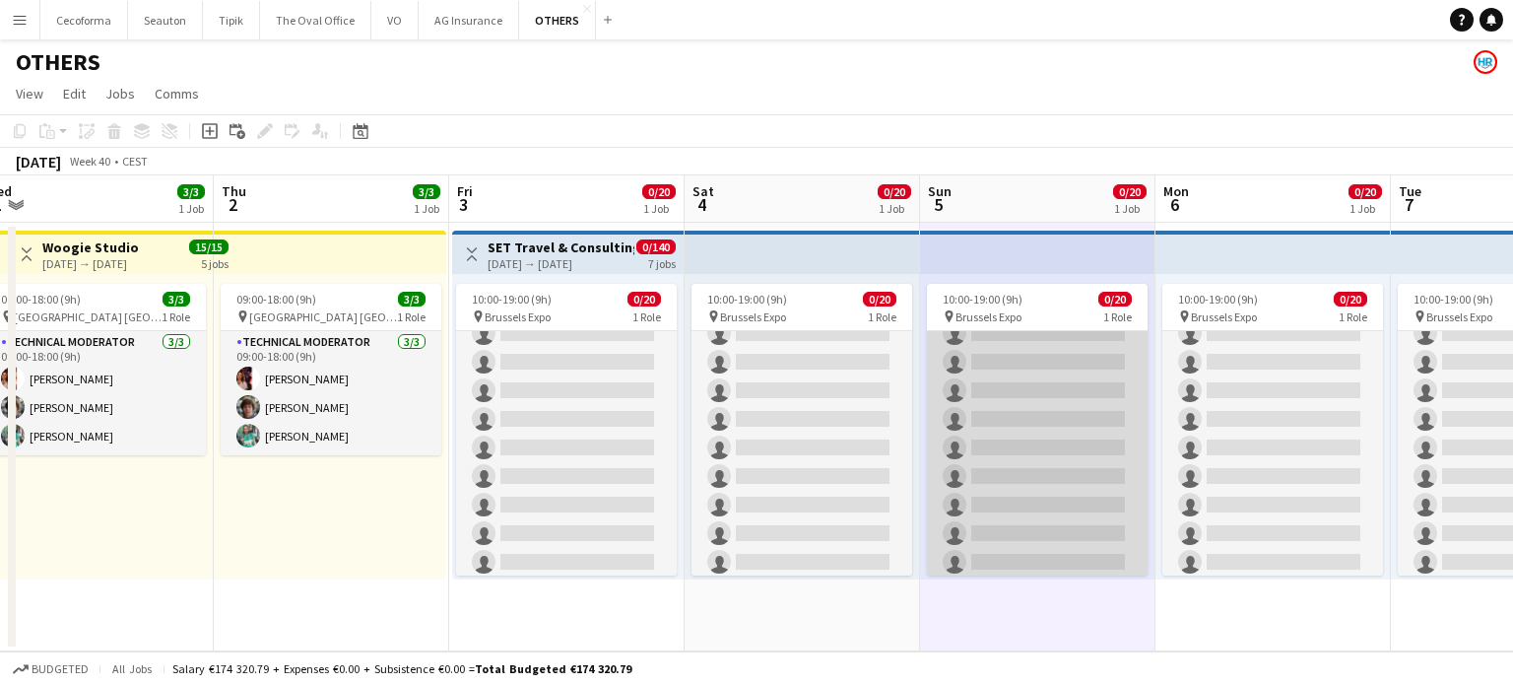
scroll to position [0, 0]
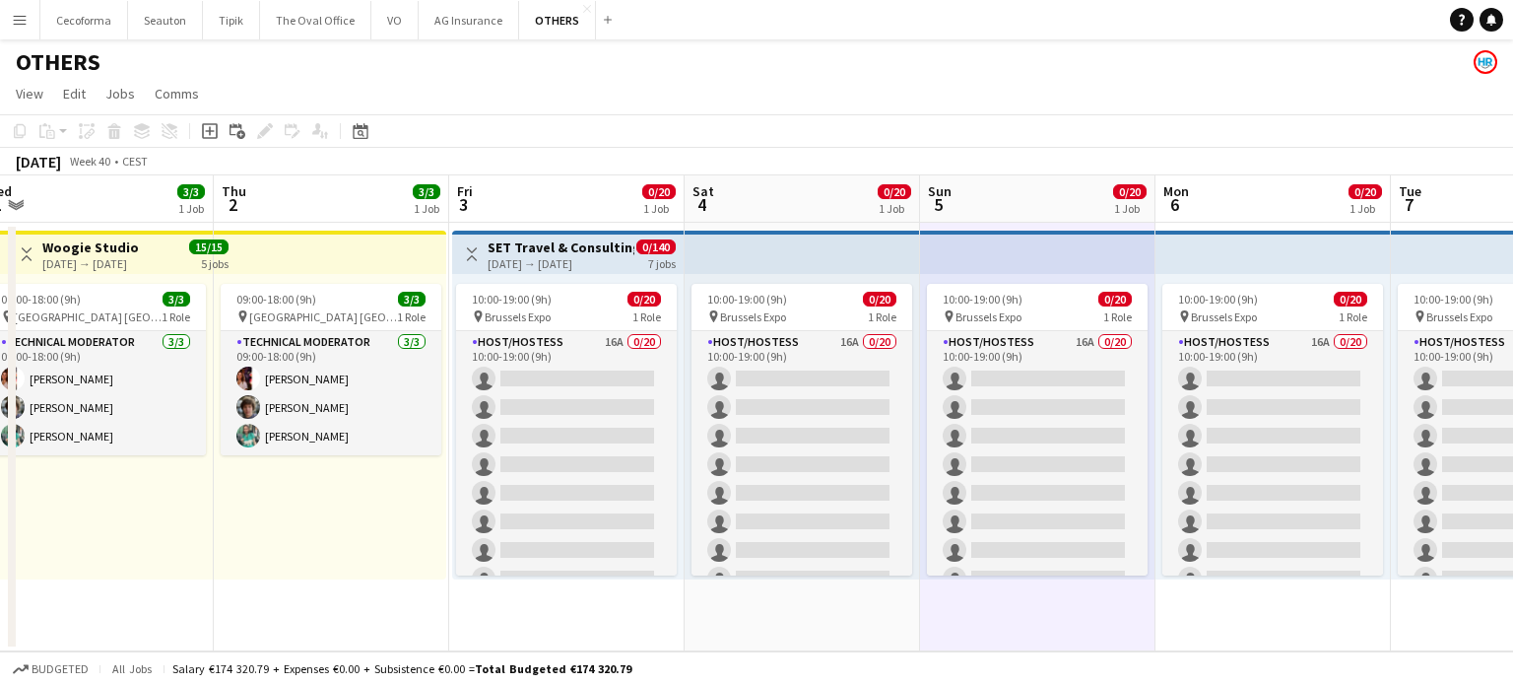
click at [414, 629] on app-date-cell "09:00-18:00 (9h) 3/3 pin [GEOGRAPHIC_DATA] [GEOGRAPHIC_DATA] 1 Role Technical M…" at bounding box center [331, 437] width 235 height 428
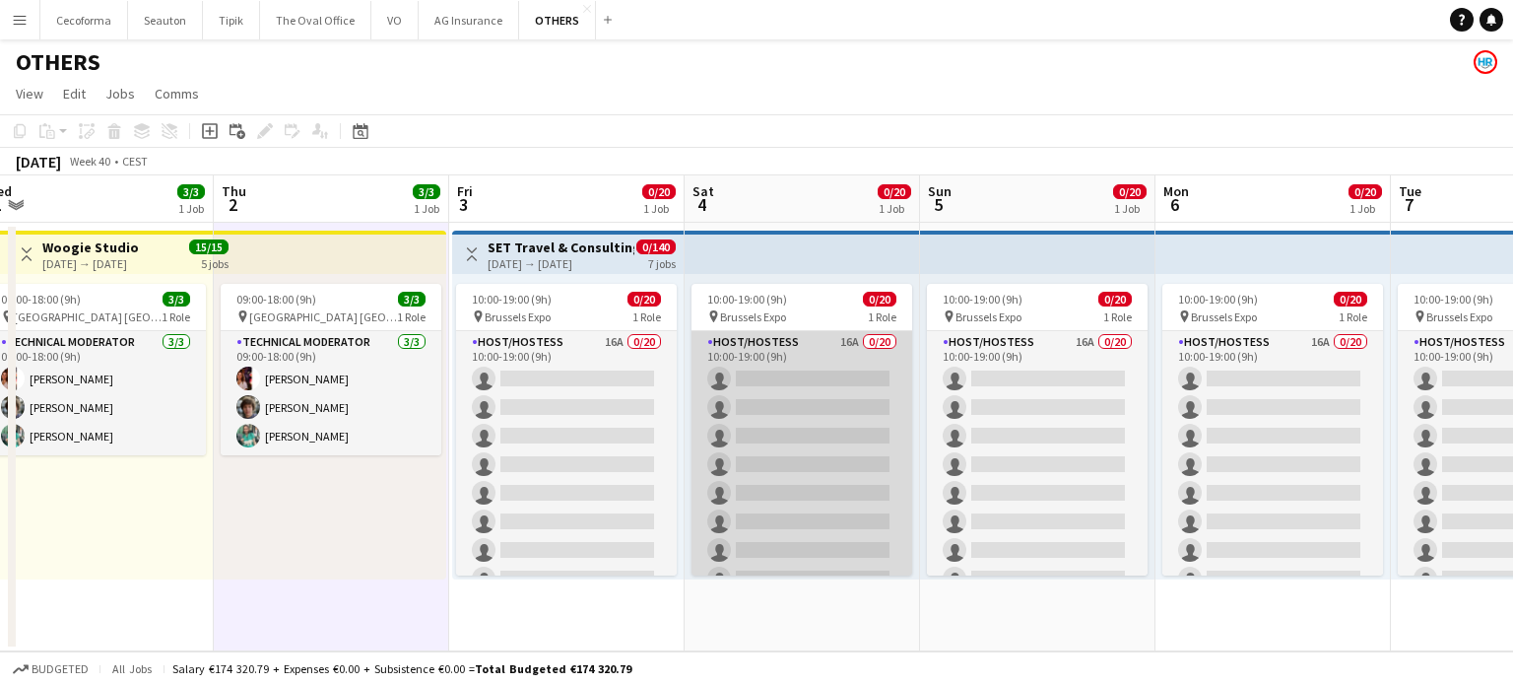
scroll to position [193, 0]
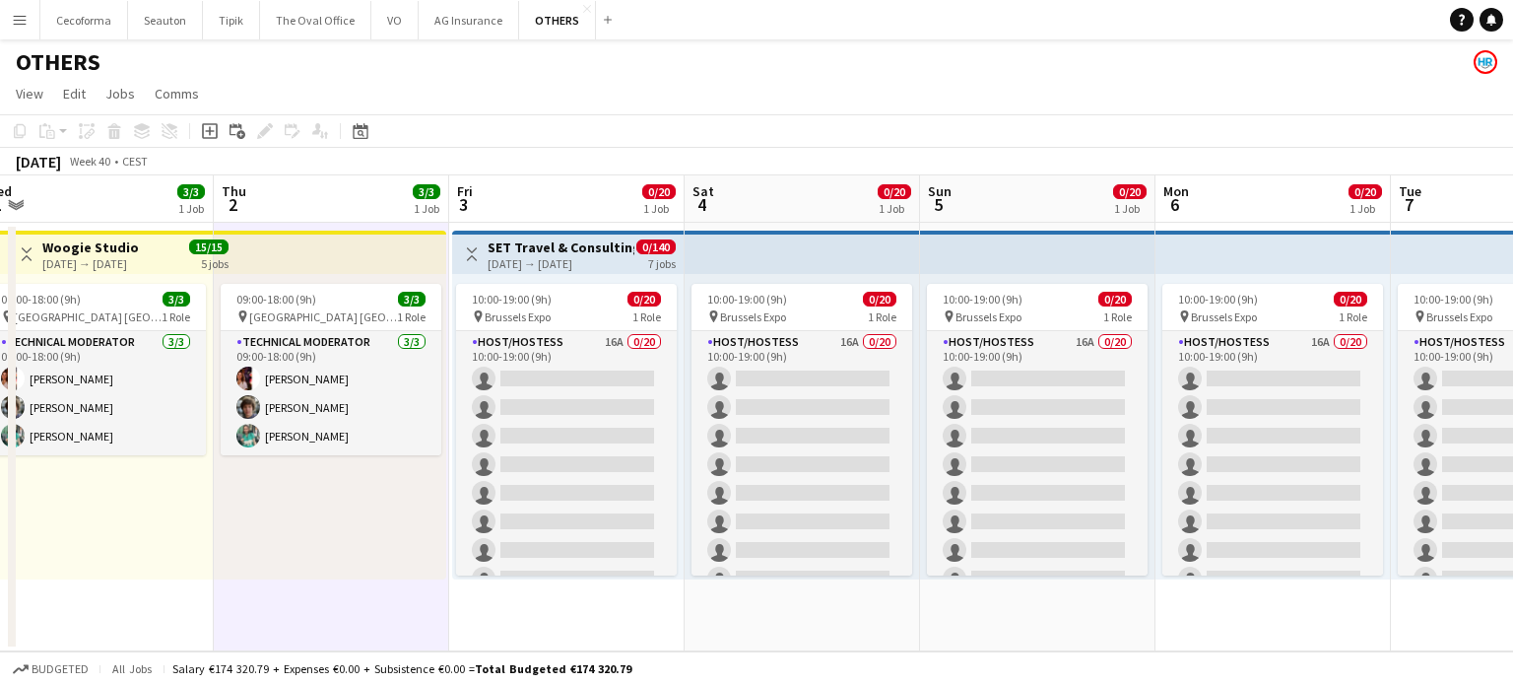
click at [810, 614] on app-date-cell "10:00-19:00 (9h) 0/20 pin Brussels Expo 1 Role Host/Hostess 16A 0/20 10:00-19:0…" at bounding box center [802, 437] width 235 height 428
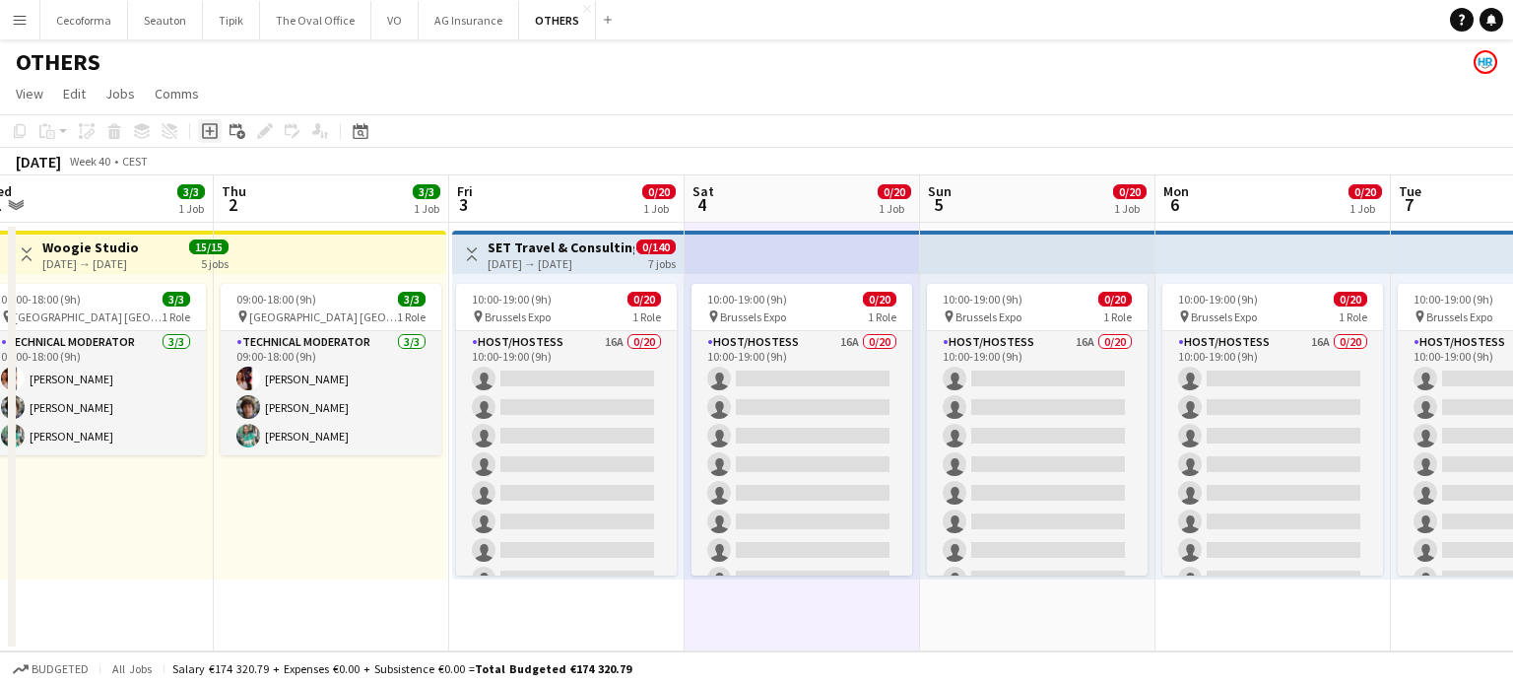
click at [213, 129] on icon "Add job" at bounding box center [210, 131] width 16 height 16
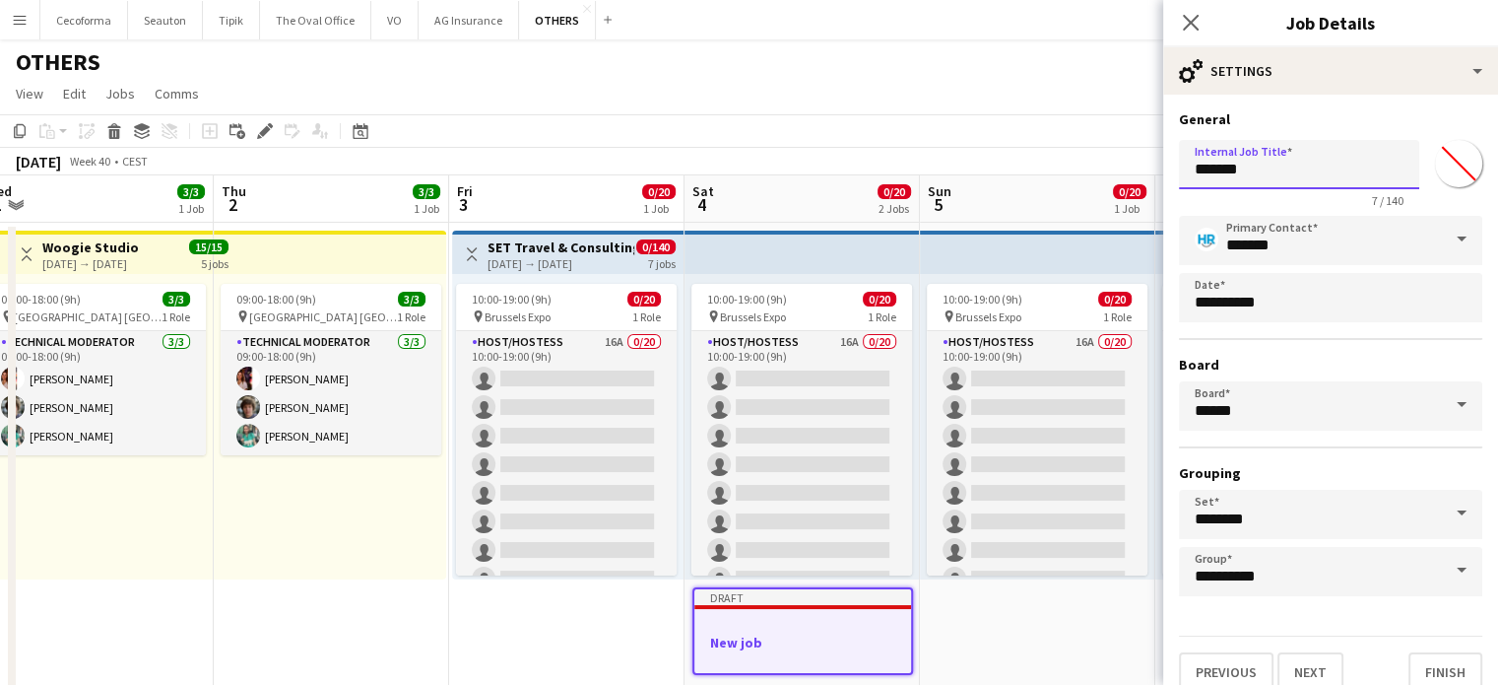
click at [1256, 173] on input "*******" at bounding box center [1299, 164] width 240 height 49
type input "*"
type input "********"
click at [1454, 664] on button "Finish" at bounding box center [1446, 671] width 74 height 39
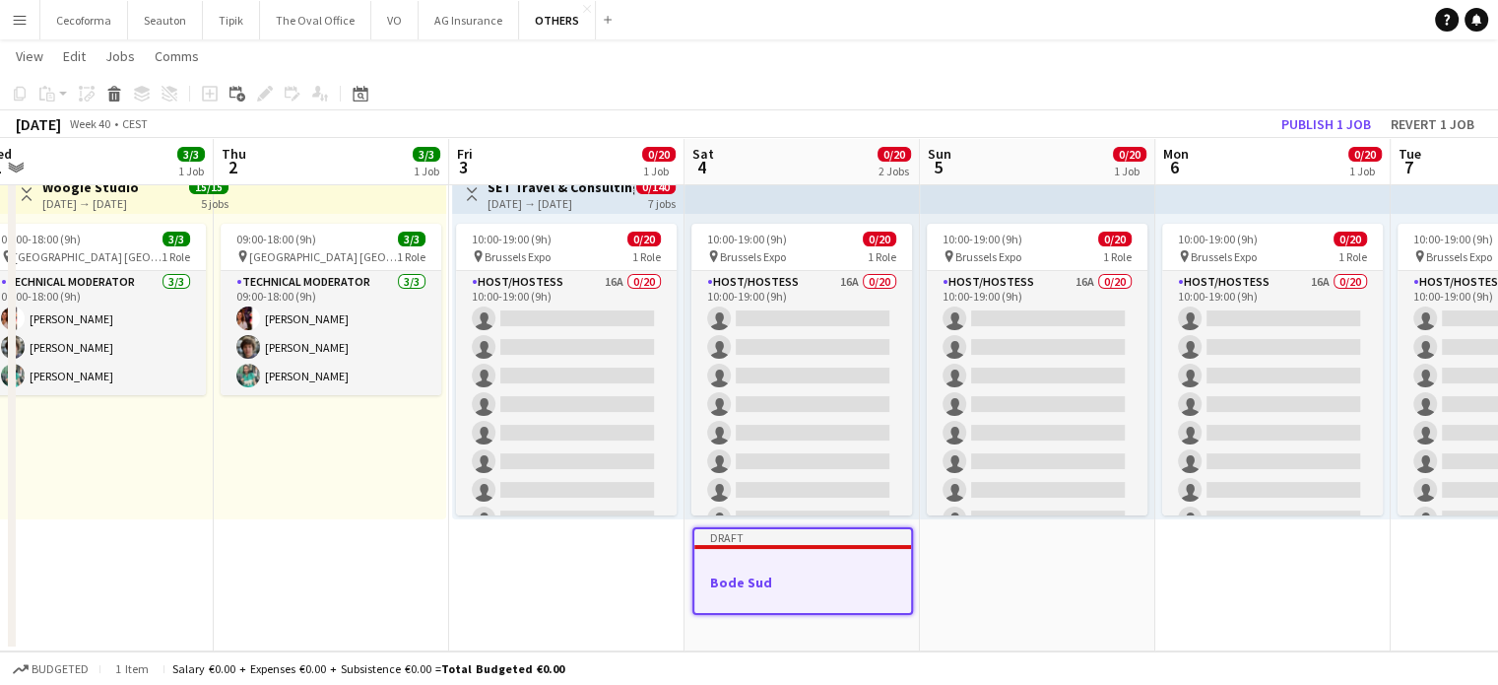
click at [784, 576] on h3 "Bode Sud" at bounding box center [802, 582] width 217 height 18
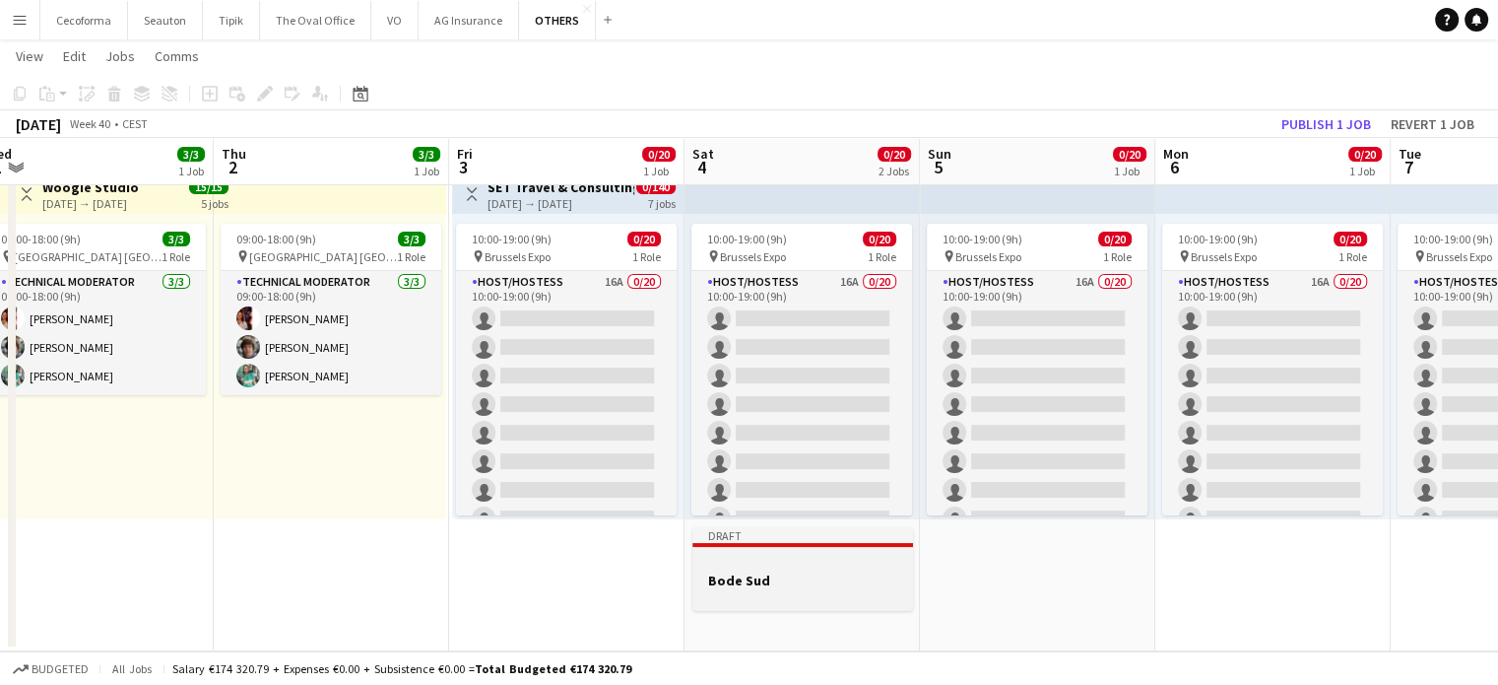
click at [784, 576] on h3 "Bode Sud" at bounding box center [802, 580] width 221 height 18
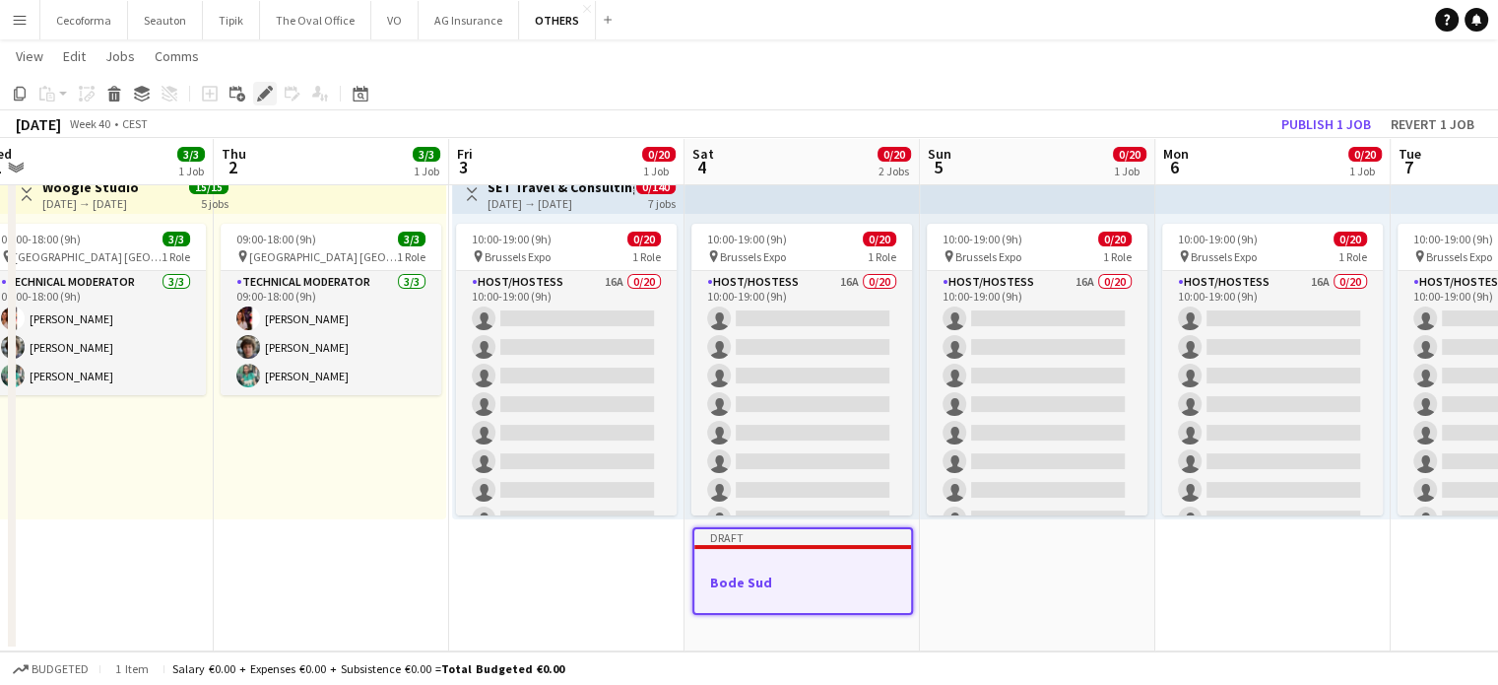
click at [264, 91] on icon at bounding box center [264, 94] width 11 height 11
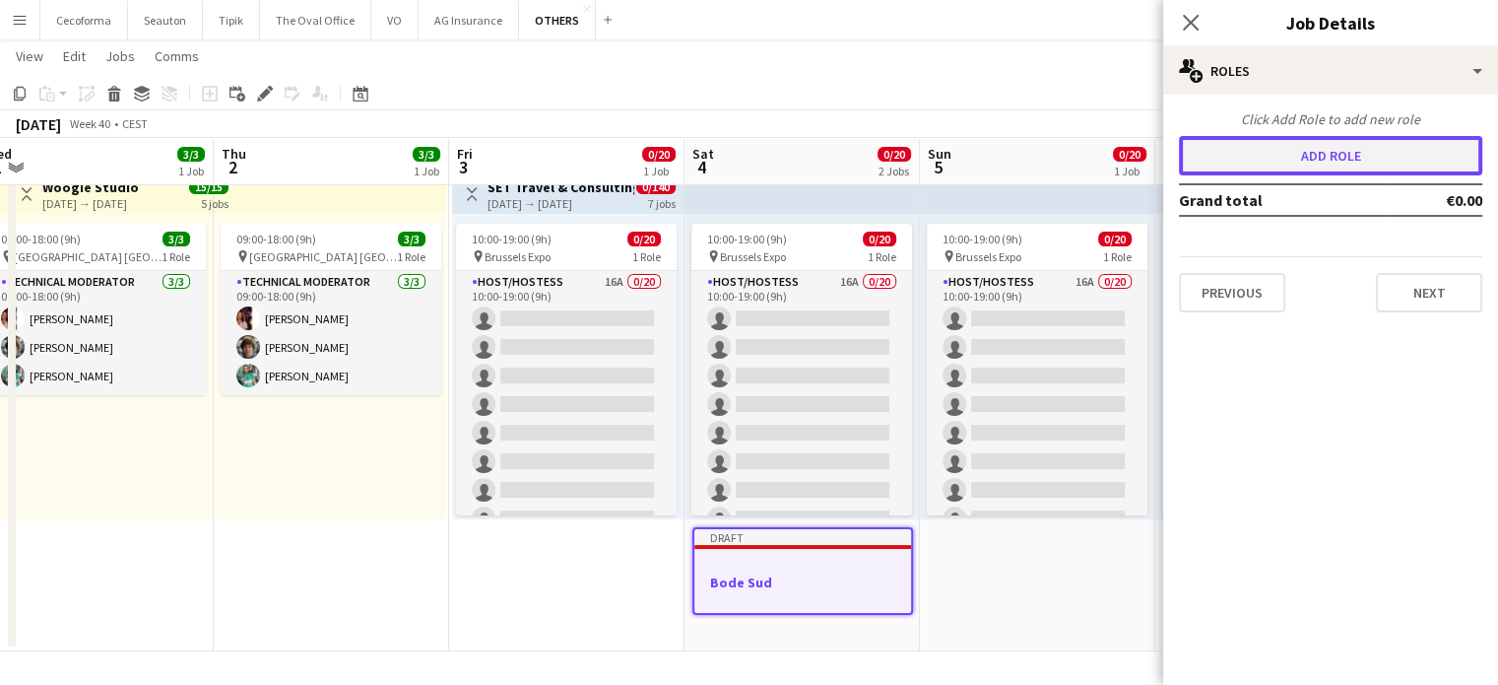
click at [1321, 153] on button "Add role" at bounding box center [1330, 155] width 303 height 39
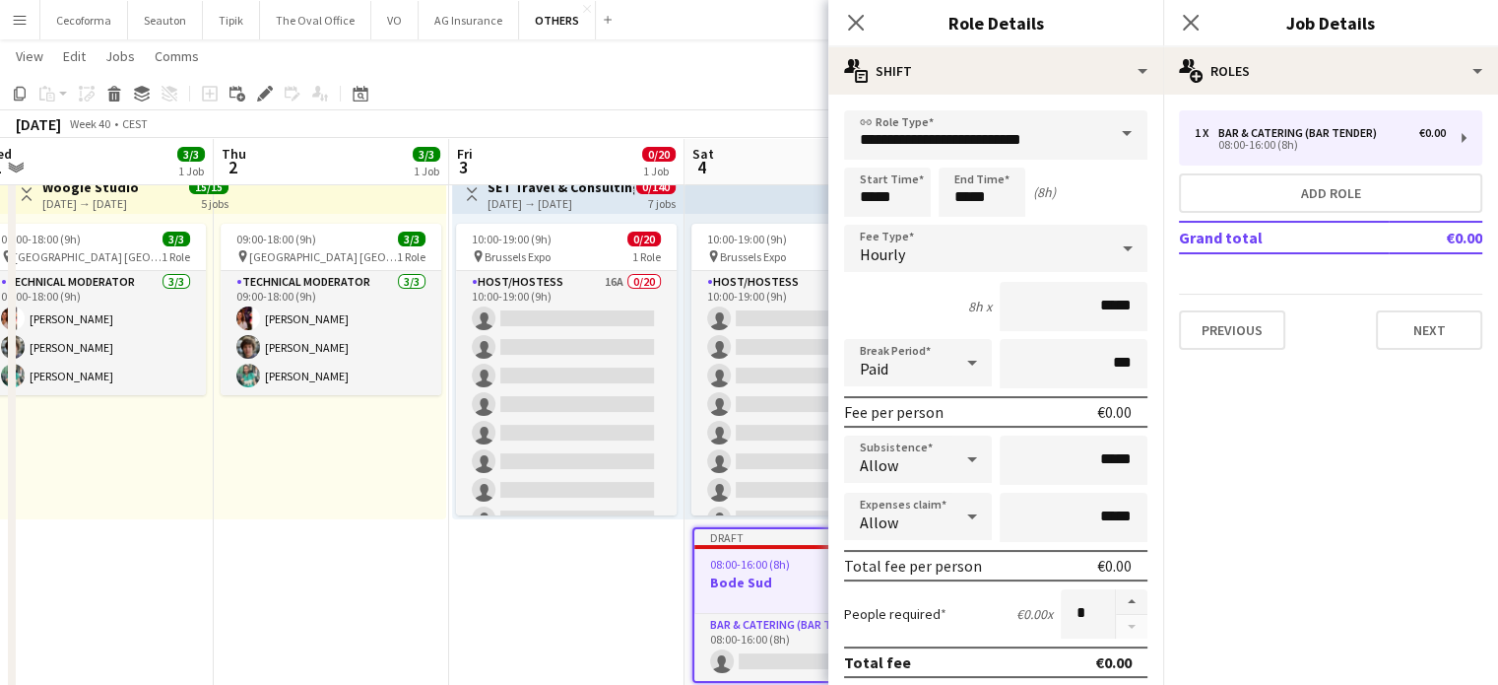
click at [1112, 126] on span at bounding box center [1126, 133] width 41 height 47
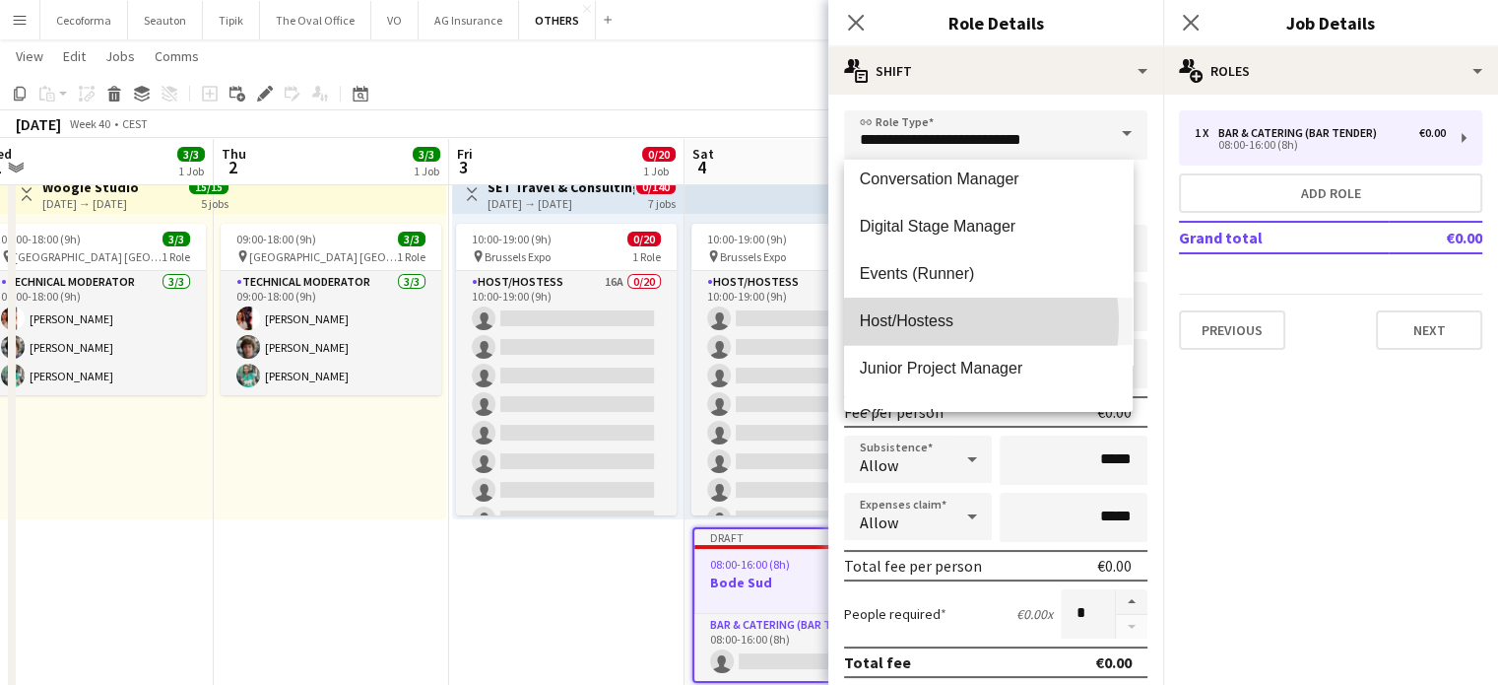
click at [917, 322] on span "Host/Hostess" at bounding box center [988, 320] width 257 height 19
type input "**********"
type input "******"
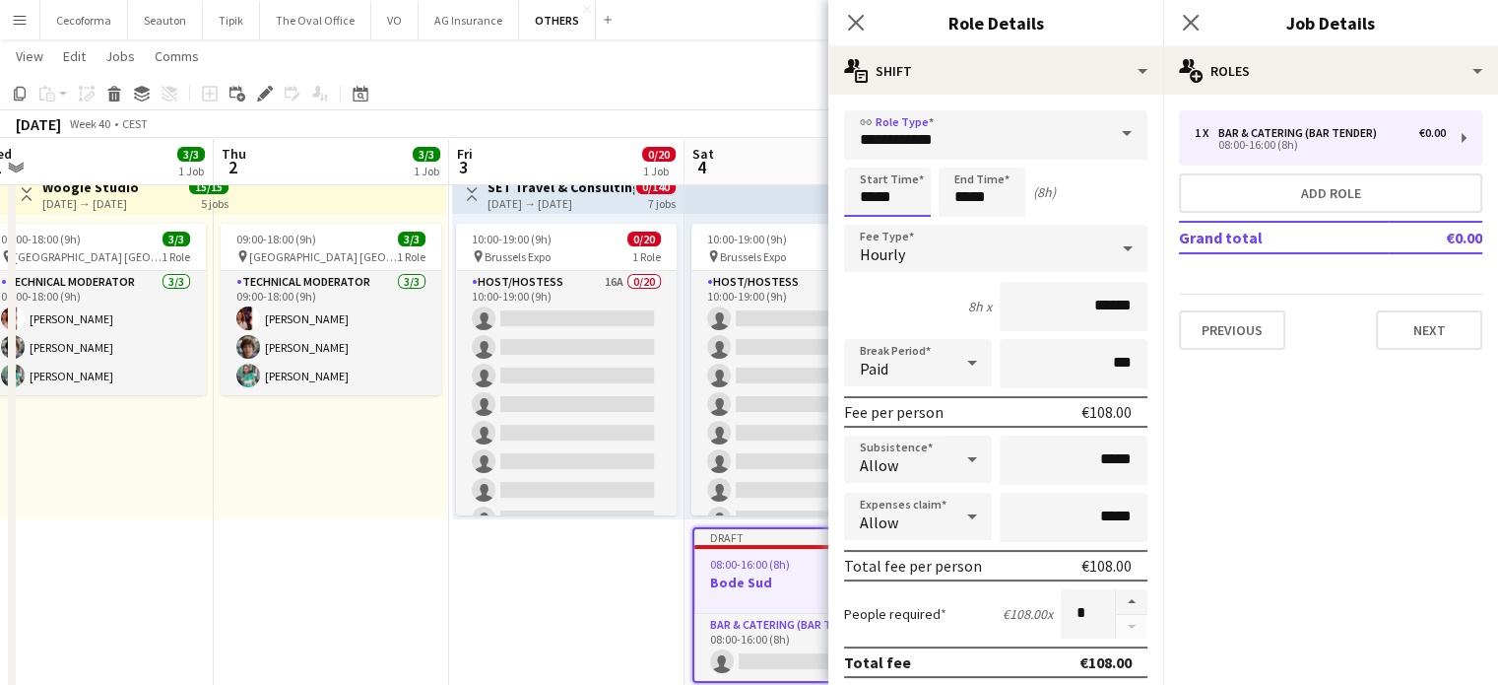
click at [872, 198] on input "*****" at bounding box center [887, 191] width 87 height 49
click at [873, 156] on div at bounding box center [867, 158] width 39 height 20
type input "*****"
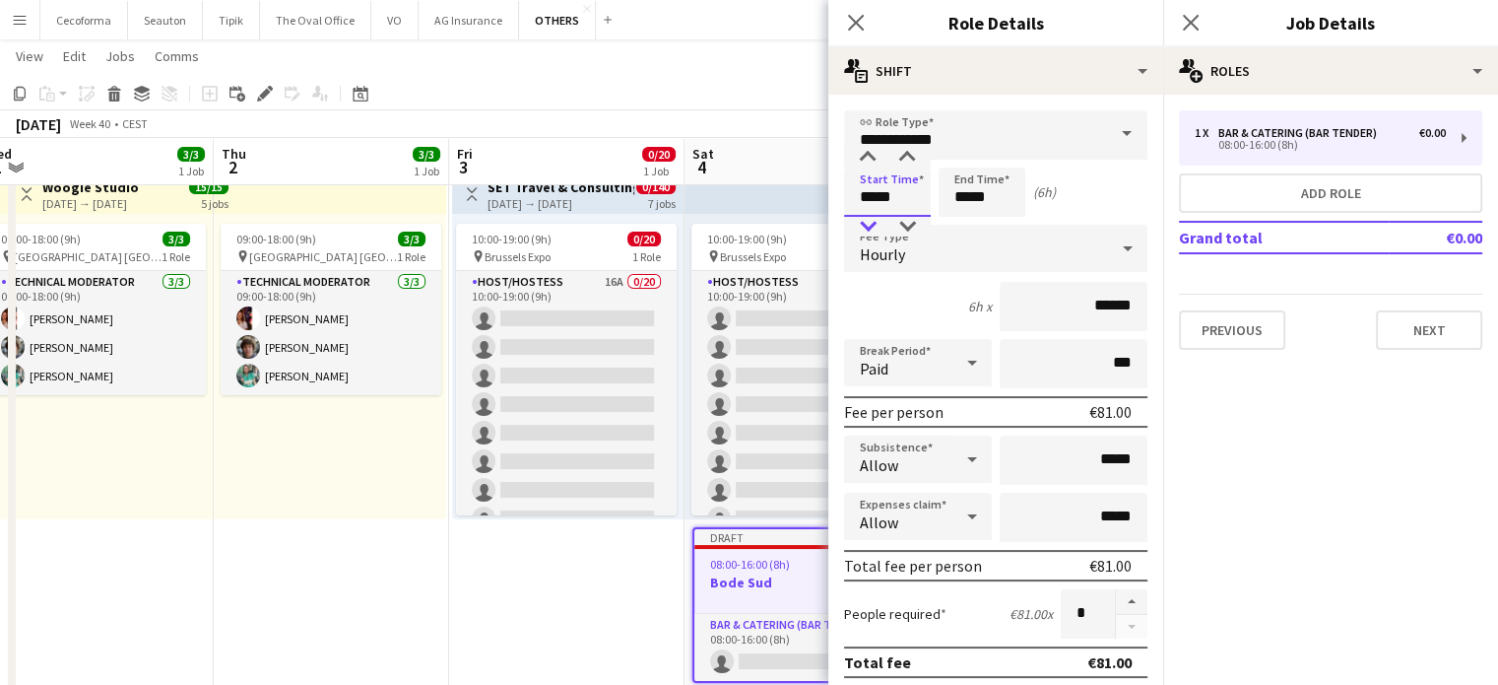
click at [866, 225] on div at bounding box center [867, 227] width 39 height 20
click at [969, 203] on input "*****" at bounding box center [982, 191] width 87 height 49
click at [968, 153] on div at bounding box center [962, 158] width 39 height 20
type input "*****"
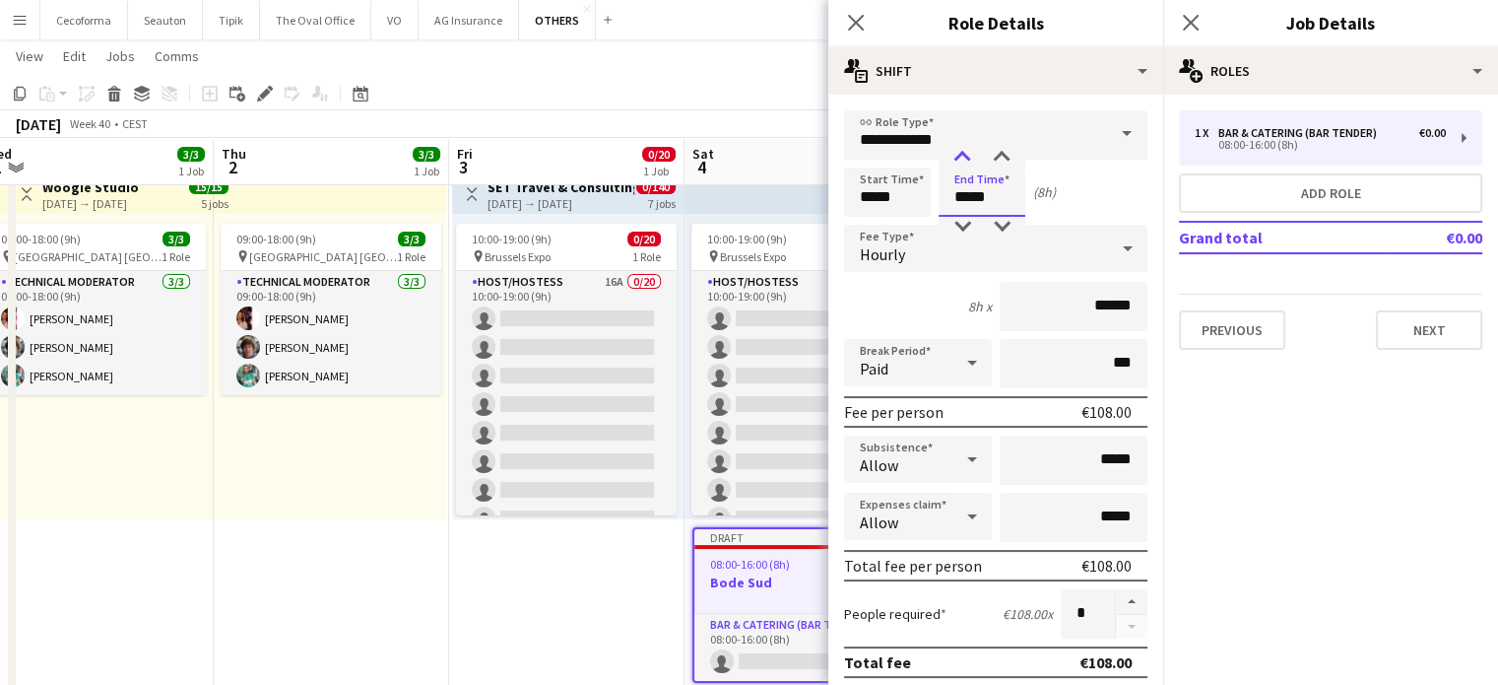
click at [968, 153] on div at bounding box center [962, 158] width 39 height 20
click at [965, 358] on icon at bounding box center [972, 362] width 24 height 39
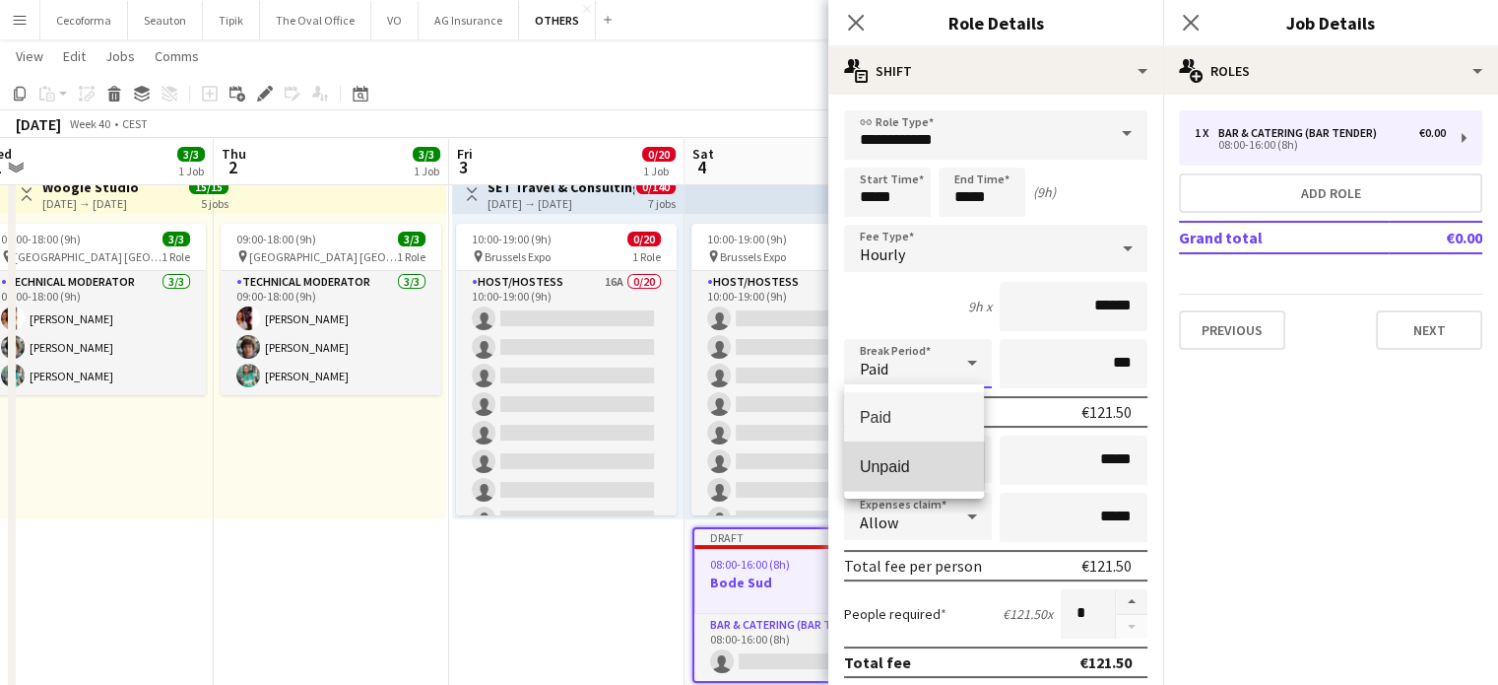
click at [890, 464] on span "Unpaid" at bounding box center [914, 466] width 108 height 19
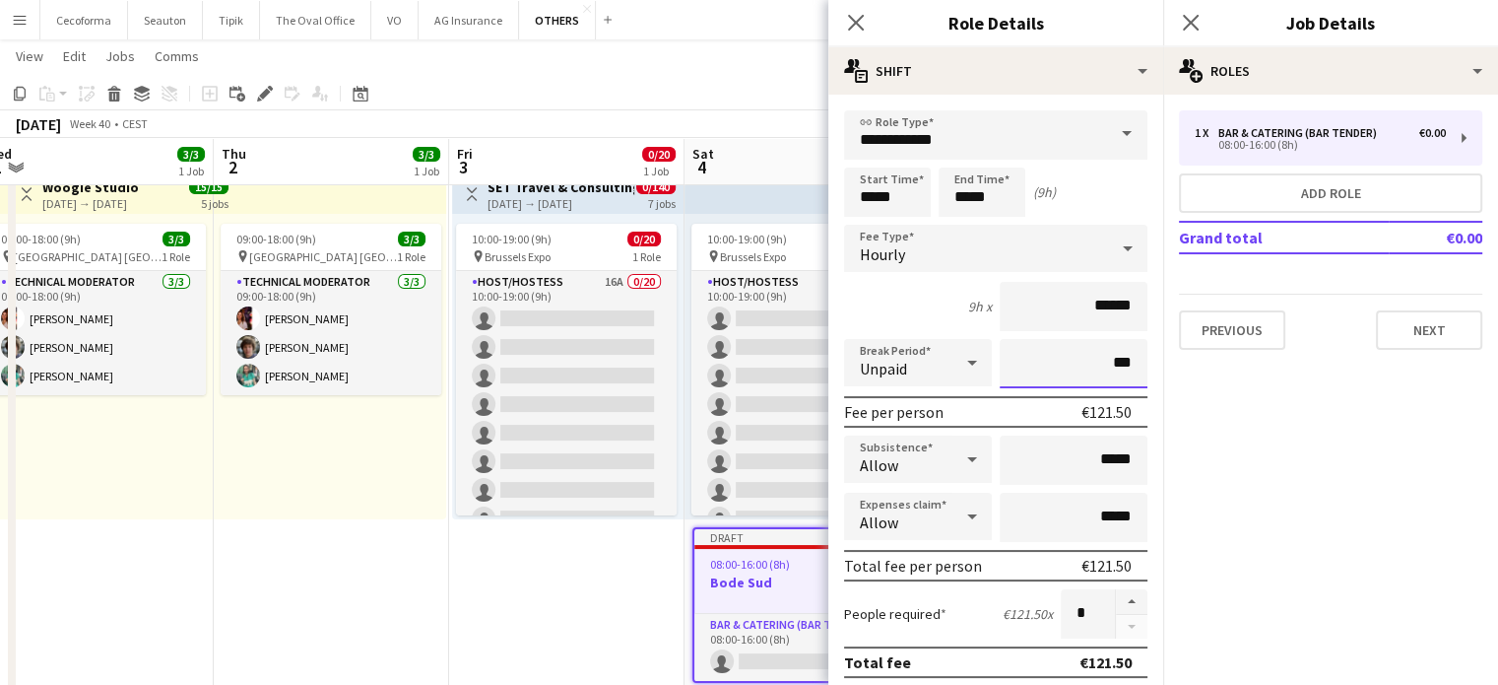
click at [1099, 360] on input "***" at bounding box center [1074, 363] width 148 height 49
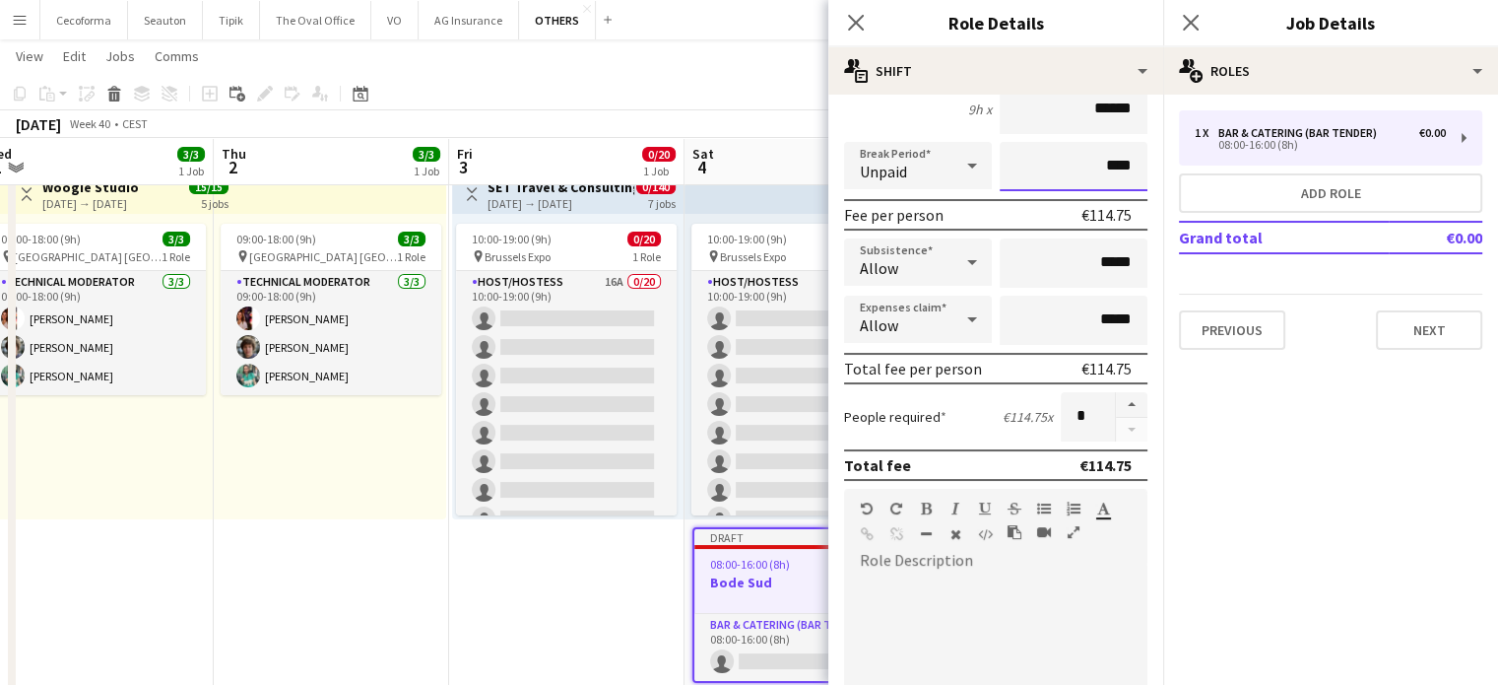
type input "****"
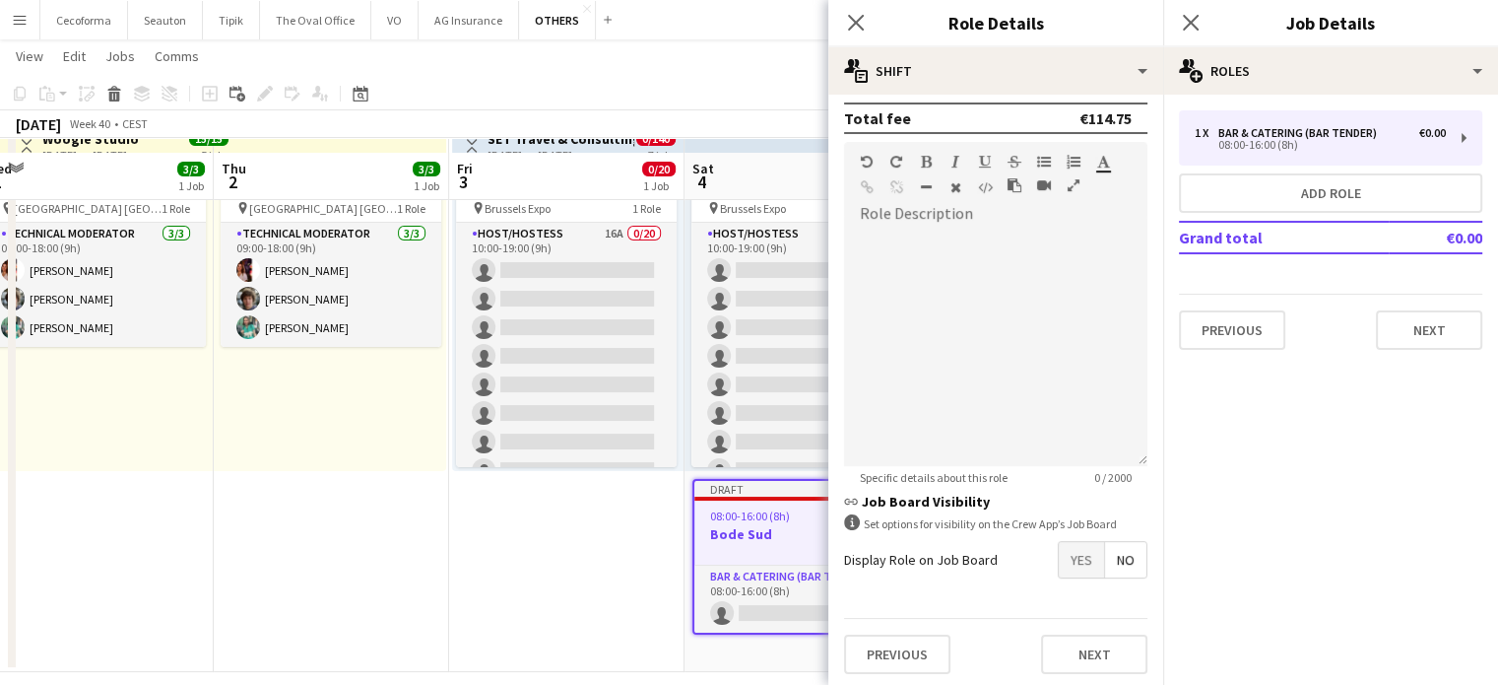
scroll to position [126, 0]
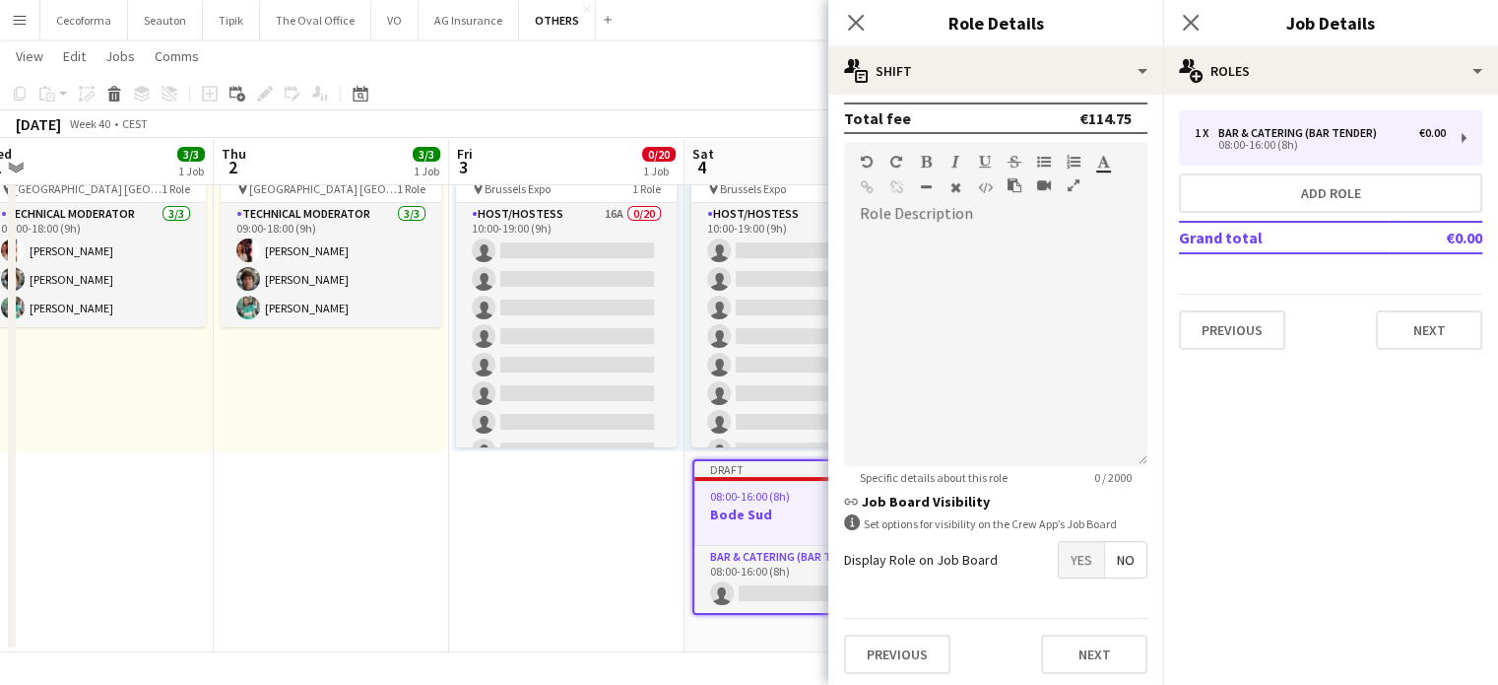
click at [1059, 547] on span "Yes" at bounding box center [1081, 559] width 45 height 35
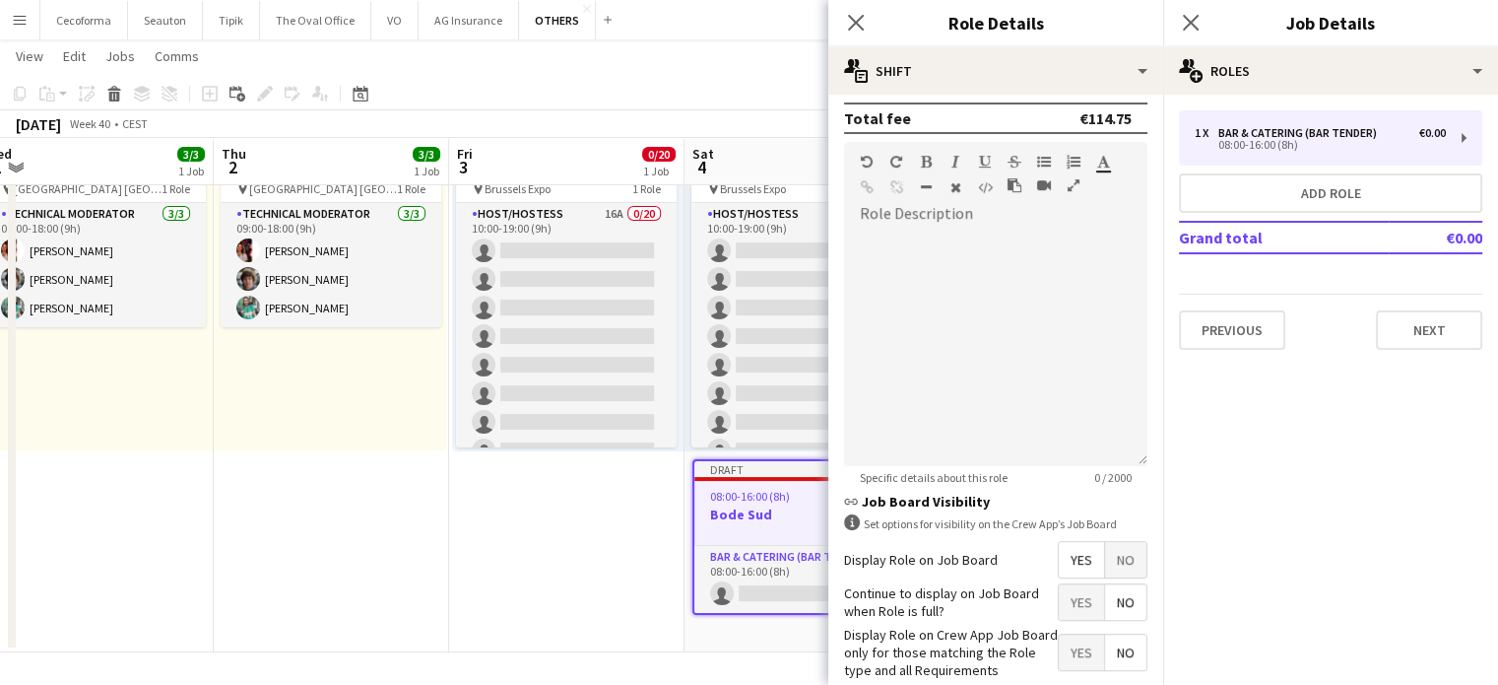
click at [1105, 590] on span "No" at bounding box center [1125, 601] width 41 height 35
click at [1066, 647] on span "Yes" at bounding box center [1081, 651] width 45 height 35
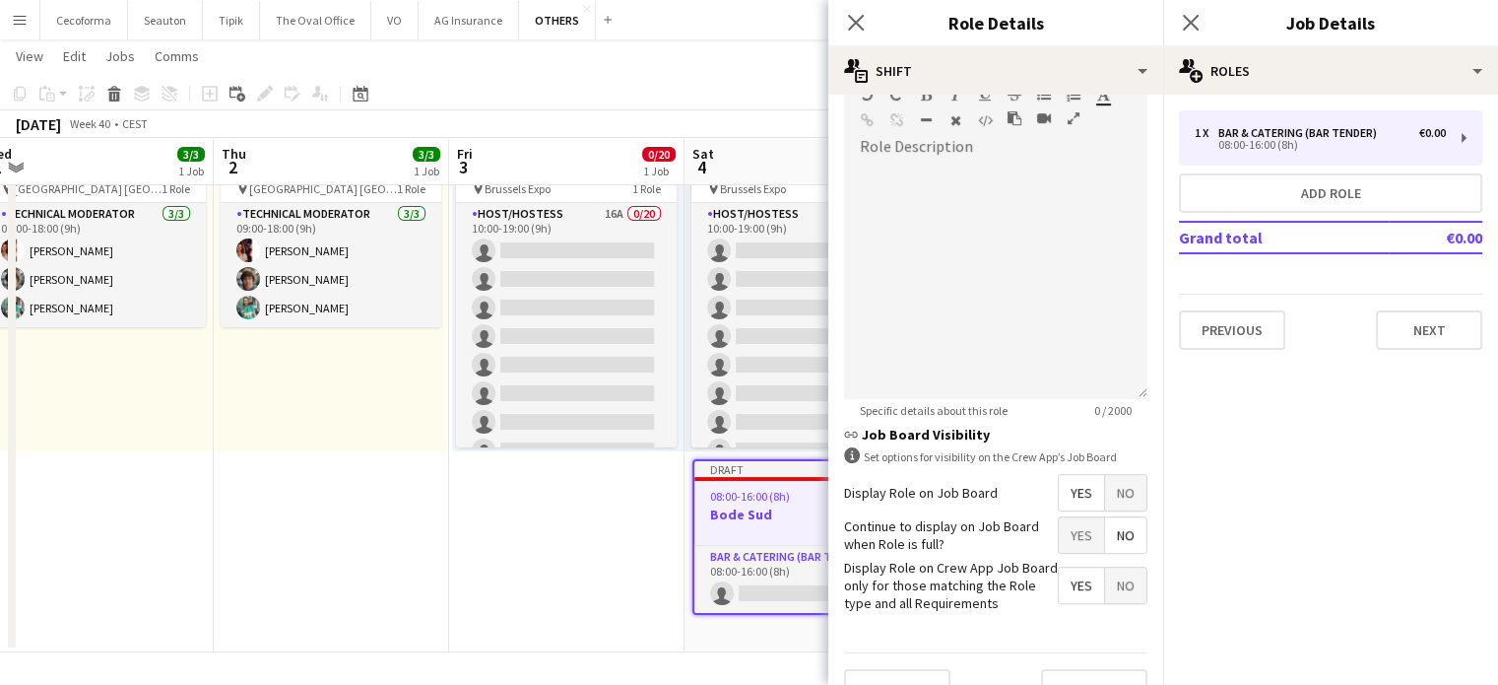
scroll to position [644, 0]
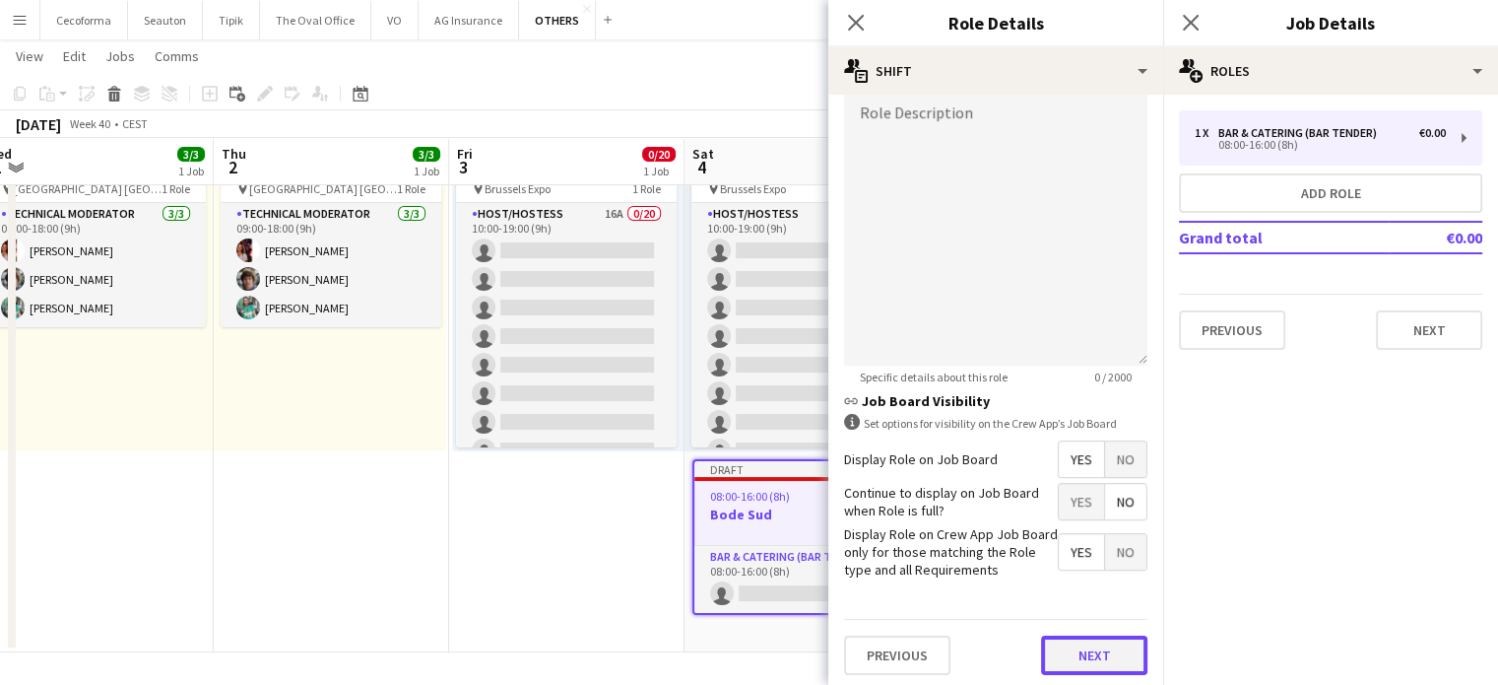
click at [1081, 656] on button "Next" at bounding box center [1094, 654] width 106 height 39
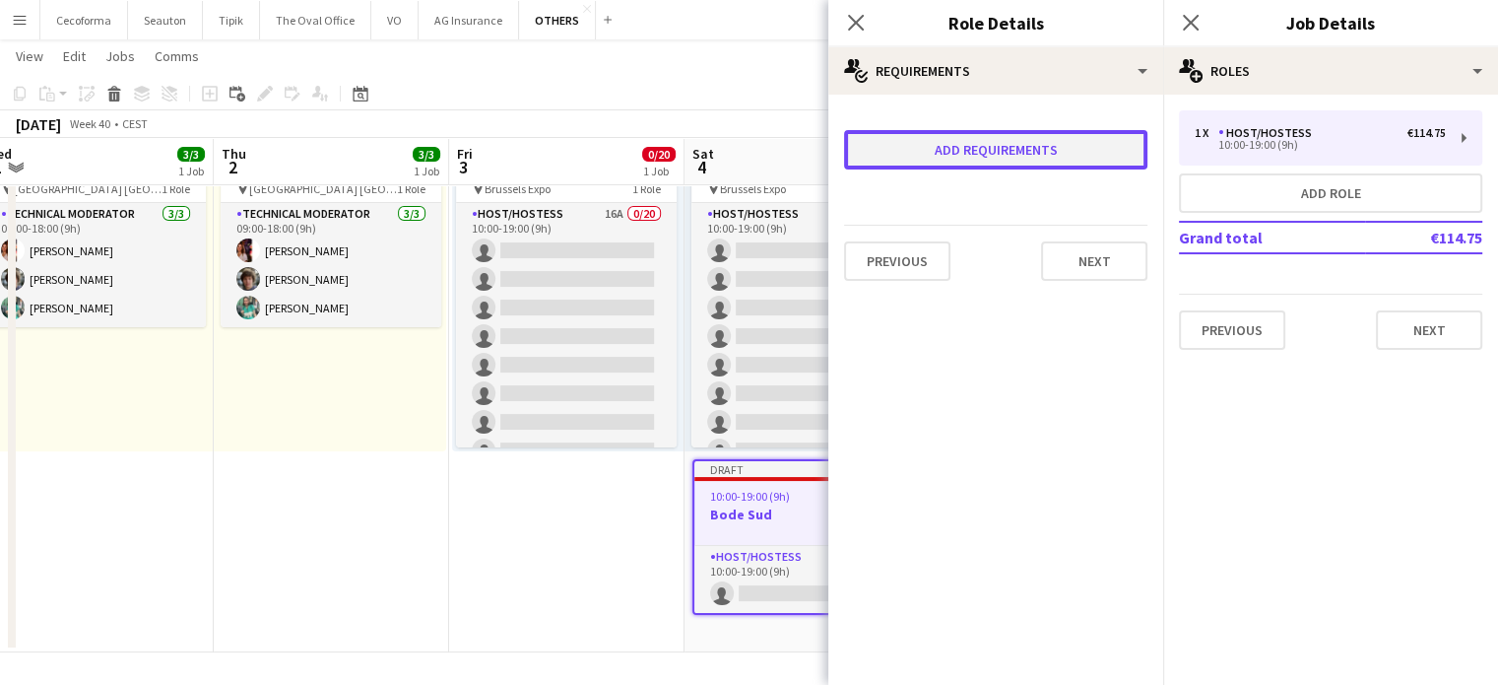
click at [946, 151] on button "Add requirements" at bounding box center [995, 149] width 303 height 39
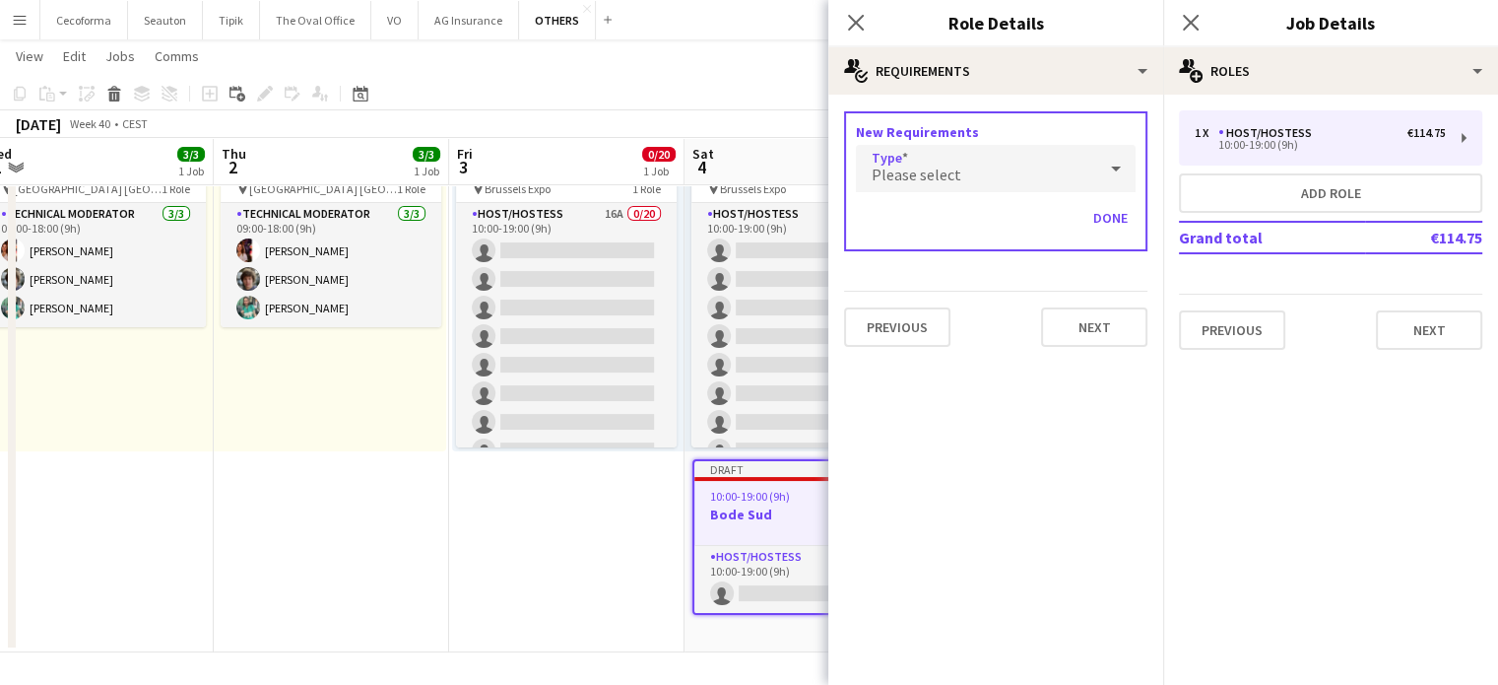
click at [906, 168] on span "Please select" at bounding box center [917, 174] width 90 height 20
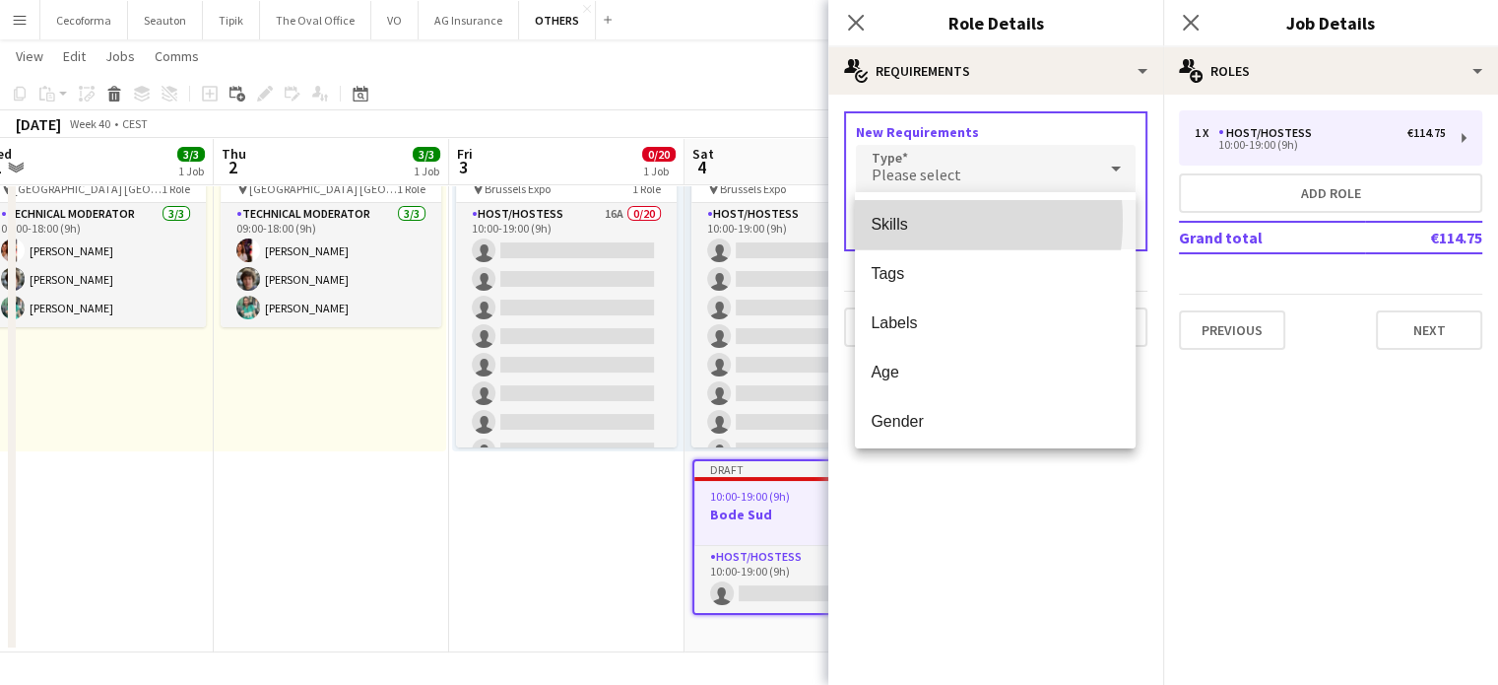
click at [890, 221] on span "Skills" at bounding box center [995, 224] width 249 height 19
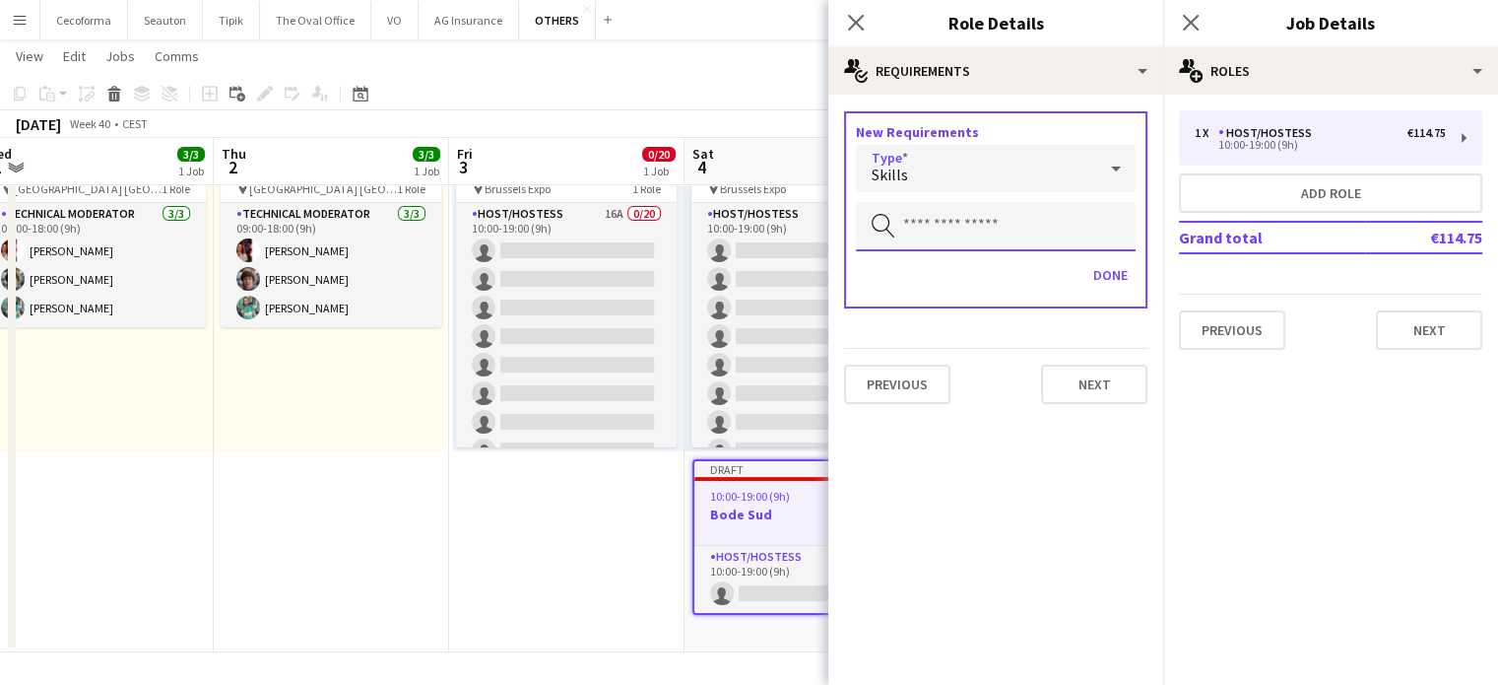
click at [898, 223] on input "text" at bounding box center [996, 226] width 280 height 49
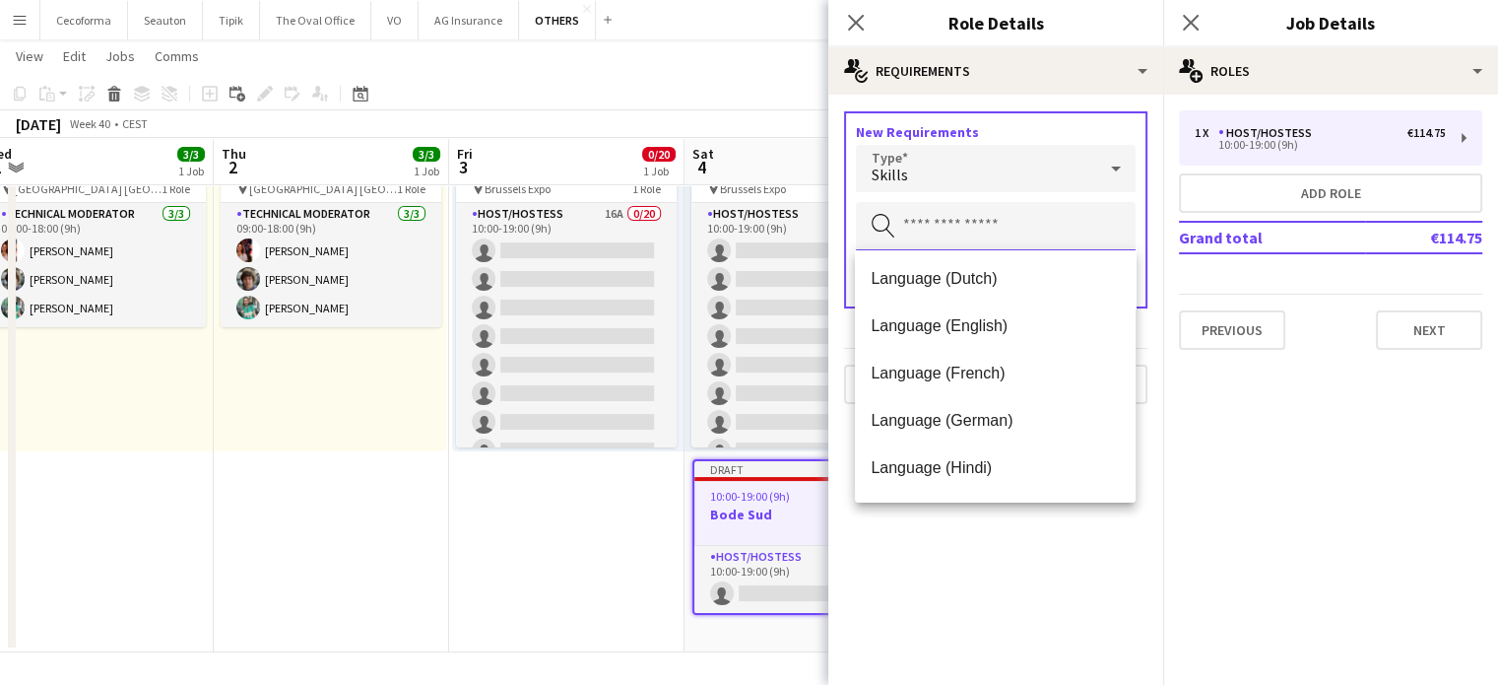
scroll to position [197, 0]
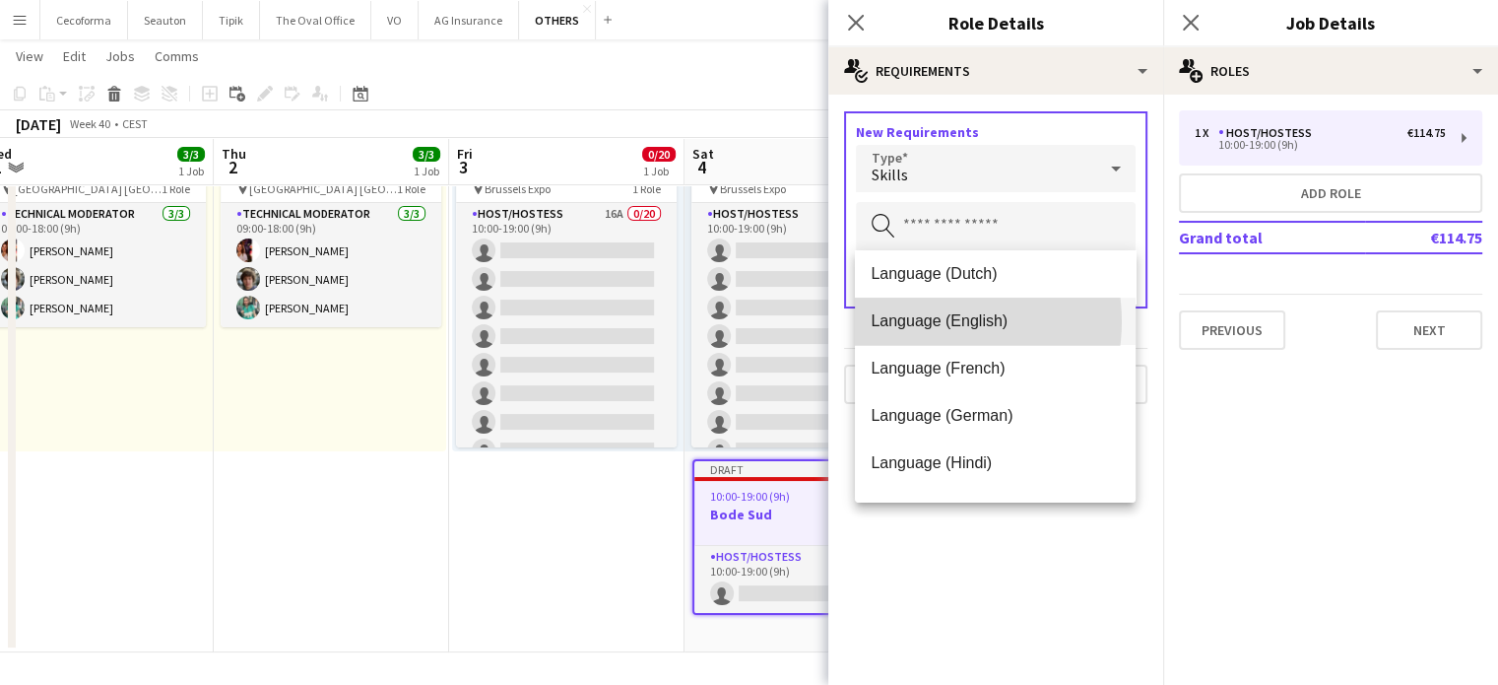
click at [926, 321] on span "Language (English)" at bounding box center [995, 320] width 249 height 19
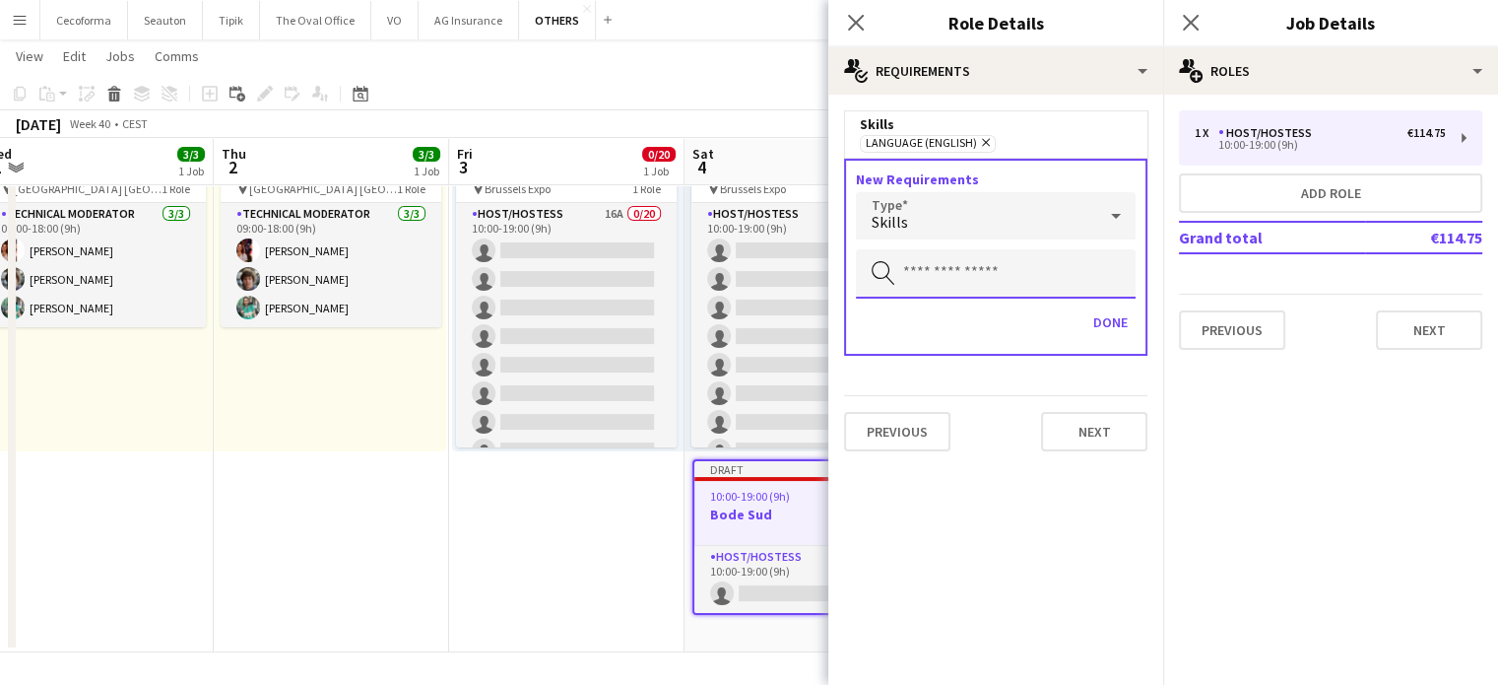
click at [911, 271] on input "text" at bounding box center [996, 273] width 280 height 49
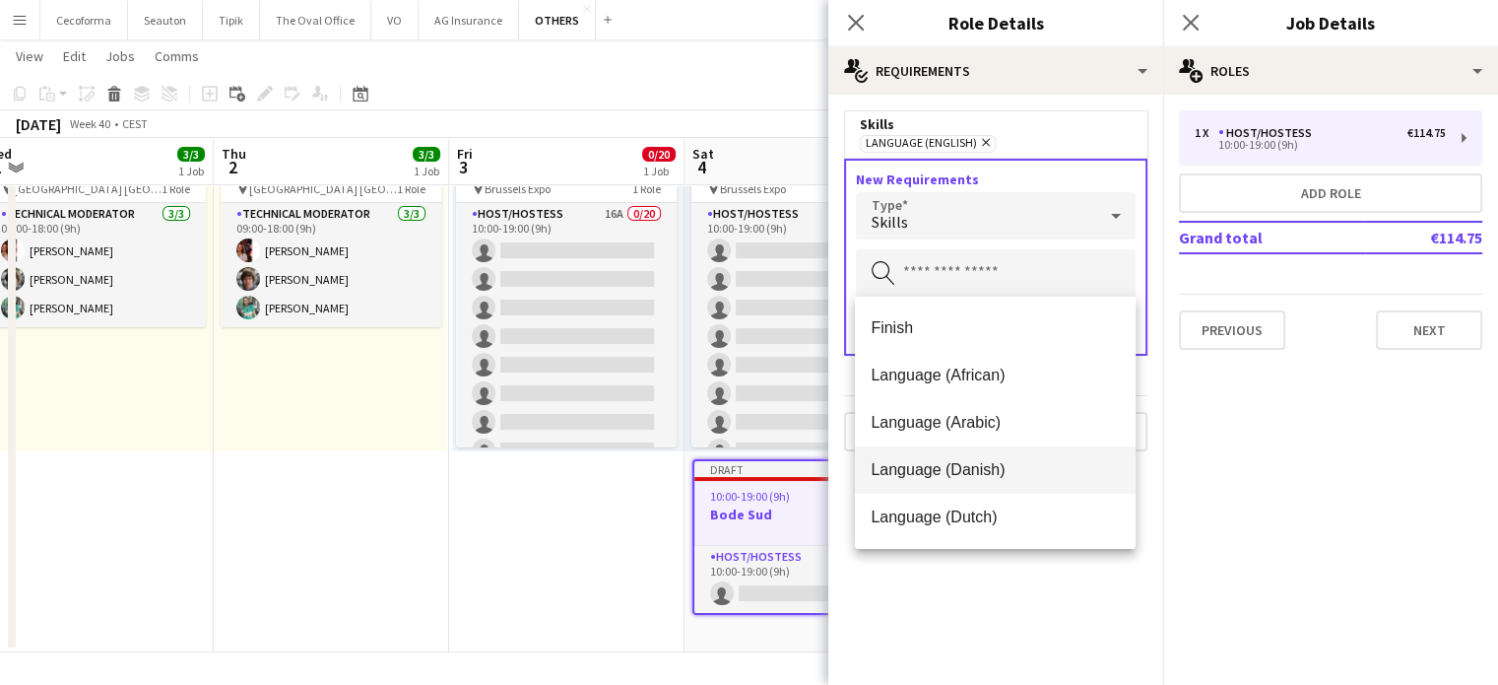
scroll to position [99, 0]
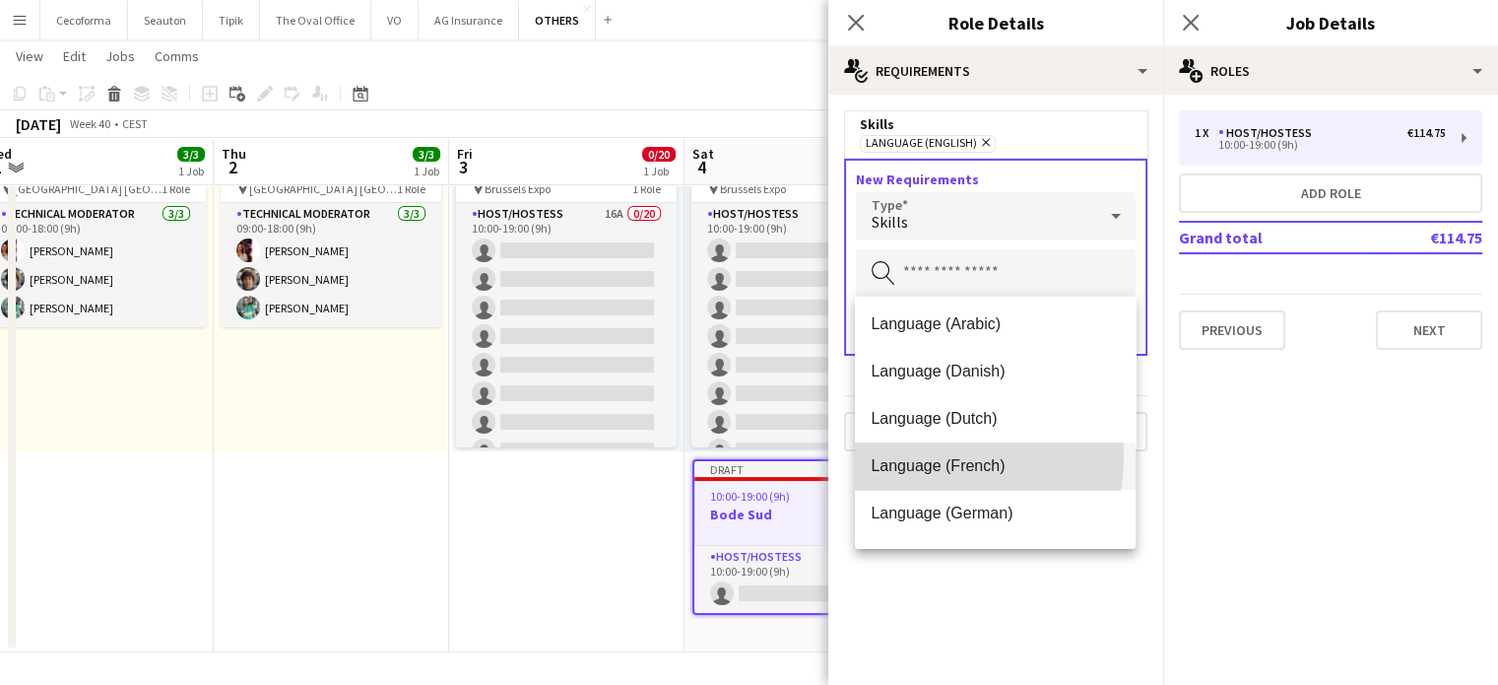
click at [934, 457] on span "Language (French)" at bounding box center [995, 465] width 249 height 19
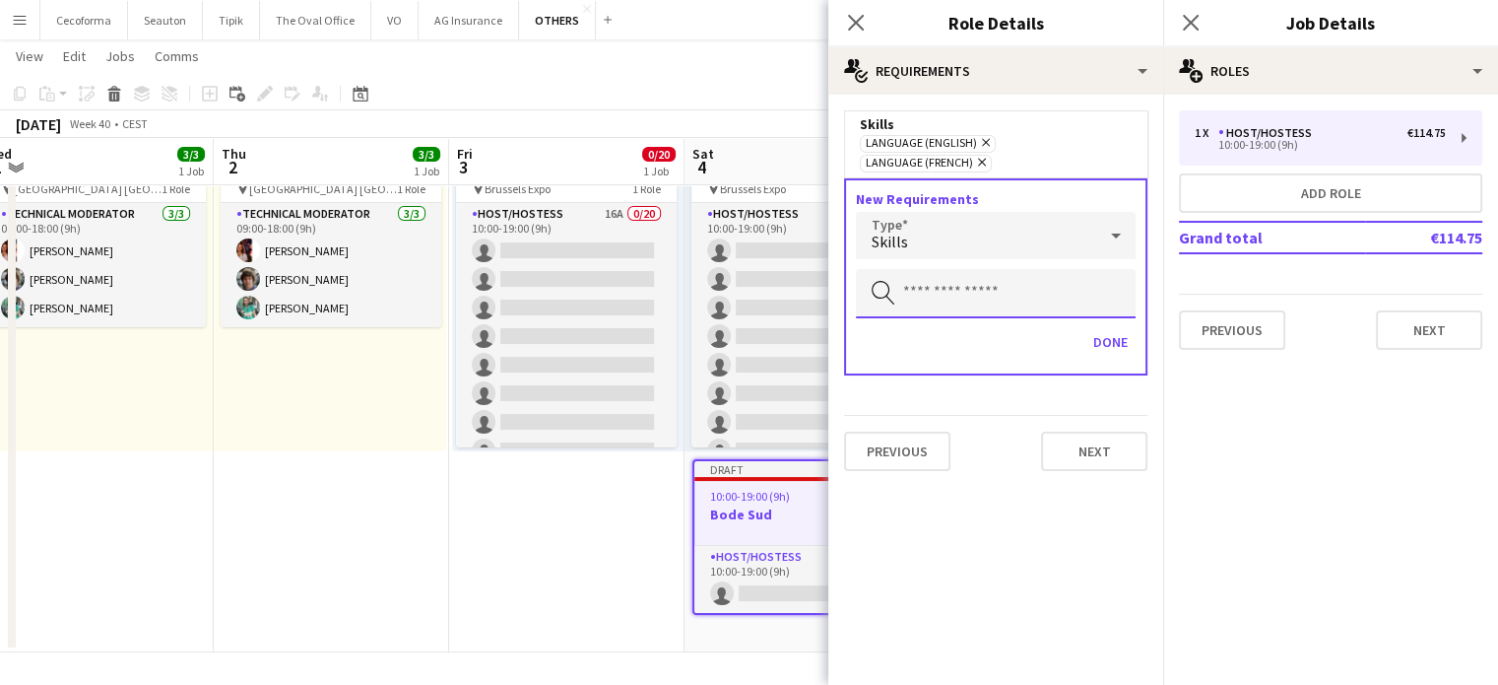
click at [900, 275] on input "text" at bounding box center [996, 293] width 280 height 49
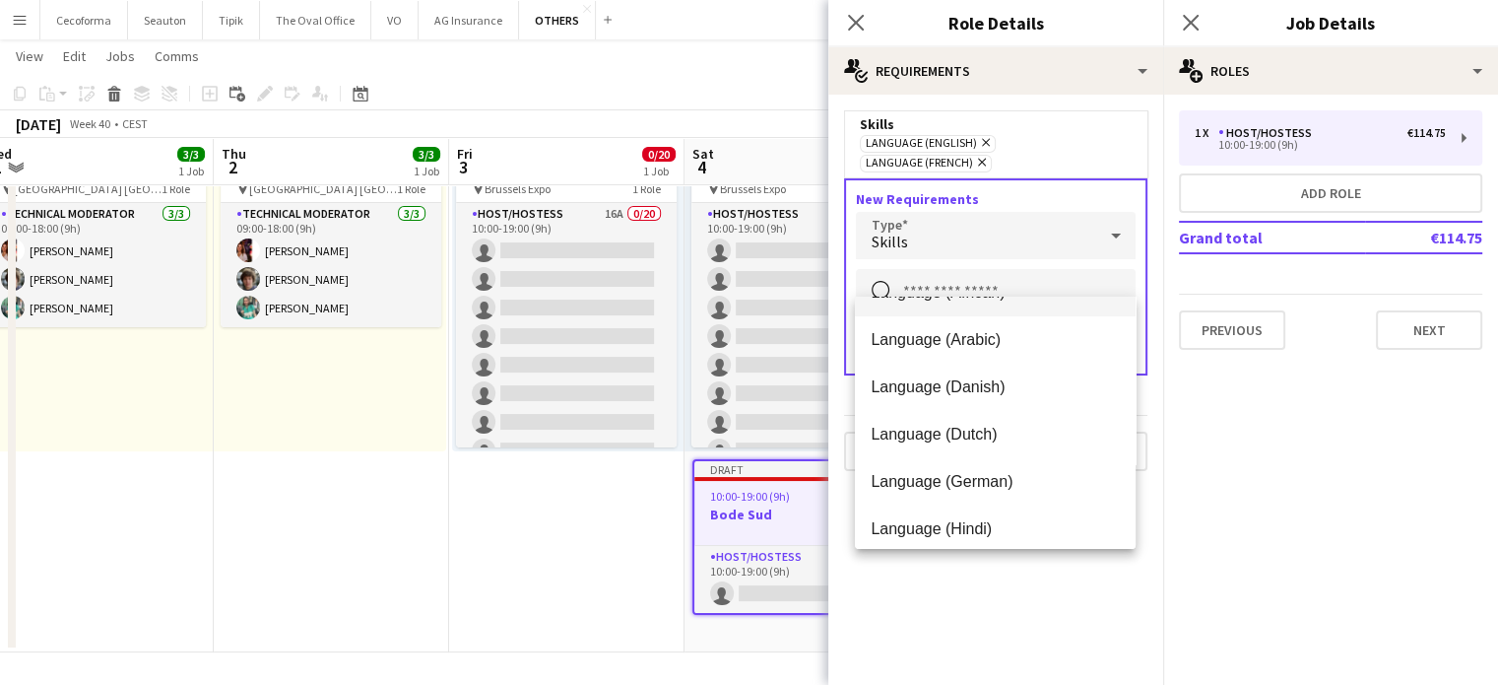
scroll to position [197, 0]
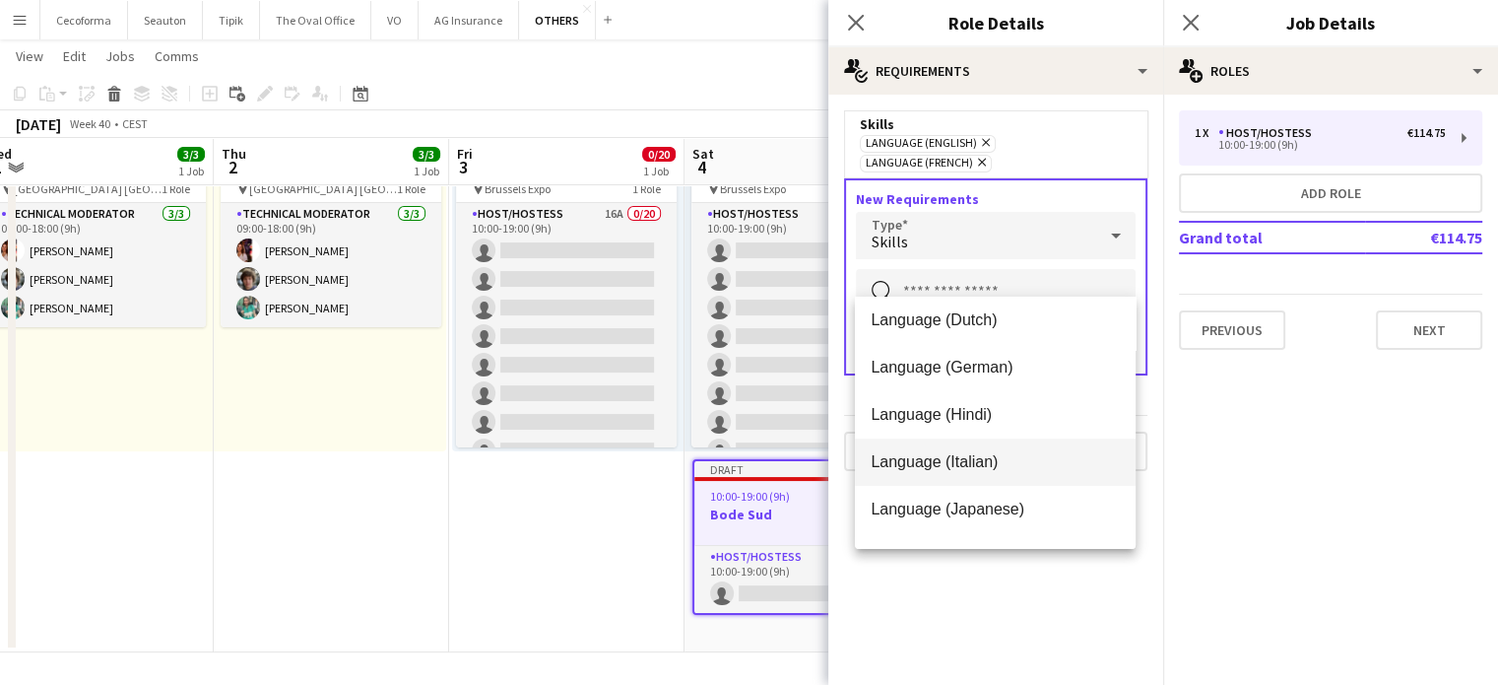
click at [938, 461] on span "Language (Italian)" at bounding box center [995, 461] width 249 height 19
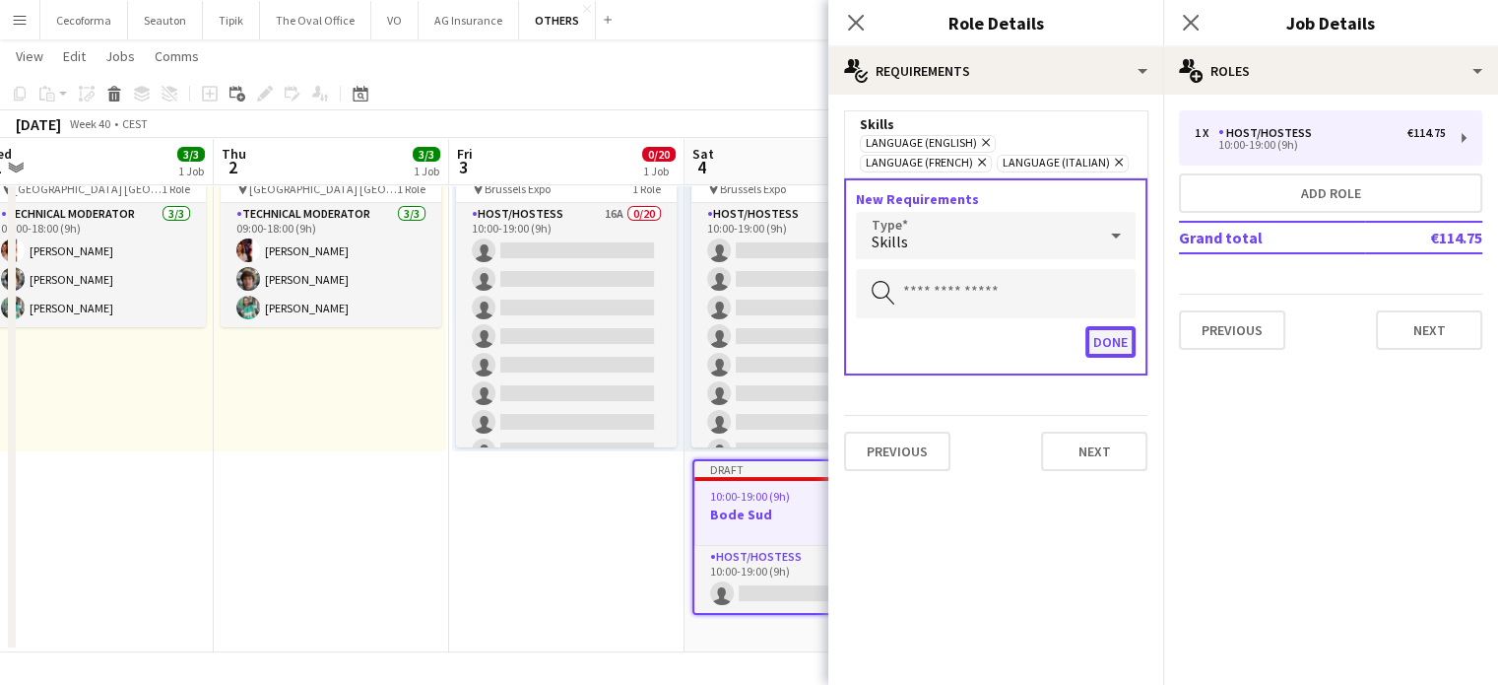
click at [1112, 335] on button "Done" at bounding box center [1110, 342] width 50 height 32
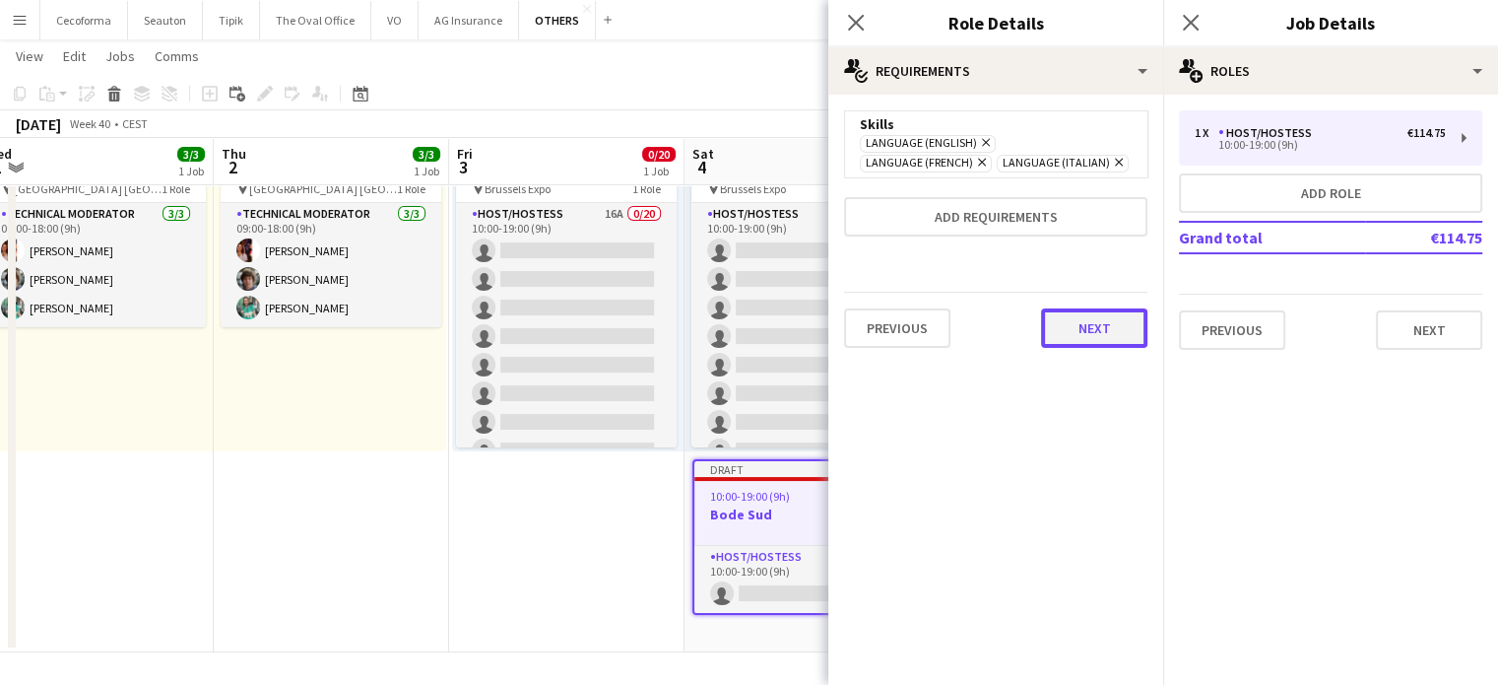
click at [1107, 323] on button "Next" at bounding box center [1094, 327] width 106 height 39
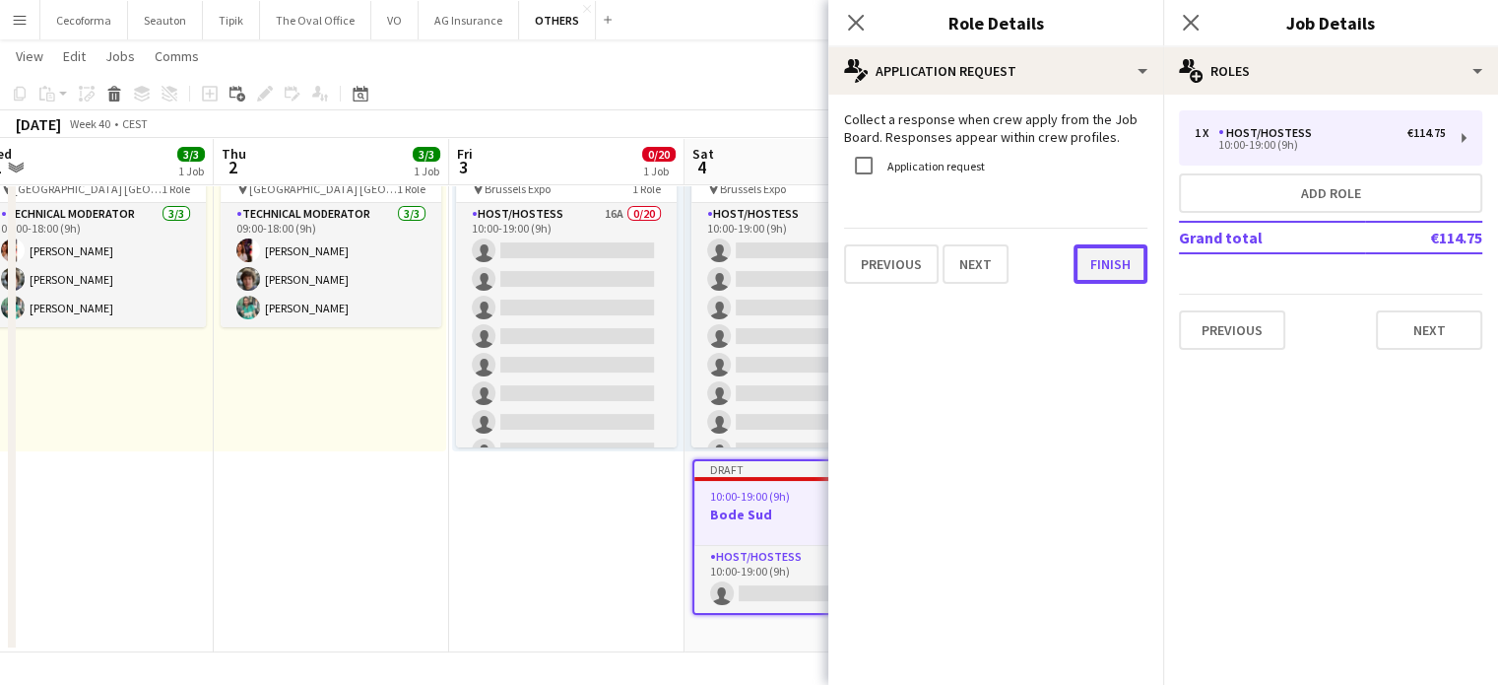
click at [1107, 261] on button "Finish" at bounding box center [1111, 263] width 74 height 39
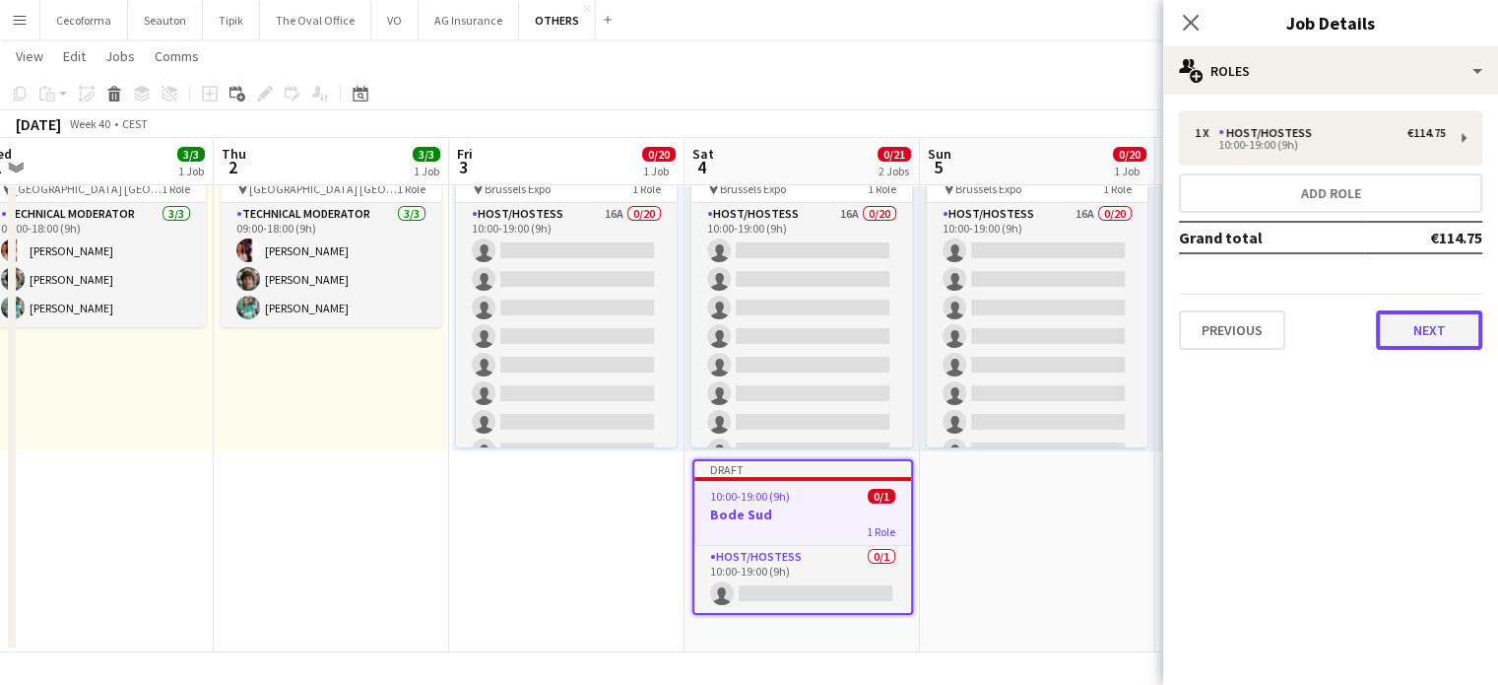
click at [1439, 330] on button "Next" at bounding box center [1429, 329] width 106 height 39
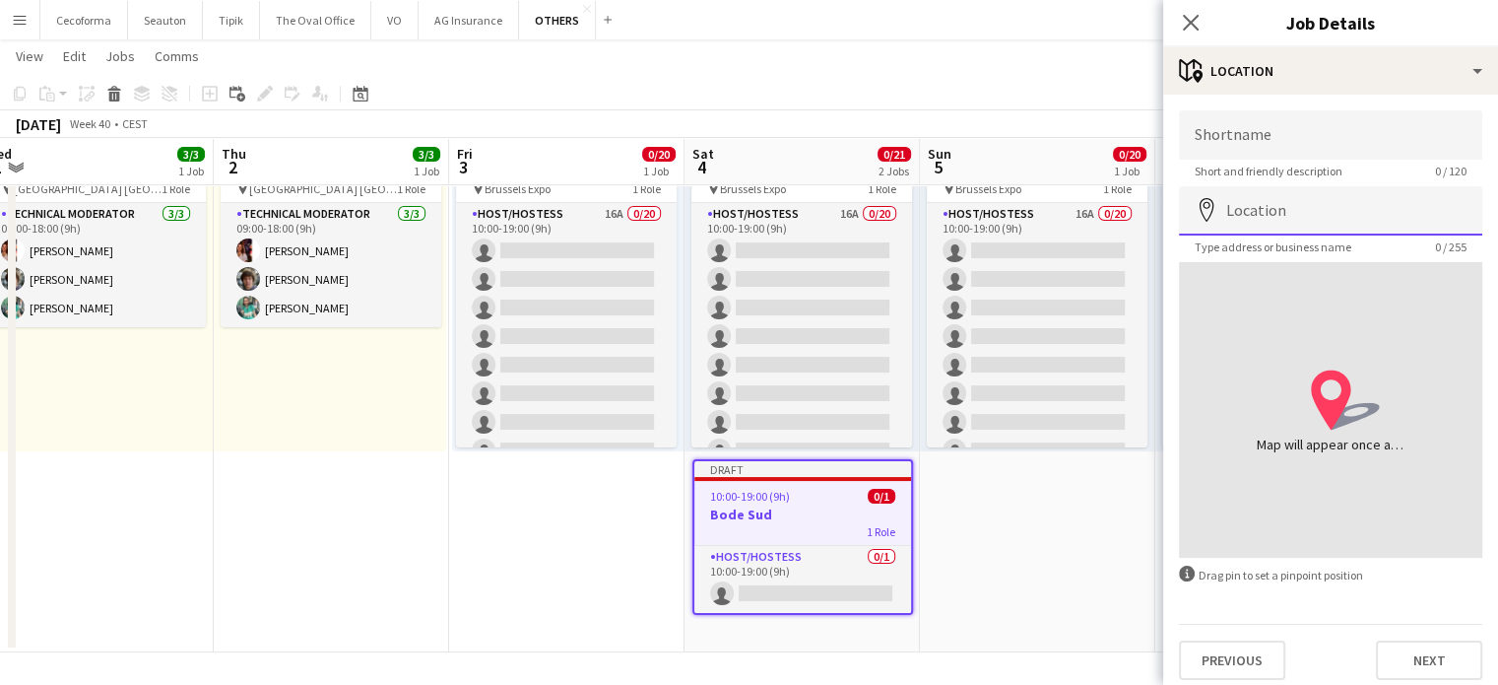
click at [1240, 217] on input "Location" at bounding box center [1330, 210] width 303 height 49
type input "**********"
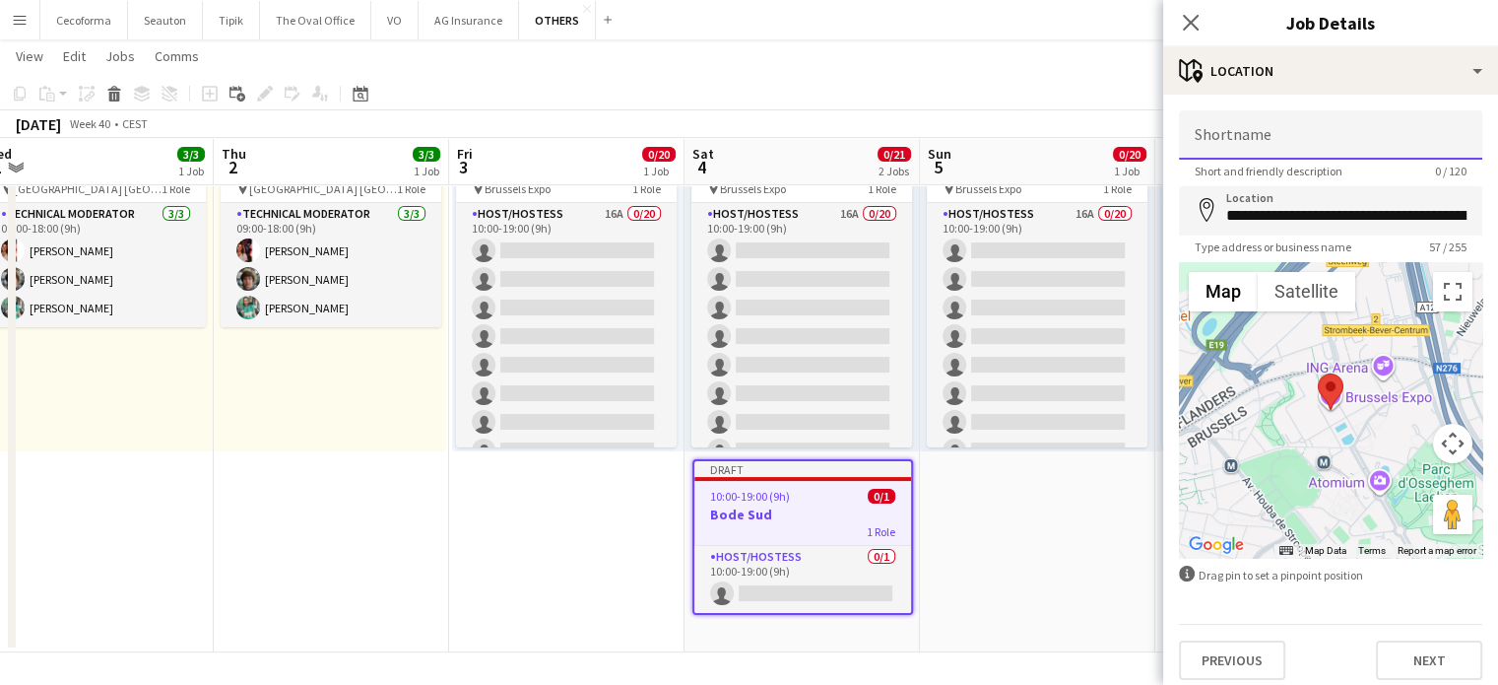
click at [1266, 141] on input "Shortname" at bounding box center [1330, 134] width 303 height 49
type input "**********"
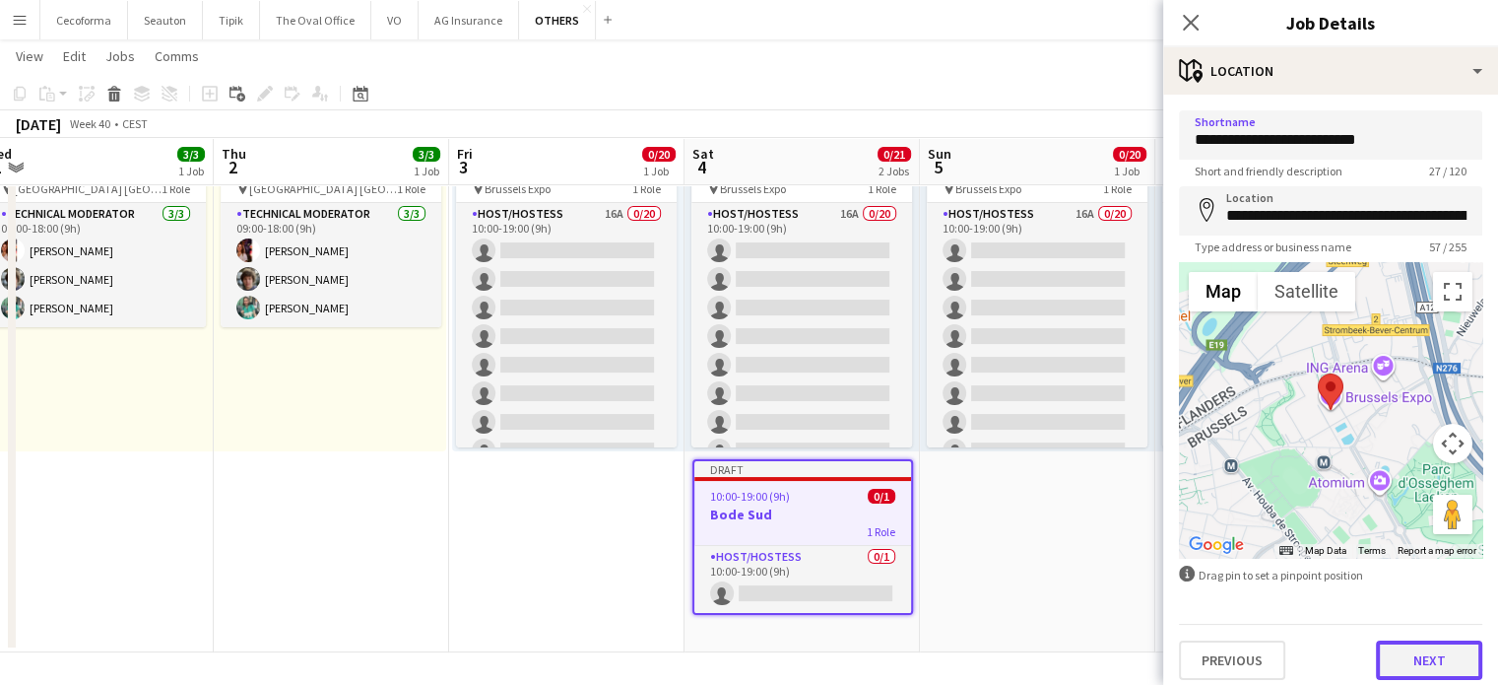
click at [1413, 655] on button "Next" at bounding box center [1429, 659] width 106 height 39
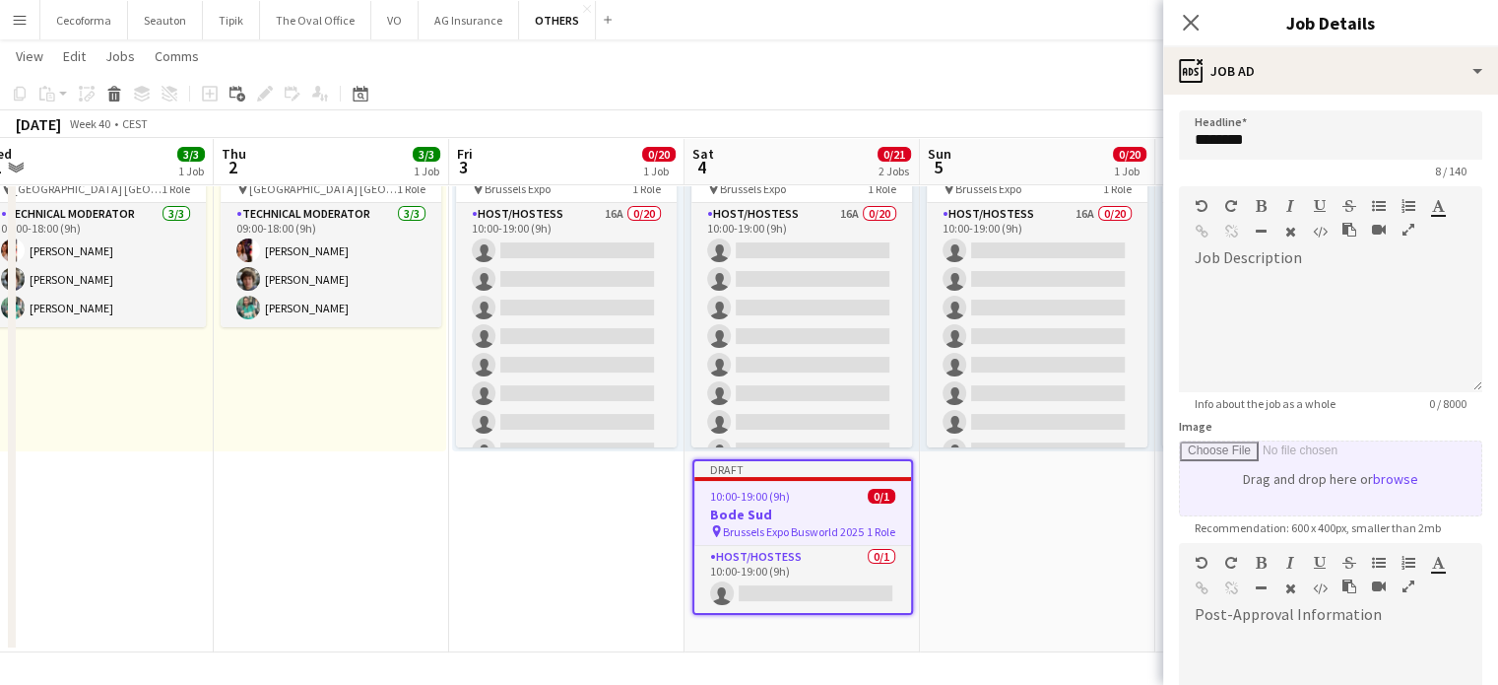
click at [1344, 486] on input "Image" at bounding box center [1330, 478] width 301 height 74
type input "**********"
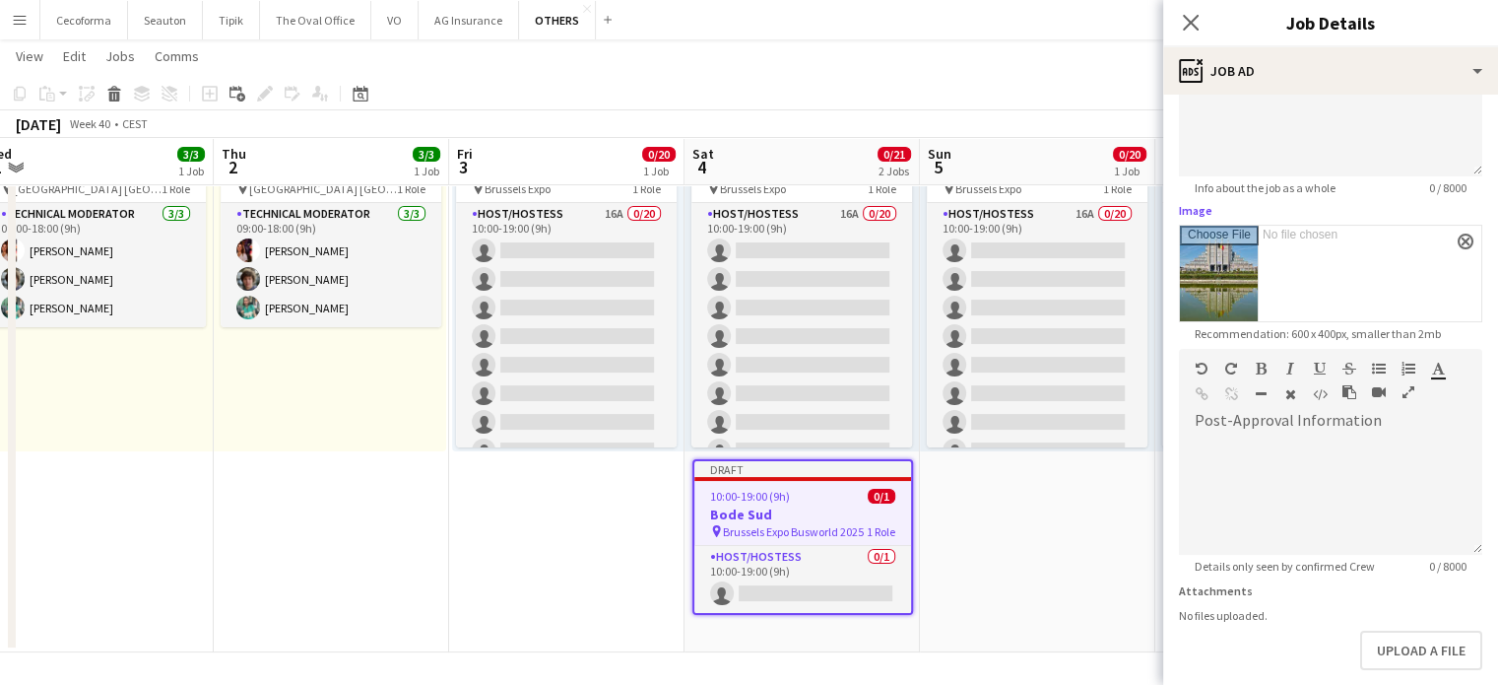
scroll to position [308, 0]
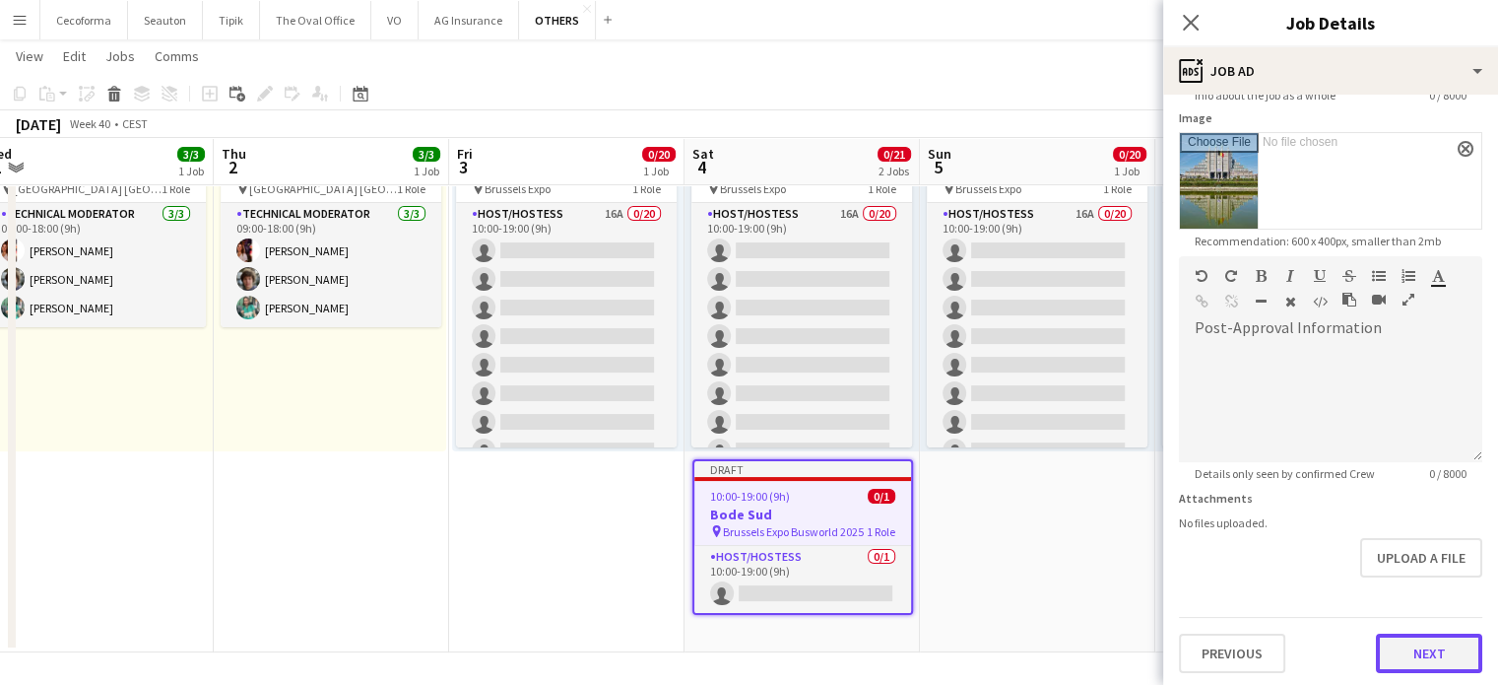
click at [1428, 650] on button "Next" at bounding box center [1429, 652] width 106 height 39
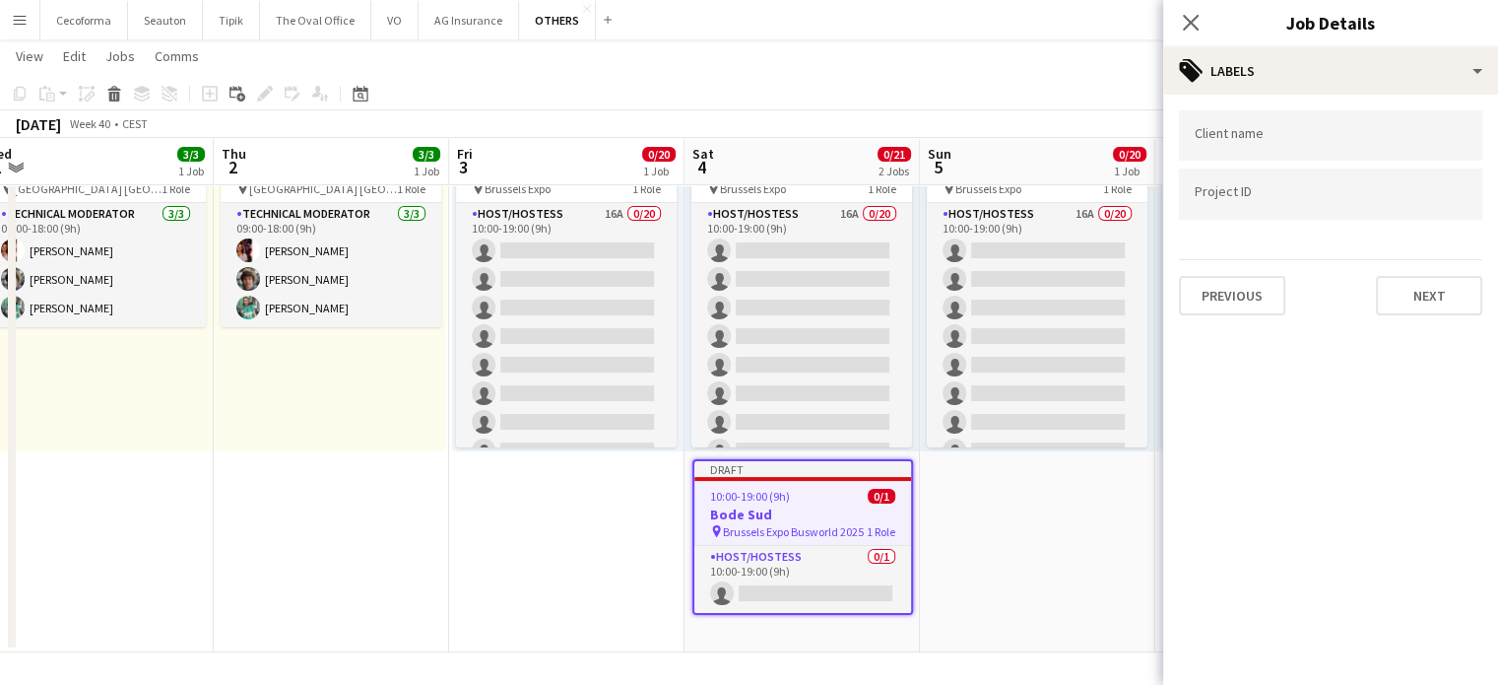
click at [1314, 119] on div at bounding box center [1330, 135] width 303 height 50
type input "*******"
click at [1229, 196] on input "Type to search project ID labels..." at bounding box center [1331, 194] width 272 height 18
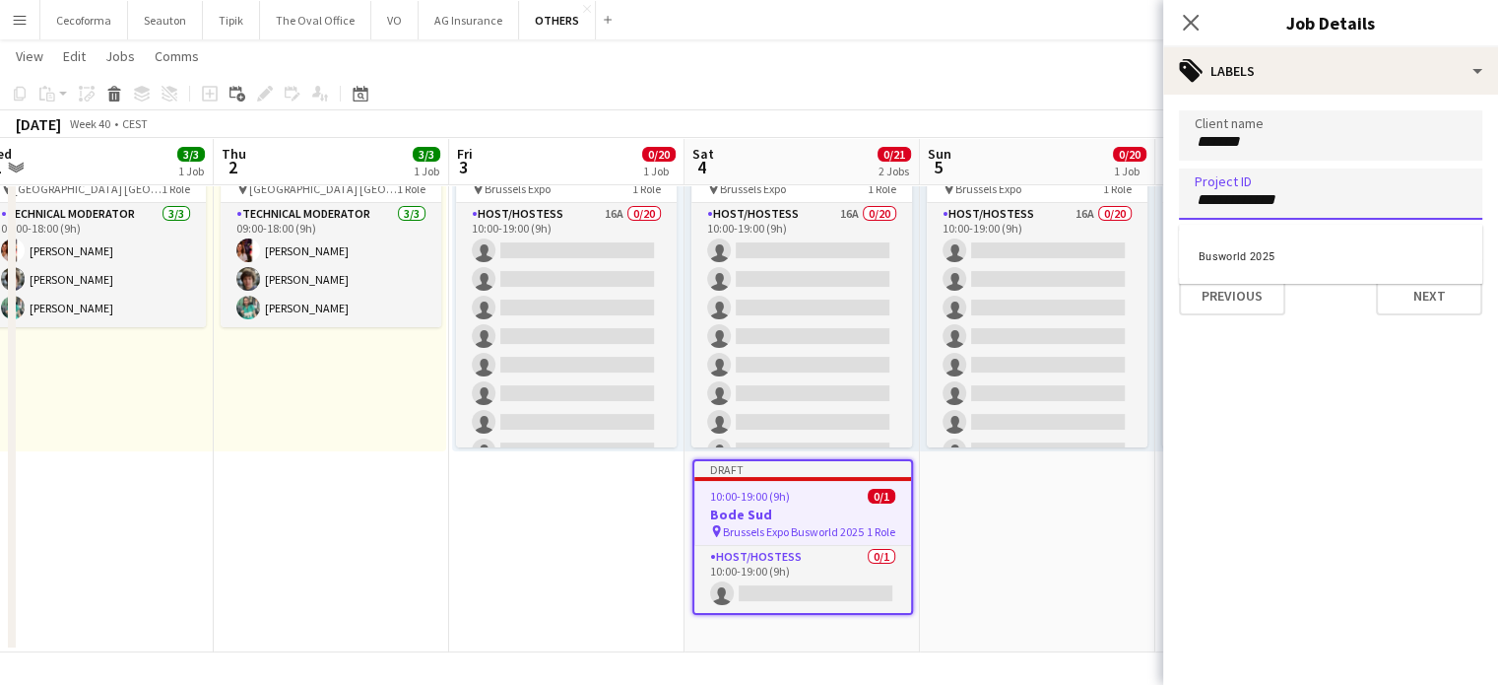
type input "**********"
click at [1240, 255] on div "Busworld 2025" at bounding box center [1330, 253] width 303 height 47
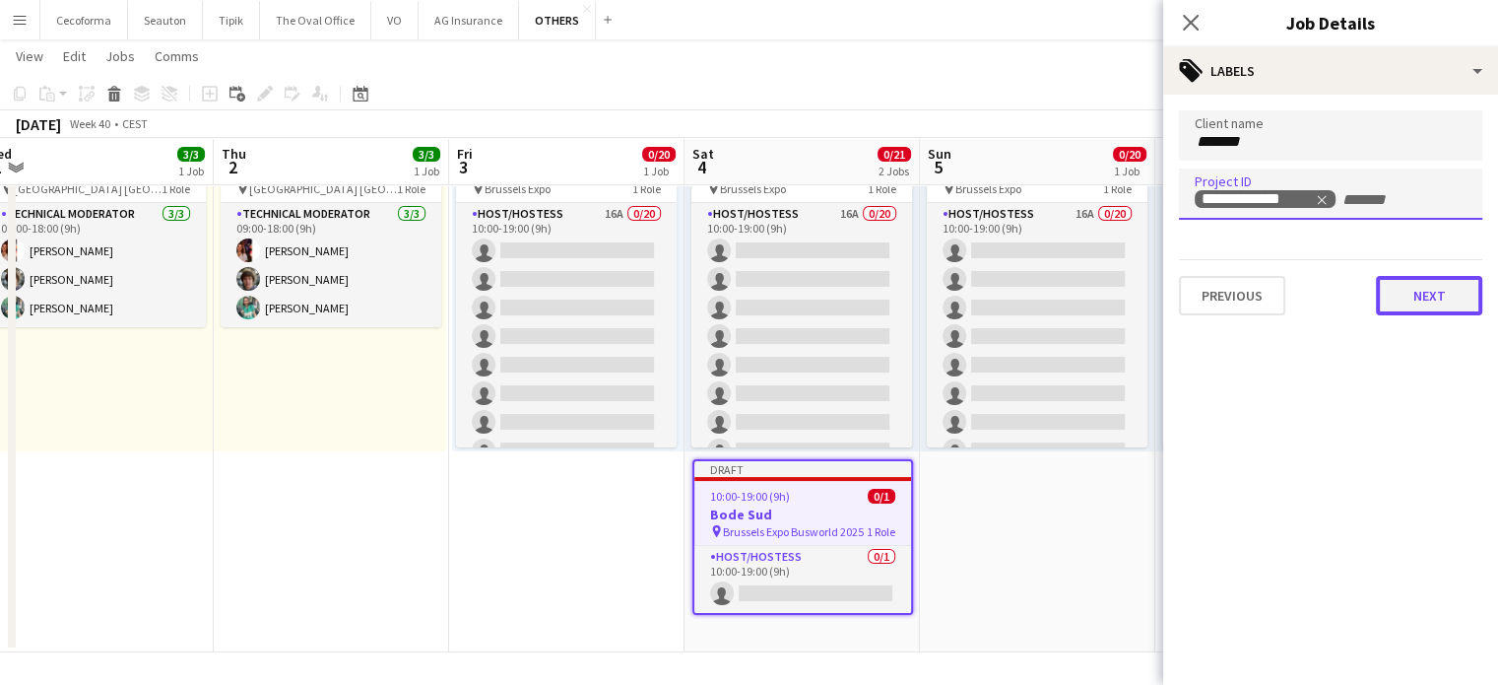
click at [1446, 302] on button "Next" at bounding box center [1429, 295] width 106 height 39
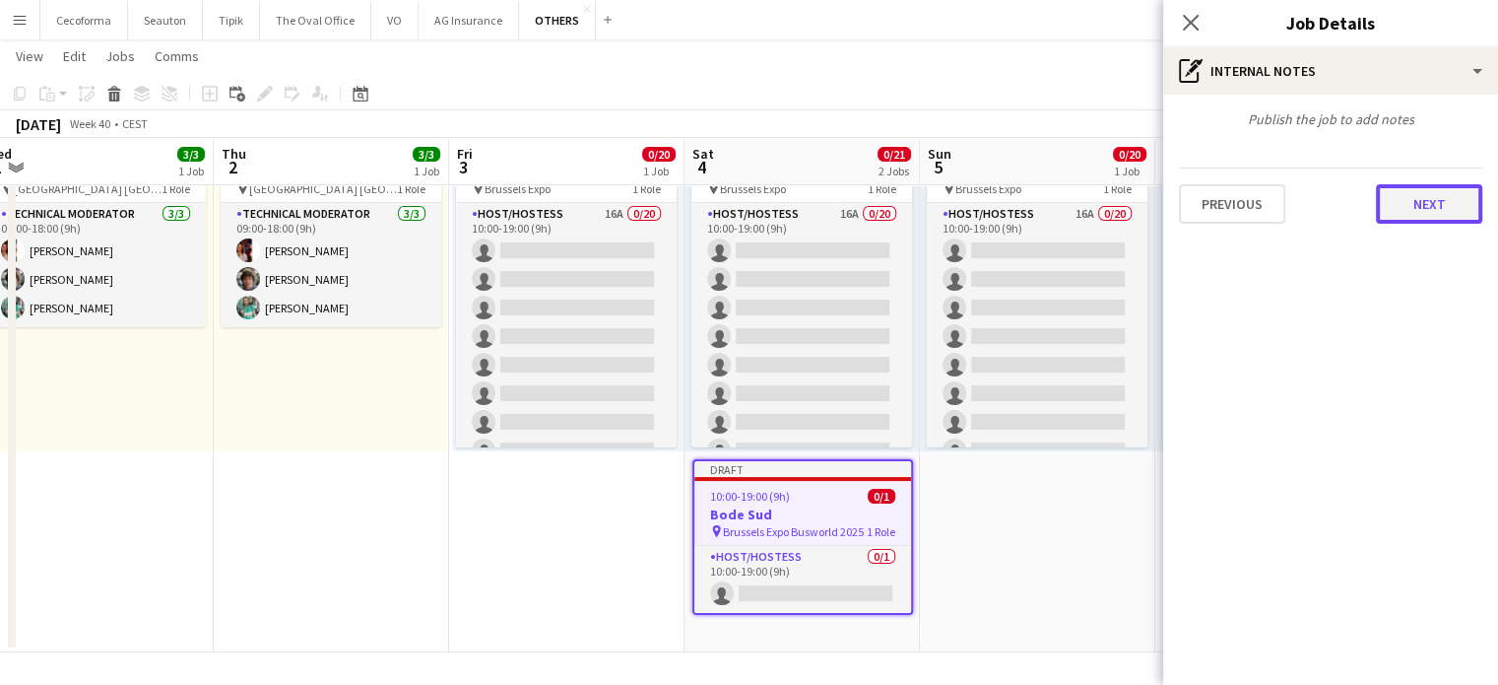
click at [1447, 208] on button "Next" at bounding box center [1429, 203] width 106 height 39
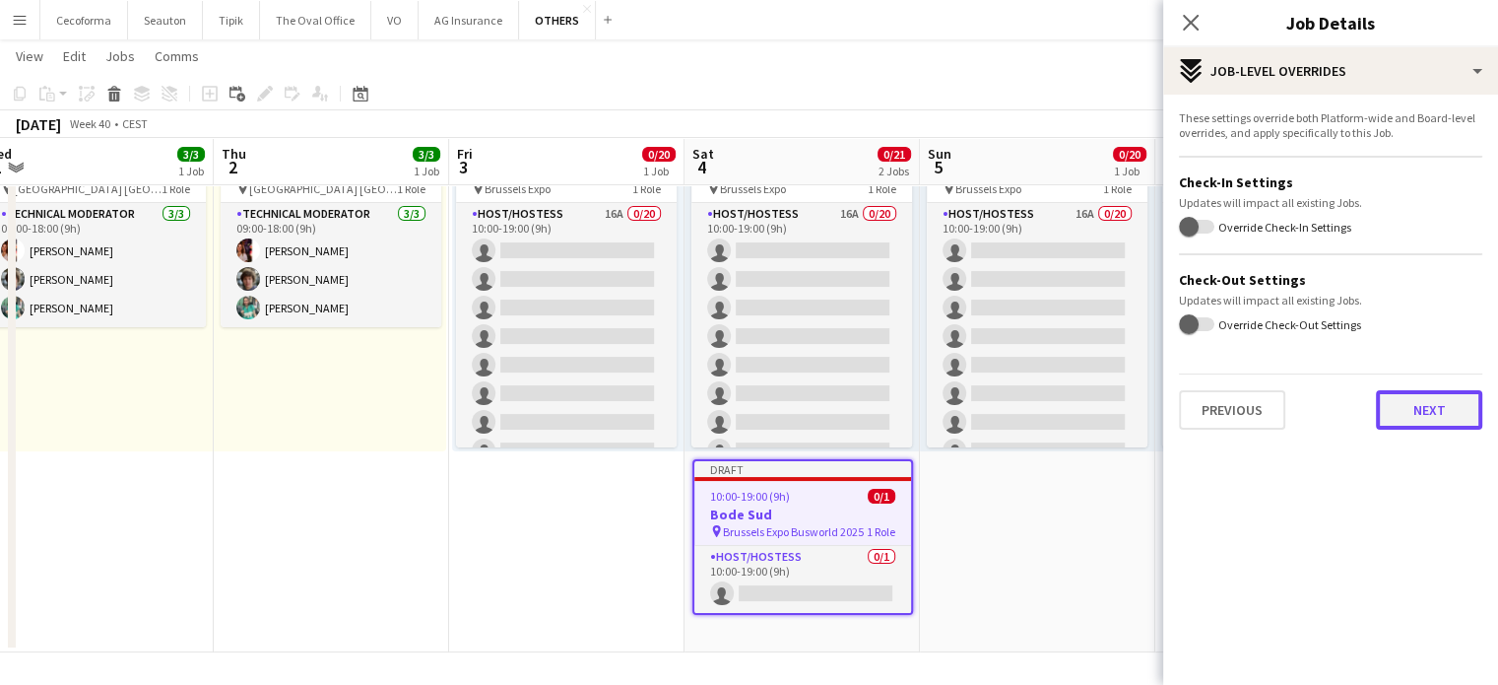
click at [1428, 408] on button "Next" at bounding box center [1429, 409] width 106 height 39
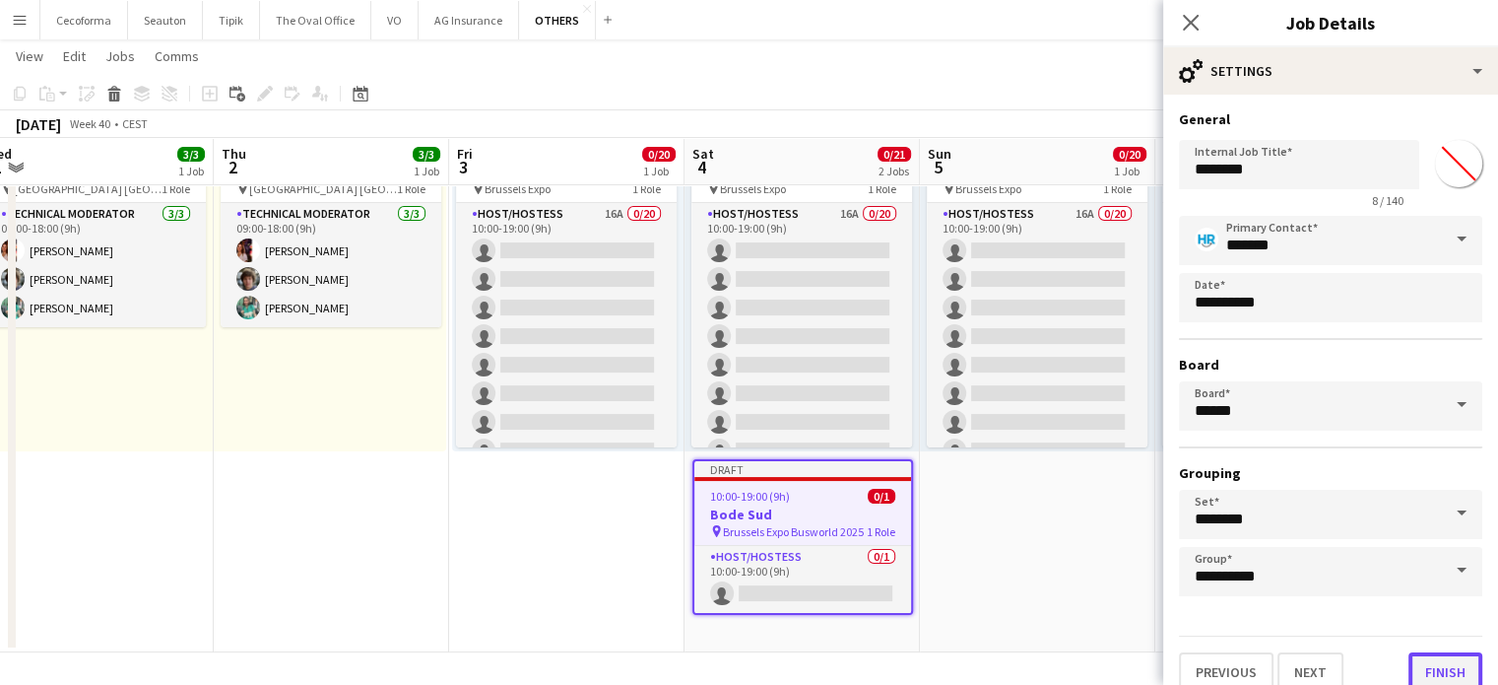
click at [1432, 664] on button "Finish" at bounding box center [1446, 671] width 74 height 39
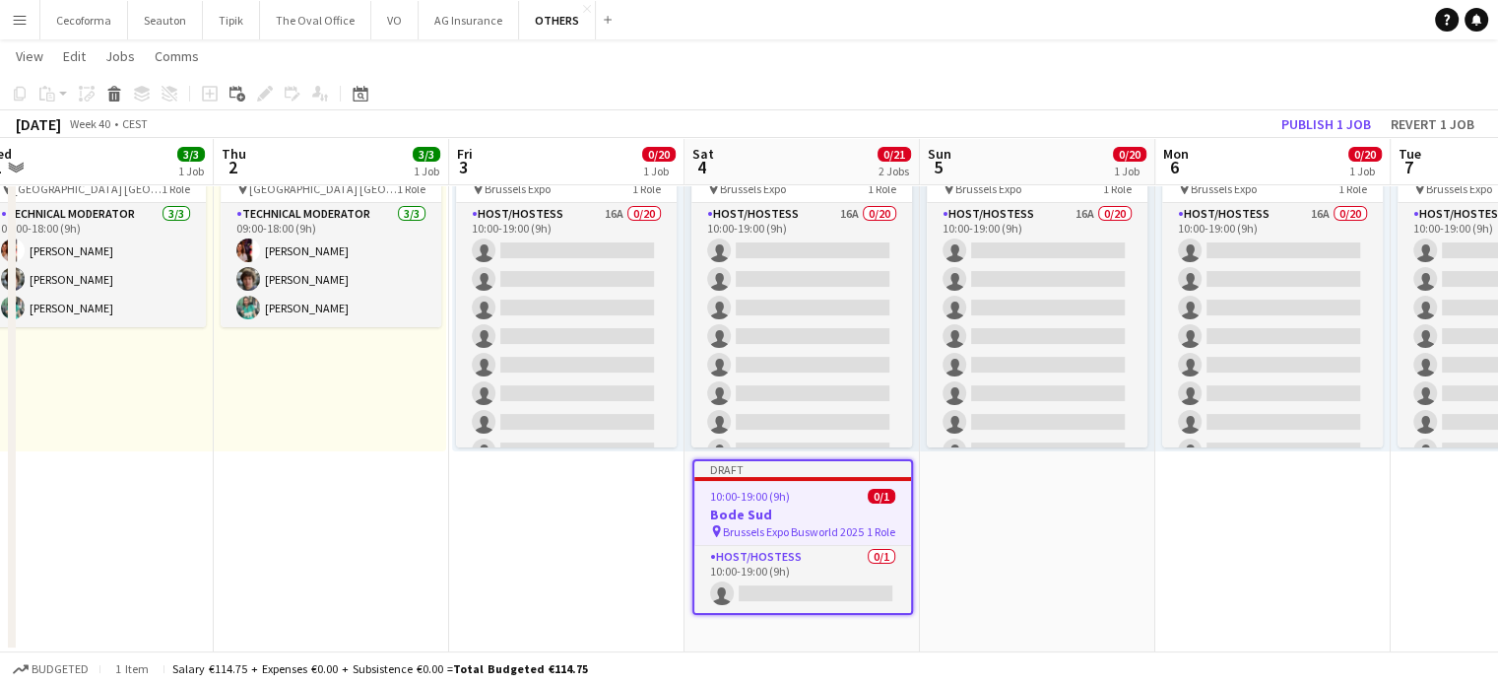
click at [1037, 562] on app-date-cell "10:00-19:00 (9h) 0/20 pin Brussels Expo 1 Role Host/Hostess 16A 0/20 10:00-19:0…" at bounding box center [1037, 374] width 235 height 558
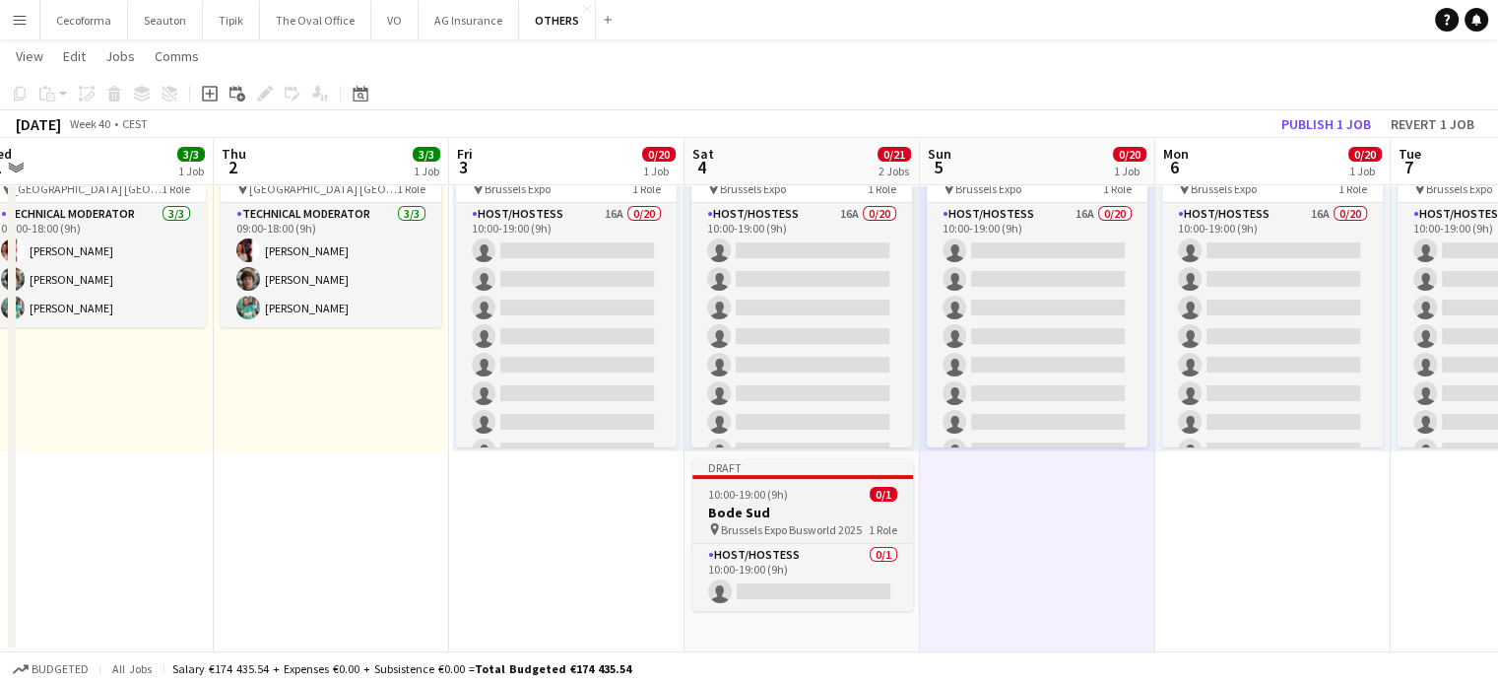
click at [770, 501] on app-job-card "Draft 10:00-19:00 (9h) 0/1 Bode Sud pin Brussels Expo Busworld 2025 1 Role Host…" at bounding box center [802, 535] width 221 height 152
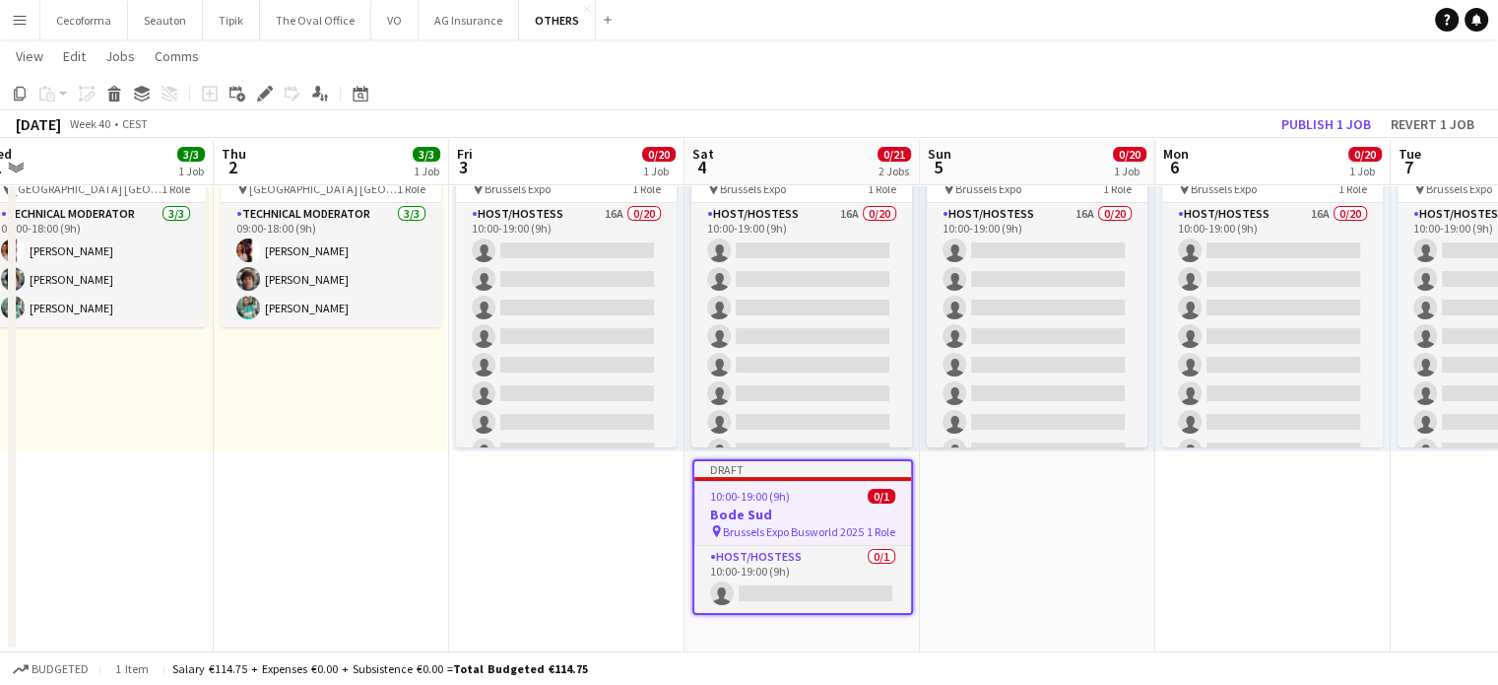
click at [1272, 602] on app-date-cell "10:00-19:00 (9h) 0/20 pin Brussels Expo 1 Role Host/Hostess 16A 0/20 10:00-19:0…" at bounding box center [1272, 374] width 235 height 558
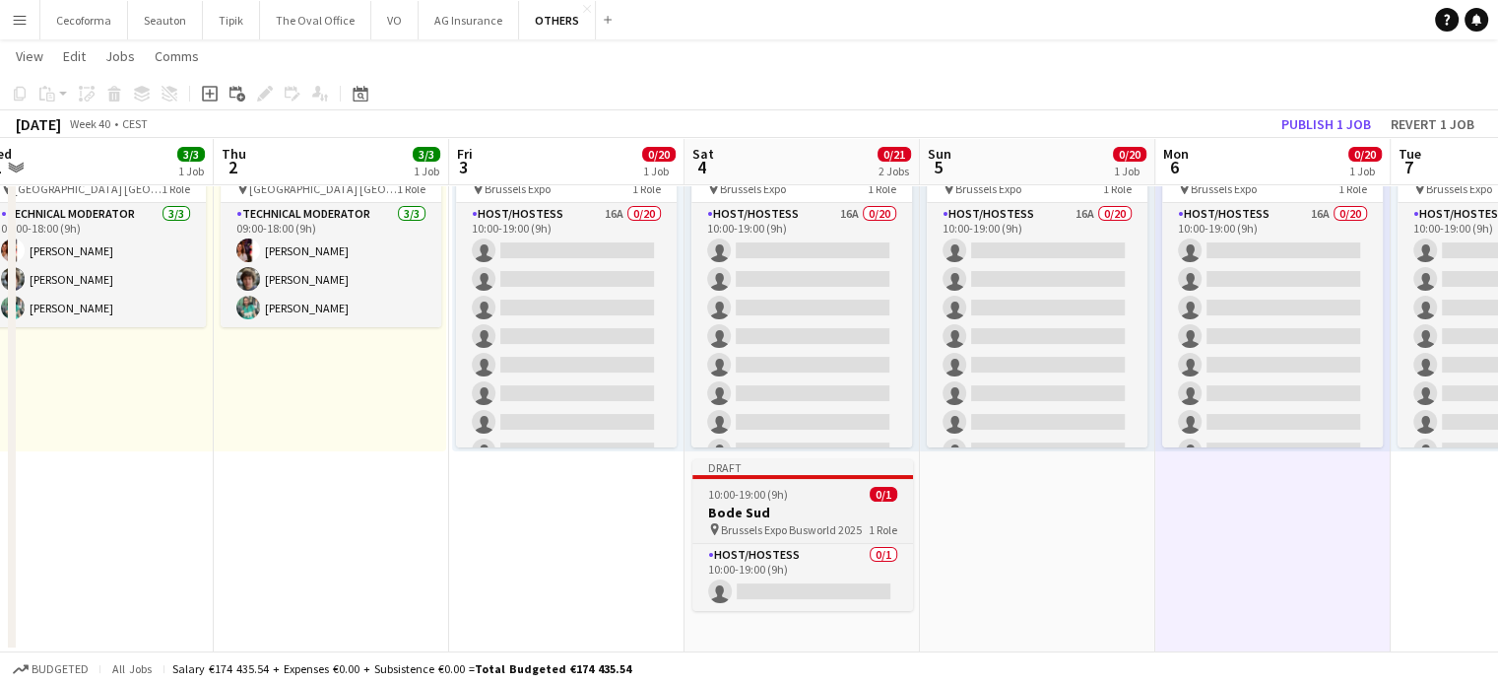
click at [771, 511] on h3 "Bode Sud" at bounding box center [802, 512] width 221 height 18
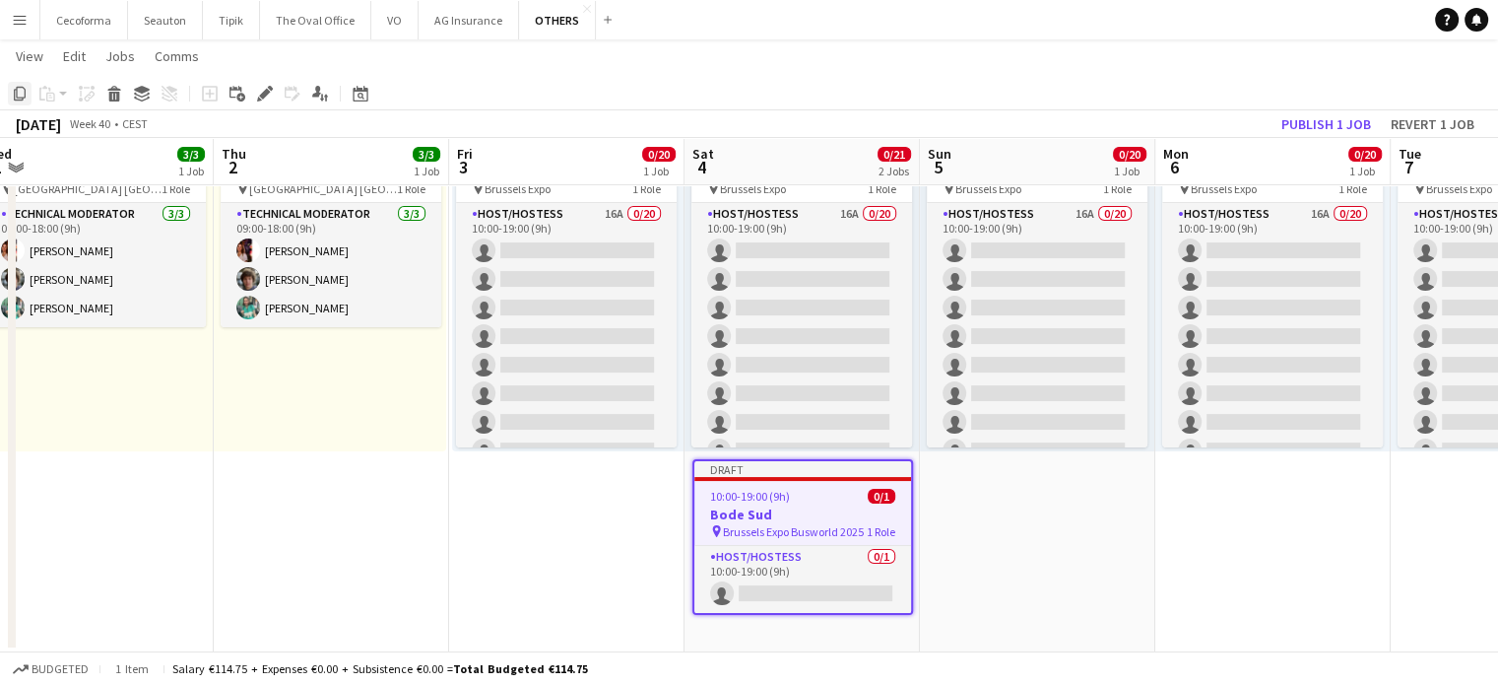
click at [17, 96] on icon at bounding box center [20, 94] width 12 height 14
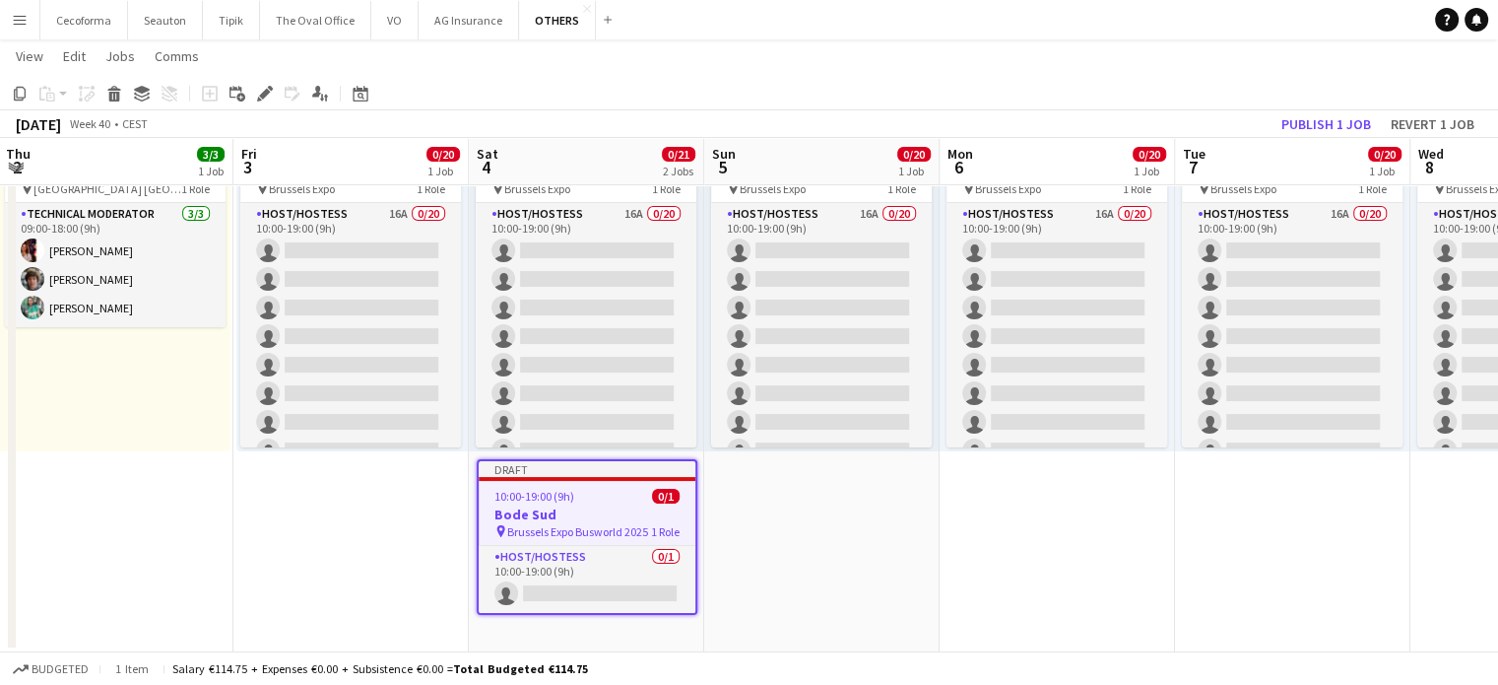
drag, startPoint x: 1204, startPoint y: 573, endPoint x: 643, endPoint y: 512, distance: 563.8
click at [636, 515] on app-calendar-viewport "Mon 29 3/3 1 Job Tue 30 3/3 1 Job Wed 1 3/3 1 Job Thu 2 3/3 1 Job Fri 3 0/20 1 …" at bounding box center [749, 301] width 1498 height 701
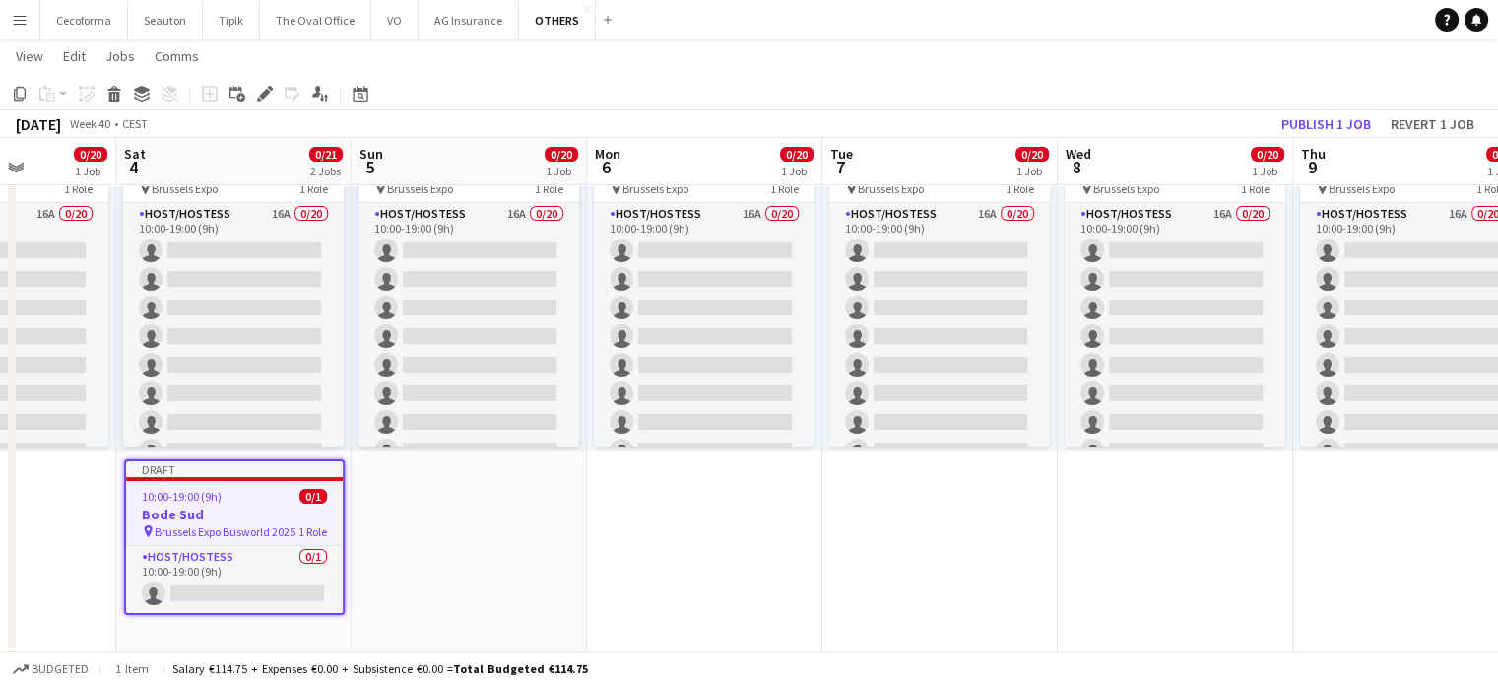
scroll to position [0, 700]
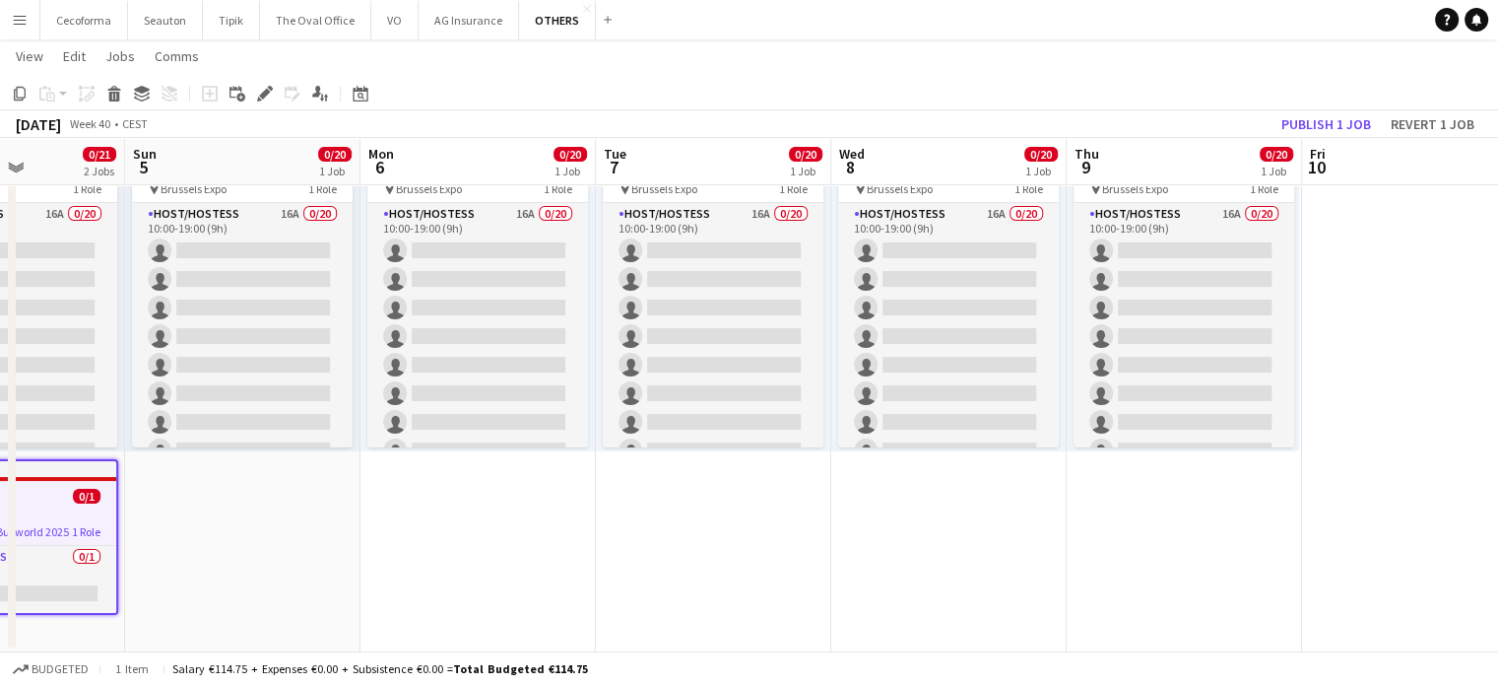
drag, startPoint x: 980, startPoint y: 574, endPoint x: 737, endPoint y: 539, distance: 245.9
click at [734, 540] on app-calendar-viewport "Wed 1 3/3 1 Job Thu 2 3/3 1 Job Fri 3 0/20 1 Job Sat 4 0/21 2 Jobs Sun 5 0/20 1…" at bounding box center [749, 301] width 1498 height 701
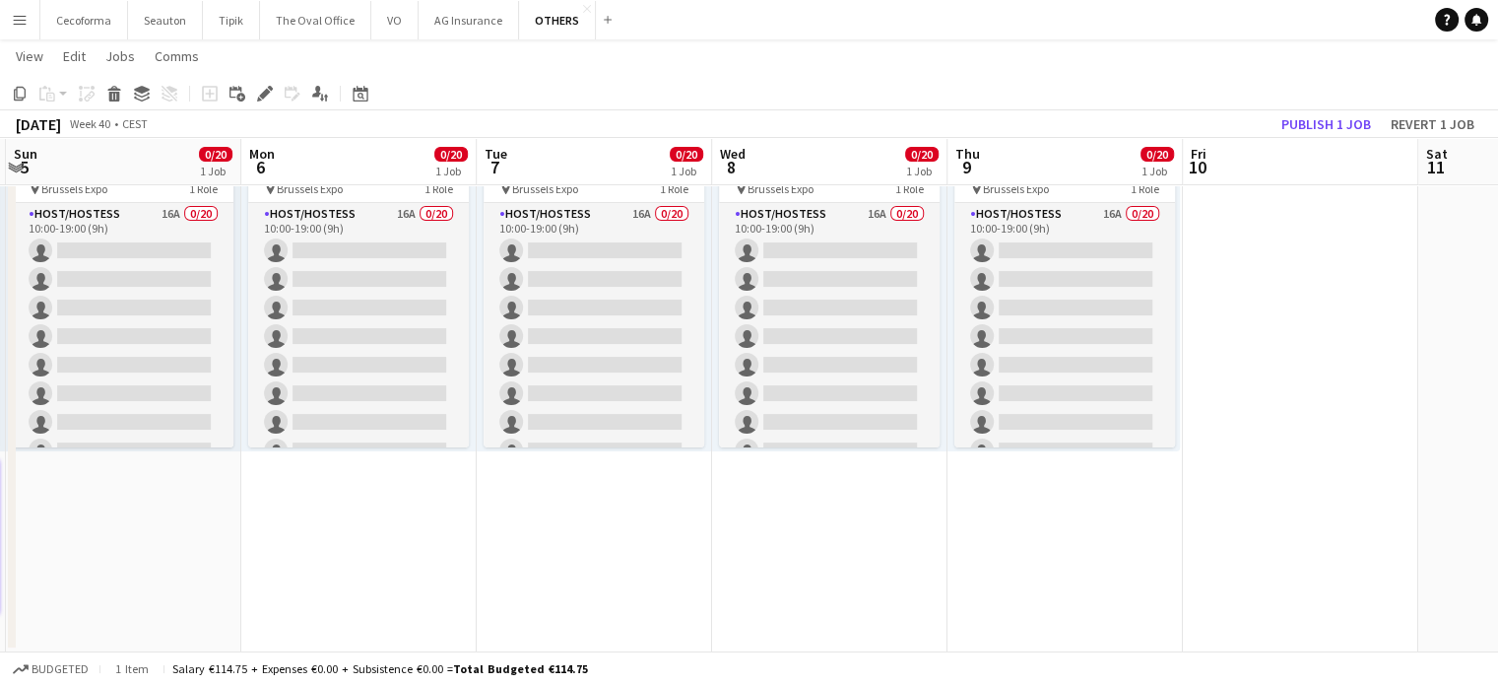
click at [810, 494] on app-date-cell "10:00-19:00 (9h) 0/20 pin Brussels Expo 1 Role Host/Hostess 16A 0/20 10:00-19:0…" at bounding box center [829, 374] width 235 height 558
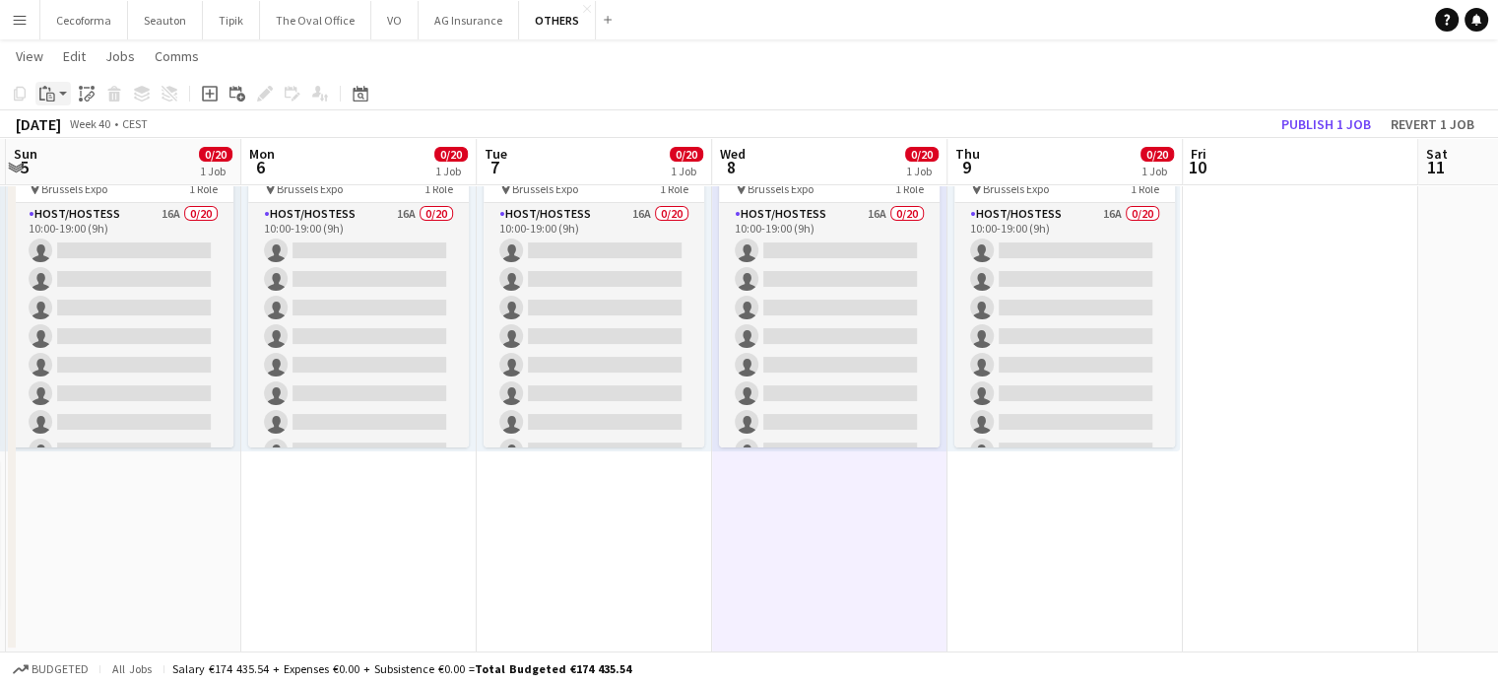
click at [47, 95] on icon "Paste" at bounding box center [47, 94] width 16 height 16
click at [75, 130] on link "Paste Ctrl+V" at bounding box center [144, 131] width 185 height 18
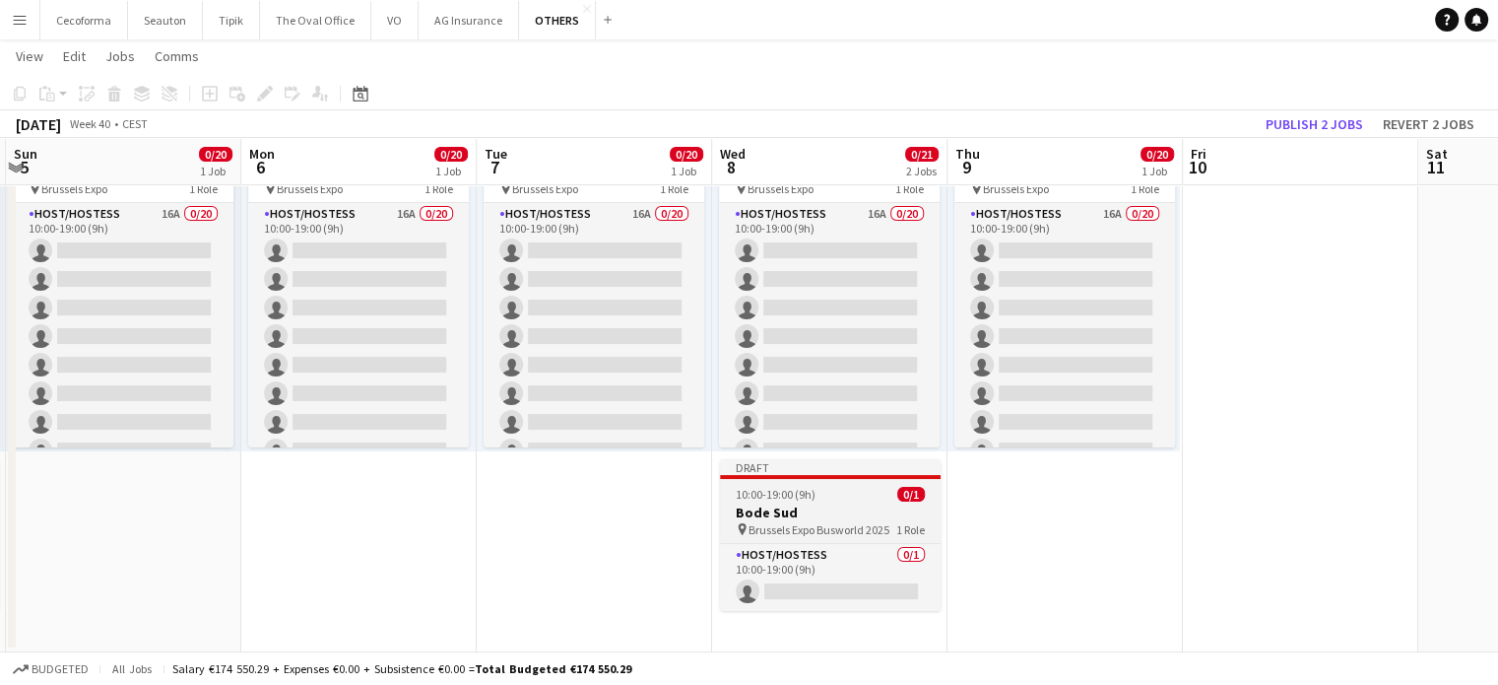
click at [821, 515] on h3 "Bode Sud" at bounding box center [830, 512] width 221 height 18
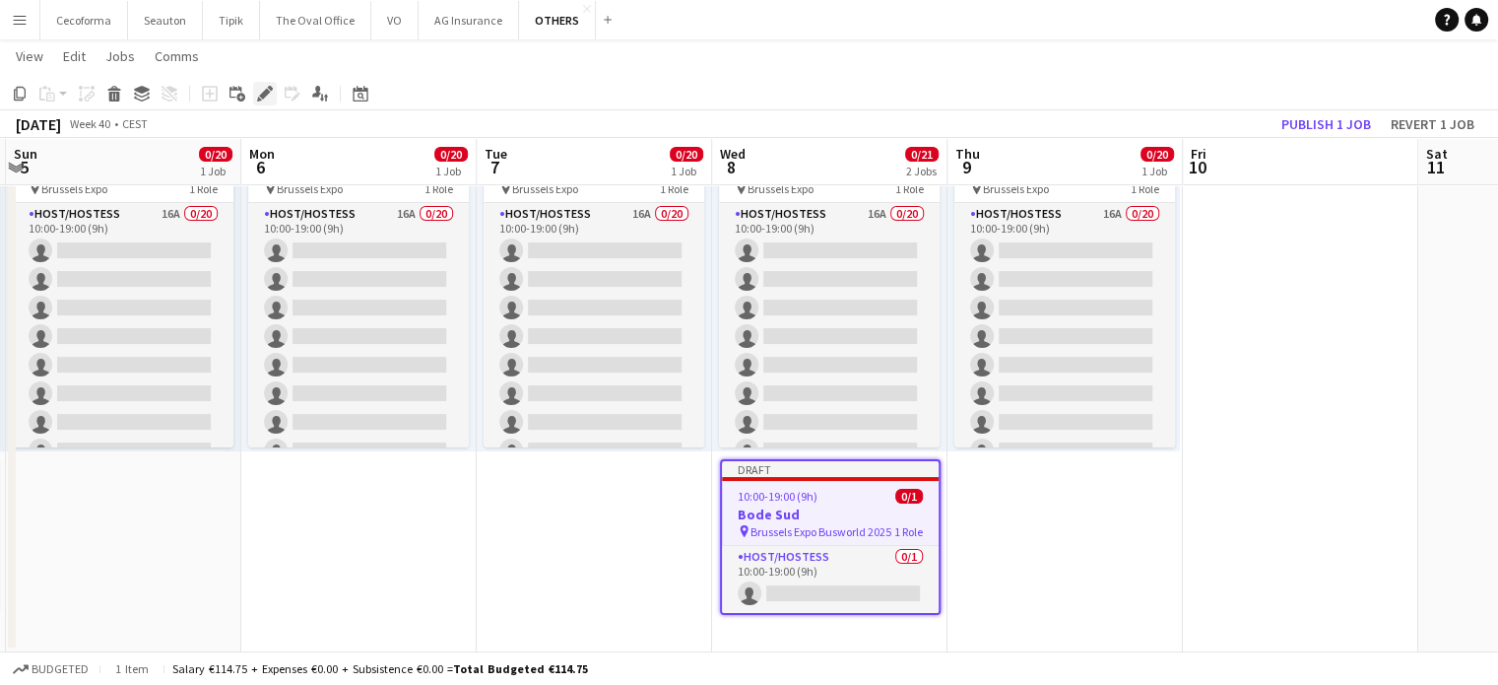
click at [264, 88] on icon "Edit" at bounding box center [265, 94] width 16 height 16
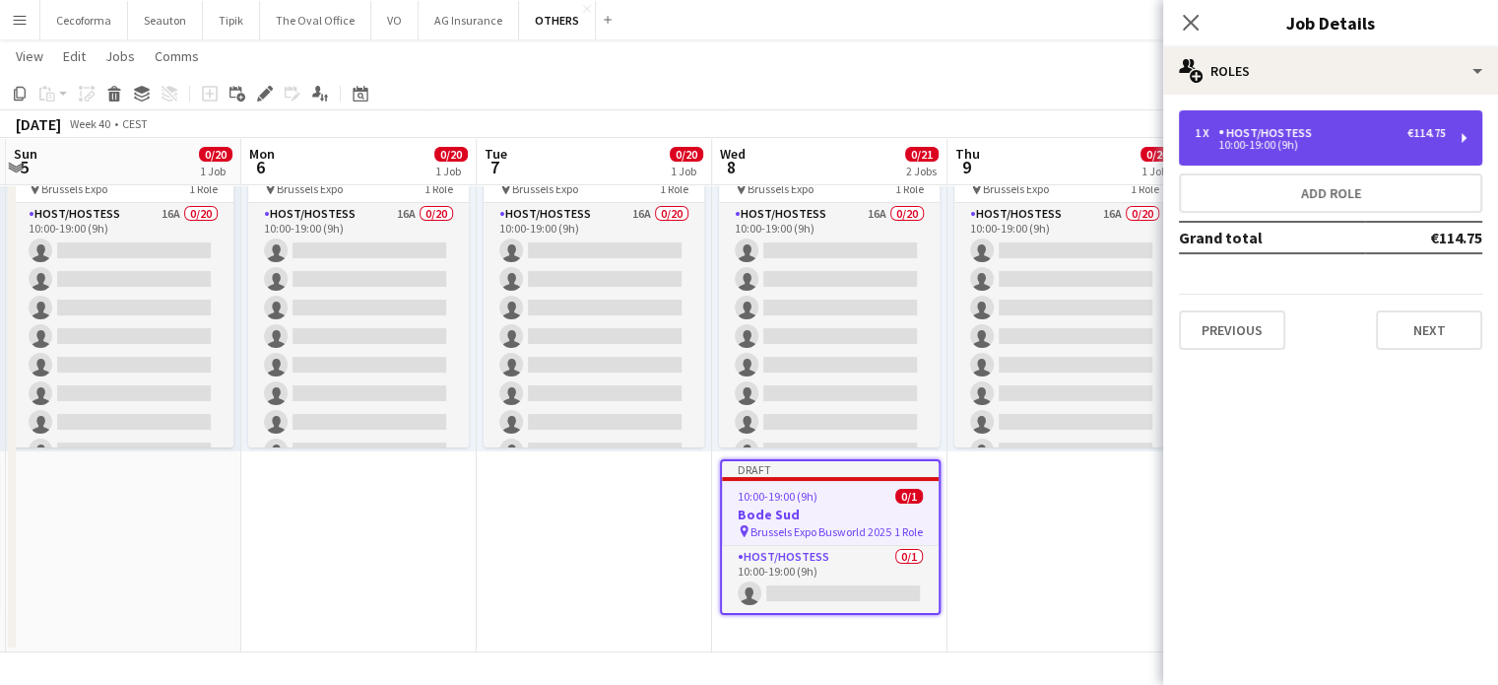
click at [1312, 136] on div "Host/Hostess" at bounding box center [1268, 133] width 101 height 14
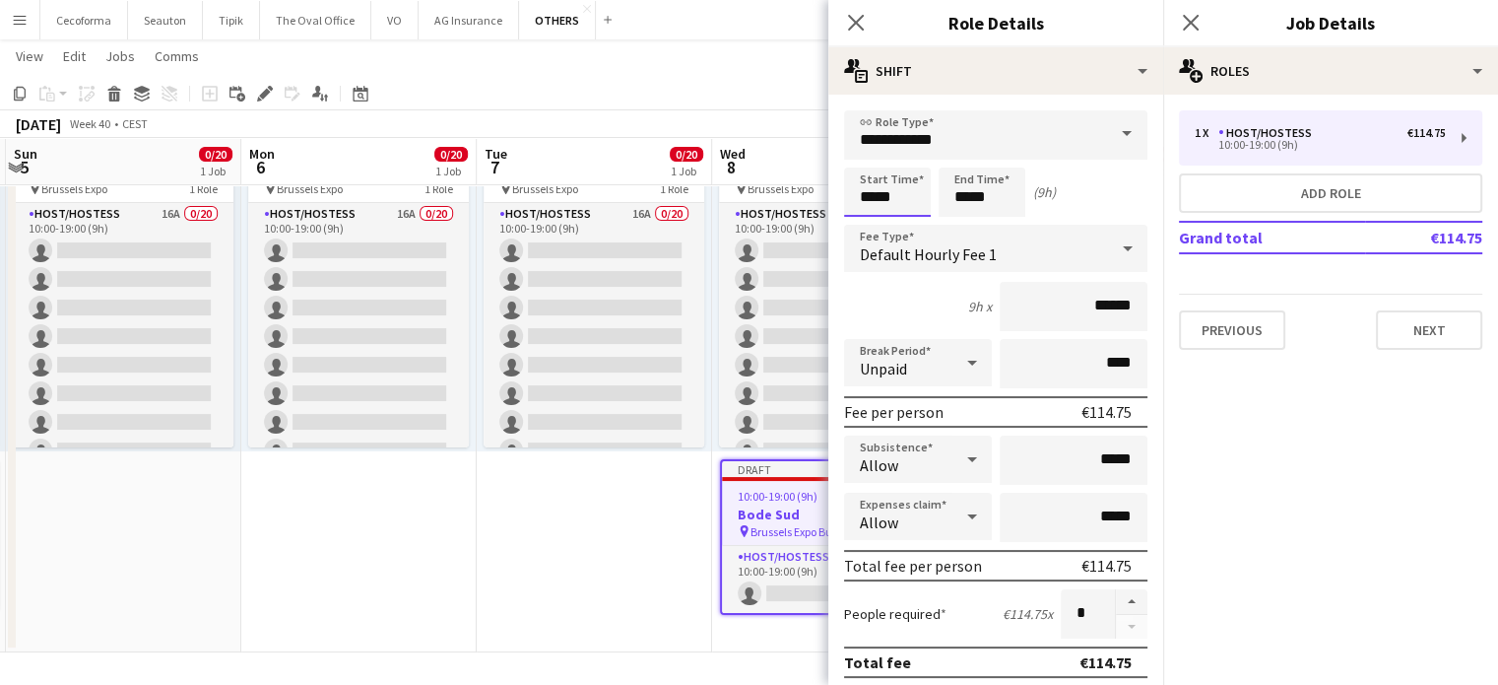
click at [875, 201] on input "*****" at bounding box center [887, 191] width 87 height 49
click at [871, 162] on div at bounding box center [867, 158] width 39 height 20
type input "*****"
click at [871, 162] on div at bounding box center [867, 158] width 39 height 20
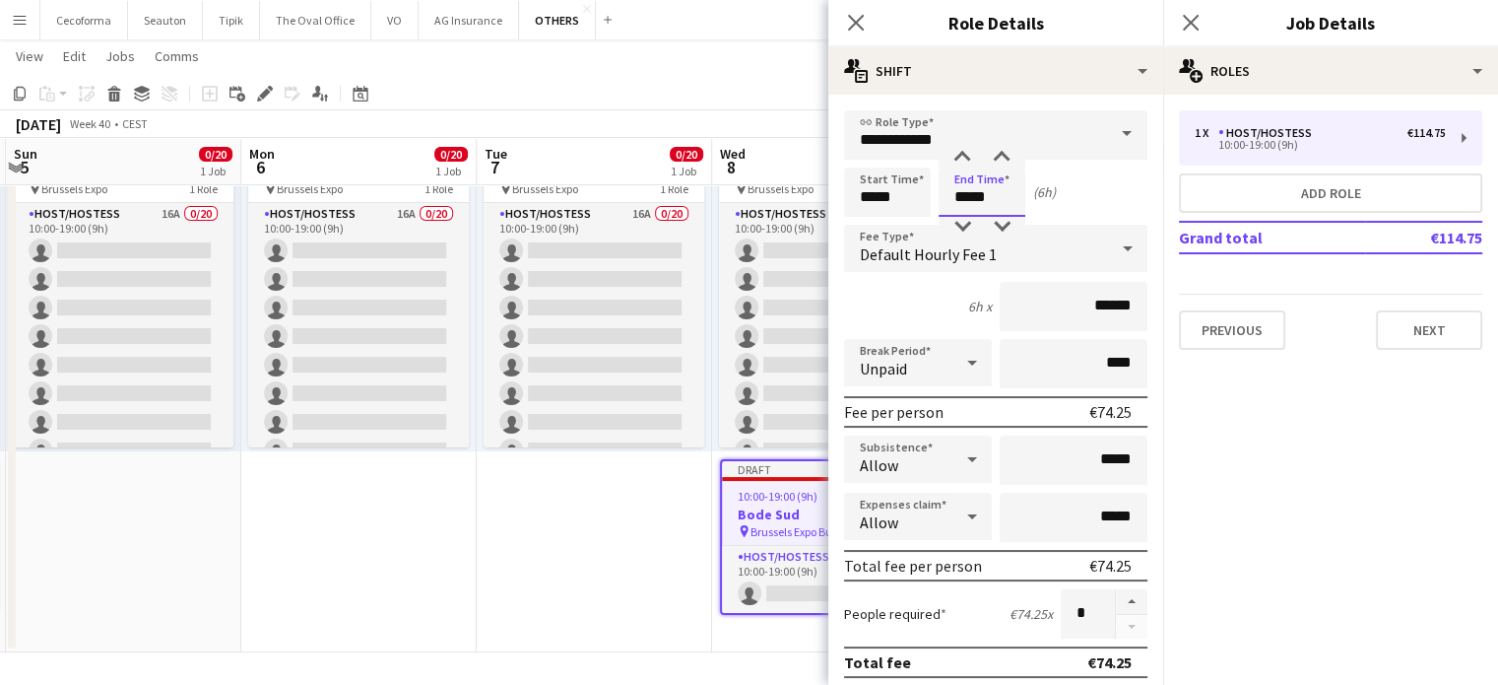
click at [968, 196] on input "*****" at bounding box center [982, 191] width 87 height 49
type input "*****"
click at [968, 220] on div at bounding box center [962, 227] width 39 height 20
click at [967, 361] on icon at bounding box center [972, 363] width 10 height 5
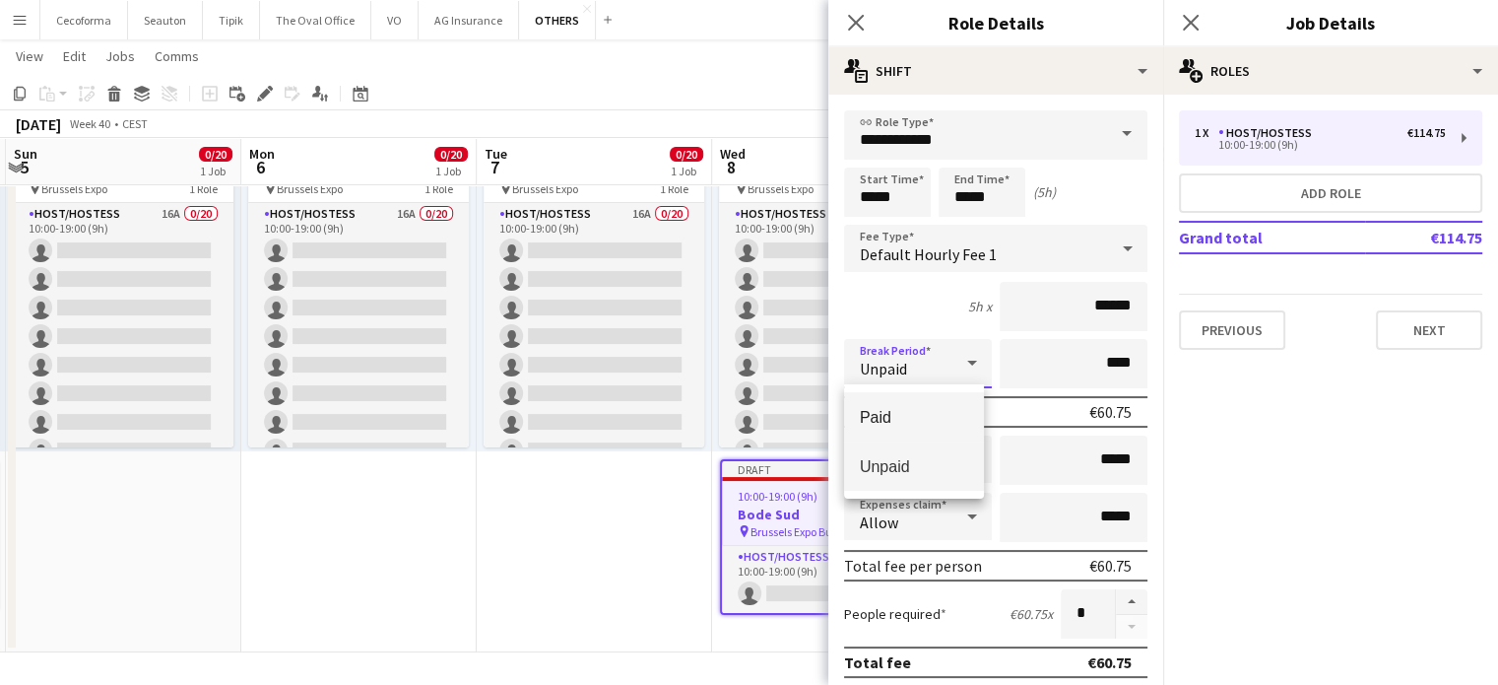
click at [894, 409] on span "Paid" at bounding box center [914, 417] width 108 height 19
click at [1103, 355] on input "****" at bounding box center [1074, 363] width 148 height 49
type input "***"
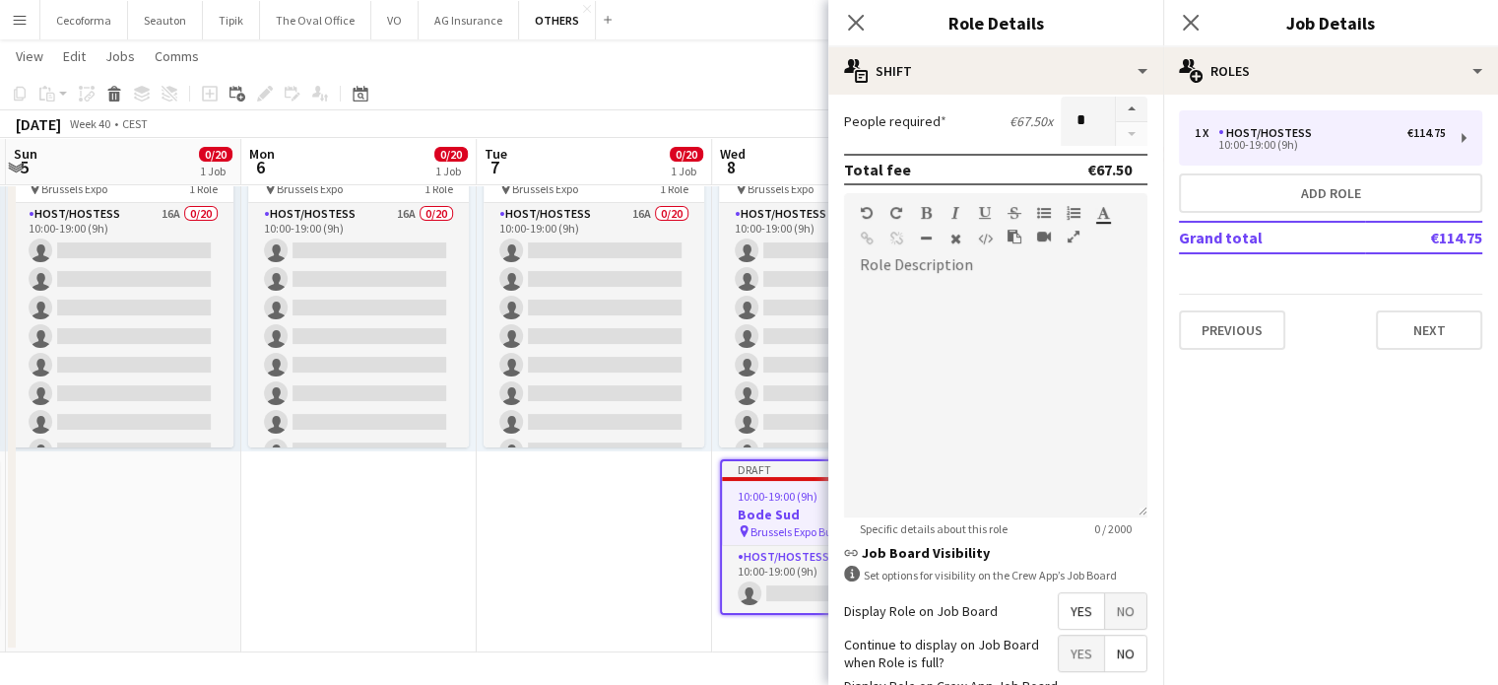
scroll to position [644, 0]
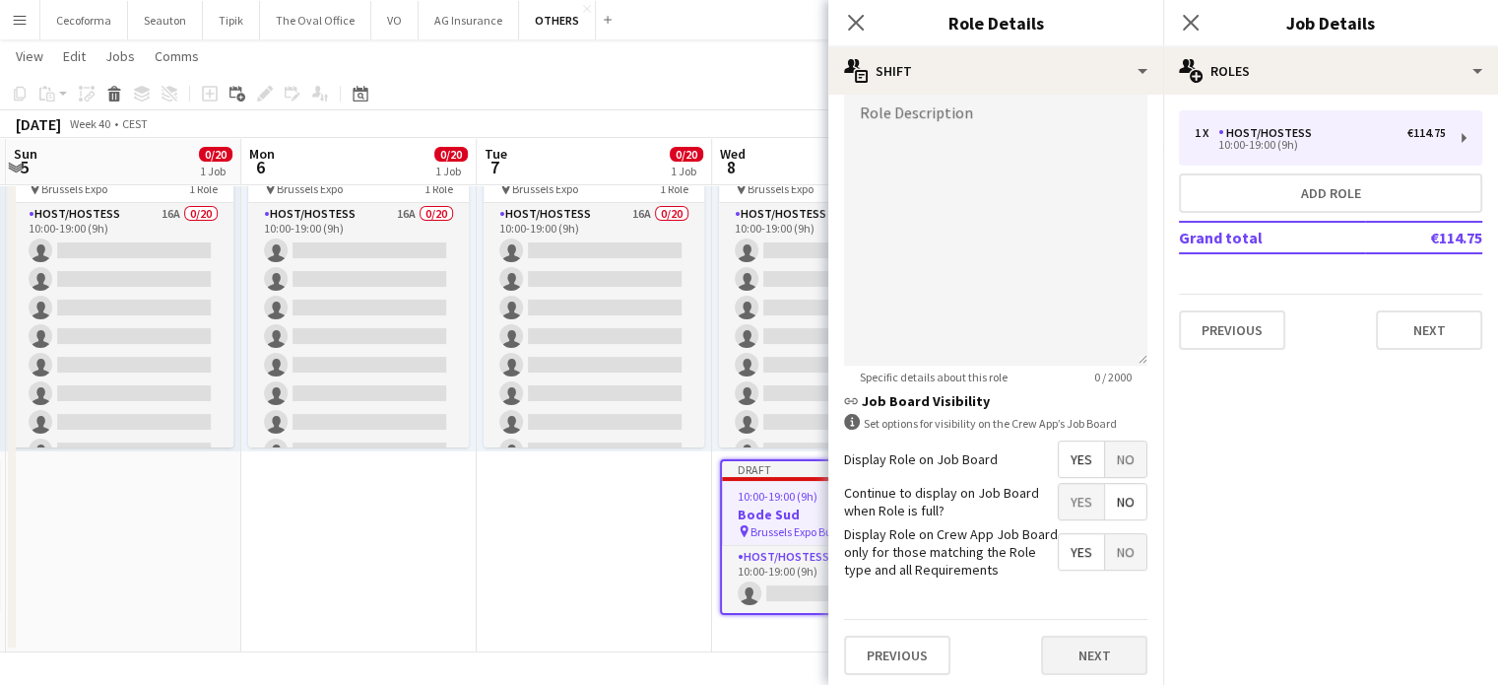
type input "***"
click at [1083, 654] on button "Next" at bounding box center [1094, 654] width 106 height 39
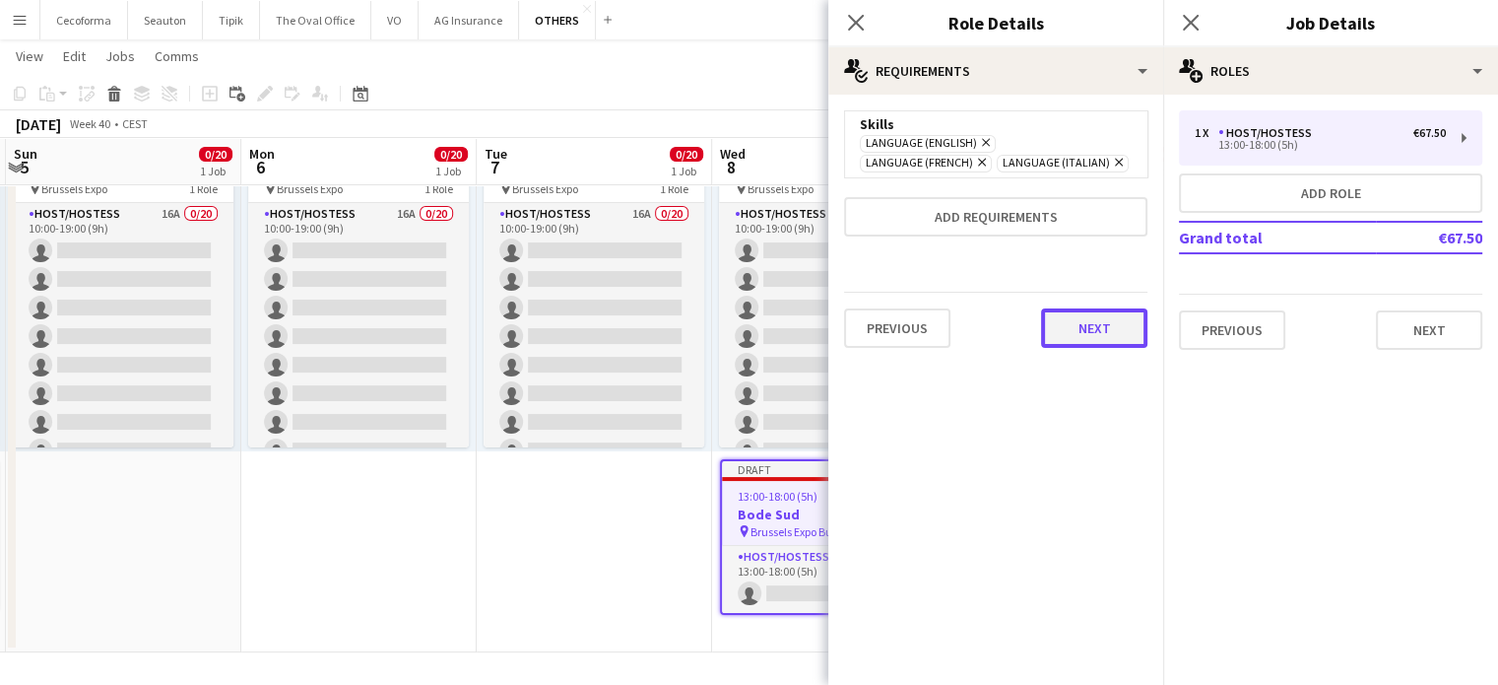
click at [1094, 343] on button "Next" at bounding box center [1094, 327] width 106 height 39
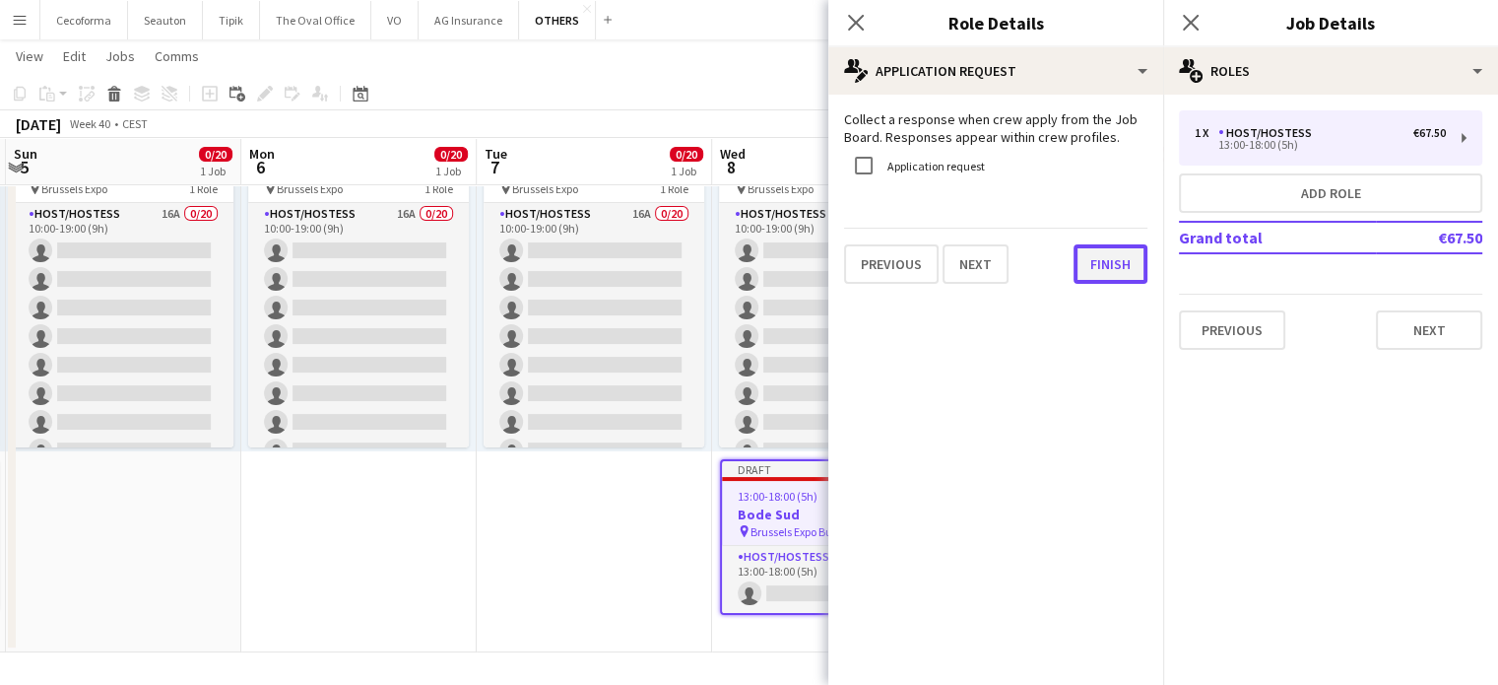
click at [1098, 269] on button "Finish" at bounding box center [1111, 263] width 74 height 39
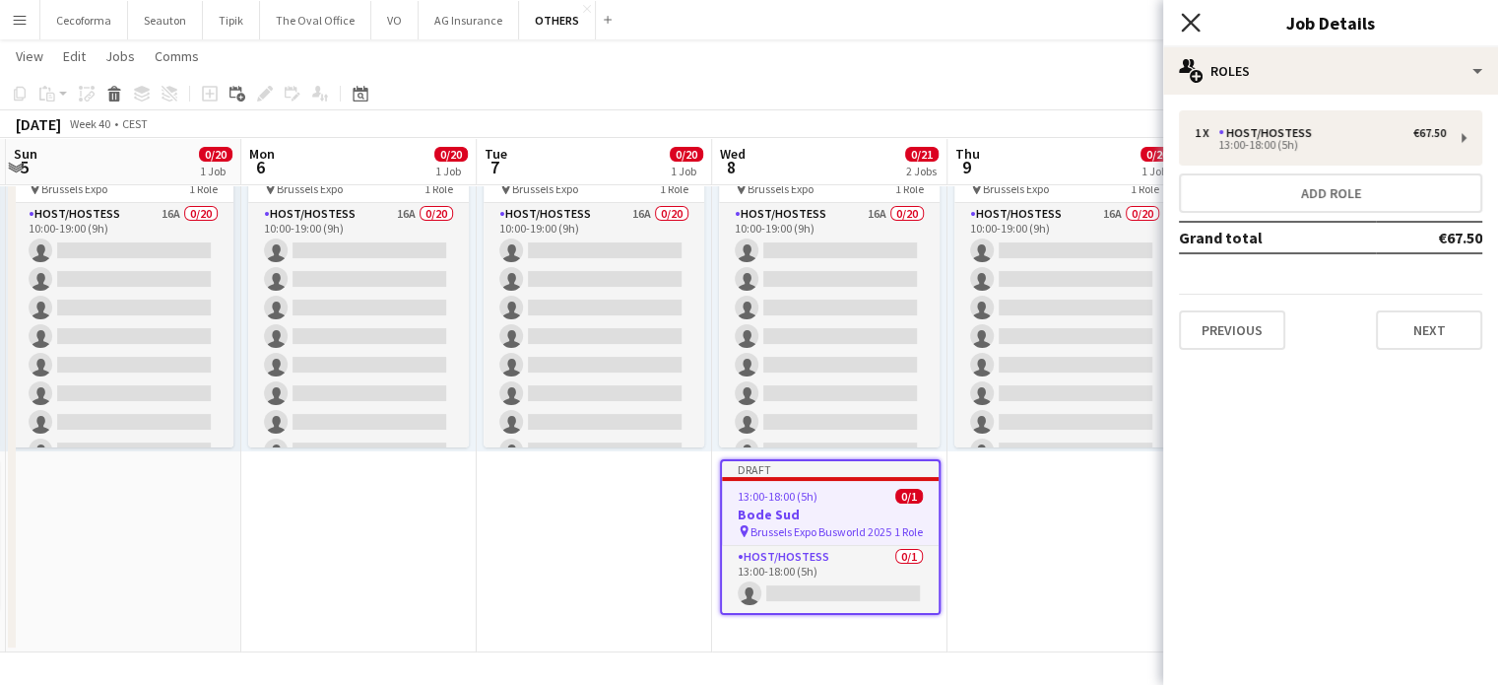
click at [1191, 23] on icon at bounding box center [1190, 22] width 19 height 19
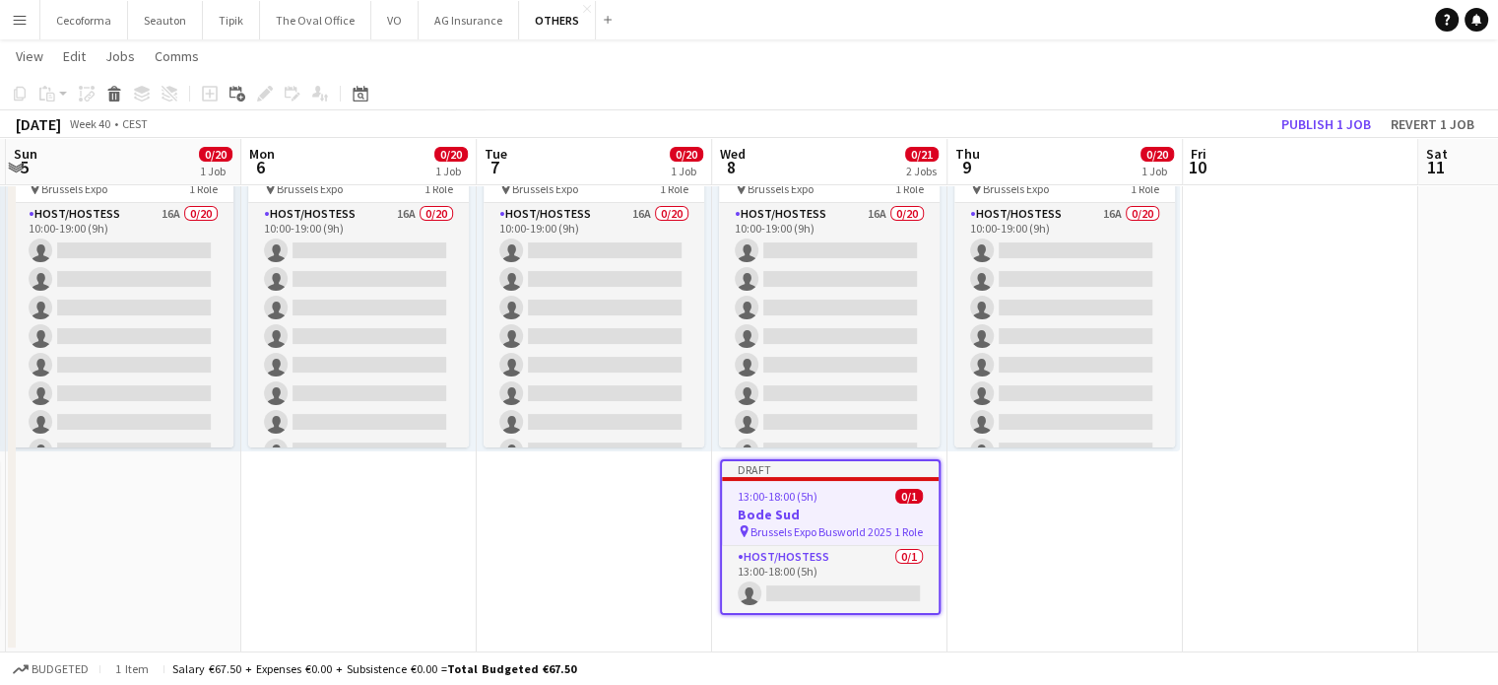
click at [1066, 554] on app-date-cell "10:00-19:00 (9h) 0/20 pin Brussels Expo 1 Role Host/Hostess 16A 0/20 10:00-19:0…" at bounding box center [1065, 374] width 235 height 558
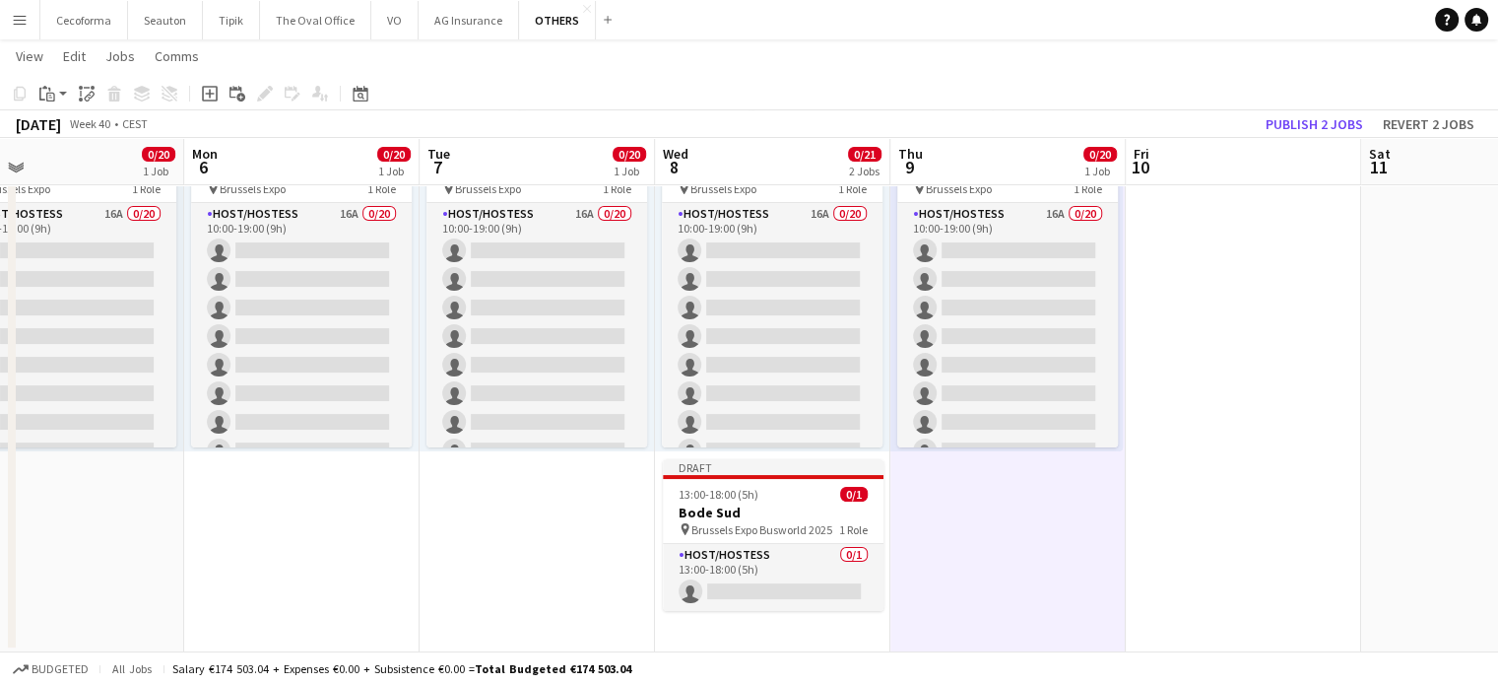
scroll to position [0, 766]
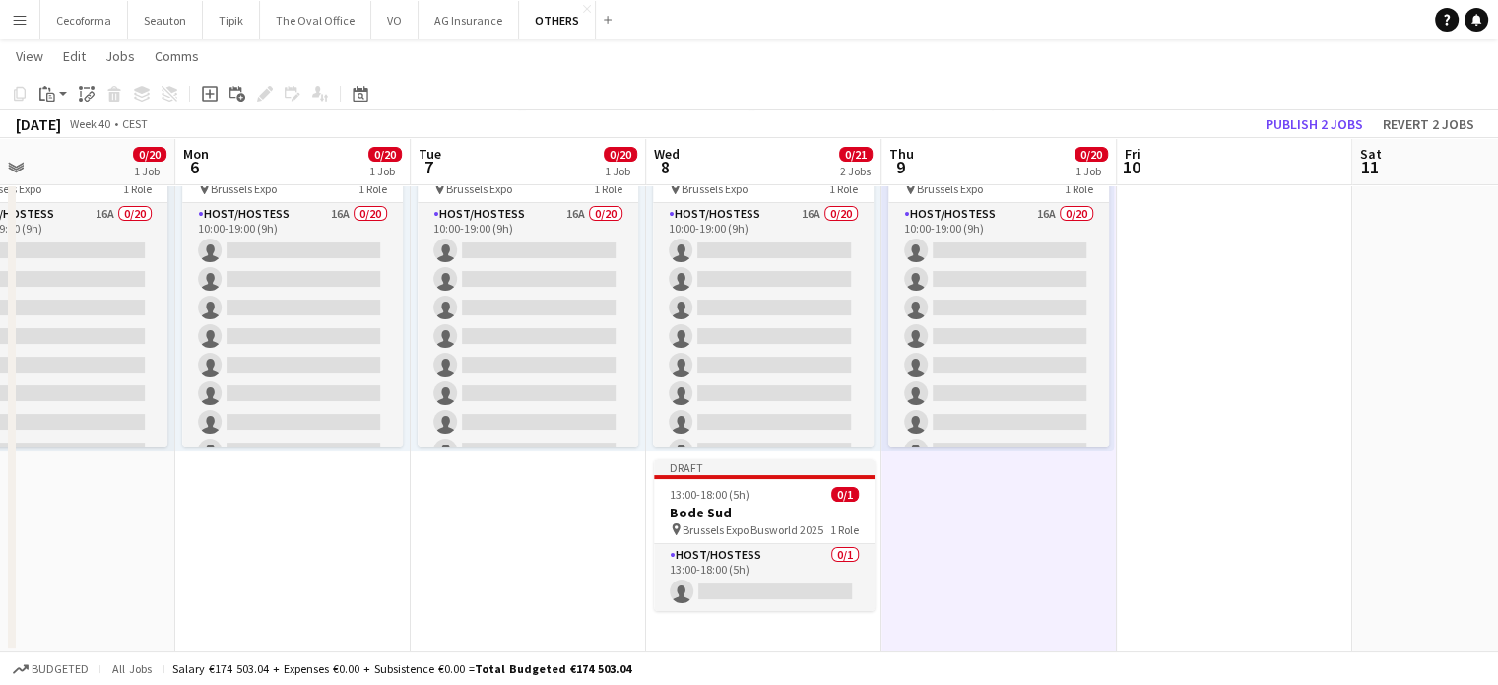
drag, startPoint x: 1205, startPoint y: 514, endPoint x: 1195, endPoint y: 517, distance: 10.3
click at [1195, 517] on app-calendar-viewport "Thu 2 3/3 1 Job Fri 3 0/20 1 Job Sat 4 0/21 2 Jobs Sun 5 0/20 1 Job Mon 6 0/20 …" at bounding box center [749, 301] width 1498 height 701
click at [727, 506] on h3 "Bode Sud" at bounding box center [764, 512] width 221 height 18
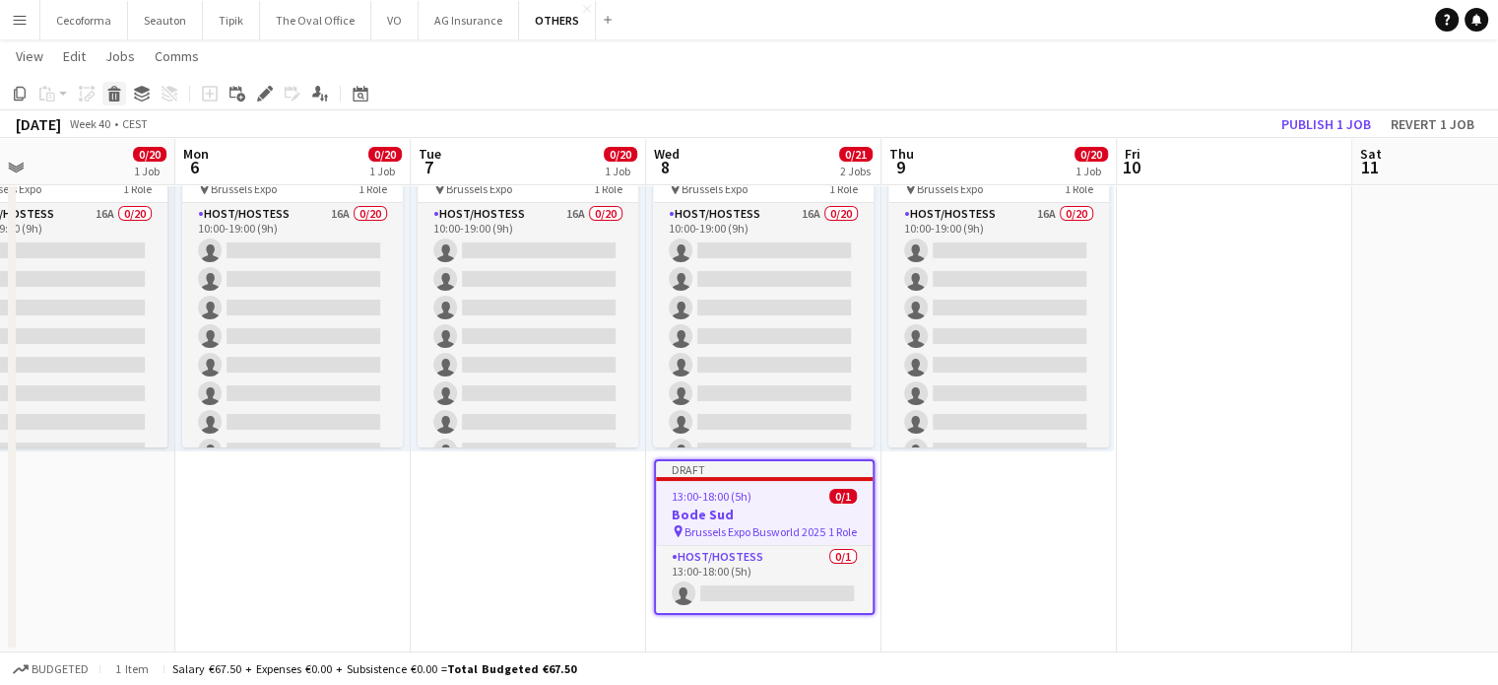
click at [119, 98] on icon "Delete" at bounding box center [114, 94] width 16 height 16
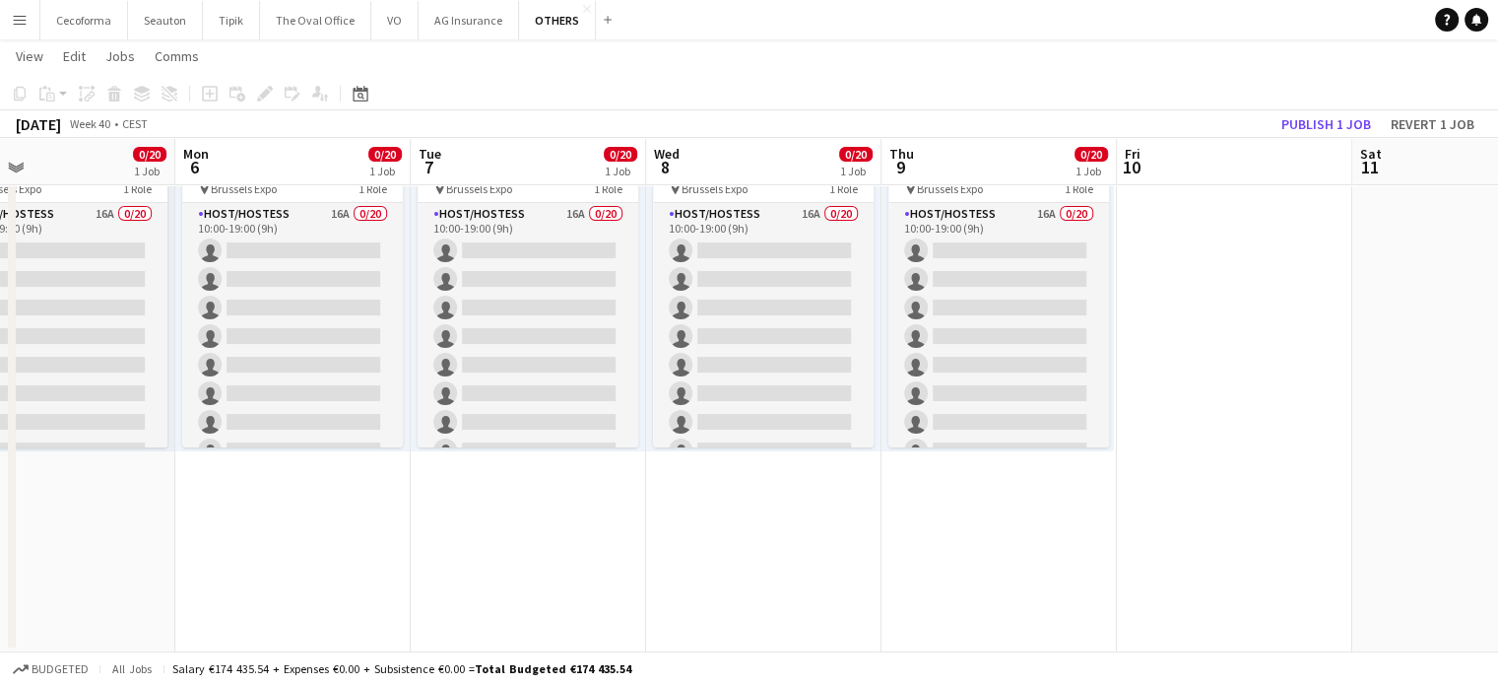
click at [1024, 499] on app-date-cell "10:00-19:00 (9h) 0/20 pin Brussels Expo 1 Role Host/Hostess 16A 0/20 10:00-19:0…" at bounding box center [999, 374] width 235 height 558
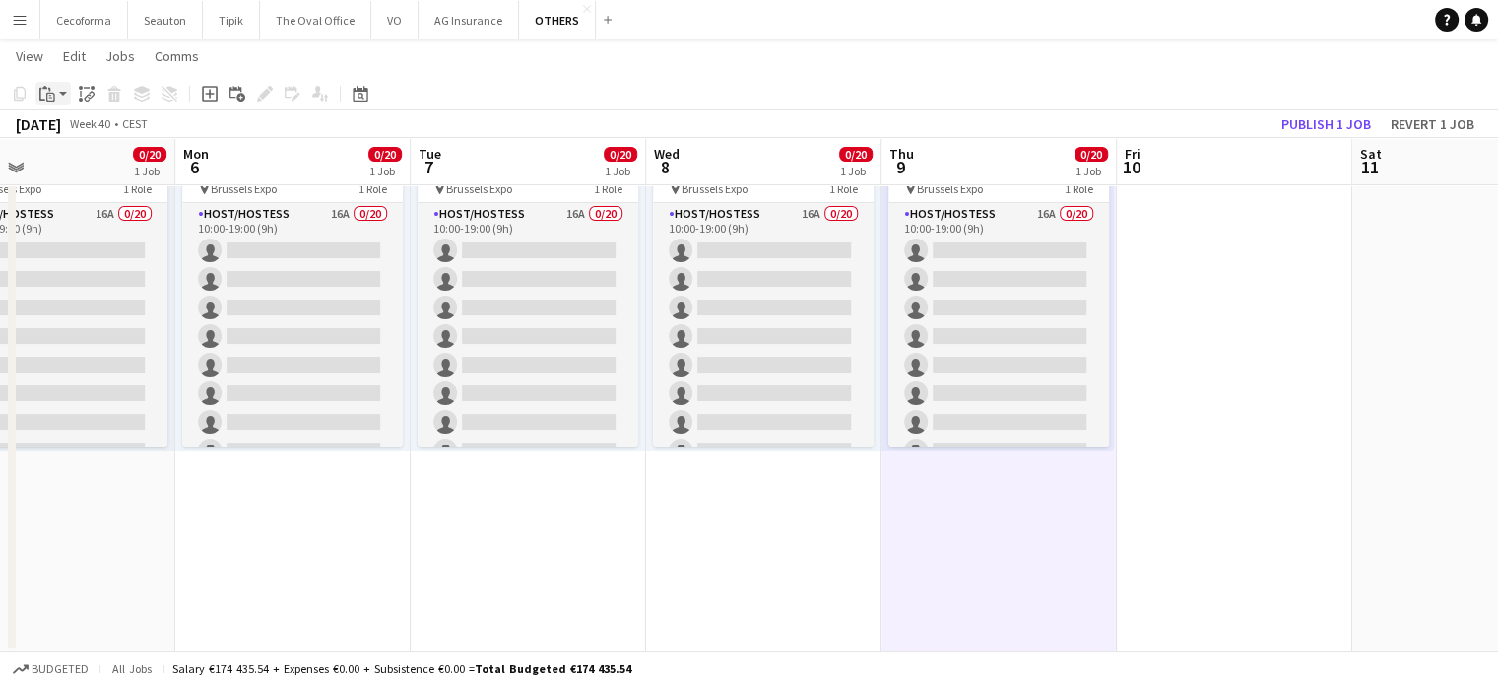
click at [35, 93] on div "Paste" at bounding box center [47, 94] width 24 height 24
click at [71, 125] on link "Paste Ctrl+V" at bounding box center [144, 131] width 185 height 18
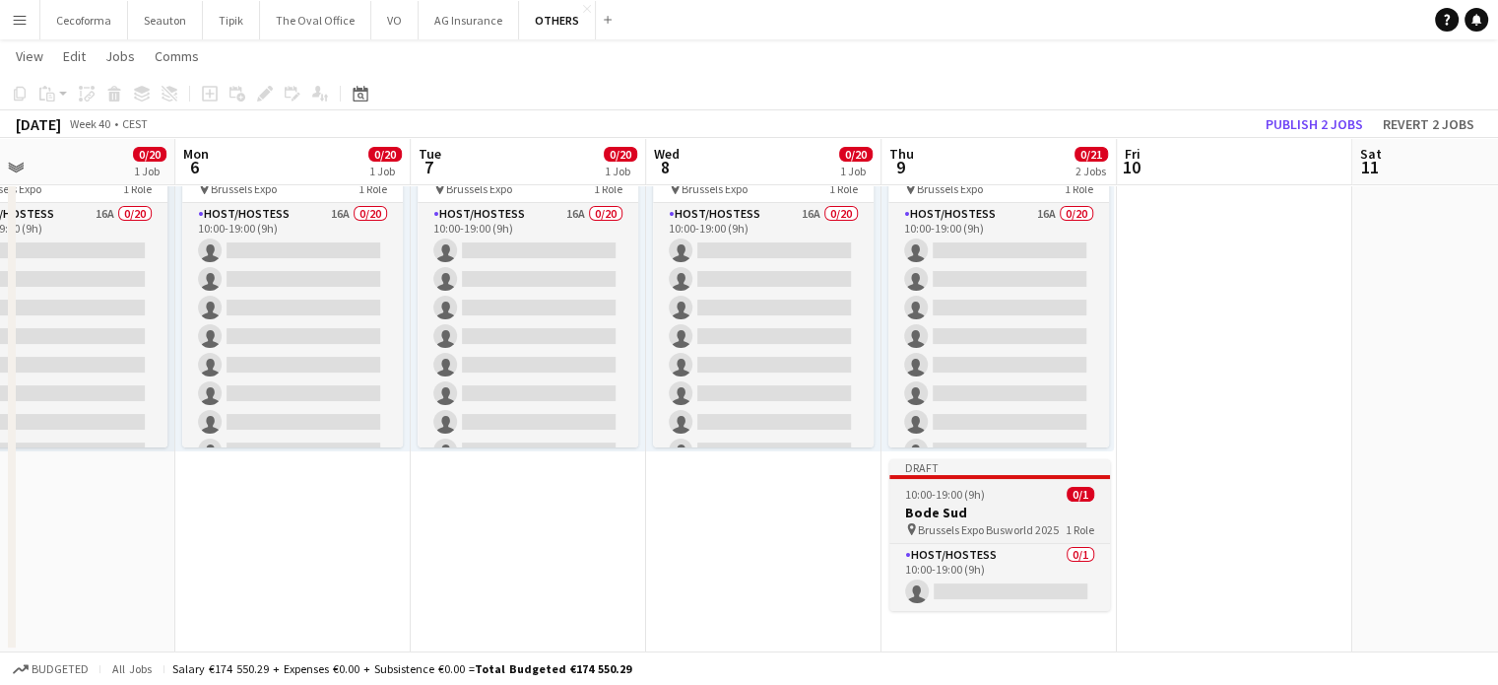
click at [952, 515] on h3 "Bode Sud" at bounding box center [999, 512] width 221 height 18
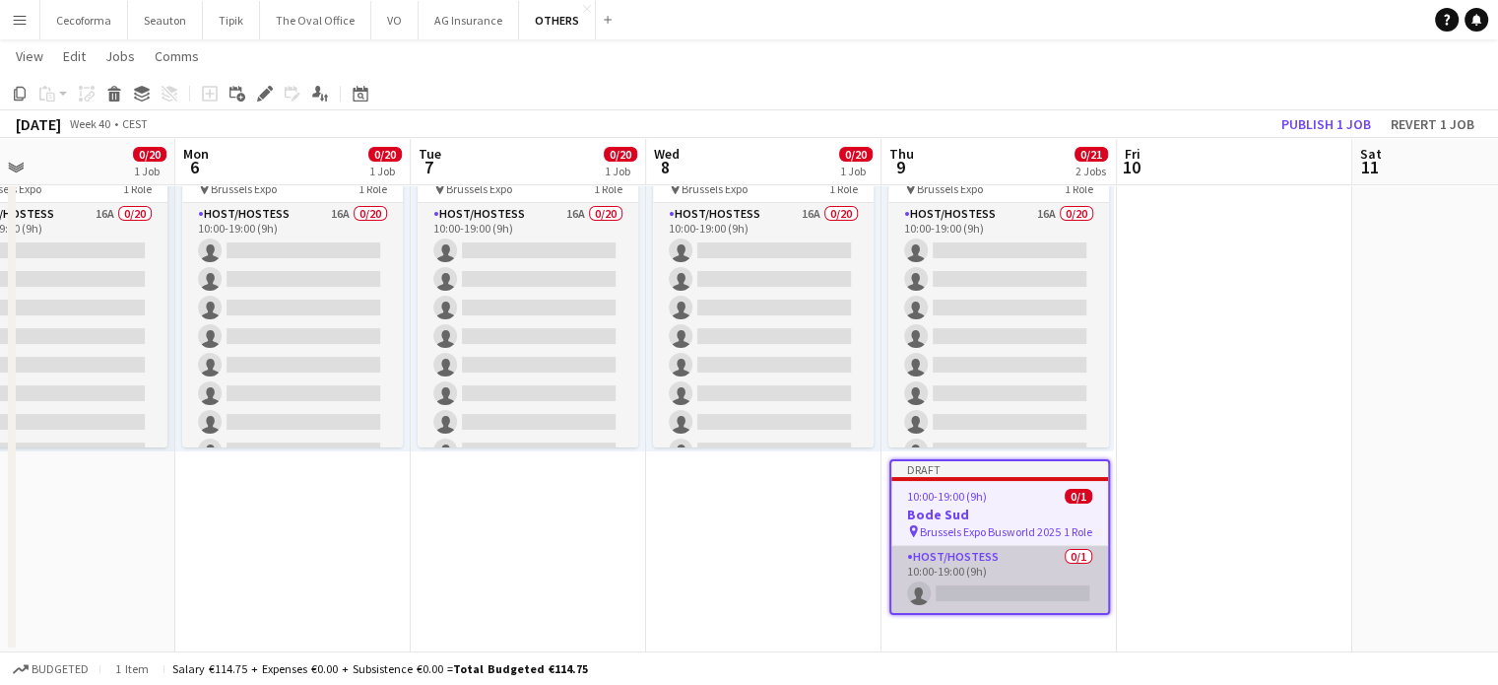
click at [961, 584] on app-card-role "Host/Hostess 0/1 10:00-19:00 (9h) single-neutral-actions" at bounding box center [999, 579] width 217 height 67
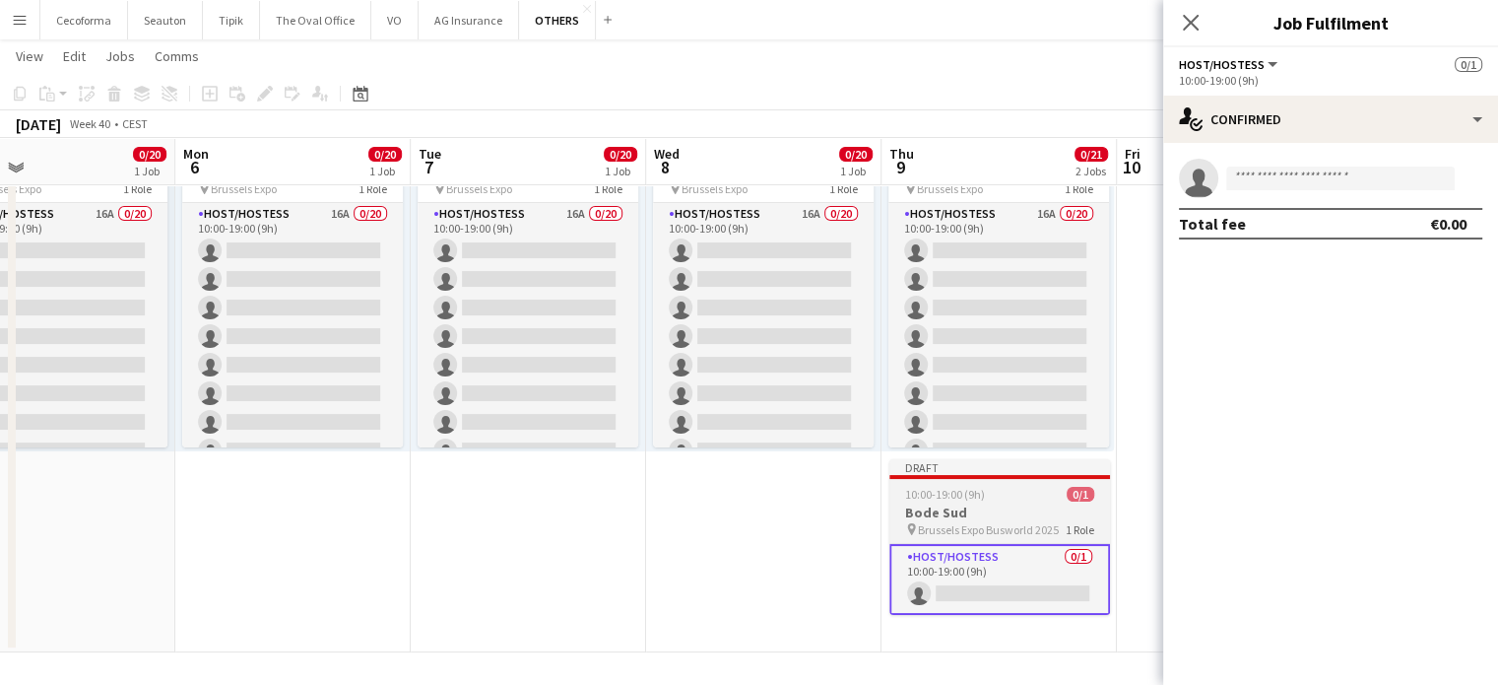
click at [938, 499] on span "10:00-19:00 (9h)" at bounding box center [945, 494] width 80 height 15
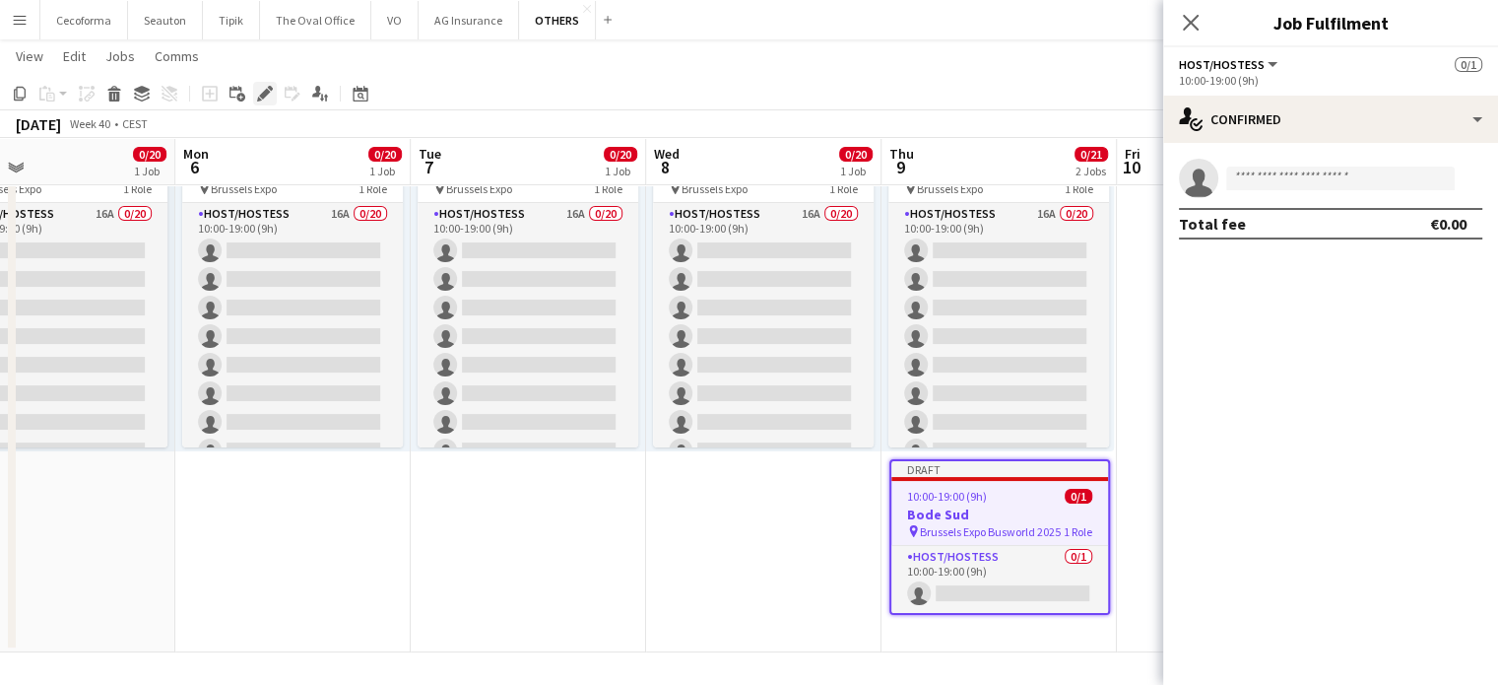
click at [269, 94] on icon "Edit" at bounding box center [265, 94] width 16 height 16
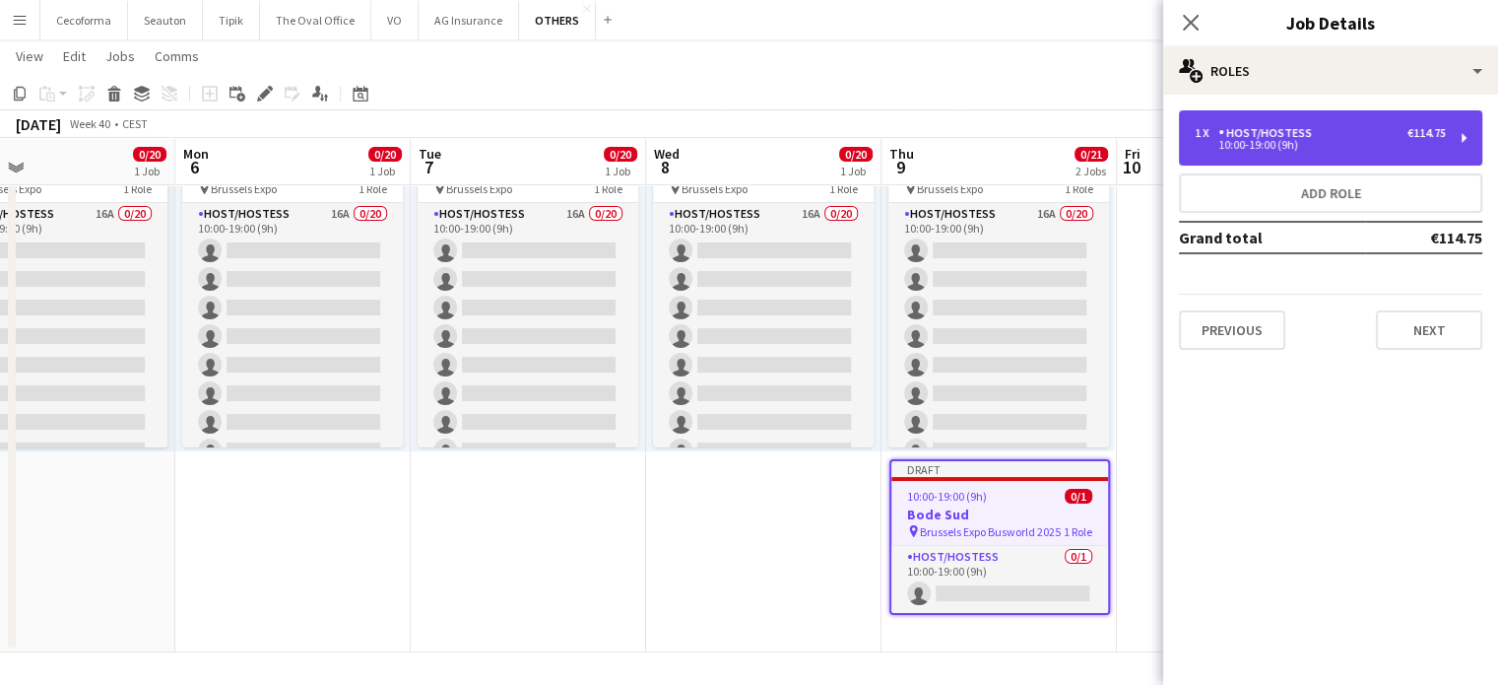
click at [1284, 142] on div "10:00-19:00 (9h)" at bounding box center [1320, 145] width 251 height 10
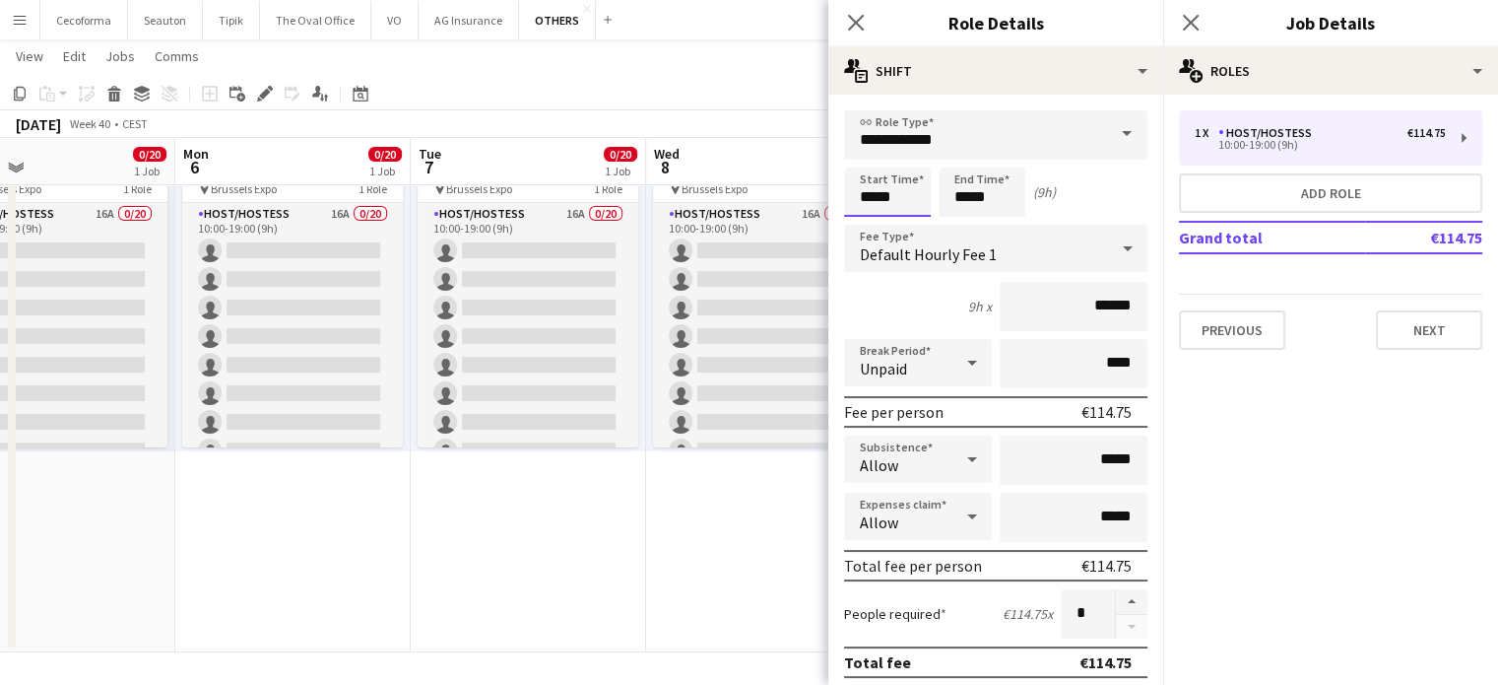
click at [877, 200] on input "*****" at bounding box center [887, 191] width 87 height 49
click at [870, 158] on div at bounding box center [867, 158] width 39 height 20
type input "*****"
click at [870, 158] on div at bounding box center [867, 158] width 39 height 20
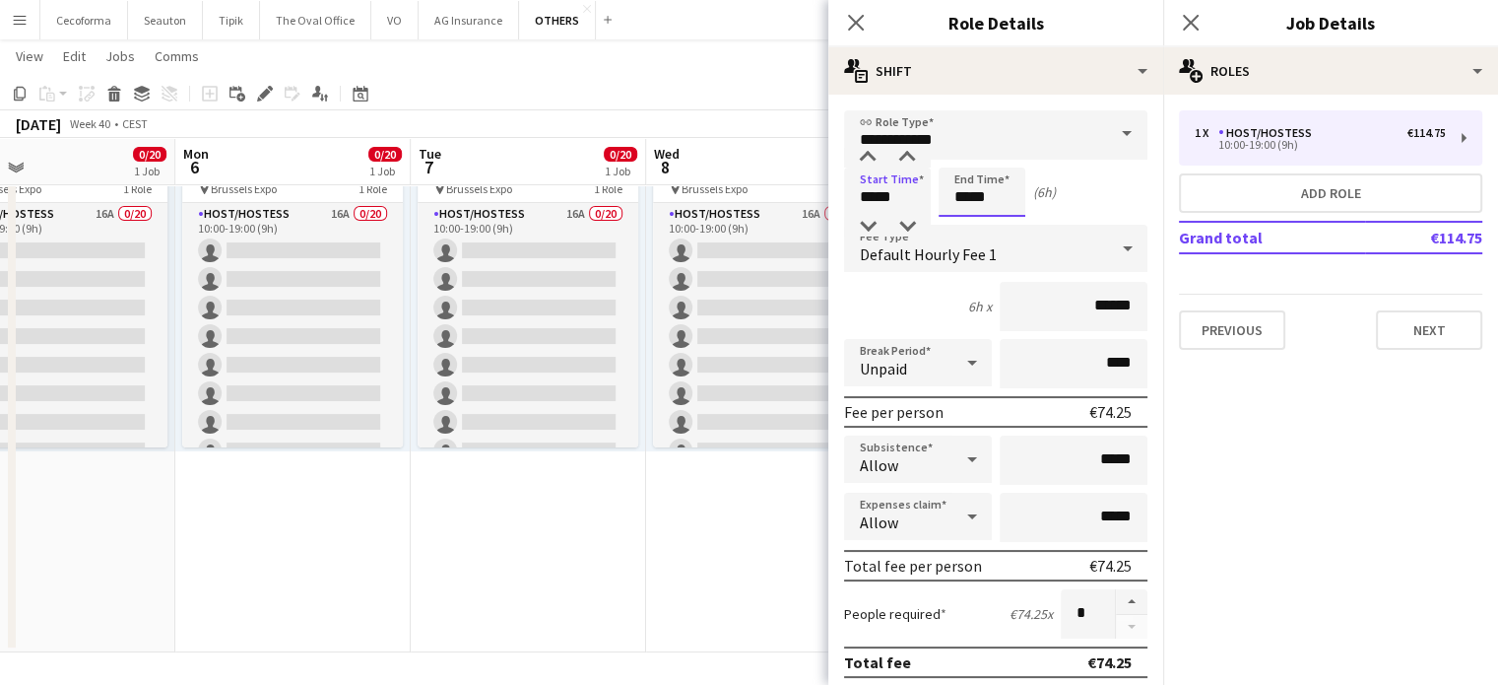
click at [969, 201] on input "*****" at bounding box center [982, 191] width 87 height 49
type input "*****"
click at [968, 224] on div at bounding box center [962, 227] width 39 height 20
click at [967, 358] on icon at bounding box center [972, 362] width 24 height 39
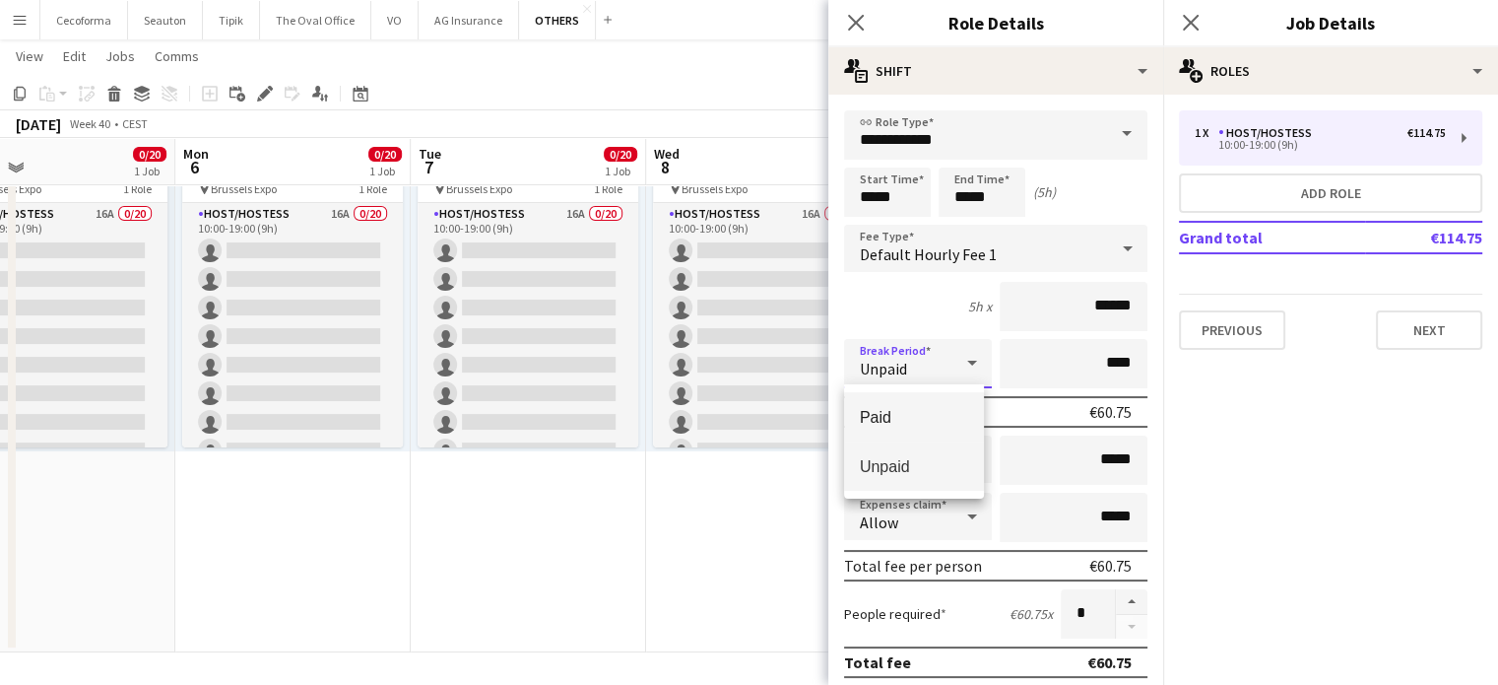
click at [904, 412] on span "Paid" at bounding box center [914, 417] width 108 height 19
click at [1104, 362] on input "****" at bounding box center [1074, 363] width 148 height 49
type input "***"
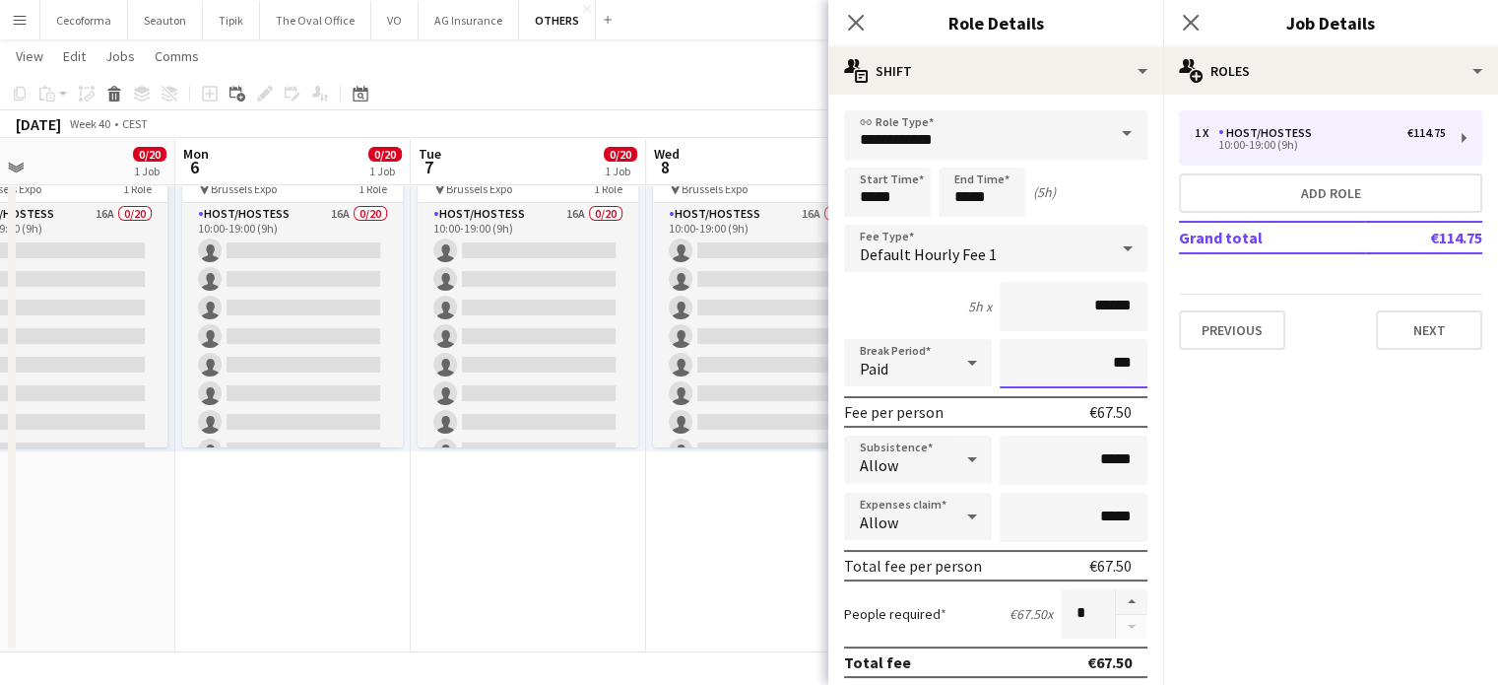
type input "***"
click at [1323, 497] on mat-expansion-panel "pencil3 General details 1 x Host/Hostess €114.75 10:00-19:00 (9h) Add role Gran…" at bounding box center [1330, 390] width 335 height 590
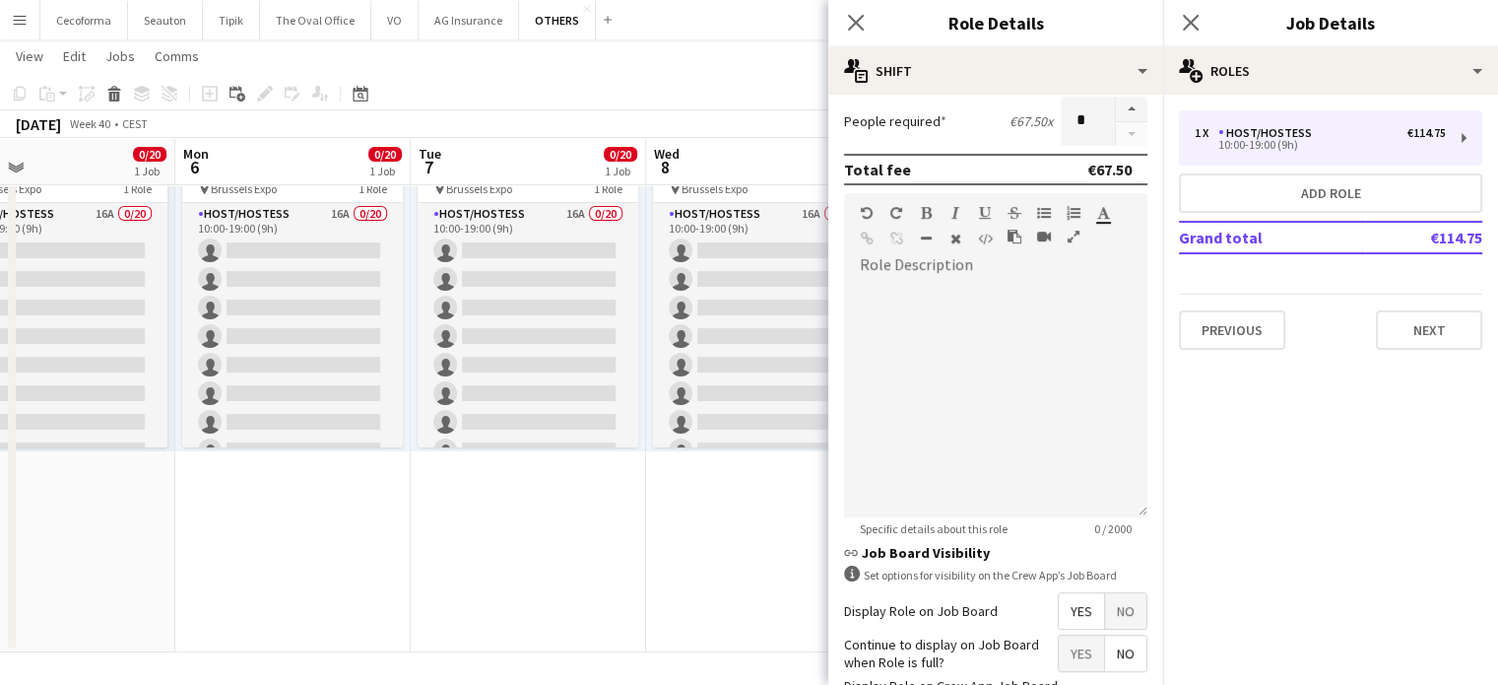
scroll to position [644, 0]
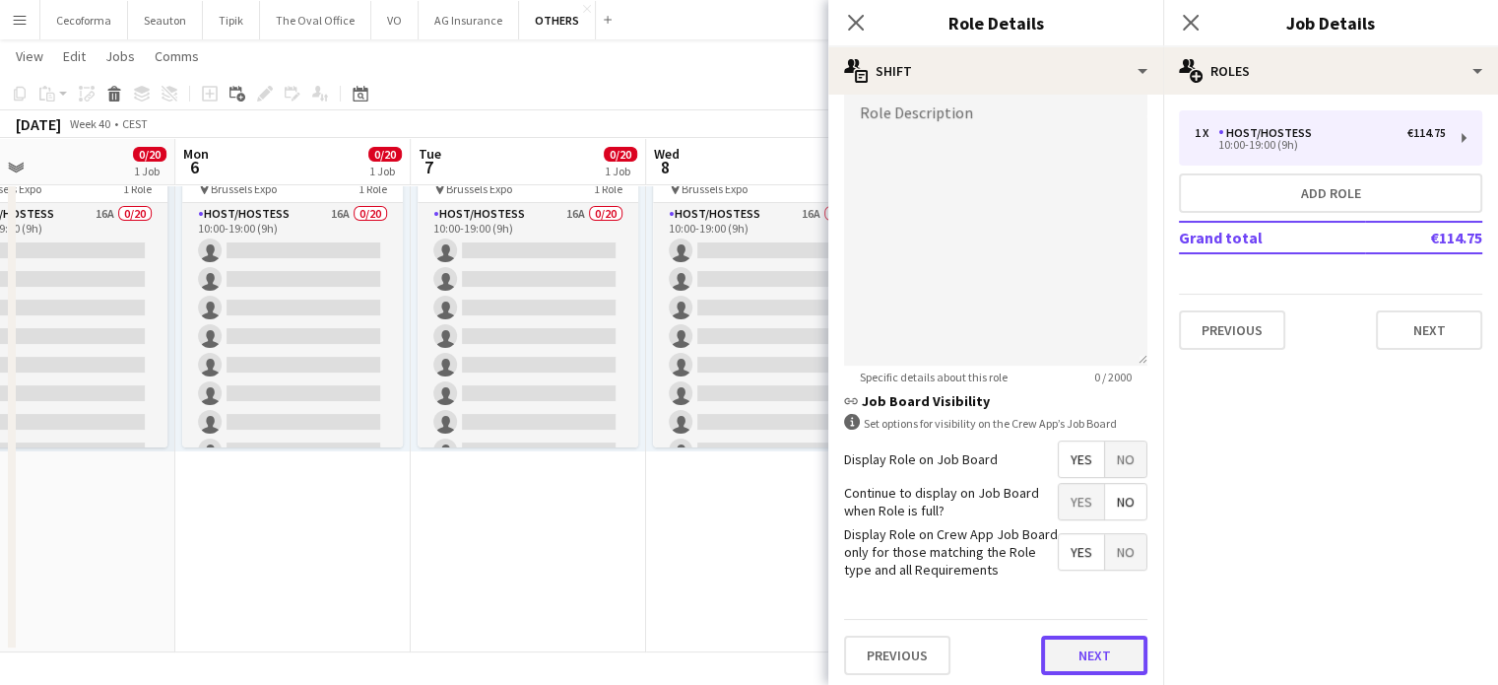
click at [1081, 655] on button "Next" at bounding box center [1094, 654] width 106 height 39
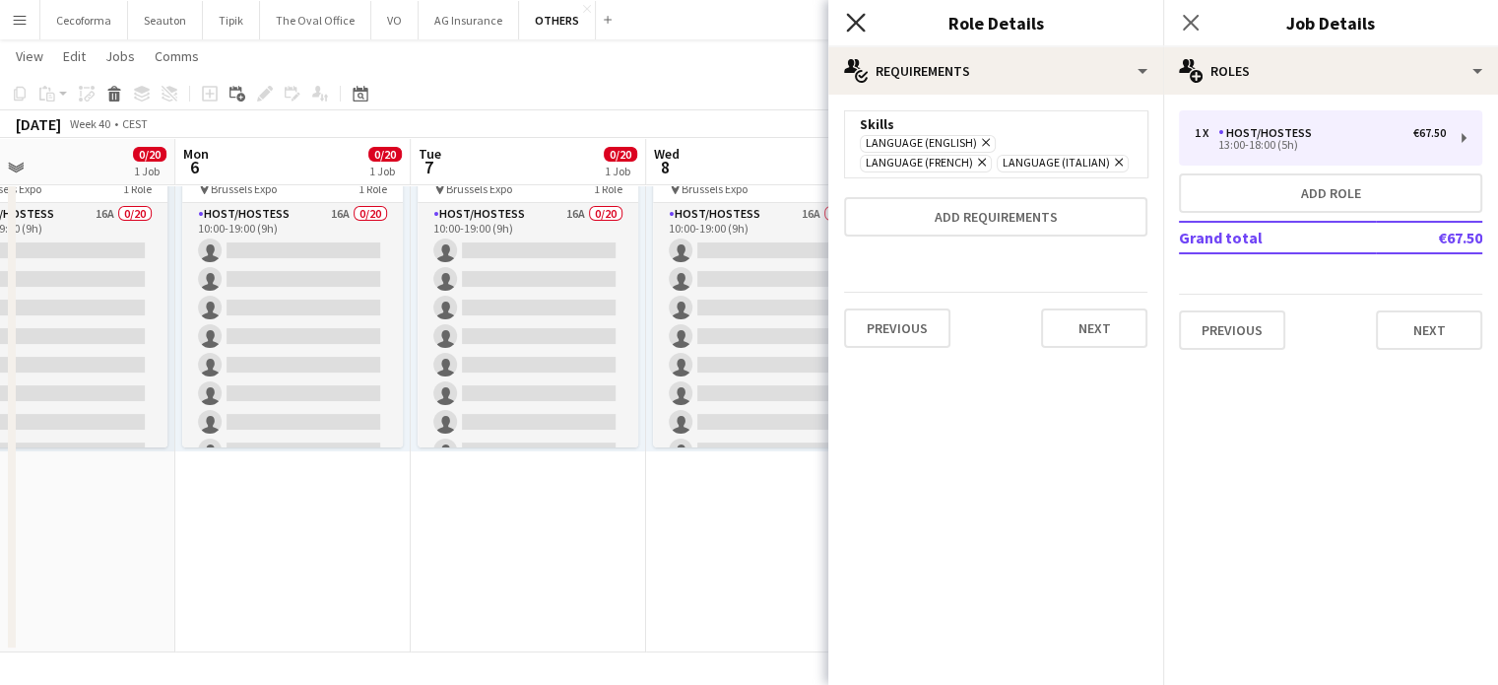
click at [856, 20] on icon "Close pop-in" at bounding box center [855, 22] width 19 height 19
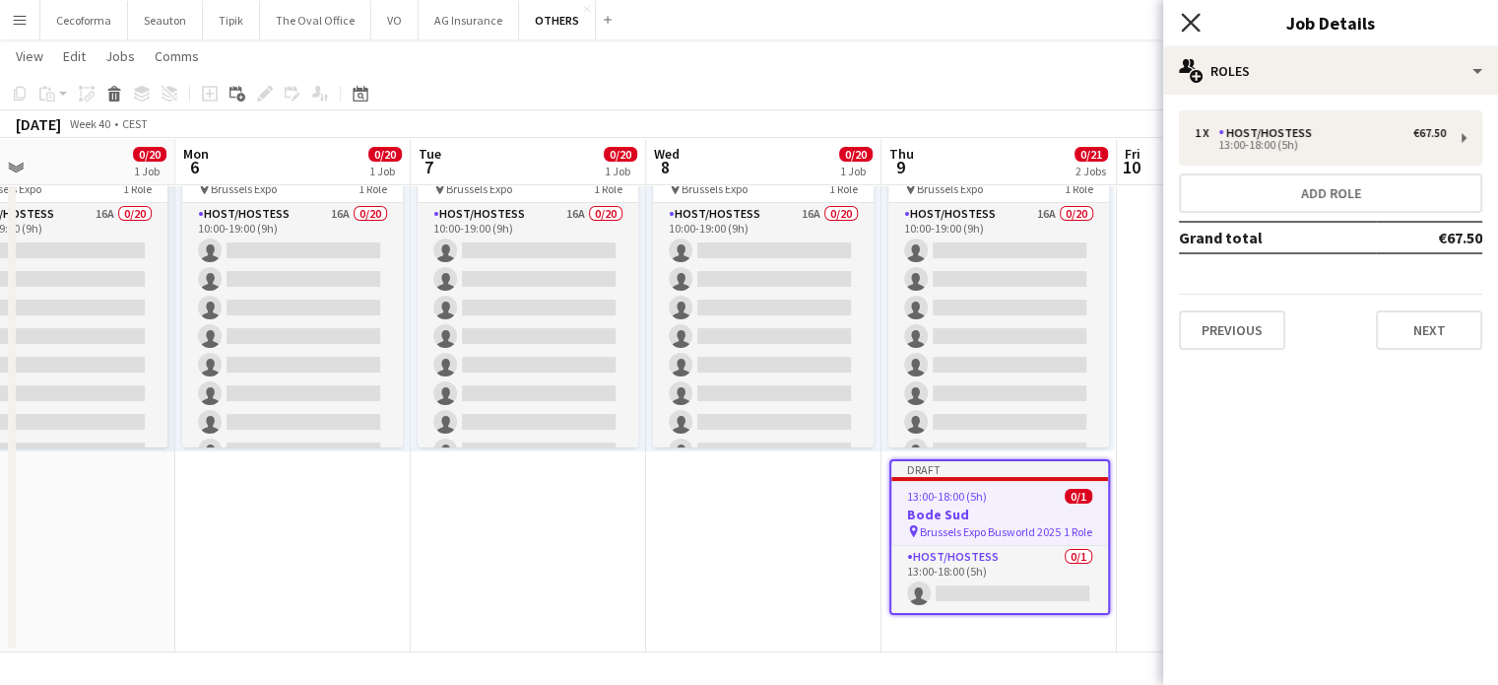
click at [1192, 27] on icon "Close pop-in" at bounding box center [1190, 22] width 19 height 19
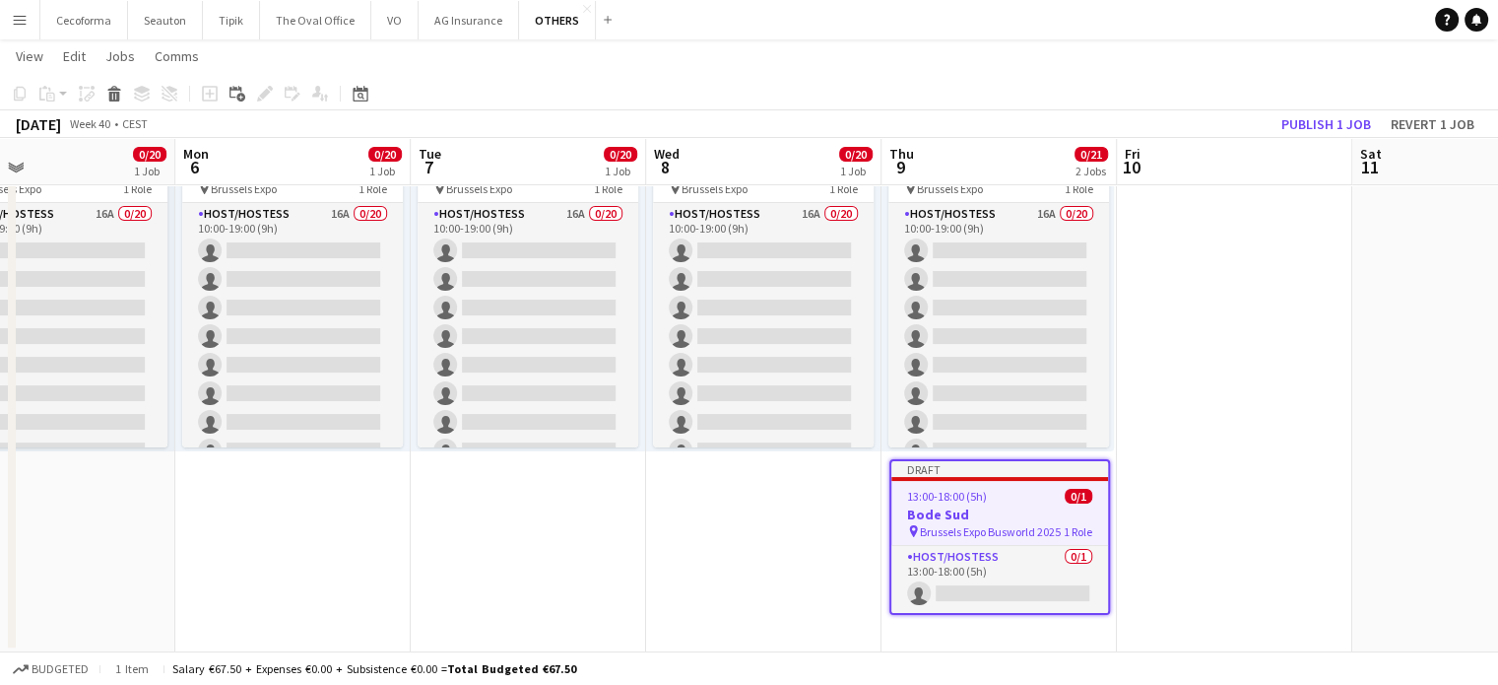
click at [799, 550] on app-date-cell "10:00-19:00 (9h) 0/20 pin Brussels Expo 1 Role Host/Hostess 16A 0/20 10:00-19:0…" at bounding box center [763, 374] width 235 height 558
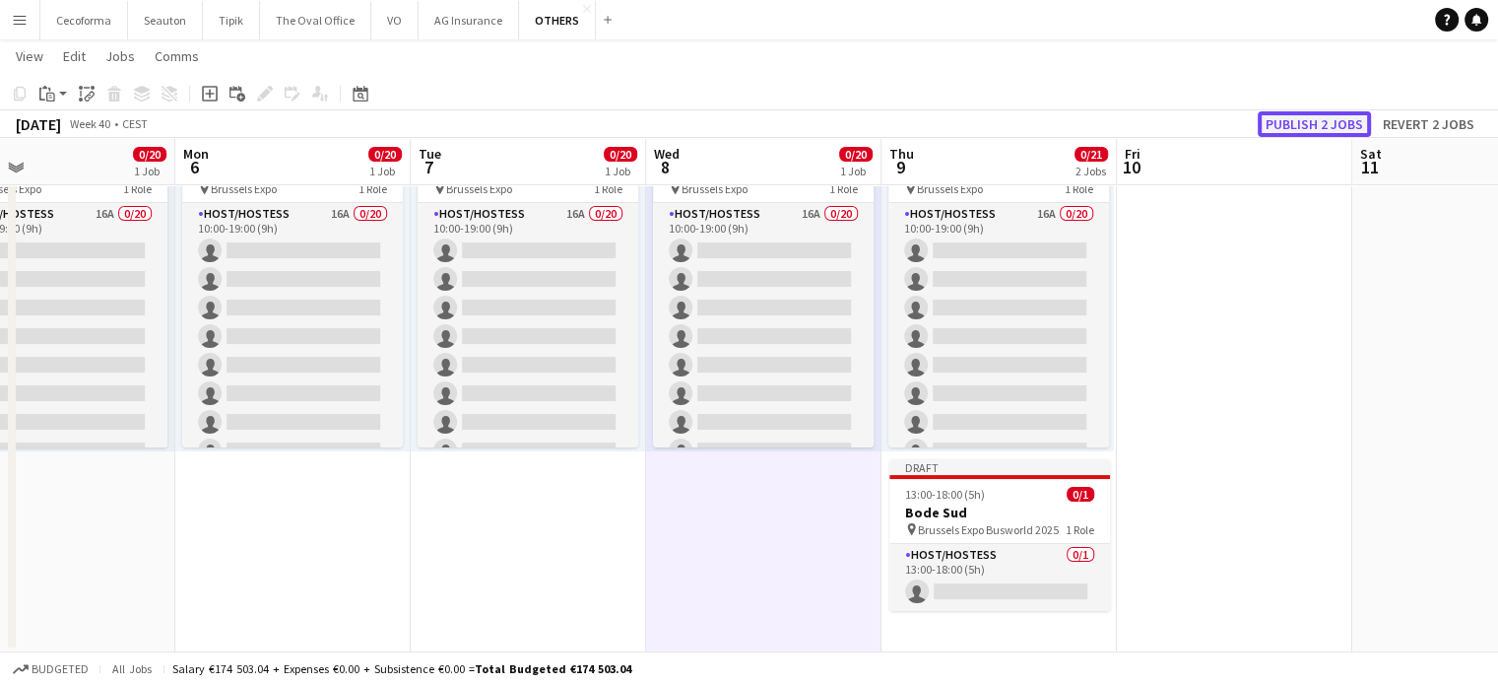
click at [1313, 116] on button "Publish 2 jobs" at bounding box center [1314, 124] width 113 height 26
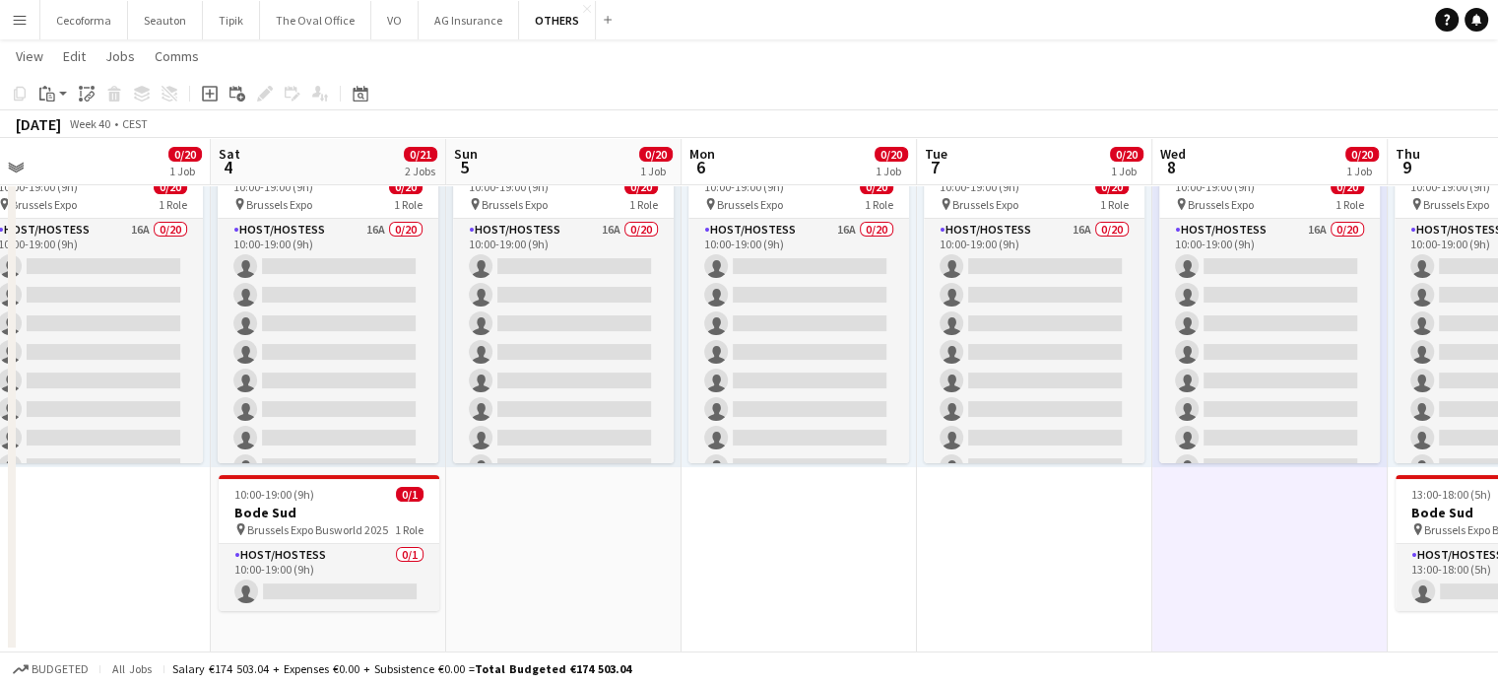
scroll to position [0, 488]
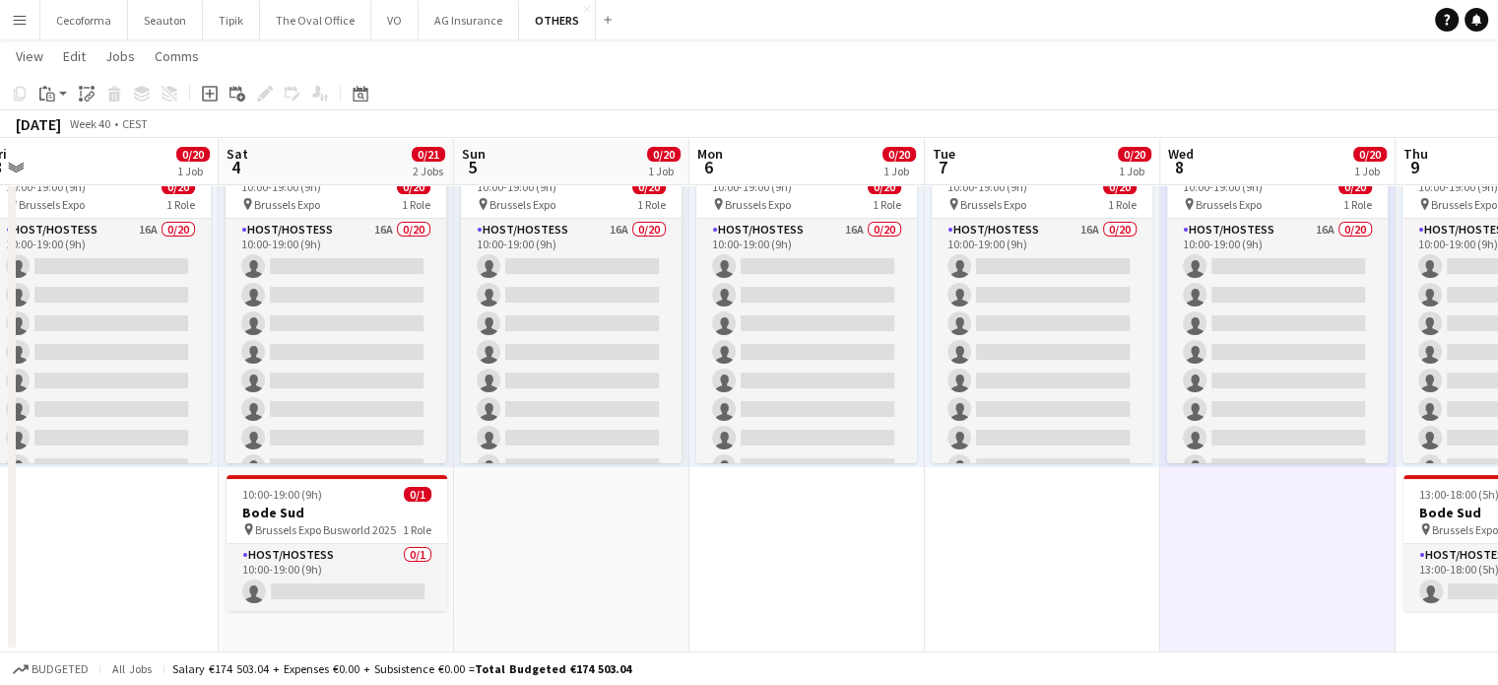
drag, startPoint x: 494, startPoint y: 574, endPoint x: 1009, endPoint y: 530, distance: 516.1
click at [1009, 530] on app-calendar-viewport "Wed 1 3/3 1 Job Thu 2 3/3 1 Job Fri 3 0/20 1 Job Sat 4 0/21 2 Jobs Sun 5 0/20 1…" at bounding box center [749, 310] width 1498 height 686
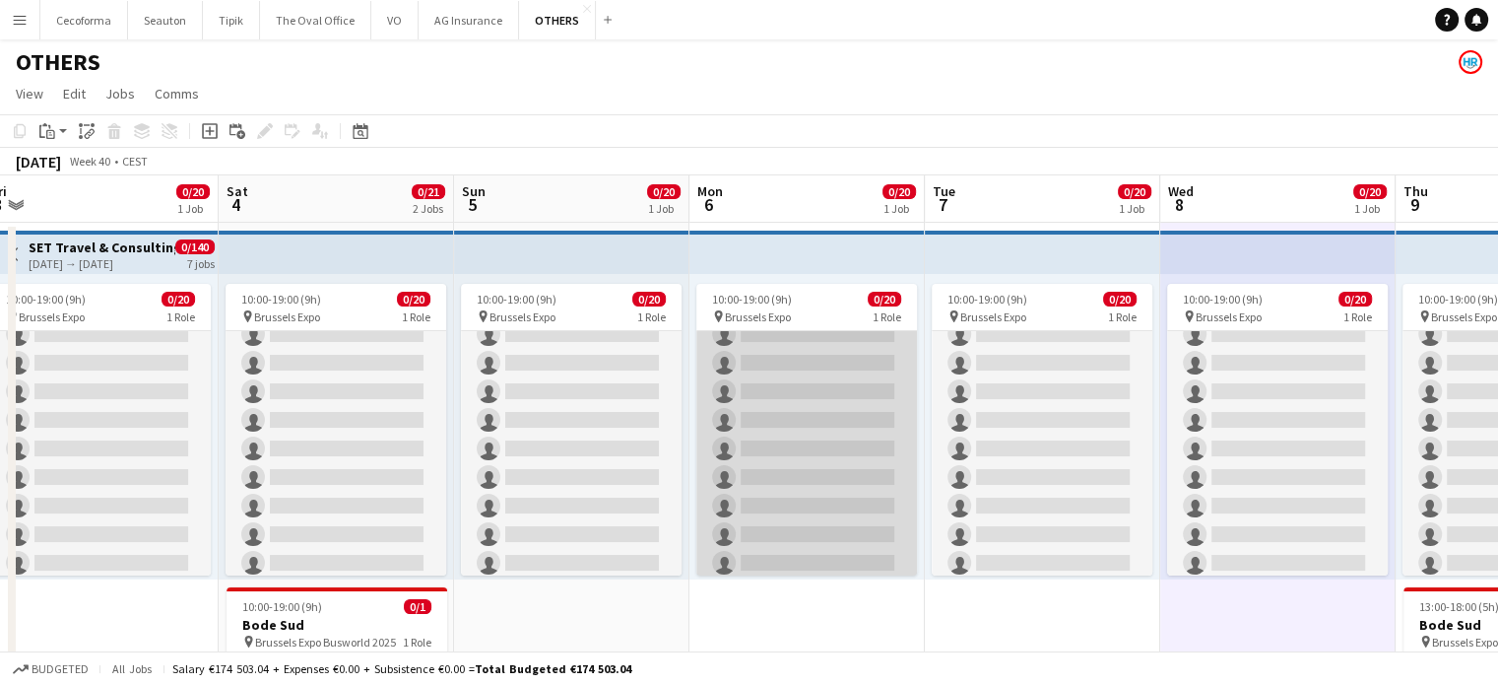
scroll to position [364, 0]
